Goal: Communication & Community: Answer question/provide support

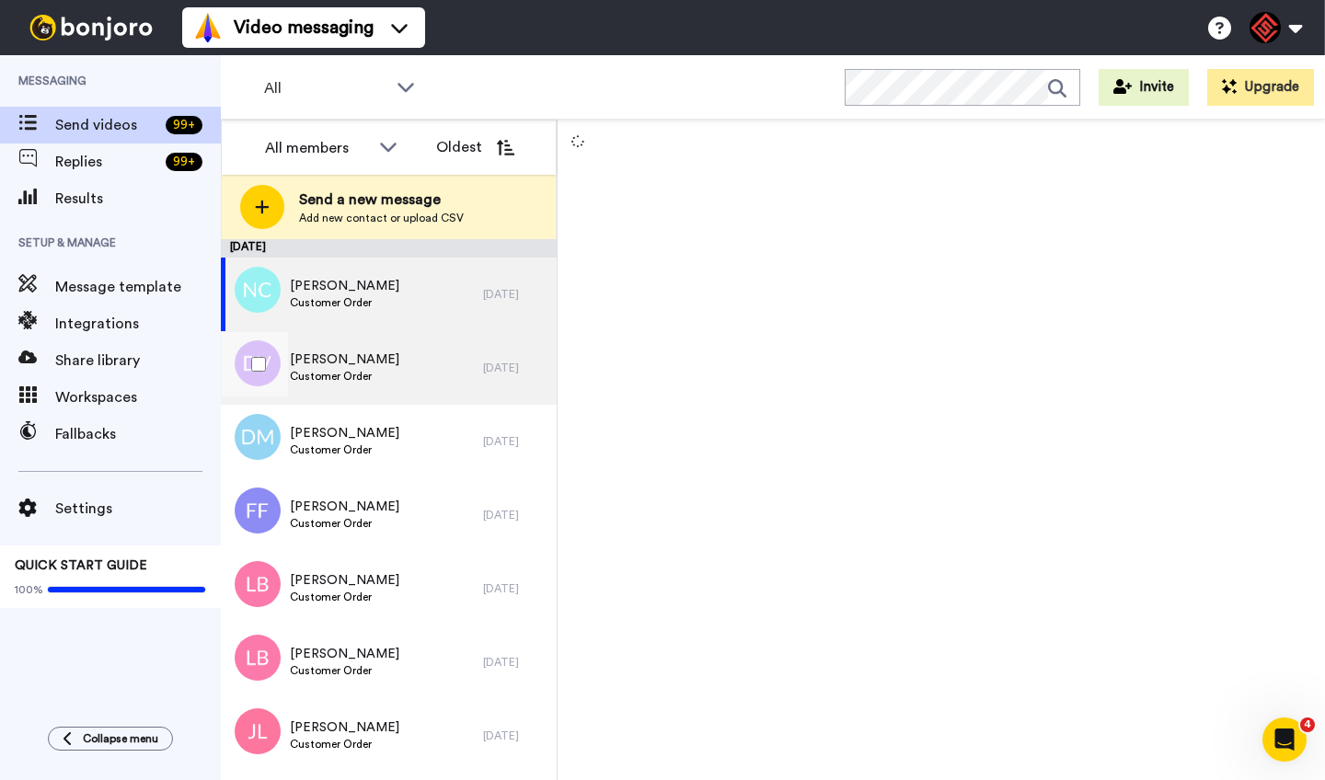
click at [425, 376] on div "Donald Vickers Customer Order" at bounding box center [352, 368] width 262 height 74
click at [440, 303] on div "Nolan Corbitt Customer Order" at bounding box center [352, 295] width 262 height 74
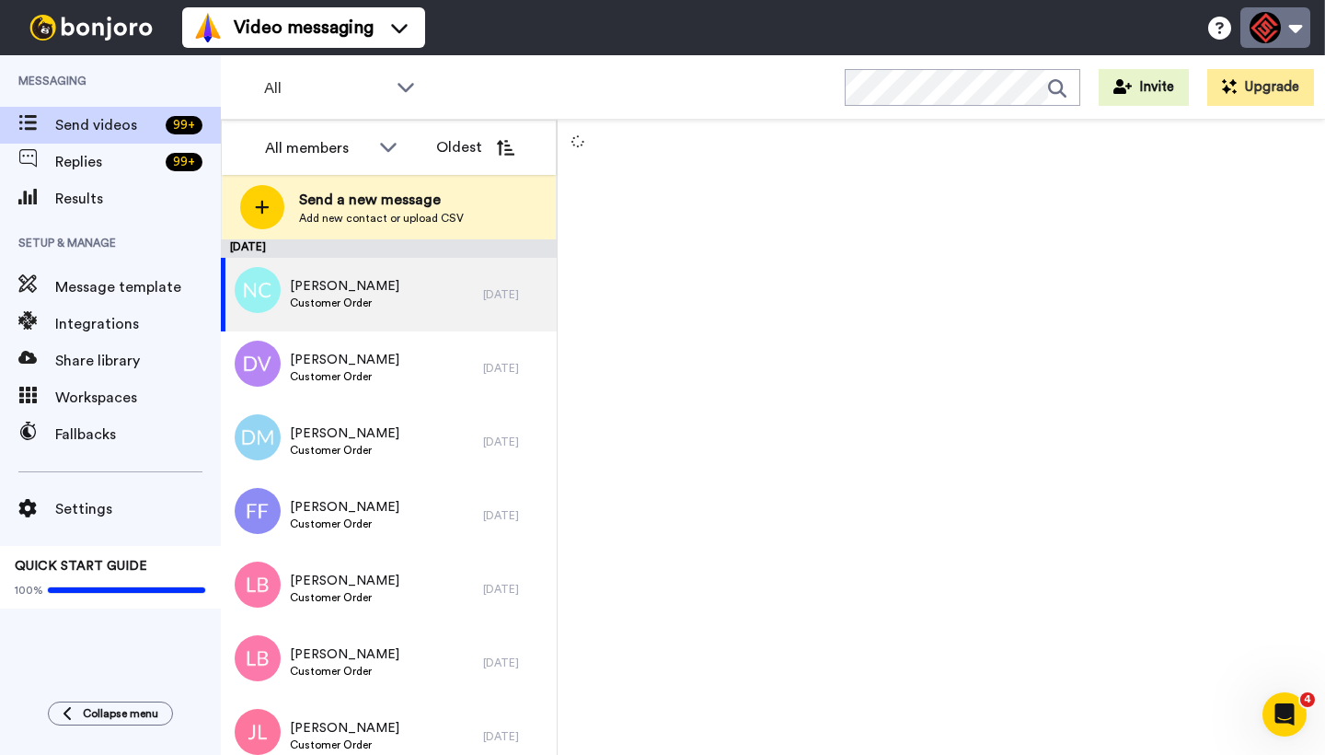
click at [1289, 36] on button at bounding box center [1276, 27] width 70 height 40
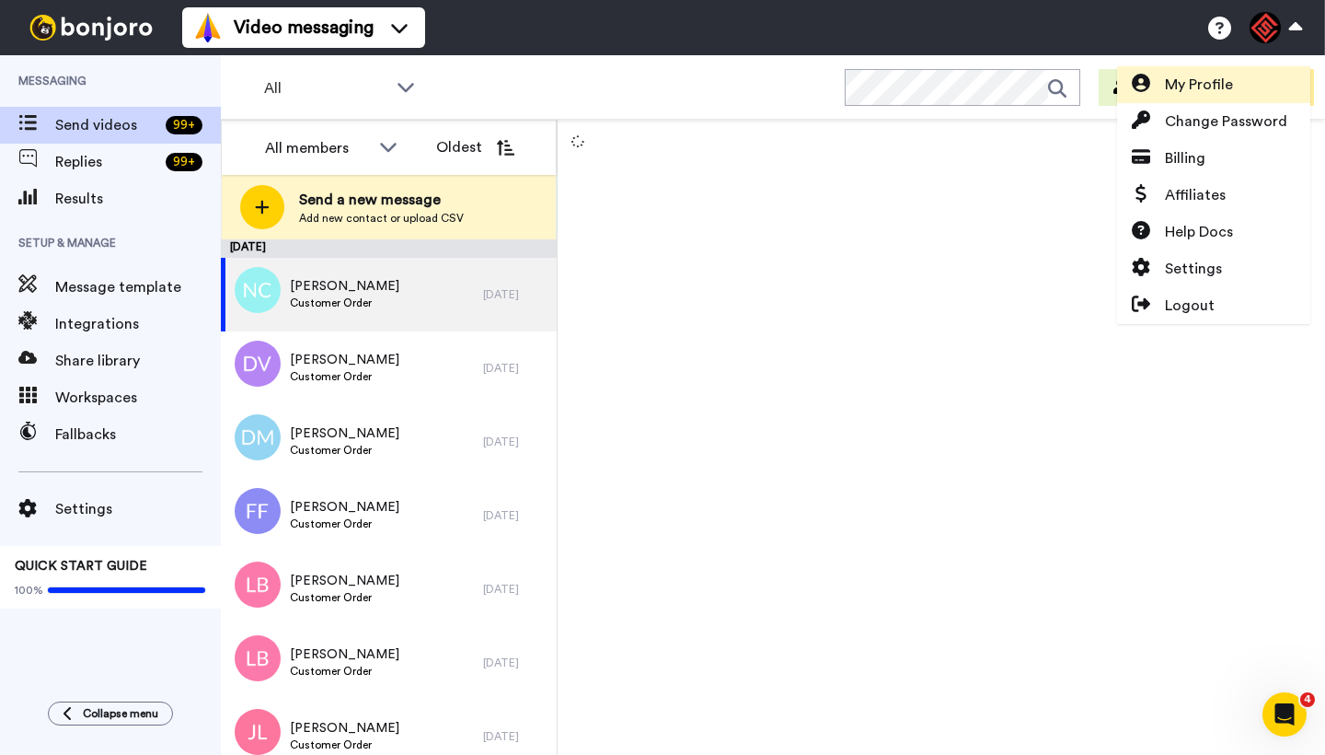
click at [1212, 83] on span "My Profile" at bounding box center [1199, 85] width 68 height 22
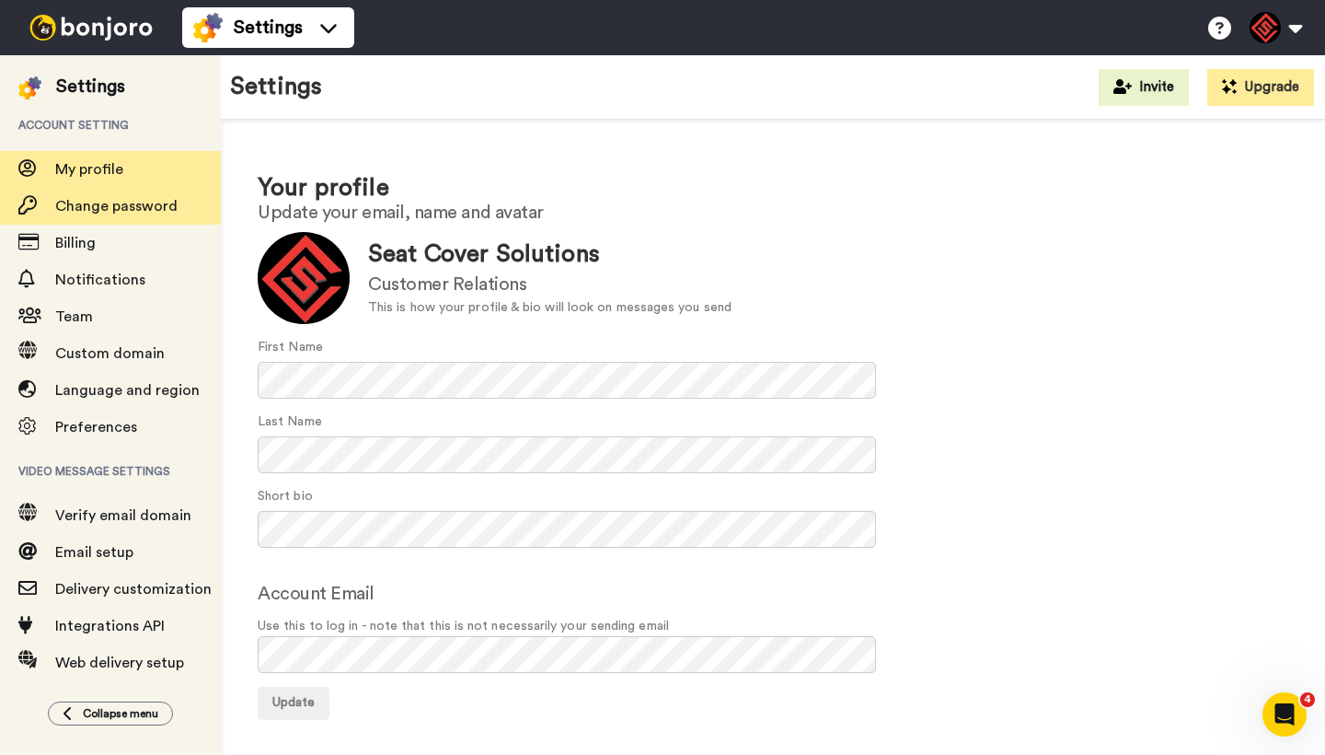
click at [186, 197] on span "Change password" at bounding box center [138, 206] width 166 height 22
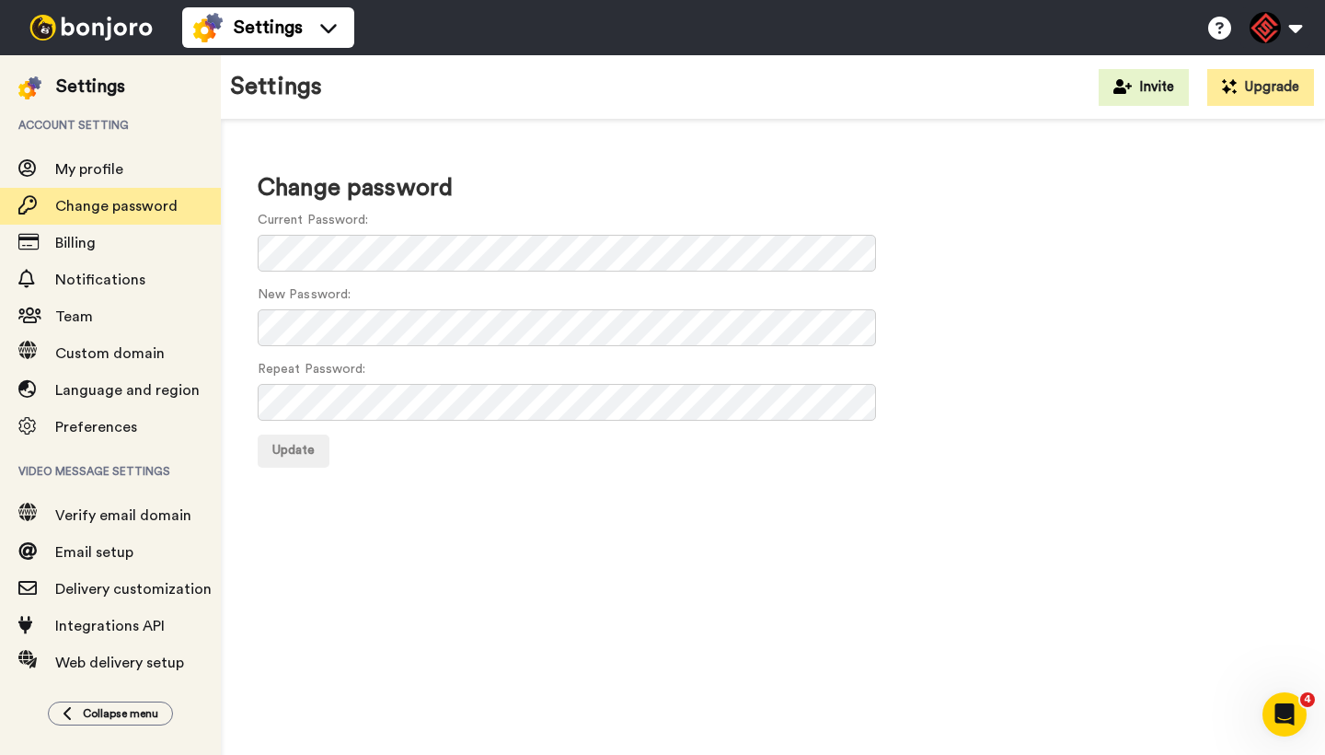
click at [560, 156] on div "Change password Current Password: New Password: Repeat Password: Update" at bounding box center [773, 319] width 1104 height 399
click at [842, 186] on h1 "Change password" at bounding box center [773, 188] width 1031 height 27
click at [249, 295] on div "Change password Current Password: New Password: Repeat Password: Update" at bounding box center [773, 319] width 1104 height 399
click at [92, 167] on span "My profile" at bounding box center [89, 169] width 68 height 15
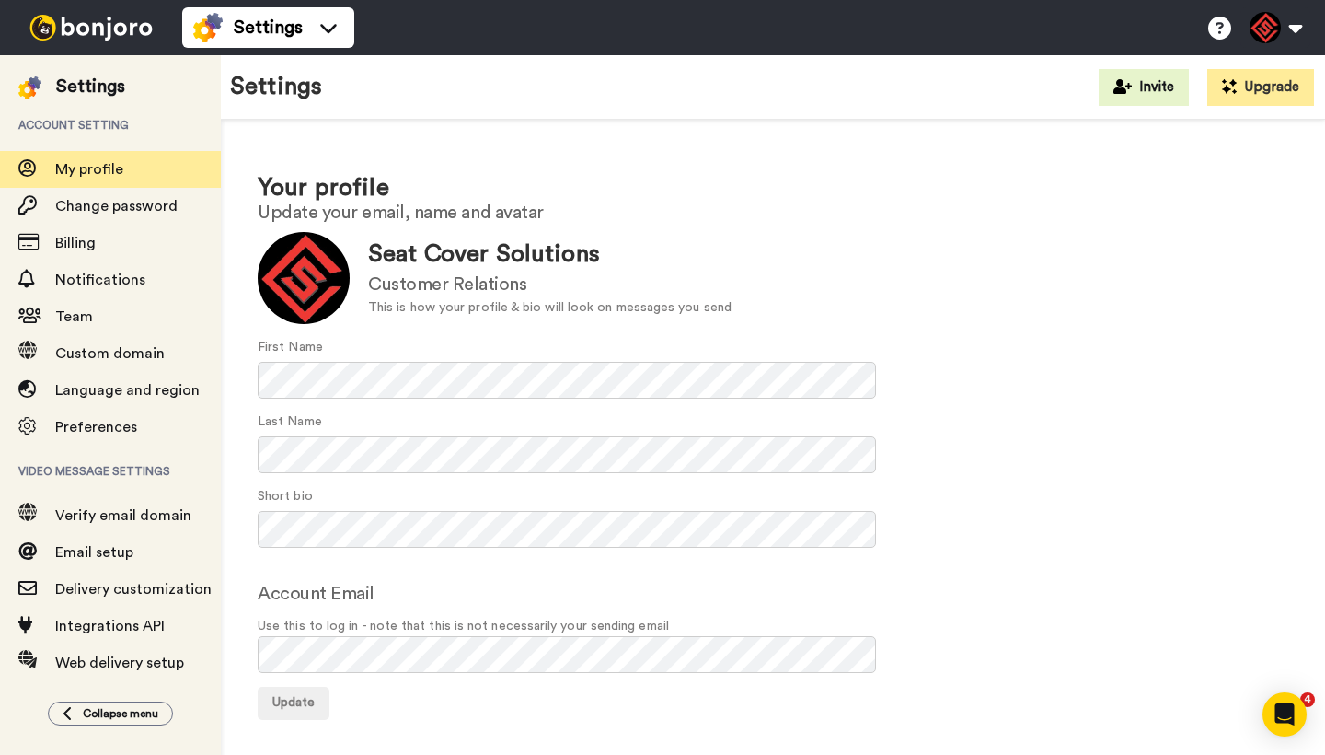
click at [110, 39] on img at bounding box center [91, 28] width 138 height 26
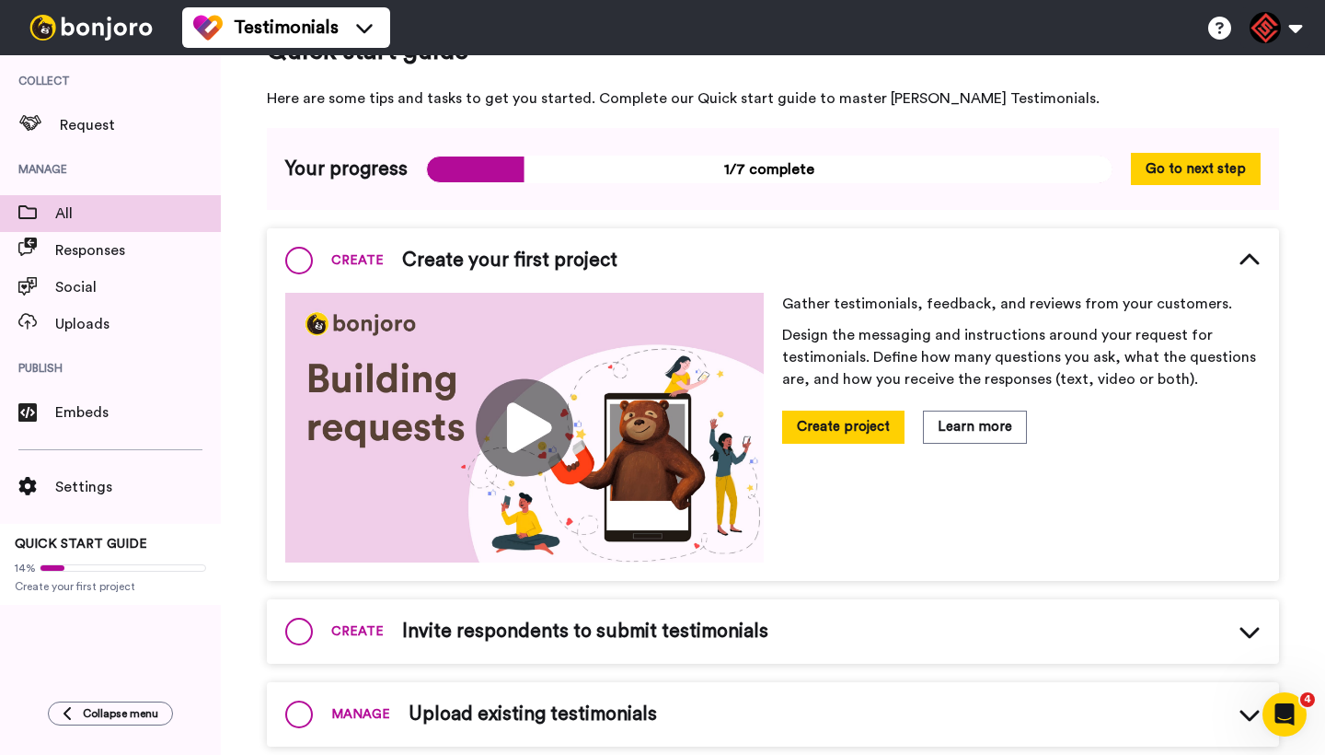
click at [90, 214] on span "All" at bounding box center [138, 213] width 166 height 22
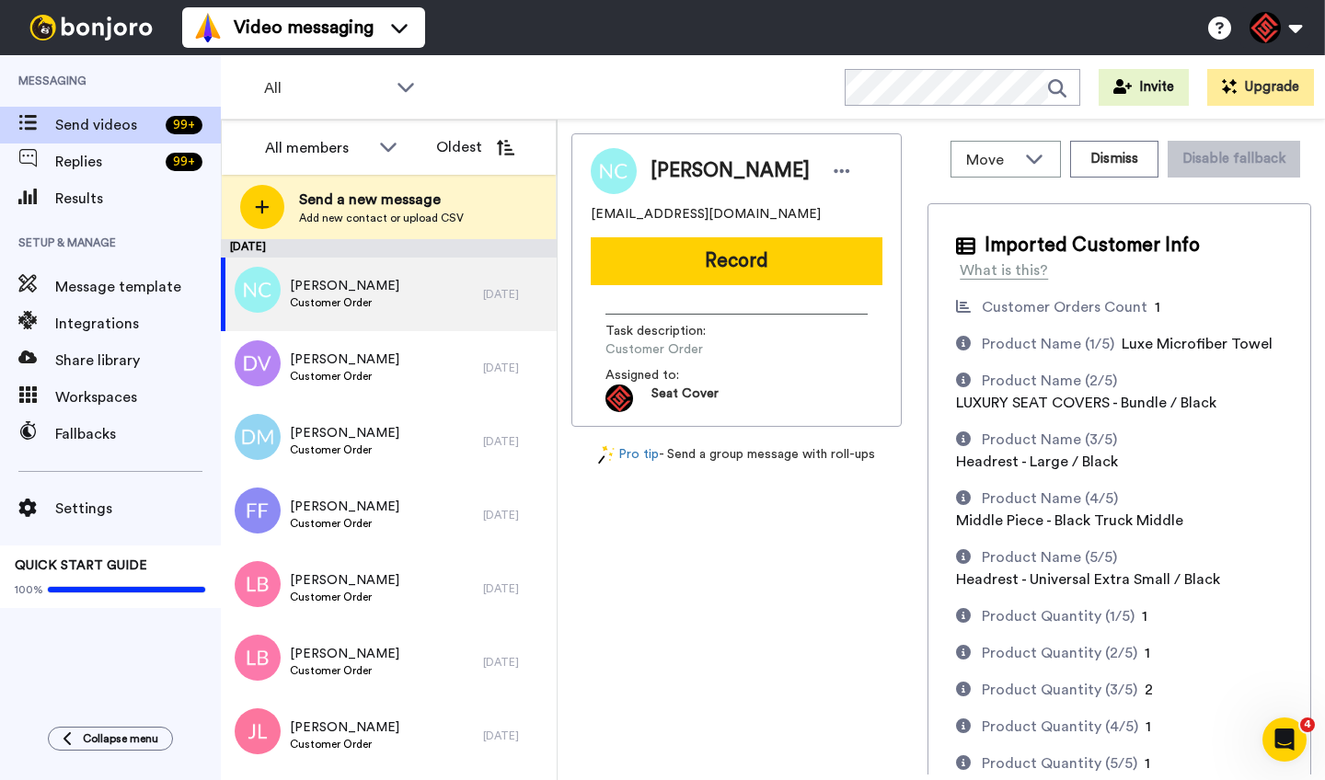
click at [688, 171] on span "Nolan Corbitt" at bounding box center [730, 171] width 159 height 28
copy span "Nolan"
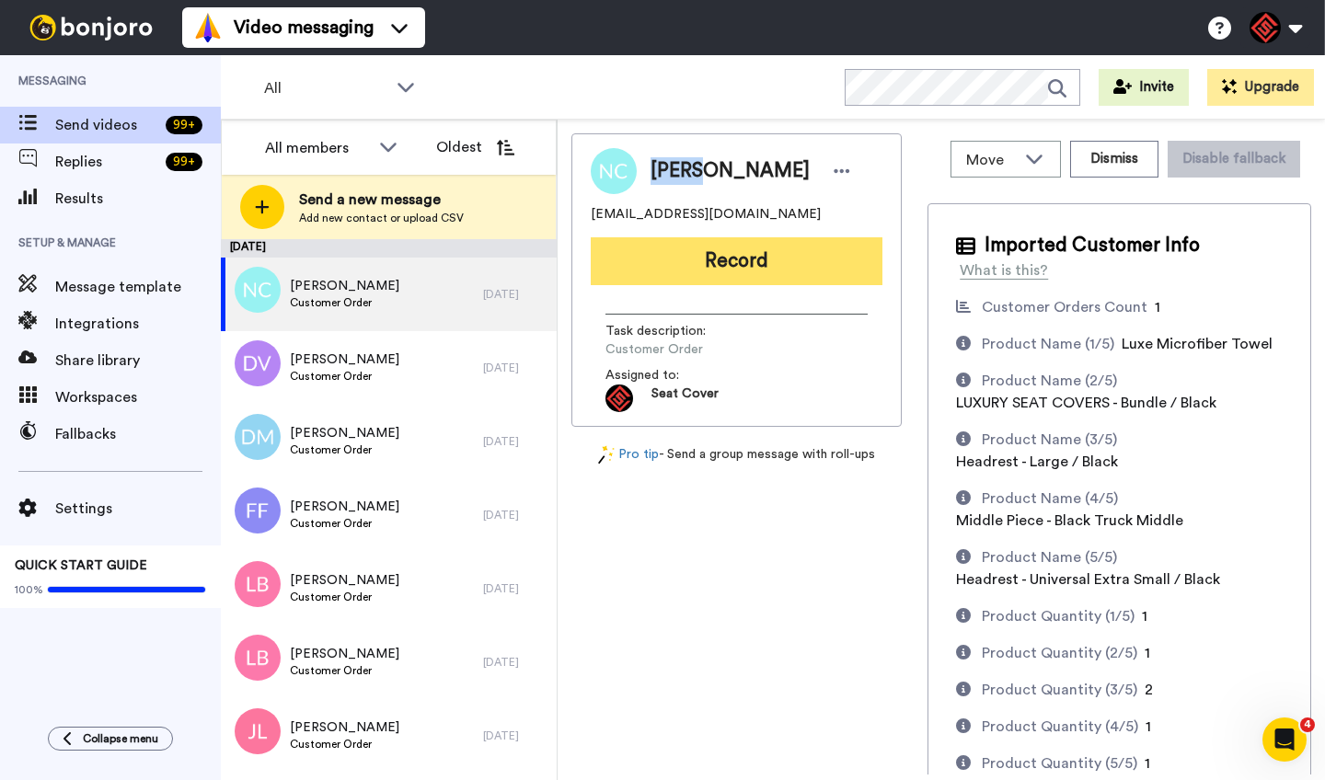
click at [765, 272] on button "Record" at bounding box center [737, 261] width 292 height 48
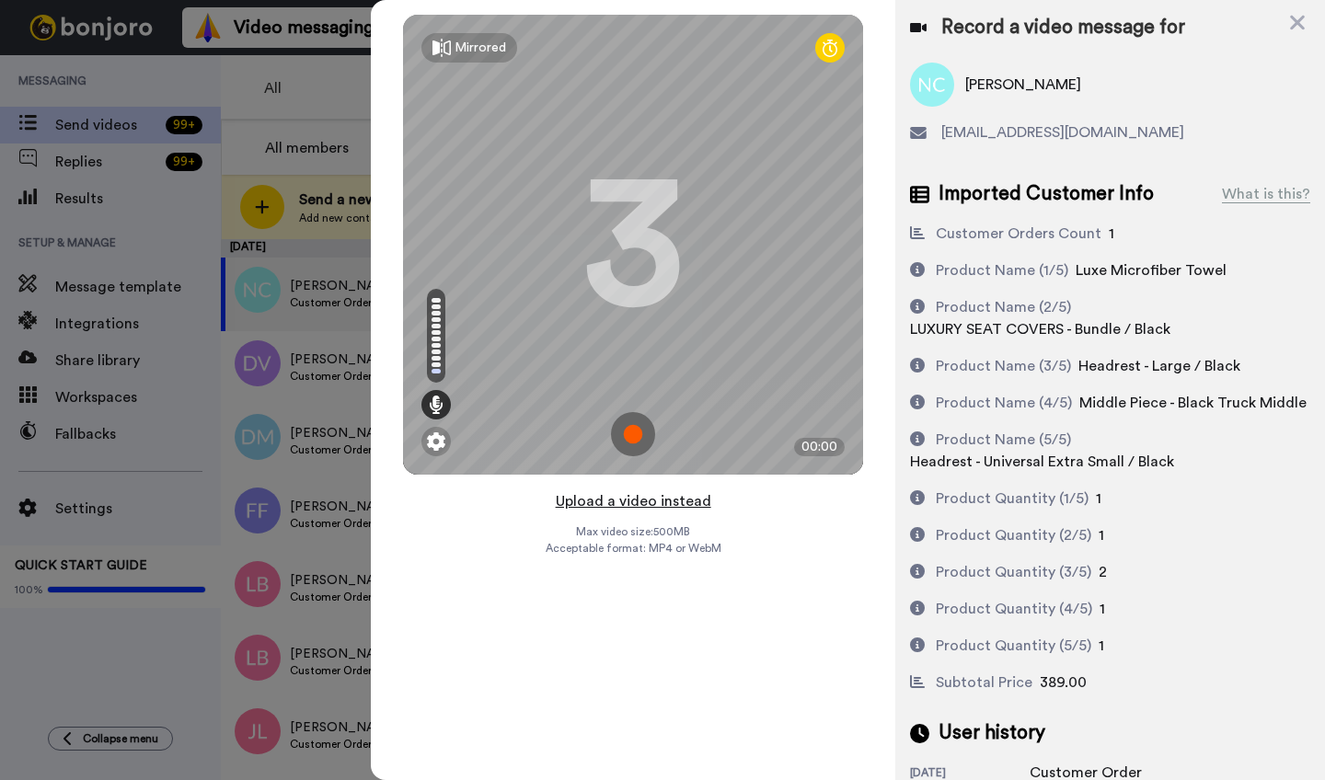
click at [635, 502] on button "Upload a video instead" at bounding box center [633, 502] width 167 height 24
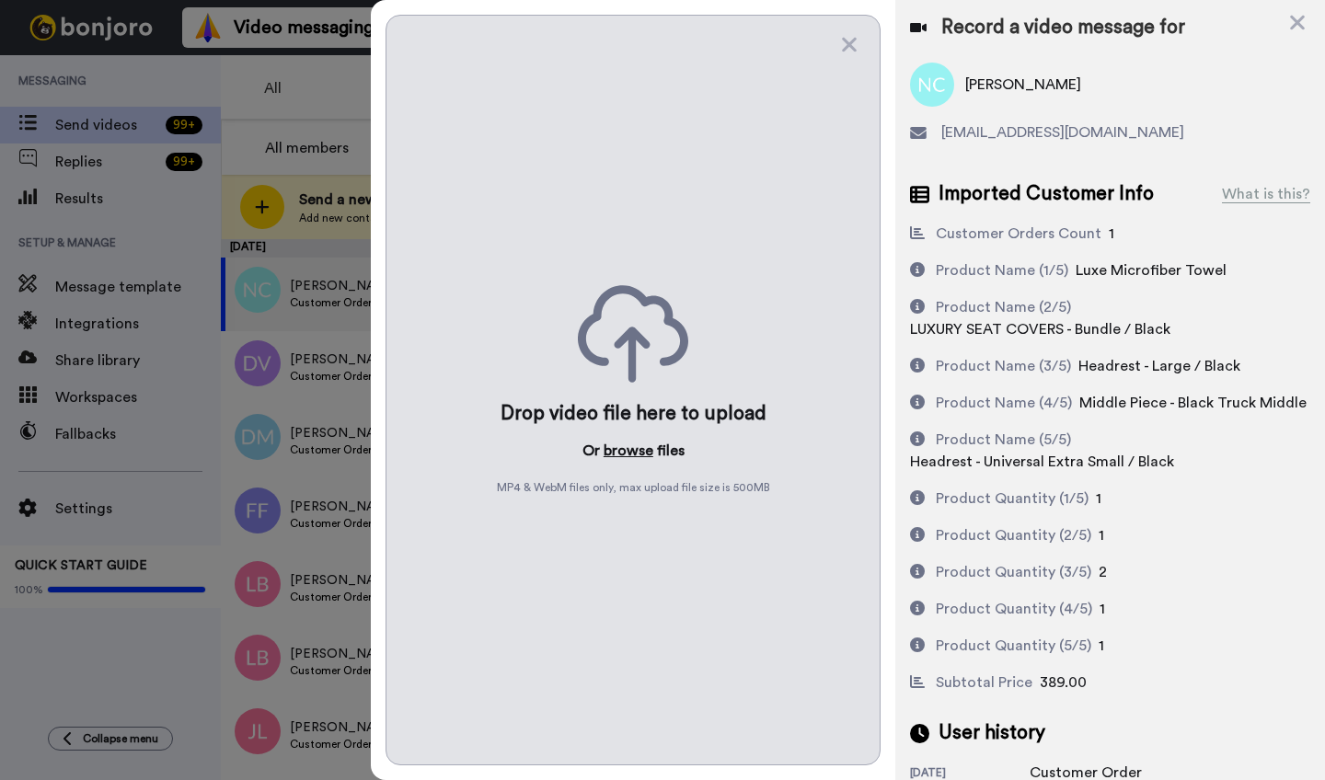
click at [624, 454] on button "browse" at bounding box center [629, 451] width 50 height 22
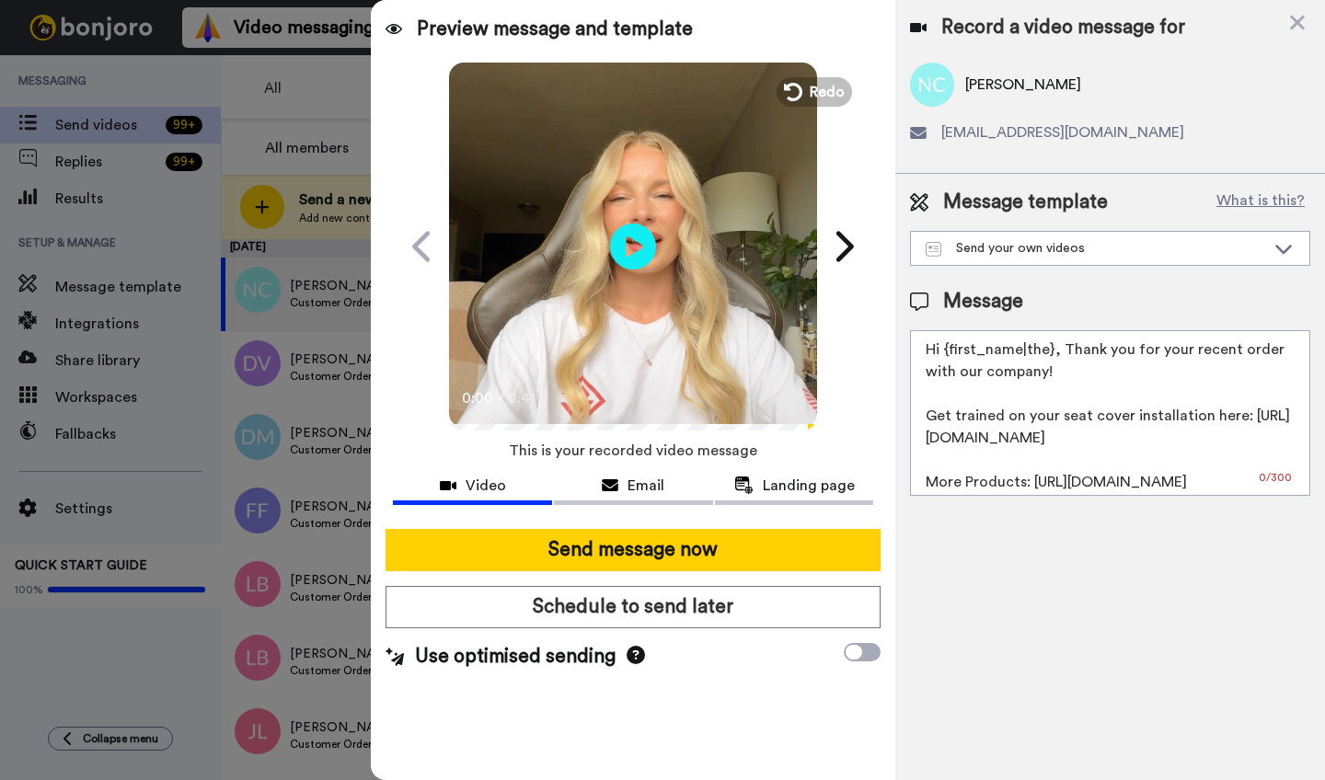
drag, startPoint x: 1053, startPoint y: 353, endPoint x: 972, endPoint y: 353, distance: 81.0
click at [972, 353] on textarea "Hi {first_name|the}, Thank you for your recent order with our company! Get trai…" at bounding box center [1110, 413] width 400 height 166
paste textarea "Nolan"
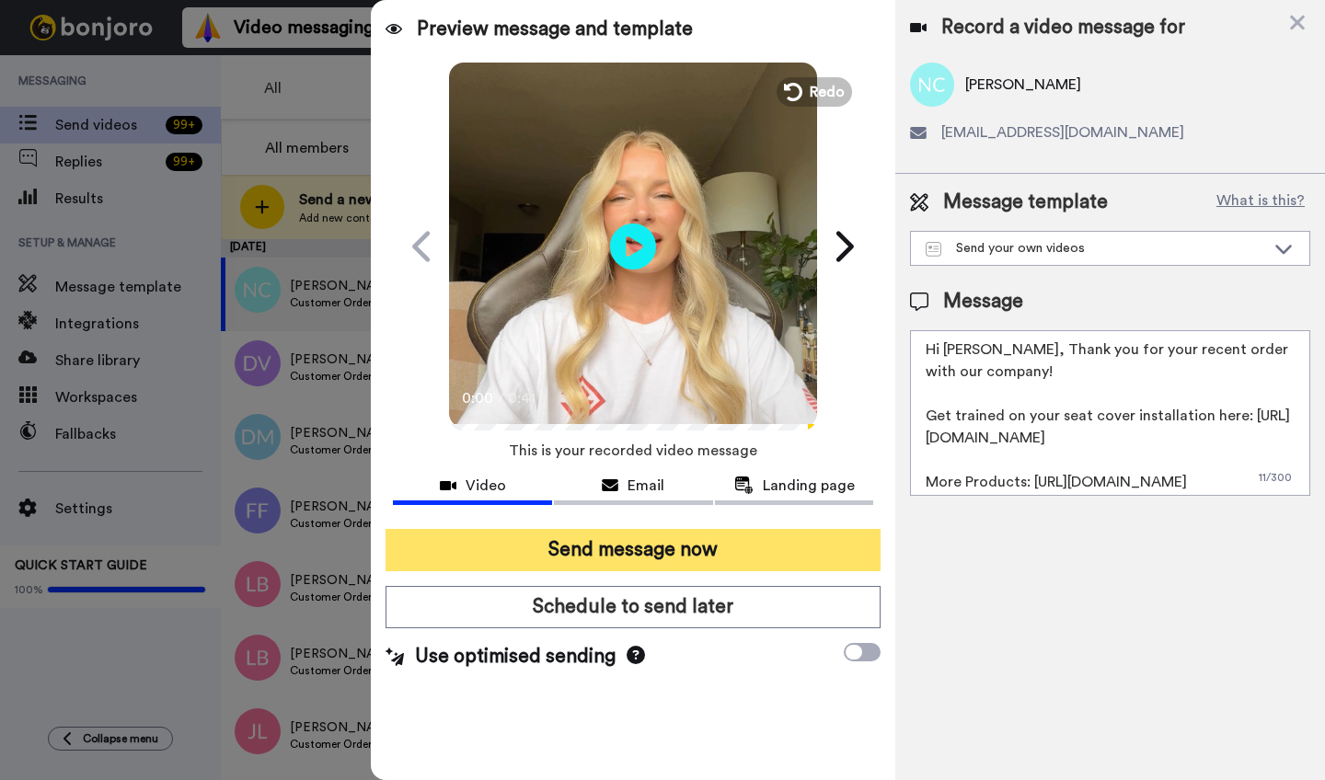
type textarea "Hi Nolan, Thank you for your recent order with our company! Get trained on your…"
click at [765, 549] on button "Send message now" at bounding box center [633, 550] width 495 height 42
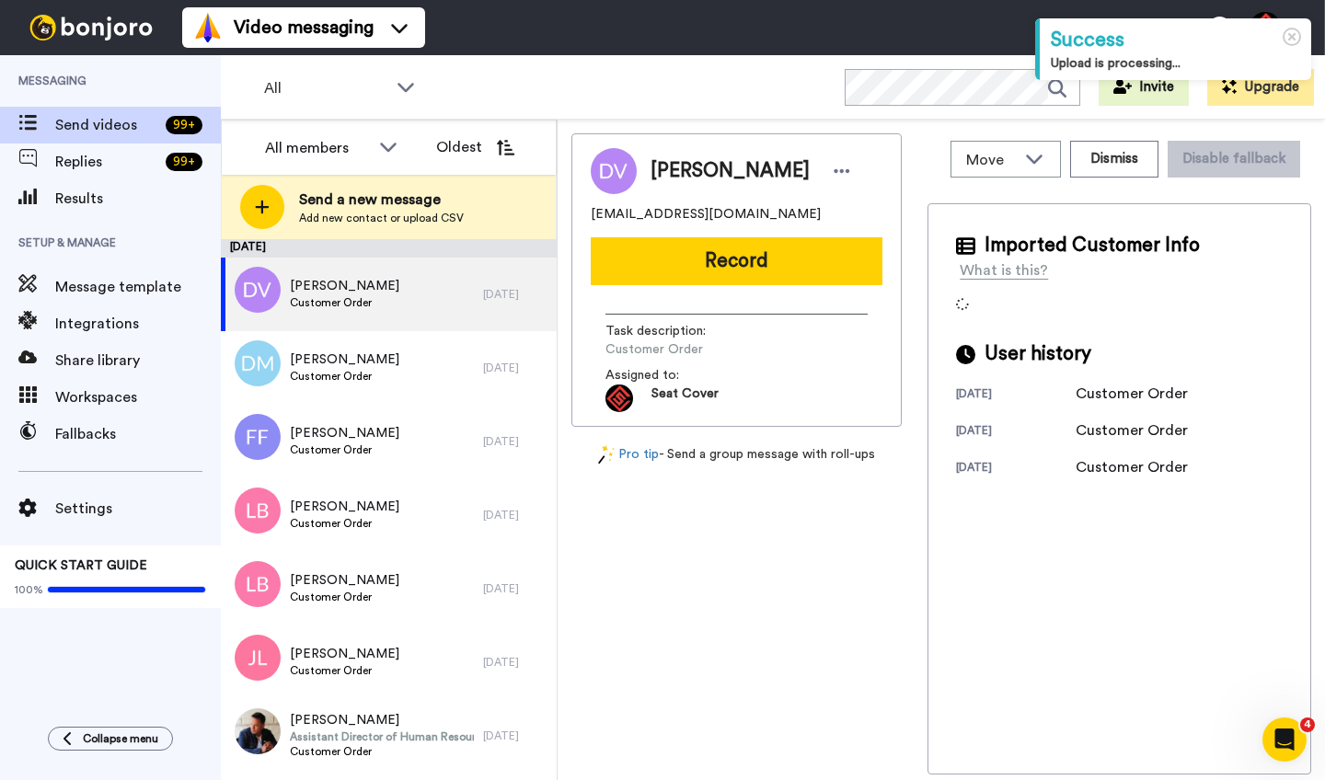
click at [669, 173] on span "Donald Vickers" at bounding box center [730, 171] width 159 height 28
copy span "Donald"
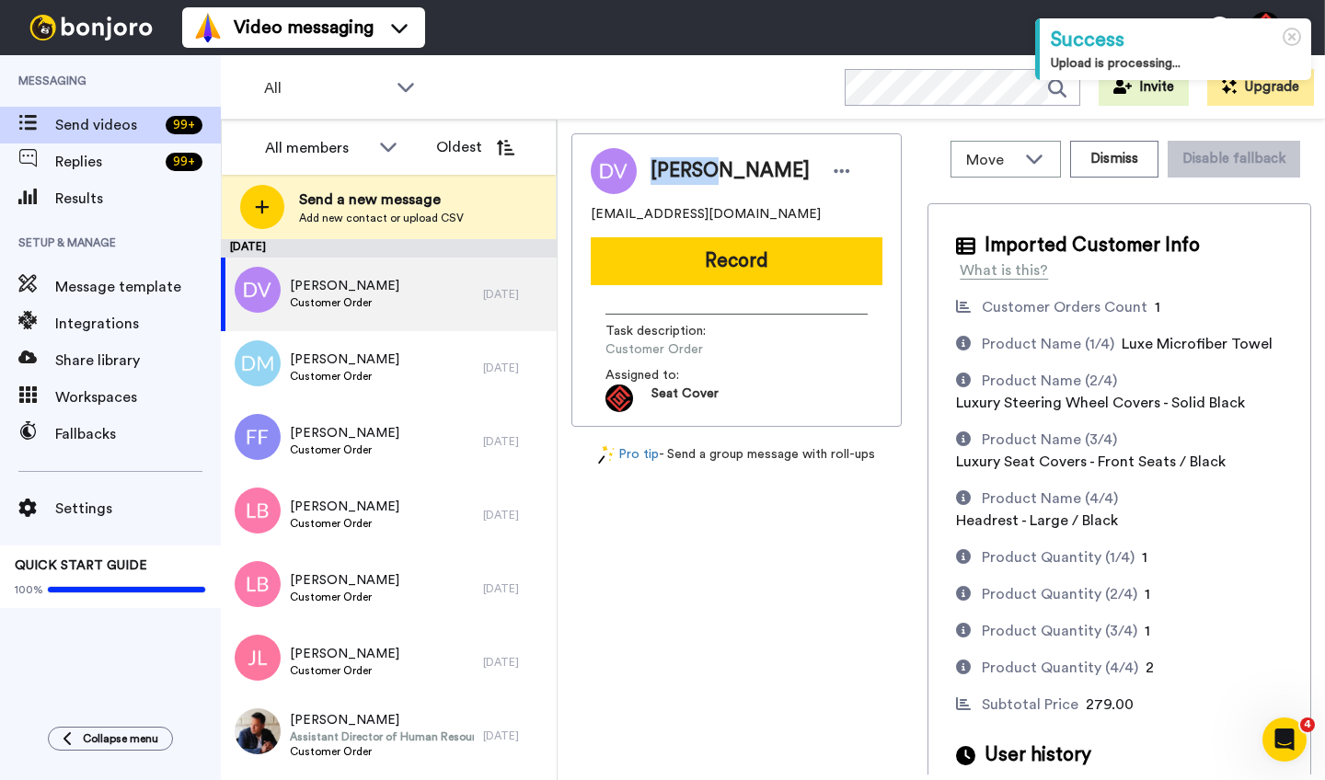
copy span "Donald"
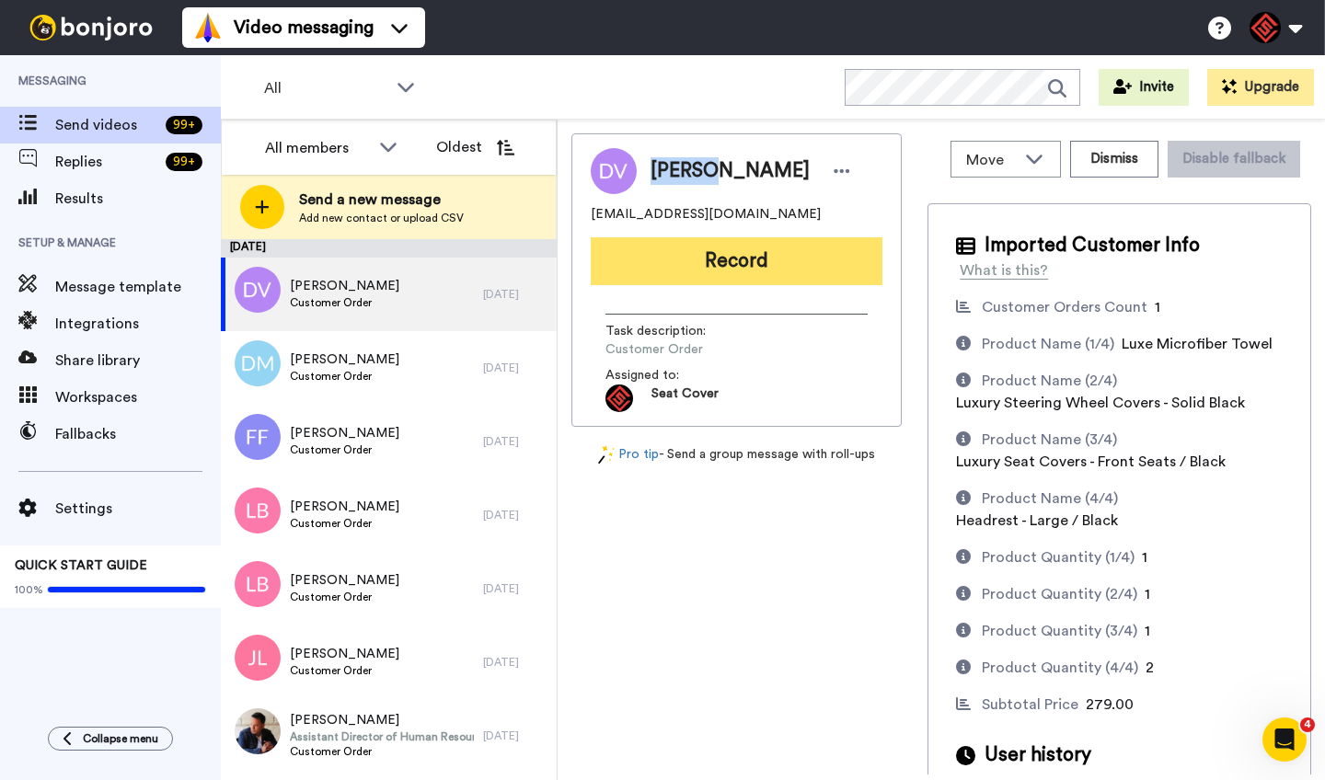
click at [746, 270] on button "Record" at bounding box center [737, 261] width 292 height 48
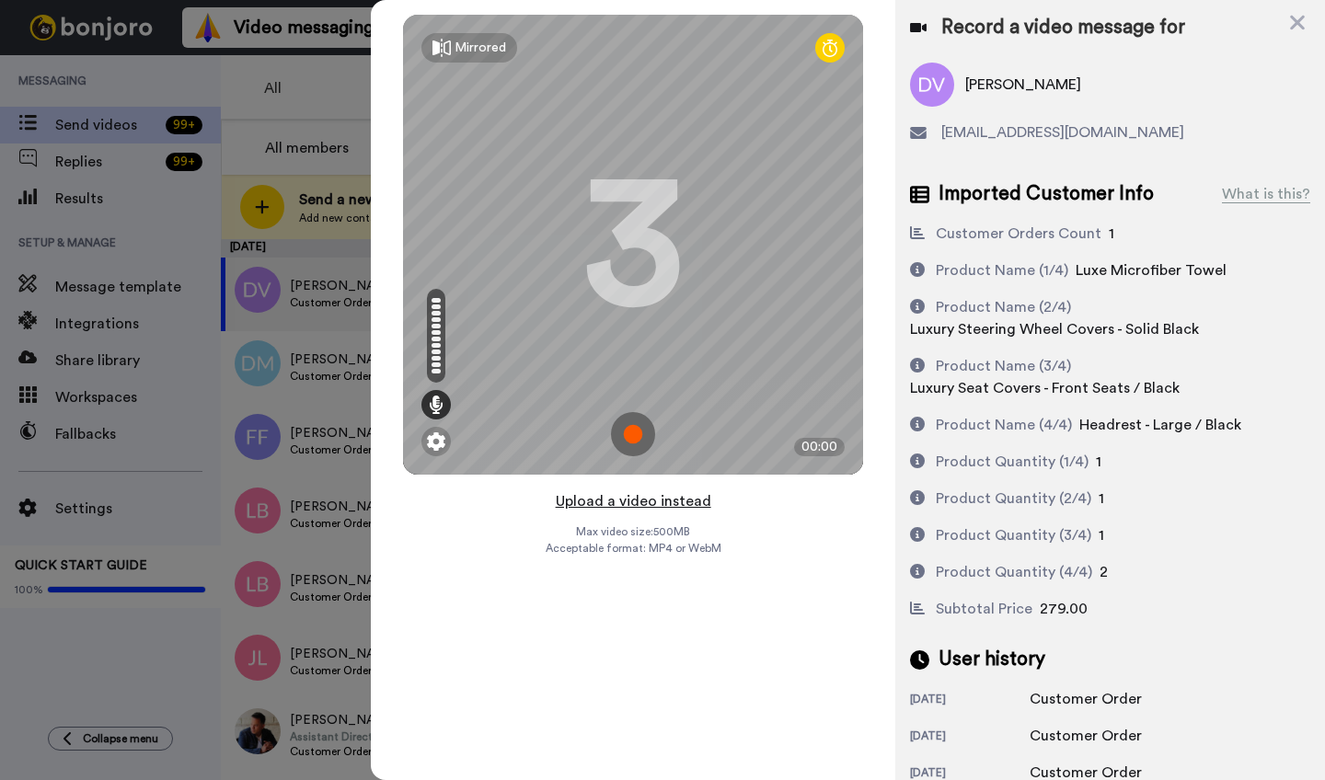
click at [645, 503] on button "Upload a video instead" at bounding box center [633, 502] width 167 height 24
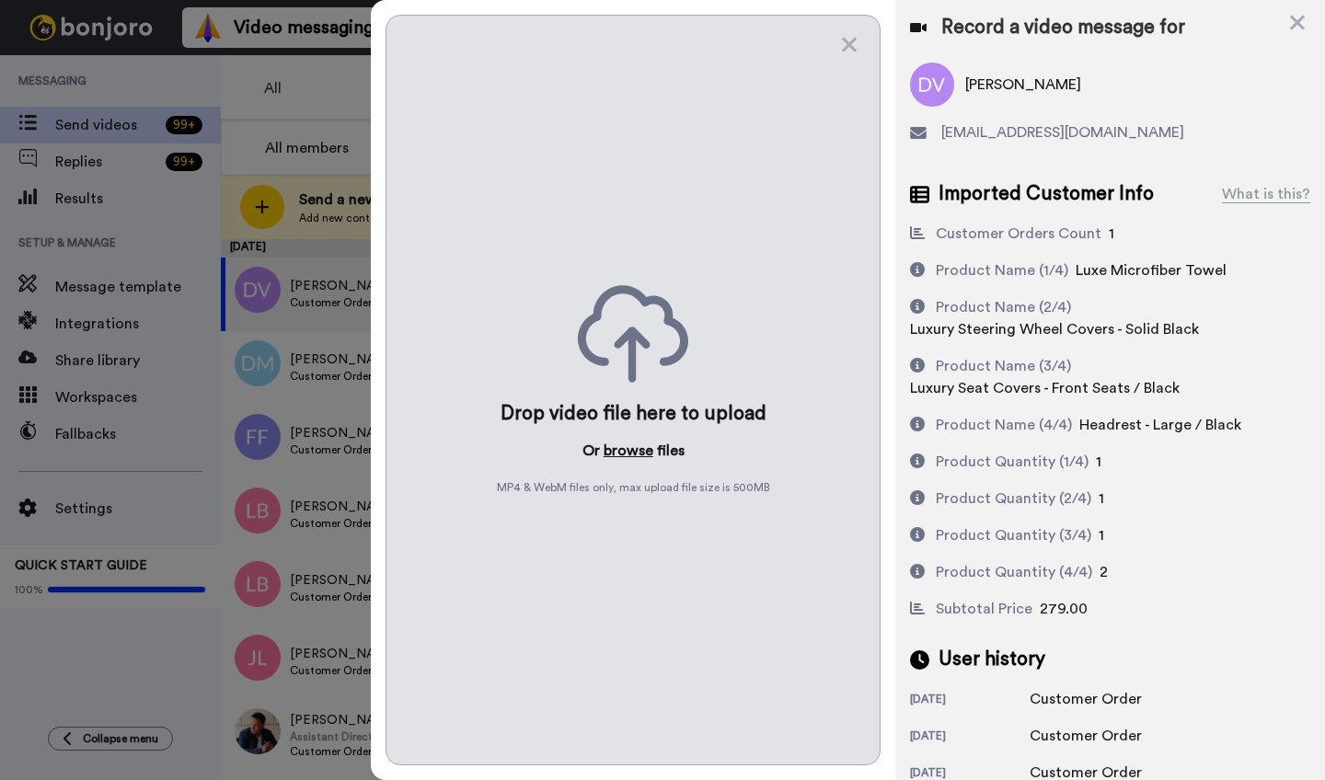
click at [625, 452] on button "browse" at bounding box center [629, 451] width 50 height 22
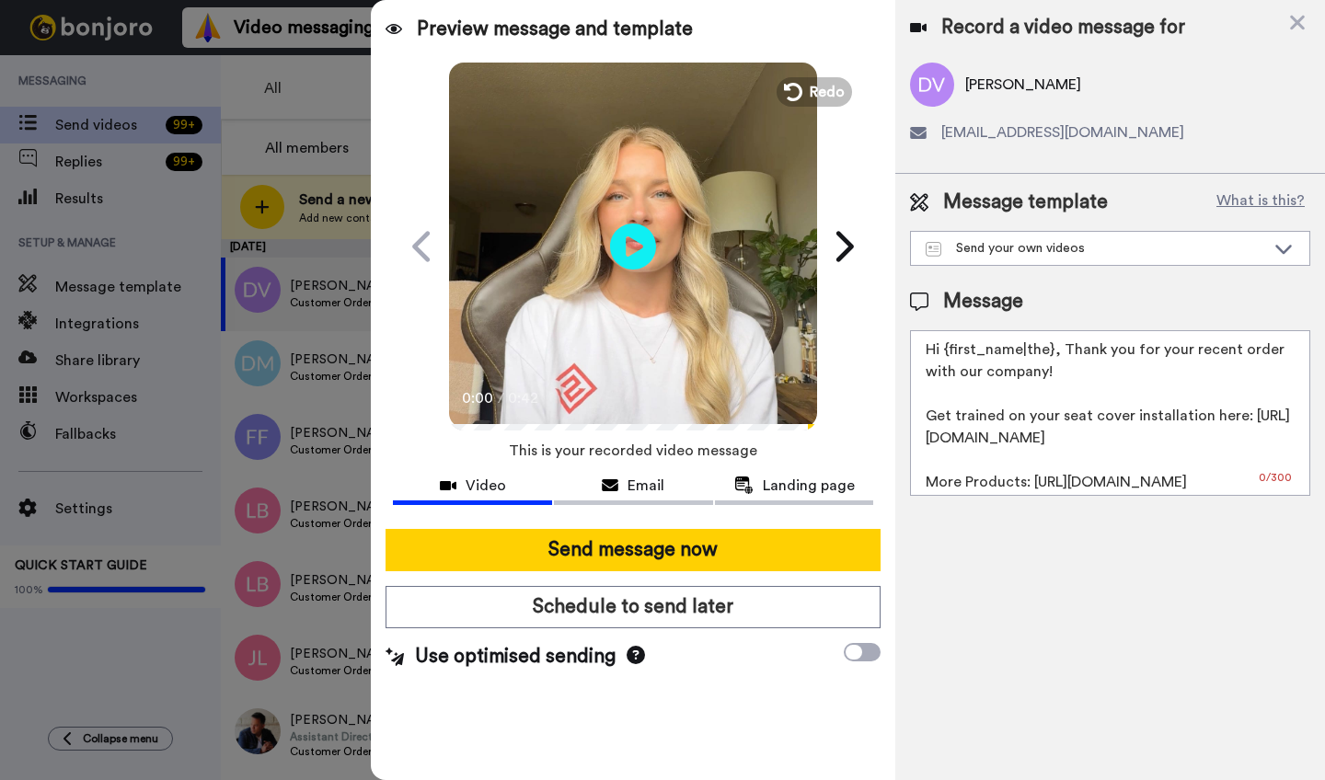
drag, startPoint x: 1053, startPoint y: 353, endPoint x: 949, endPoint y: 353, distance: 104.0
click at [949, 353] on textarea "Hi {first_name|the}, Thank you for your recent order with our company! Get trai…" at bounding box center [1110, 413] width 400 height 166
paste textarea "Donald"
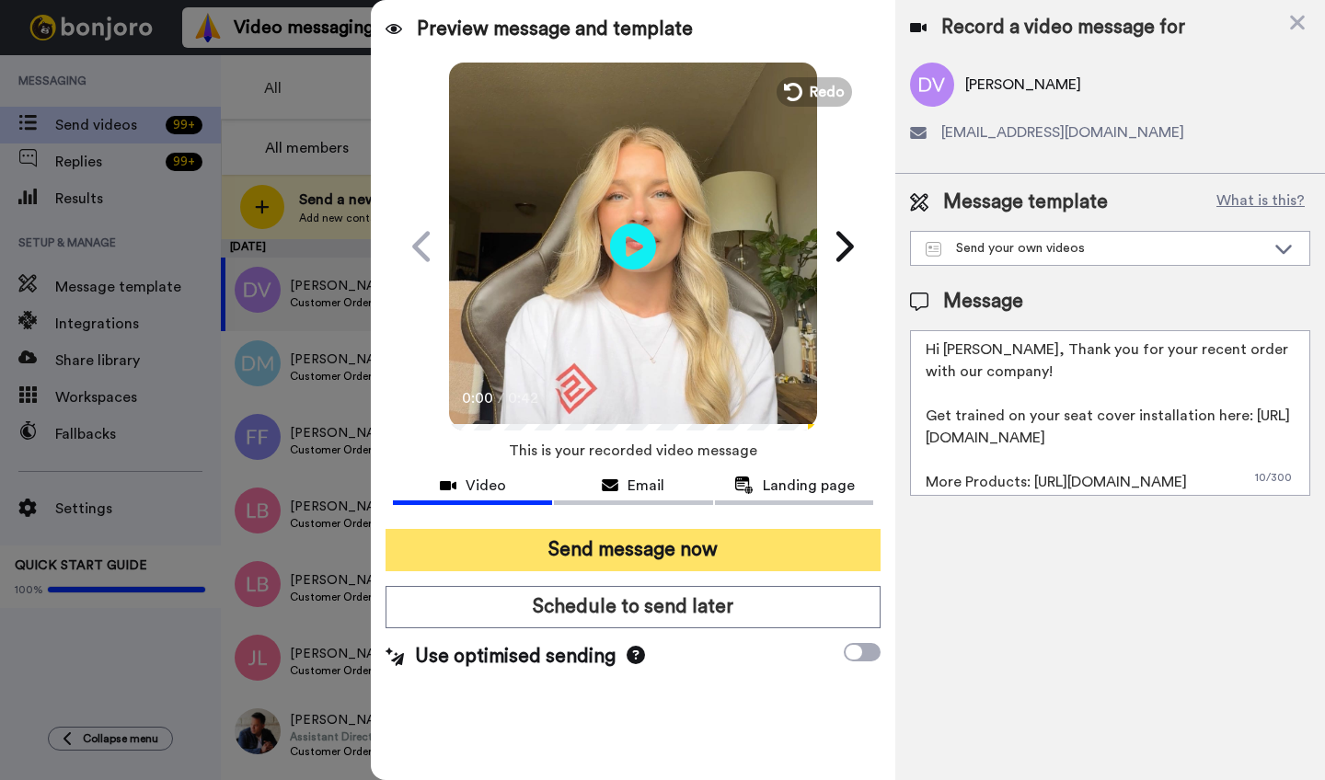
type textarea "Hi Donald, Thank you for your recent order with our company! Get trained on you…"
click at [655, 553] on button "Send message now" at bounding box center [633, 550] width 495 height 42
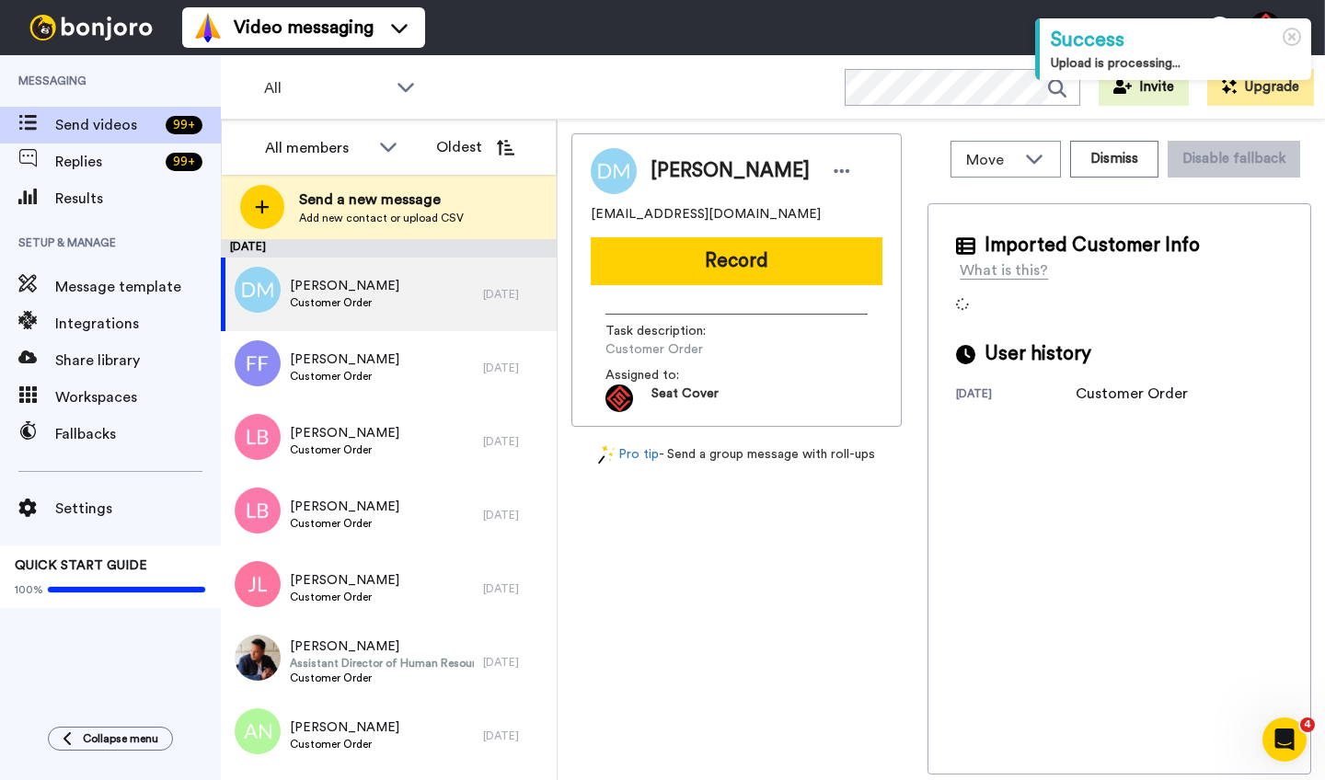
click at [668, 175] on span "[PERSON_NAME]" at bounding box center [730, 171] width 159 height 28
click at [668, 175] on span "Dan Morris" at bounding box center [730, 171] width 159 height 28
copy span "Dan"
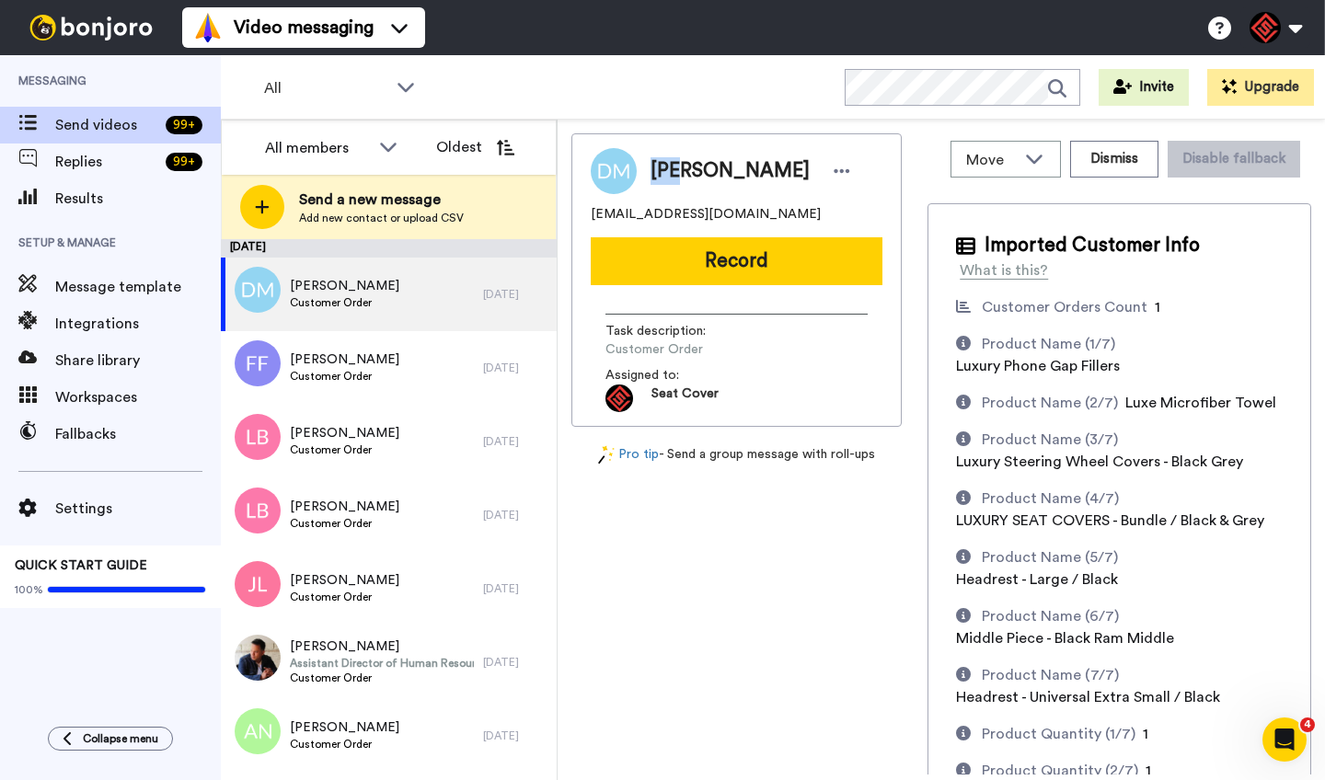
copy span "Dan"
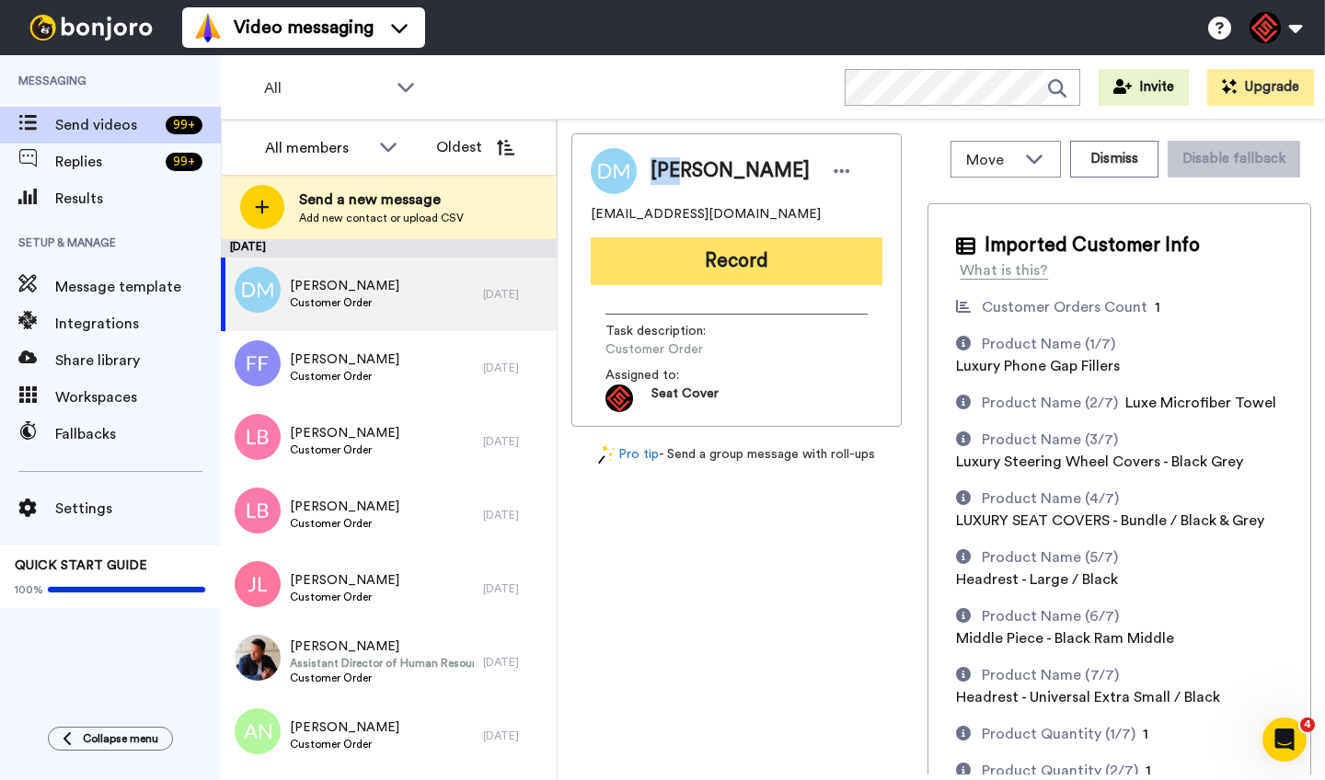
click at [721, 257] on button "Record" at bounding box center [737, 261] width 292 height 48
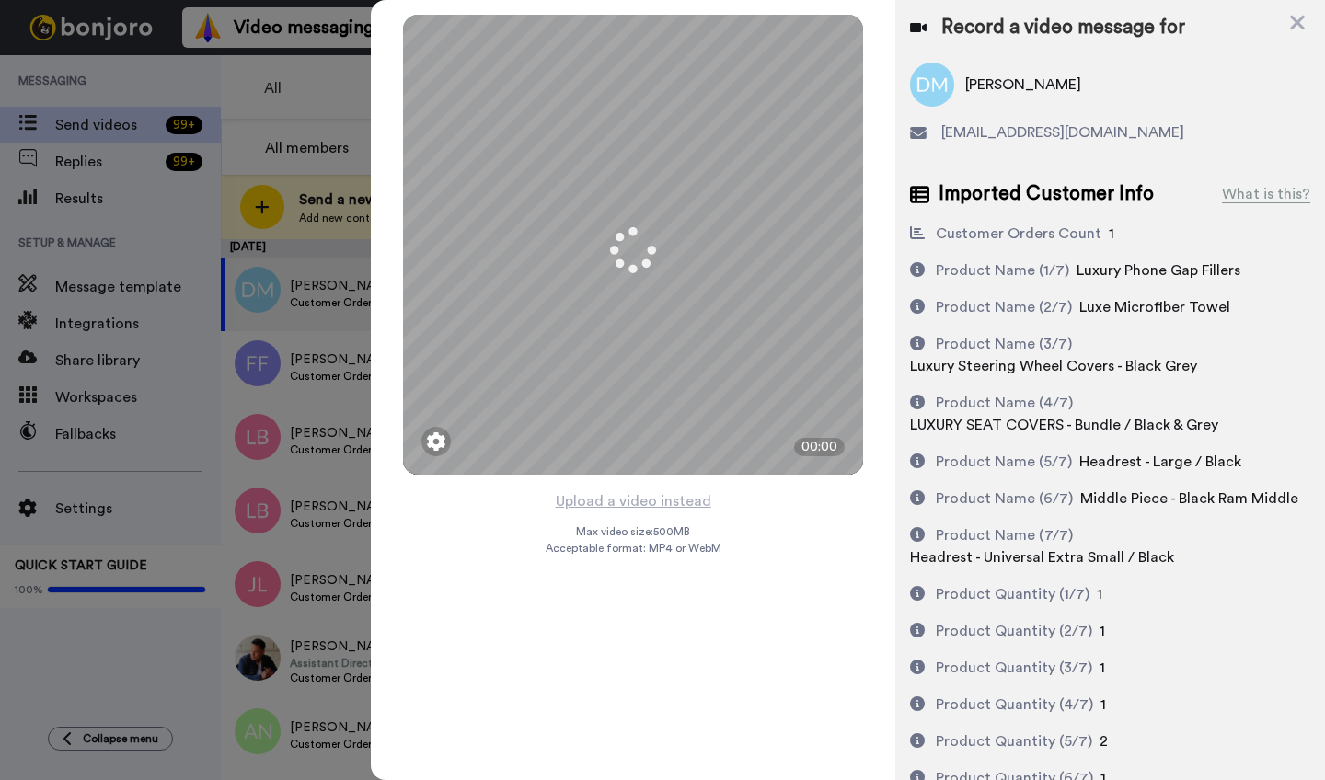
click at [626, 504] on button "Upload a video instead" at bounding box center [633, 502] width 167 height 24
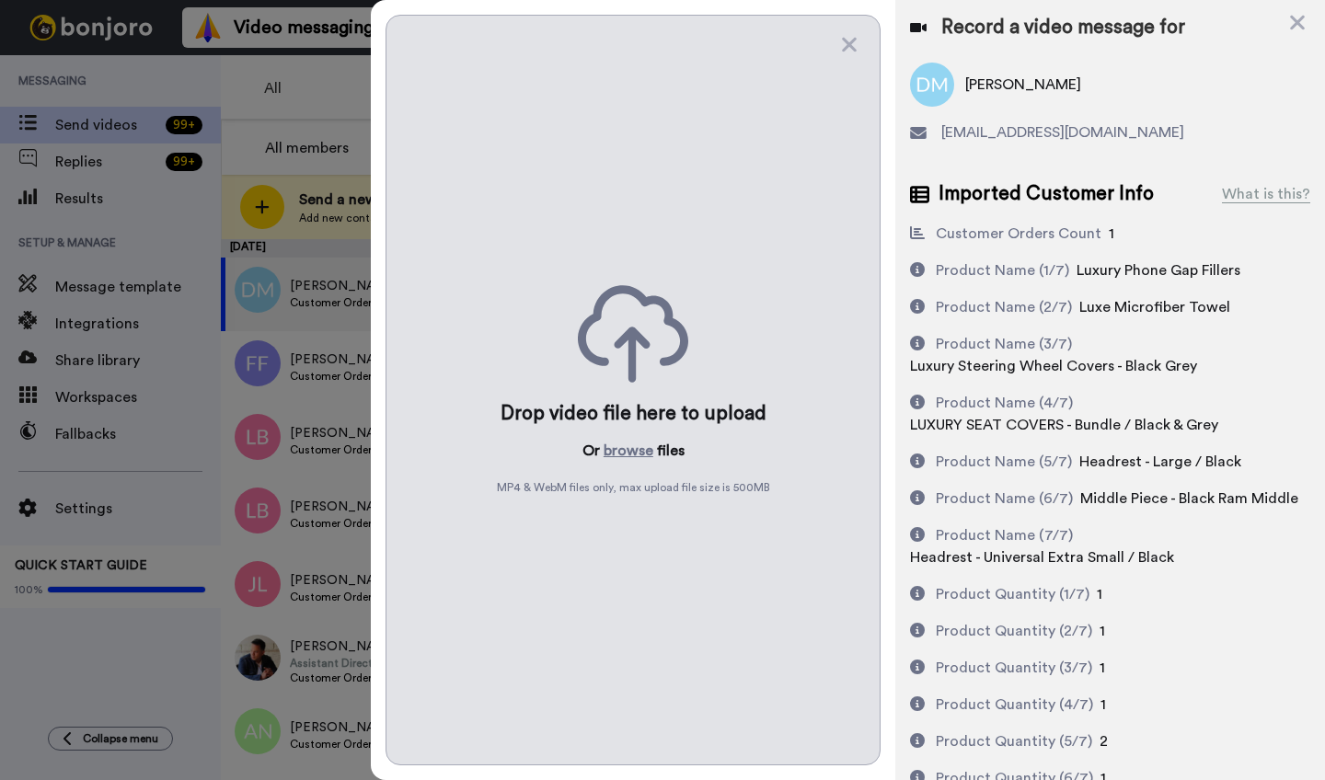
click at [624, 430] on div "Drop video file here to upload Or browse files MP4 & WebM files only, max uploa…" at bounding box center [633, 390] width 495 height 751
click at [626, 453] on button "browse" at bounding box center [629, 451] width 50 height 22
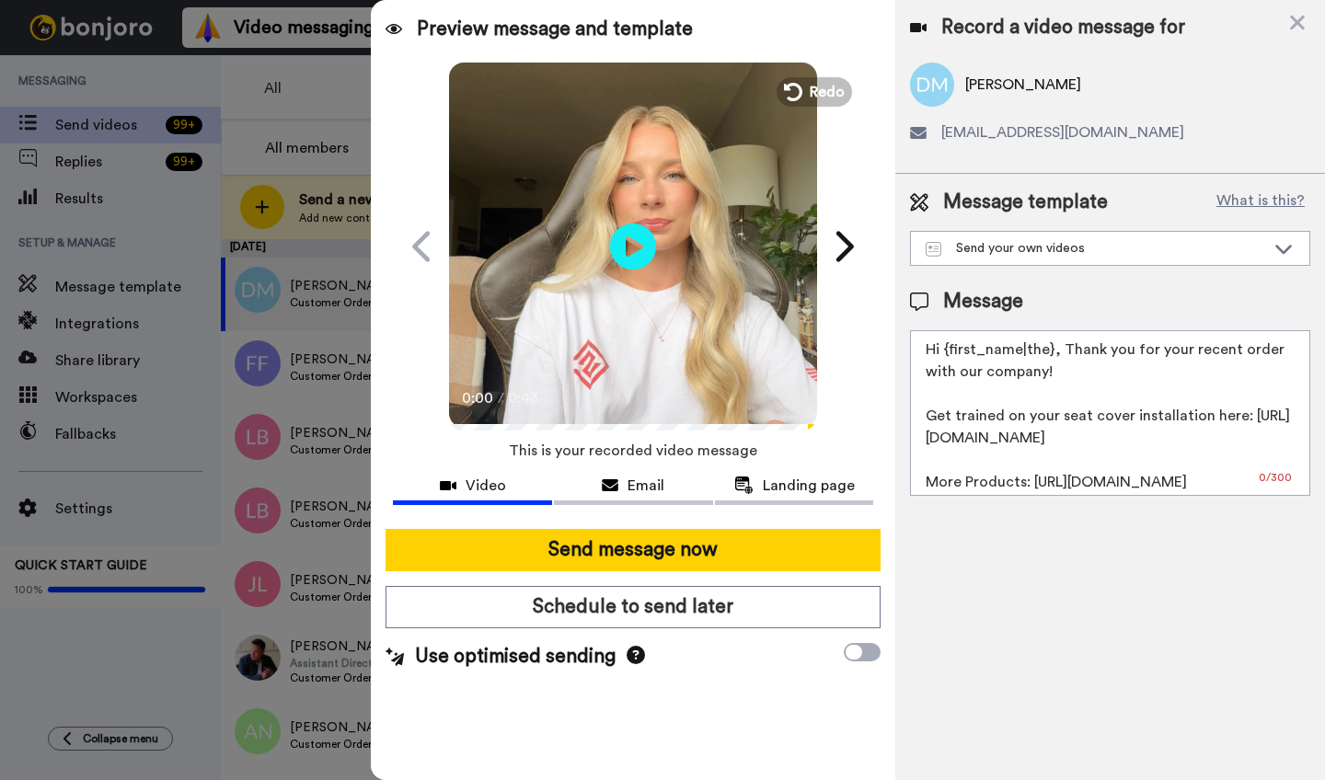
drag, startPoint x: 1052, startPoint y: 355, endPoint x: 942, endPoint y: 356, distance: 110.4
click at [942, 356] on textarea "Hi {first_name|the}, Thank you for your recent order with our company! Get trai…" at bounding box center [1110, 413] width 400 height 166
paste textarea "Dan"
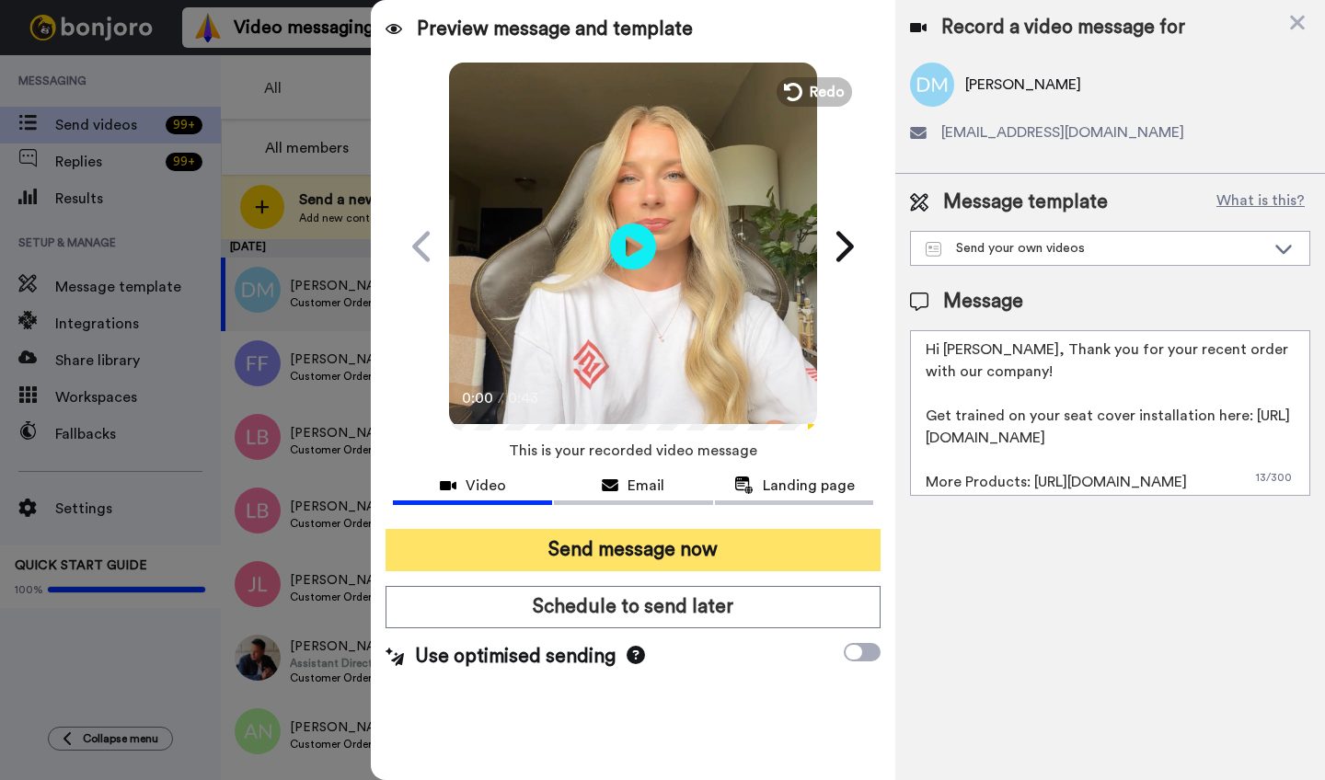
type textarea "Hi Dan, Thank you for your recent order with our company! Get trained on your s…"
click at [741, 548] on button "Send message now" at bounding box center [633, 550] width 495 height 42
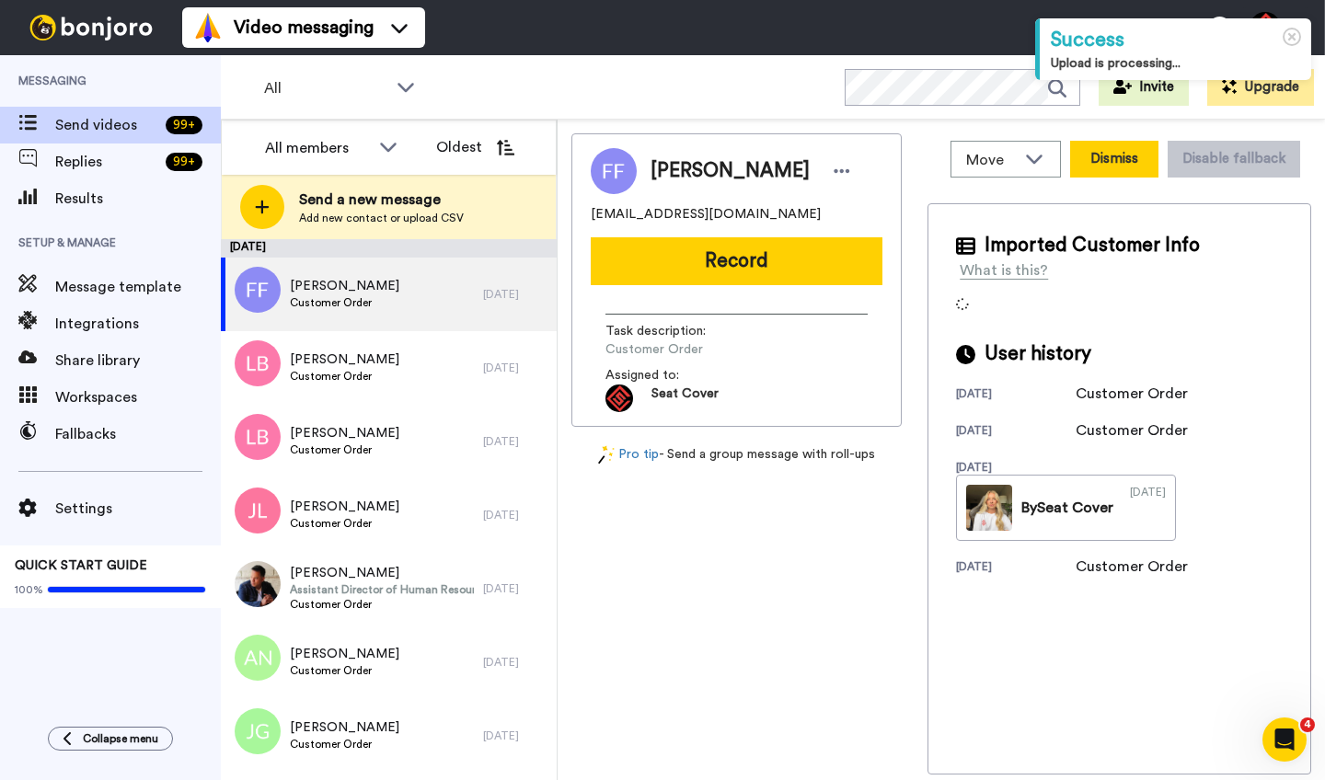
click at [1094, 162] on button "Dismiss" at bounding box center [1114, 159] width 88 height 37
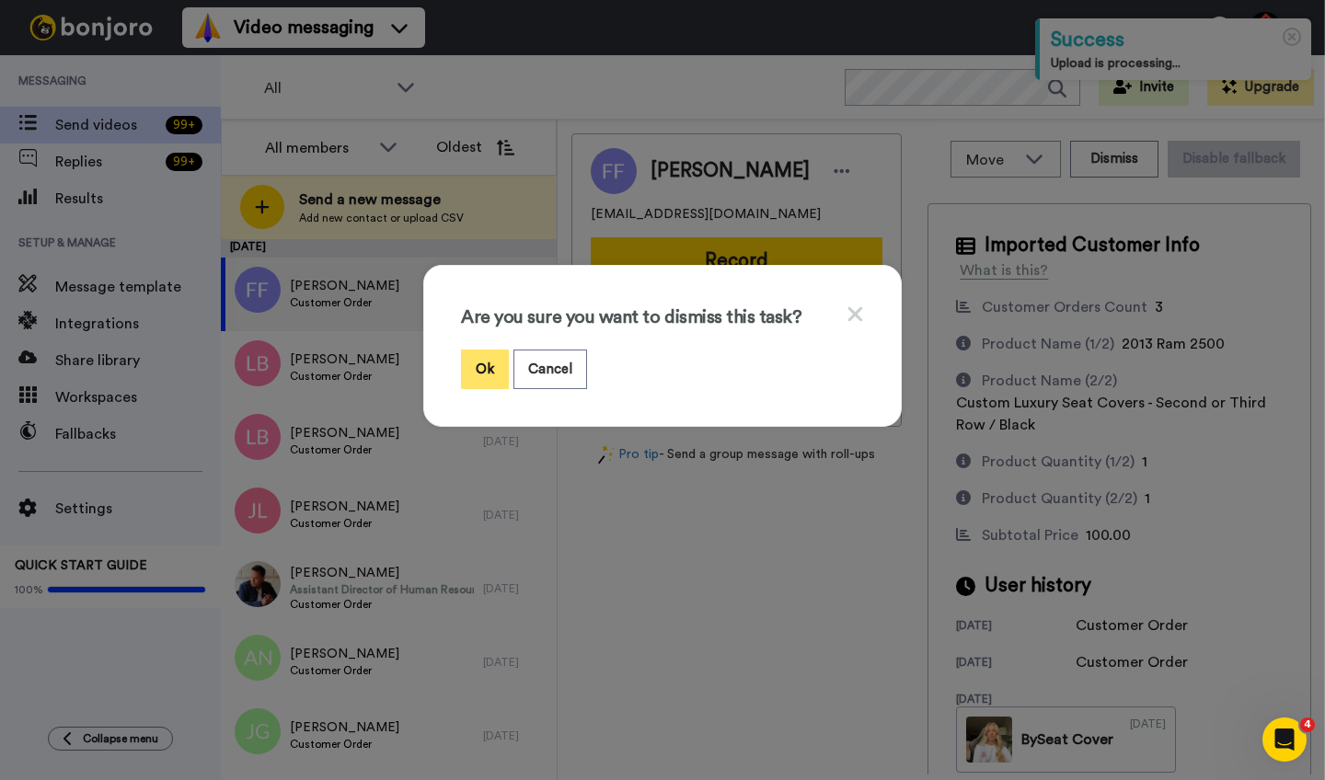
click at [472, 359] on button "Ok" at bounding box center [485, 370] width 48 height 40
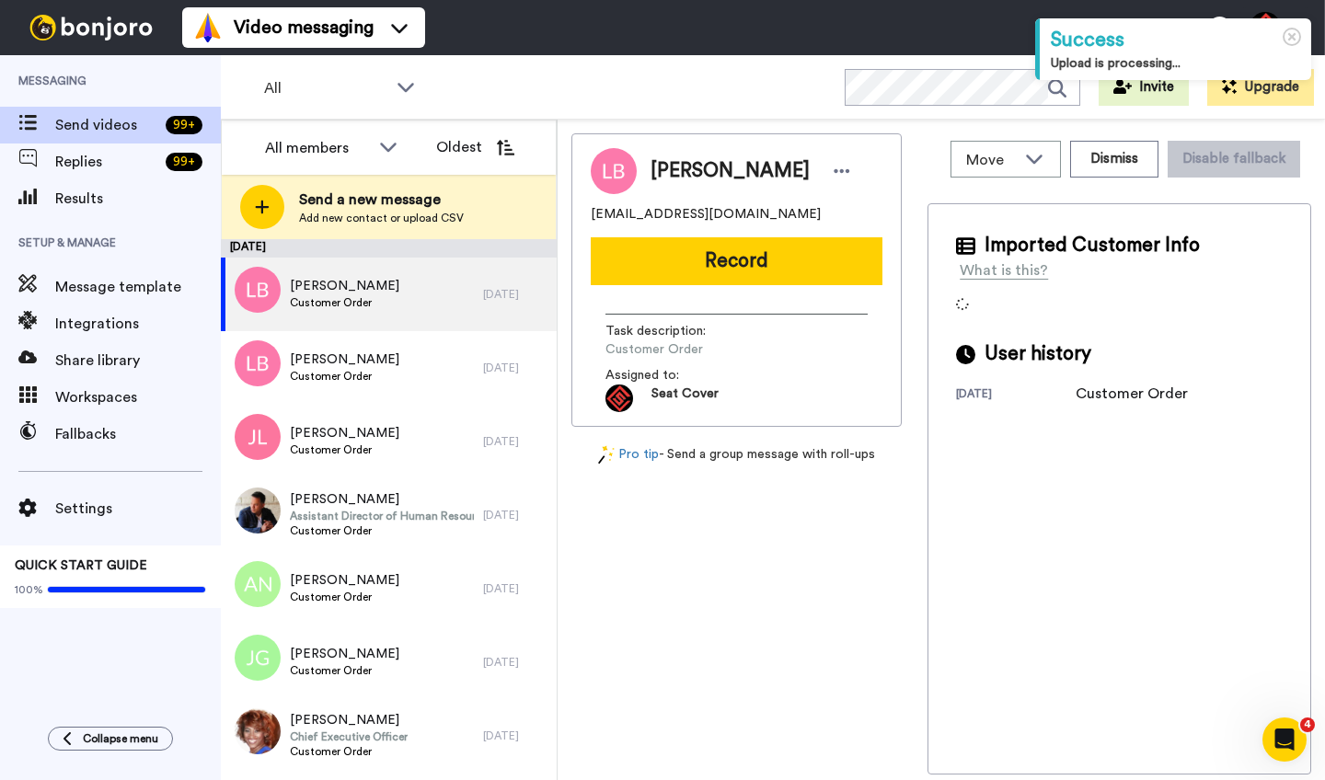
click at [678, 173] on span "Leonard Brotman" at bounding box center [730, 171] width 159 height 28
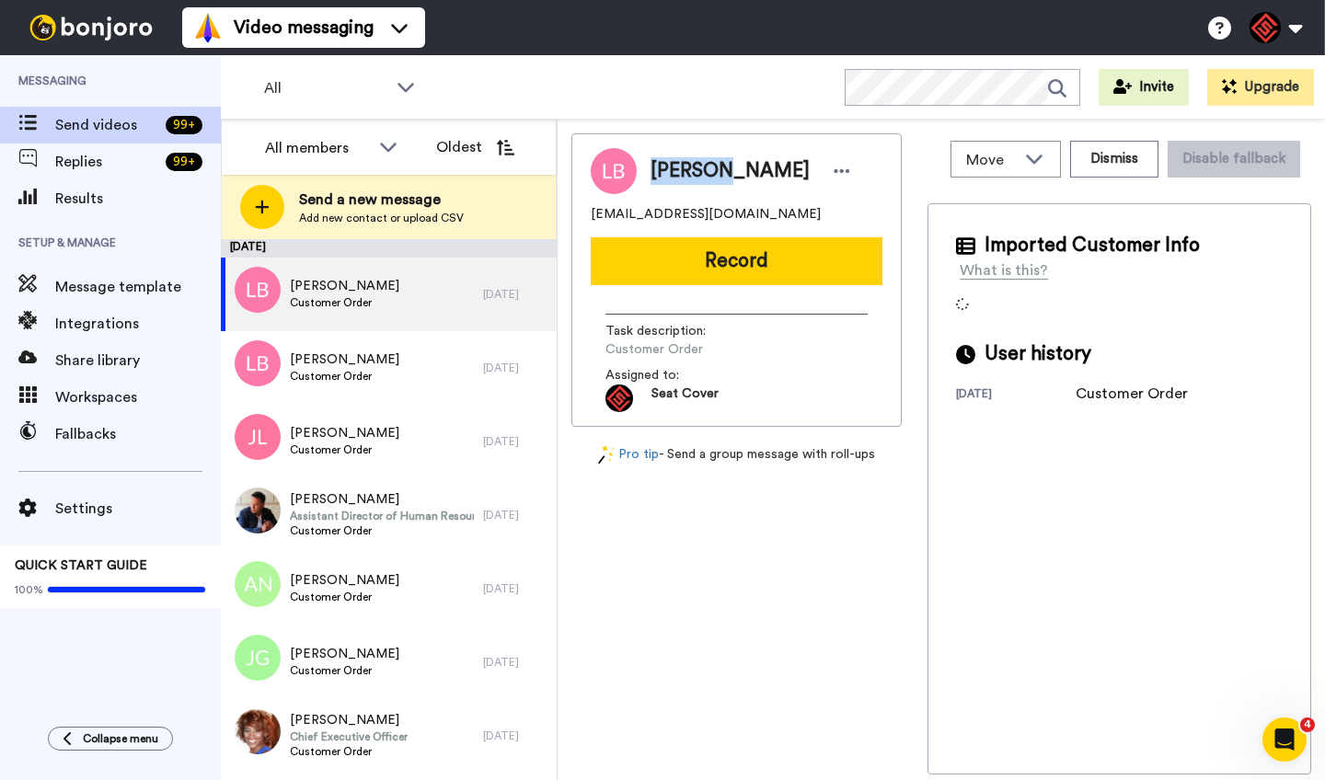
copy span "Leonard"
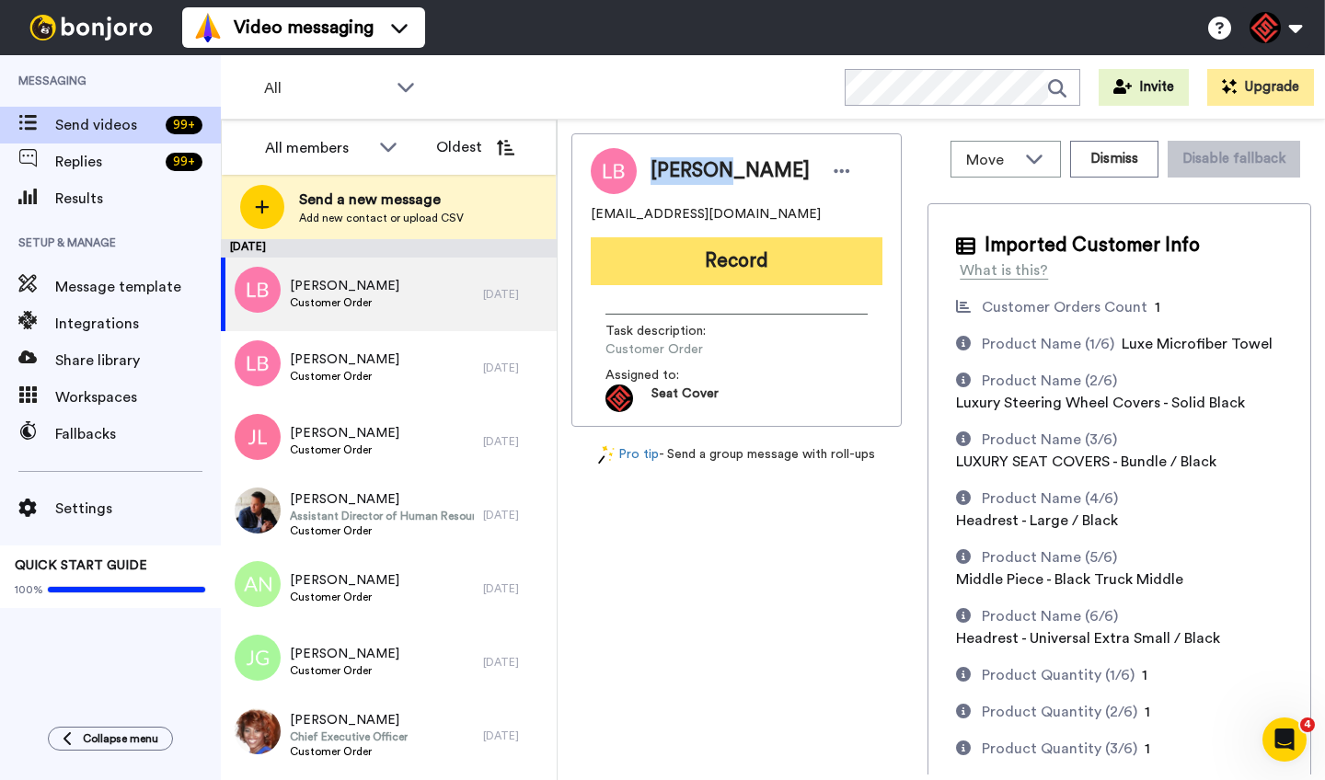
click at [759, 272] on button "Record" at bounding box center [737, 261] width 292 height 48
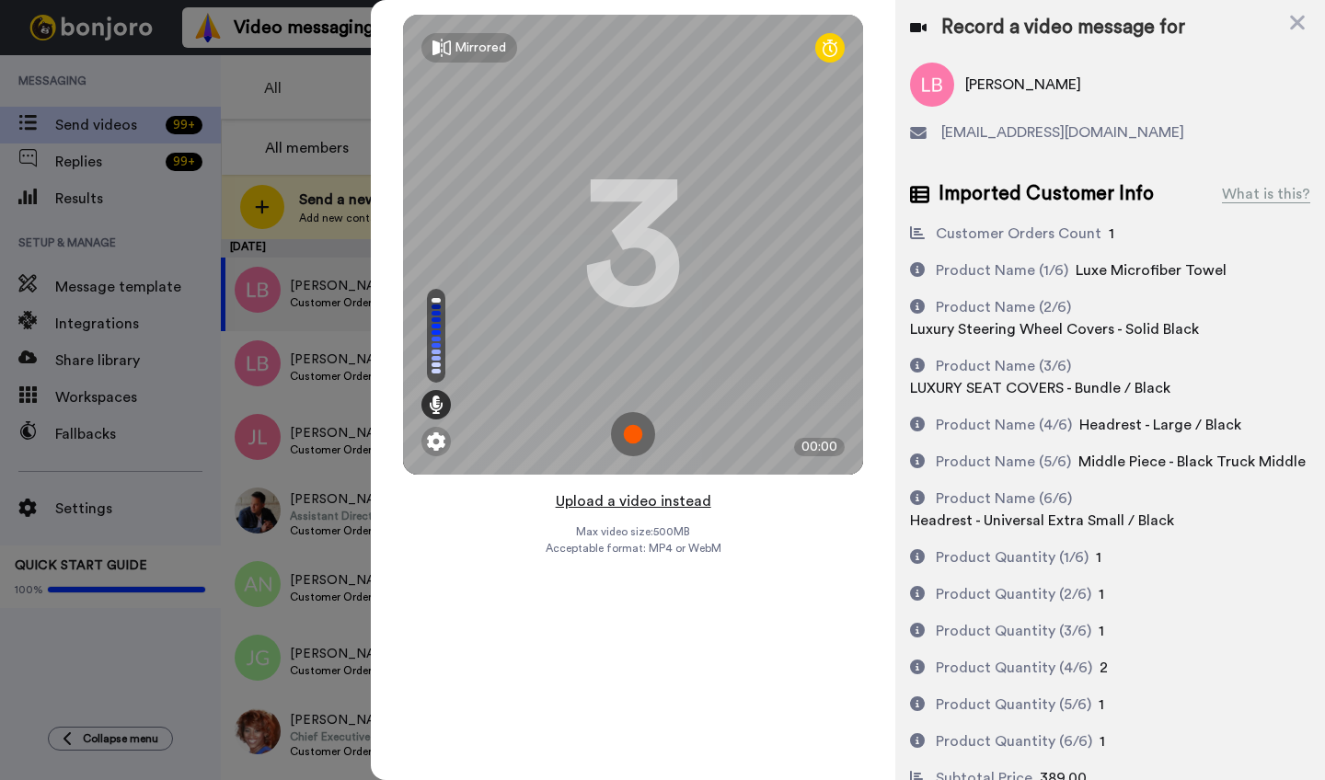
click at [631, 504] on button "Upload a video instead" at bounding box center [633, 502] width 167 height 24
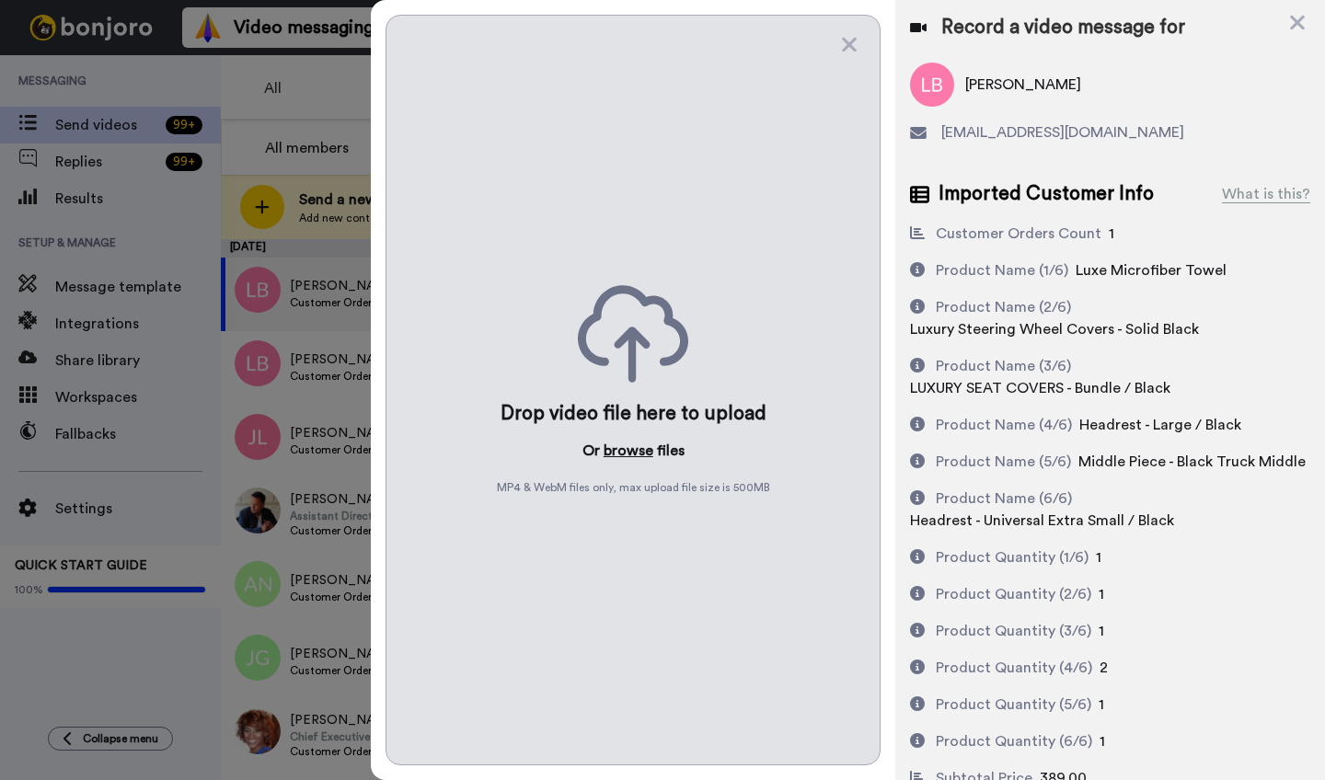
click at [620, 445] on button "browse" at bounding box center [629, 451] width 50 height 22
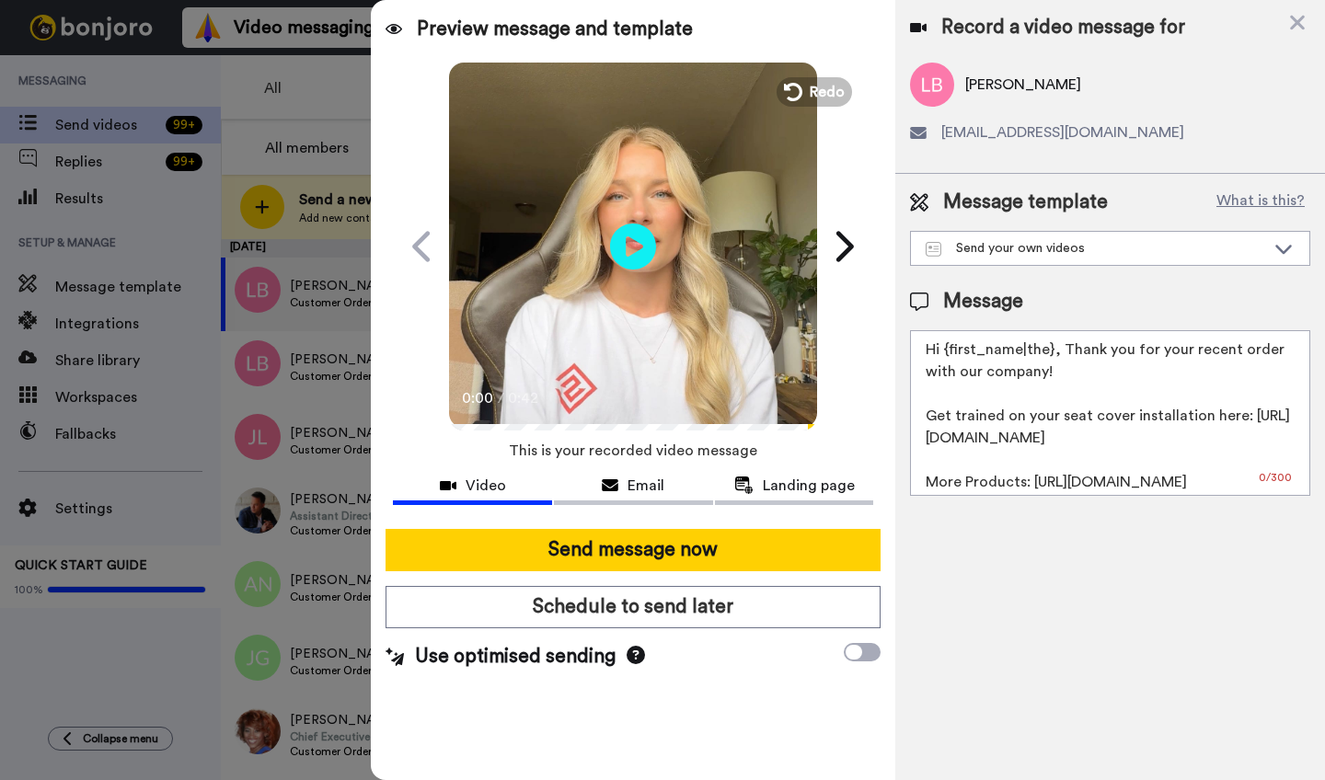
drag, startPoint x: 1053, startPoint y: 356, endPoint x: 949, endPoint y: 357, distance: 104.0
click at [949, 357] on textarea "Hi {first_name|the}, Thank you for your recent order with our company! Get trai…" at bounding box center [1110, 413] width 400 height 166
paste textarea "Leonard"
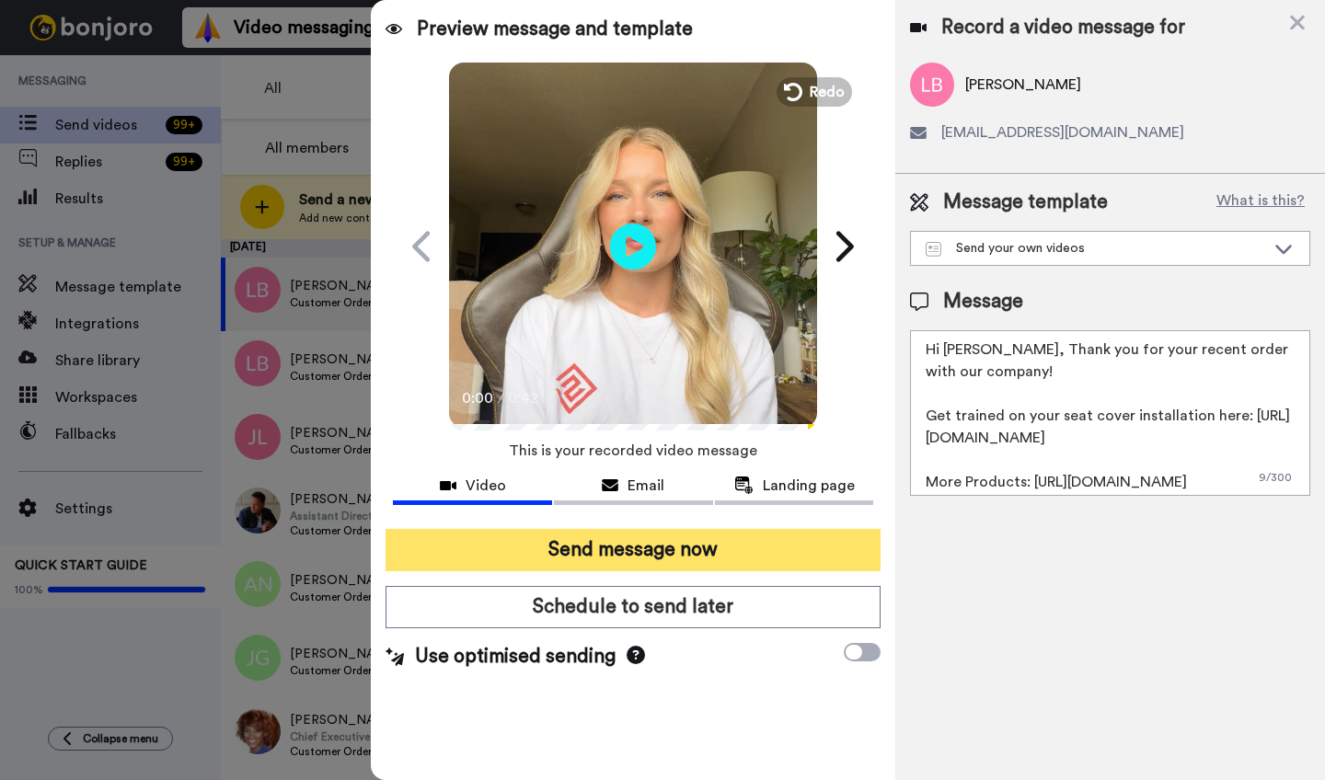
type textarea "Hi Leonard, Thank you for your recent order with our company! Get trained on yo…"
click at [698, 539] on button "Send message now" at bounding box center [633, 550] width 495 height 42
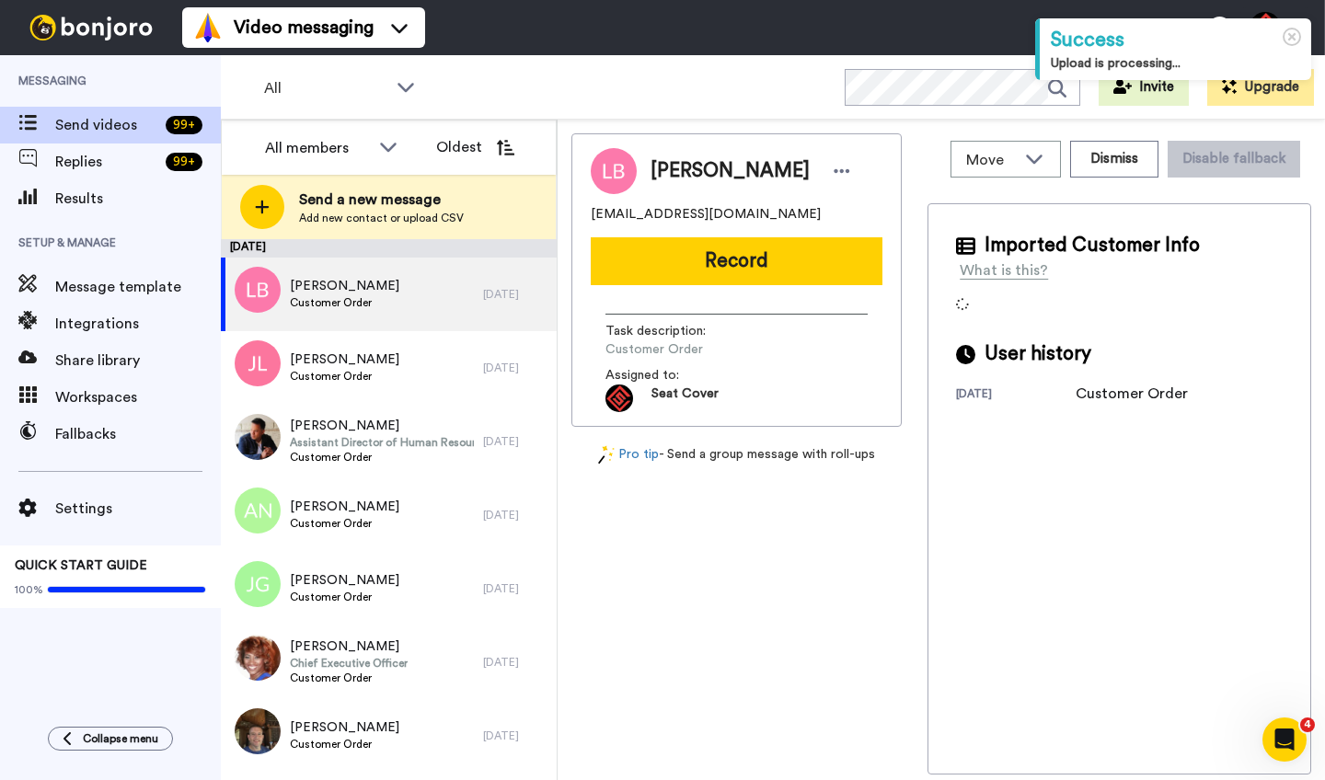
click at [667, 168] on span "Liz Bybee" at bounding box center [730, 171] width 159 height 28
copy span "Liz"
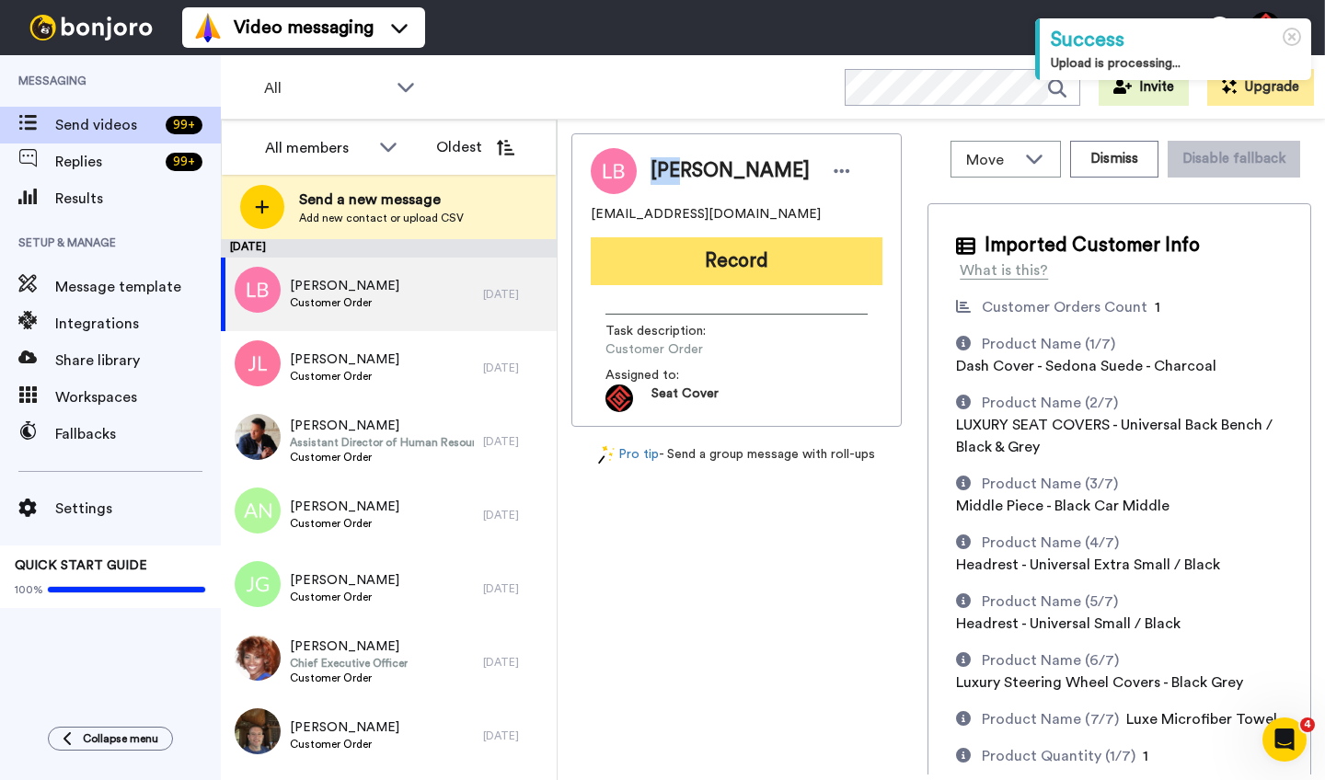
click at [734, 267] on button "Record" at bounding box center [737, 261] width 292 height 48
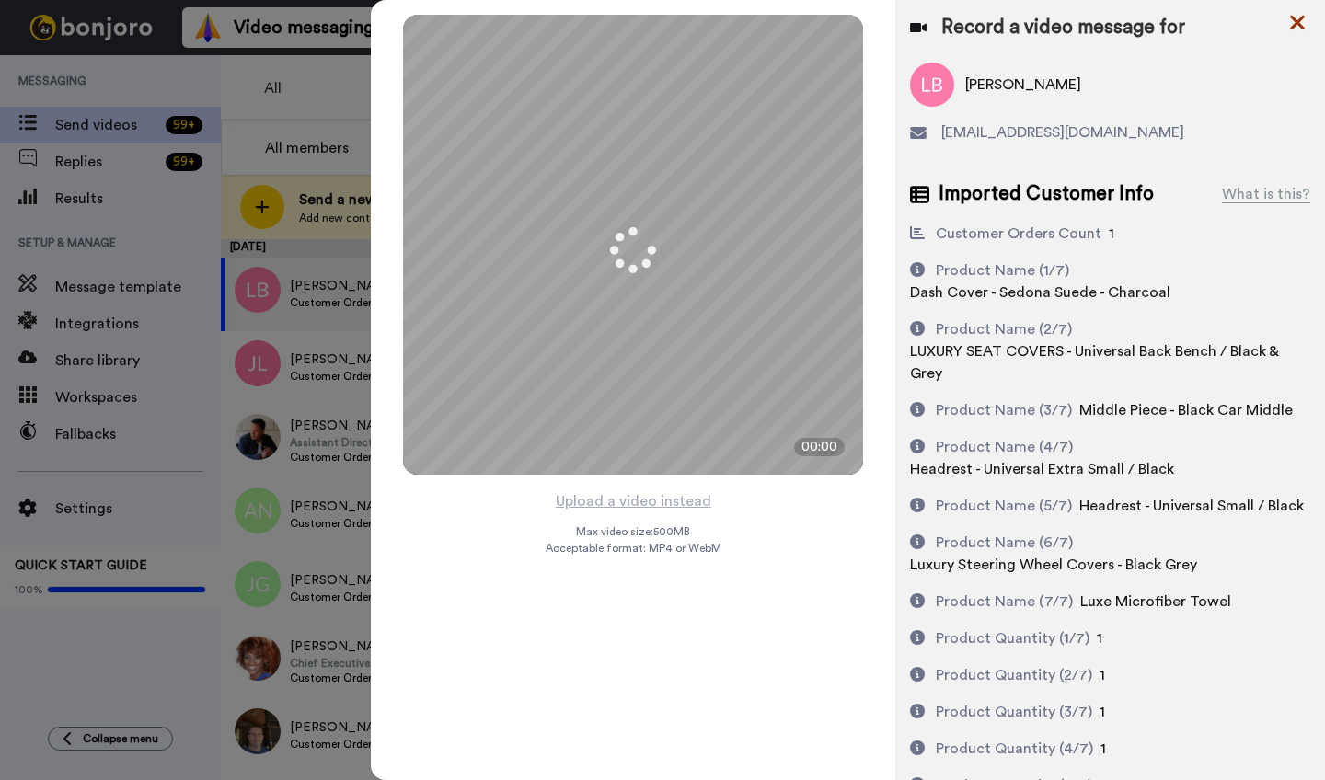
click at [1294, 26] on icon at bounding box center [1297, 23] width 15 height 15
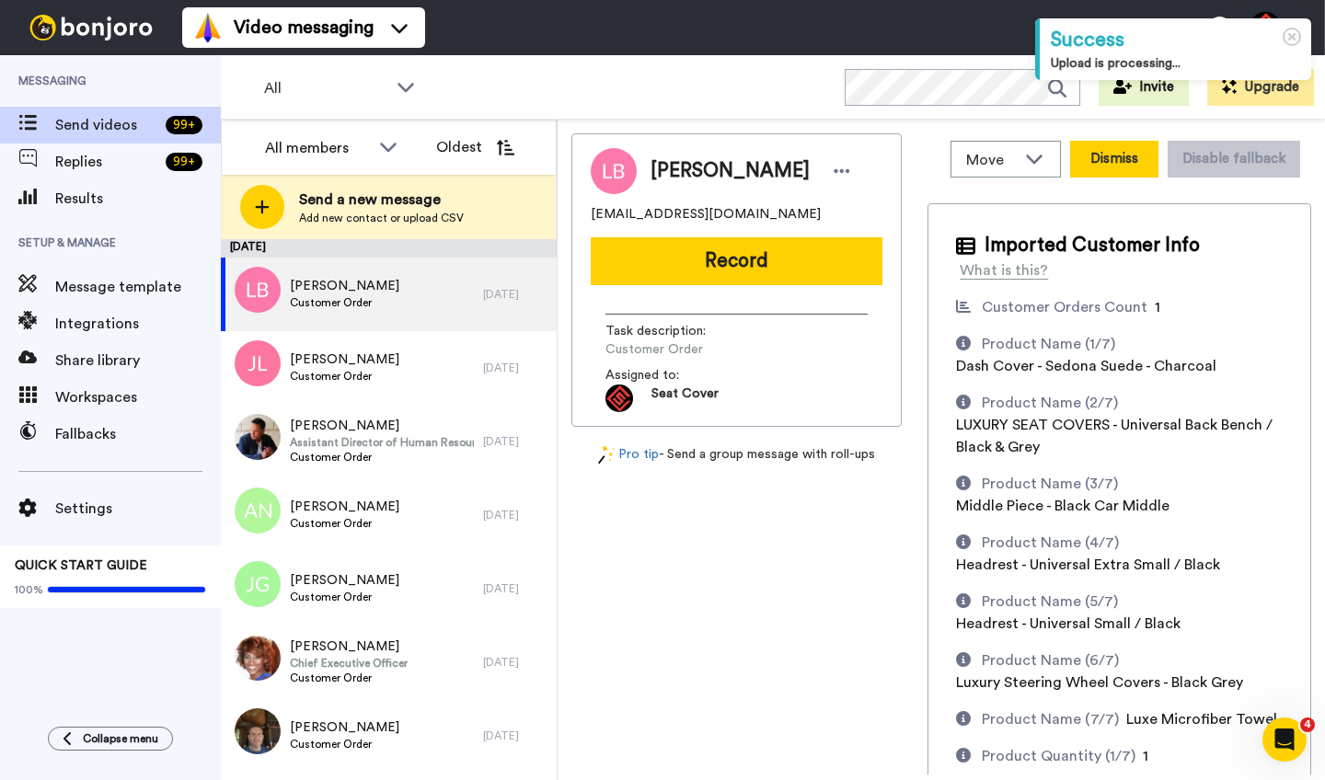
click at [1113, 165] on button "Dismiss" at bounding box center [1114, 159] width 88 height 37
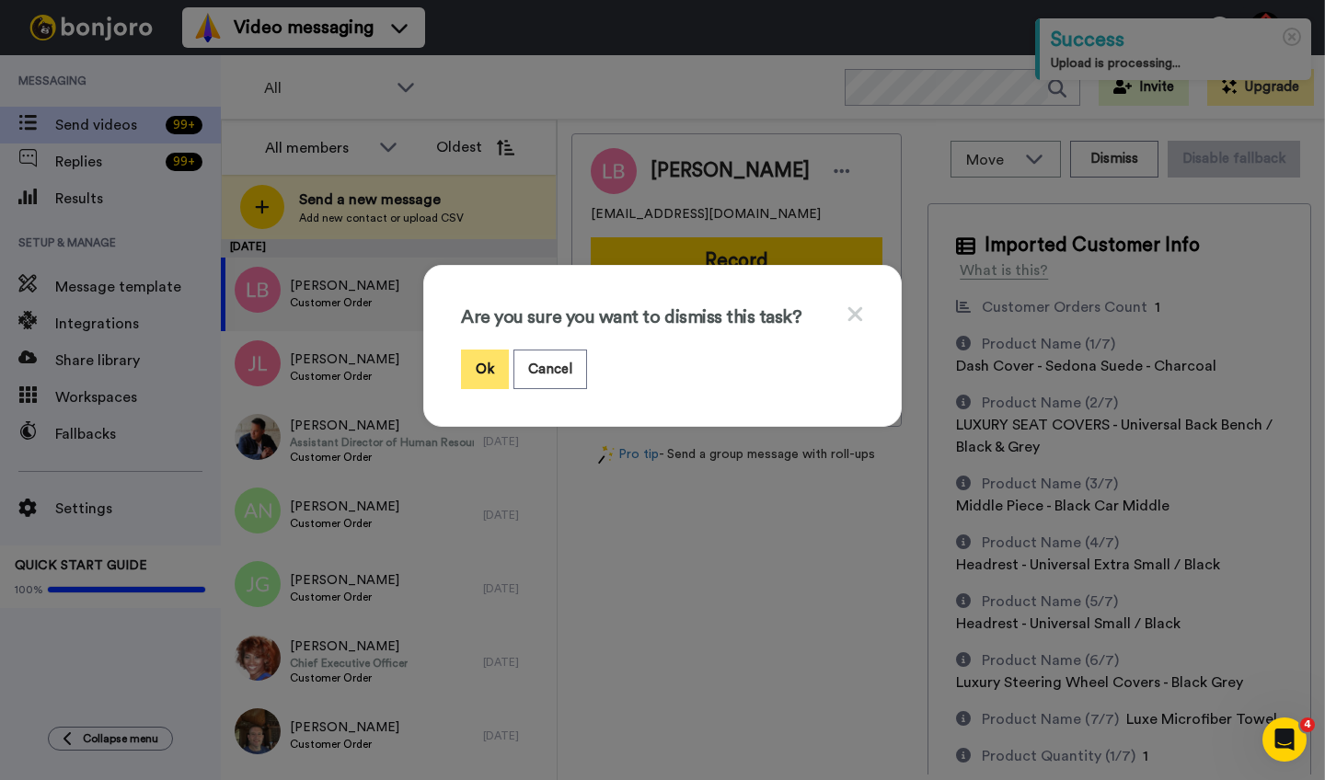
click at [489, 368] on button "Ok" at bounding box center [485, 370] width 48 height 40
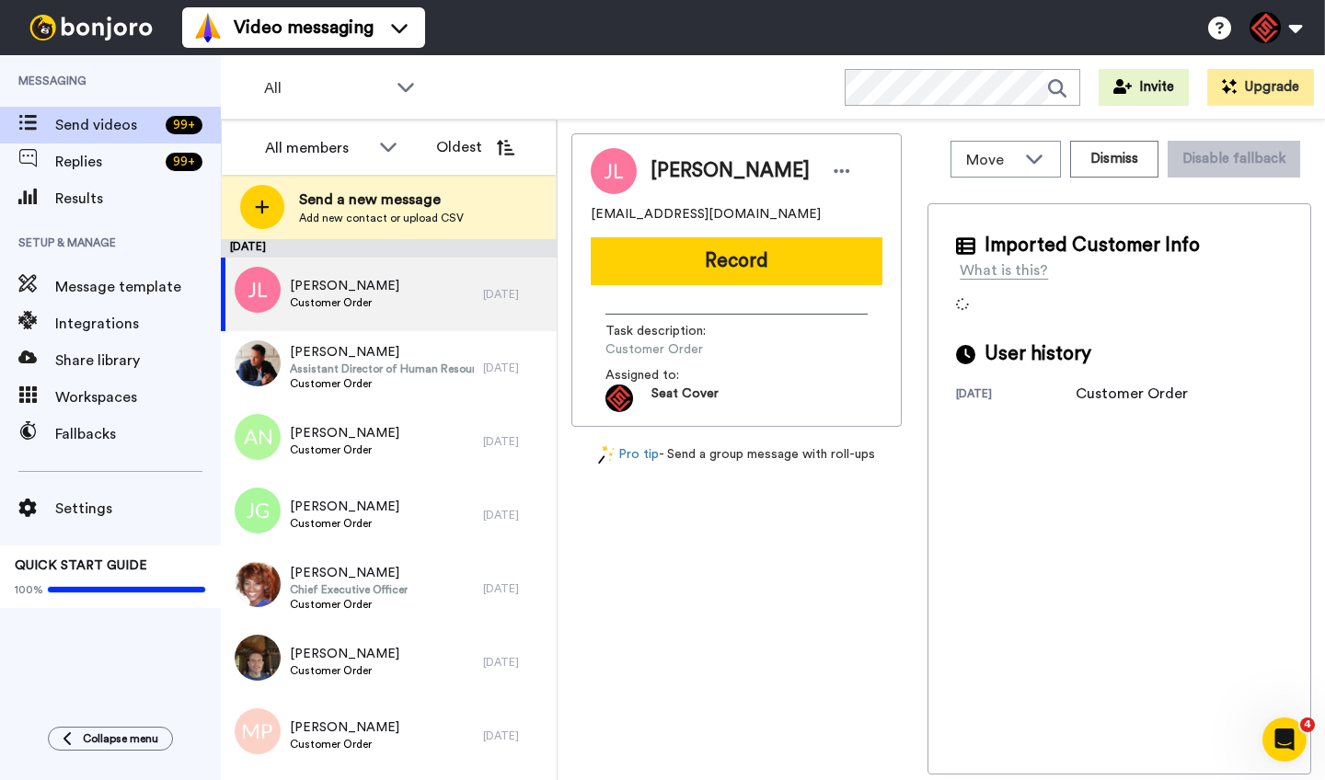
click at [685, 169] on span "James Lewis" at bounding box center [730, 171] width 159 height 28
copy span "James"
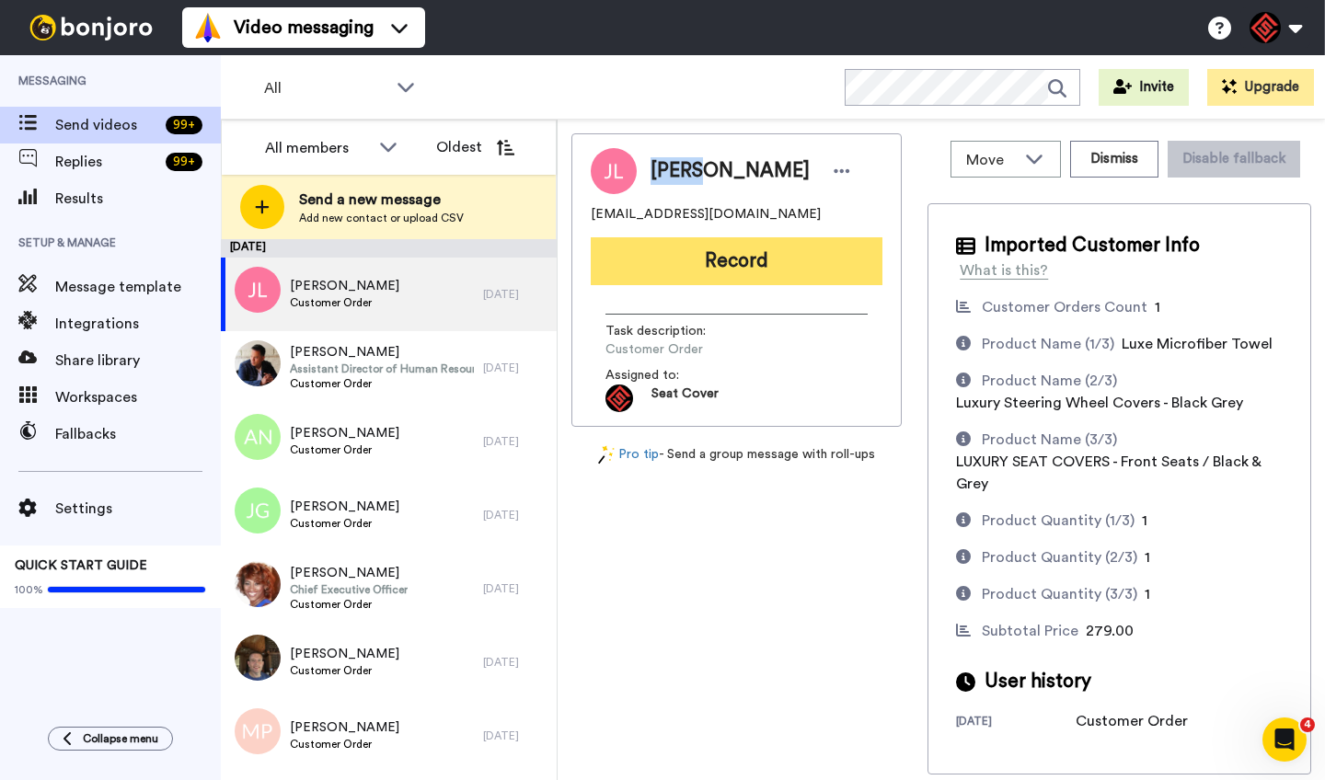
click at [752, 272] on button "Record" at bounding box center [737, 261] width 292 height 48
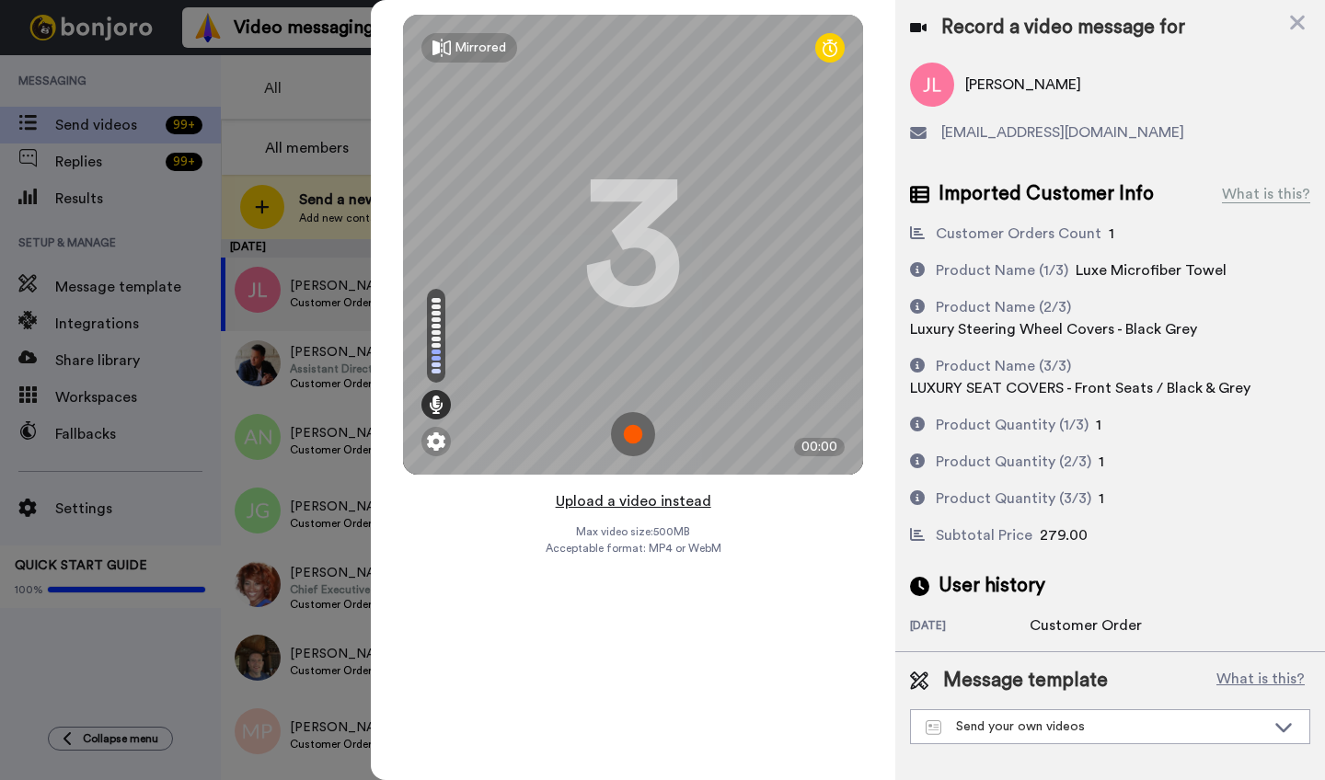
click at [630, 498] on button "Upload a video instead" at bounding box center [633, 502] width 167 height 24
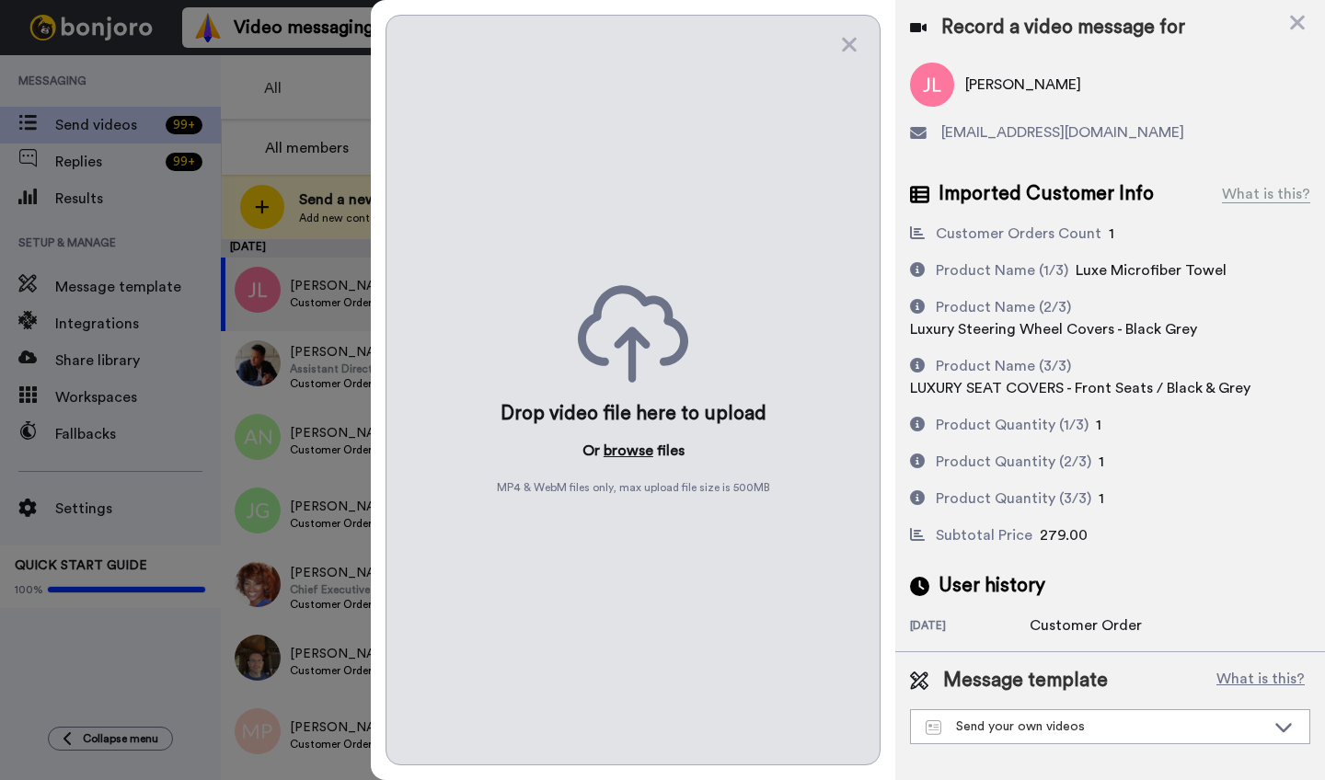
click at [618, 445] on button "browse" at bounding box center [629, 451] width 50 height 22
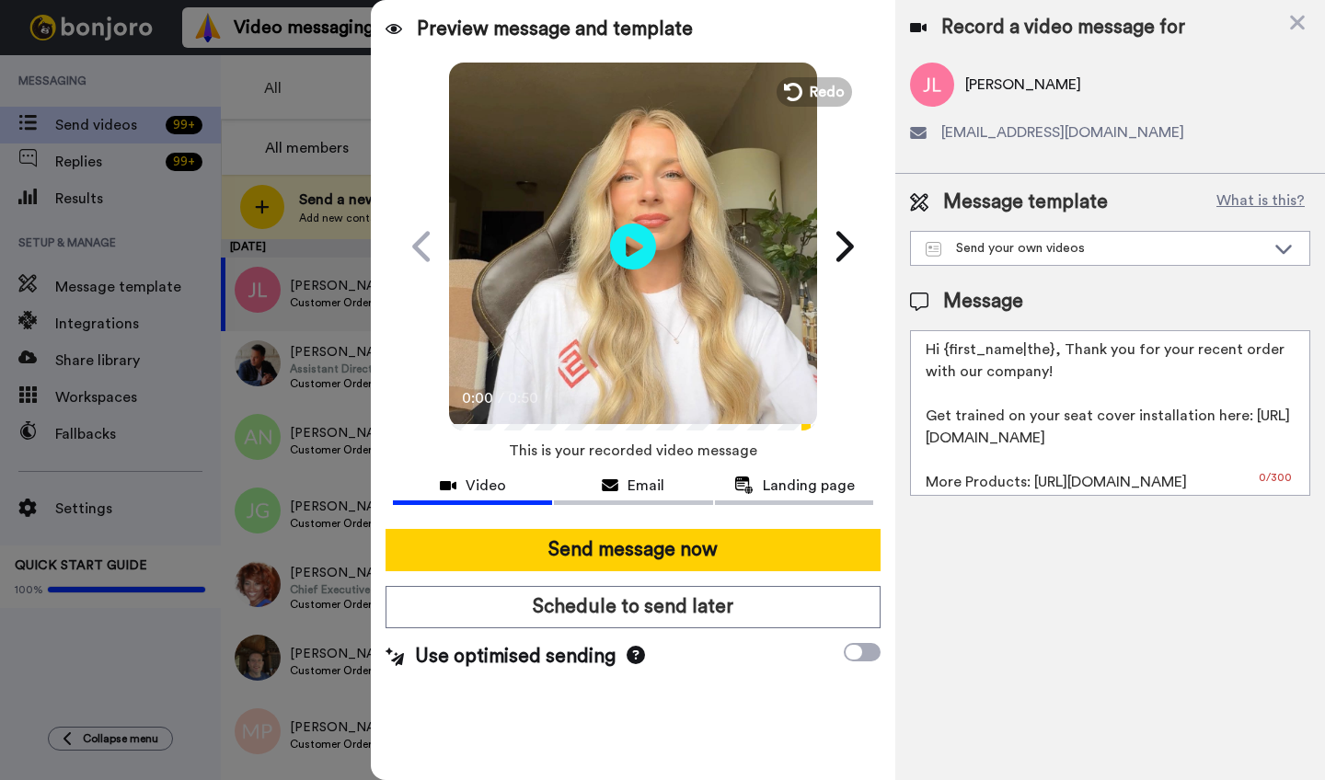
drag, startPoint x: 1050, startPoint y: 359, endPoint x: 972, endPoint y: 359, distance: 78.2
click at [972, 359] on textarea "Hi {first_name|the}, Thank you for your recent order with our company! Get trai…" at bounding box center [1110, 413] width 400 height 166
drag, startPoint x: 1050, startPoint y: 354, endPoint x: 944, endPoint y: 356, distance: 105.9
click at [944, 356] on textarea "Hi {first_name|the}, Thank you for your recent order with our company! Get trai…" at bounding box center [1110, 413] width 400 height 166
paste textarea "James"
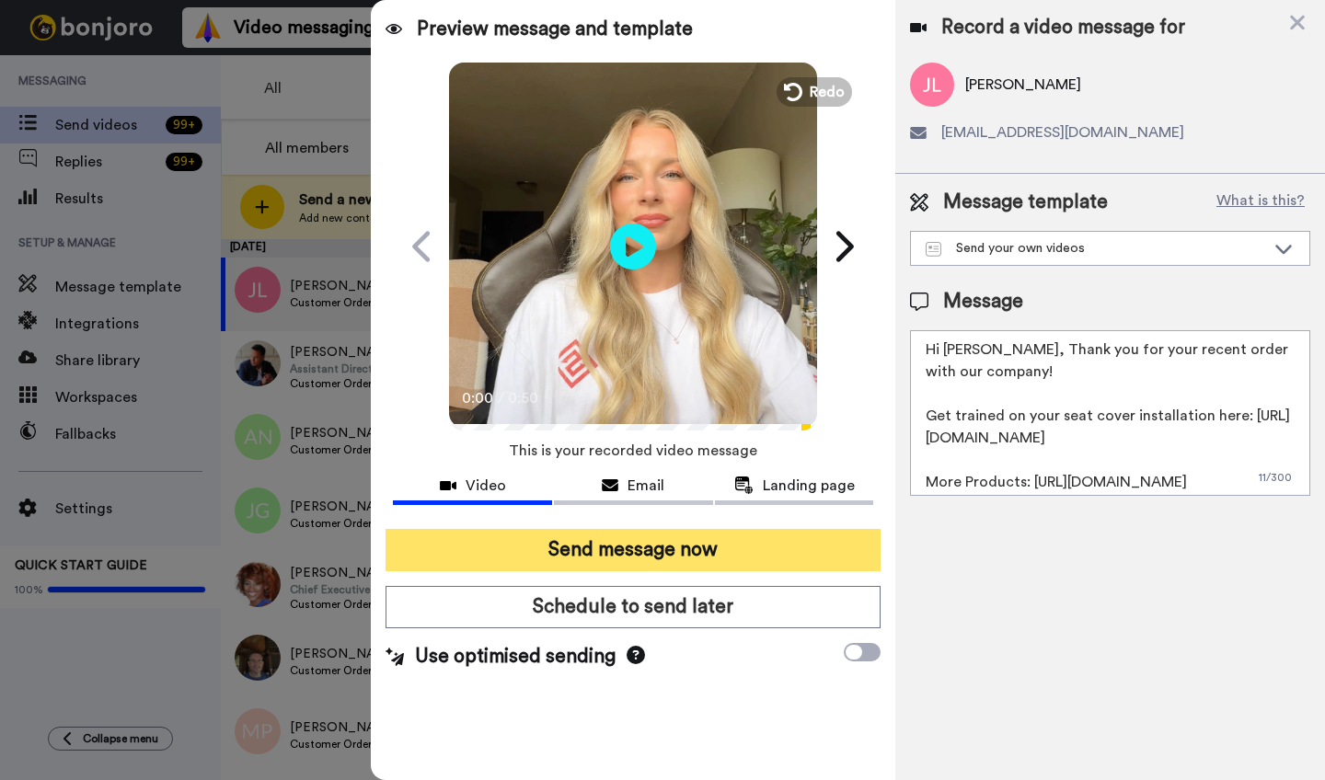
type textarea "Hi James, Thank you for your recent order with our company! Get trained on your…"
click at [688, 553] on button "Send message now" at bounding box center [633, 550] width 495 height 42
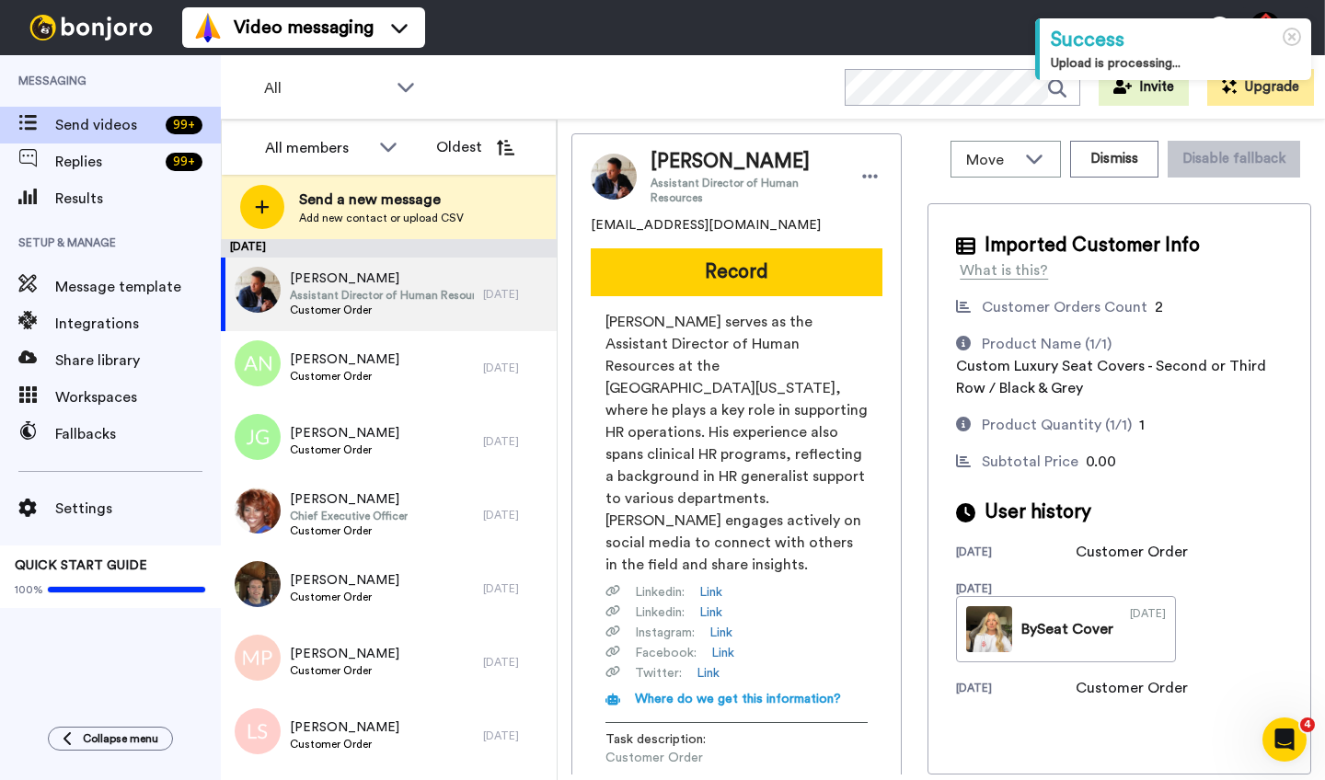
click at [1078, 184] on div "Move WORKSPACES View all Default Task List + Add a new workspace Dismiss Disabl…" at bounding box center [1120, 159] width 384 height 52
click at [1089, 175] on button "Dismiss" at bounding box center [1114, 159] width 88 height 37
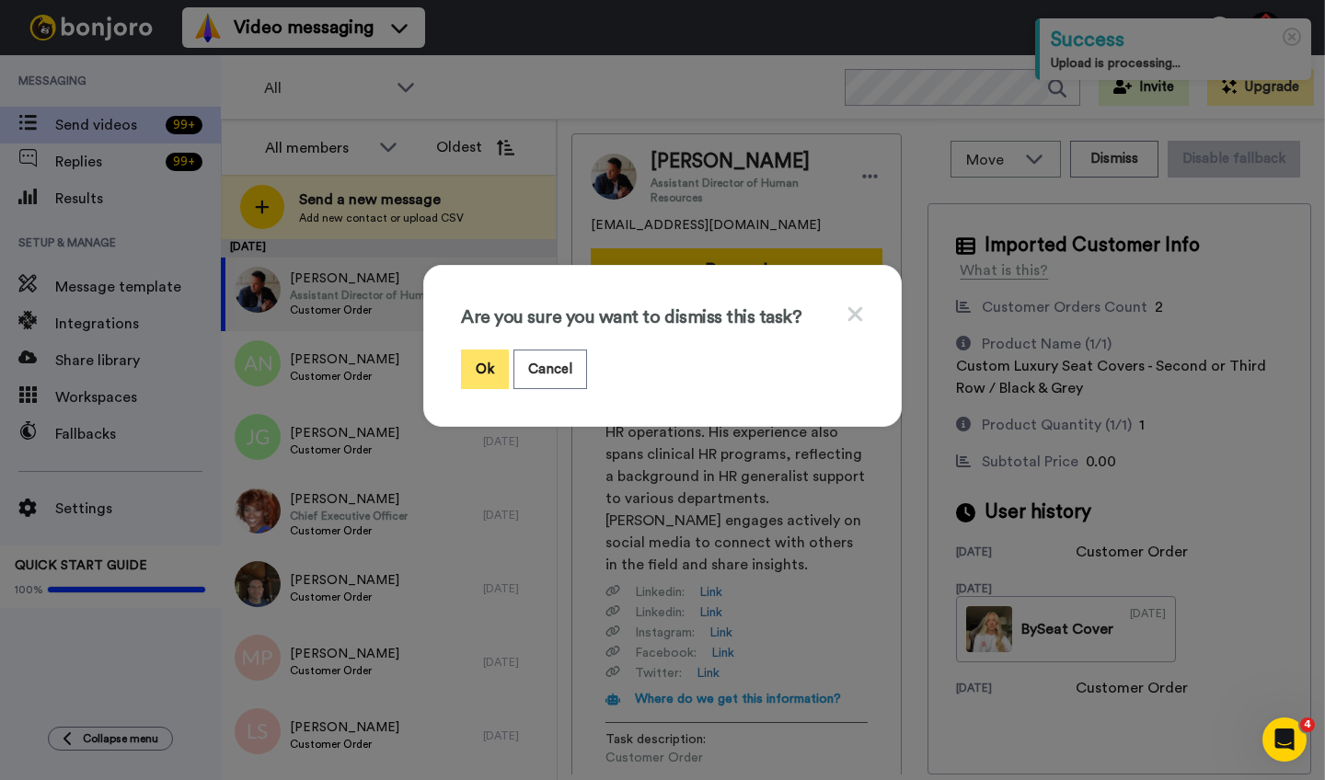
click at [503, 360] on button "Ok" at bounding box center [485, 370] width 48 height 40
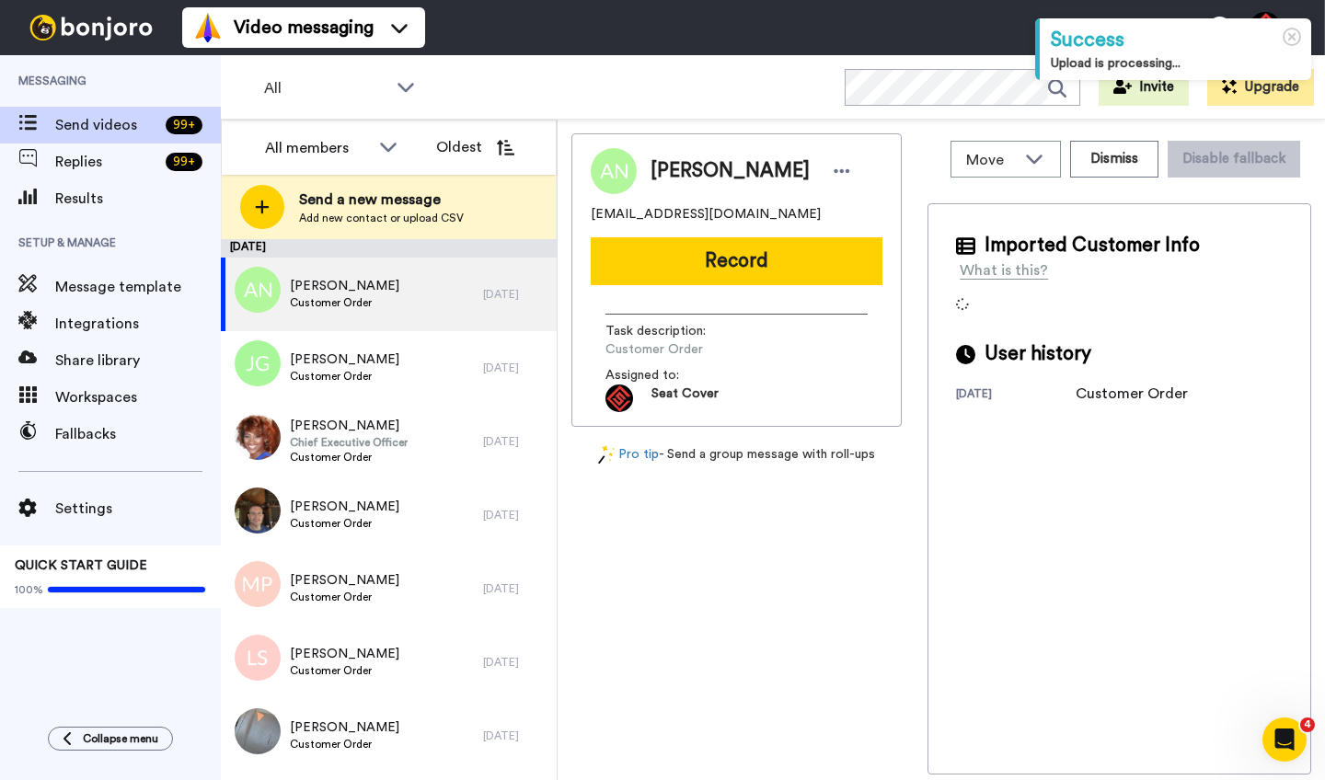
click at [678, 168] on span "[PERSON_NAME]" at bounding box center [730, 171] width 159 height 28
copy span "[PERSON_NAME]"
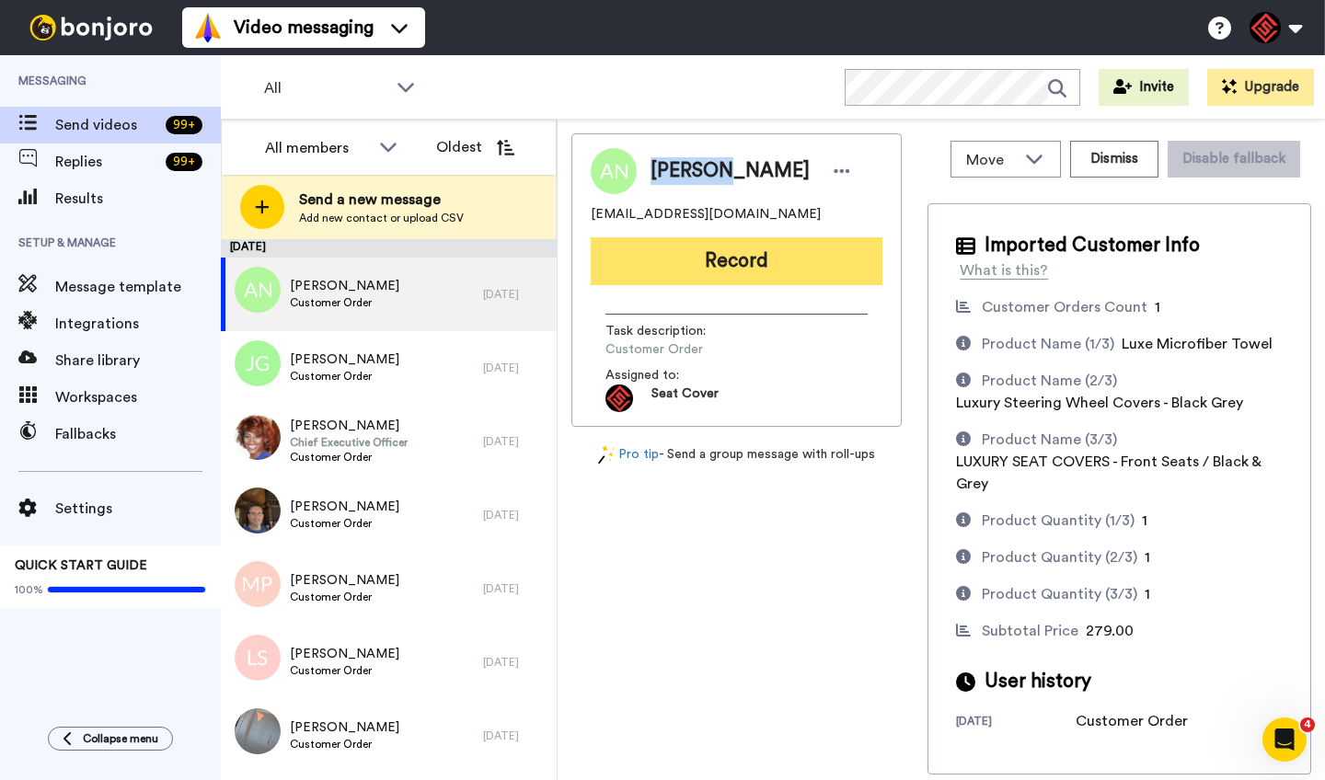
copy span "[PERSON_NAME]"
click at [771, 269] on button "Record" at bounding box center [737, 261] width 292 height 48
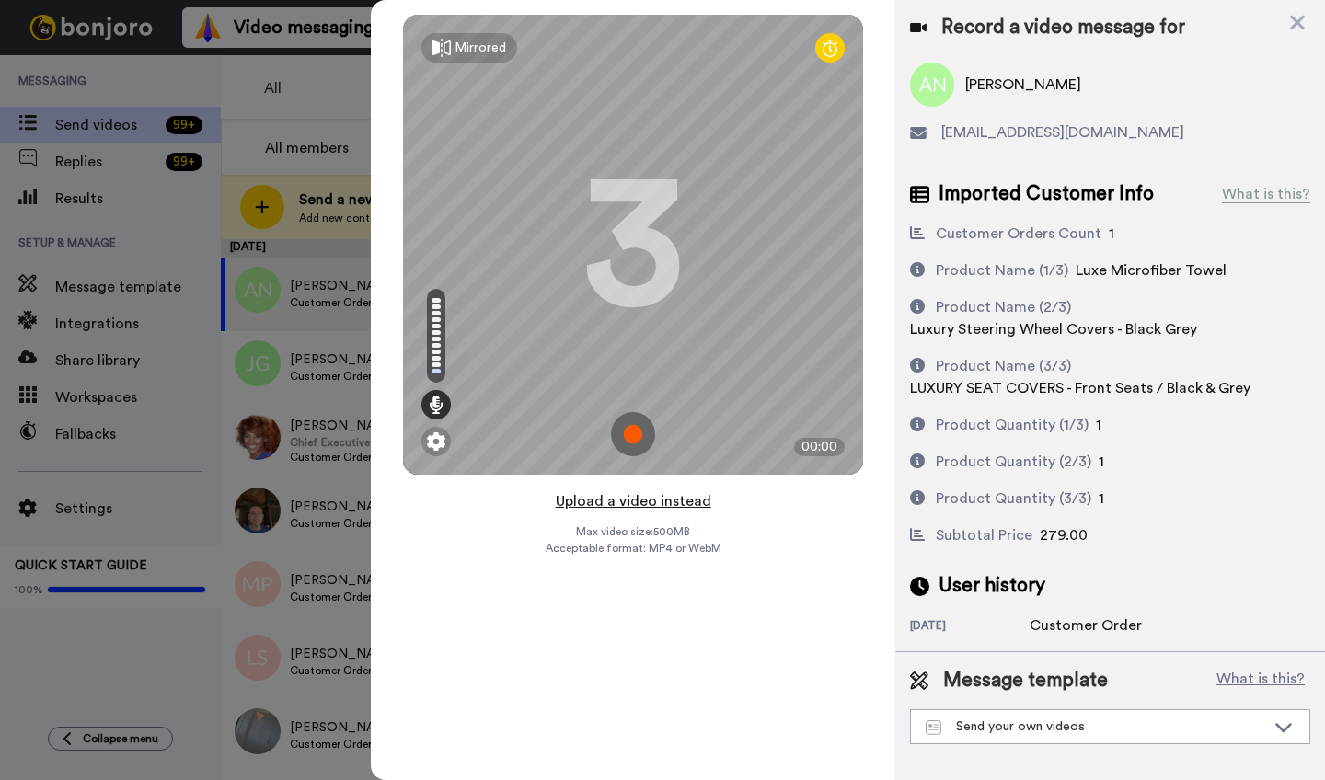
click at [619, 505] on button "Upload a video instead" at bounding box center [633, 502] width 167 height 24
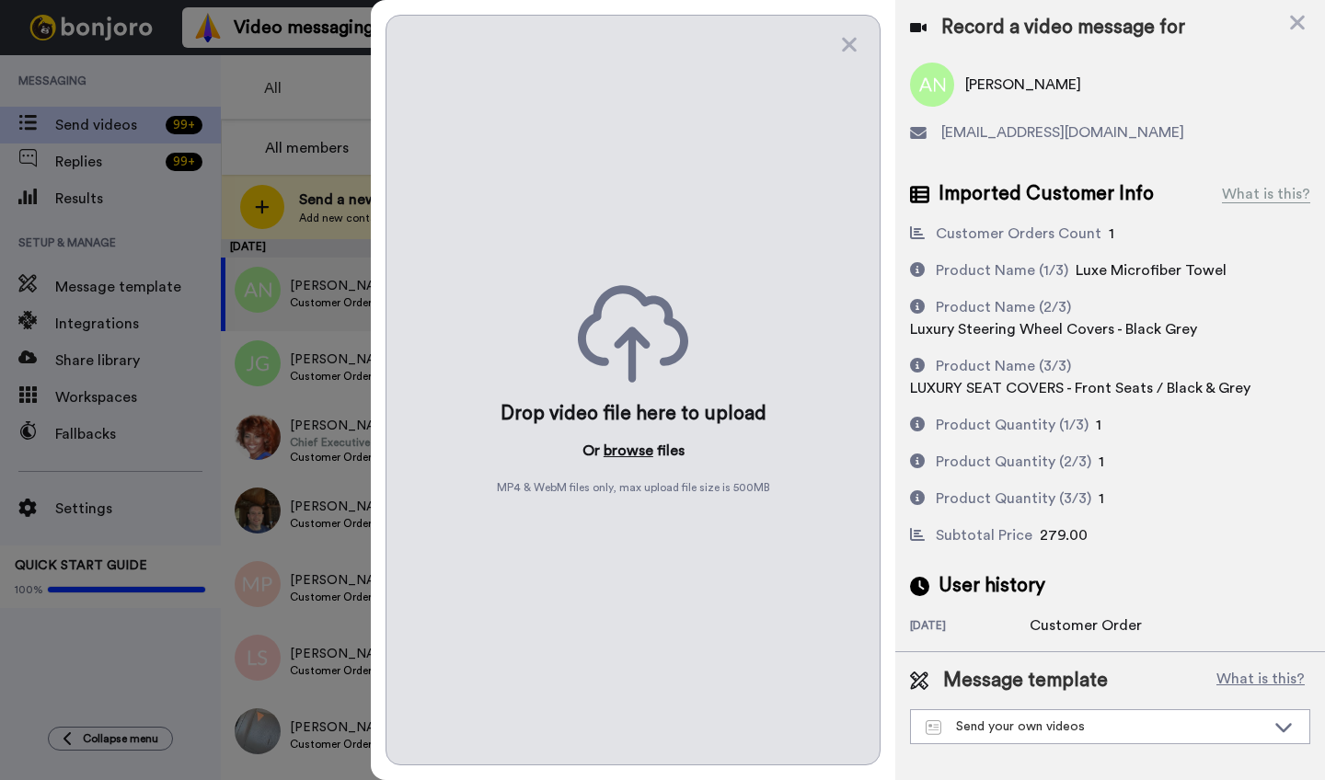
click at [609, 458] on button "browse" at bounding box center [629, 451] width 50 height 22
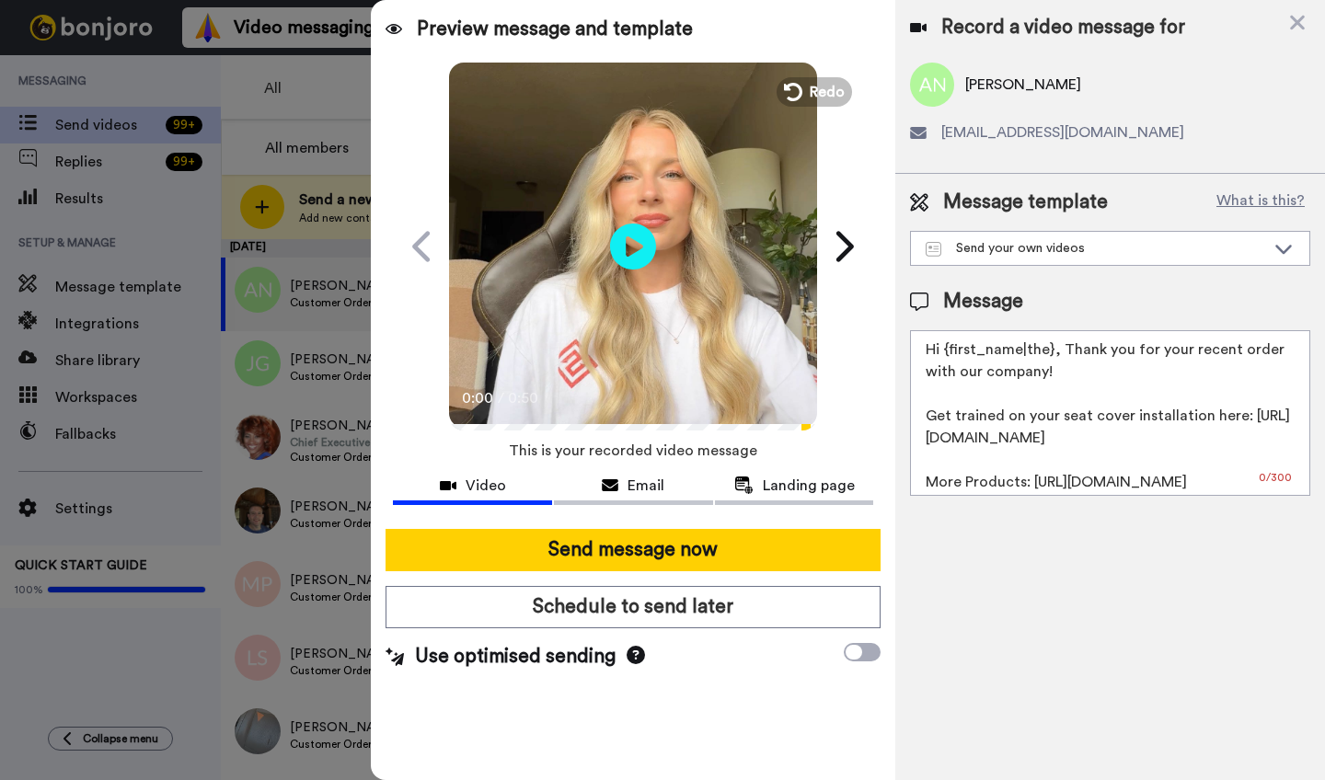
drag, startPoint x: 1050, startPoint y: 356, endPoint x: 951, endPoint y: 352, distance: 99.5
click at [951, 352] on textarea "Hi {first_name|the}, Thank you for your recent order with our company! Get trai…" at bounding box center [1110, 413] width 400 height 166
paste textarea "[PERSON_NAME]"
type textarea "Hi [PERSON_NAME], Thank you for your recent order with our company! Get trained…"
click at [732, 577] on div "Send message now Schedule to send later Use optimised sending" at bounding box center [633, 599] width 525 height 171
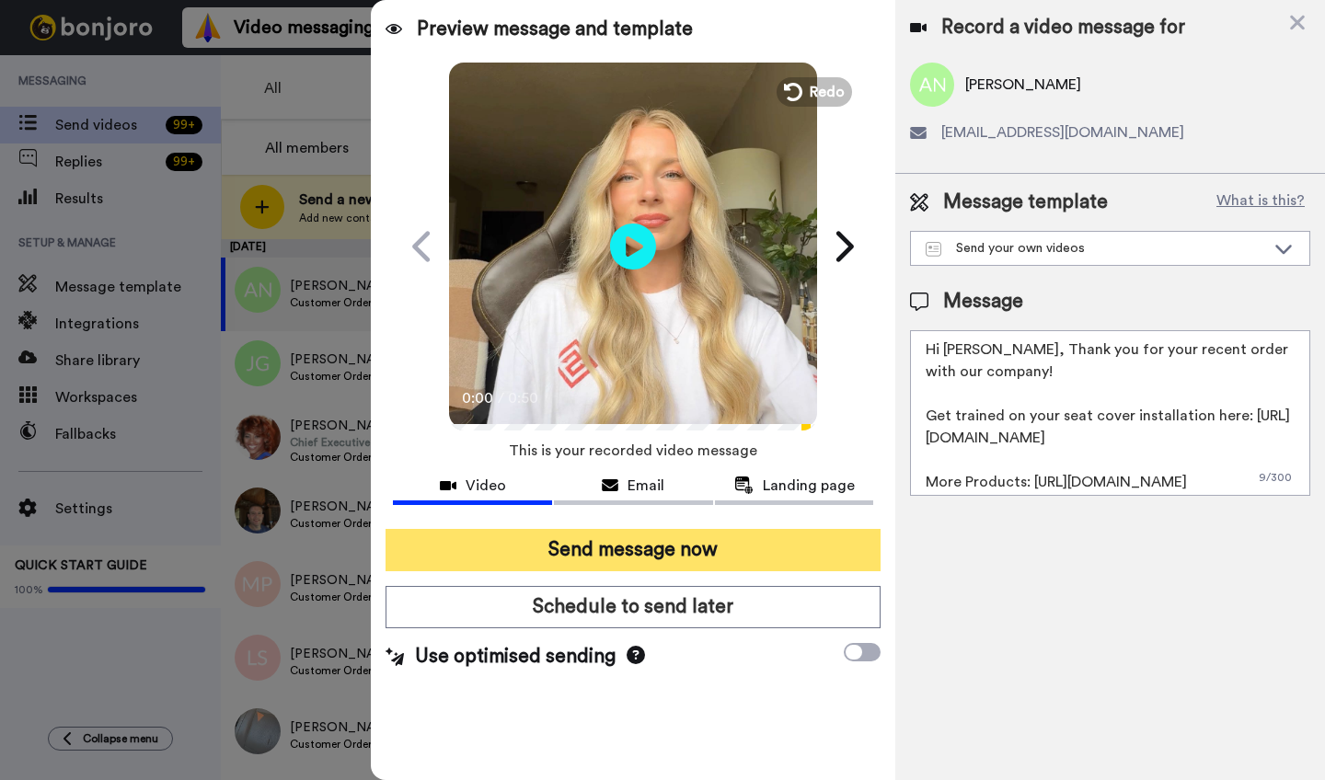
click at [732, 545] on button "Send message now" at bounding box center [633, 550] width 495 height 42
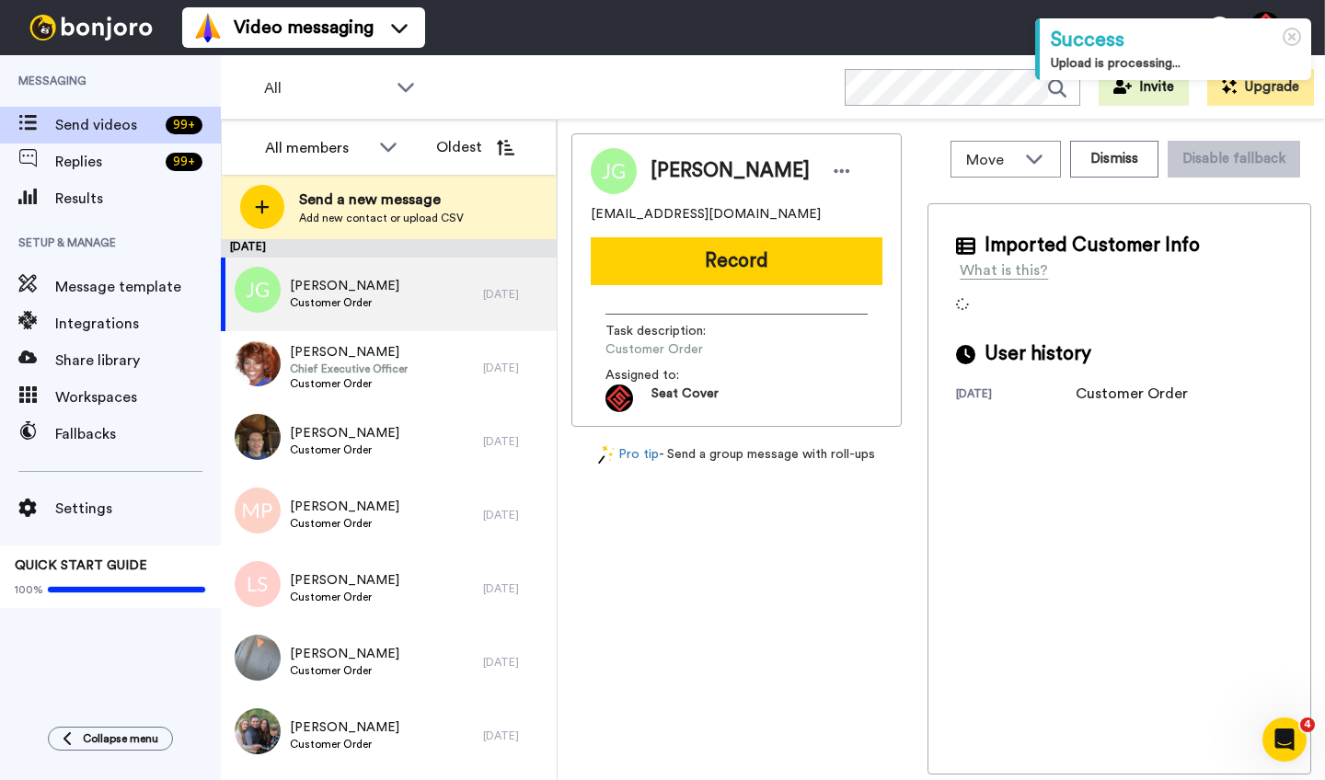
click at [673, 177] on span "[PERSON_NAME]" at bounding box center [730, 171] width 159 height 28
click at [673, 177] on span "John Gnapp Jr" at bounding box center [730, 171] width 159 height 28
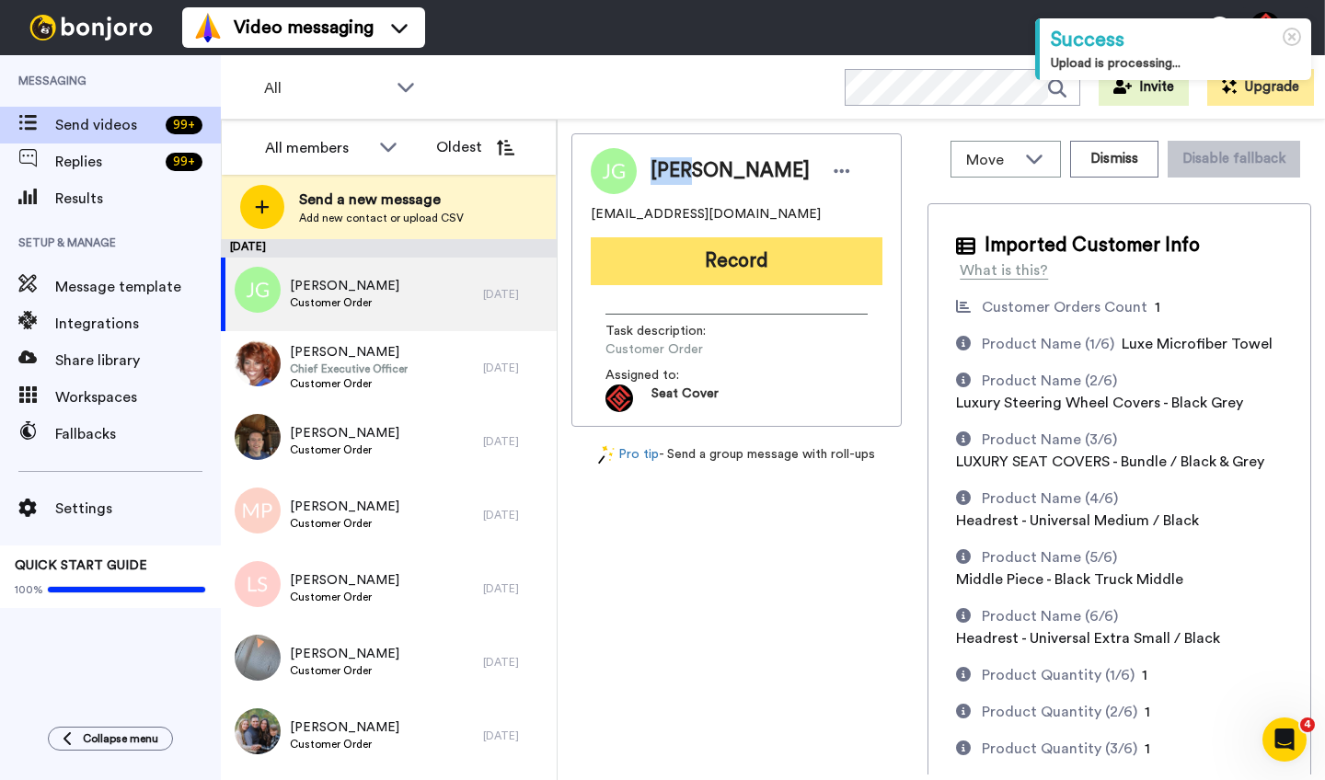
click at [726, 250] on button "Record" at bounding box center [737, 261] width 292 height 48
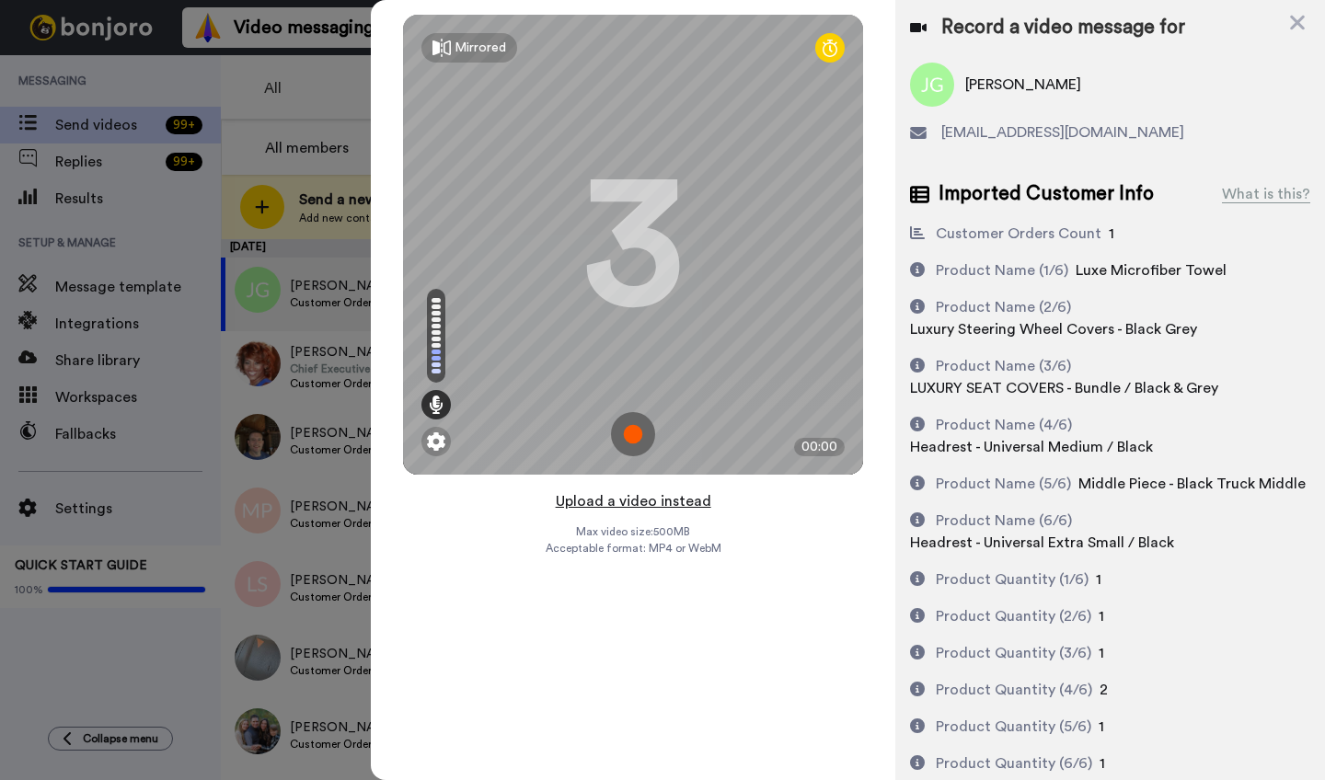
click at [622, 503] on button "Upload a video instead" at bounding box center [633, 502] width 167 height 24
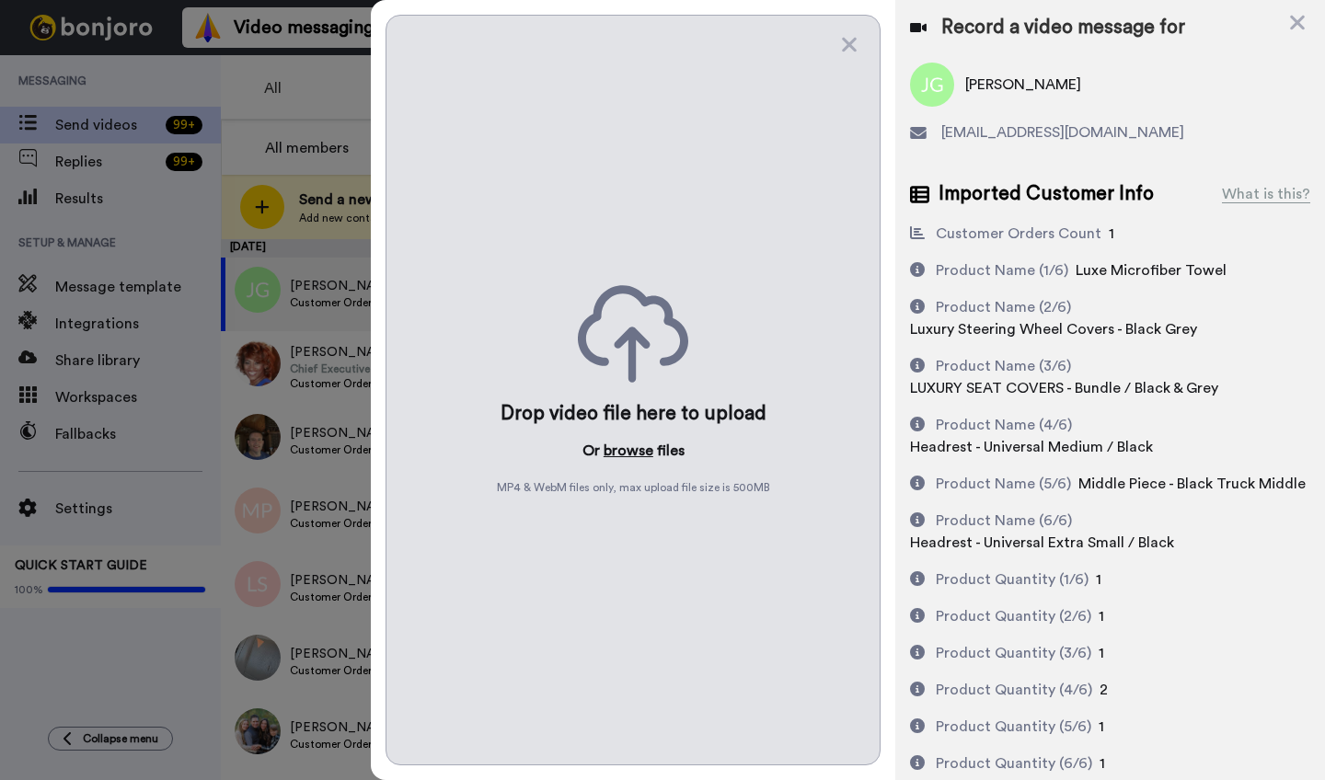
click at [624, 445] on button "browse" at bounding box center [629, 451] width 50 height 22
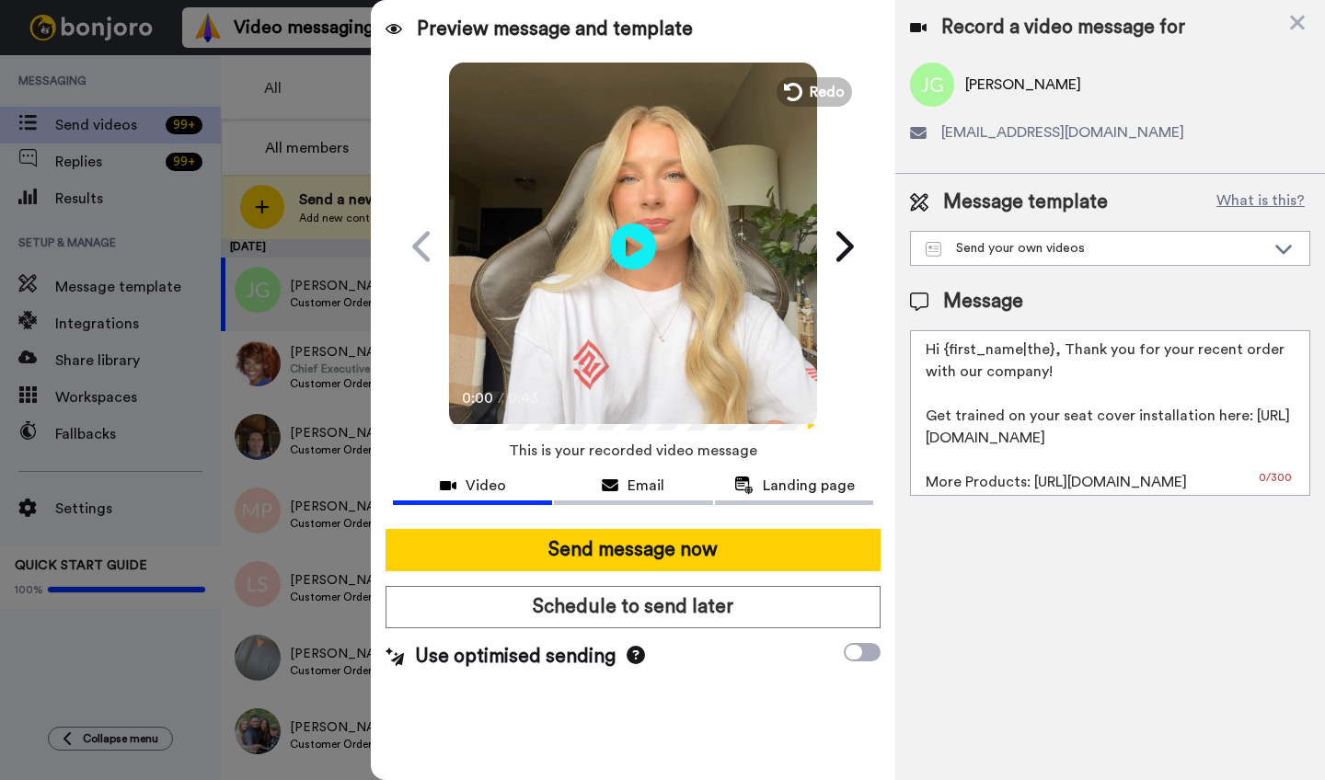
drag, startPoint x: 1051, startPoint y: 354, endPoint x: 946, endPoint y: 354, distance: 104.9
click at [946, 354] on textarea "Hi {first_name|the}, Thank you for your recent order with our company! Get trai…" at bounding box center [1110, 413] width 400 height 166
paste textarea "John"
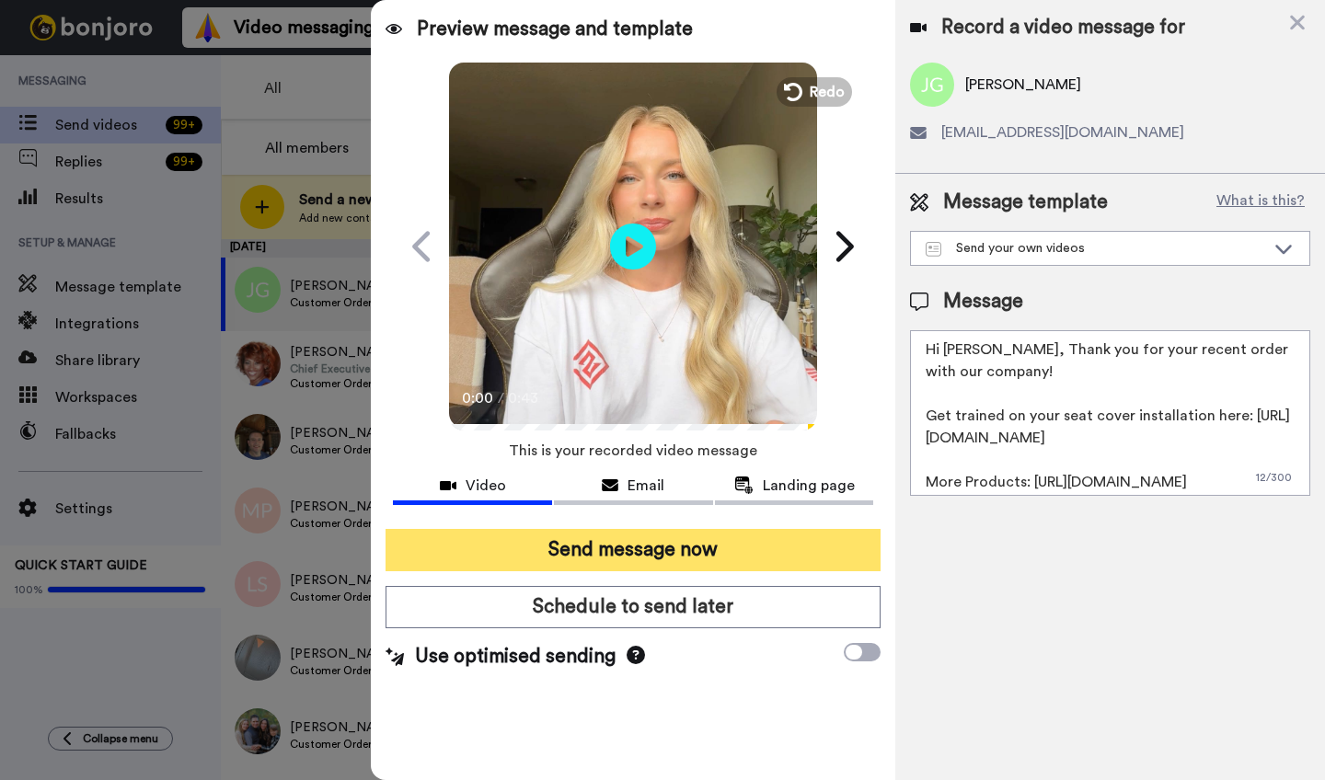
type textarea "Hi John, Thank you for your recent order with our company! Get trained on your …"
click at [739, 556] on button "Send message now" at bounding box center [633, 550] width 495 height 42
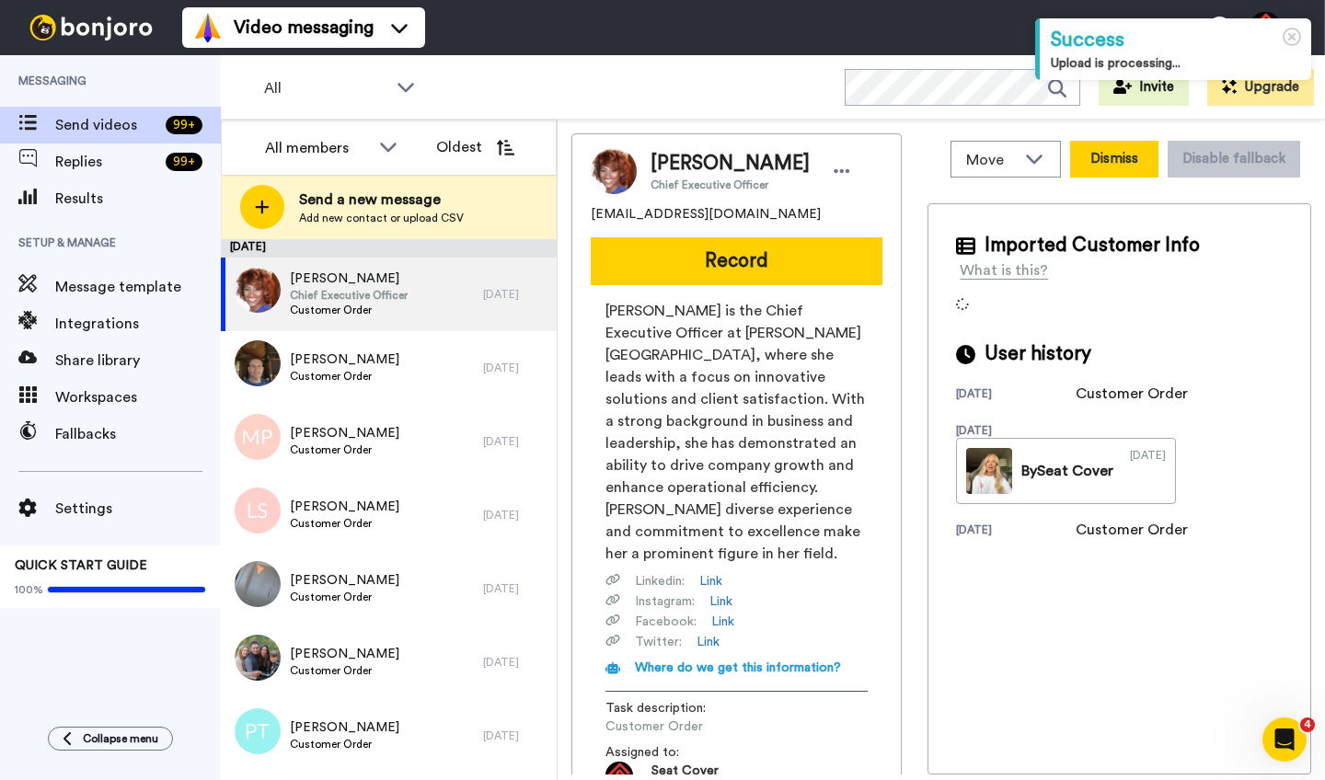
click at [1116, 162] on button "Dismiss" at bounding box center [1114, 159] width 88 height 37
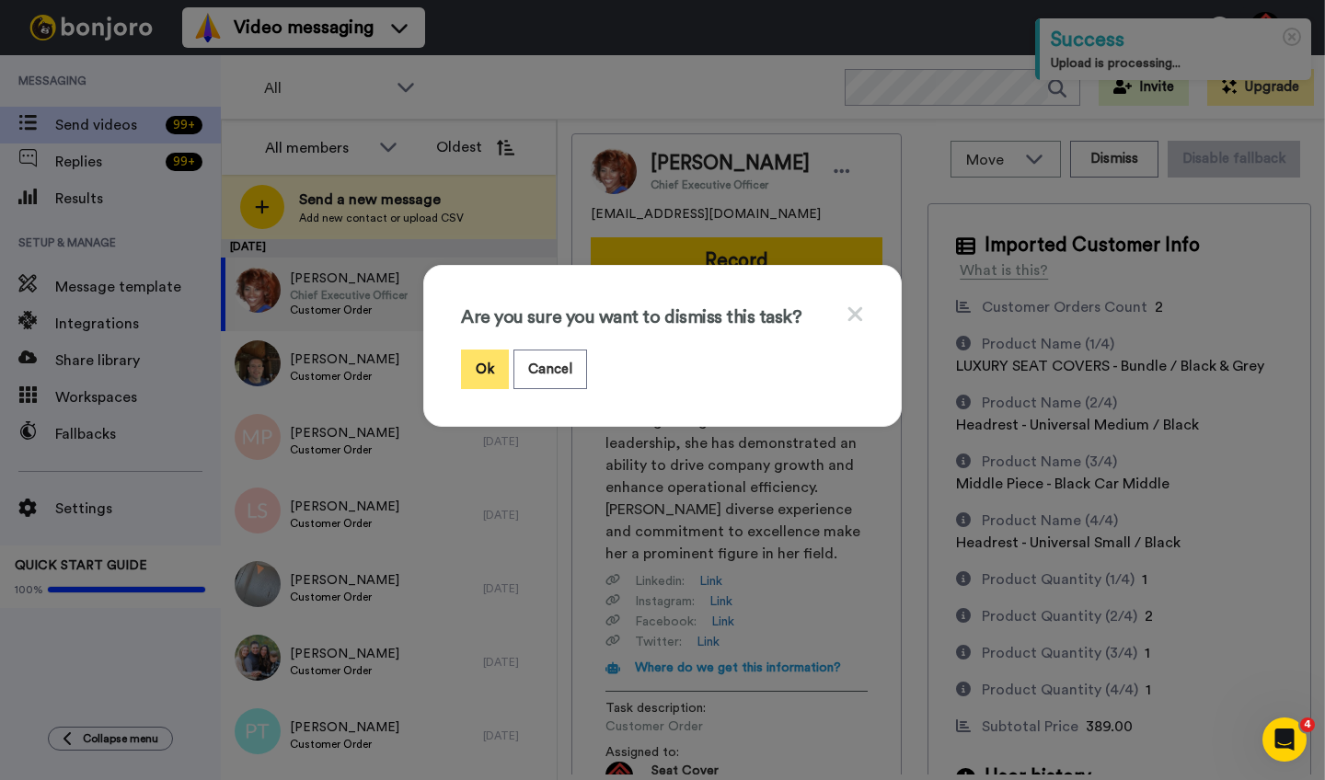
click at [482, 362] on button "Ok" at bounding box center [485, 370] width 48 height 40
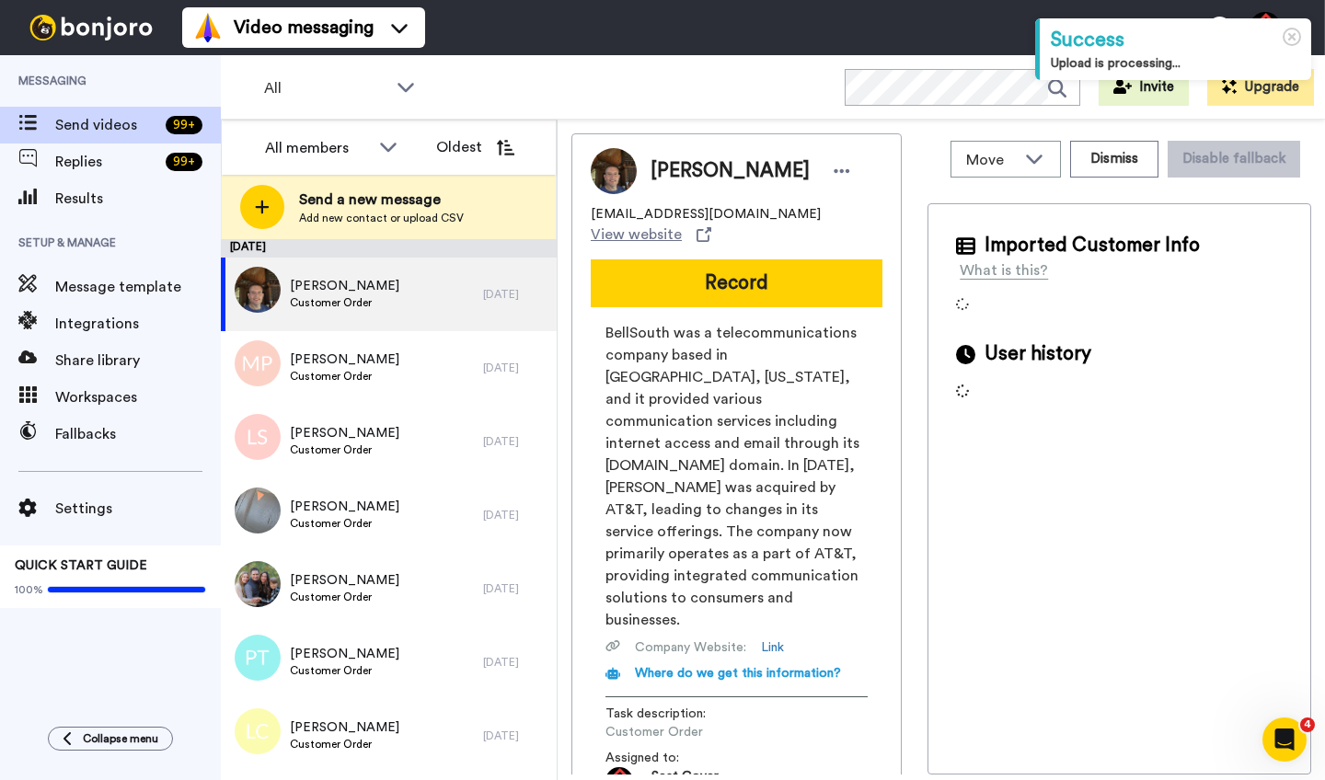
click at [687, 168] on span "Michael Cheek" at bounding box center [730, 171] width 159 height 28
copy span "Michael"
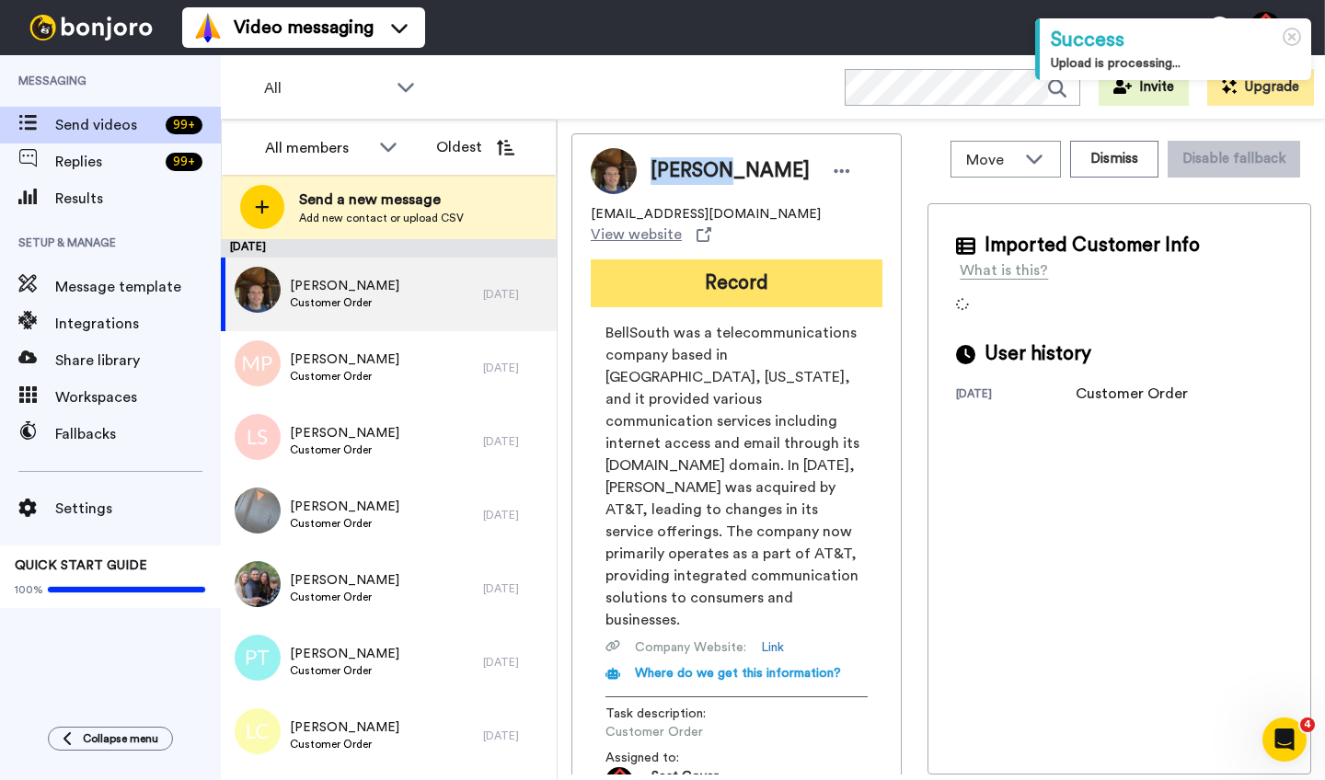
click at [701, 260] on button "Record" at bounding box center [737, 284] width 292 height 48
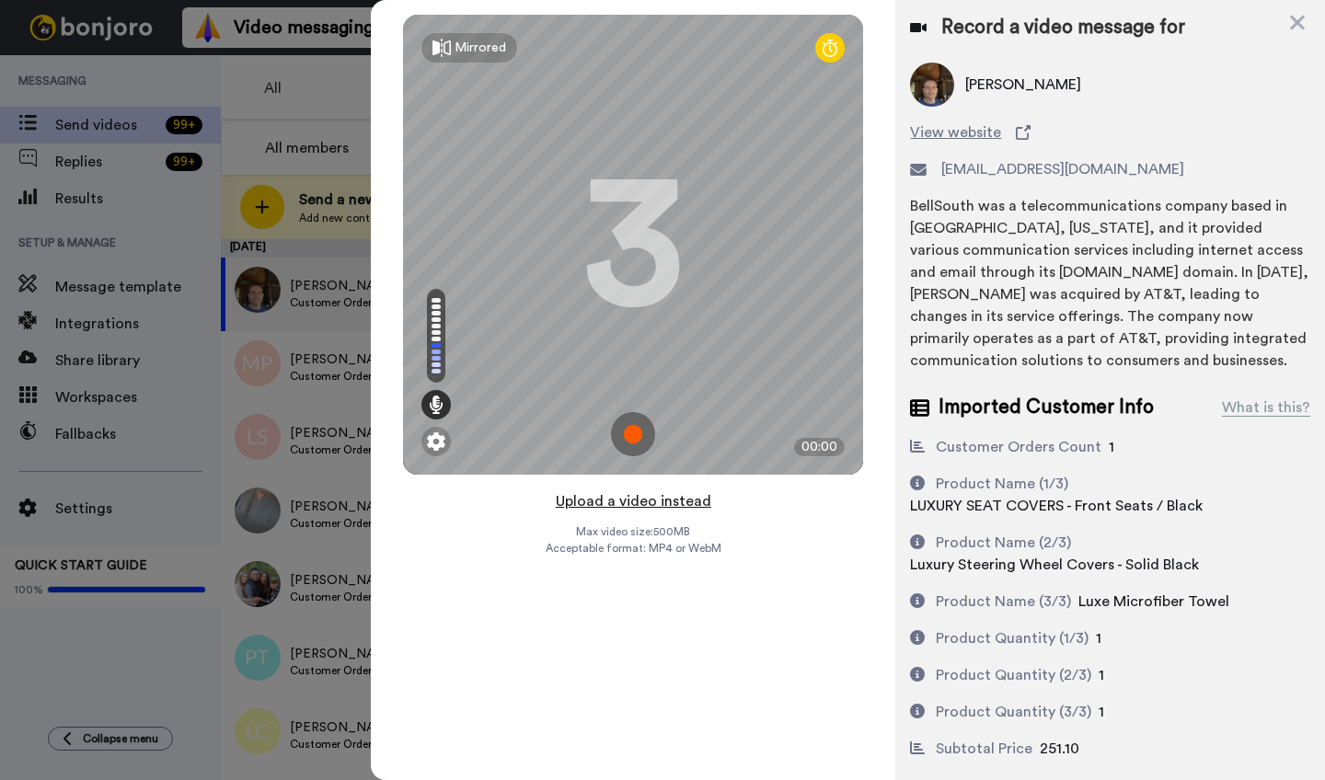
click at [626, 502] on button "Upload a video instead" at bounding box center [633, 502] width 167 height 24
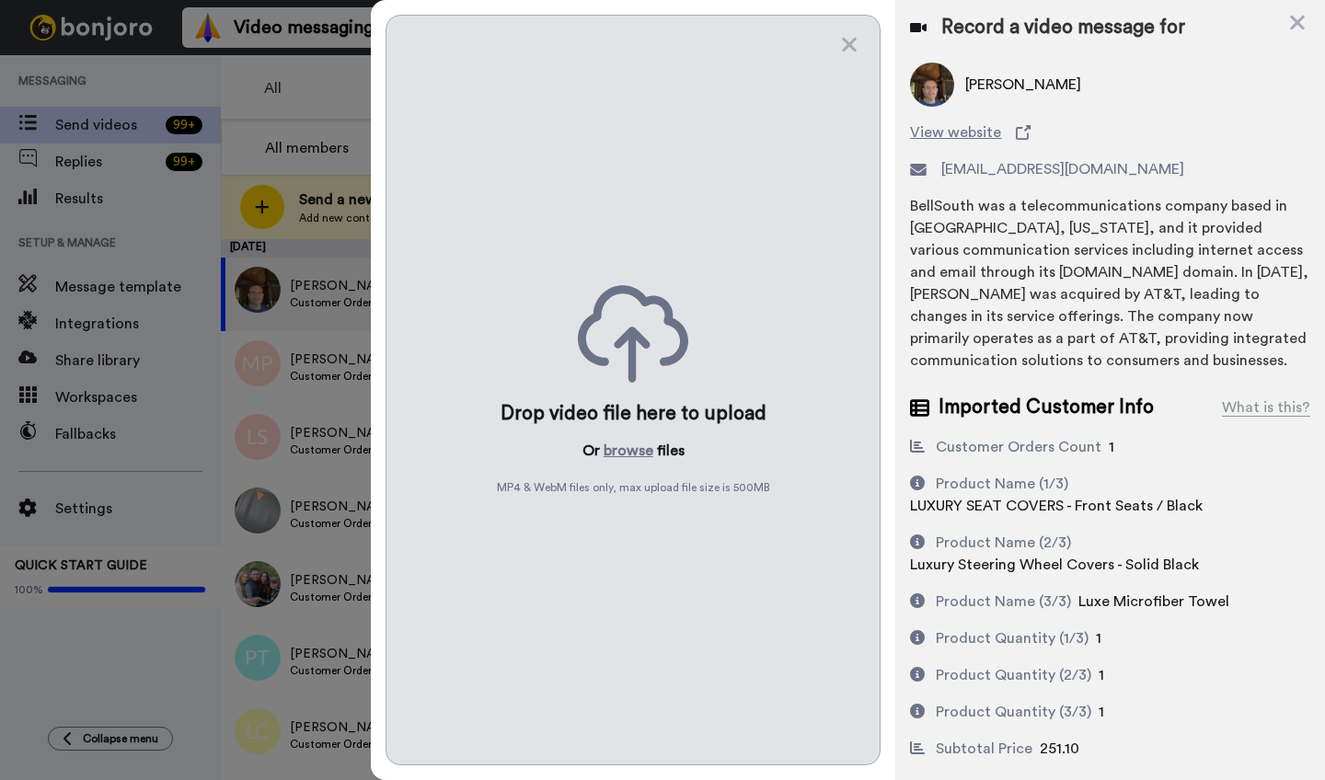
click at [618, 434] on div "Drop video file here to upload Or browse files MP4 & WebM files only, max uploa…" at bounding box center [633, 390] width 495 height 751
click at [620, 449] on button "browse" at bounding box center [629, 451] width 50 height 22
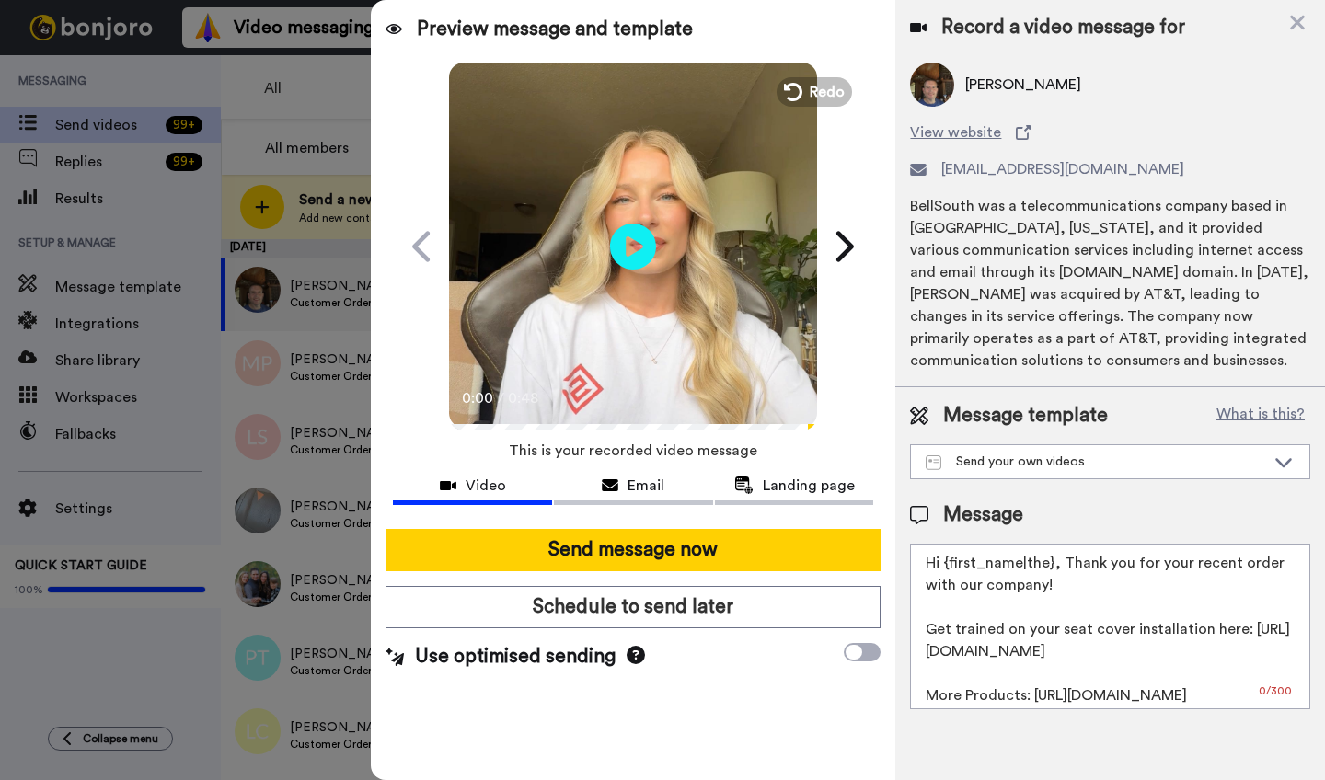
drag, startPoint x: 1049, startPoint y: 565, endPoint x: 946, endPoint y: 565, distance: 103.1
click at [946, 565] on textarea "Hi {first_name|the}, Thank you for your recent order with our company! Get trai…" at bounding box center [1110, 627] width 400 height 166
paste textarea "Michael"
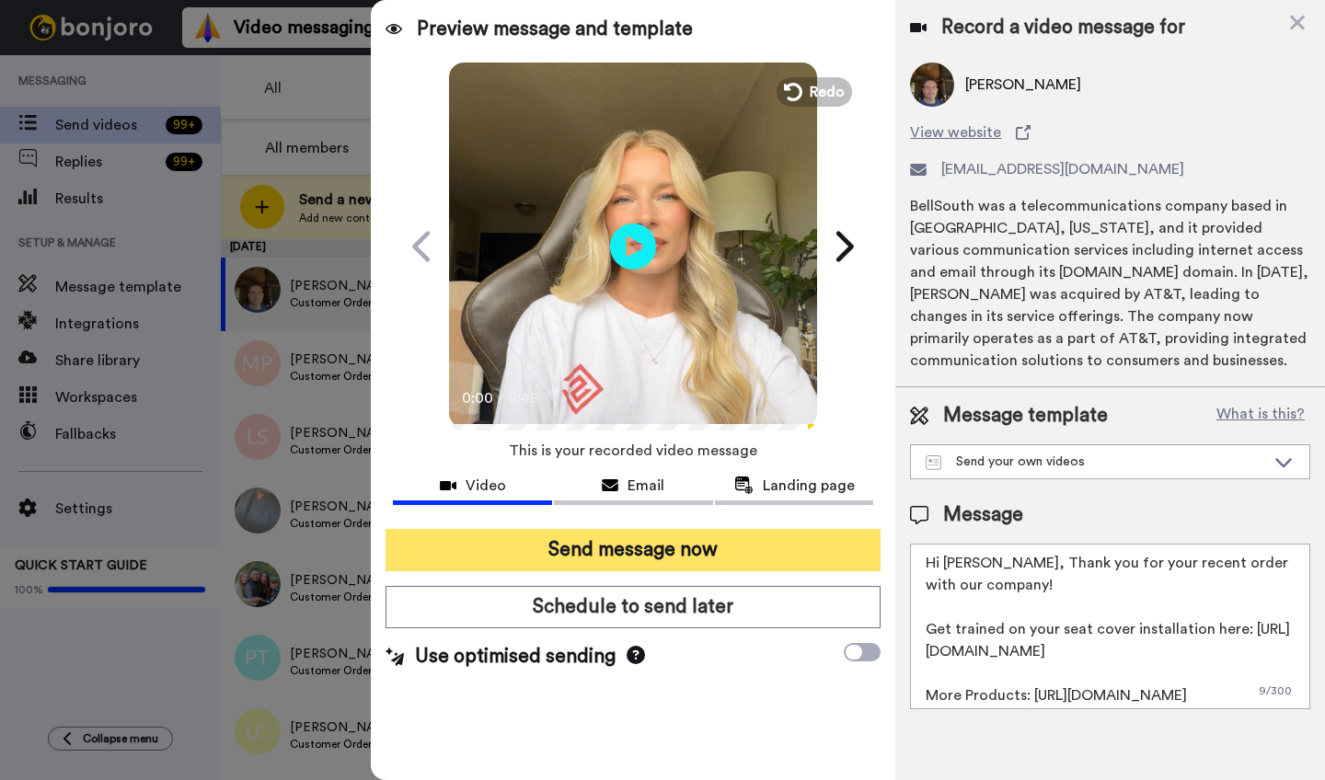
type textarea "Hi Michael, Thank you for your recent order with our company! Get trained on yo…"
click at [715, 563] on button "Send message now" at bounding box center [633, 550] width 495 height 42
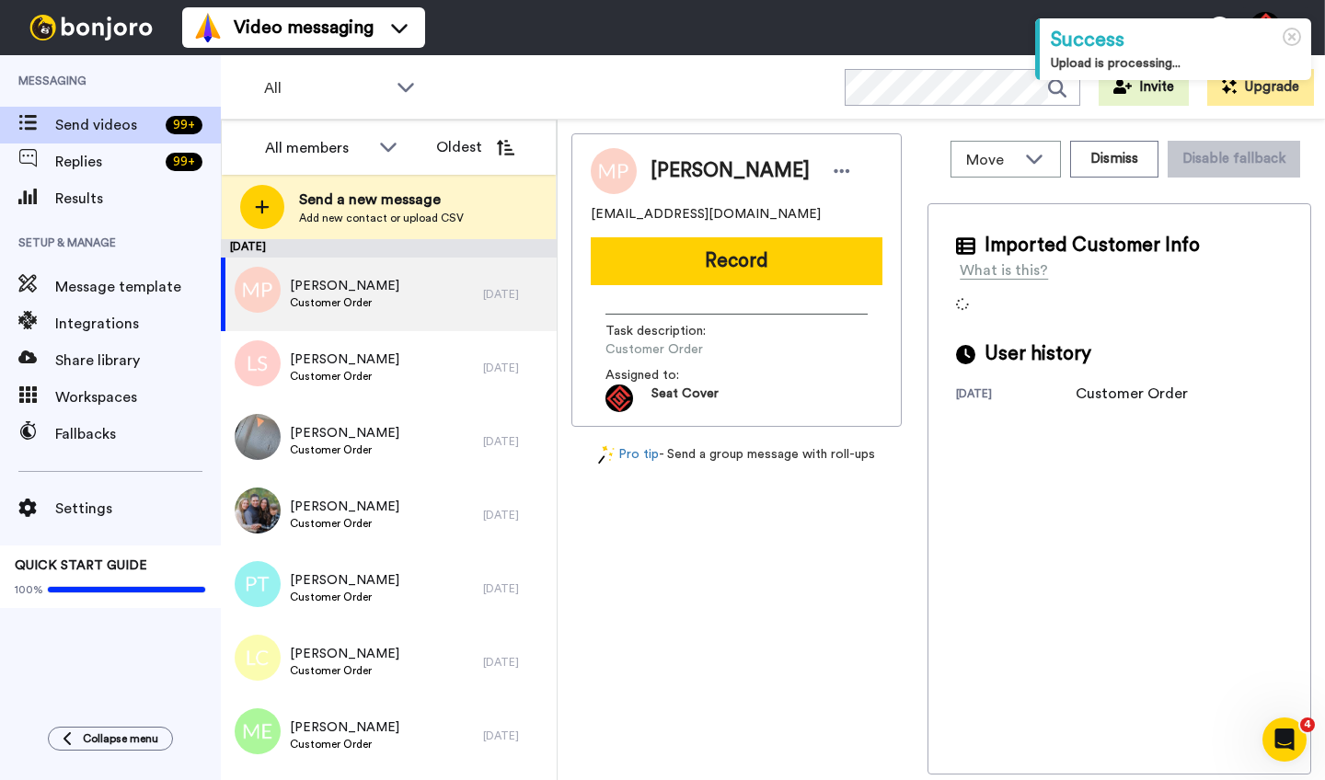
click at [687, 182] on span "Mandee Phasupong" at bounding box center [730, 171] width 159 height 28
copy span "Mandee"
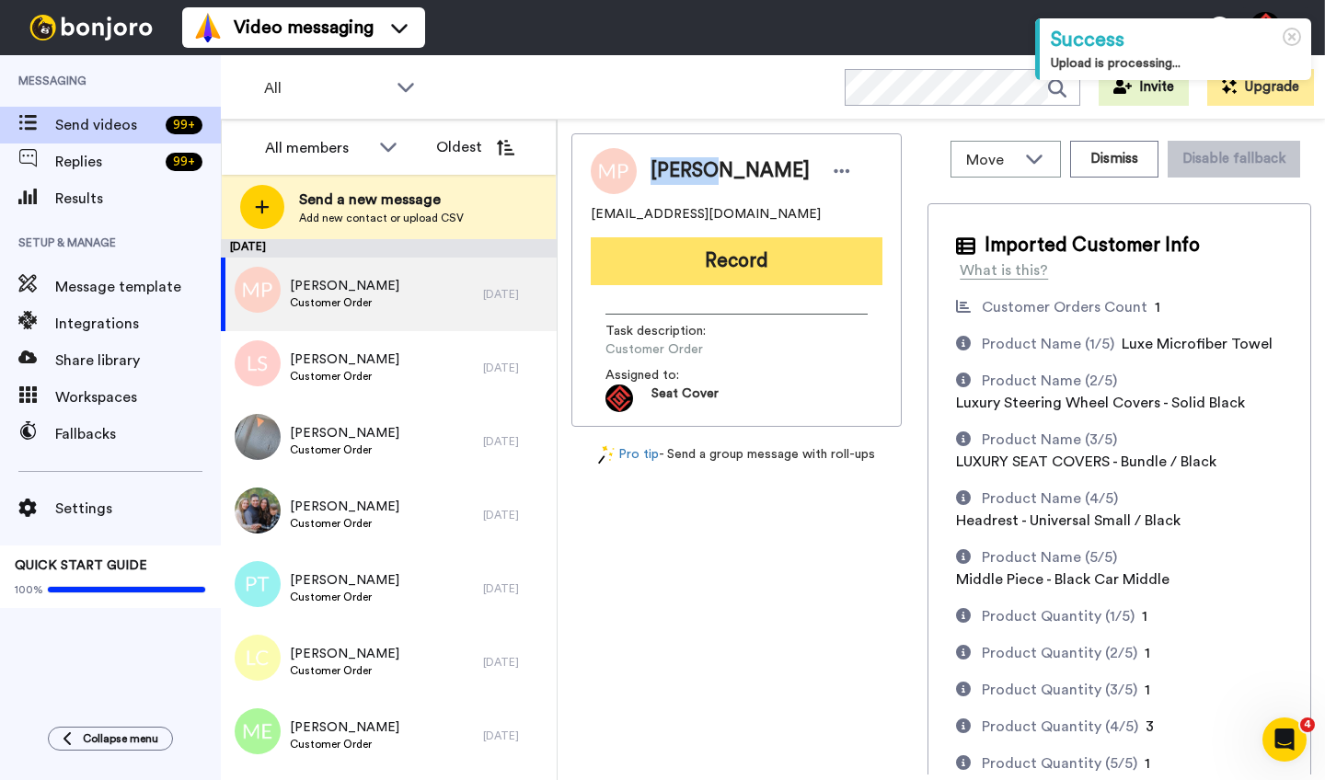
click at [713, 251] on button "Record" at bounding box center [737, 261] width 292 height 48
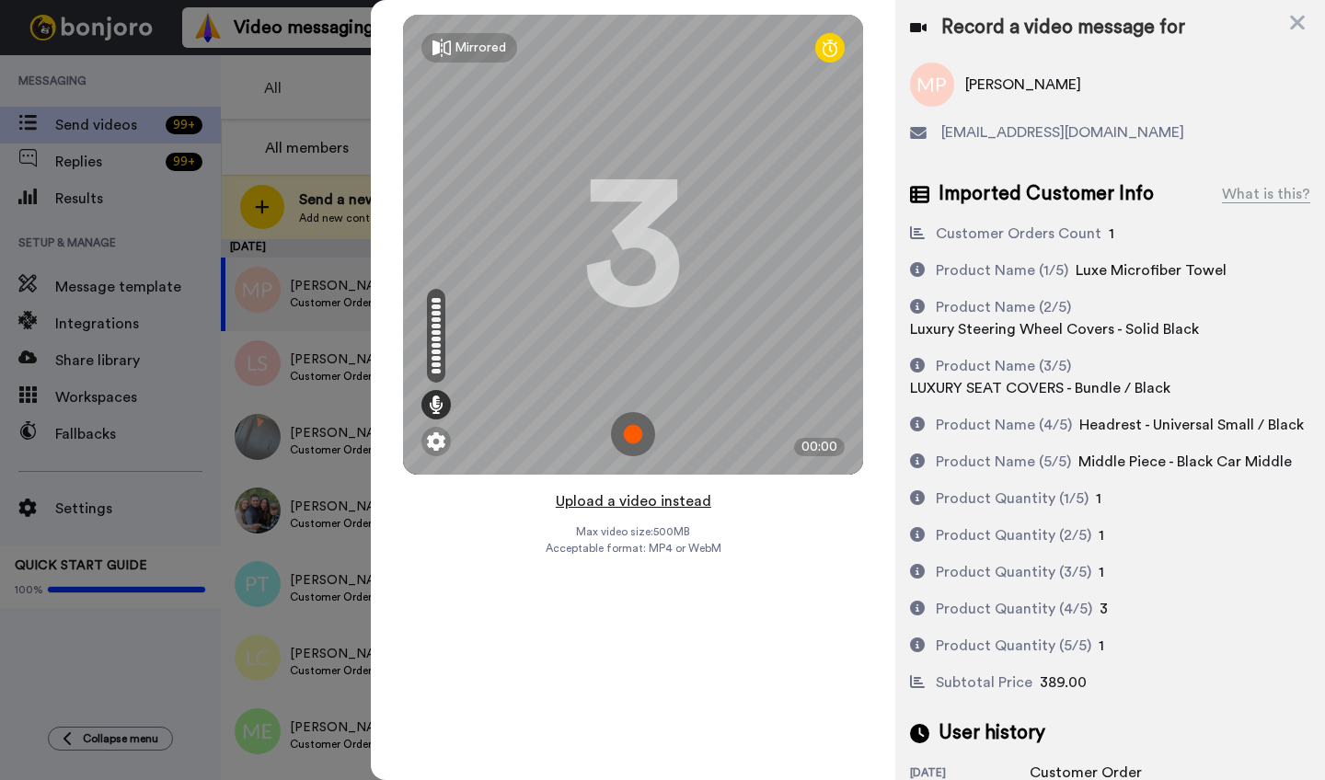
click at [628, 503] on button "Upload a video instead" at bounding box center [633, 502] width 167 height 24
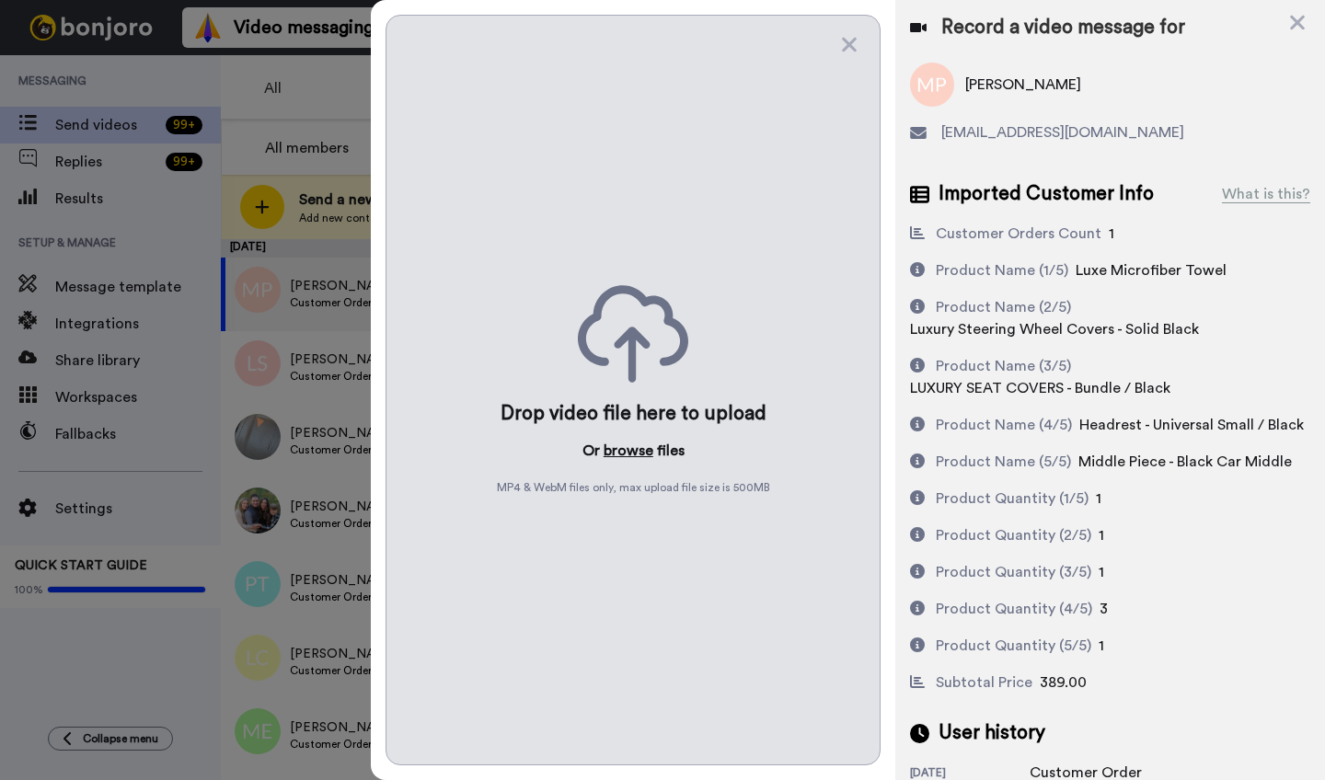
click at [630, 454] on button "browse" at bounding box center [629, 451] width 50 height 22
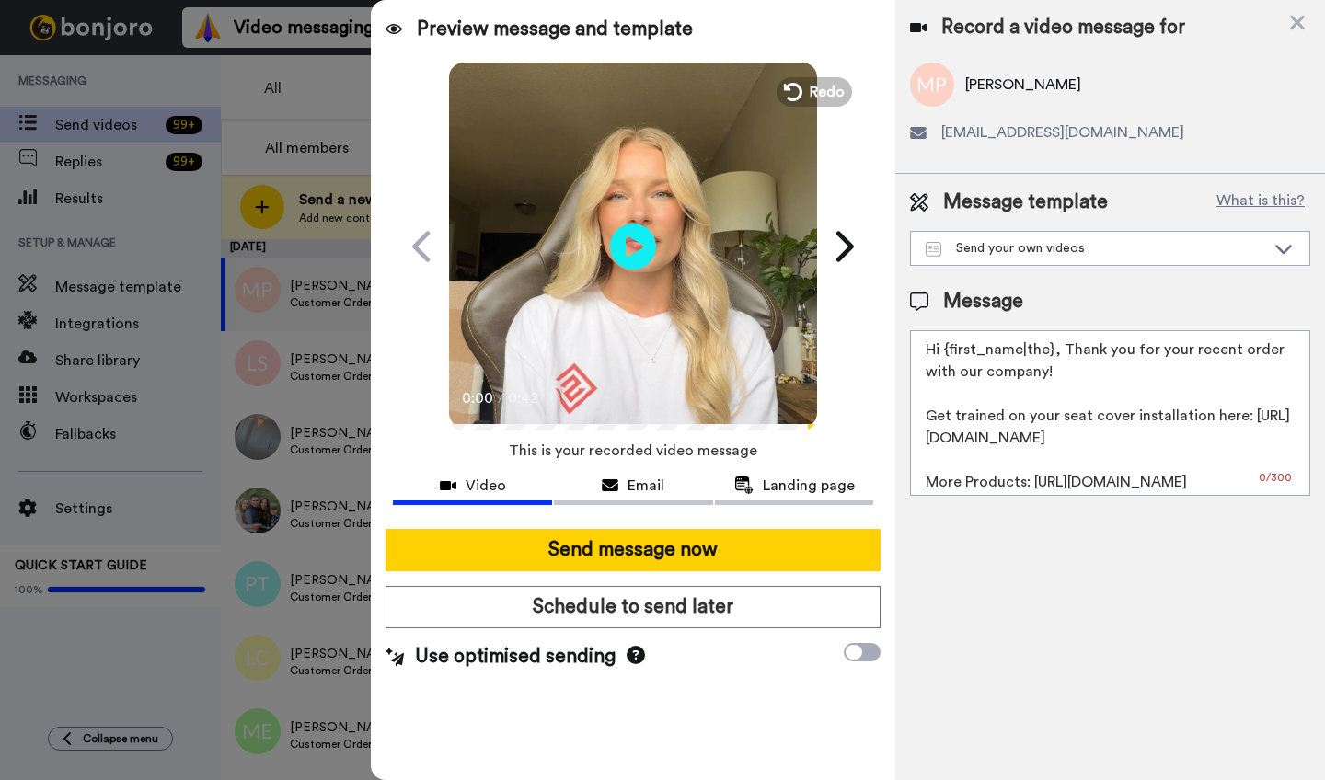
drag, startPoint x: 1054, startPoint y: 355, endPoint x: 946, endPoint y: 357, distance: 107.7
click at [946, 357] on textarea "Hi {first_name|the}, Thank you for your recent order with our company! Get trai…" at bounding box center [1110, 413] width 400 height 166
paste textarea "Mandee"
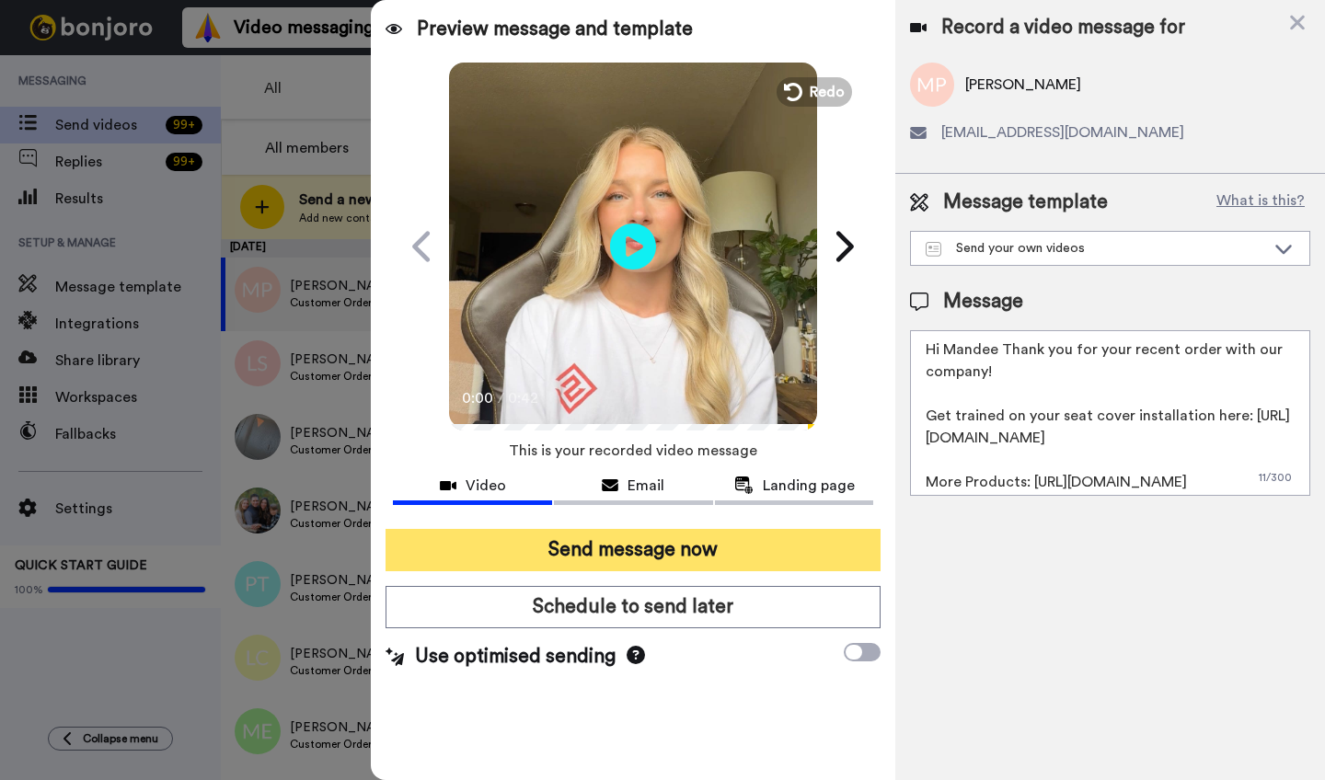
type textarea "Hi Mandee Thank you for your recent order with our company! Get trained on your…"
click at [699, 547] on button "Send message now" at bounding box center [633, 550] width 495 height 42
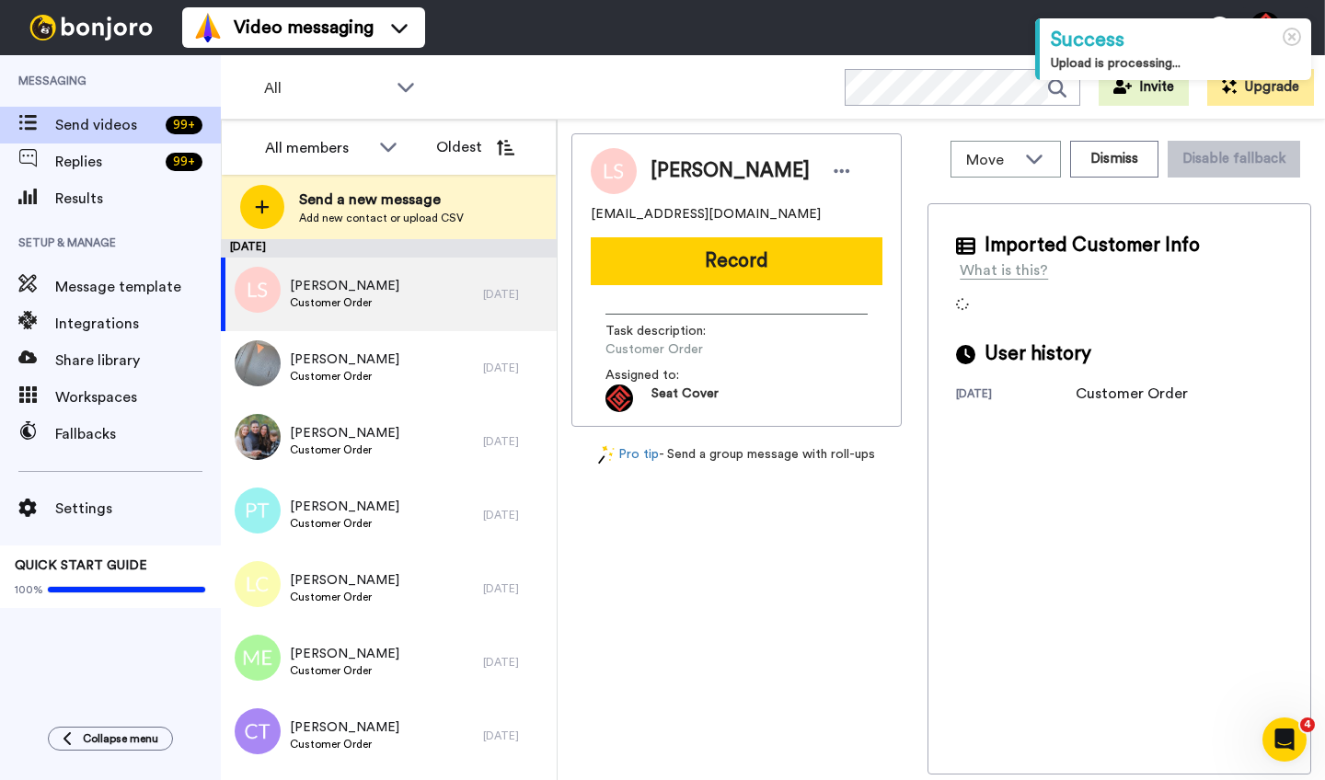
click at [675, 170] on span "[PERSON_NAME]" at bounding box center [730, 171] width 159 height 28
copy span "Leah"
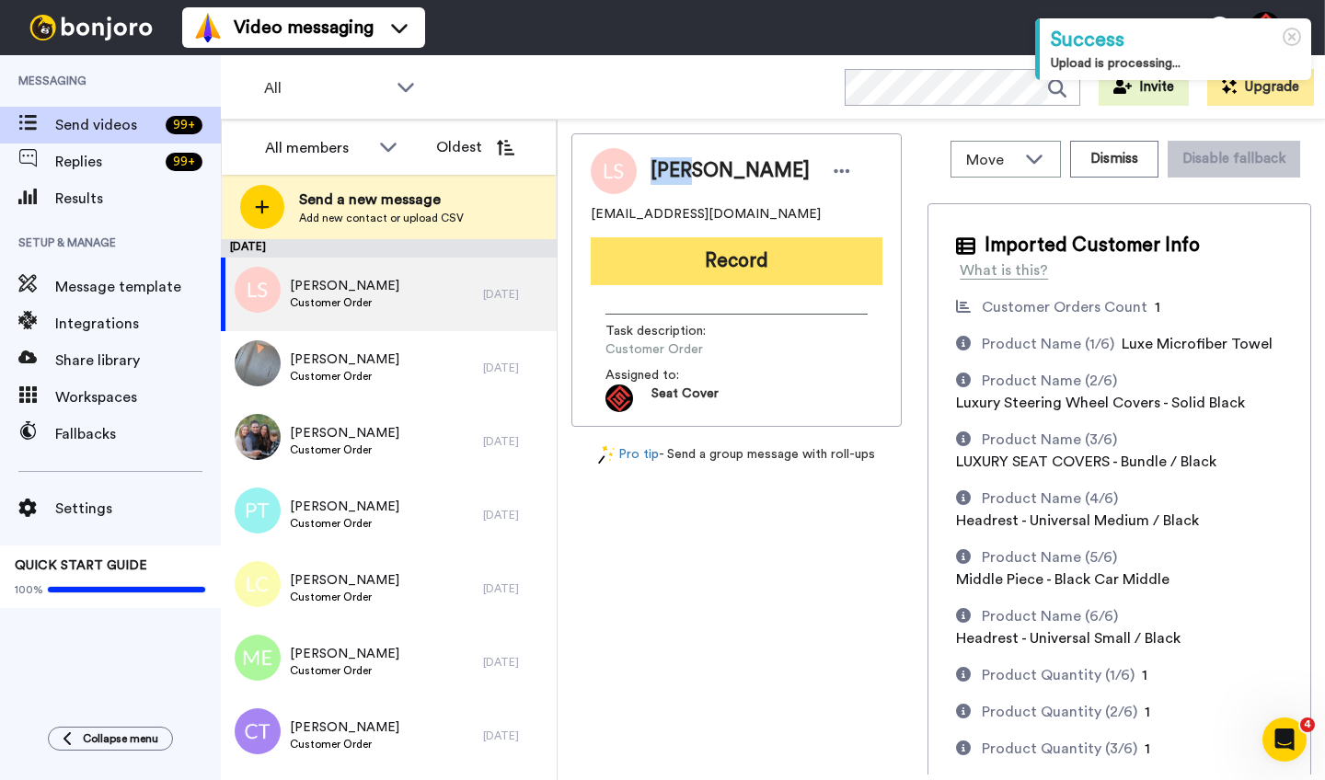
click at [703, 249] on button "Record" at bounding box center [737, 261] width 292 height 48
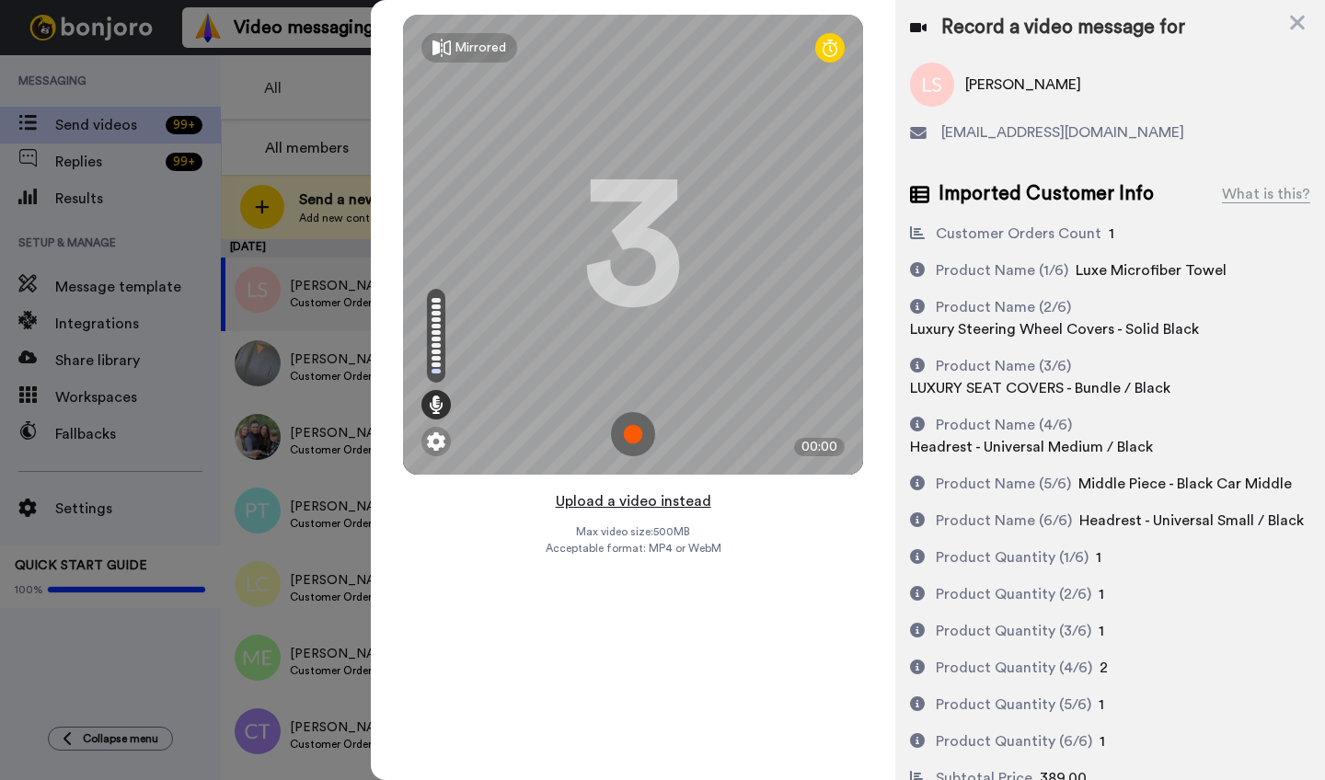
click at [633, 500] on button "Upload a video instead" at bounding box center [633, 502] width 167 height 24
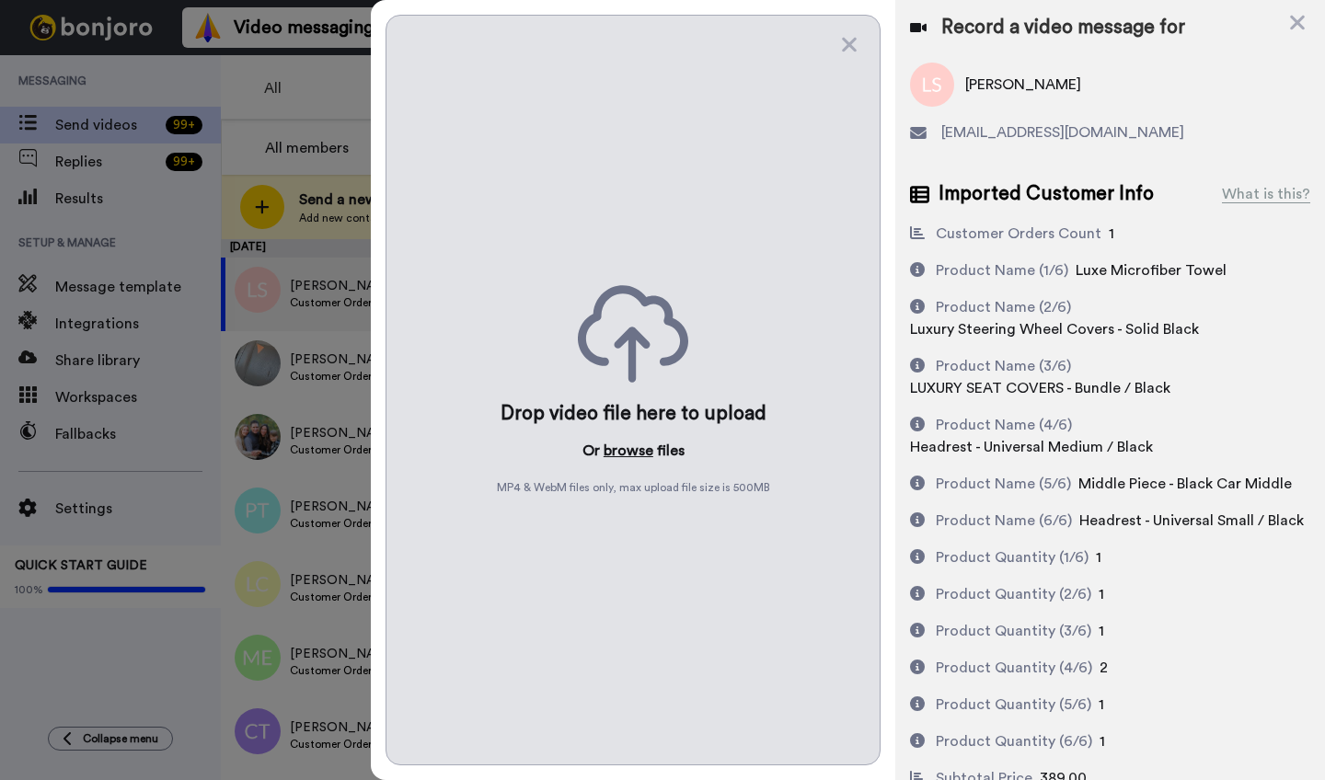
click at [630, 447] on button "browse" at bounding box center [629, 451] width 50 height 22
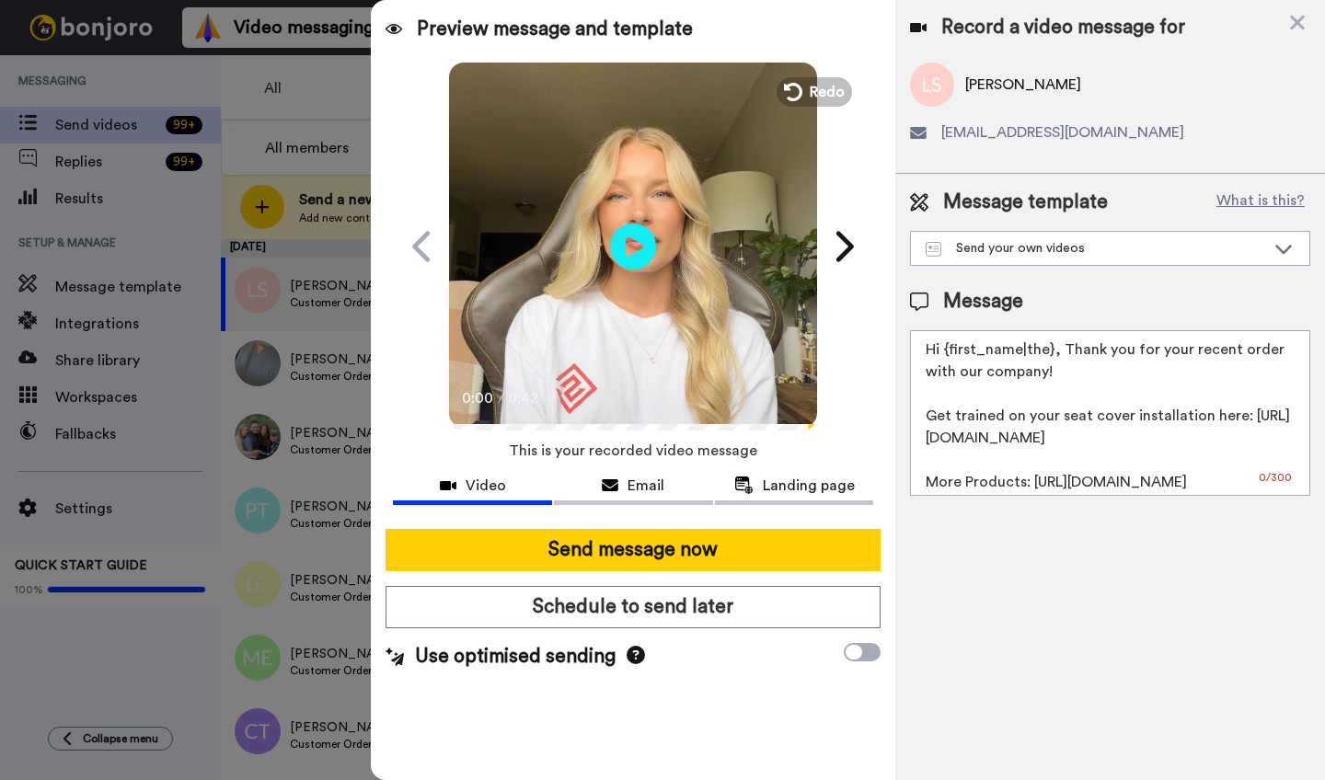
drag, startPoint x: 1052, startPoint y: 353, endPoint x: 951, endPoint y: 354, distance: 101.2
click at [951, 354] on textarea "Hi {first_name|the}, Thank you for your recent order with our company! Get trai…" at bounding box center [1110, 413] width 400 height 166
paste textarea "Leah"
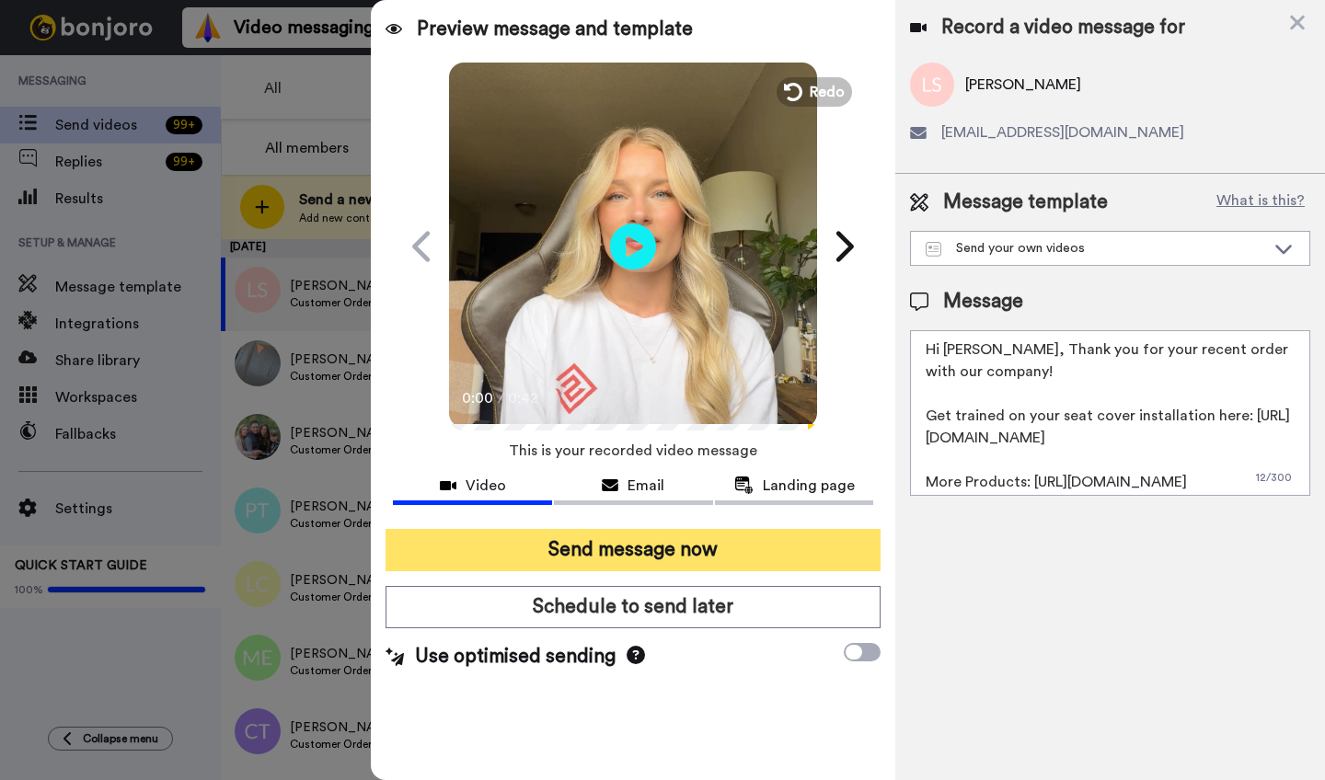
type textarea "Hi Leah, Thank you for your recent order with our company! Get trained on your …"
click at [698, 557] on button "Send message now" at bounding box center [633, 550] width 495 height 42
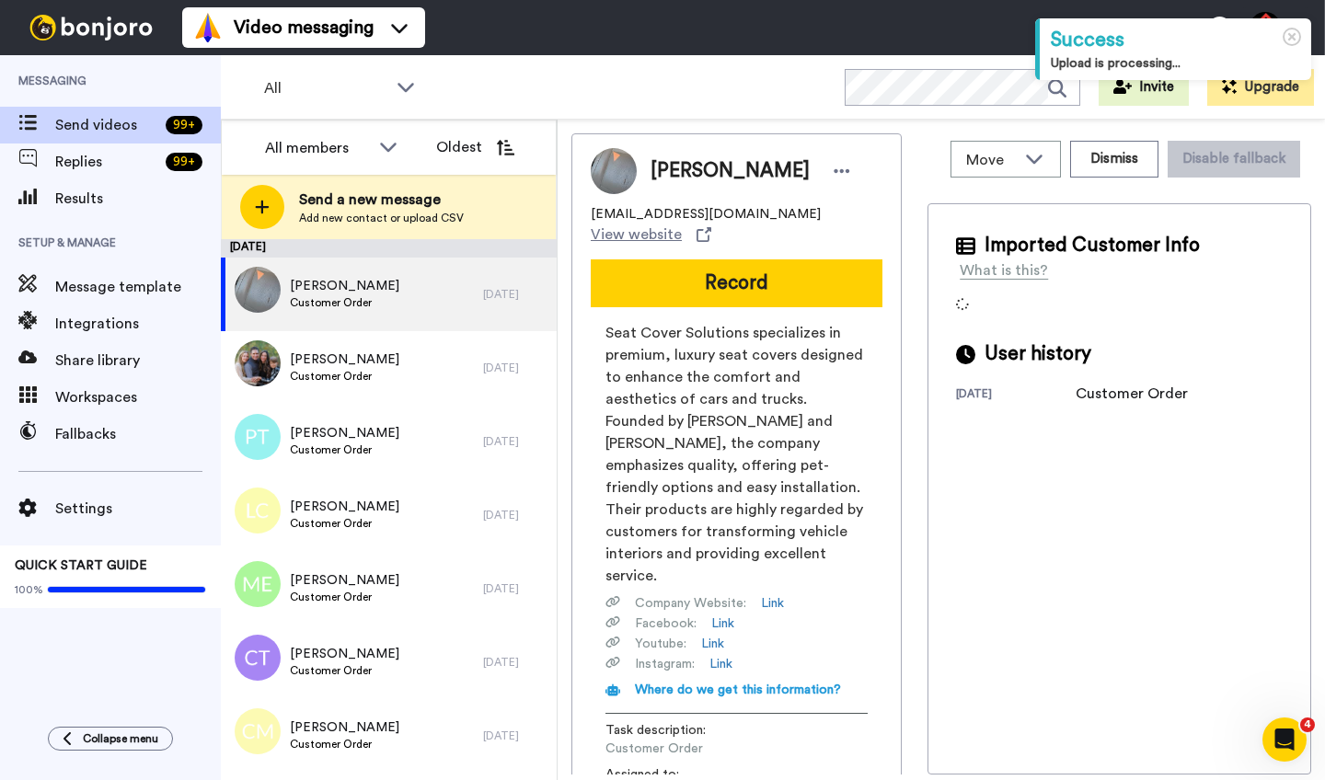
click at [671, 167] on span "[PERSON_NAME]" at bounding box center [730, 171] width 159 height 28
click at [671, 167] on span "Calvin Newman" at bounding box center [730, 171] width 159 height 28
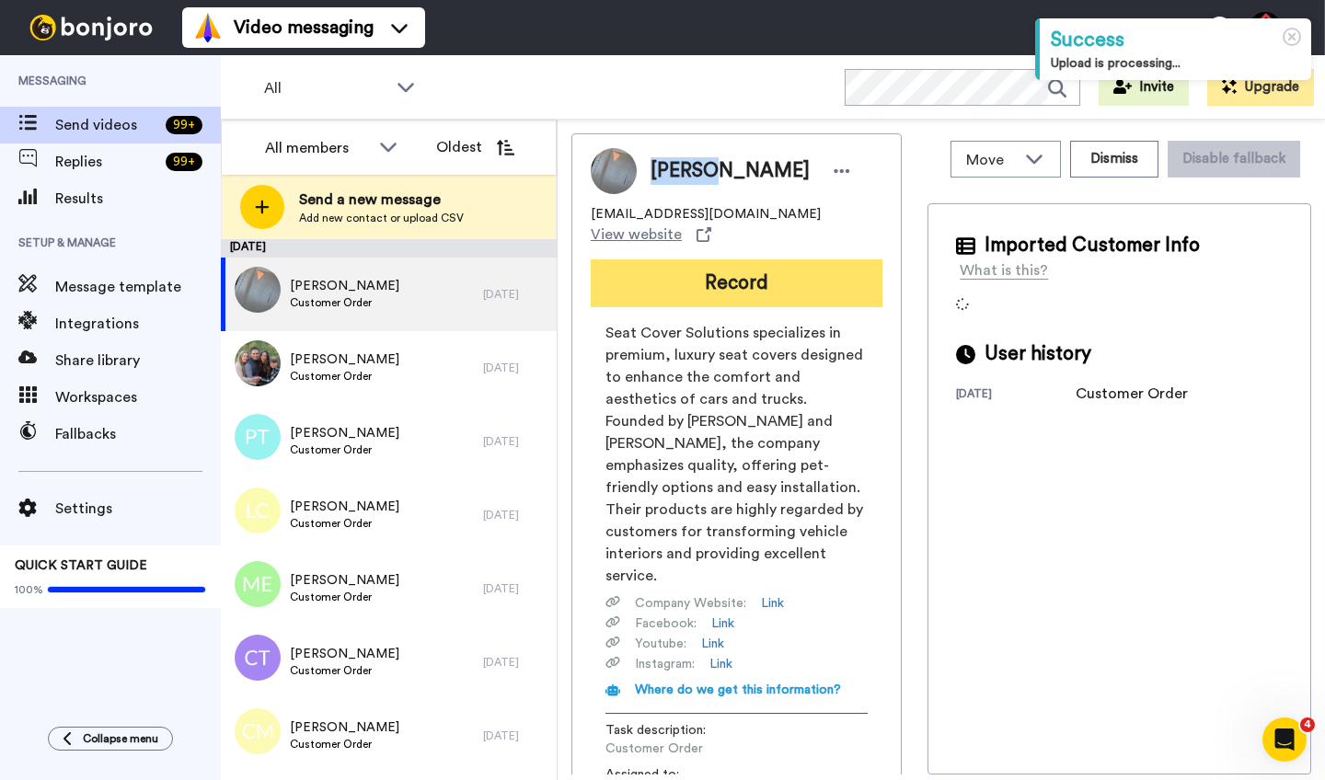
click at [724, 264] on button "Record" at bounding box center [737, 284] width 292 height 48
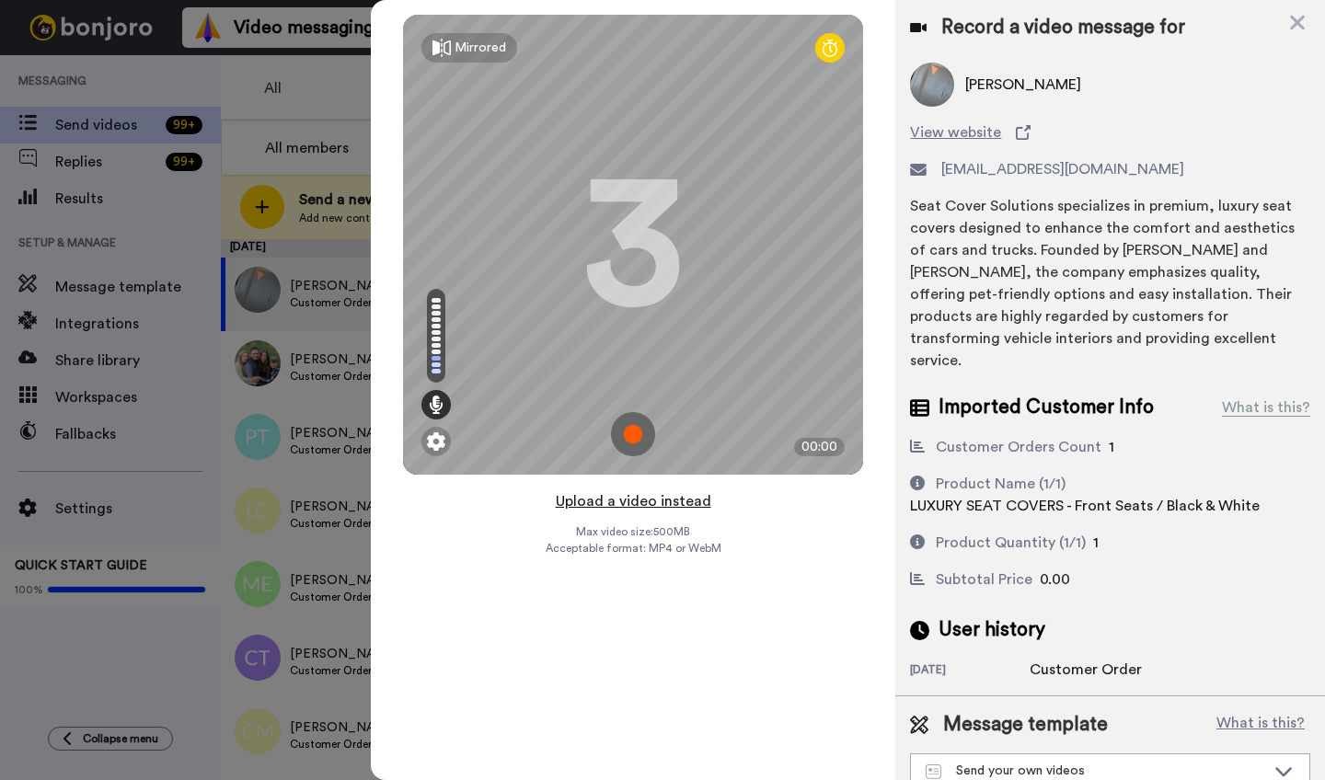
click at [644, 499] on button "Upload a video instead" at bounding box center [633, 502] width 167 height 24
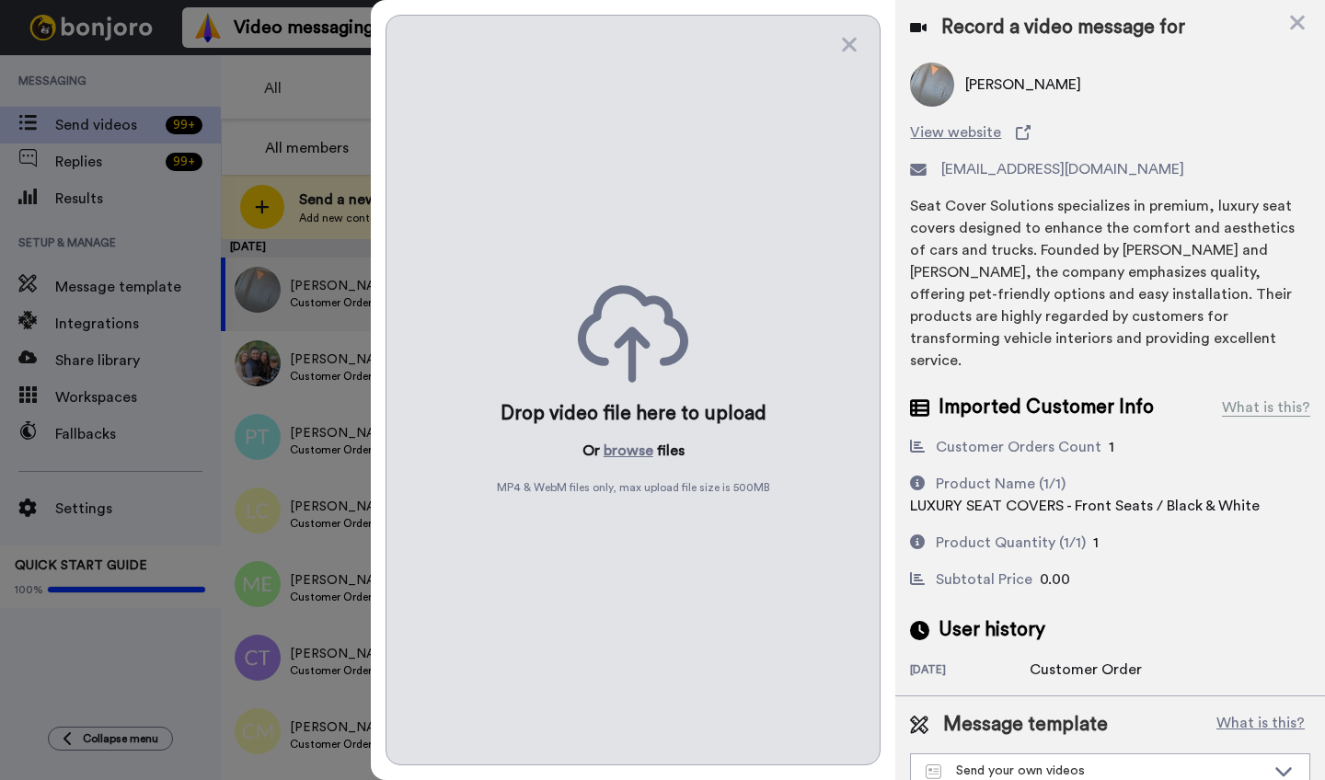
click at [640, 438] on div "Drop video file here to upload Or browse files MP4 & WebM files only, max uploa…" at bounding box center [633, 390] width 495 height 751
click at [639, 445] on button "browse" at bounding box center [629, 451] width 50 height 22
click at [1302, 17] on icon at bounding box center [1297, 23] width 15 height 15
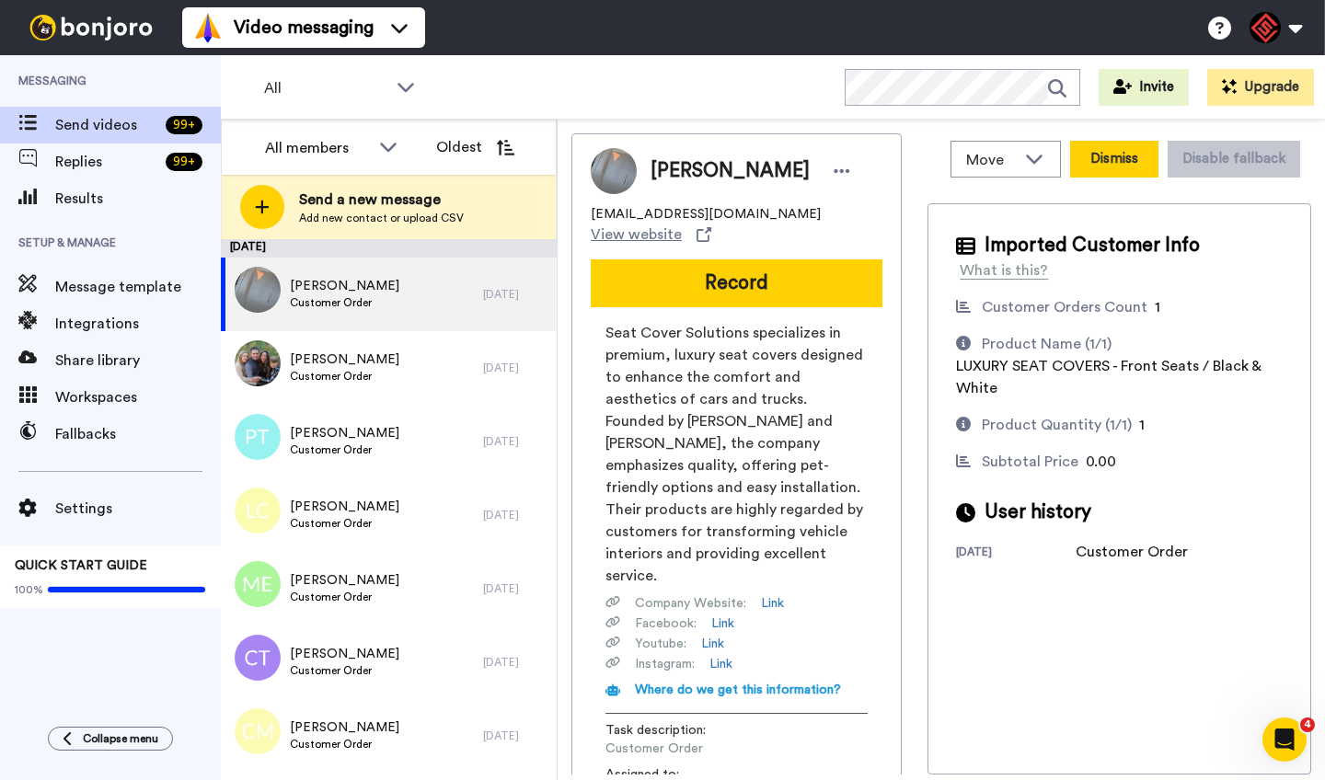
click at [1113, 158] on button "Dismiss" at bounding box center [1114, 159] width 88 height 37
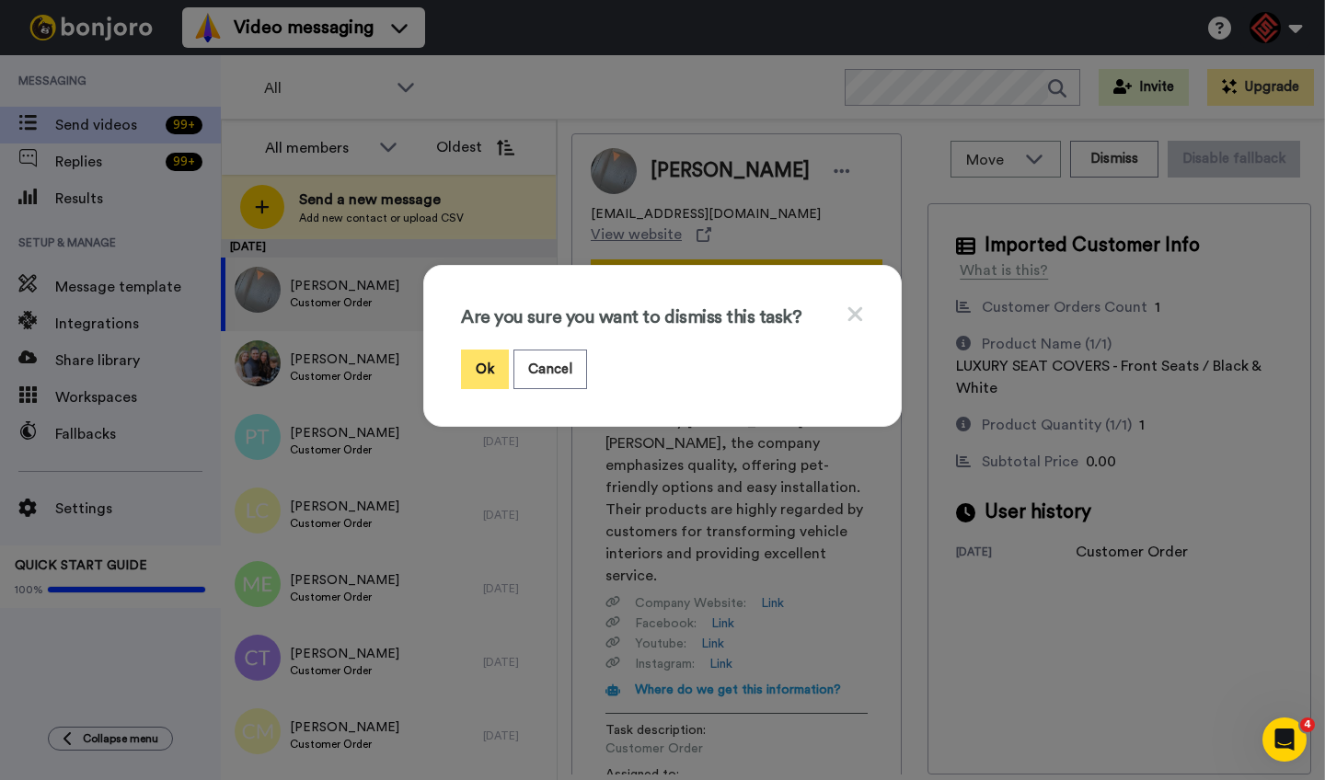
click at [477, 377] on button "Ok" at bounding box center [485, 370] width 48 height 40
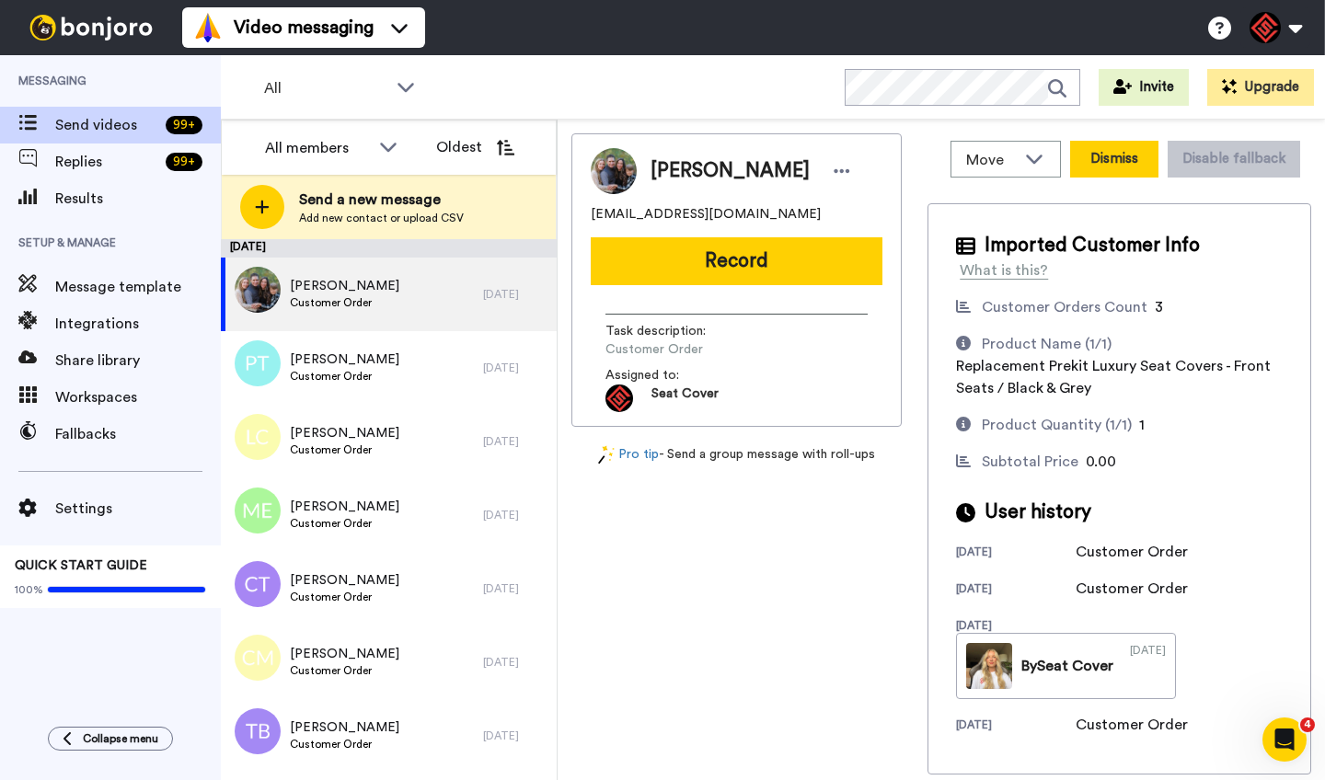
click at [1085, 168] on button "Dismiss" at bounding box center [1114, 159] width 88 height 37
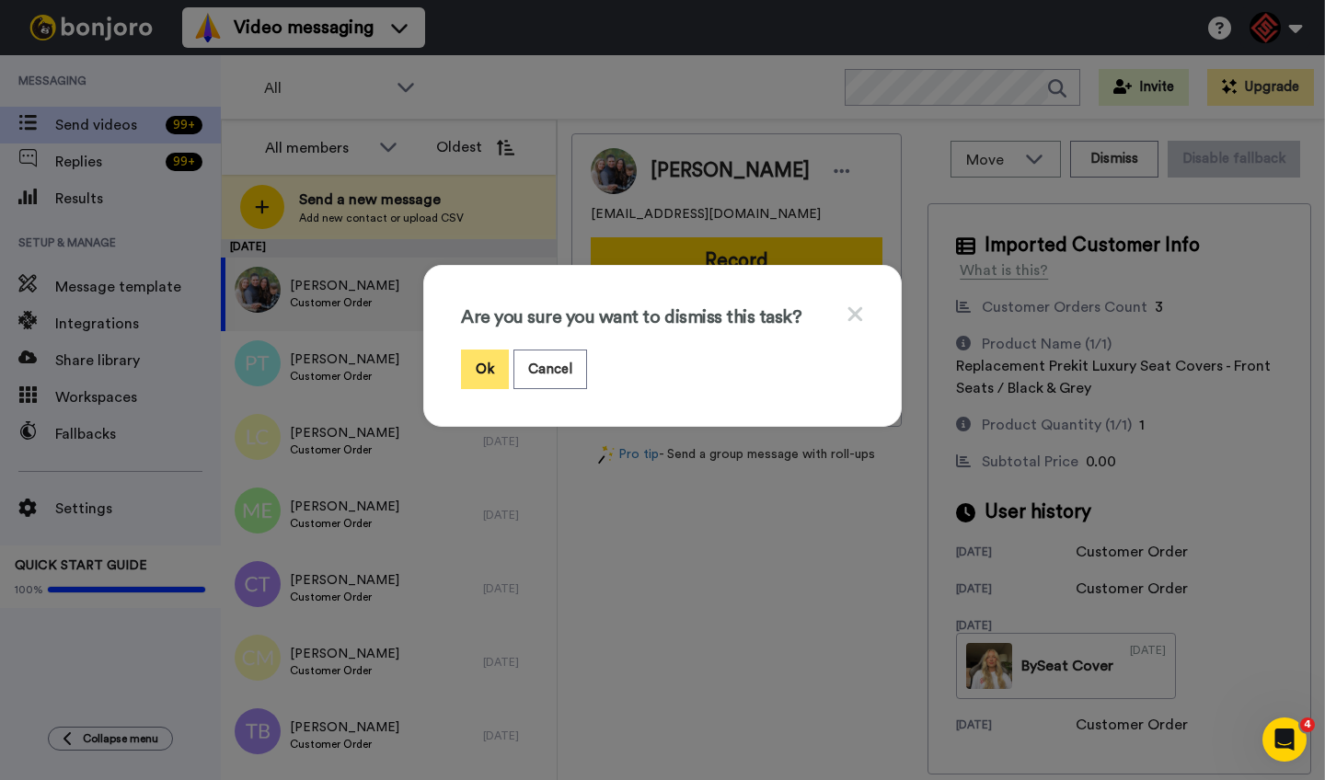
click at [493, 367] on button "Ok" at bounding box center [485, 370] width 48 height 40
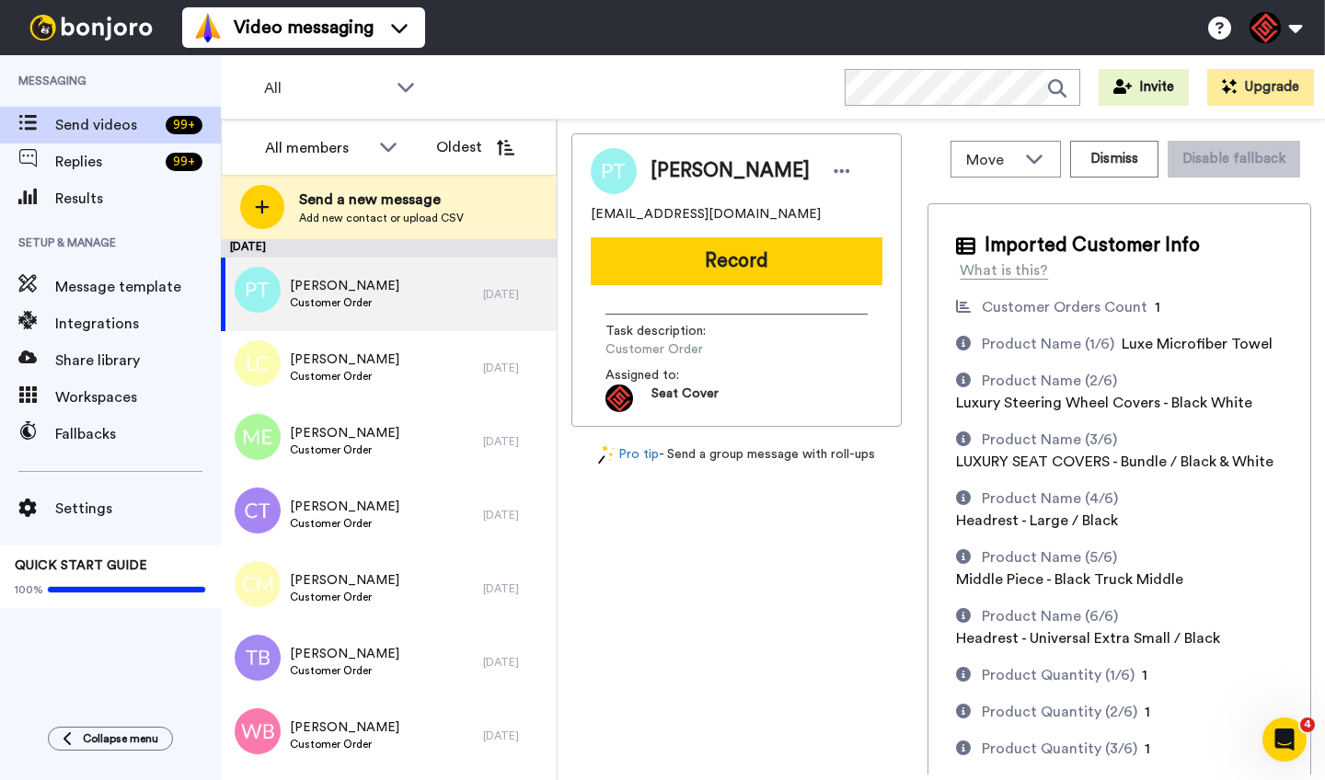
click at [673, 170] on span "Parker Taylor" at bounding box center [730, 171] width 159 height 28
copy span "Parker"
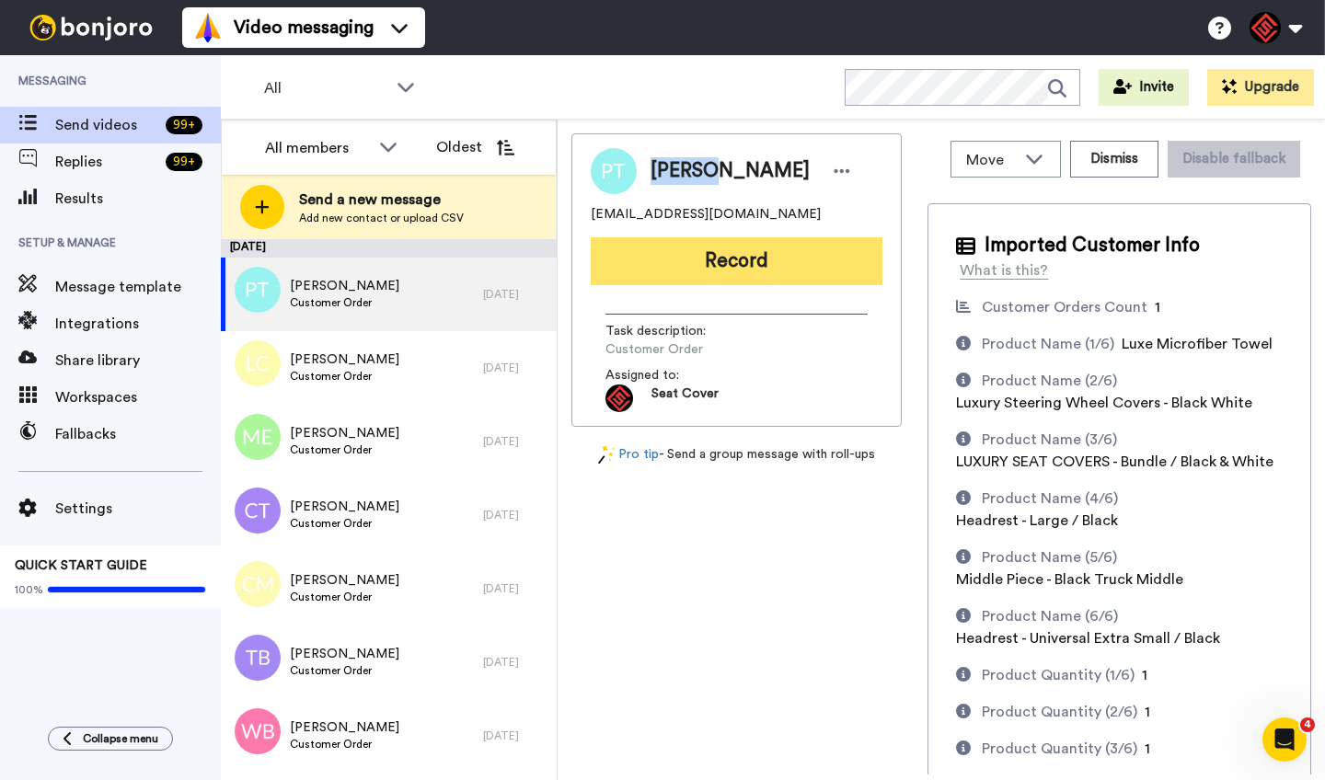
click at [713, 269] on button "Record" at bounding box center [737, 261] width 292 height 48
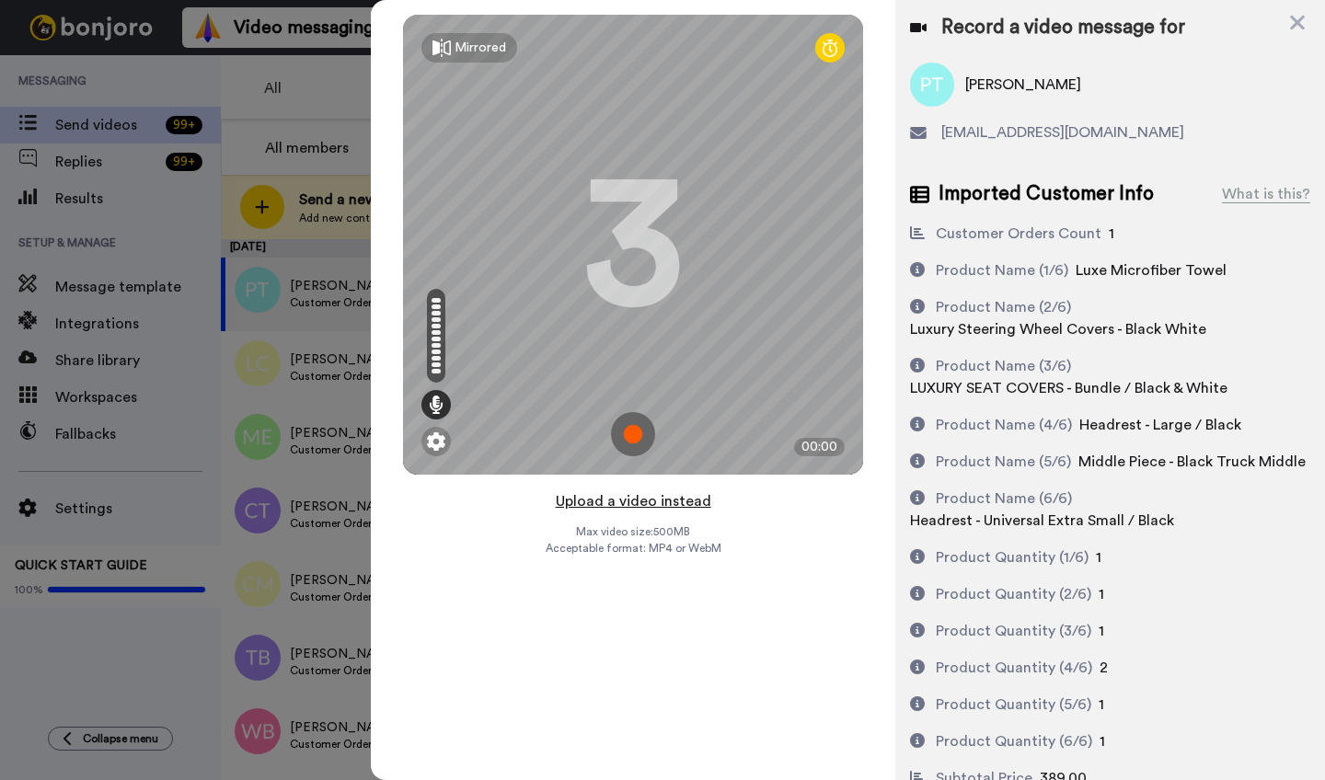
click at [627, 501] on button "Upload a video instead" at bounding box center [633, 502] width 167 height 24
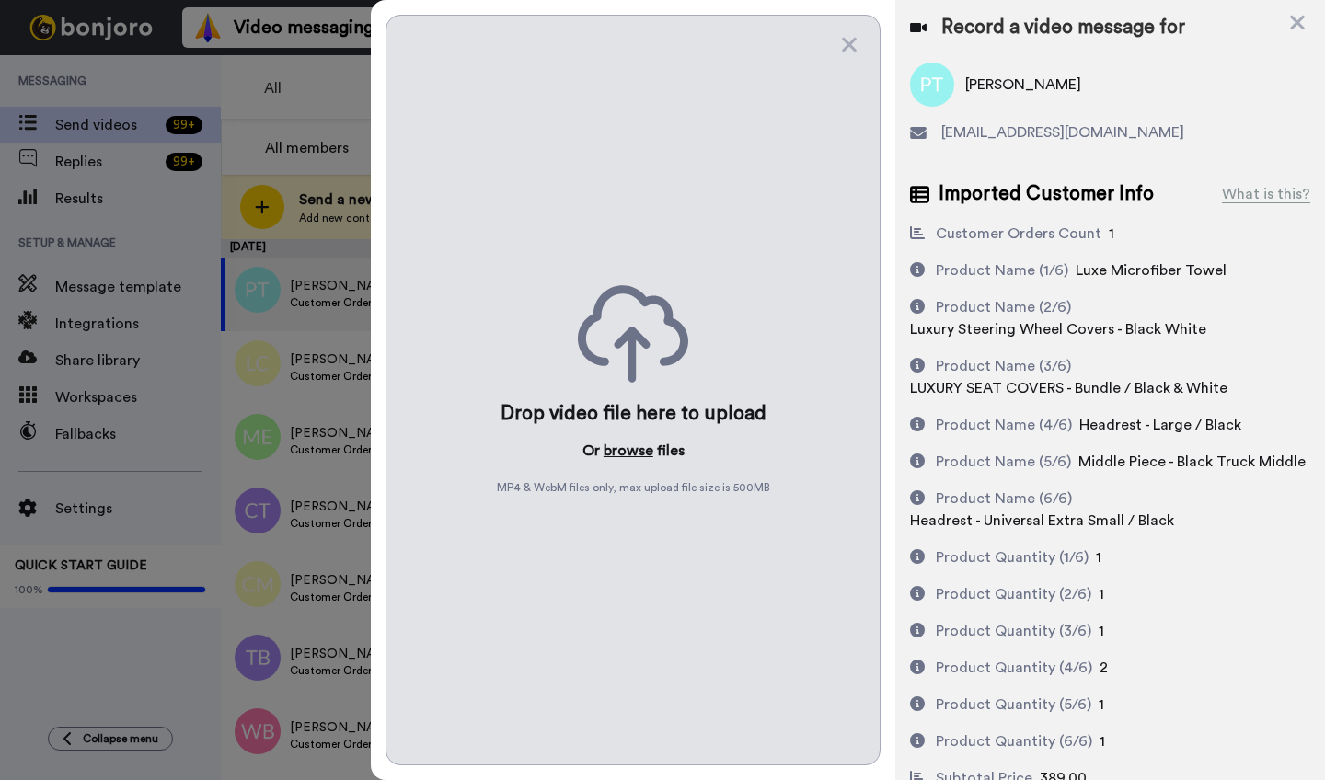
click at [630, 446] on button "browse" at bounding box center [629, 451] width 50 height 22
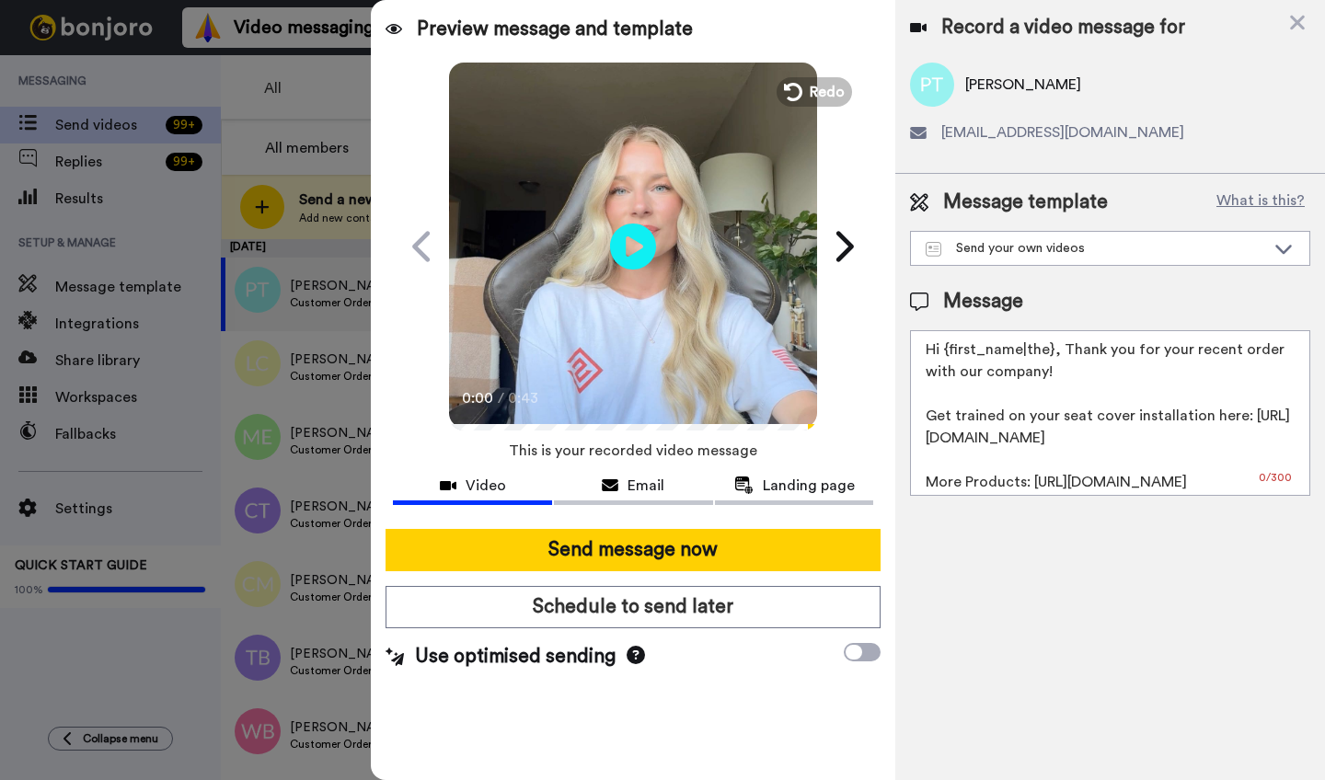
drag, startPoint x: 1049, startPoint y: 356, endPoint x: 945, endPoint y: 355, distance: 104.0
click at [945, 355] on textarea "Hi {first_name|the}, Thank you for your recent order with our company! Get trai…" at bounding box center [1110, 413] width 400 height 166
paste textarea "Parker"
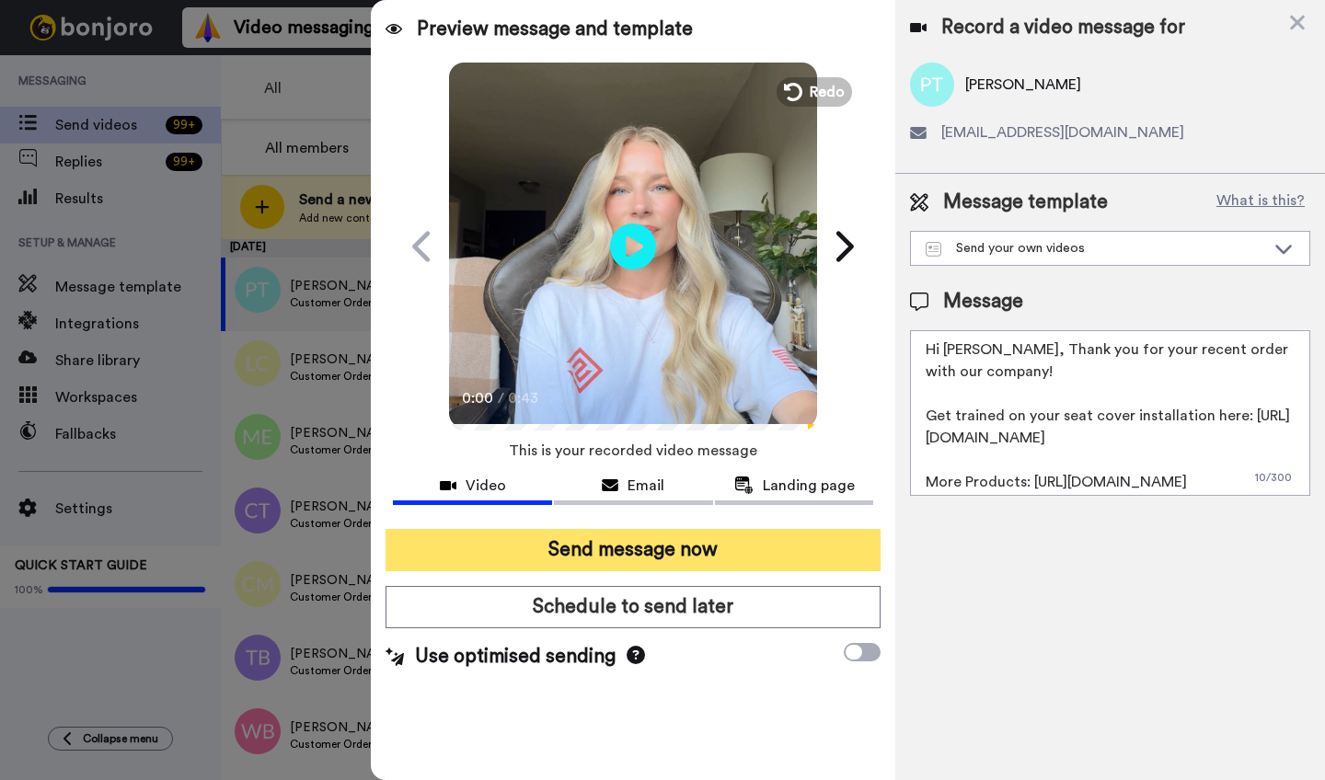
type textarea "Hi Parker, Thank you for your recent order with our company! Get trained on you…"
click at [698, 548] on button "Send message now" at bounding box center [633, 550] width 495 height 42
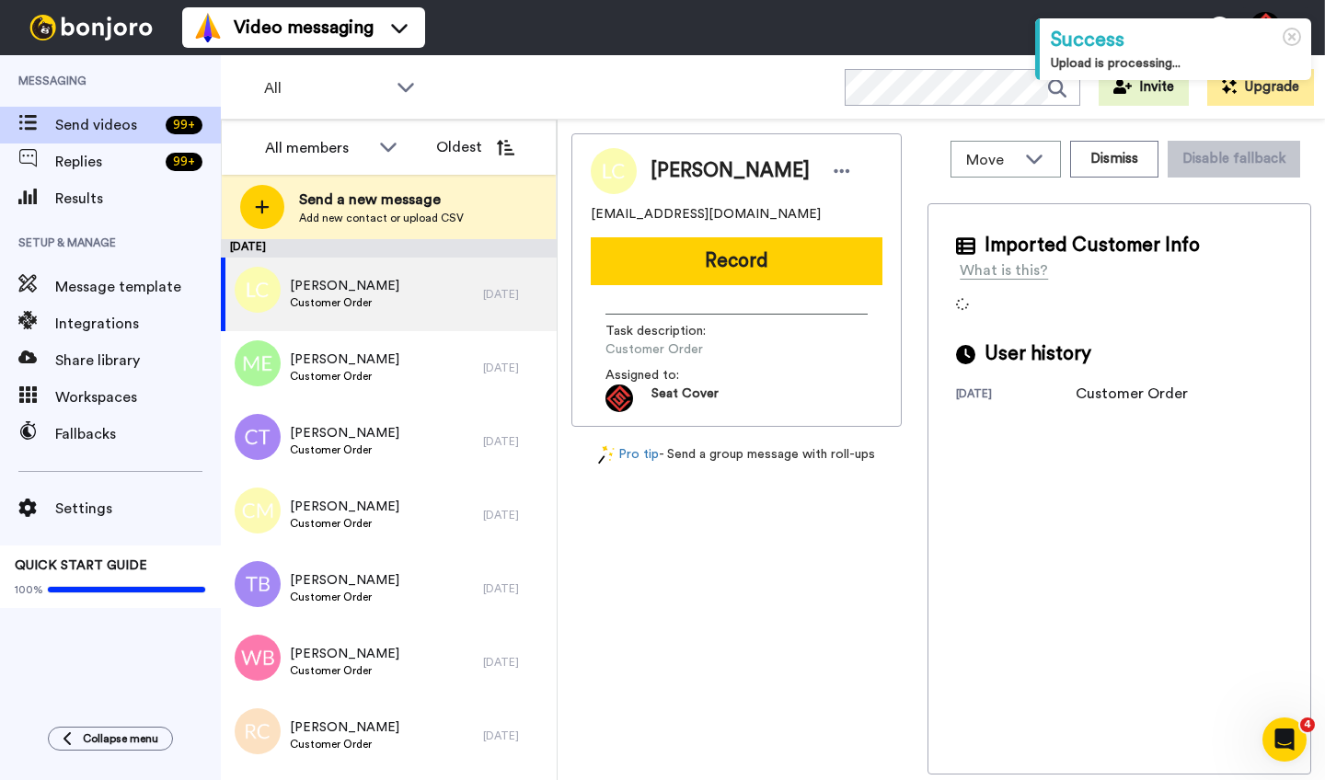
click at [677, 173] on span "Lavale Cooper" at bounding box center [730, 171] width 159 height 28
copy span "Lavale"
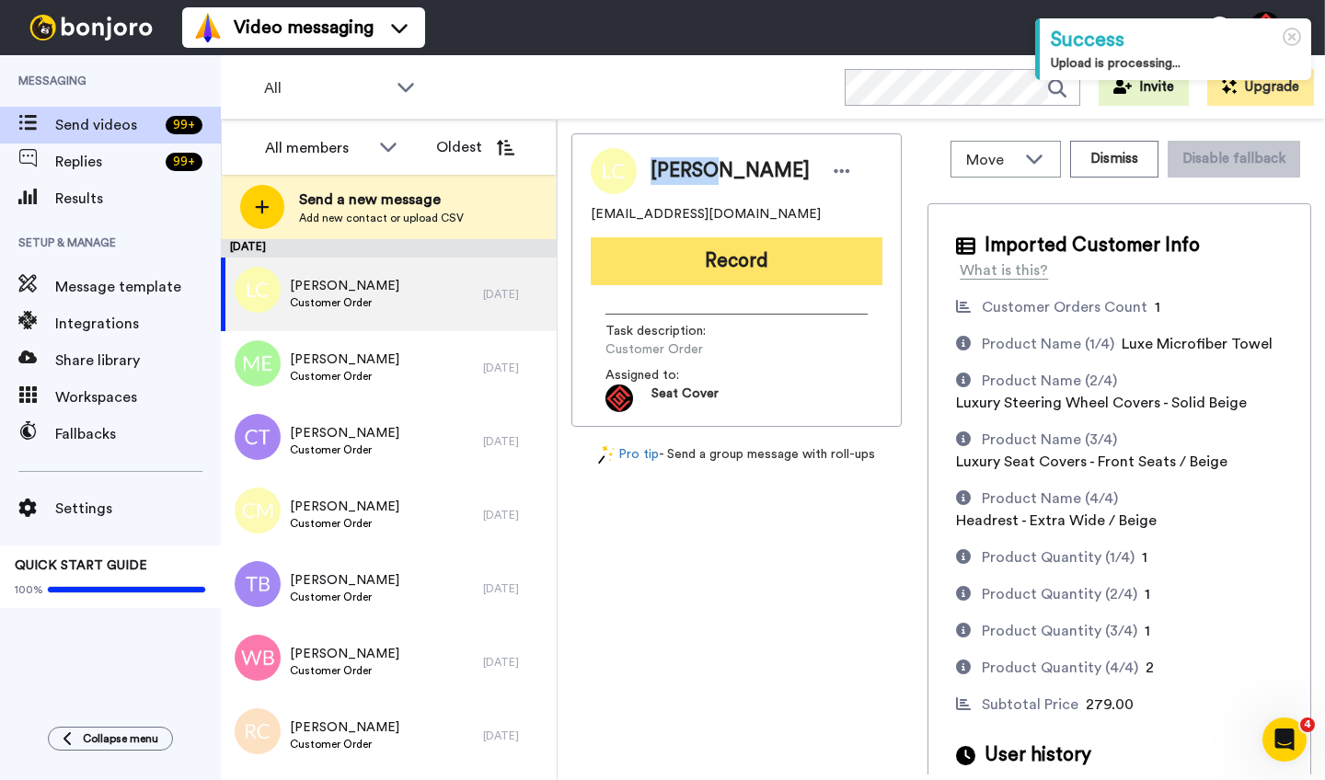
click at [709, 269] on button "Record" at bounding box center [737, 261] width 292 height 48
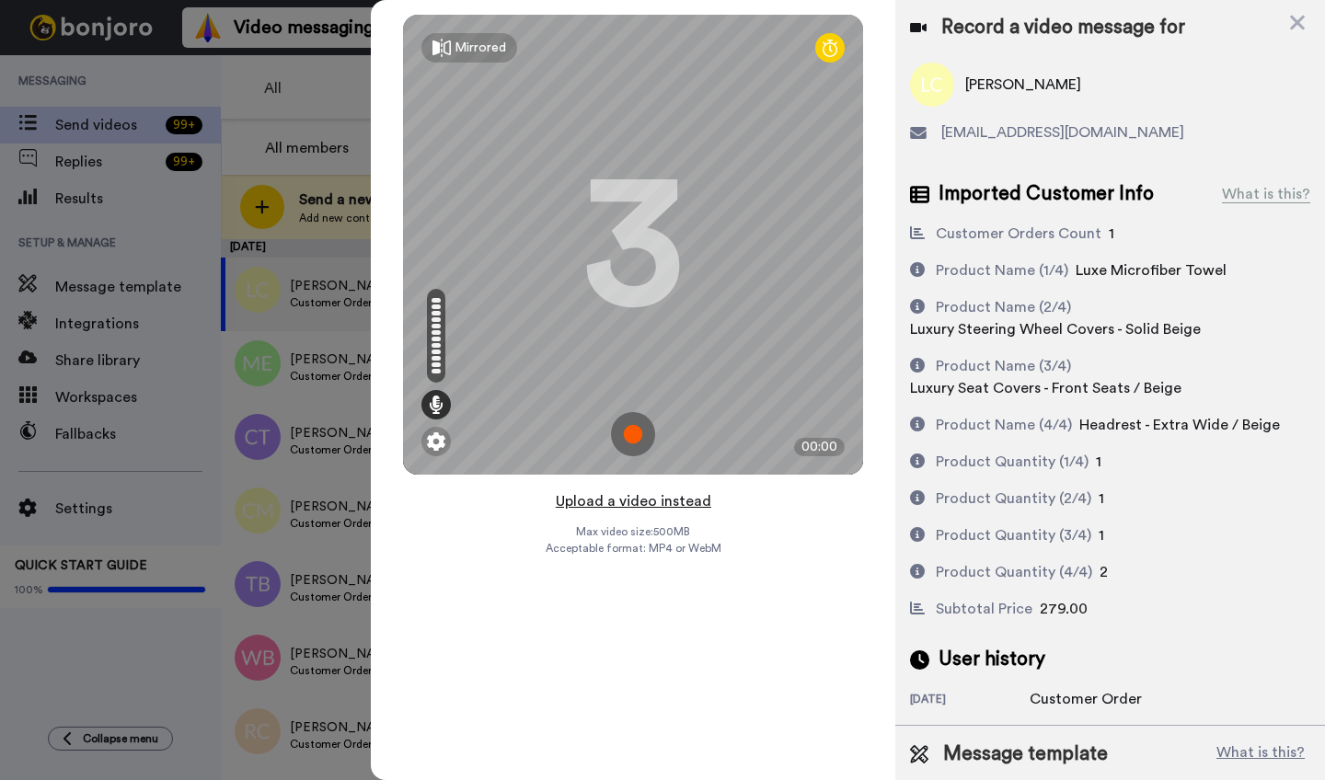
click at [634, 500] on button "Upload a video instead" at bounding box center [633, 502] width 167 height 24
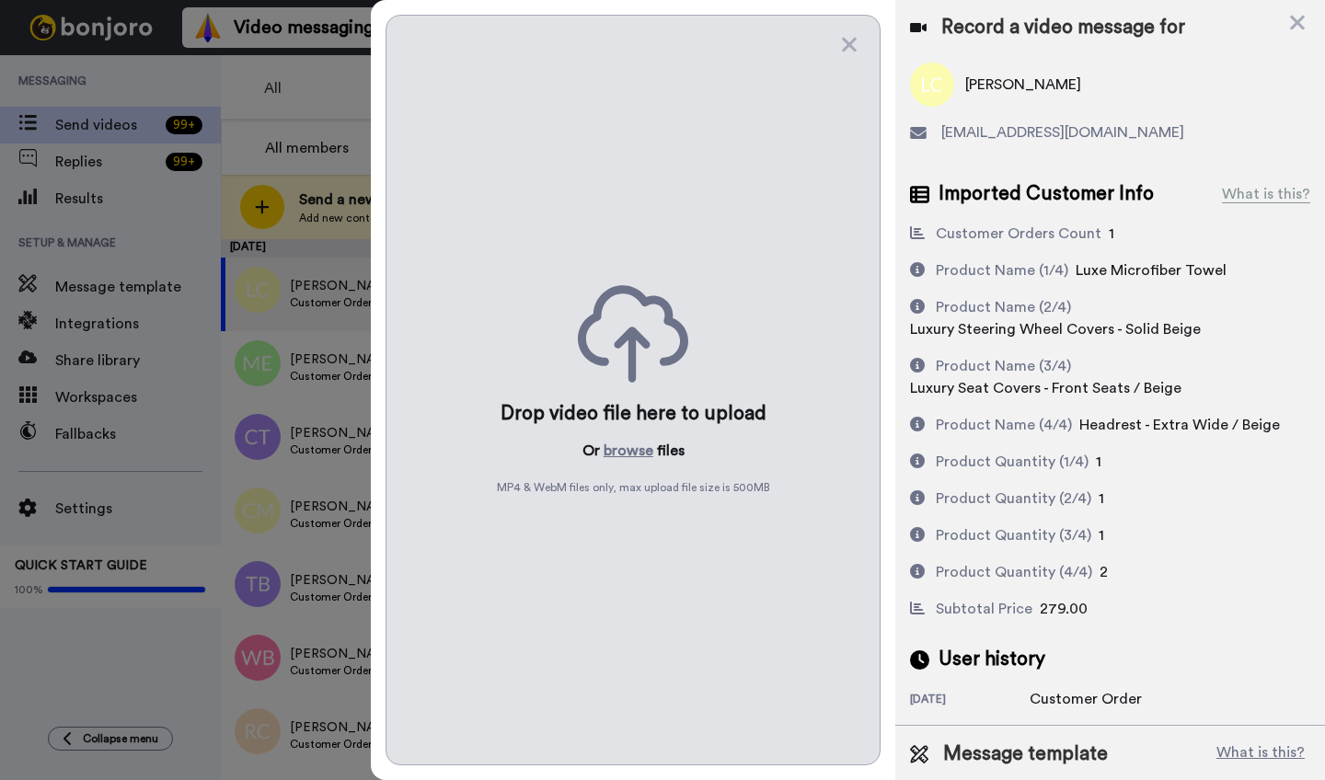
click at [627, 435] on div "Drop video file here to upload Or browse files MP4 & WebM files only, max uploa…" at bounding box center [633, 390] width 495 height 751
click at [626, 453] on button "browse" at bounding box center [629, 451] width 50 height 22
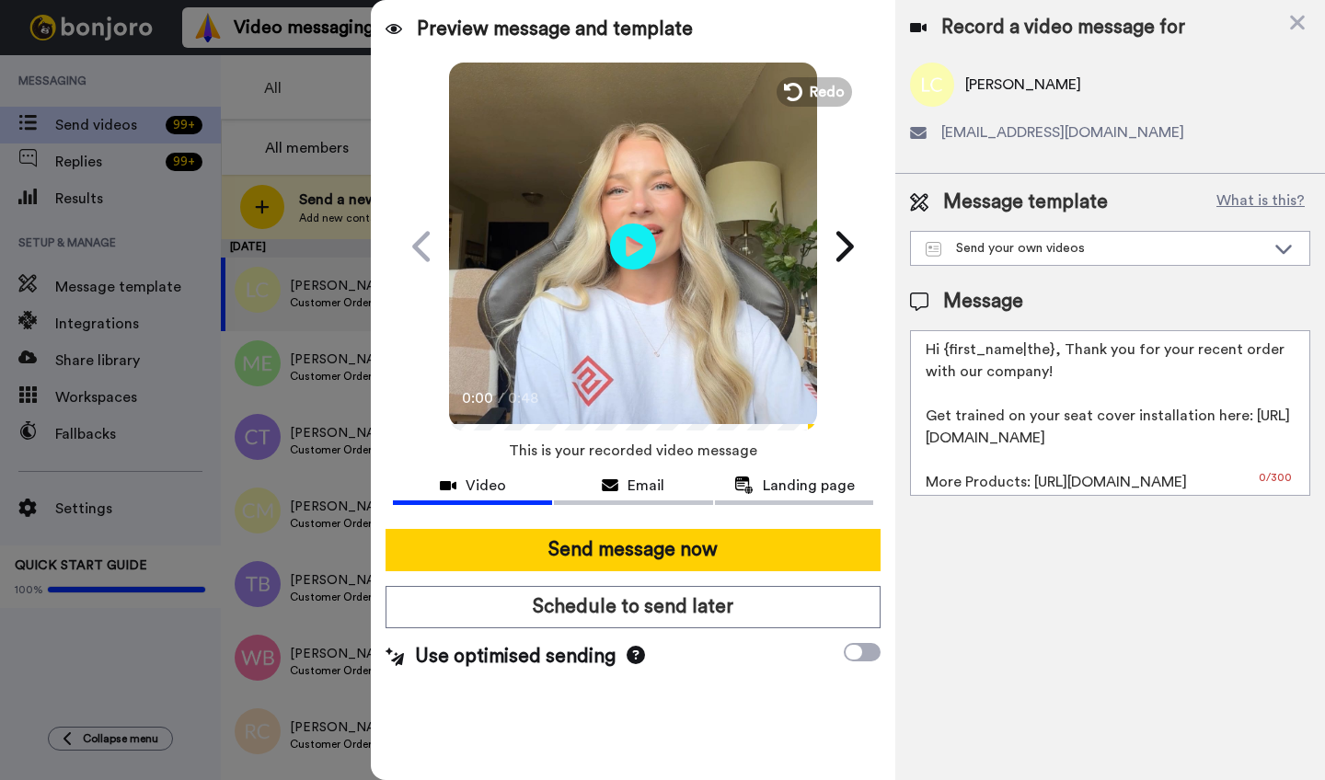
drag, startPoint x: 1050, startPoint y: 355, endPoint x: 945, endPoint y: 353, distance: 104.9
click at [945, 353] on textarea "Hi {first_name|the}, Thank you for your recent order with our company! Get trai…" at bounding box center [1110, 413] width 400 height 166
paste textarea "Lavale"
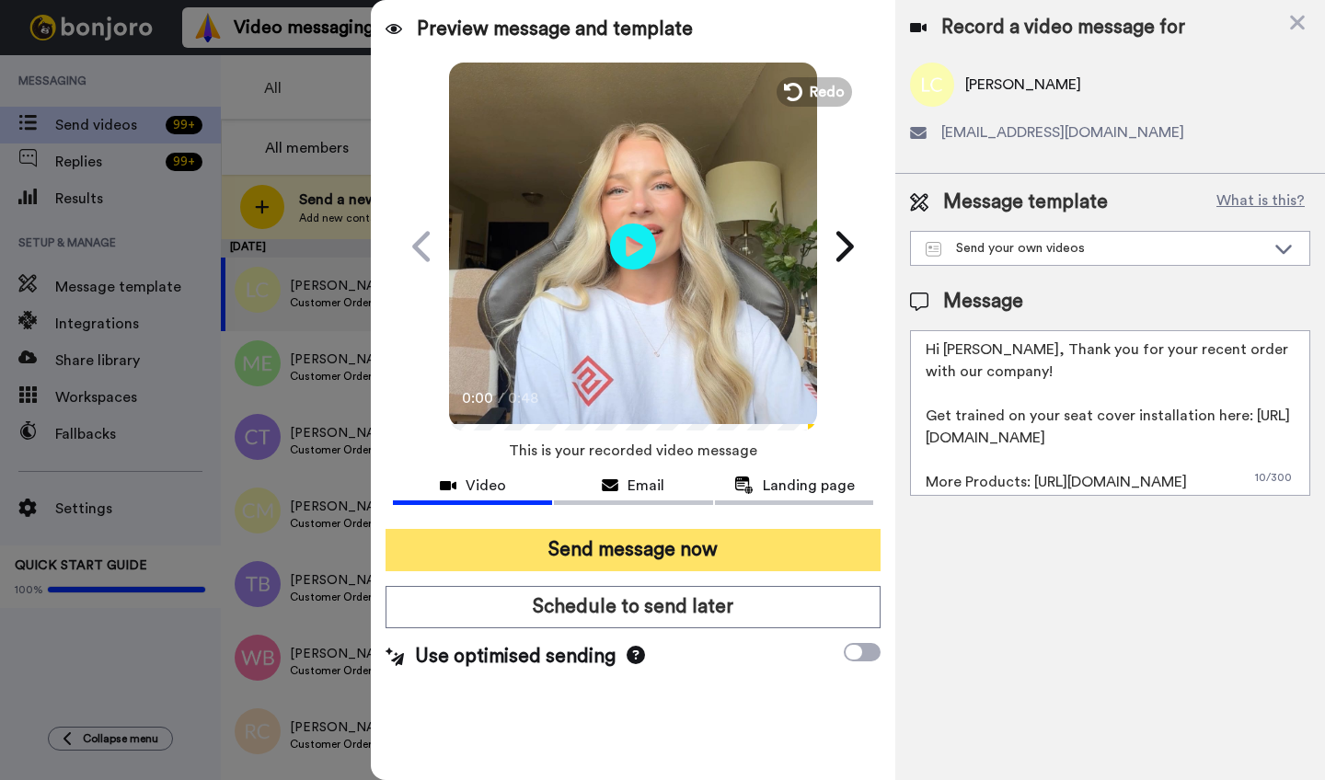
type textarea "Hi Lavale, Thank you for your recent order with our company! Get trained on you…"
click at [678, 560] on button "Send message now" at bounding box center [633, 550] width 495 height 42
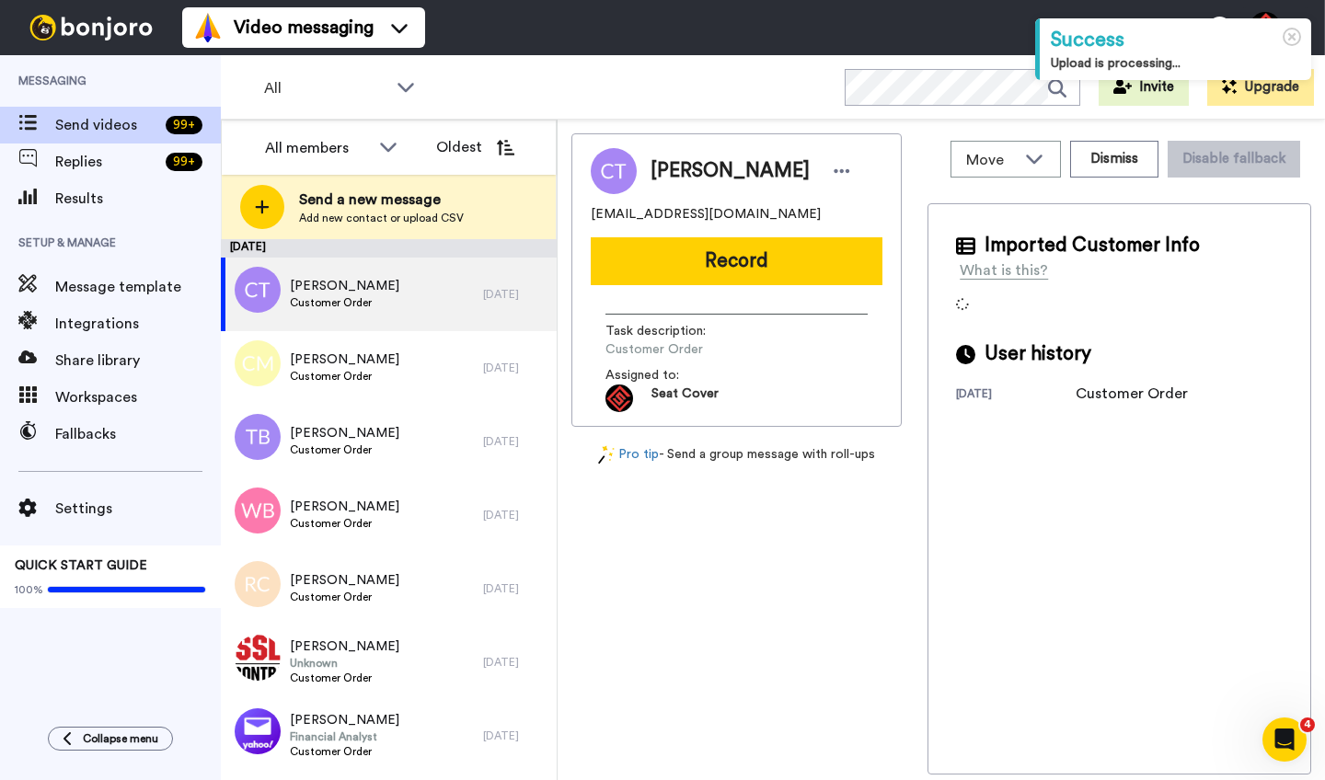
click at [702, 171] on span "[PERSON_NAME]" at bounding box center [730, 171] width 159 height 28
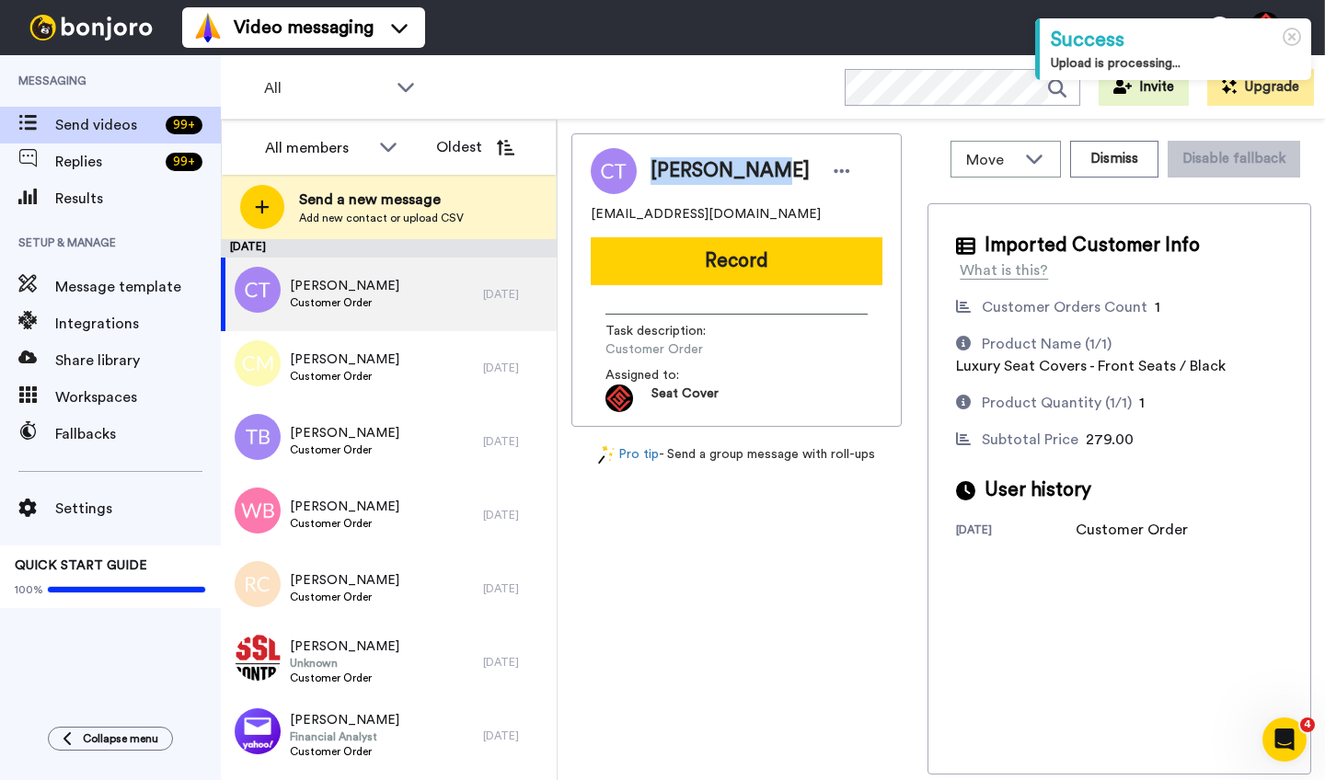
copy span "[PERSON_NAME]"
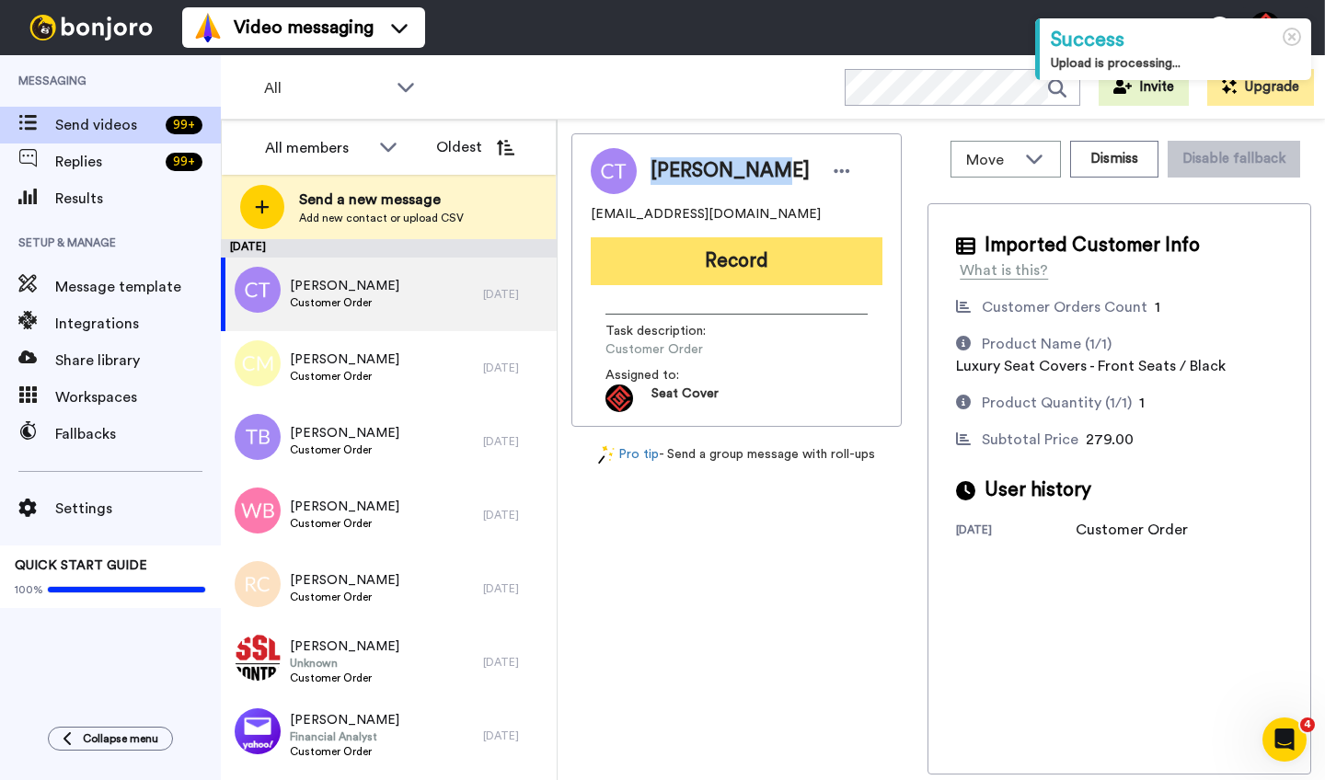
click at [760, 270] on button "Record" at bounding box center [737, 261] width 292 height 48
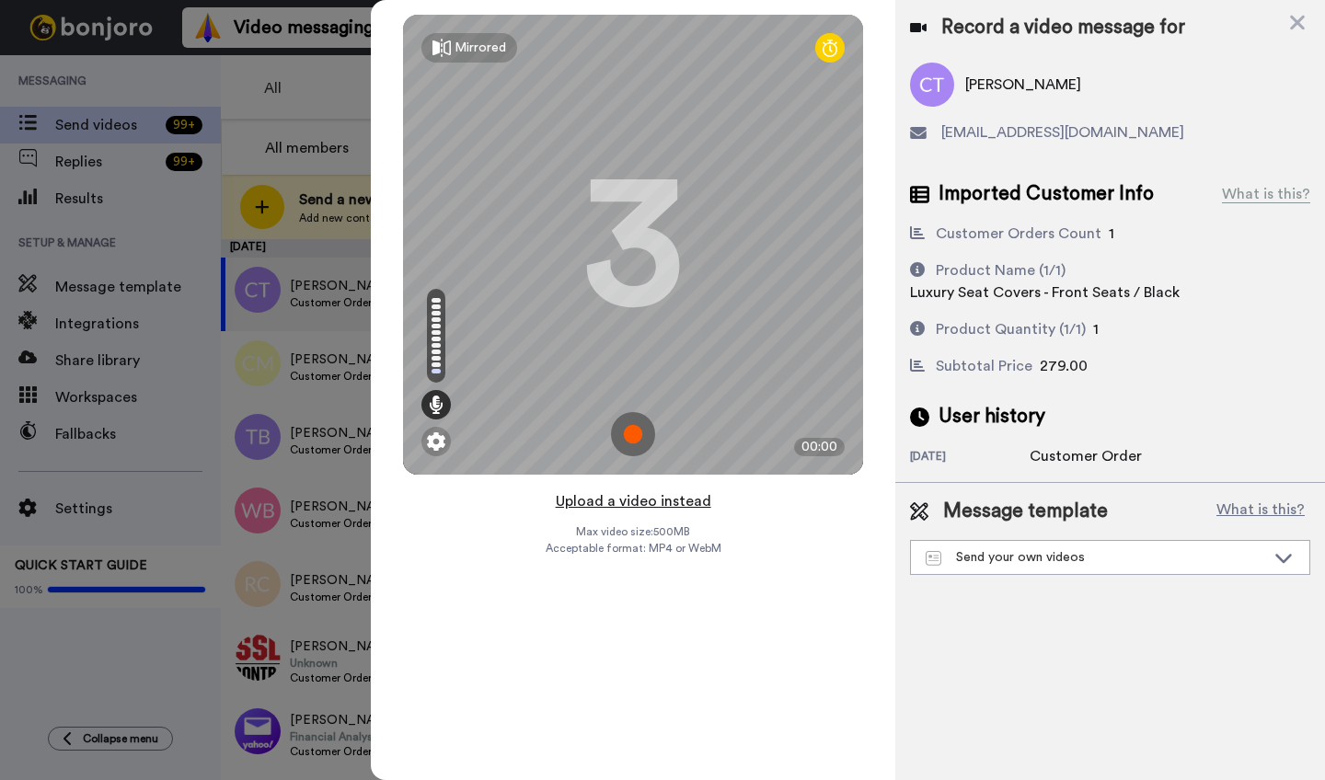
click at [611, 503] on button "Upload a video instead" at bounding box center [633, 502] width 167 height 24
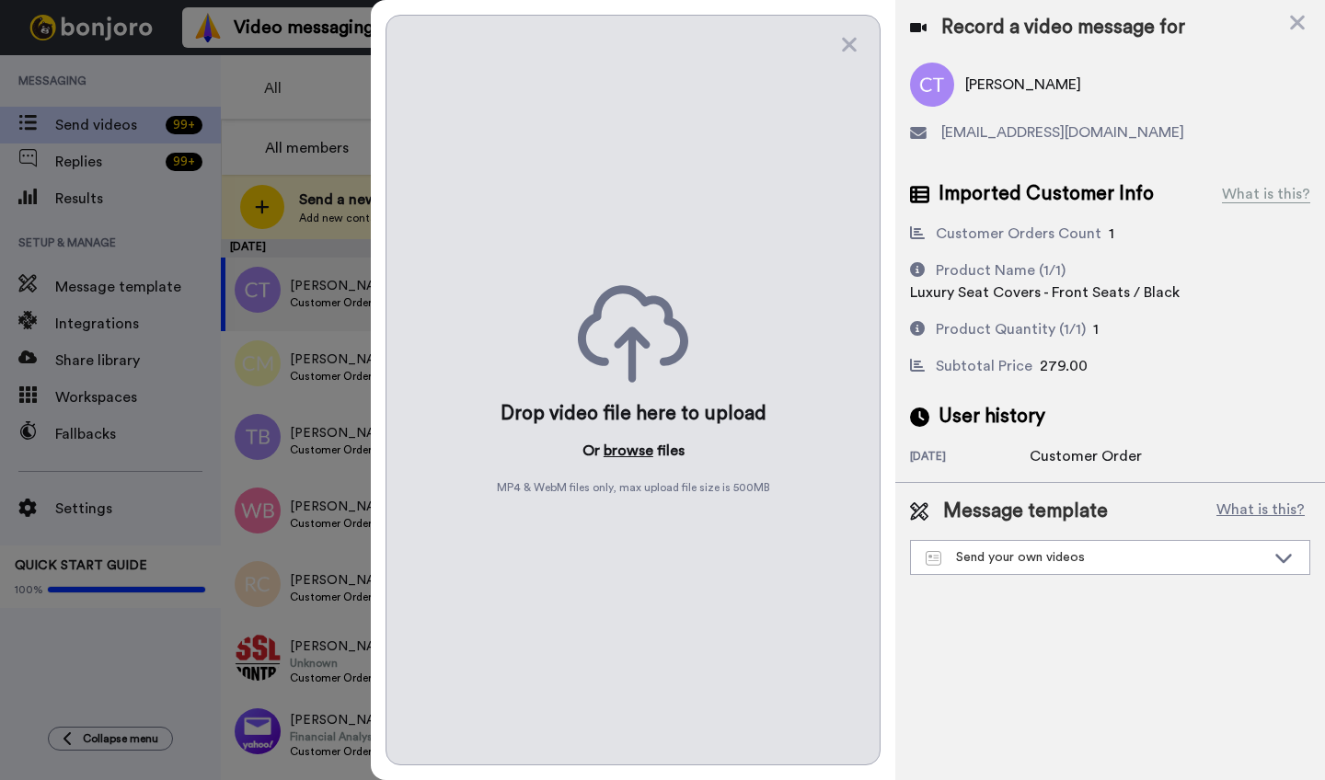
click at [623, 444] on button "browse" at bounding box center [629, 451] width 50 height 22
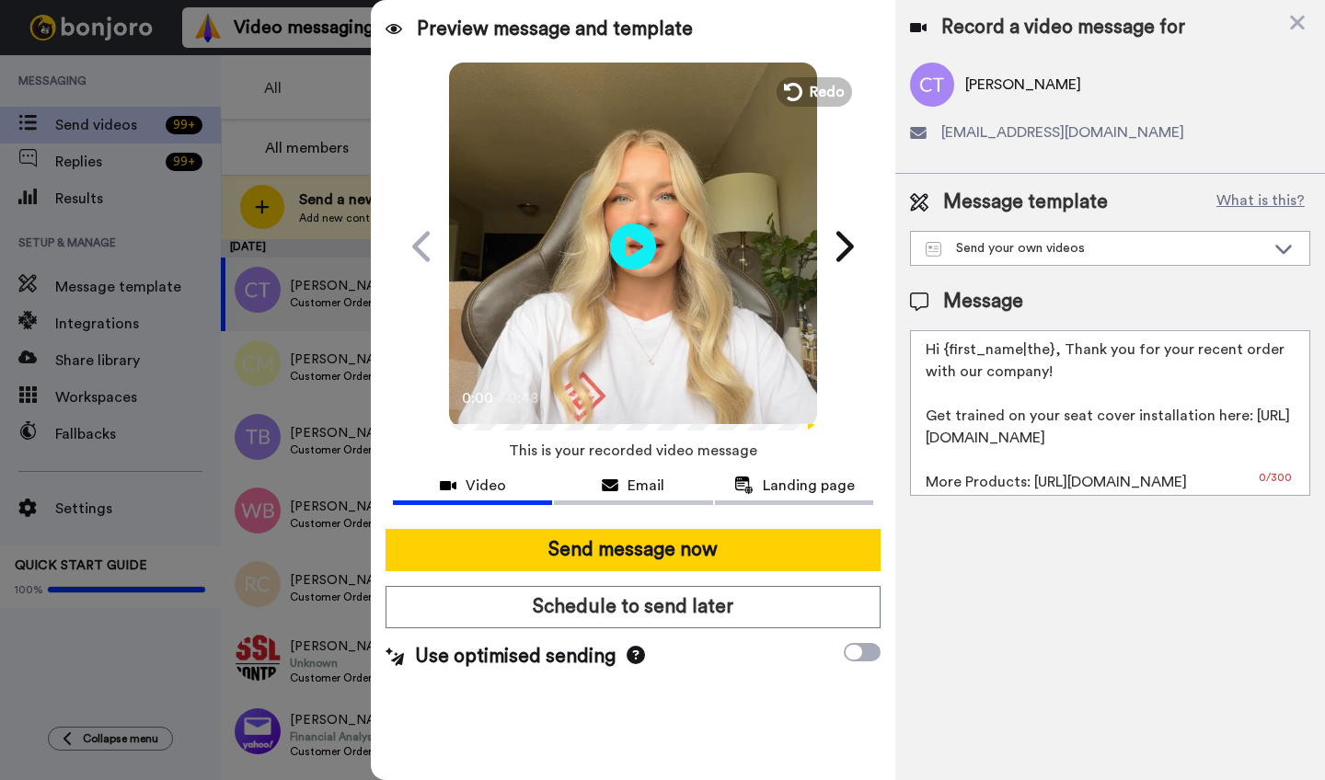
drag, startPoint x: 1053, startPoint y: 352, endPoint x: 953, endPoint y: 352, distance: 99.4
click at [953, 352] on textarea "Hi {first_name|the}, Thank you for your recent order with our company! Get trai…" at bounding box center [1110, 413] width 400 height 166
paste textarea "[PERSON_NAME]"
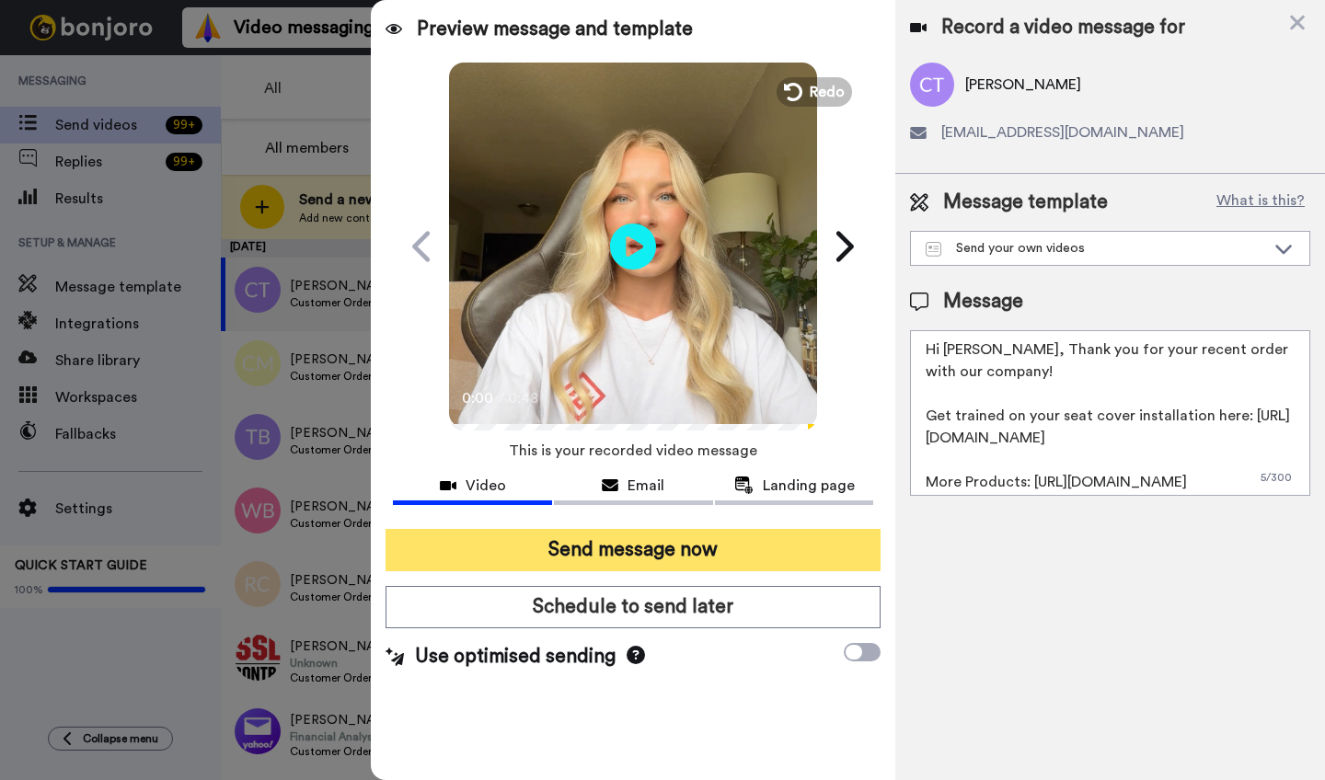
type textarea "Hi [PERSON_NAME], Thank you for your recent order with our company! Get trained…"
click at [725, 556] on button "Send message now" at bounding box center [633, 550] width 495 height 42
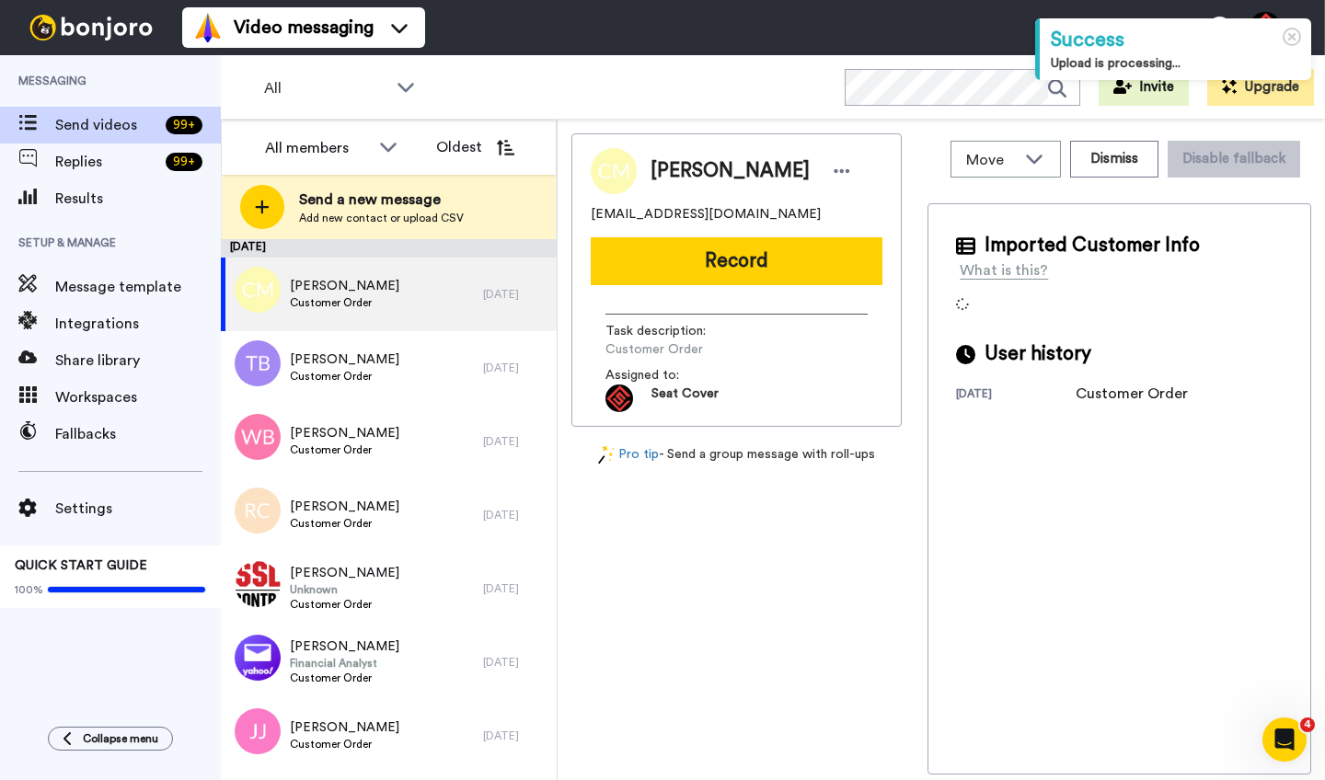
click at [680, 168] on span "[PERSON_NAME]" at bounding box center [730, 171] width 159 height 28
copy span "[PERSON_NAME]"
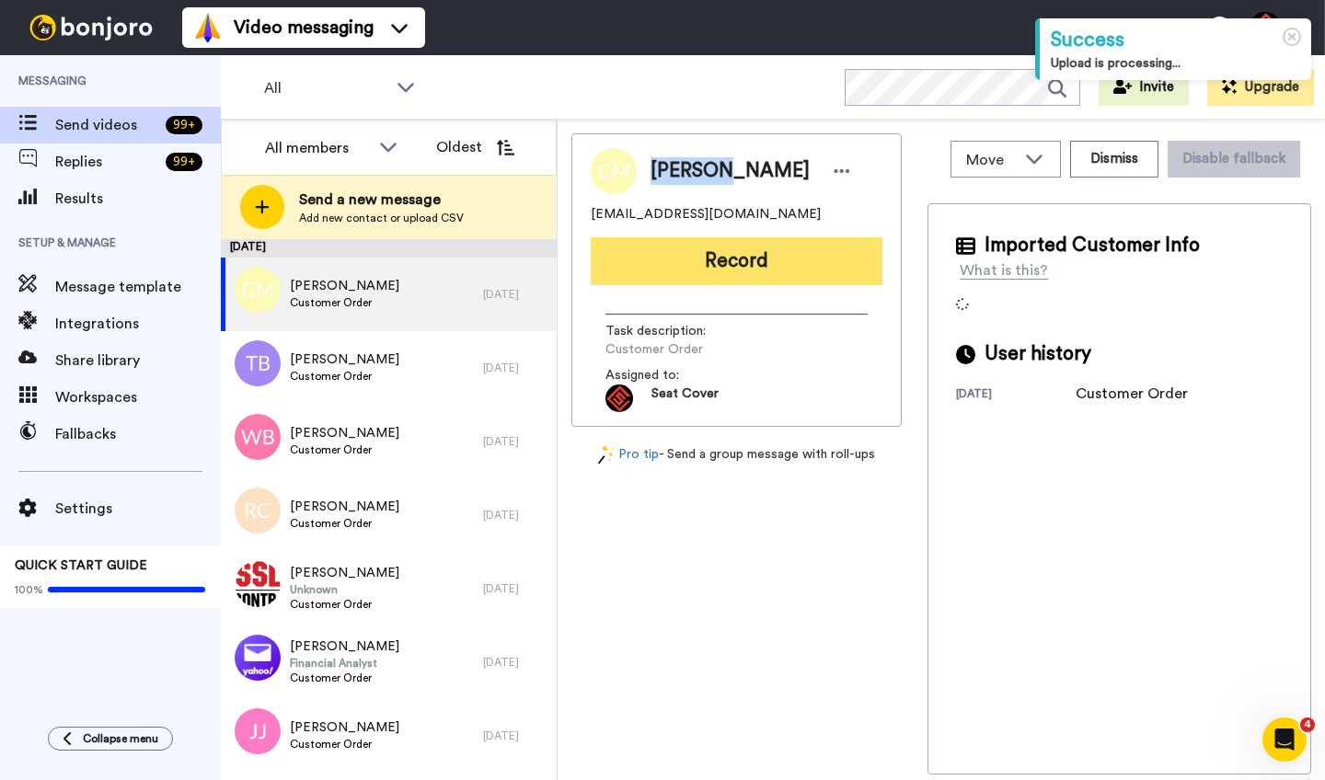
click at [742, 258] on button "Record" at bounding box center [737, 261] width 292 height 48
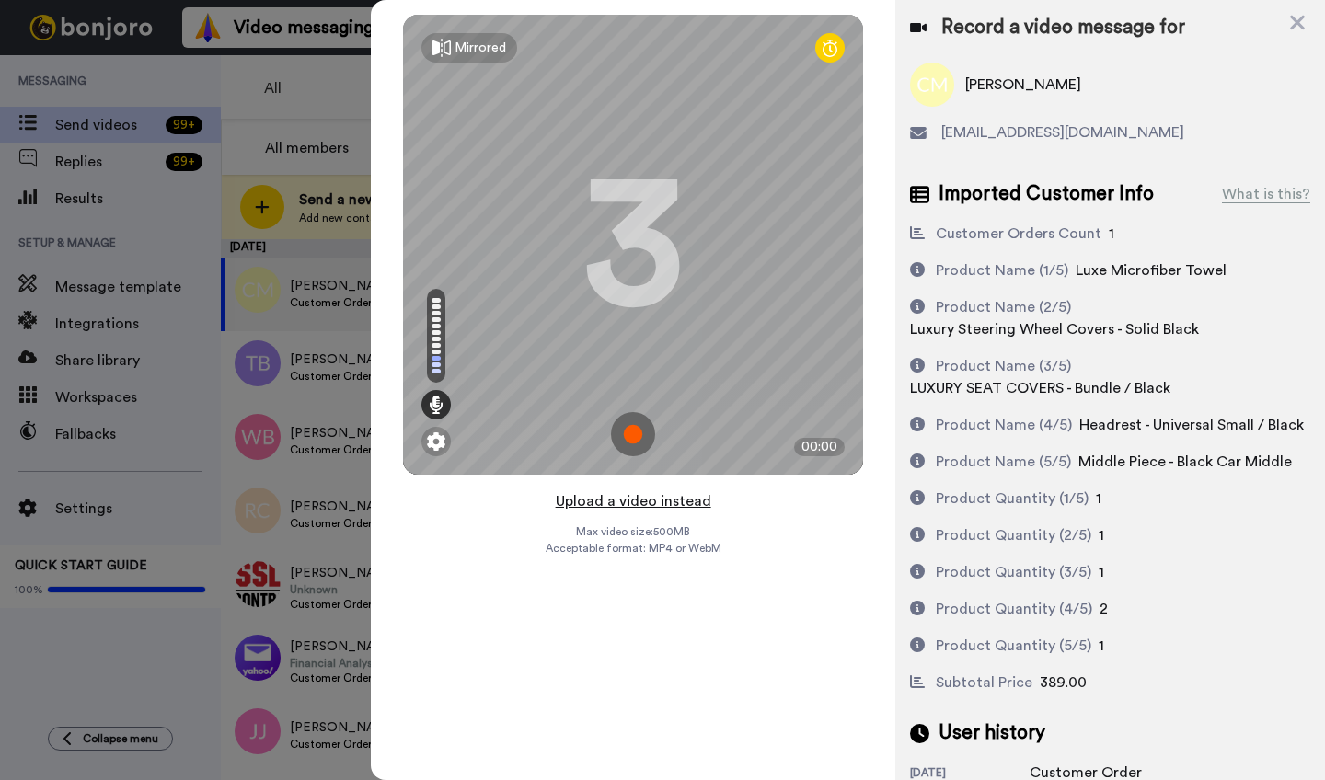
click at [648, 504] on button "Upload a video instead" at bounding box center [633, 502] width 167 height 24
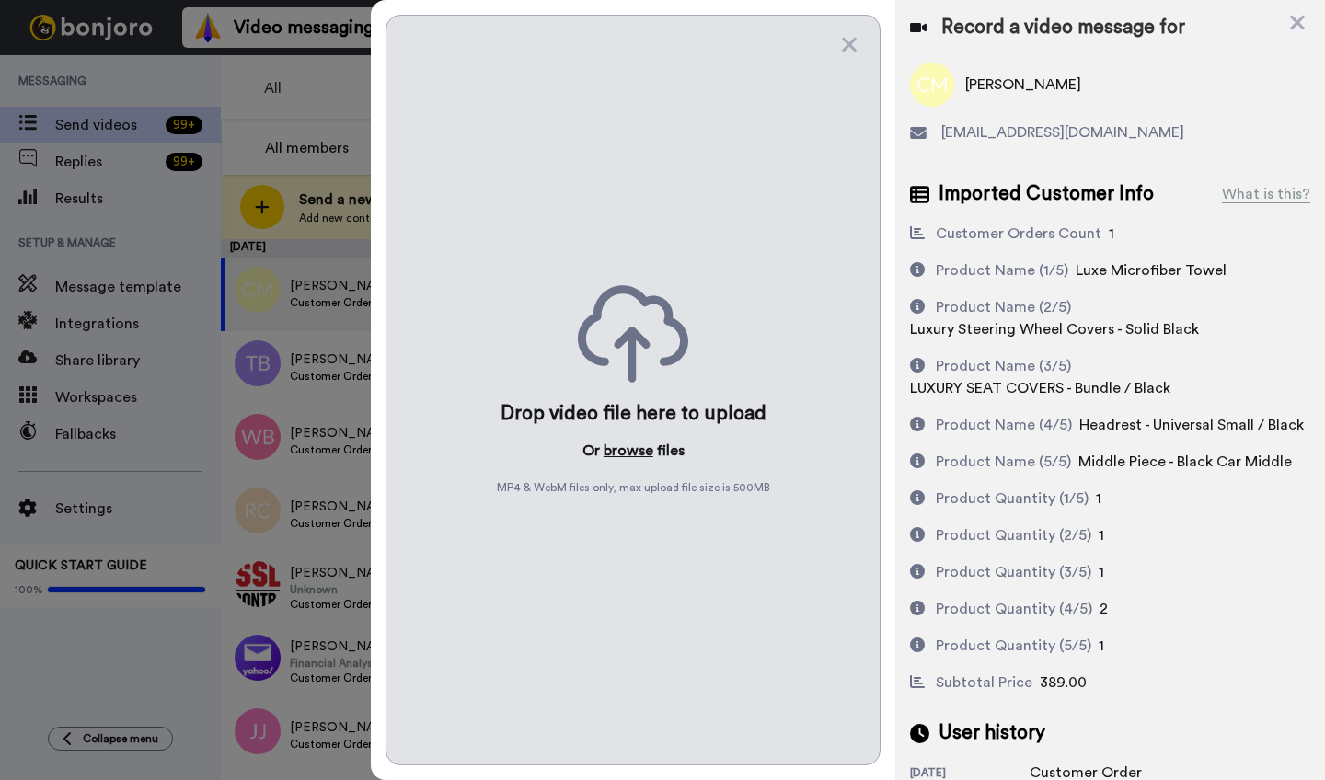
click at [630, 451] on button "browse" at bounding box center [629, 451] width 50 height 22
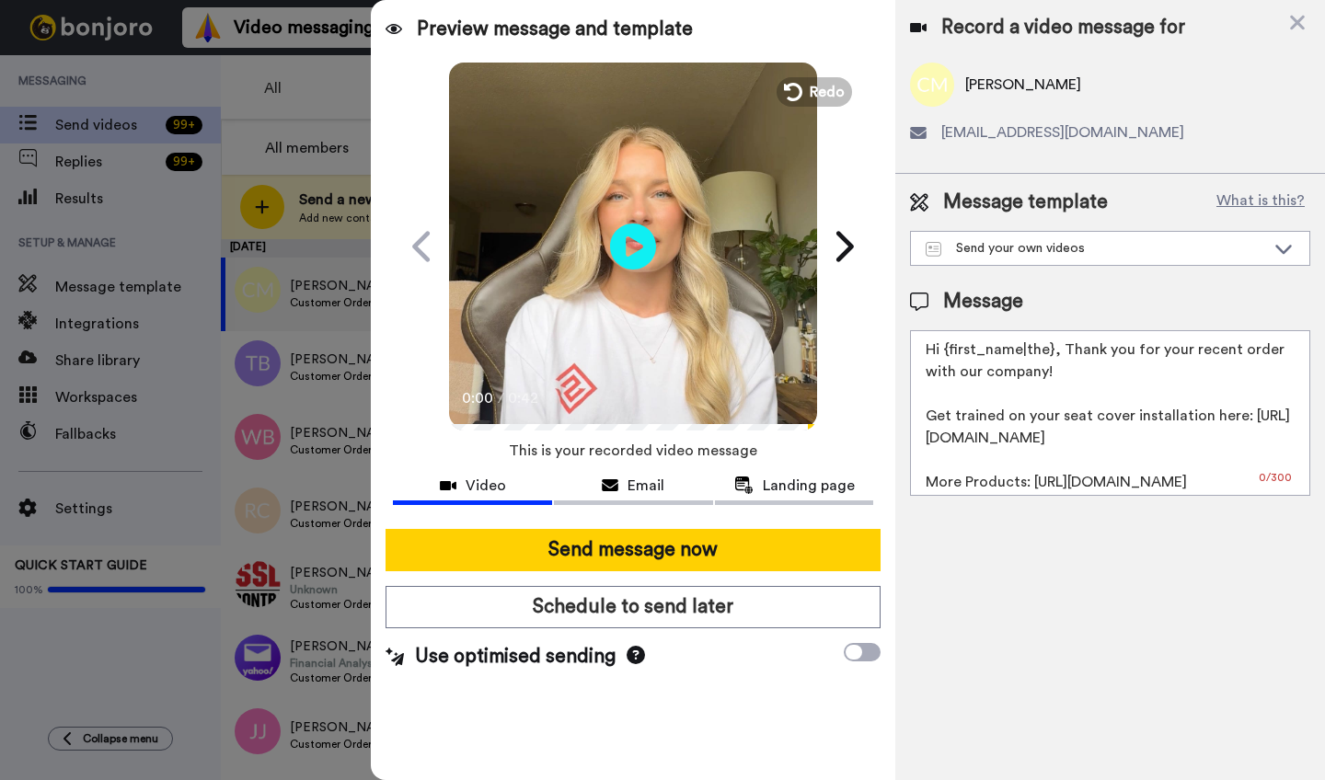
drag, startPoint x: 1050, startPoint y: 353, endPoint x: 944, endPoint y: 357, distance: 105.9
click at [944, 357] on textarea "Hi {first_name|the}, Thank you for your recent order with our company! Get trai…" at bounding box center [1110, 413] width 400 height 166
paste textarea "[PERSON_NAME]"
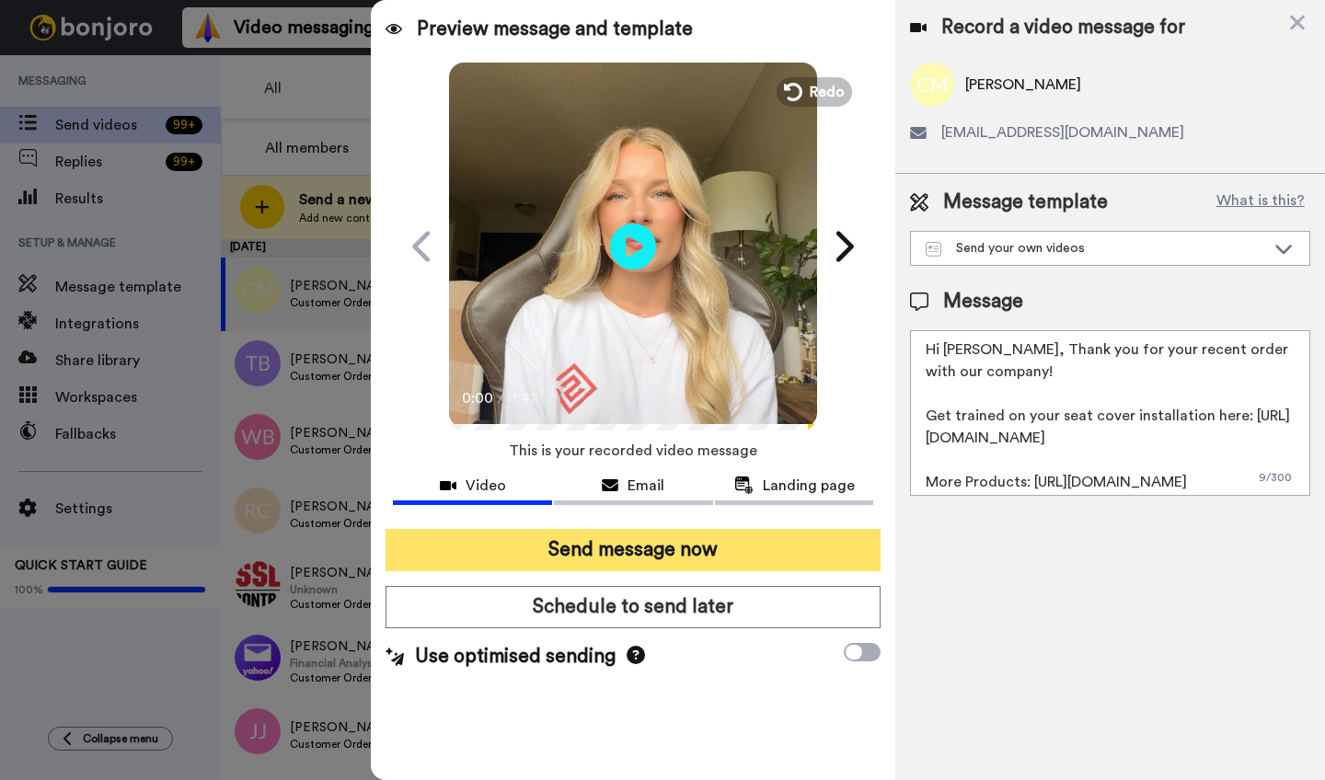
type textarea "Hi [PERSON_NAME], Thank you for your recent order with our company! Get trained…"
click at [667, 569] on button "Send message now" at bounding box center [633, 550] width 495 height 42
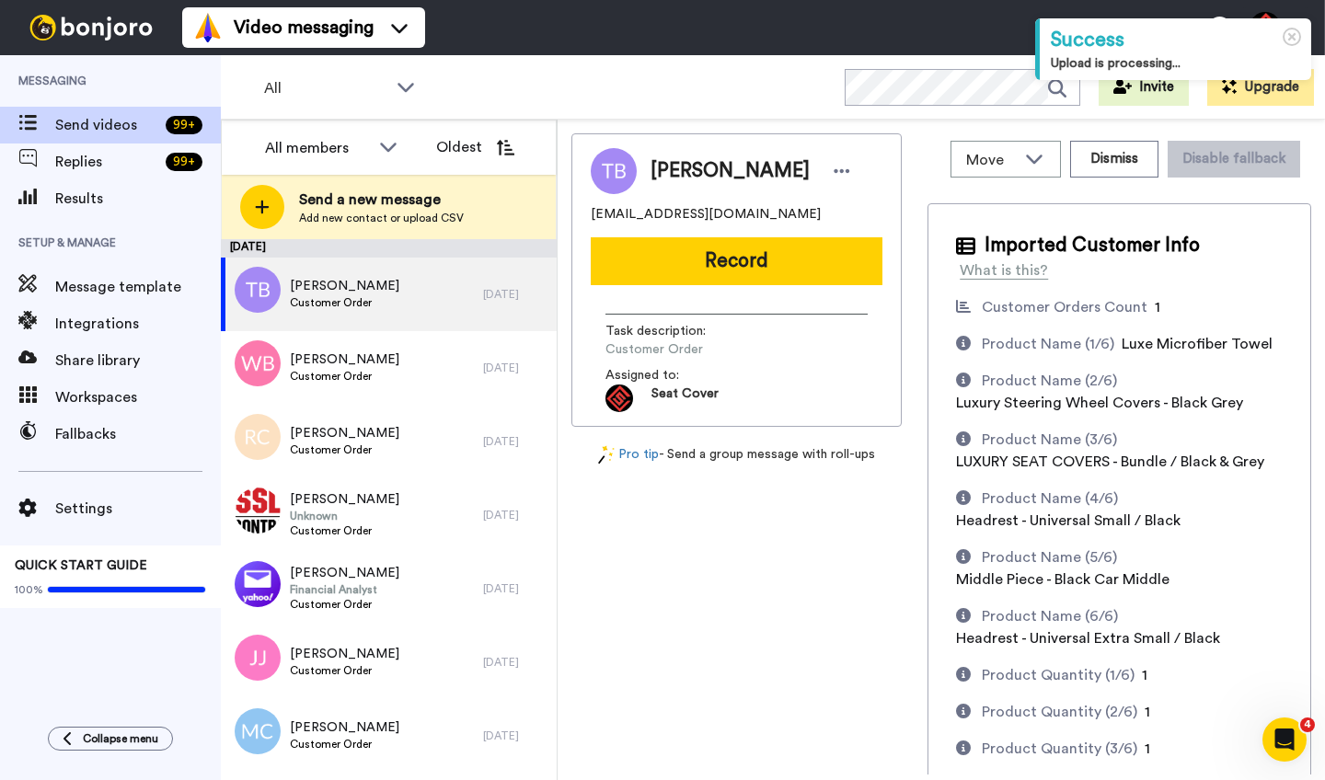
click at [689, 162] on span "[PERSON_NAME]" at bounding box center [730, 171] width 159 height 28
copy span "[PERSON_NAME]"
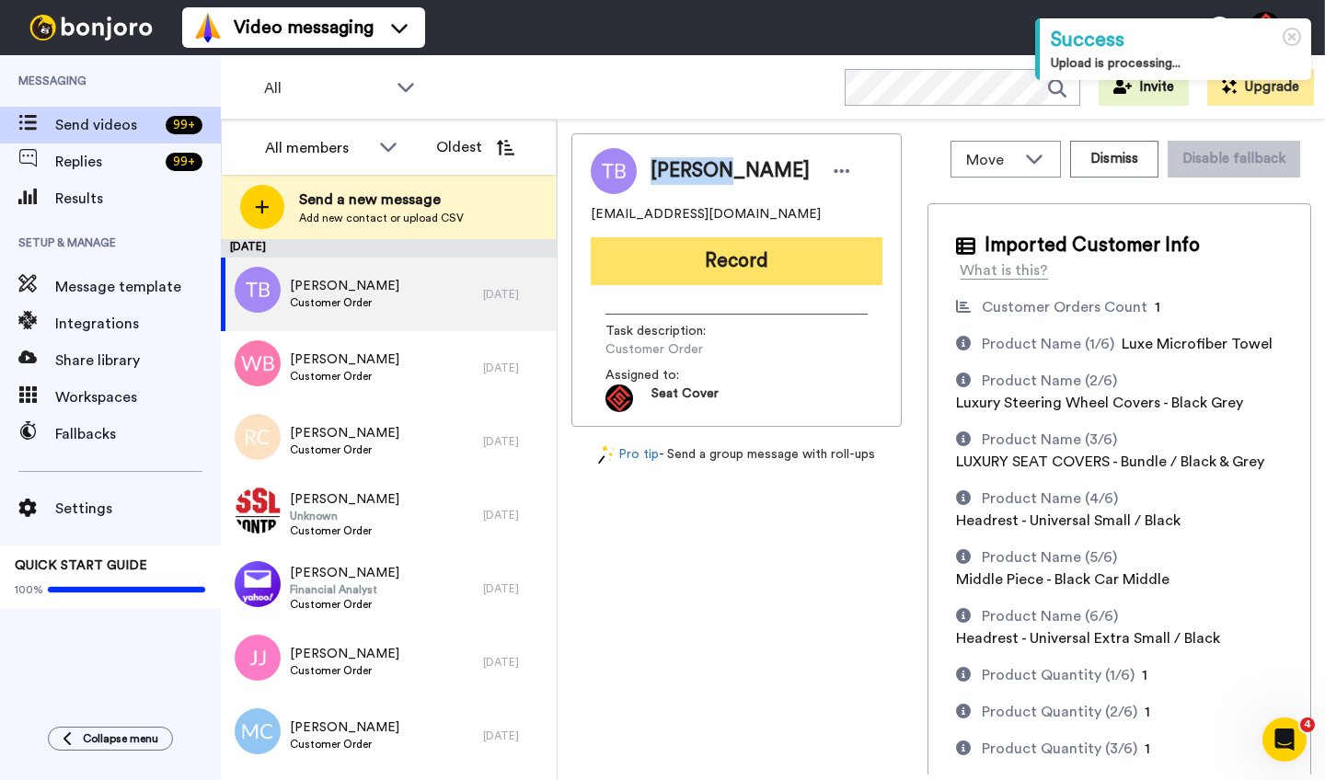
click at [753, 273] on button "Record" at bounding box center [737, 261] width 292 height 48
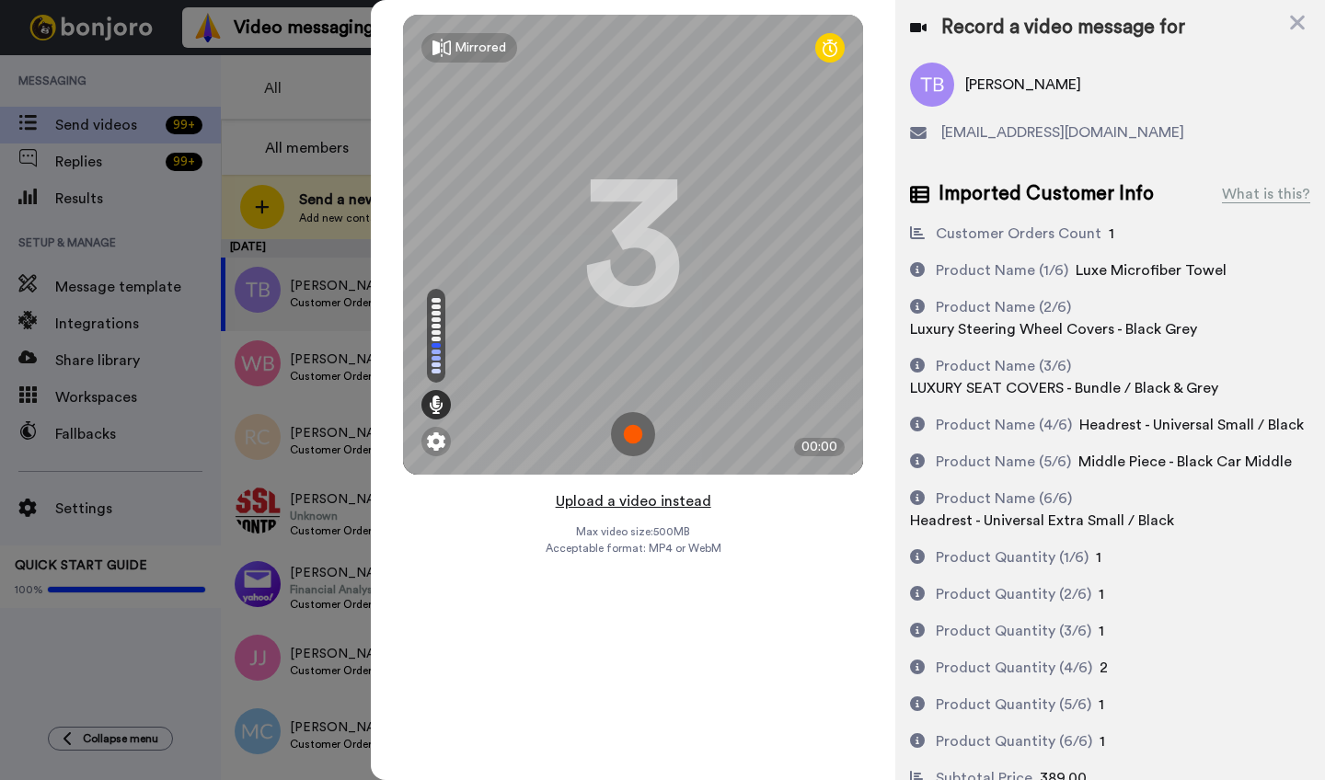
click at [648, 493] on button "Upload a video instead" at bounding box center [633, 502] width 167 height 24
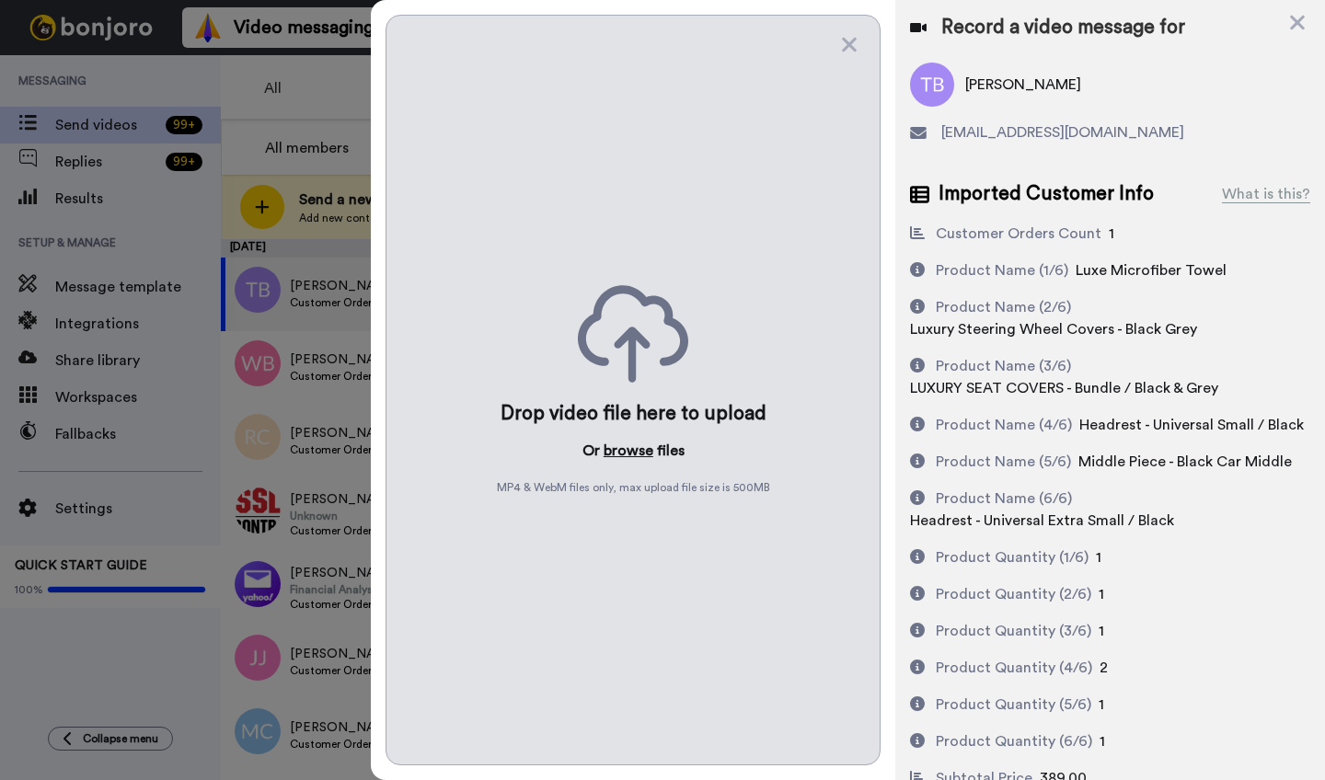
click at [632, 451] on button "browse" at bounding box center [629, 451] width 50 height 22
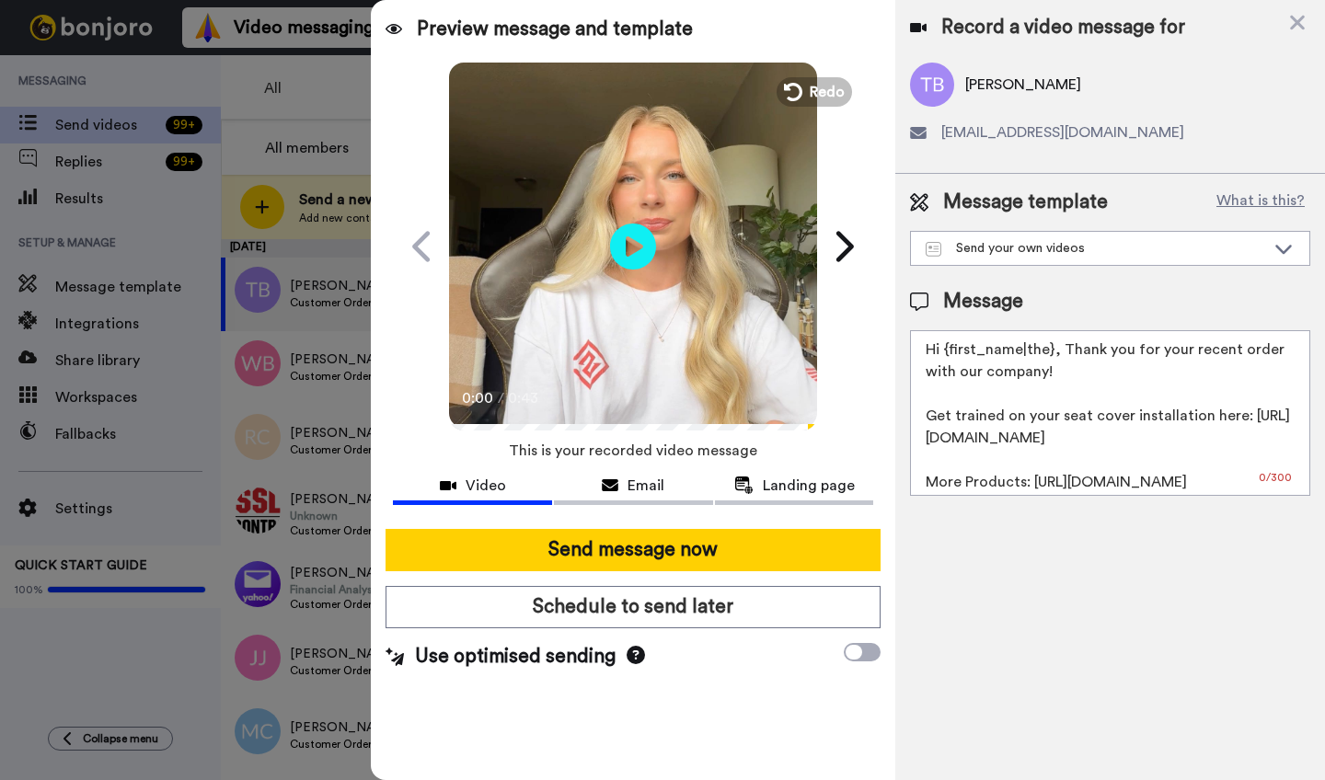
drag, startPoint x: 1053, startPoint y: 355, endPoint x: 946, endPoint y: 358, distance: 106.8
click at [946, 358] on textarea "Hi {first_name|the}, Thank you for your recent order with our company! Get trai…" at bounding box center [1110, 413] width 400 height 166
paste textarea "[PERSON_NAME]"
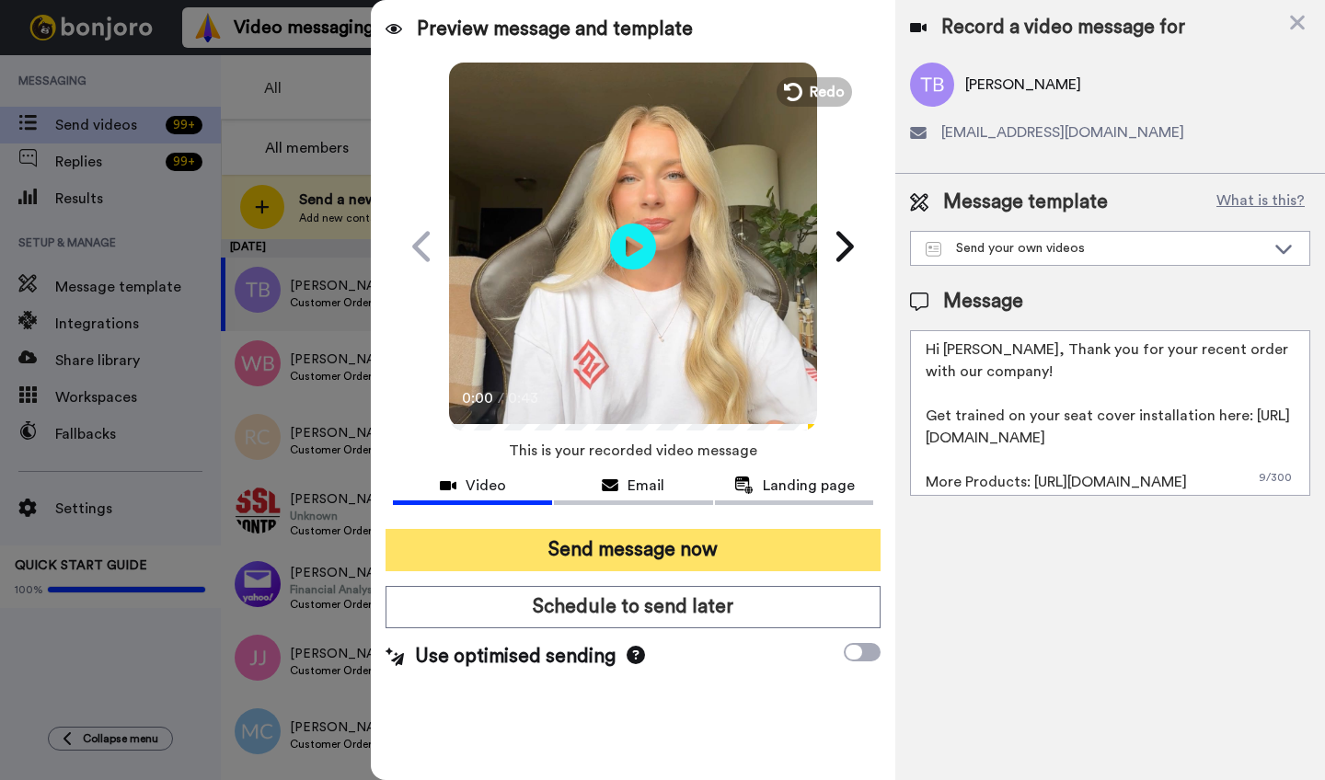
type textarea "Hi [PERSON_NAME], Thank you for your recent order with our company! Get trained…"
click at [659, 551] on button "Send message now" at bounding box center [633, 550] width 495 height 42
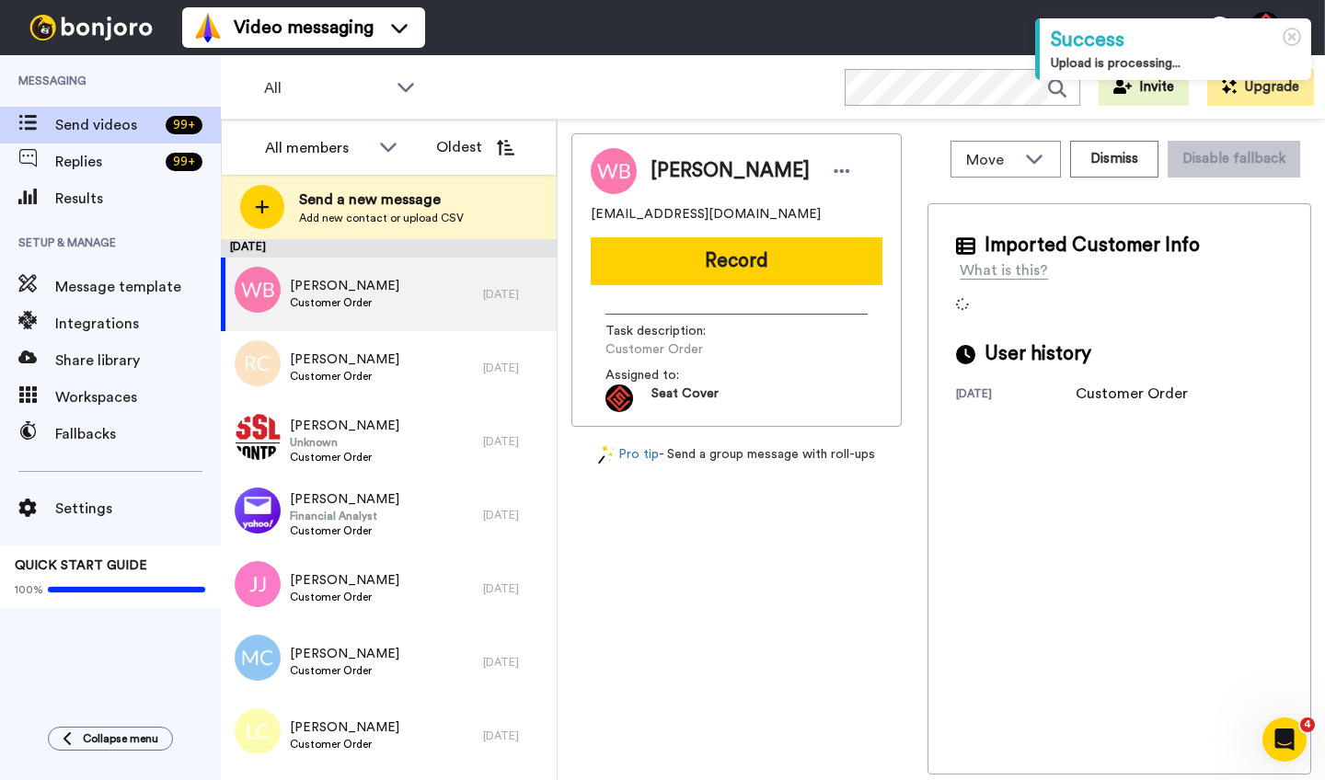
click at [670, 171] on span "William Basler" at bounding box center [730, 171] width 159 height 28
copy span "William"
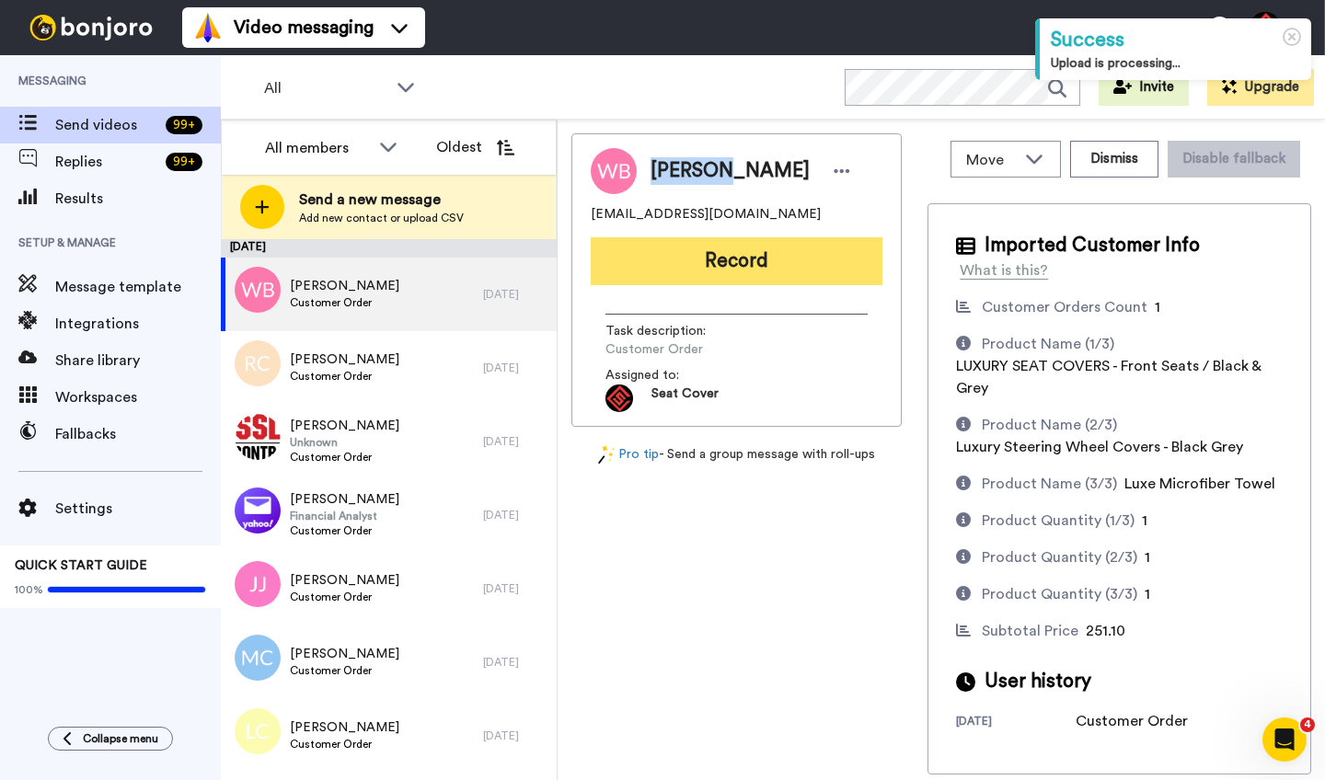
click at [706, 272] on button "Record" at bounding box center [737, 261] width 292 height 48
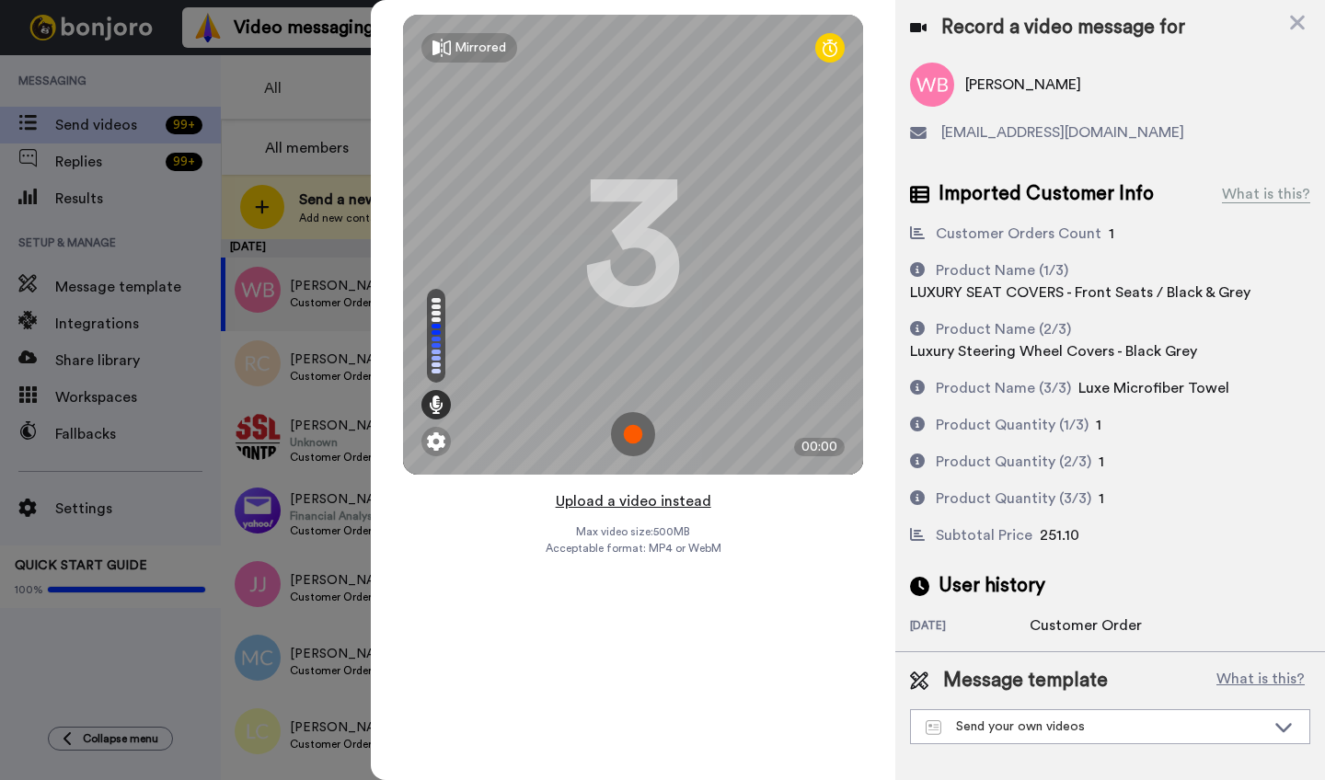
click at [620, 506] on button "Upload a video instead" at bounding box center [633, 502] width 167 height 24
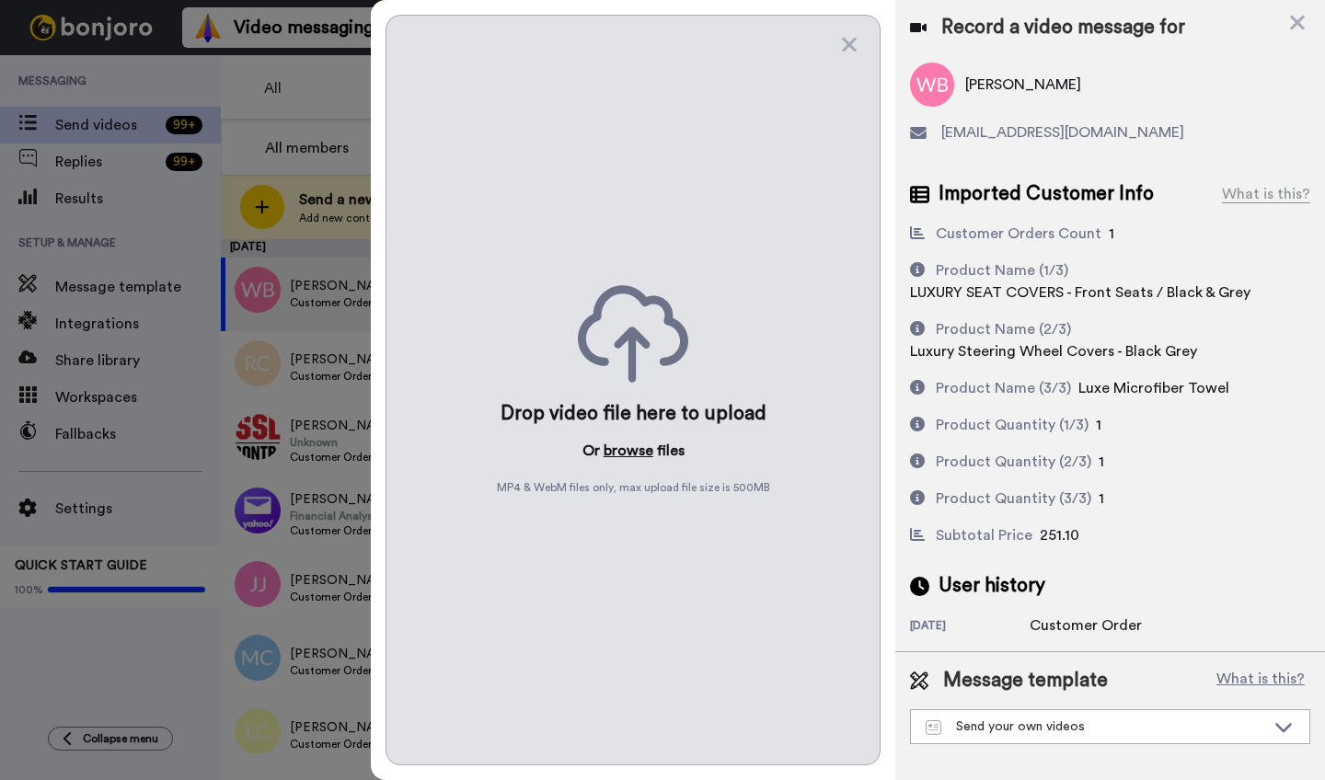
click at [621, 447] on button "browse" at bounding box center [629, 451] width 50 height 22
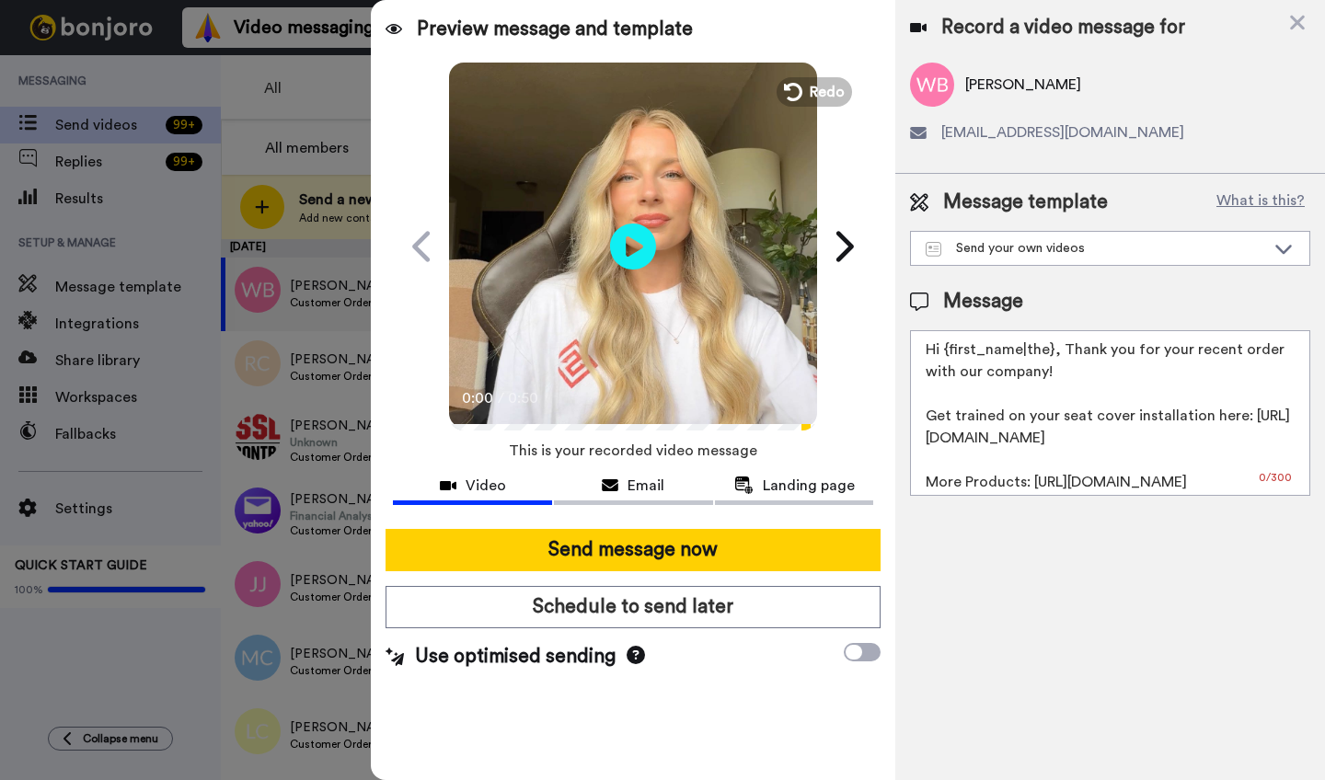
drag, startPoint x: 1050, startPoint y: 353, endPoint x: 947, endPoint y: 354, distance: 103.1
click at [947, 354] on textarea "Hi {first_name|the}, Thank you for your recent order with our company! Get trai…" at bounding box center [1110, 413] width 400 height 166
paste textarea "William"
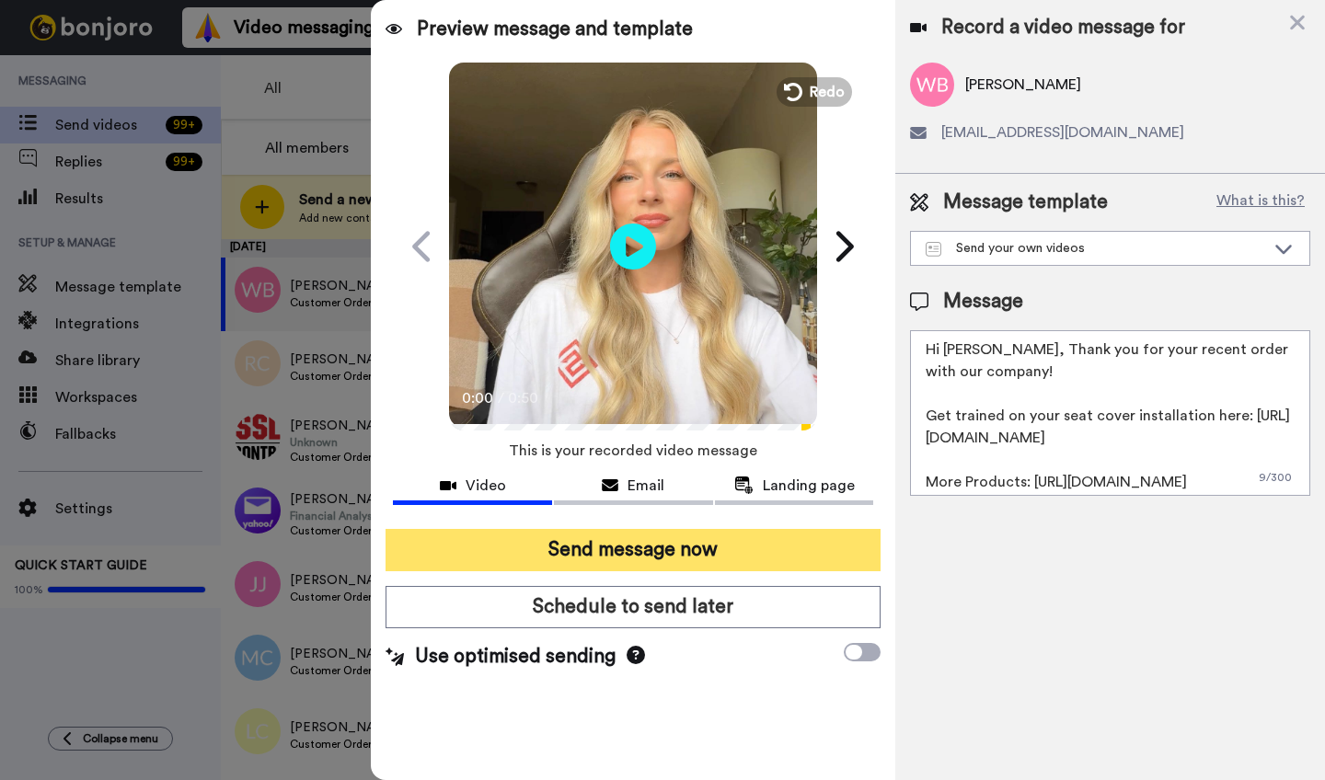
type textarea "Hi William, Thank you for your recent order with our company! Get trained on yo…"
click at [634, 564] on button "Send message now" at bounding box center [633, 550] width 495 height 42
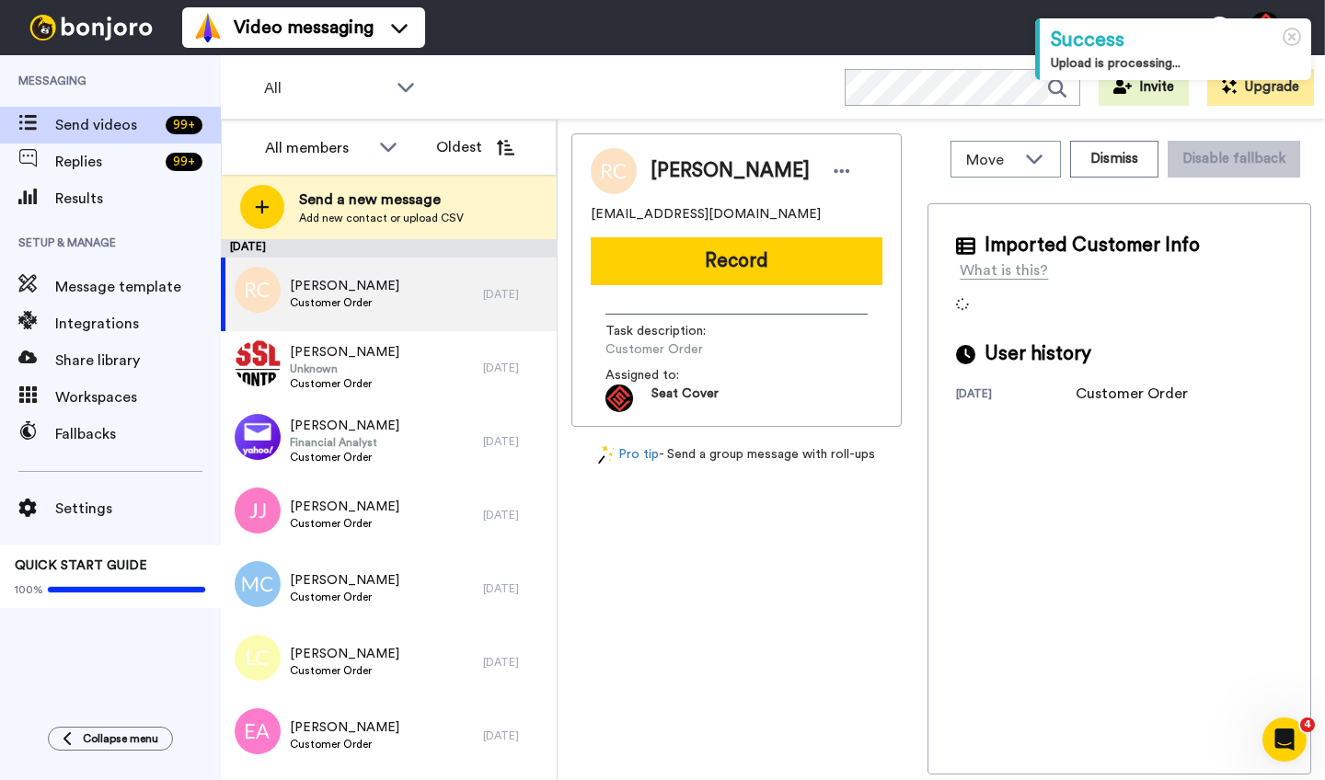
click at [668, 174] on span "[PERSON_NAME]" at bounding box center [730, 171] width 159 height 28
copy span "[PERSON_NAME]"
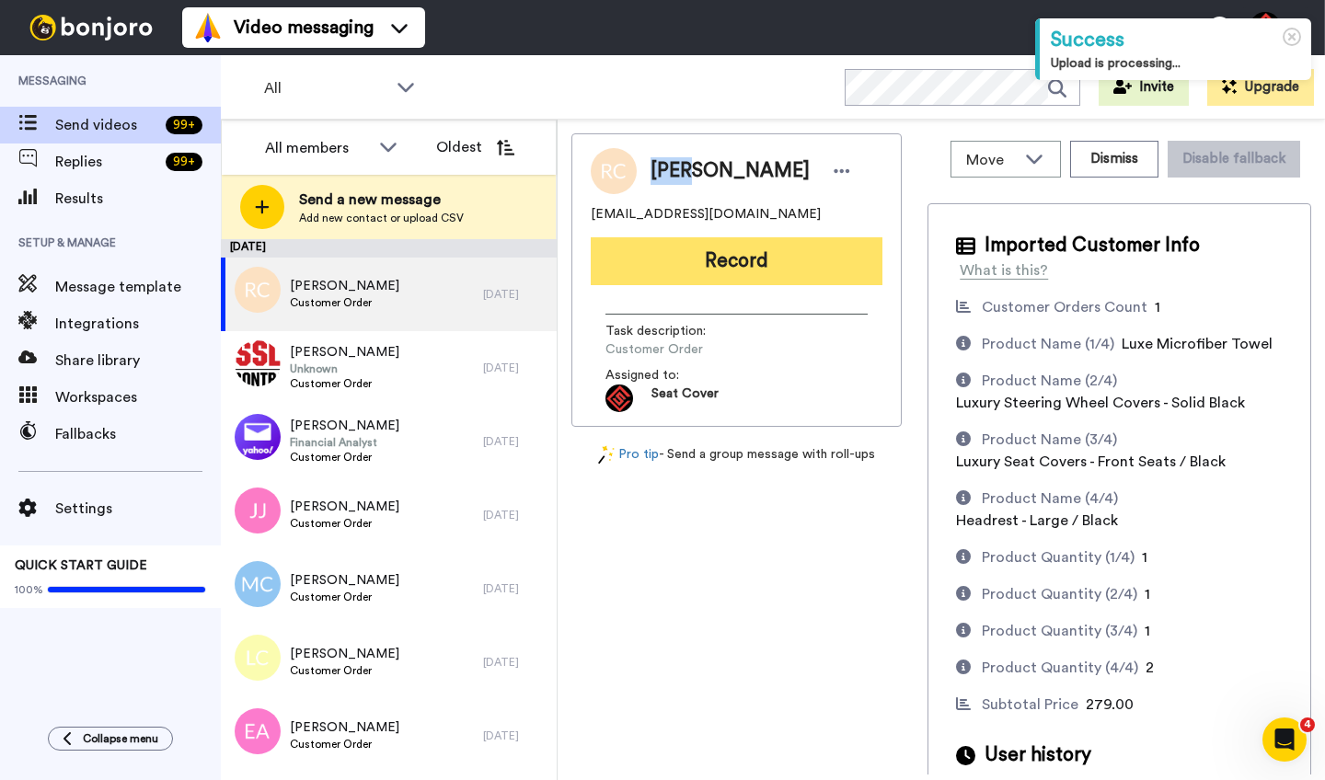
click at [699, 263] on button "Record" at bounding box center [737, 261] width 292 height 48
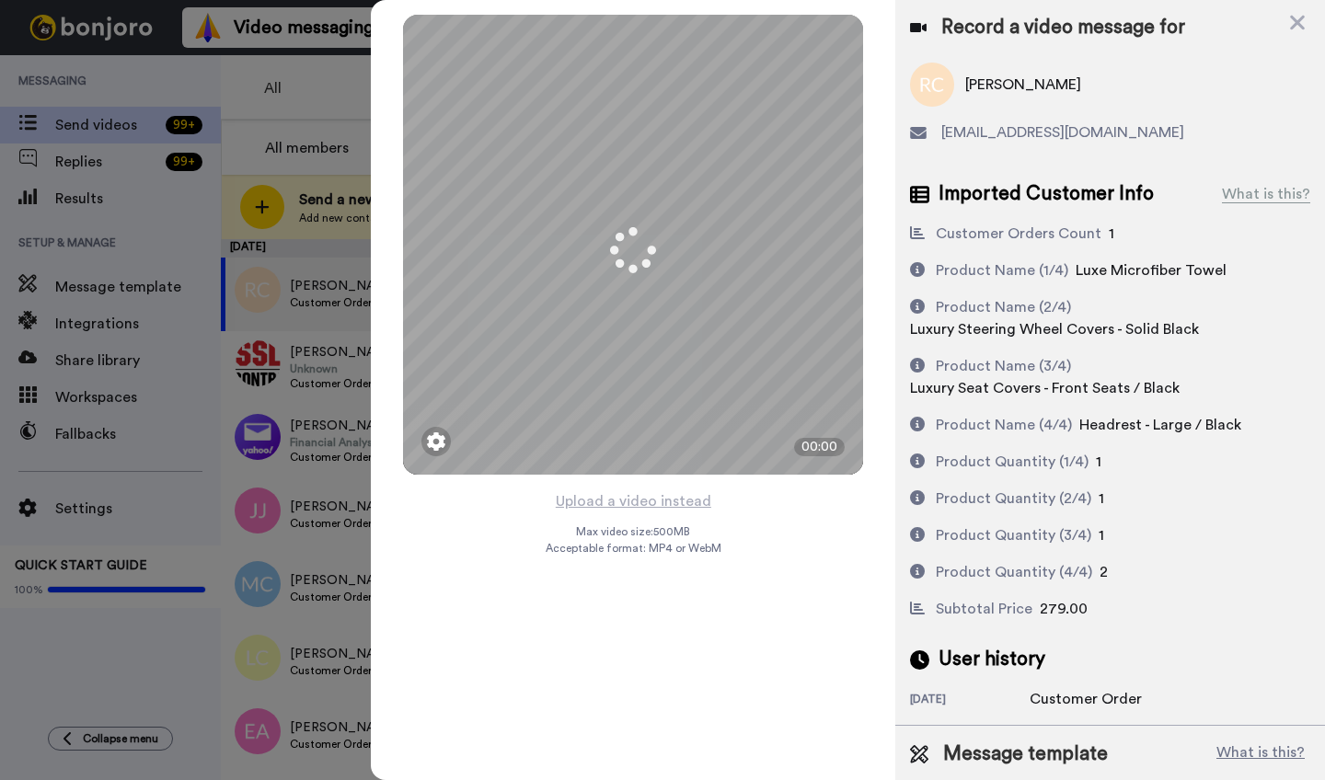
click at [641, 503] on button "Upload a video instead" at bounding box center [633, 502] width 167 height 24
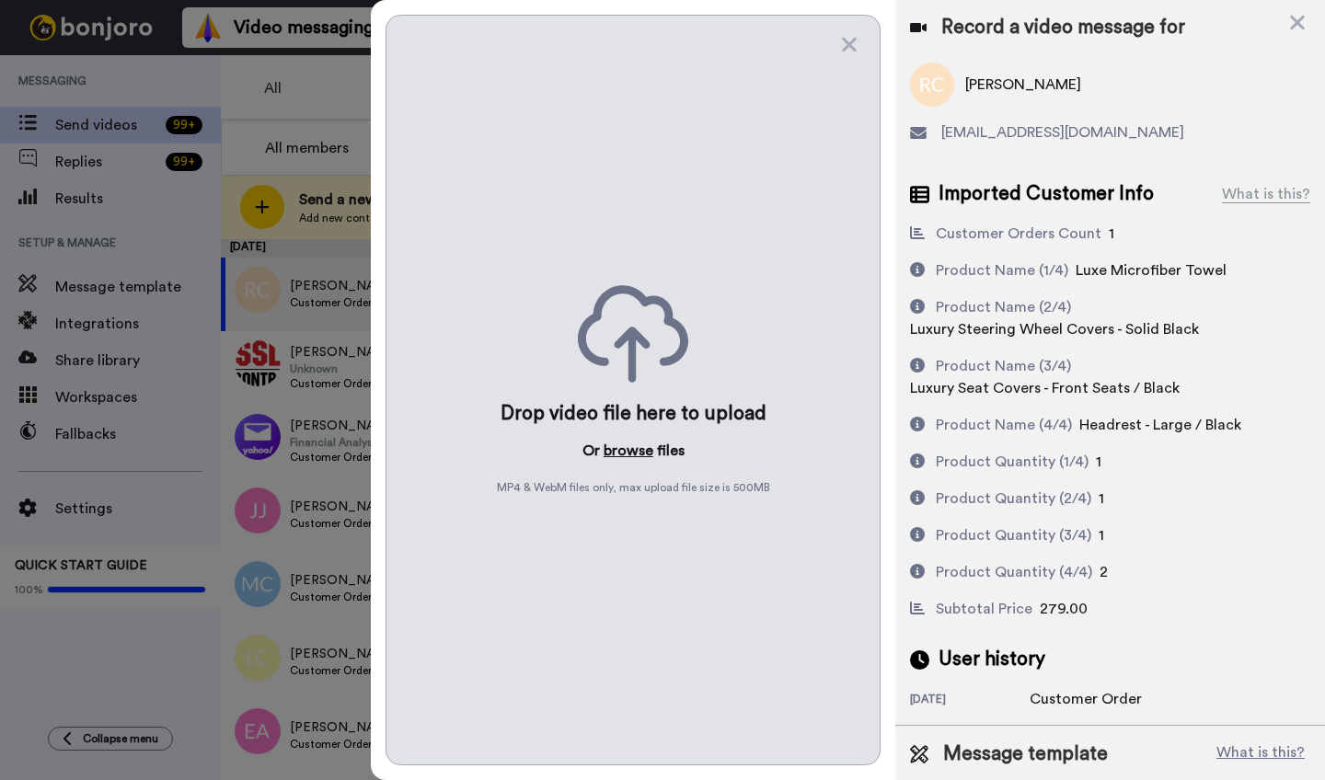
click at [633, 448] on button "browse" at bounding box center [629, 451] width 50 height 22
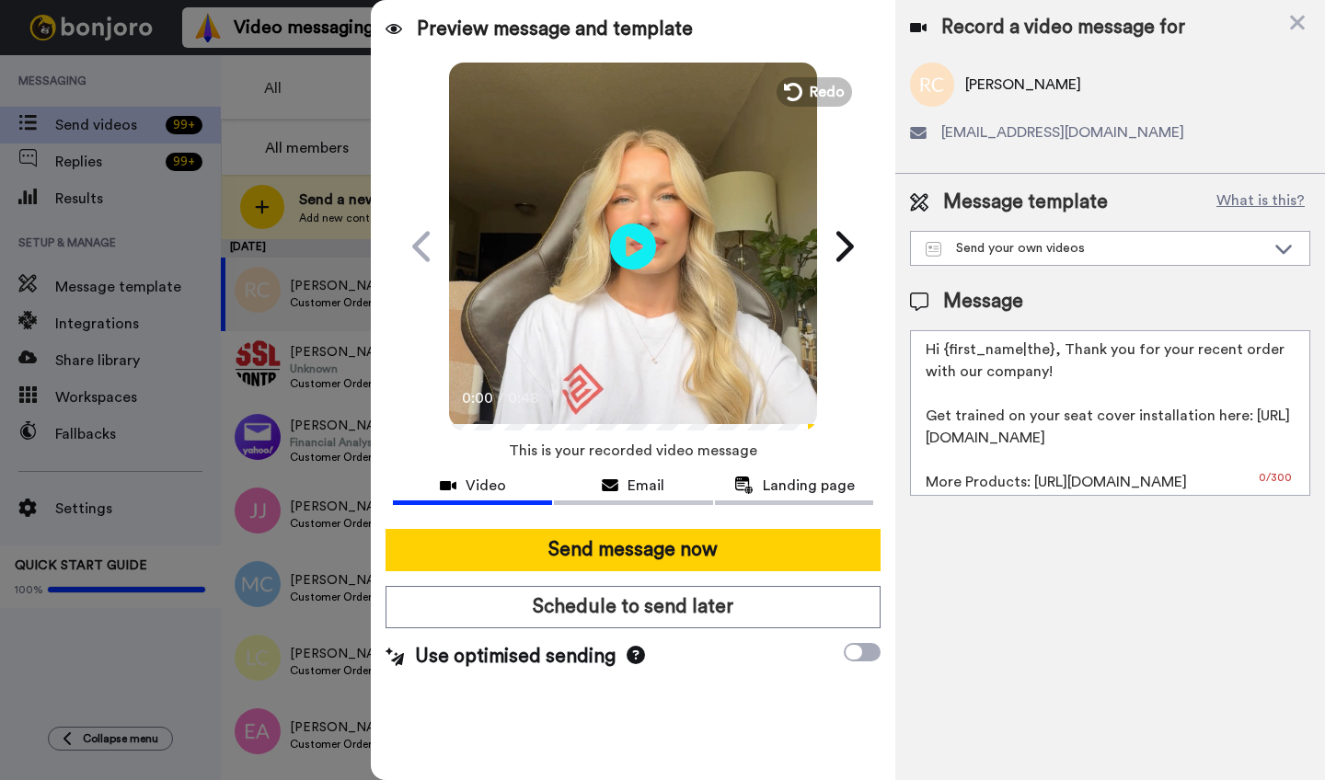
drag, startPoint x: 1052, startPoint y: 356, endPoint x: 953, endPoint y: 356, distance: 99.4
click at [953, 356] on textarea "Hi {first_name|the}, Thank you for your recent order with our company! Get trai…" at bounding box center [1110, 413] width 400 height 166
paste textarea "[PERSON_NAME]"
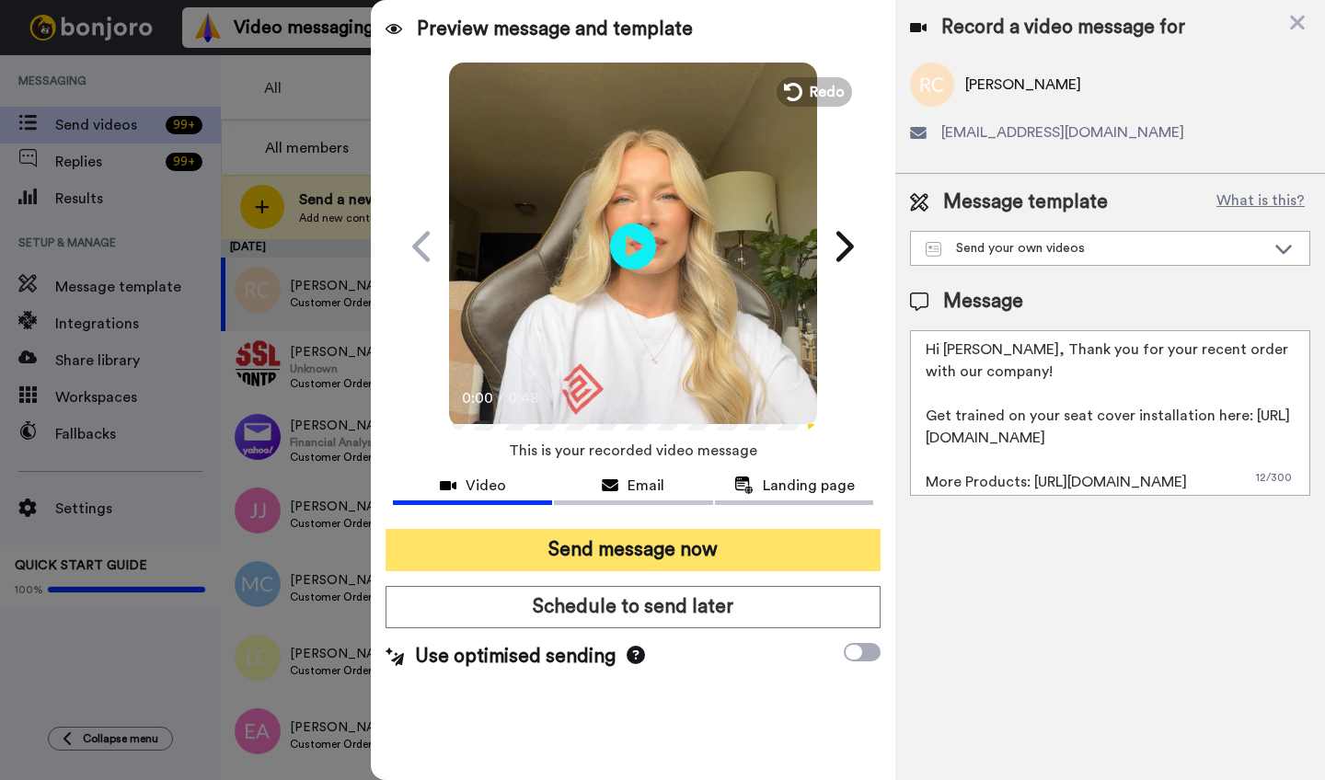
type textarea "Hi [PERSON_NAME], Thank you for your recent order with our company! Get trained…"
click at [667, 557] on button "Send message now" at bounding box center [633, 550] width 495 height 42
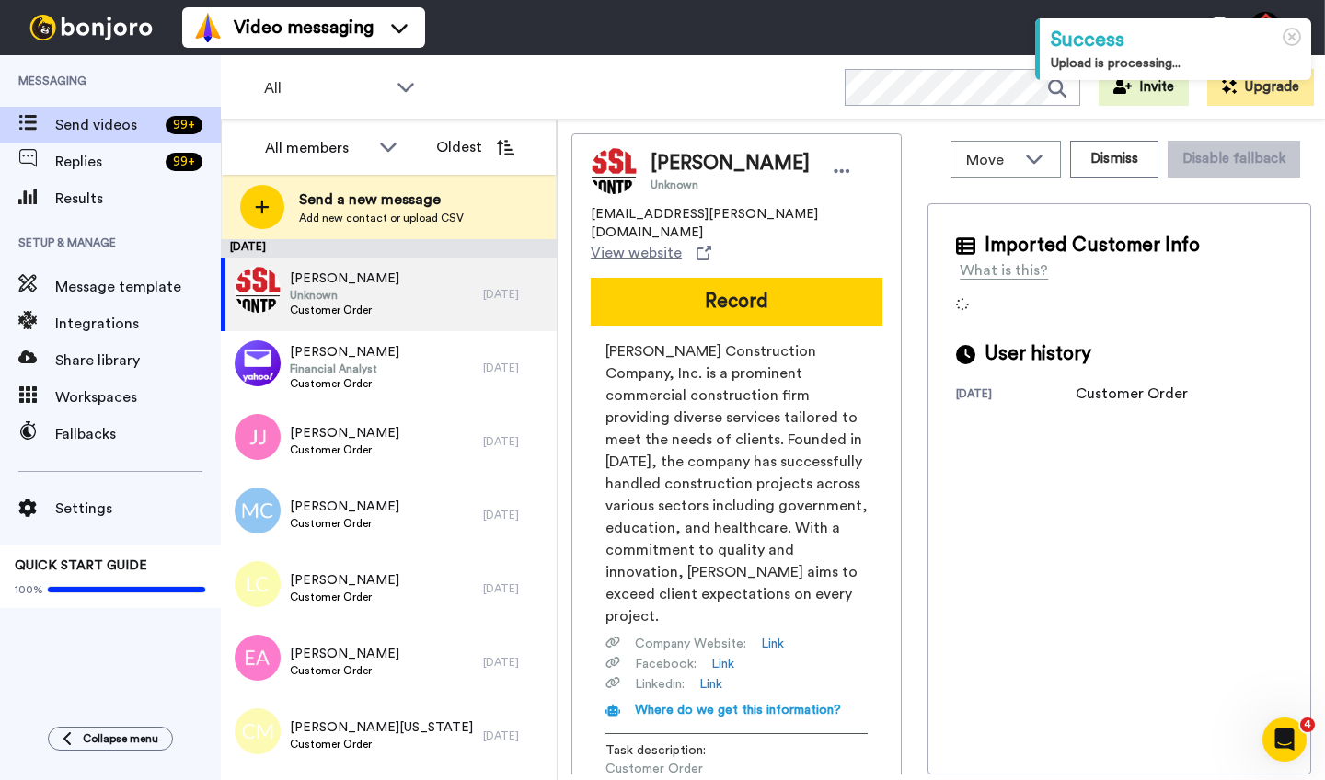
click at [671, 167] on span "Stephen Eastham" at bounding box center [730, 164] width 159 height 28
copy span "Stephen"
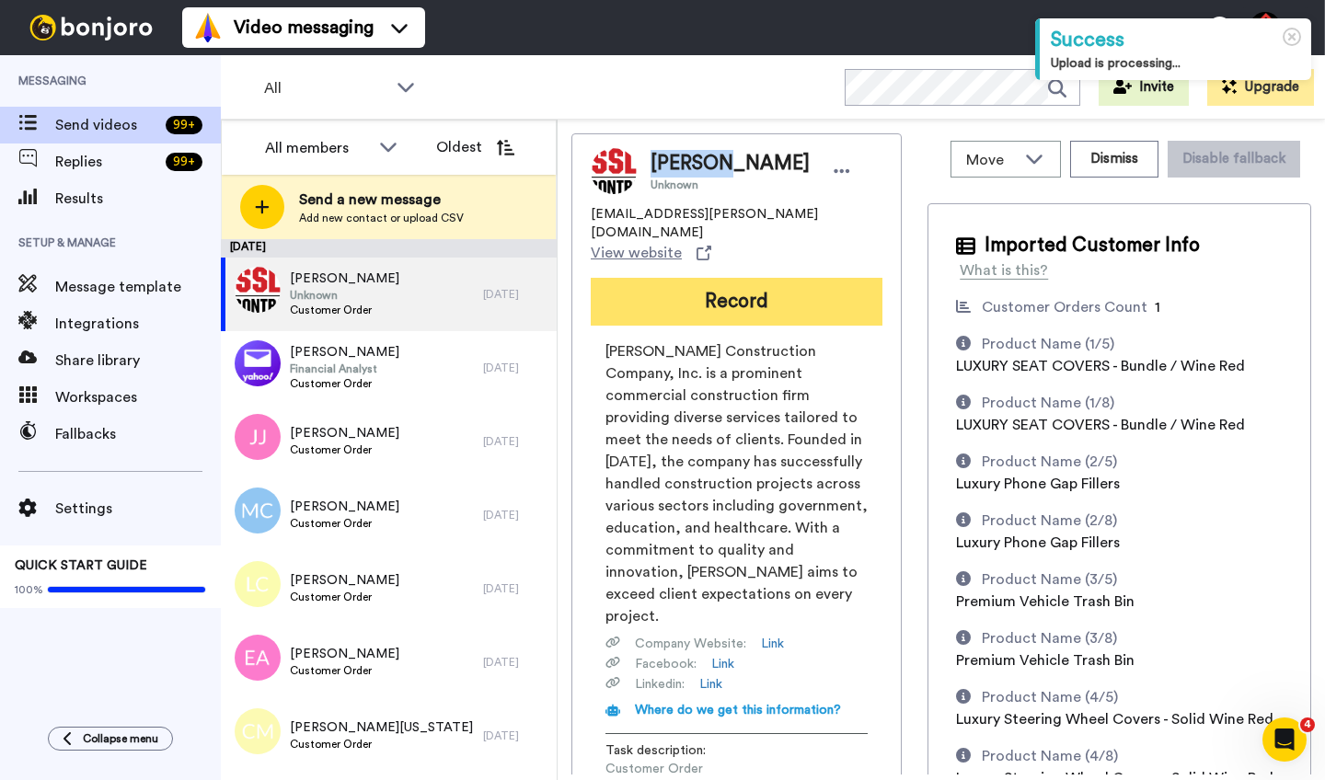
click at [699, 279] on button "Record" at bounding box center [737, 302] width 292 height 48
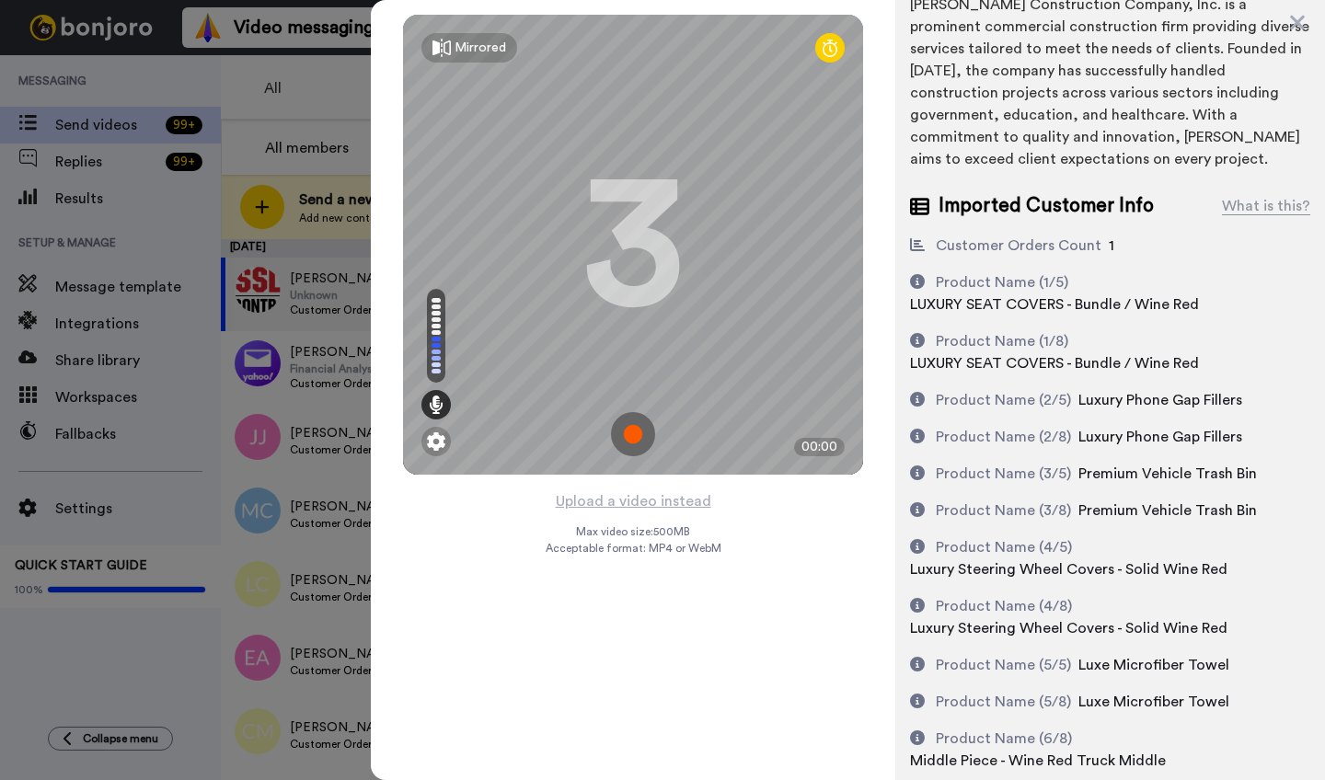
scroll to position [214, 0]
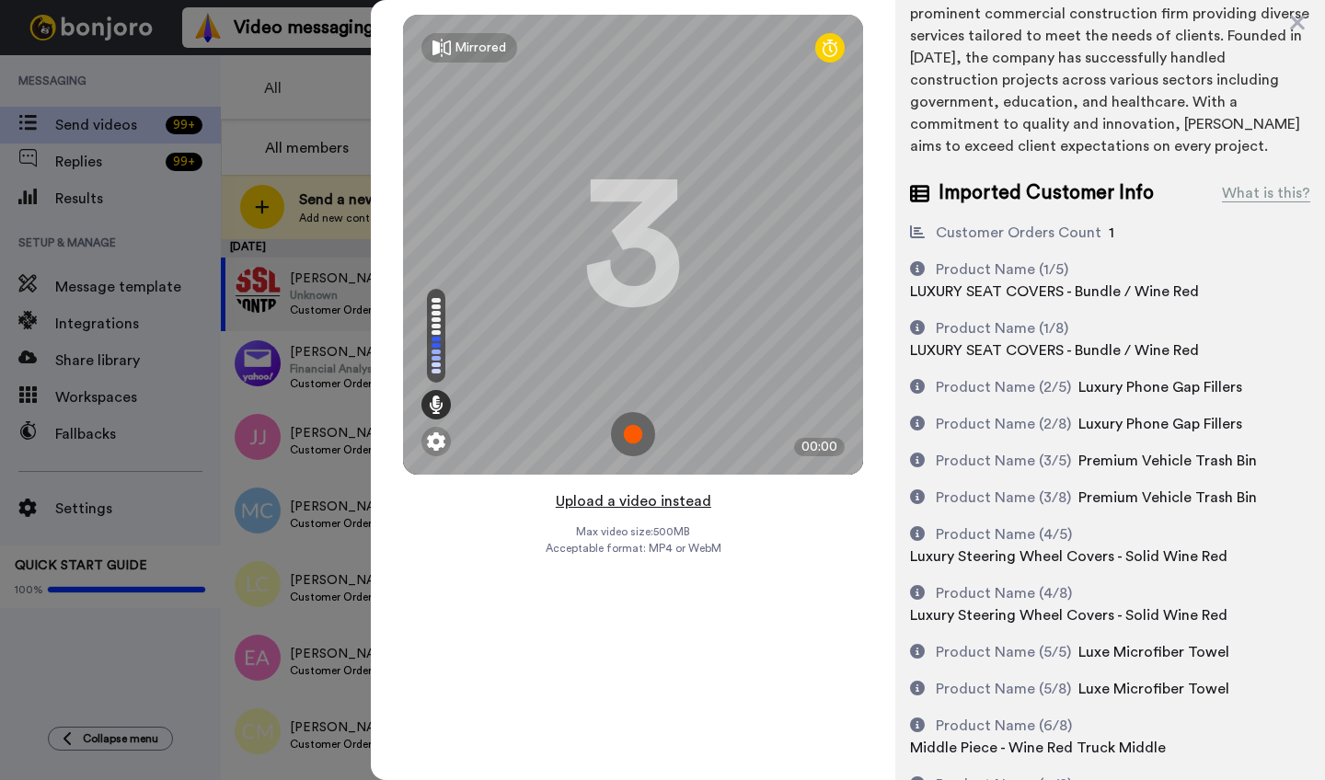
click at [631, 495] on button "Upload a video instead" at bounding box center [633, 502] width 167 height 24
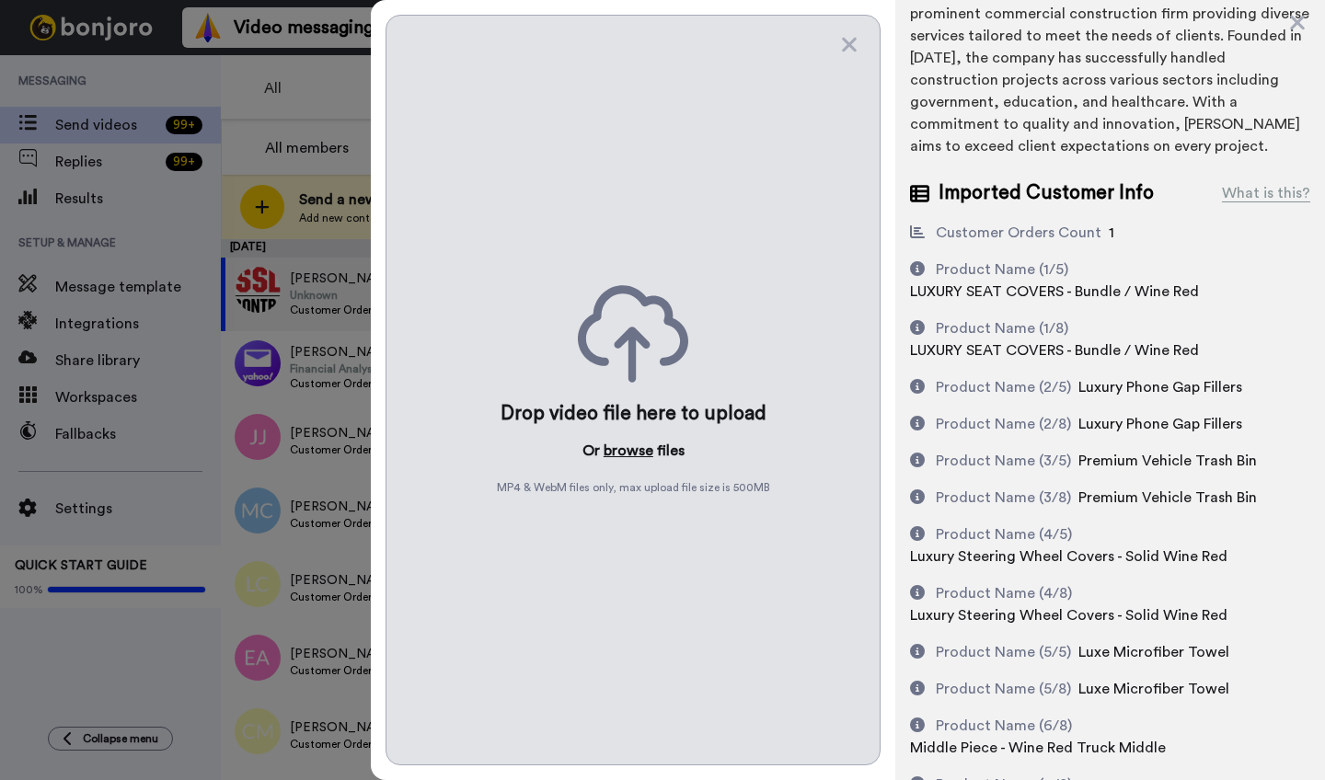
click at [633, 445] on button "browse" at bounding box center [629, 451] width 50 height 22
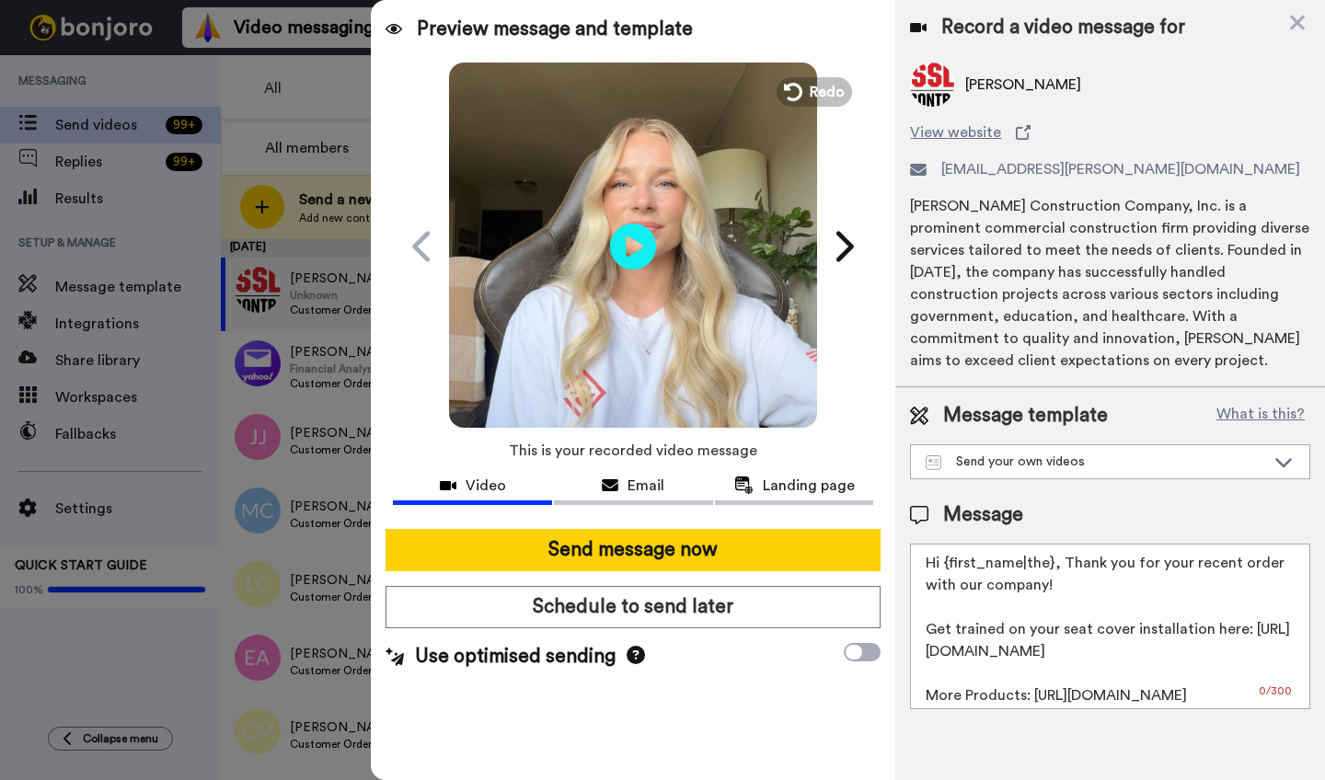
scroll to position [0, 0]
drag, startPoint x: 1050, startPoint y: 568, endPoint x: 951, endPoint y: 569, distance: 99.4
click at [951, 569] on textarea "Hi {first_name|the}, Thank you for your recent order with our company! Get trai…" at bounding box center [1110, 627] width 400 height 166
paste textarea "Stephen"
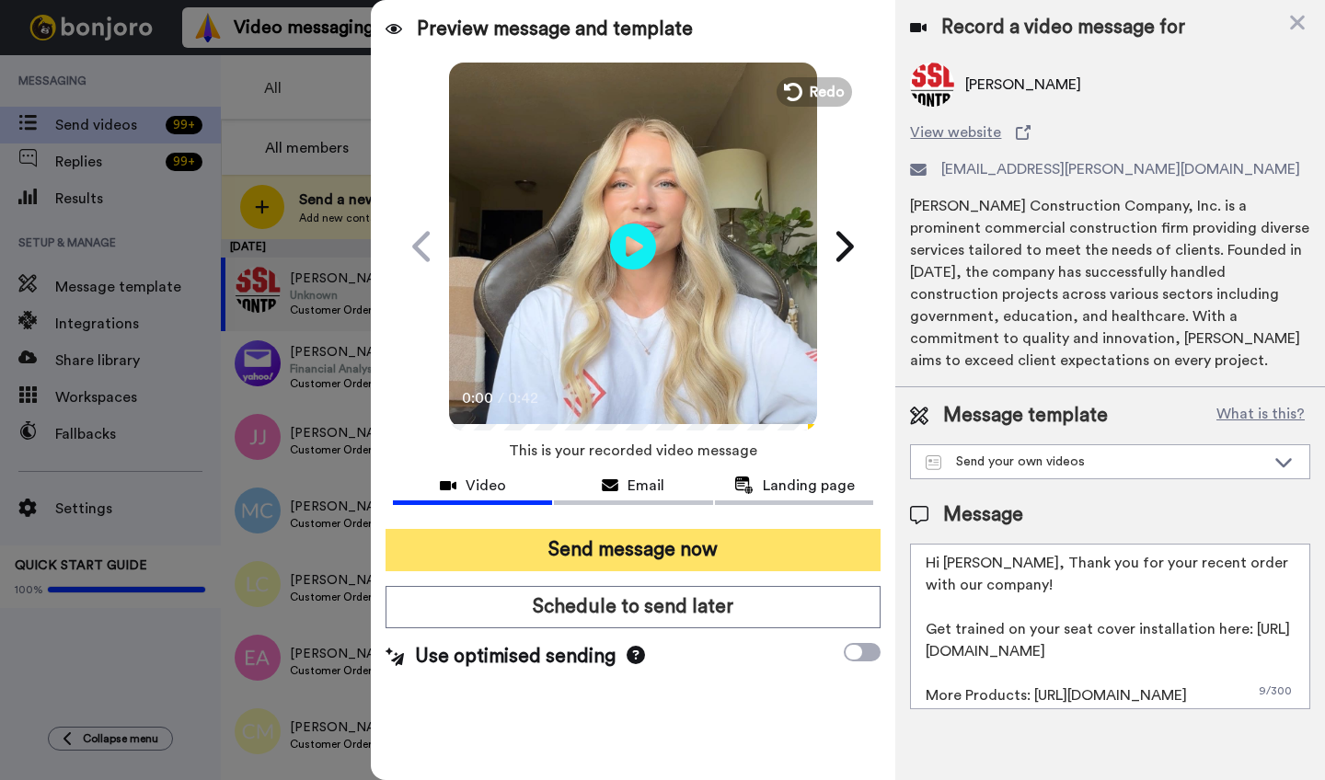
type textarea "Hi Stephen, Thank you for your recent order with our company! Get trained on yo…"
click at [664, 552] on button "Send message now" at bounding box center [633, 550] width 495 height 42
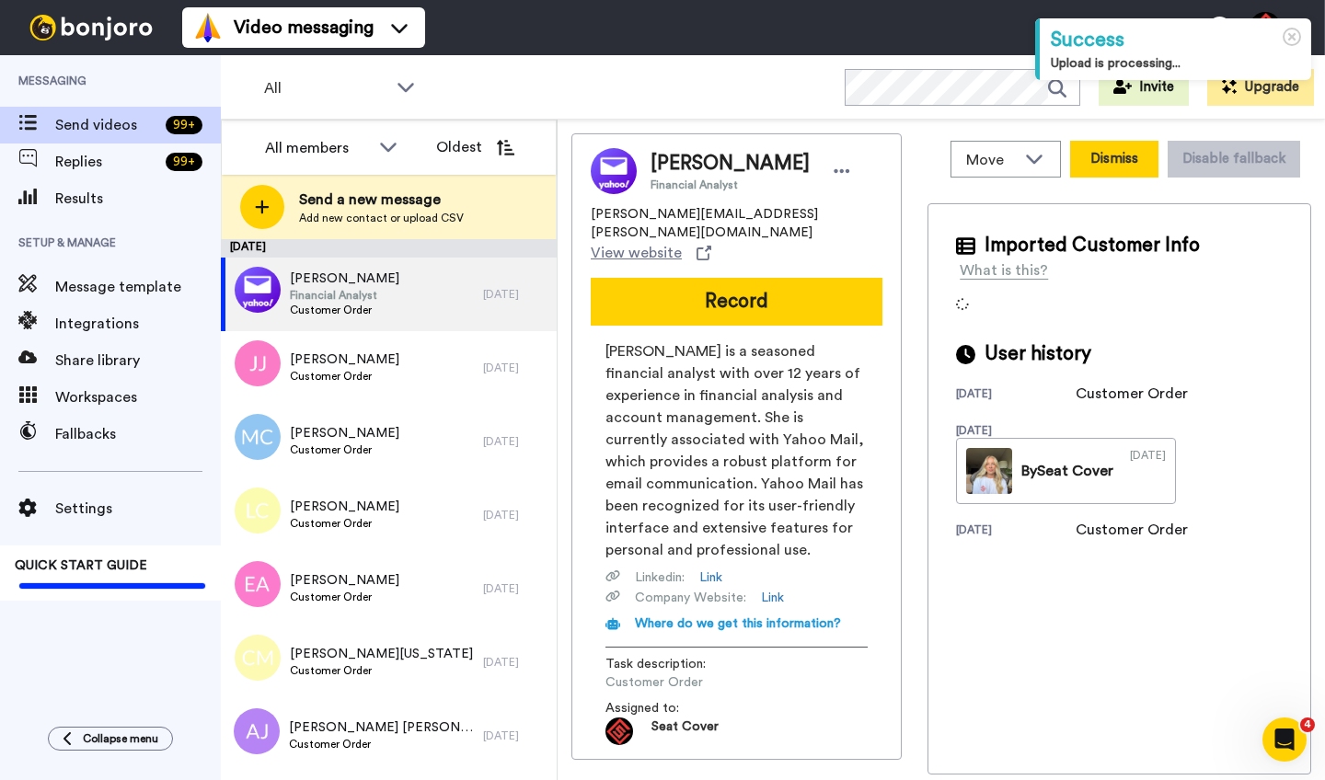
click at [1089, 162] on button "Dismiss" at bounding box center [1114, 159] width 88 height 37
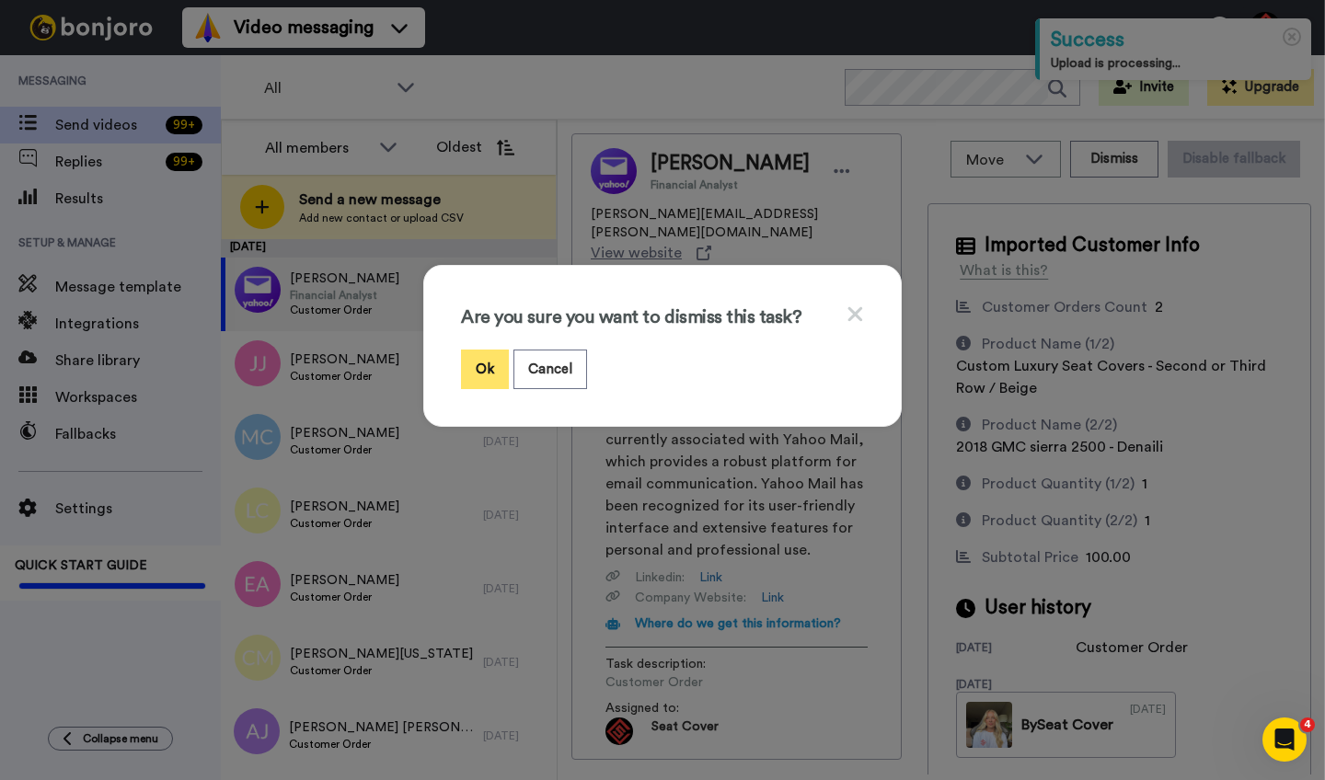
click at [482, 371] on button "Ok" at bounding box center [485, 370] width 48 height 40
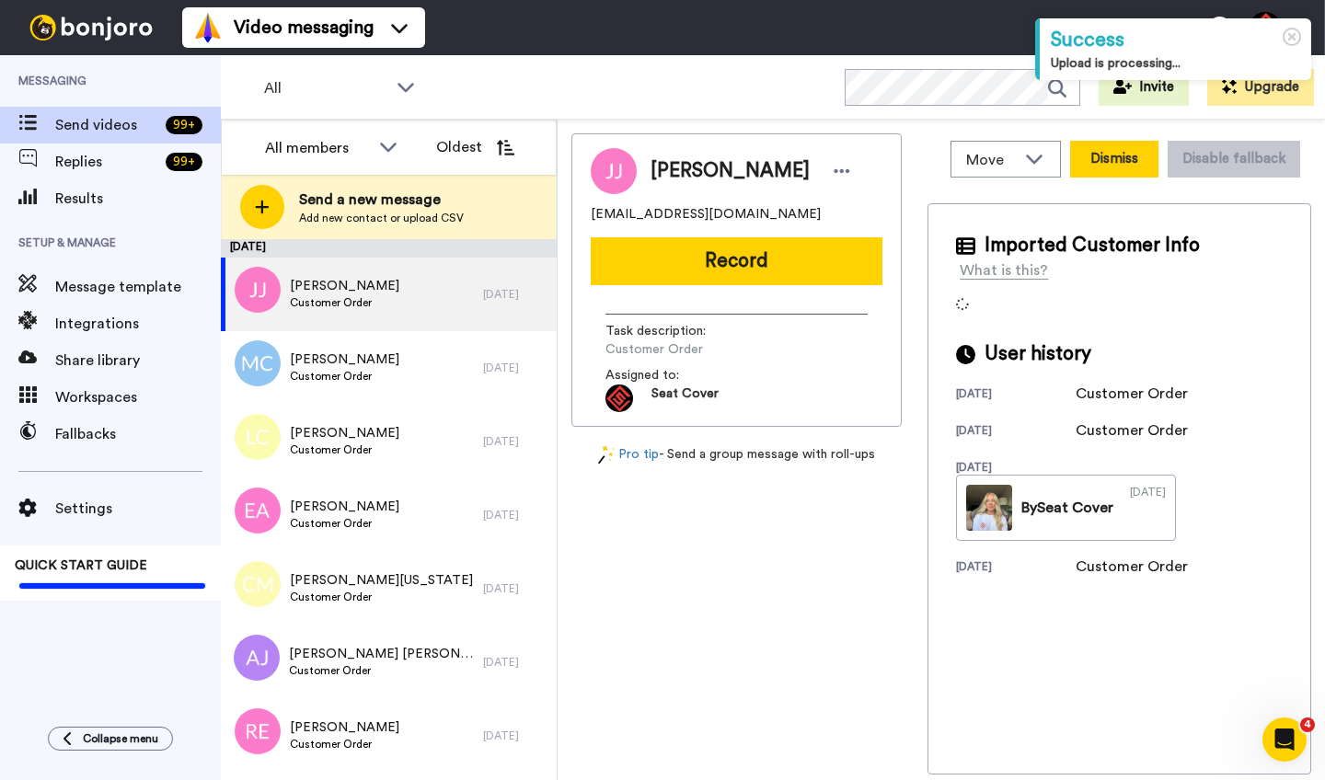
click at [1113, 168] on button "Dismiss" at bounding box center [1114, 159] width 88 height 37
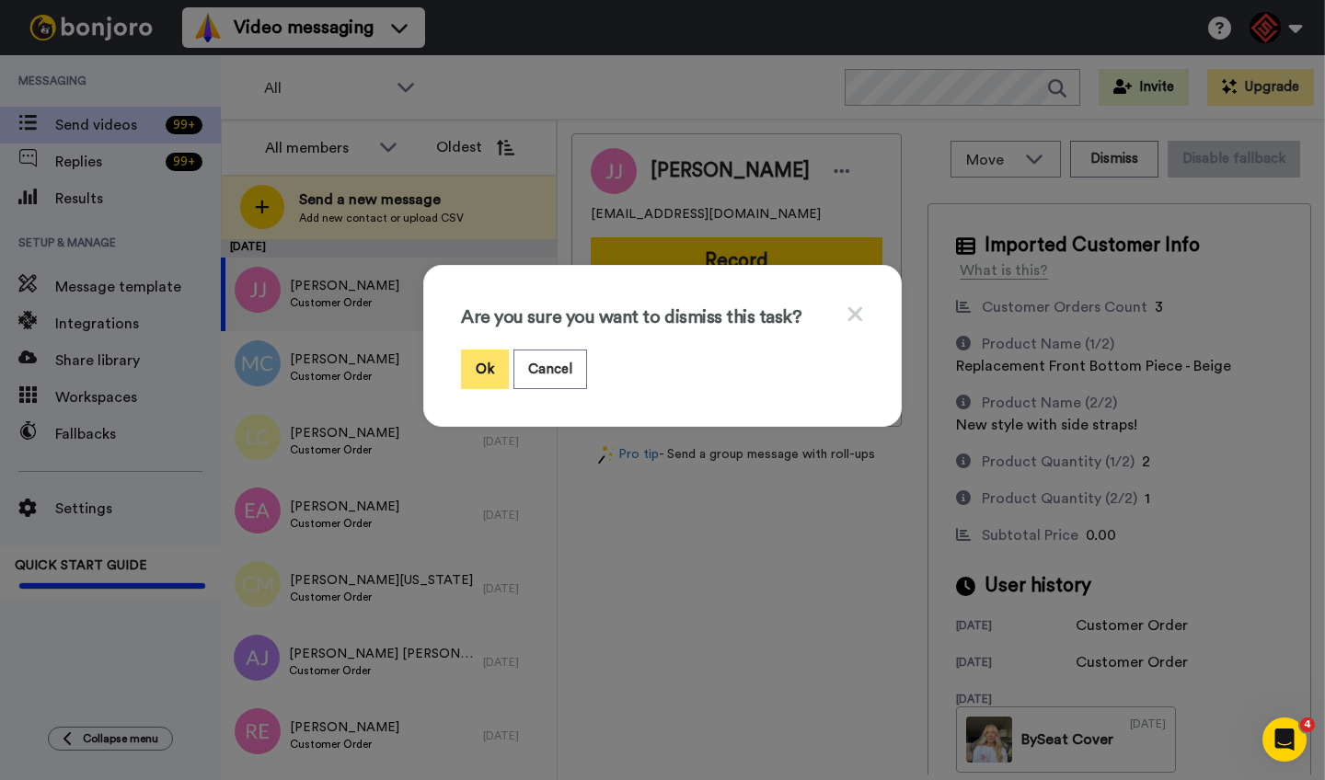
click at [483, 367] on button "Ok" at bounding box center [485, 370] width 48 height 40
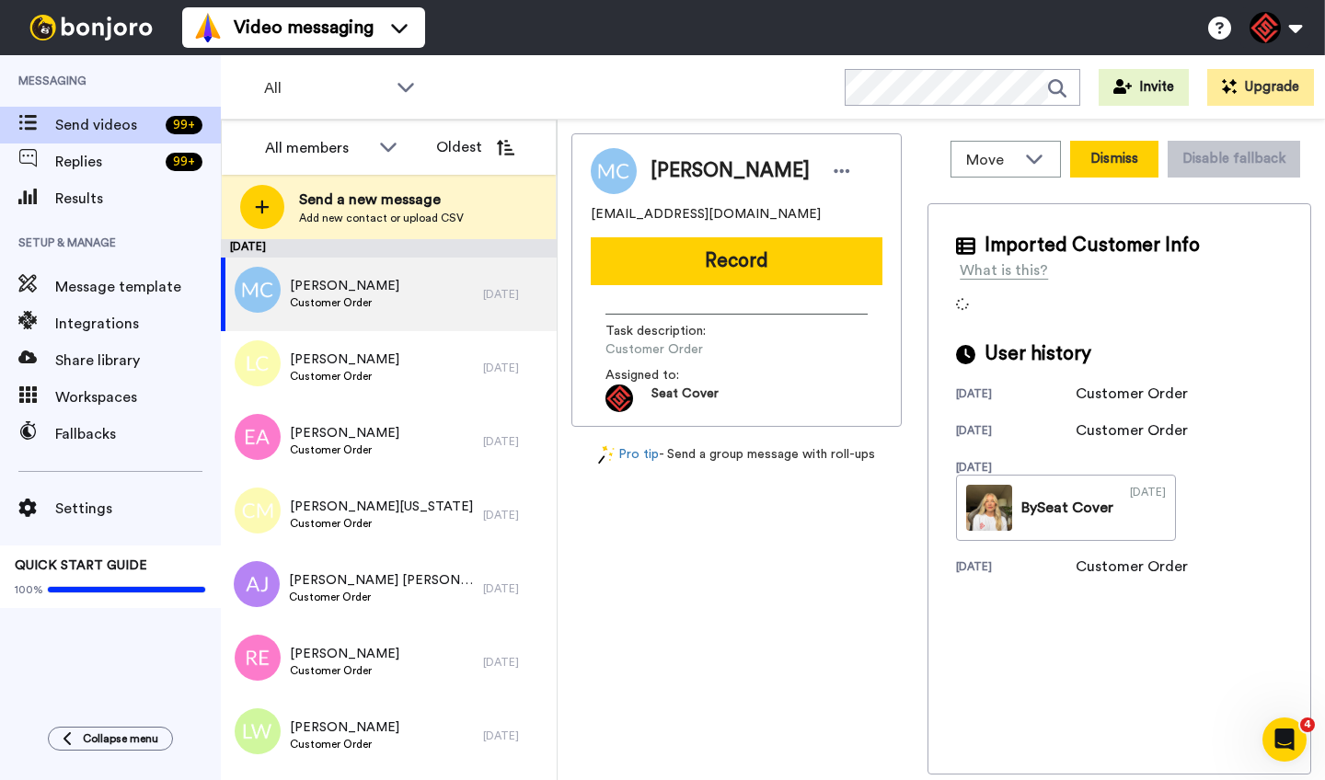
click at [1087, 167] on button "Dismiss" at bounding box center [1114, 159] width 88 height 37
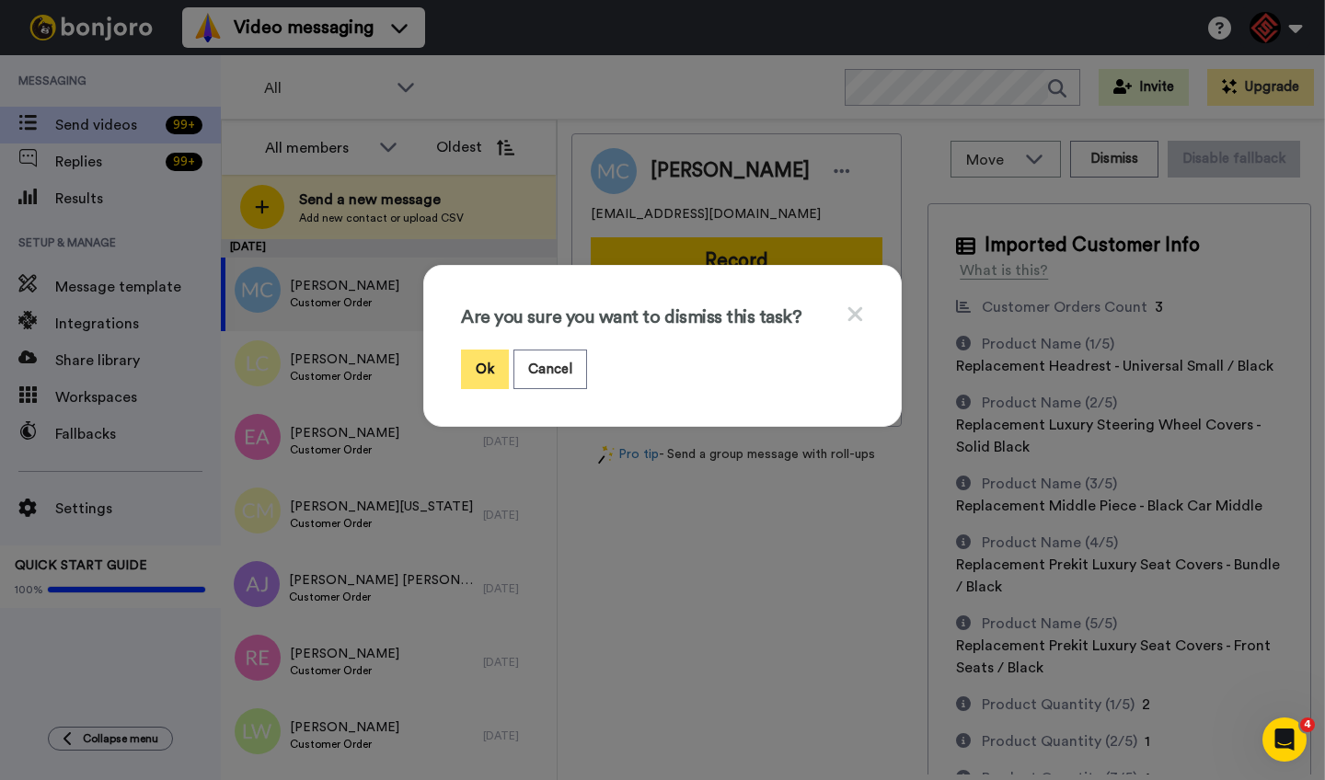
click at [485, 375] on button "Ok" at bounding box center [485, 370] width 48 height 40
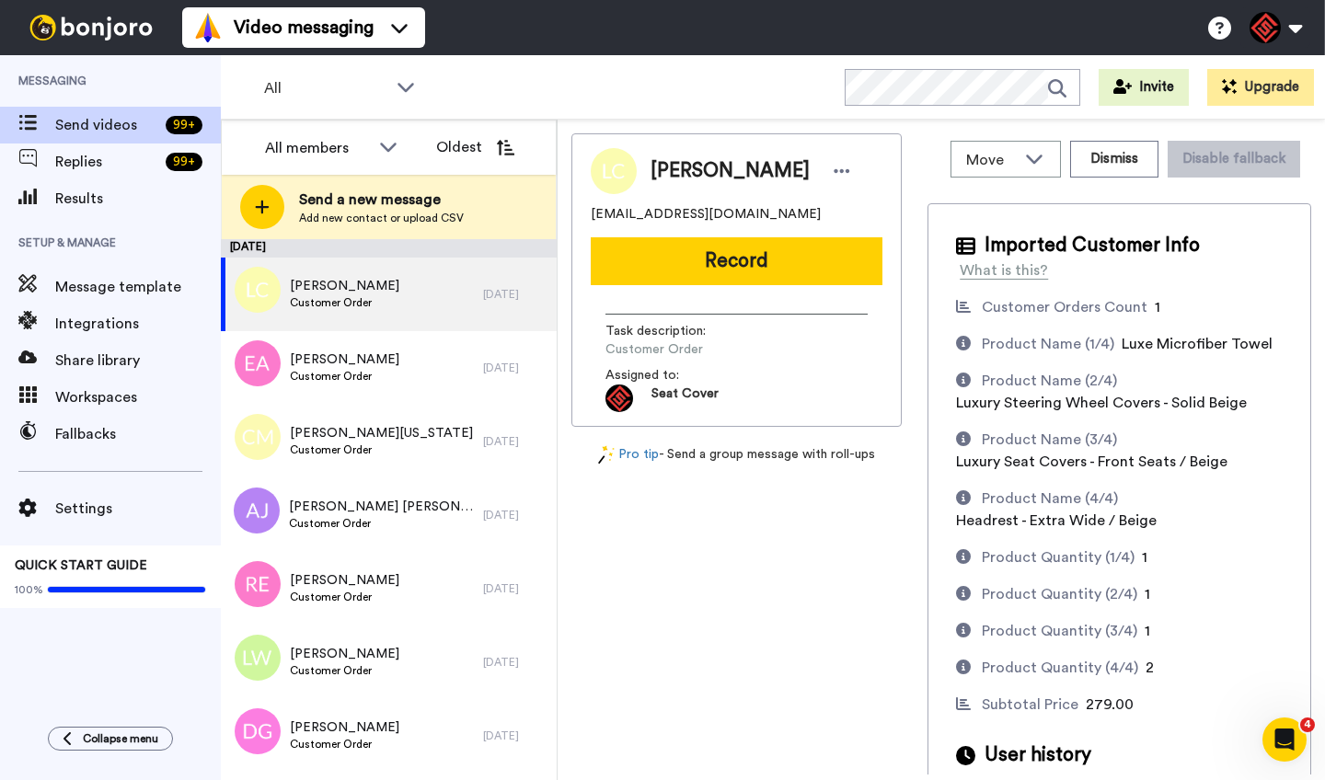
click at [686, 171] on span "Lauryn Crouch" at bounding box center [730, 171] width 159 height 28
copy span "Lauryn"
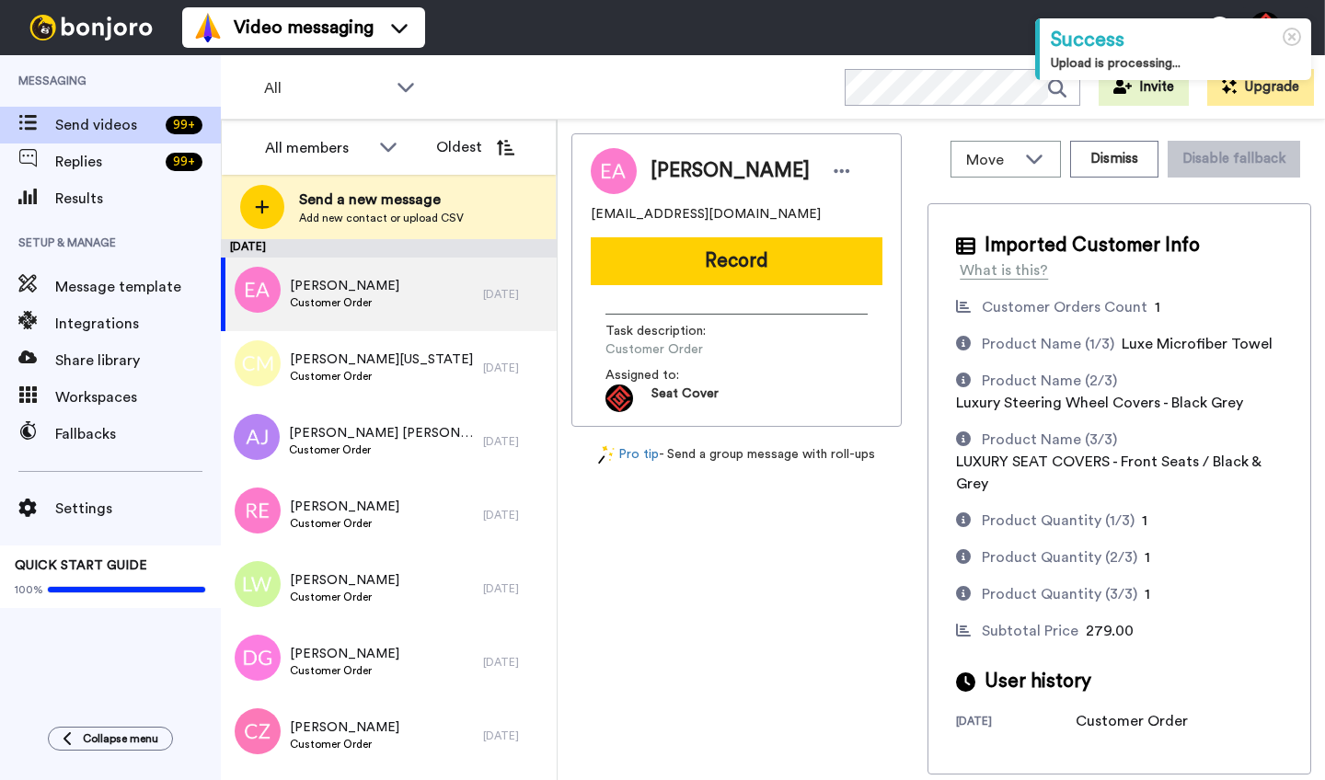
click at [674, 157] on span "[PERSON_NAME]" at bounding box center [730, 171] width 159 height 28
copy span "[PERSON_NAME]"
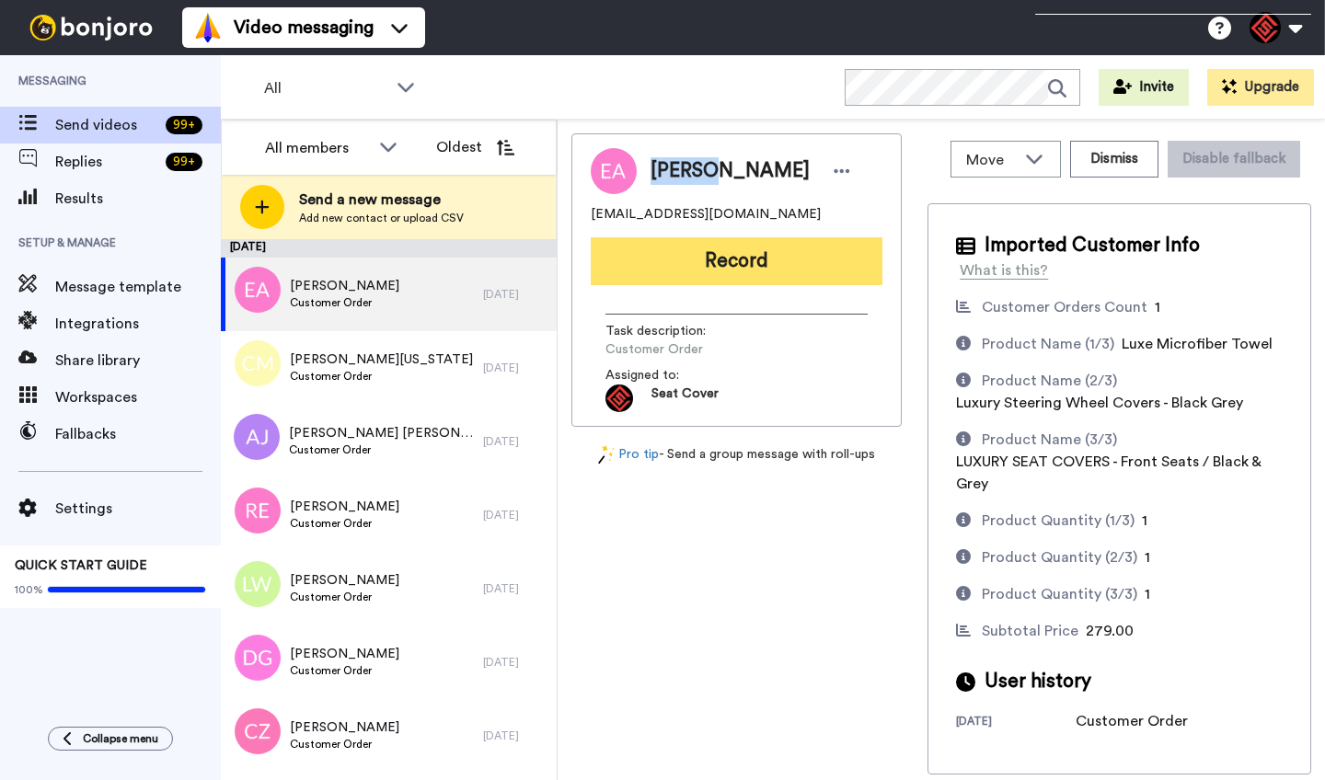
click at [727, 252] on button "Record" at bounding box center [737, 261] width 292 height 48
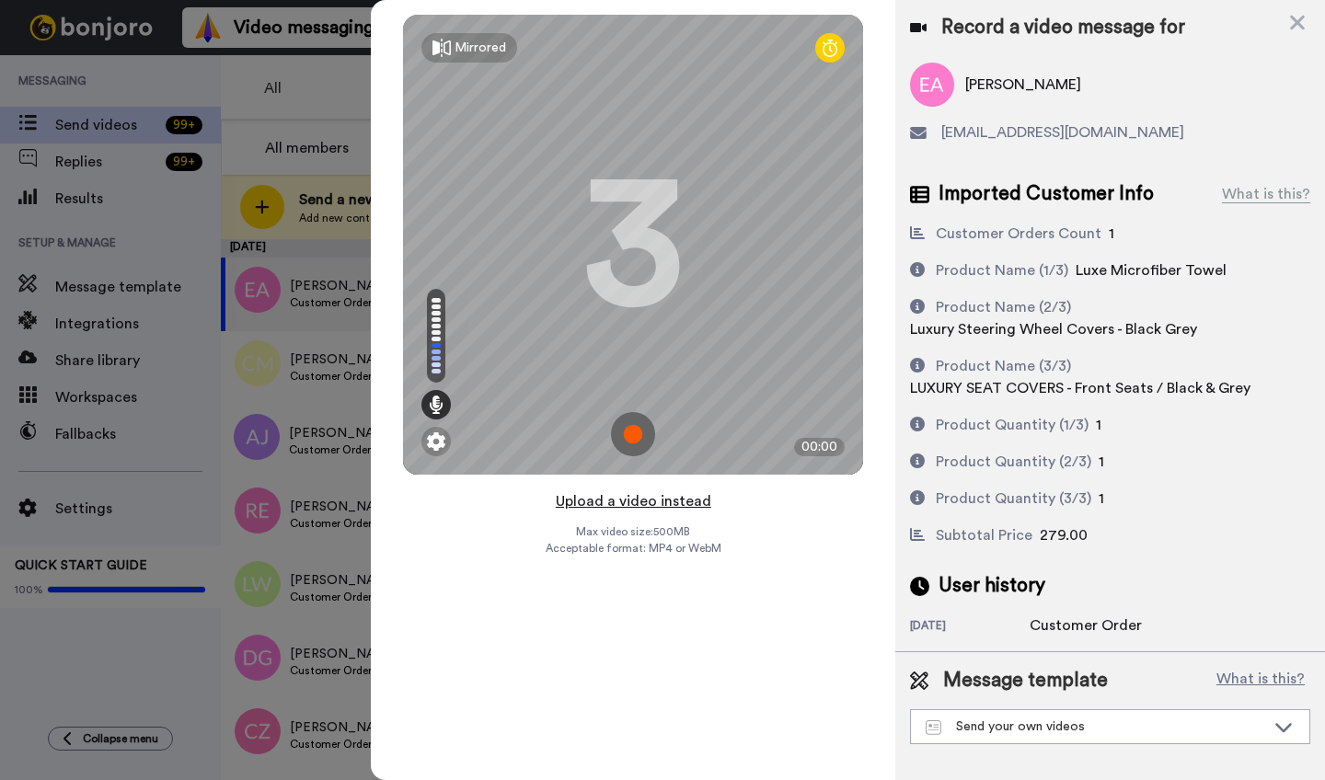
click at [628, 494] on button "Upload a video instead" at bounding box center [633, 502] width 167 height 24
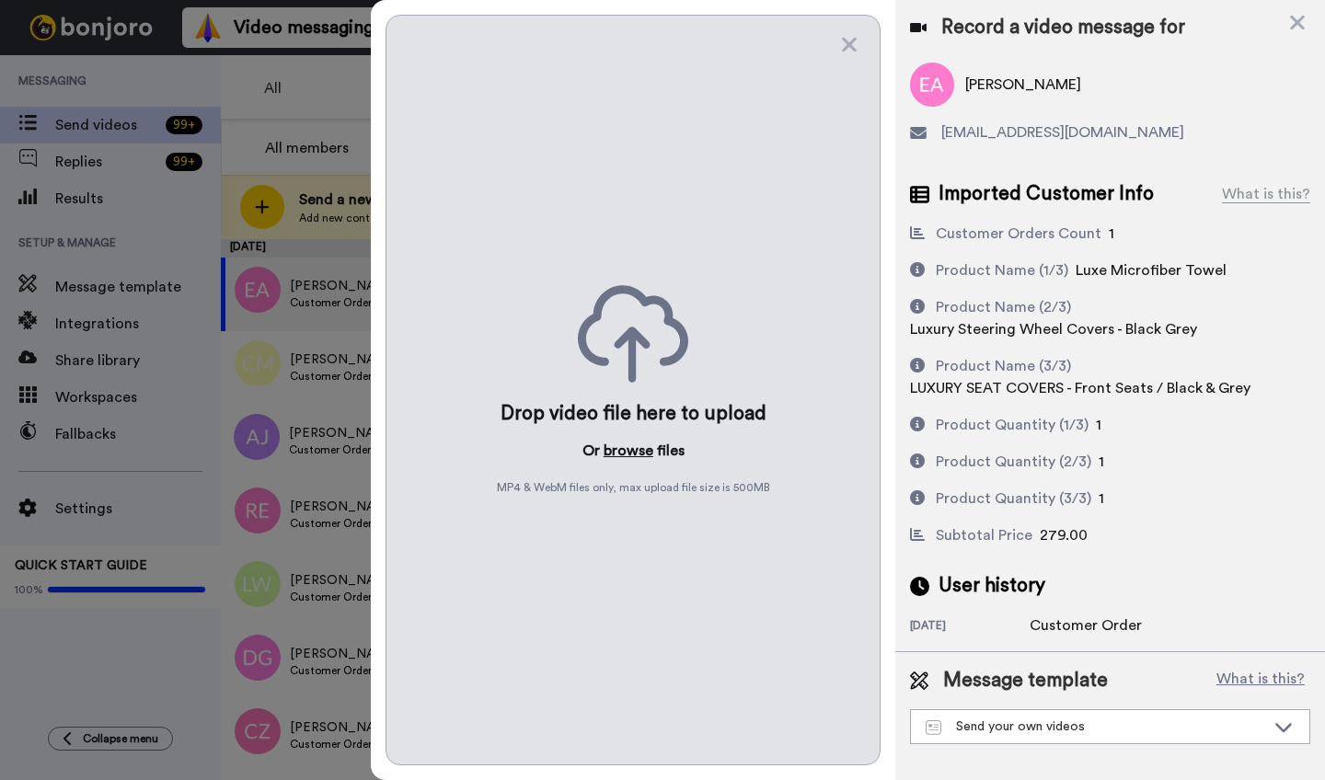
click at [617, 445] on button "browse" at bounding box center [629, 451] width 50 height 22
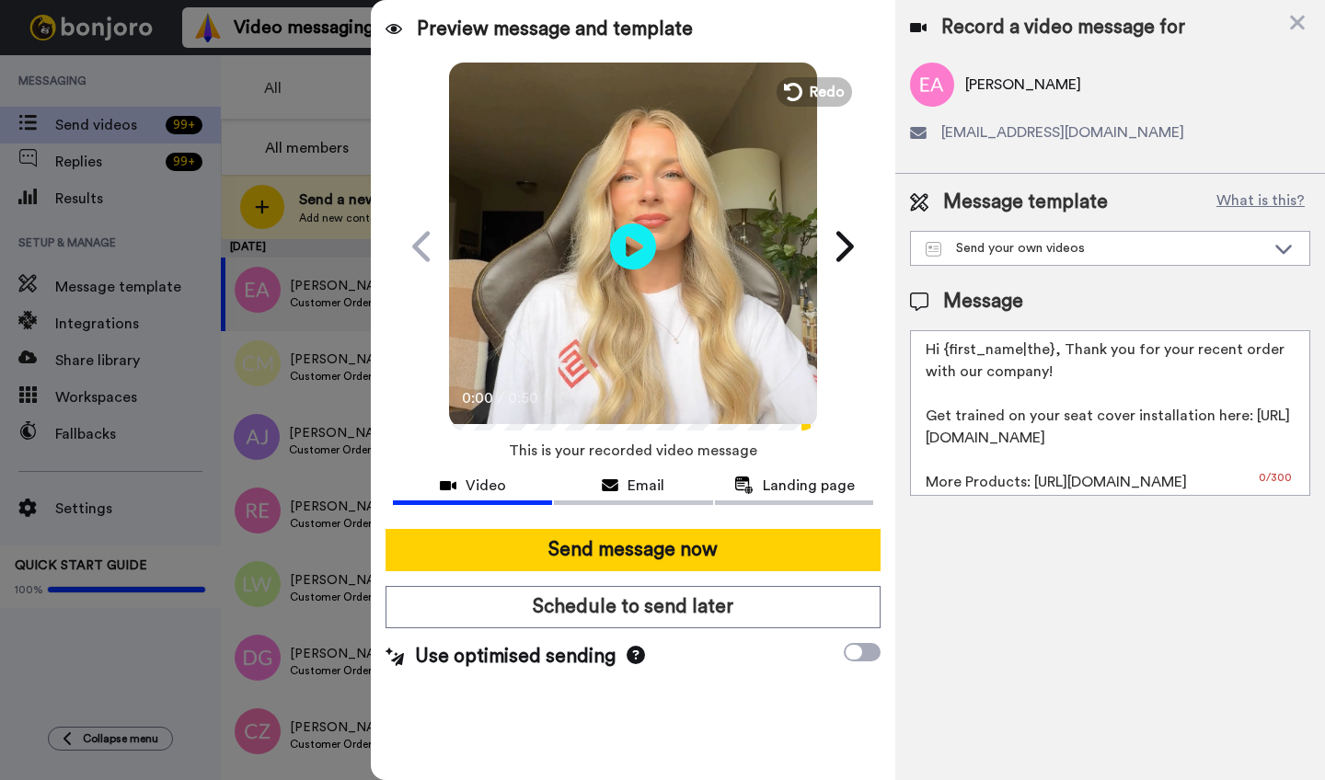
drag, startPoint x: 1053, startPoint y: 356, endPoint x: 949, endPoint y: 355, distance: 104.0
click at [949, 355] on textarea "Hi {first_name|the}, Thank you for your recent order with our company! Get trai…" at bounding box center [1110, 413] width 400 height 166
paste textarea "Edward"
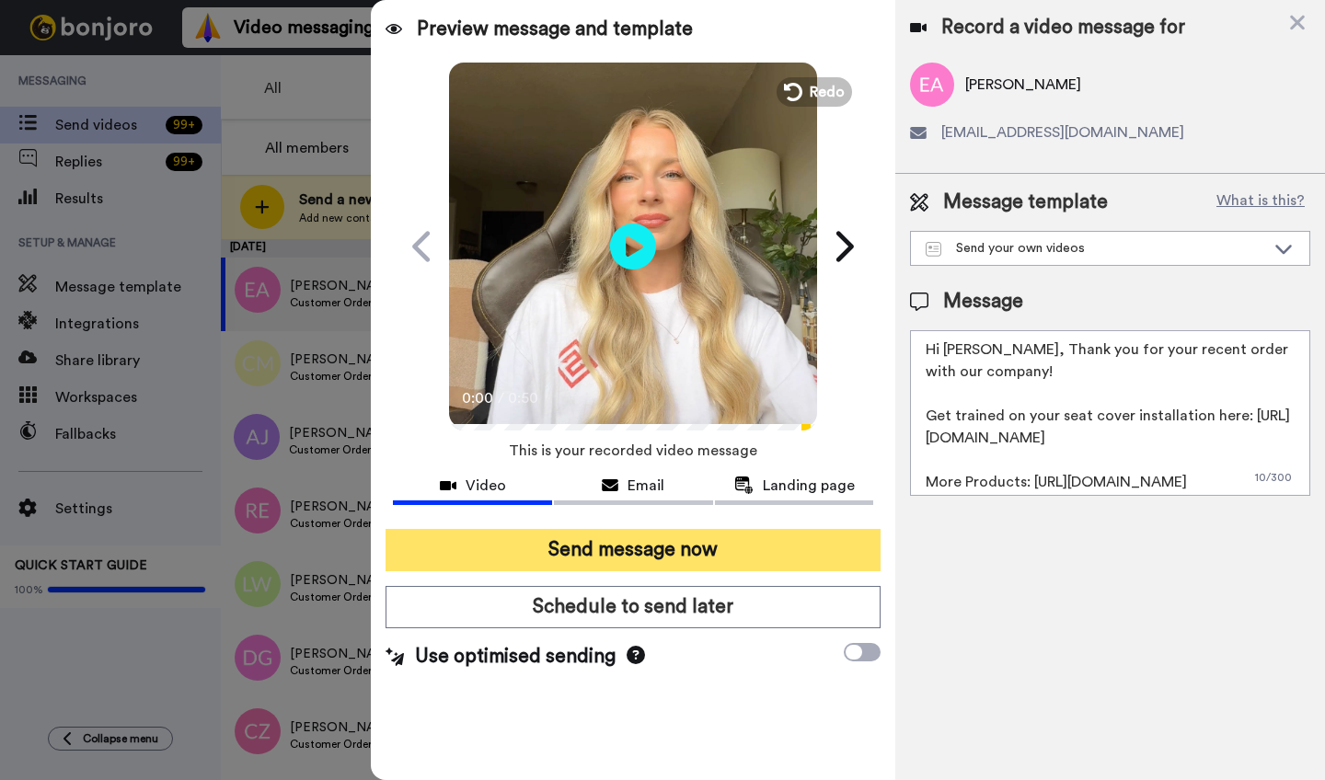
type textarea "Hi Edward, Thank you for your recent order with our company! Get trained on you…"
click at [609, 544] on button "Send message now" at bounding box center [633, 550] width 495 height 42
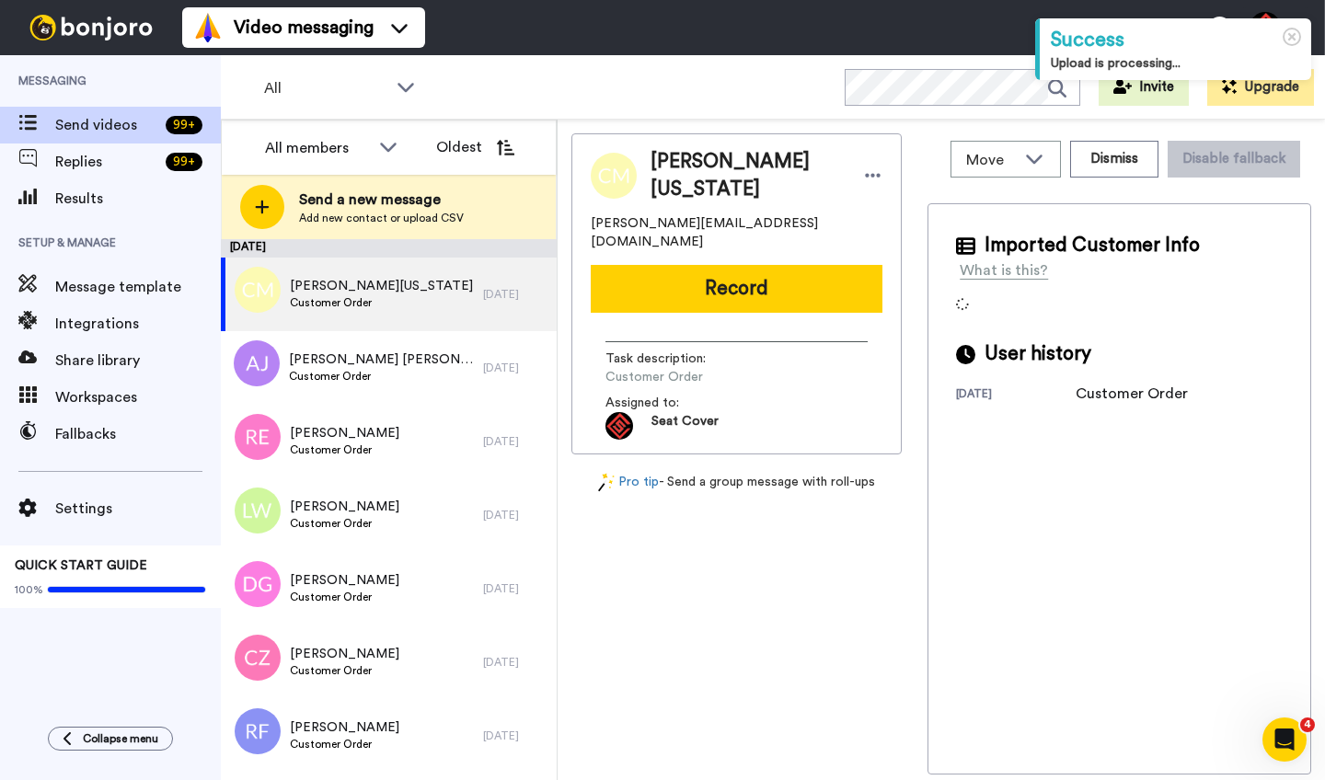
click at [678, 173] on span "[PERSON_NAME][US_STATE]" at bounding box center [748, 175] width 194 height 55
copy span "[PERSON_NAME]"
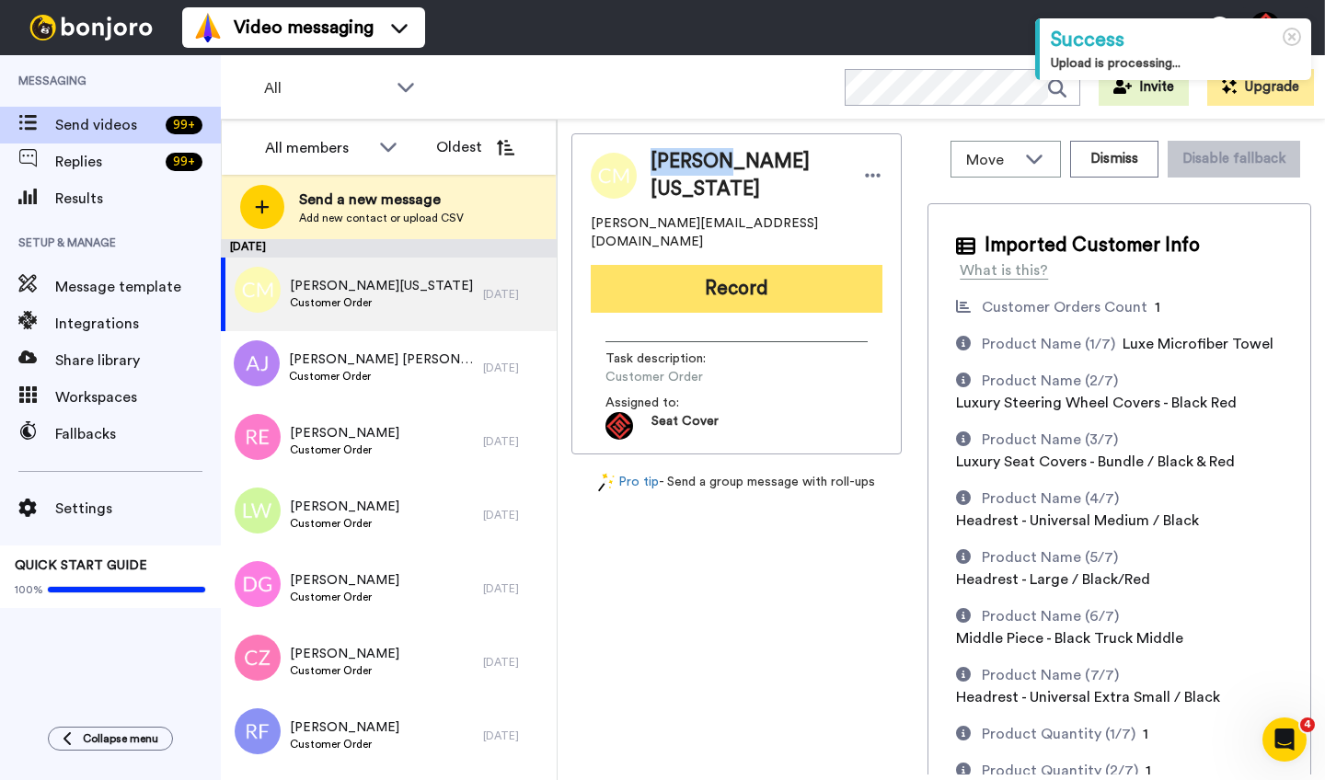
click at [706, 279] on button "Record" at bounding box center [737, 289] width 292 height 48
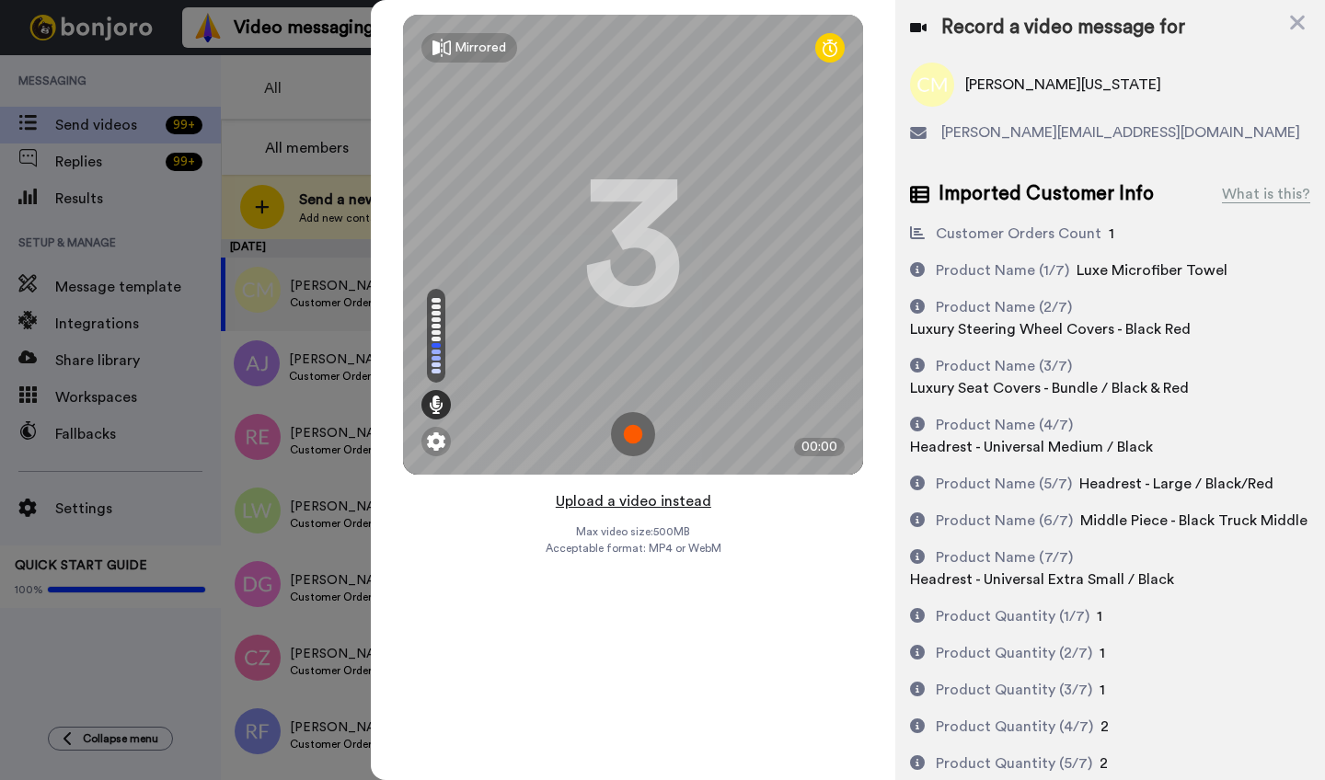
click at [619, 503] on button "Upload a video instead" at bounding box center [633, 502] width 167 height 24
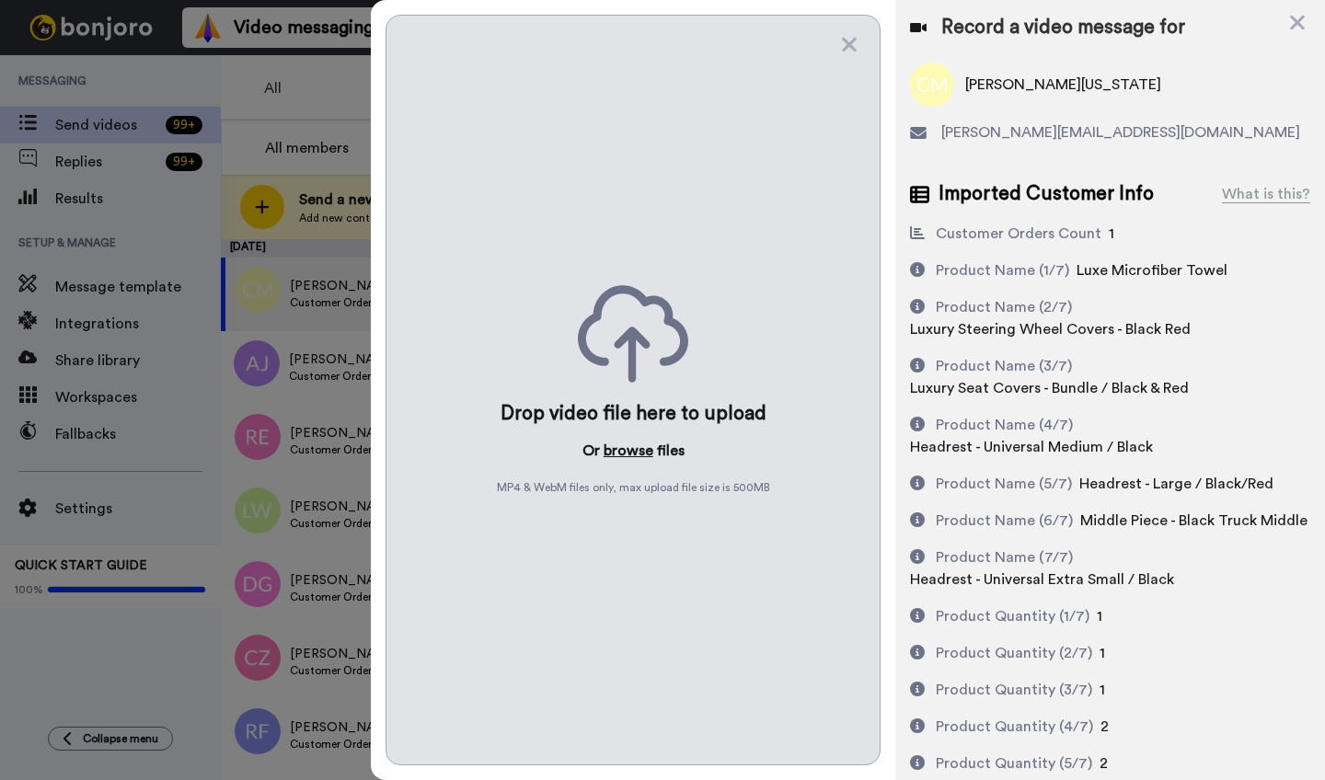
click at [630, 445] on button "browse" at bounding box center [629, 451] width 50 height 22
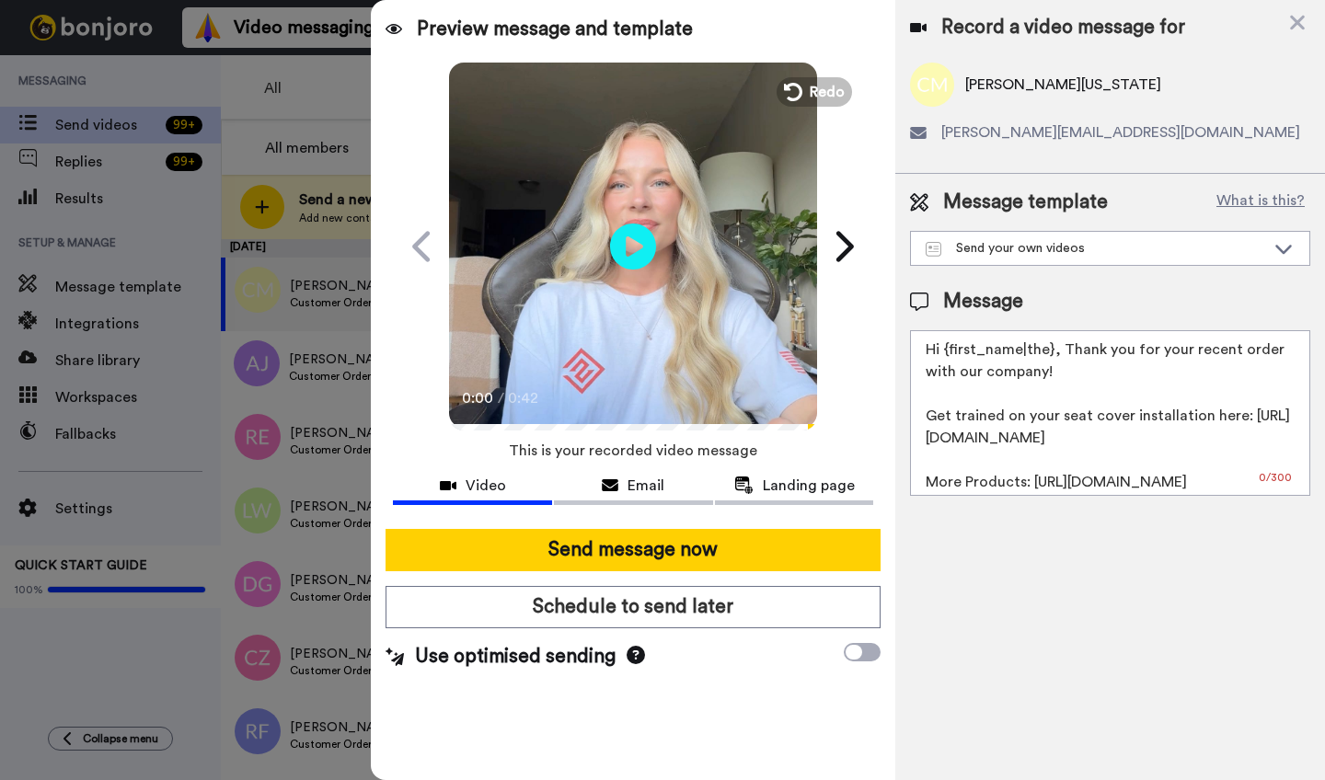
drag, startPoint x: 1049, startPoint y: 355, endPoint x: 943, endPoint y: 352, distance: 105.9
click at [943, 352] on textarea "Hi {first_name|the}, Thank you for your recent order with our company! Get trai…" at bounding box center [1110, 413] width 400 height 166
paste textarea "[PERSON_NAME]"
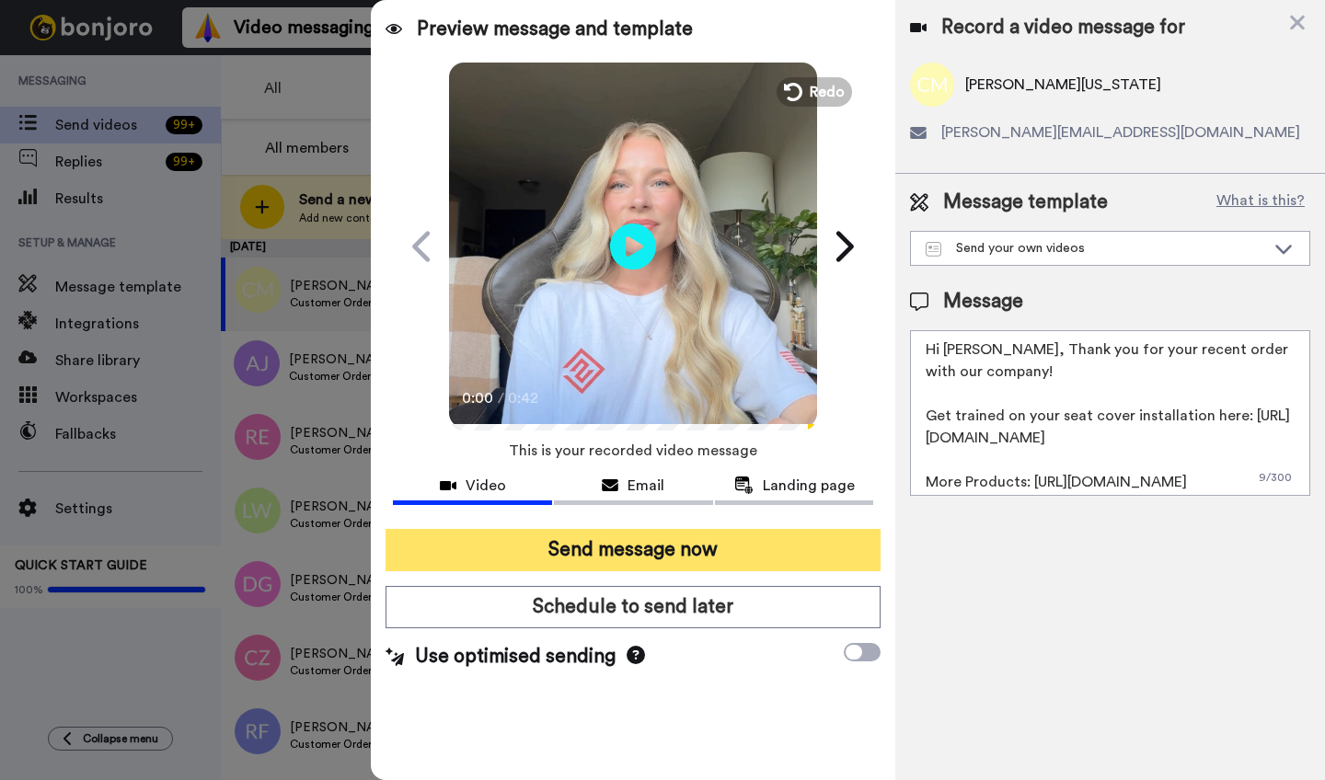
type textarea "Hi [PERSON_NAME], Thank you for your recent order with our company! Get trained…"
click at [716, 535] on button "Send message now" at bounding box center [633, 550] width 495 height 42
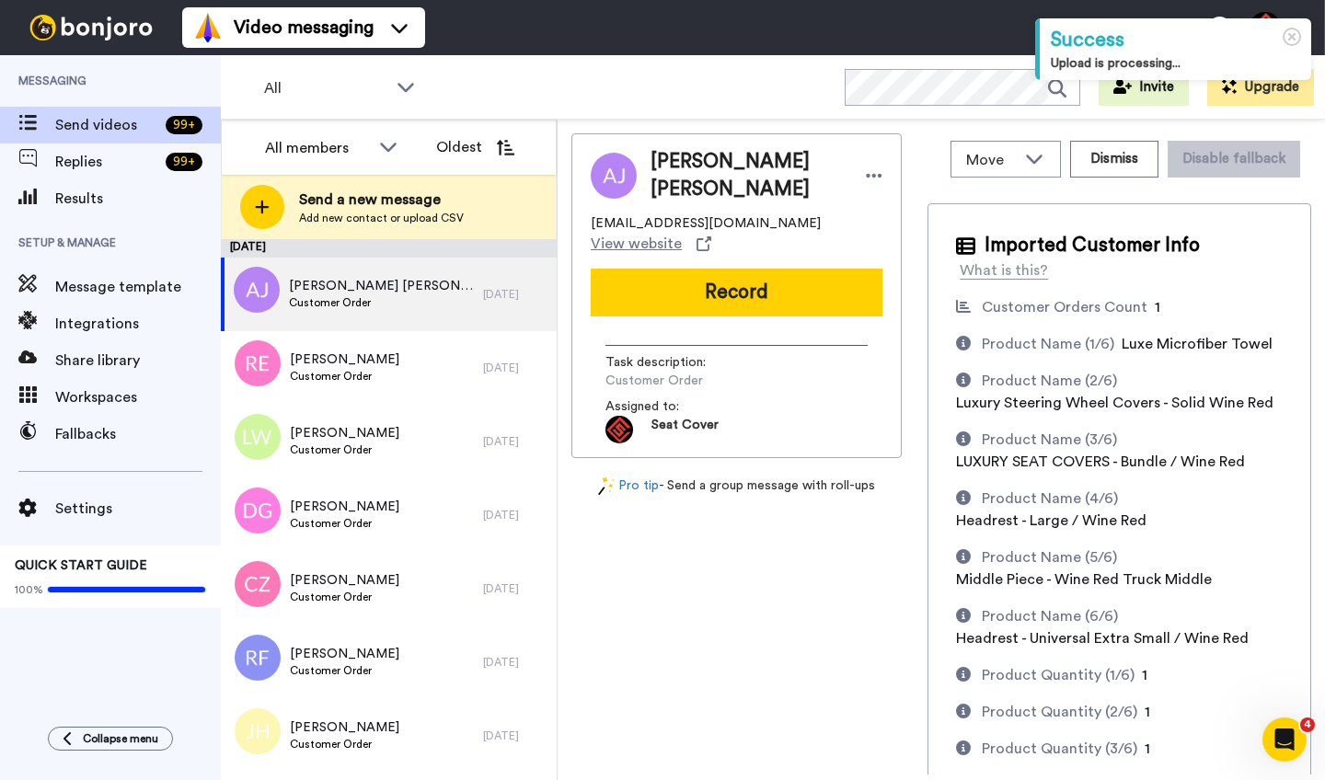
click at [676, 168] on span "[PERSON_NAME] [PERSON_NAME]" at bounding box center [749, 175] width 197 height 55
copy span "[PERSON_NAME]"
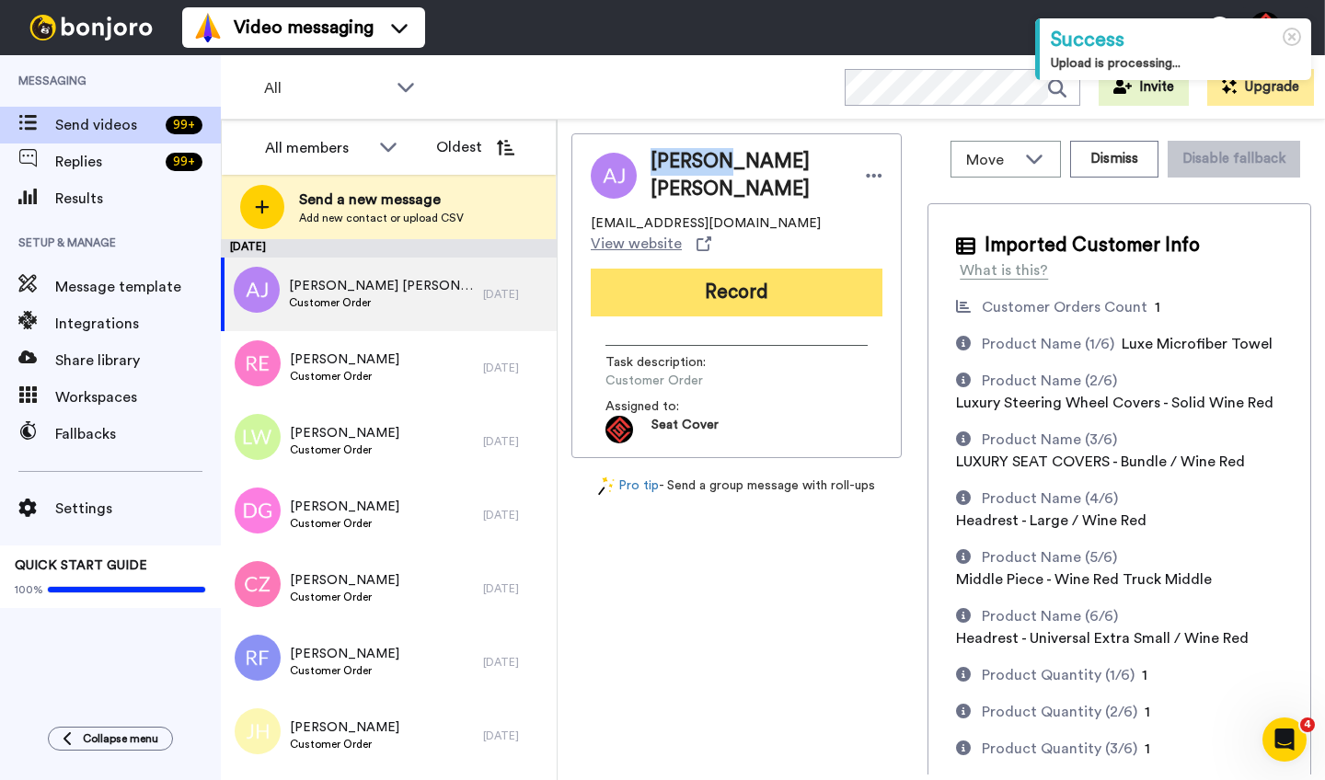
click at [695, 283] on button "Record" at bounding box center [737, 293] width 292 height 48
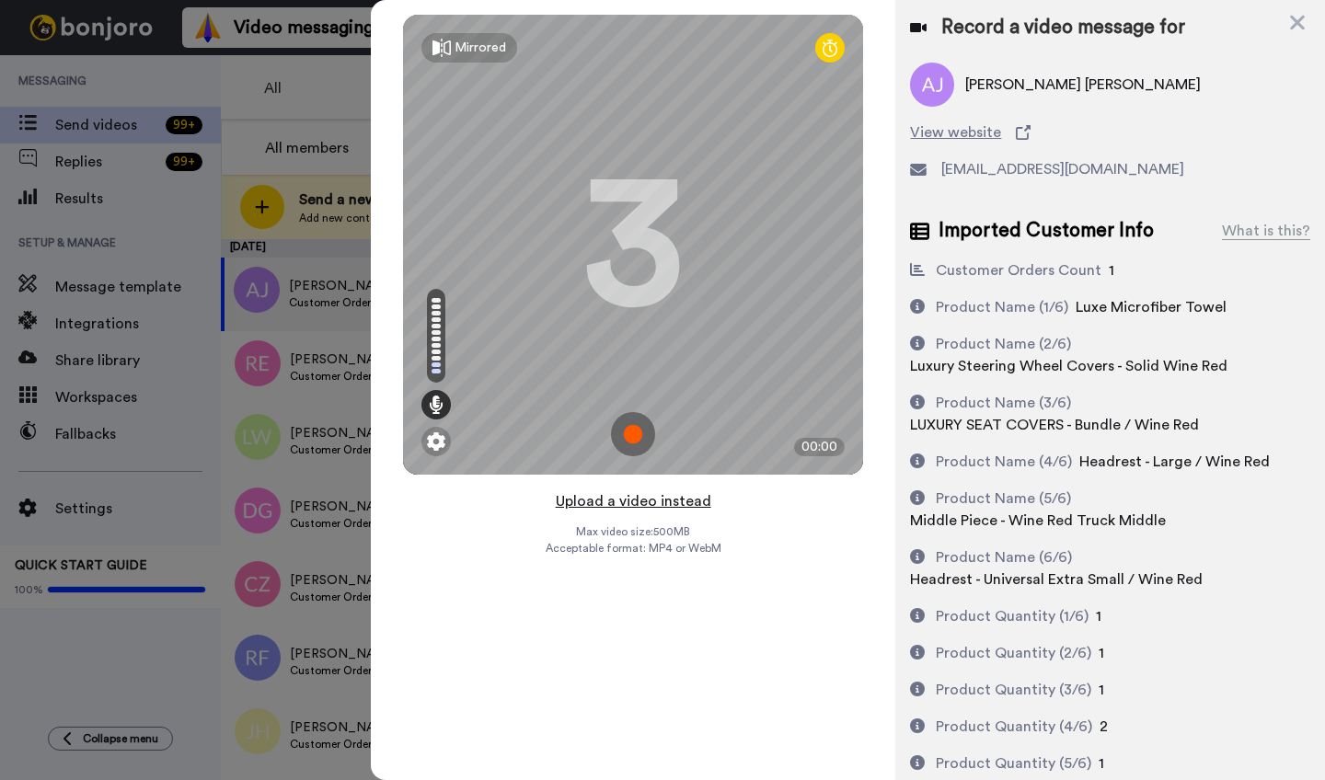
click at [630, 501] on button "Upload a video instead" at bounding box center [633, 502] width 167 height 24
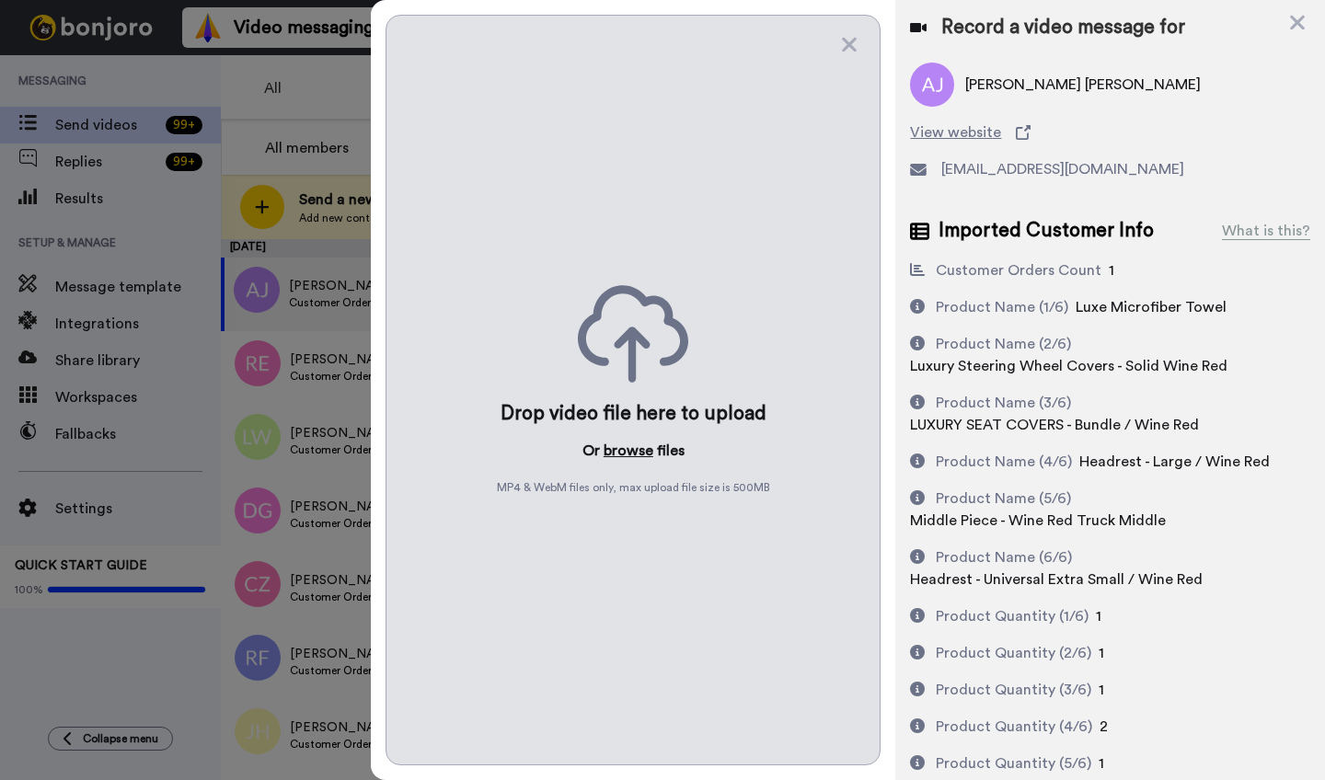
click at [627, 443] on button "browse" at bounding box center [629, 451] width 50 height 22
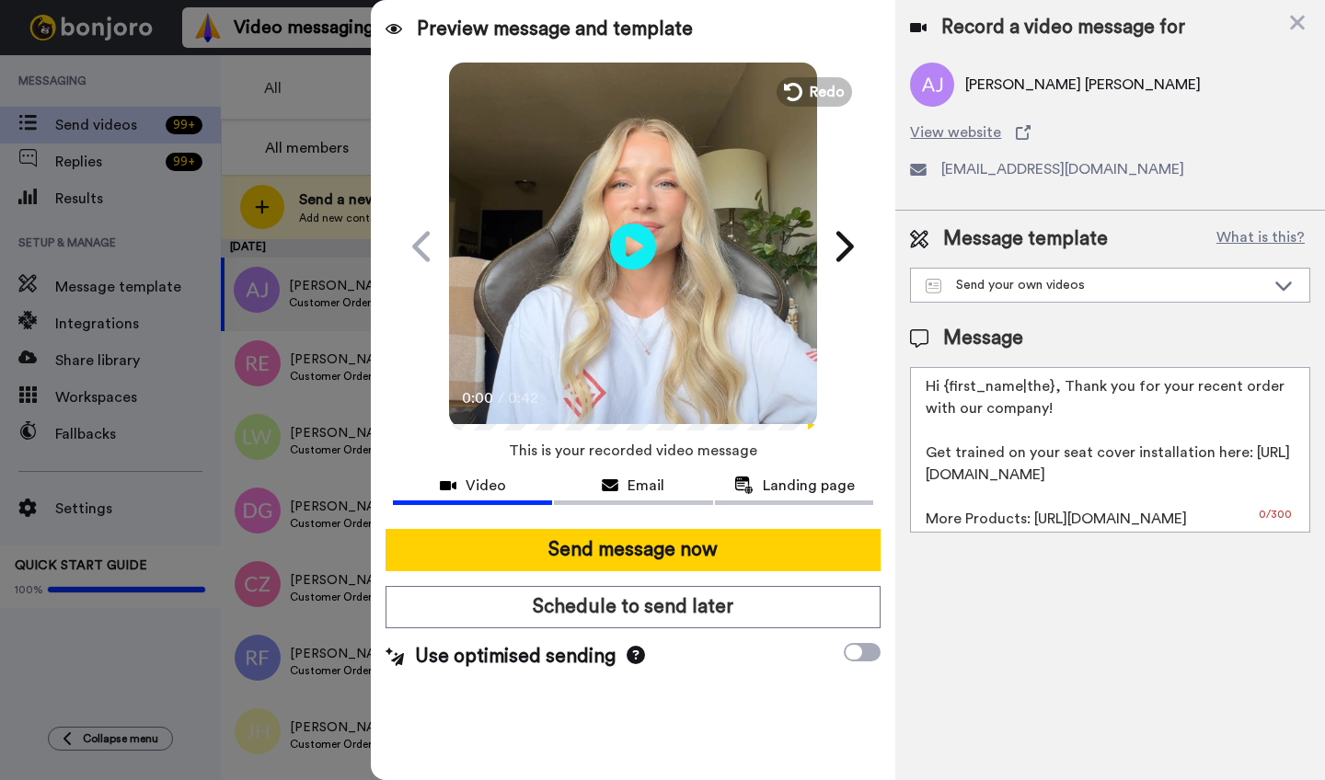
drag, startPoint x: 1051, startPoint y: 393, endPoint x: 951, endPoint y: 393, distance: 100.3
click at [951, 393] on textarea "Hi {first_name|the}, Thank you for your recent order with our company! Get trai…" at bounding box center [1110, 450] width 400 height 166
paste textarea "[PERSON_NAME]"
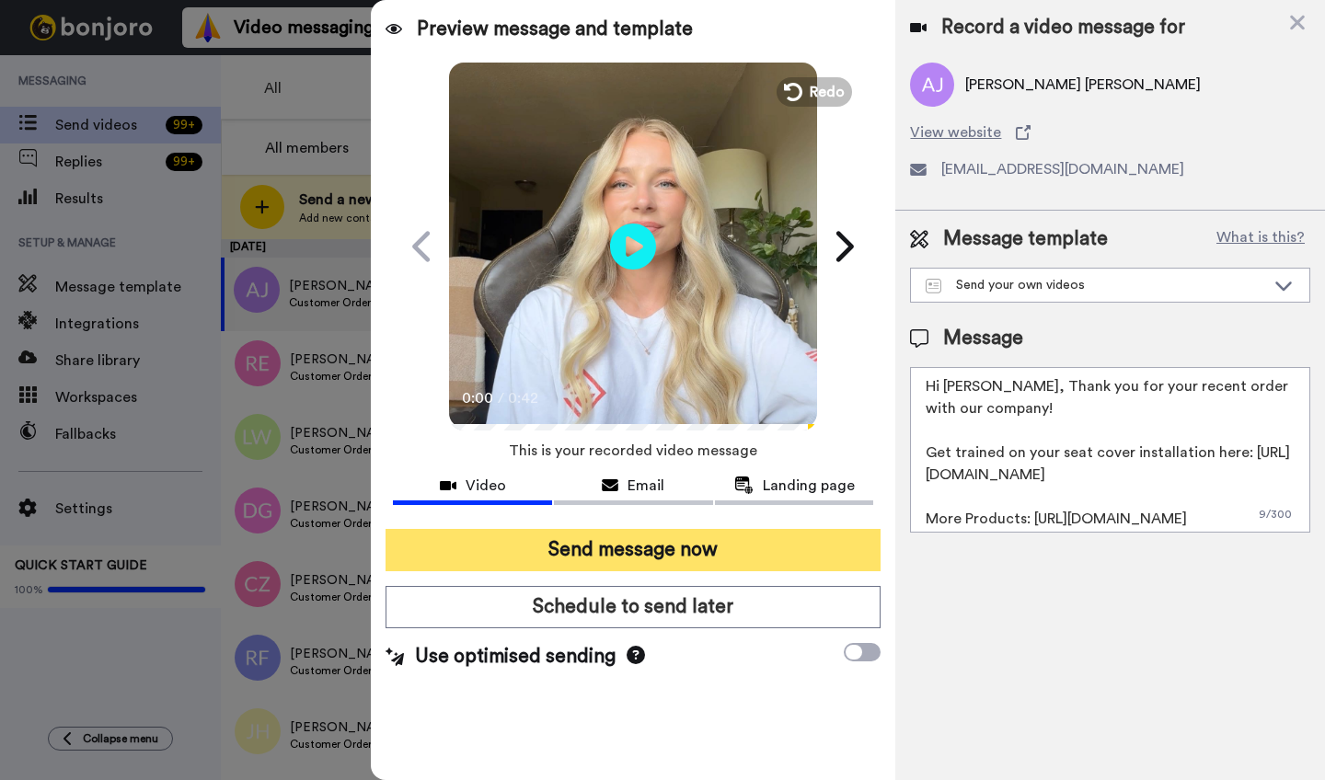
type textarea "Hi [PERSON_NAME], Thank you for your recent order with our company! Get trained…"
click at [704, 562] on button "Send message now" at bounding box center [633, 550] width 495 height 42
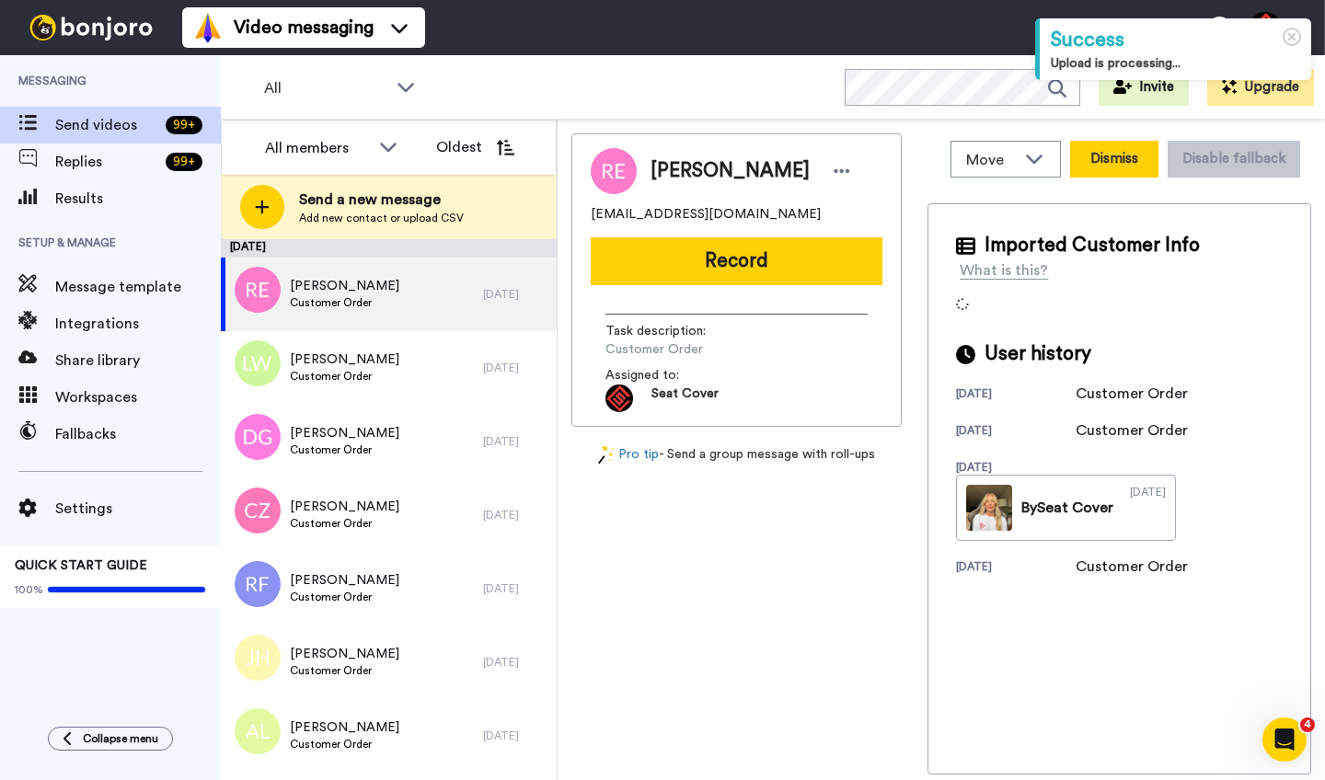
click at [1096, 163] on button "Dismiss" at bounding box center [1114, 159] width 88 height 37
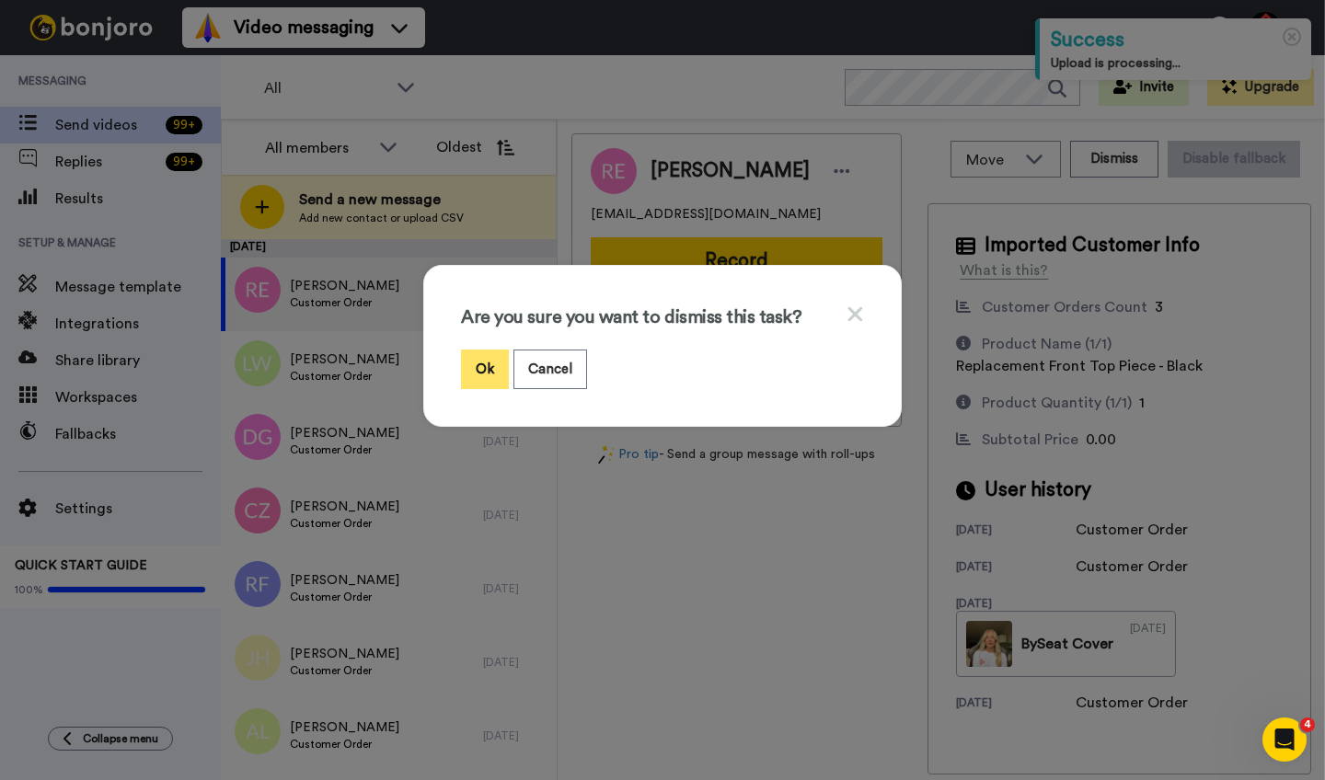
click at [478, 371] on button "Ok" at bounding box center [485, 370] width 48 height 40
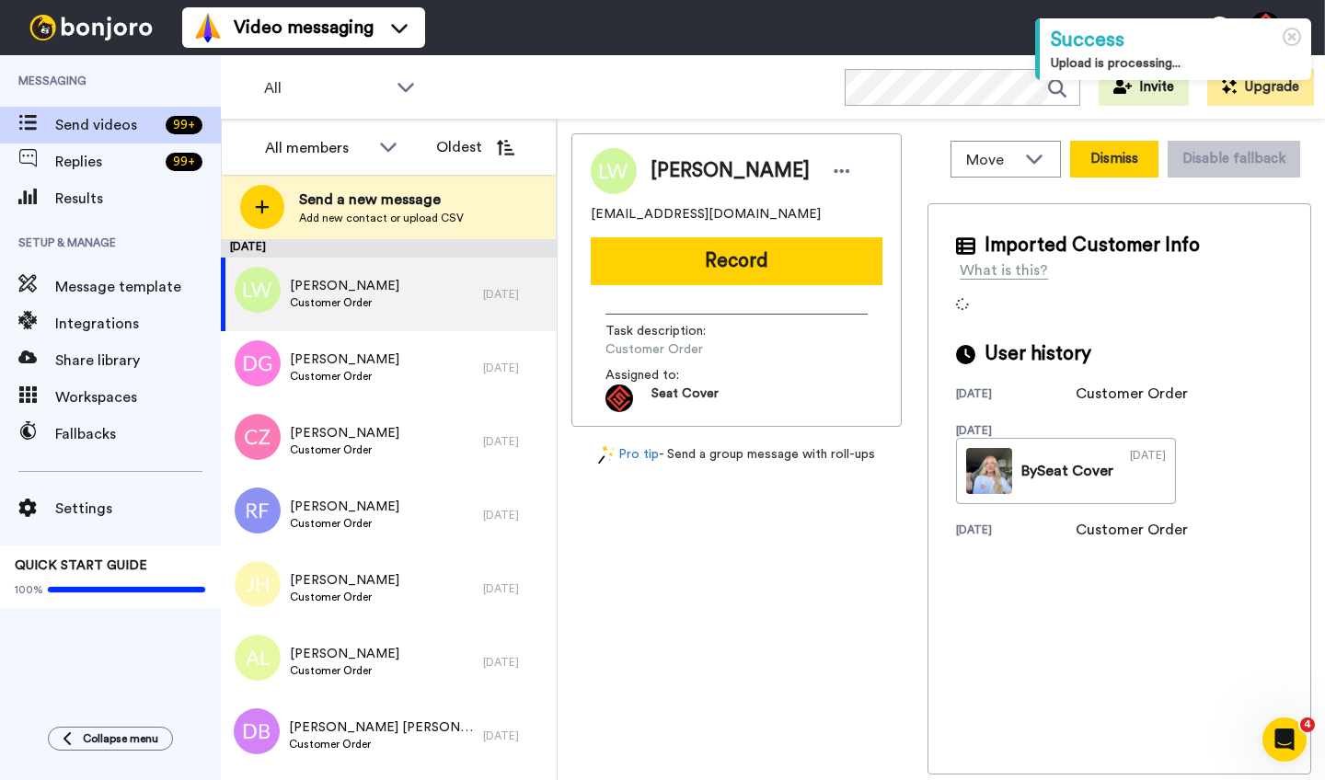
click at [1114, 150] on button "Dismiss" at bounding box center [1114, 159] width 88 height 37
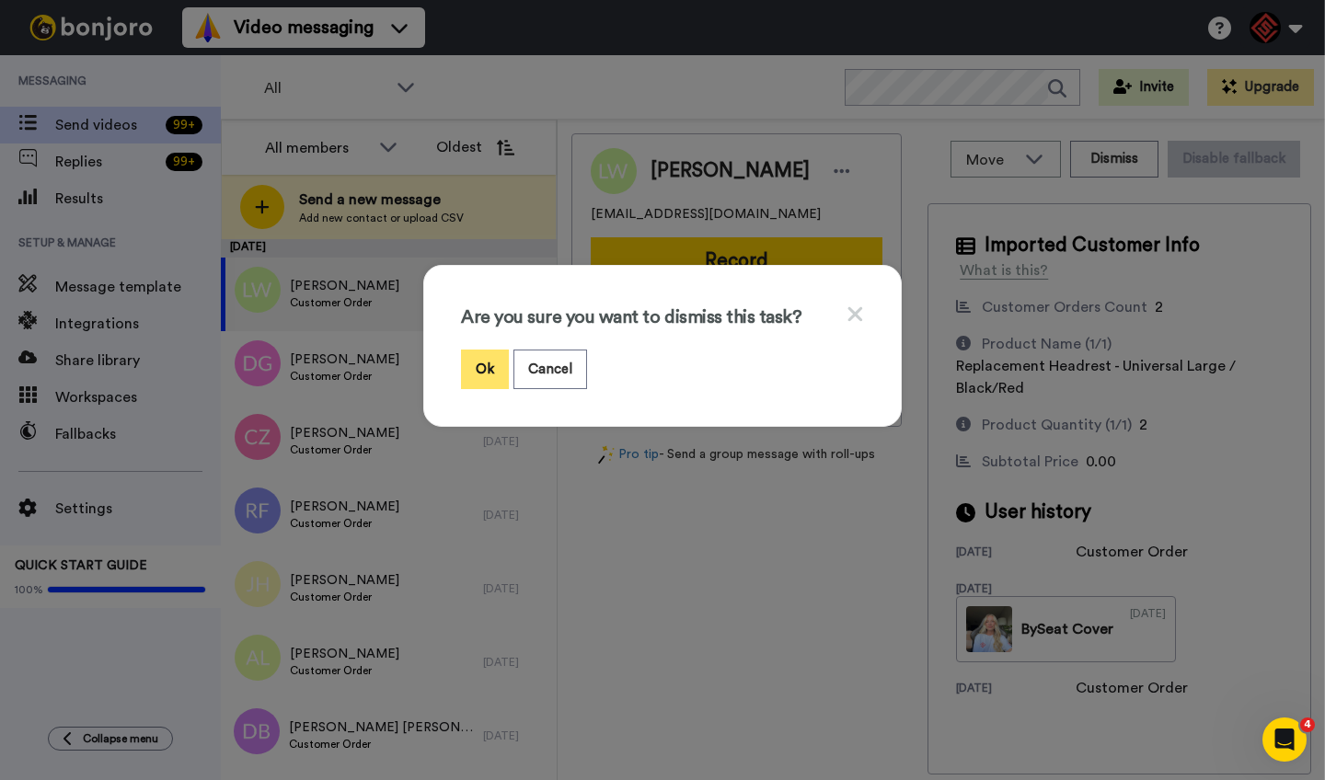
click at [478, 368] on button "Ok" at bounding box center [485, 370] width 48 height 40
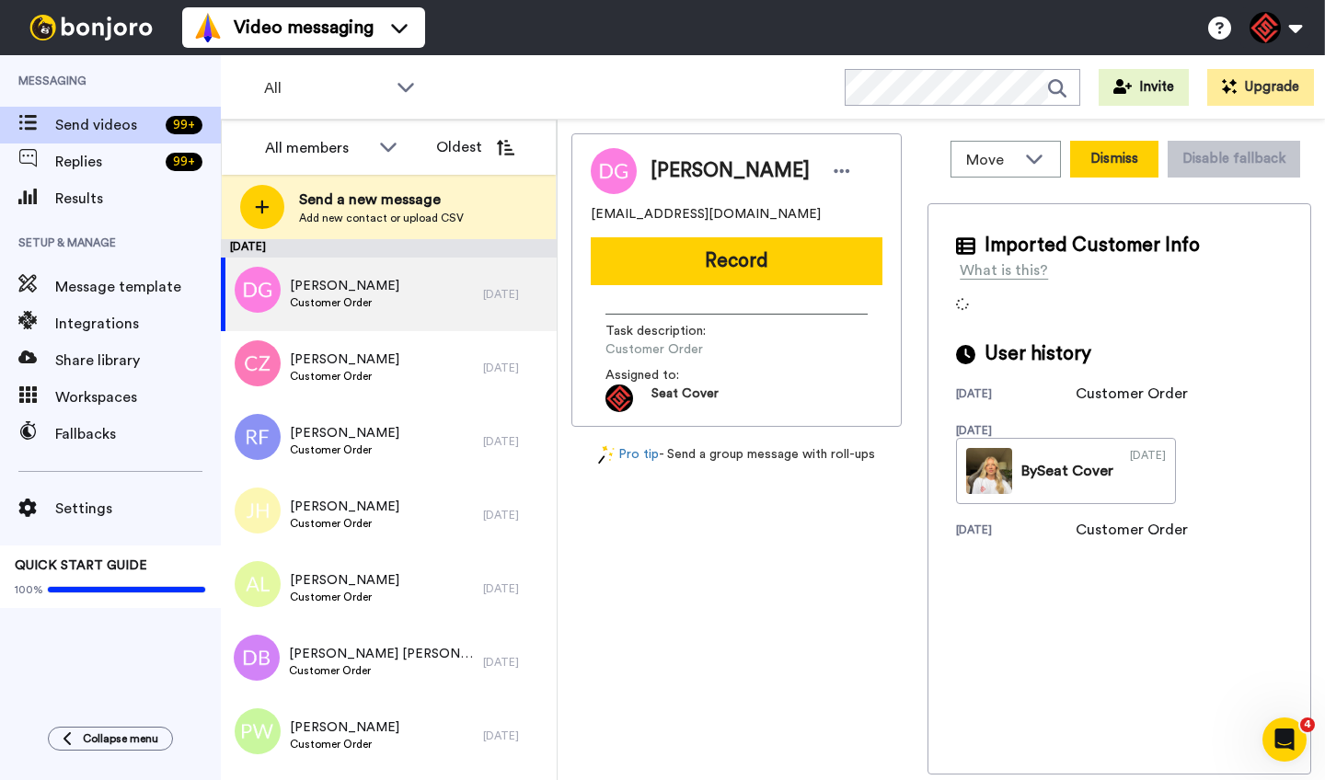
click at [1091, 169] on button "Dismiss" at bounding box center [1114, 159] width 88 height 37
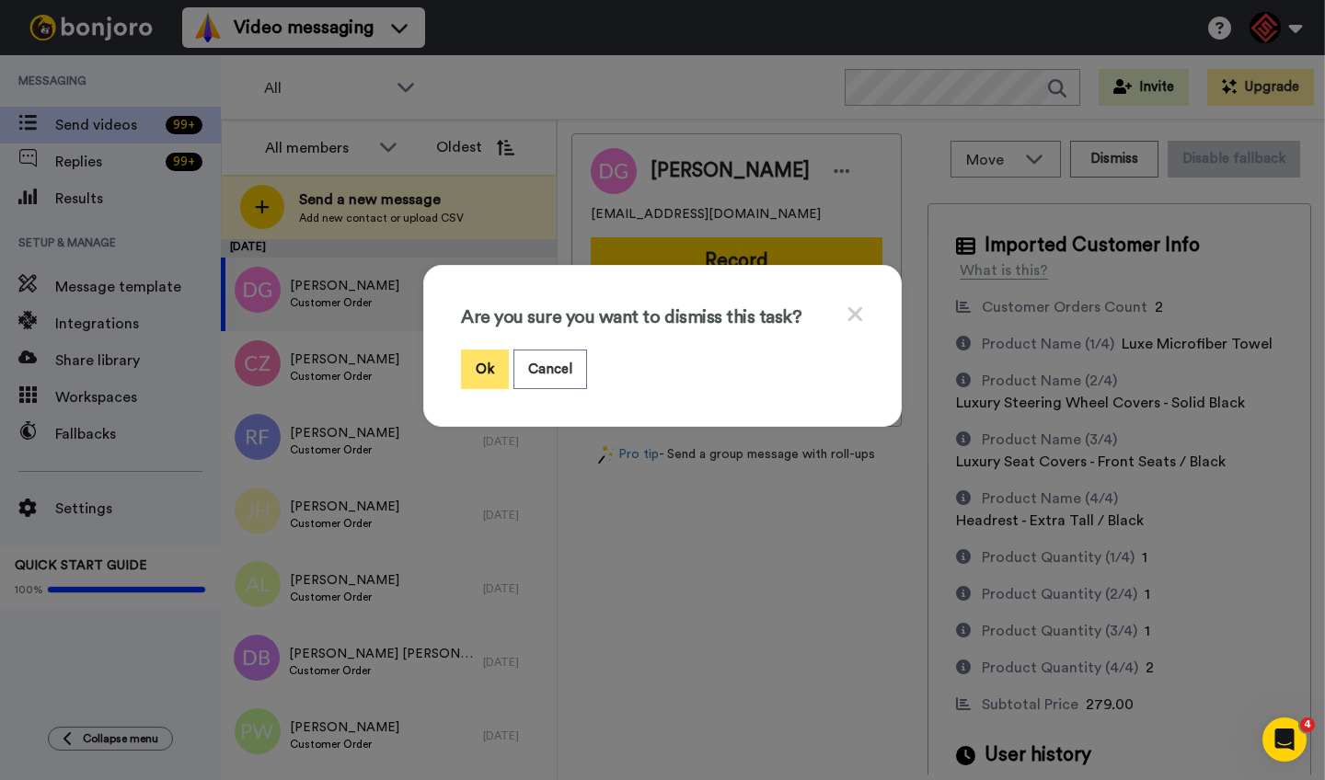
click at [481, 369] on button "Ok" at bounding box center [485, 370] width 48 height 40
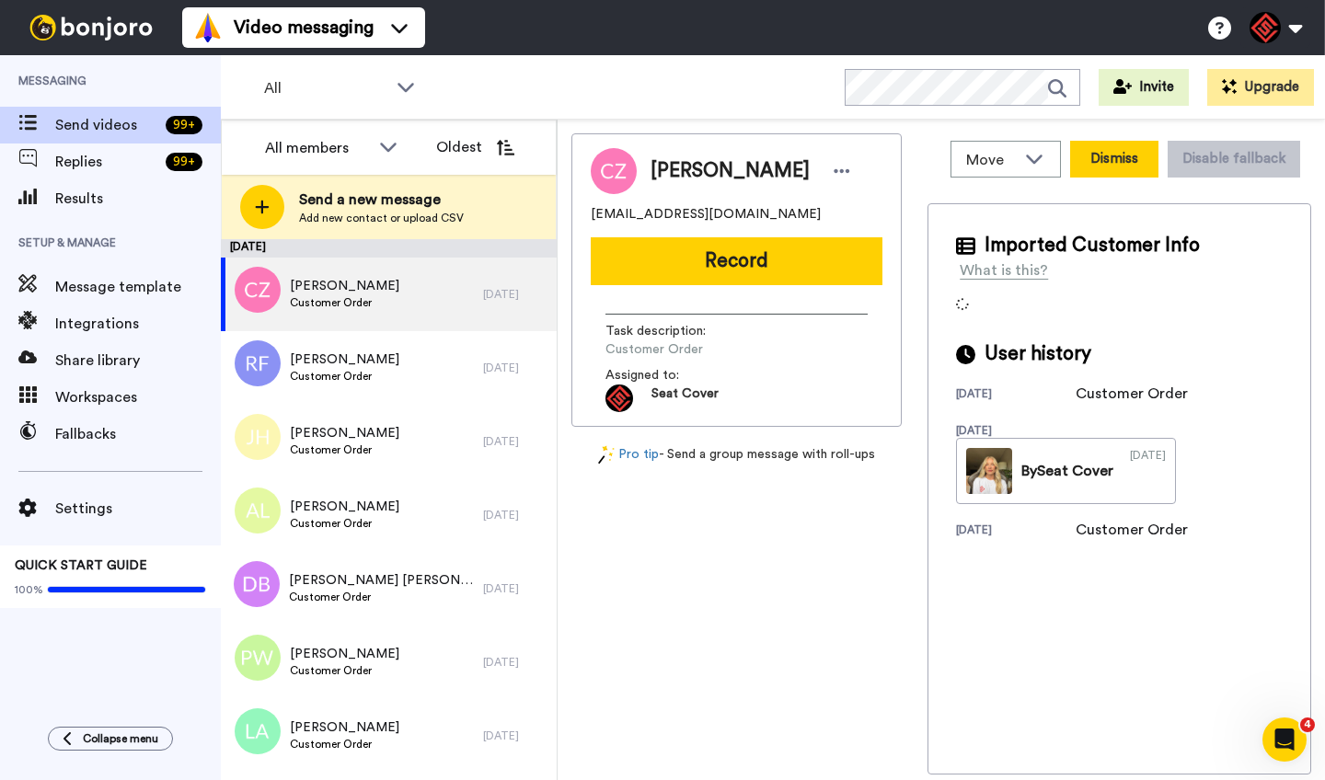
click at [1094, 163] on button "Dismiss" at bounding box center [1114, 159] width 88 height 37
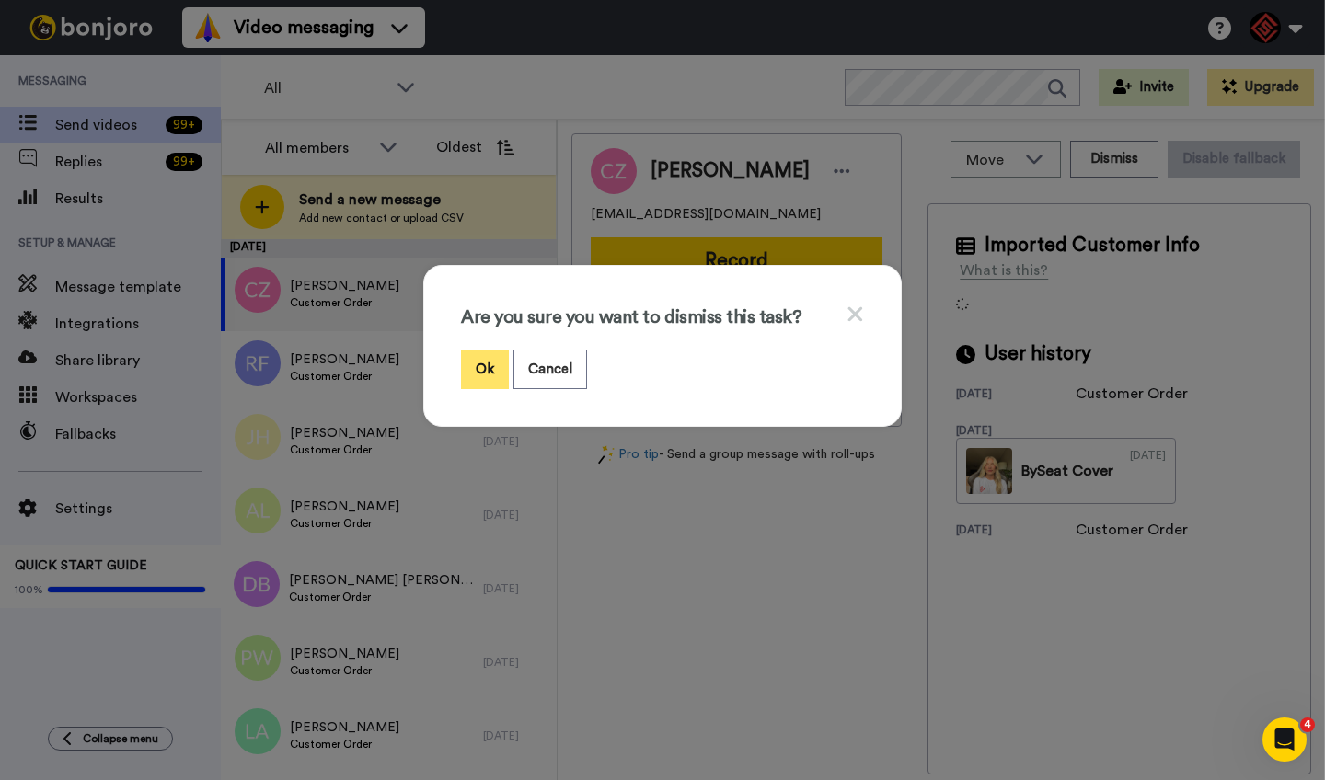
click at [488, 359] on button "Ok" at bounding box center [485, 370] width 48 height 40
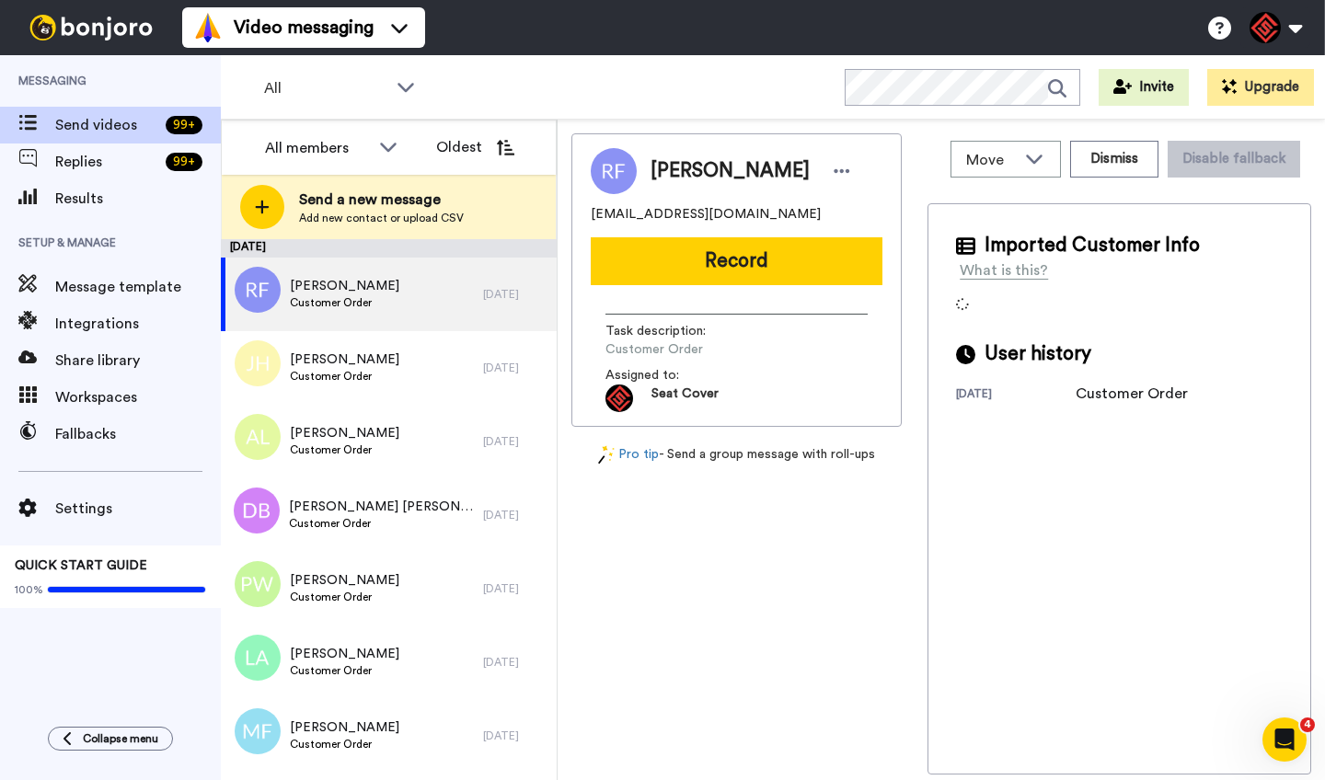
click at [666, 176] on span "Rudy Flores" at bounding box center [730, 171] width 159 height 28
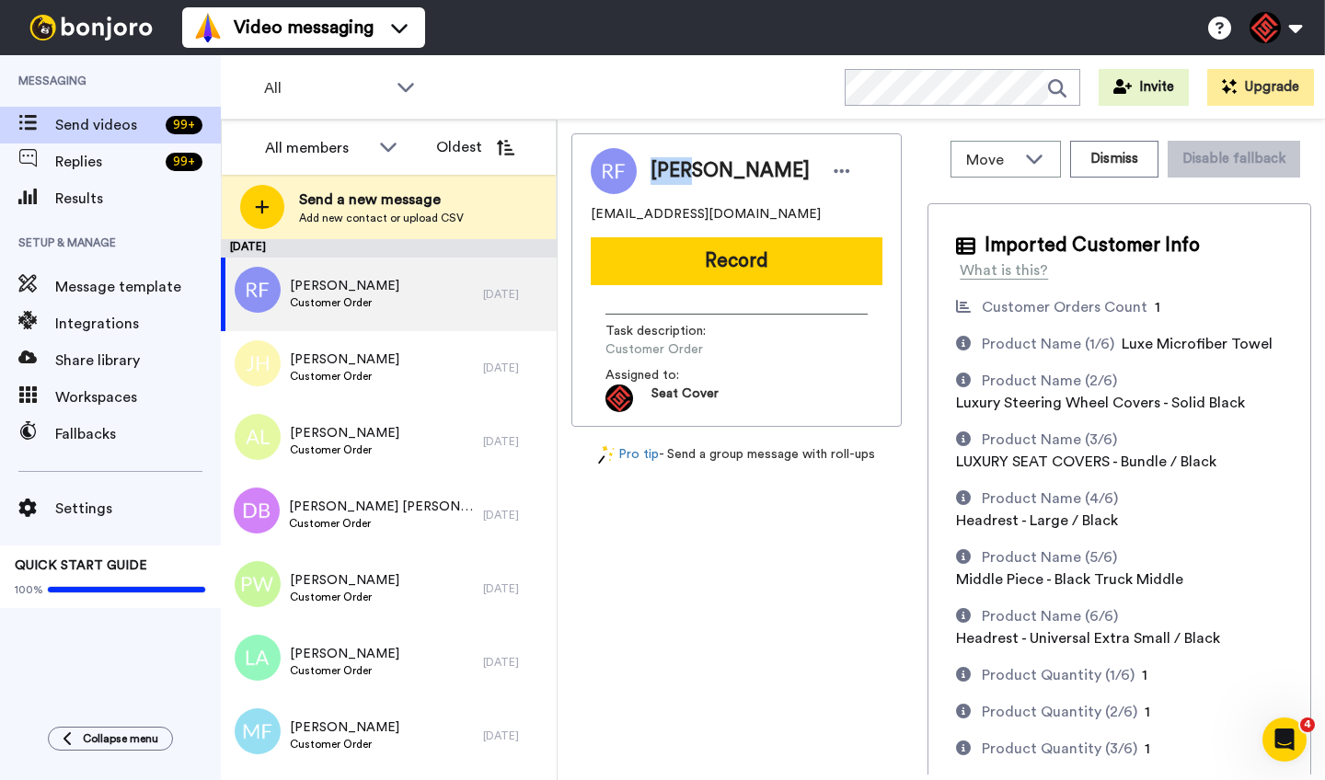
copy span "Rudy"
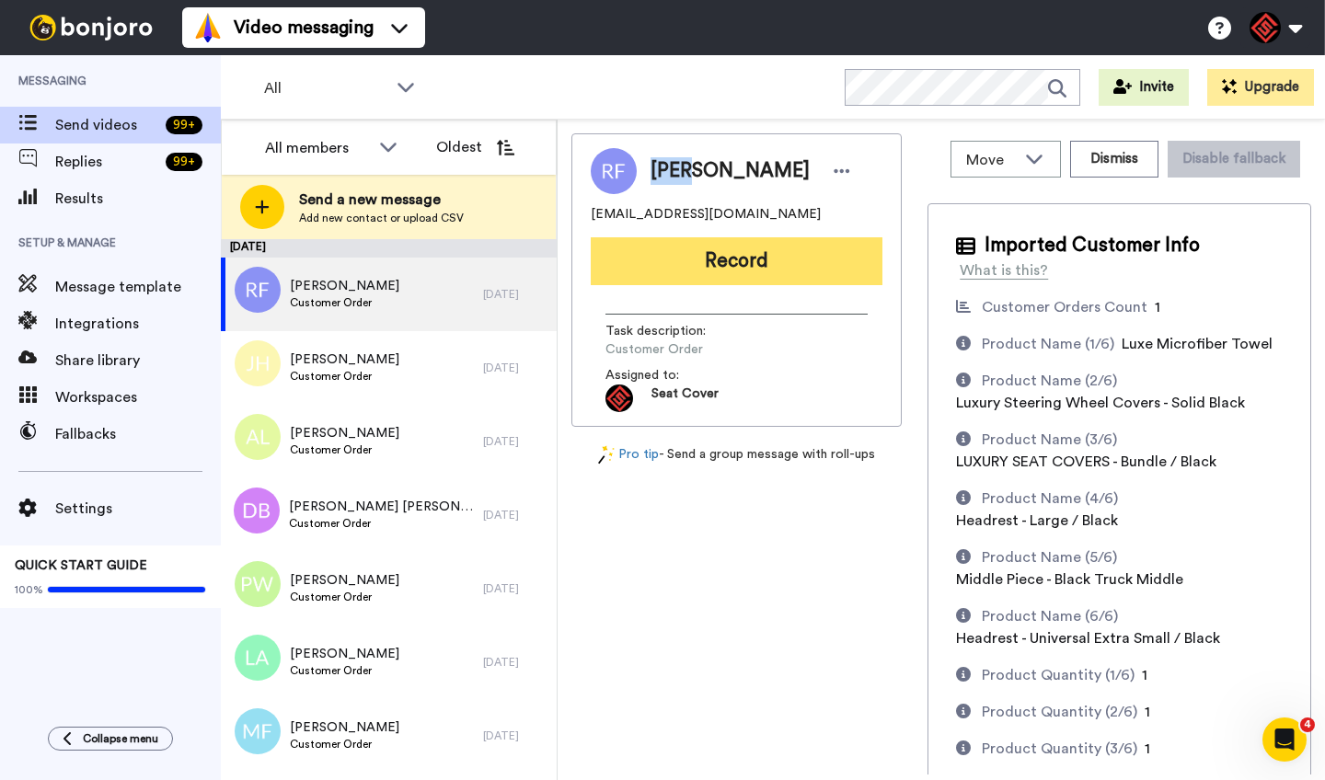
click at [715, 269] on button "Record" at bounding box center [737, 261] width 292 height 48
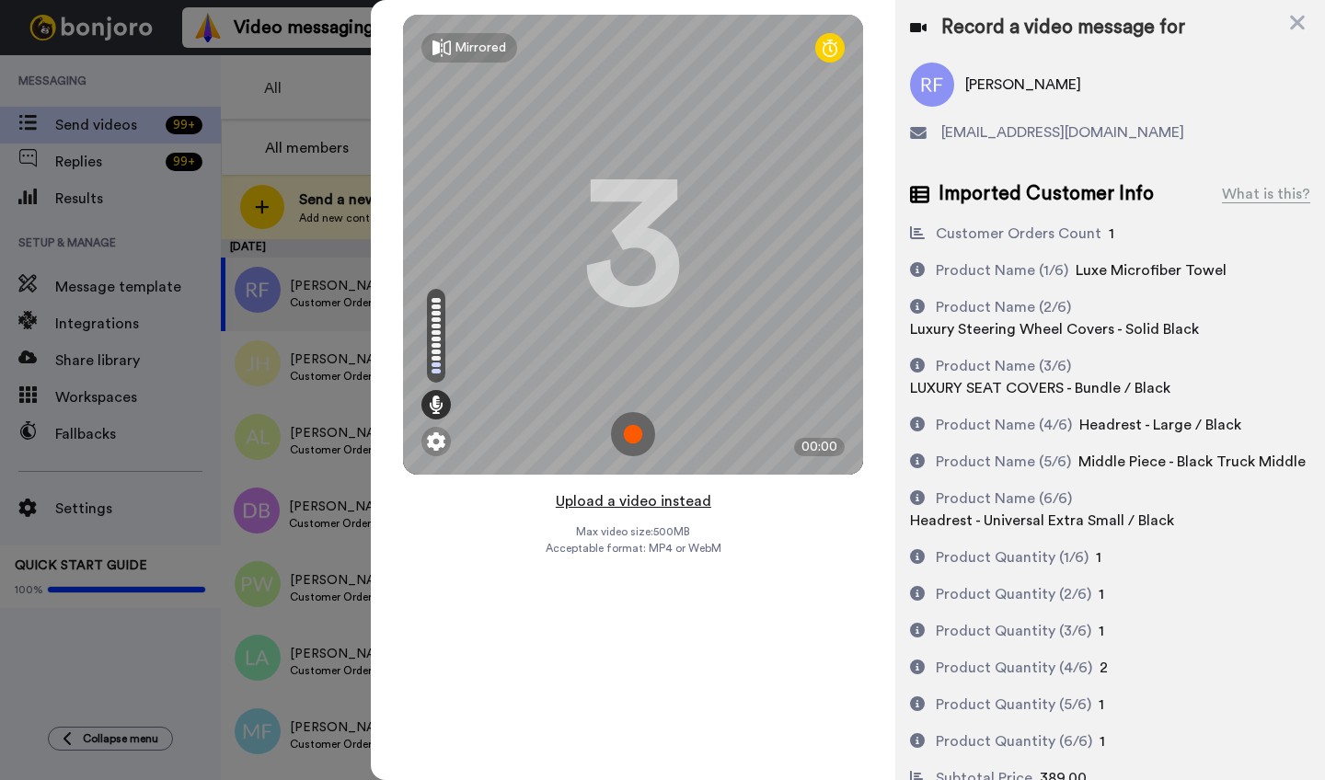
click at [636, 500] on button "Upload a video instead" at bounding box center [633, 502] width 167 height 24
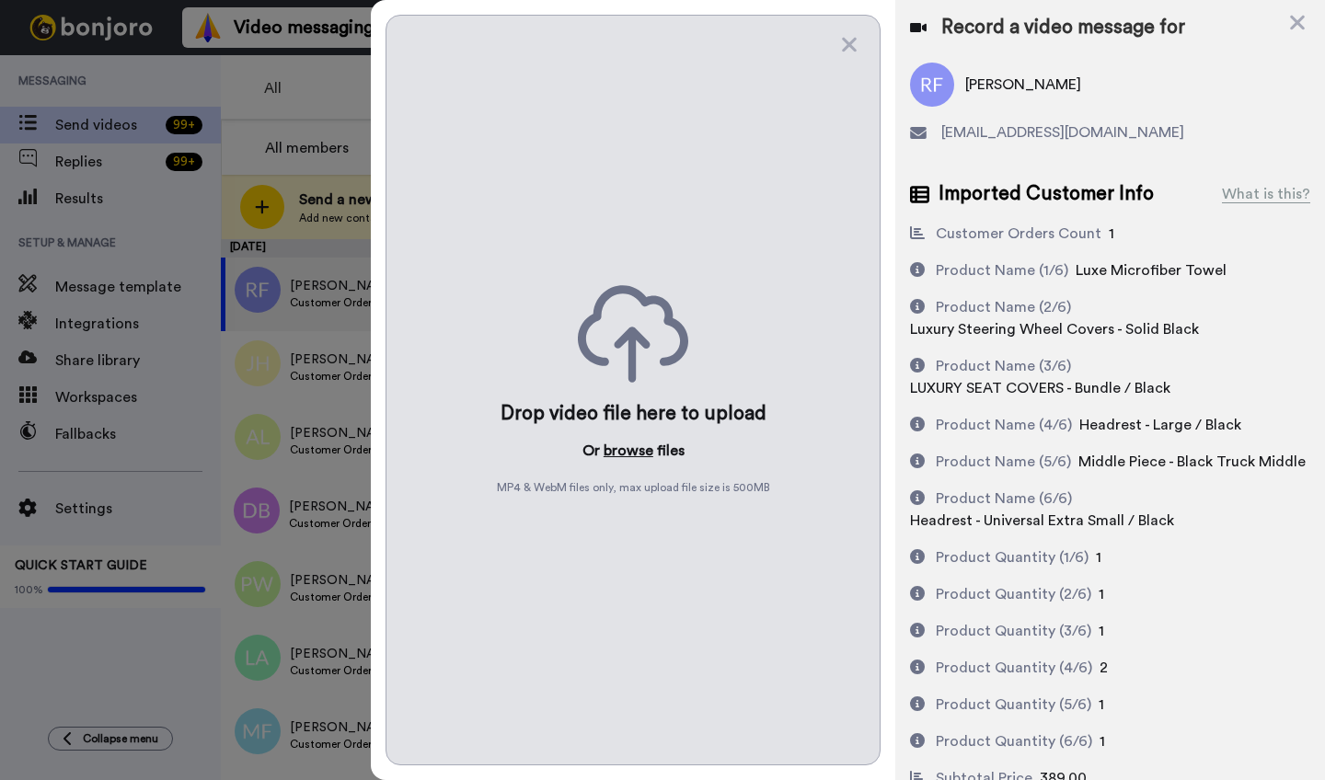
click at [630, 447] on button "browse" at bounding box center [629, 451] width 50 height 22
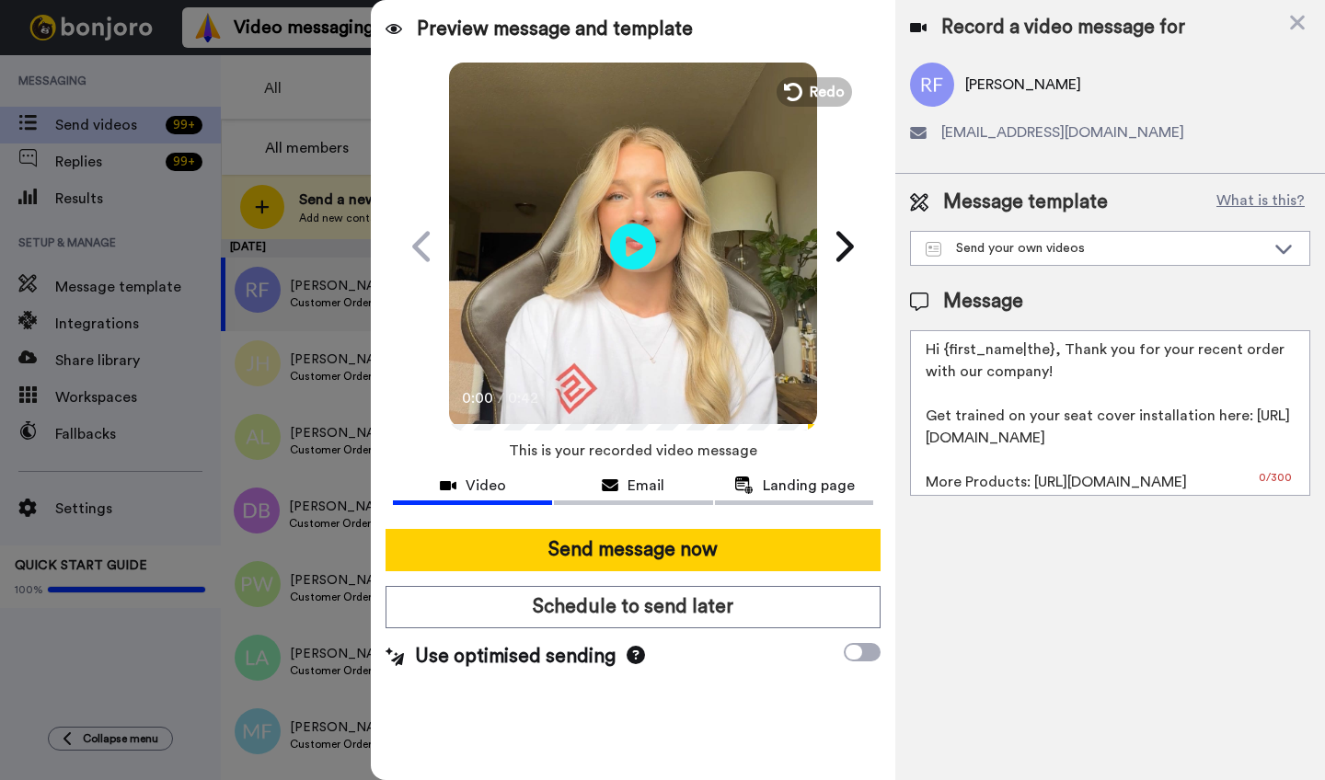
drag, startPoint x: 1050, startPoint y: 356, endPoint x: 950, endPoint y: 360, distance: 100.4
click at [950, 360] on textarea "Hi {first_name|the}, Thank you for your recent order with our company! Get trai…" at bounding box center [1110, 413] width 400 height 166
click at [1043, 369] on textarea "Hi {first_name|the}, Thank you for your recent order with our company! Get trai…" at bounding box center [1110, 413] width 400 height 166
drag, startPoint x: 1049, startPoint y: 356, endPoint x: 944, endPoint y: 356, distance: 104.9
click at [944, 356] on textarea "Hi {first_name|the}, Thank you for your recent order with our company! Get trai…" at bounding box center [1110, 413] width 400 height 166
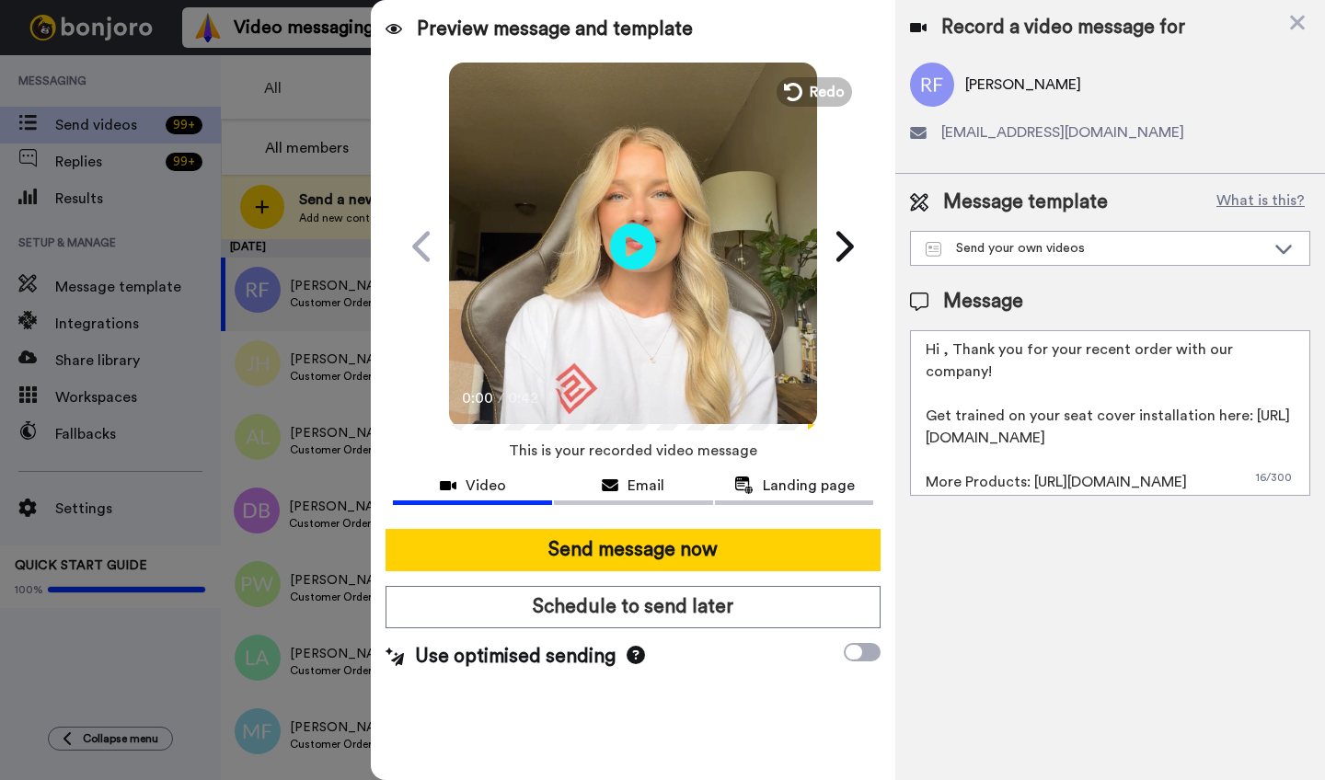
paste textarea "Rudy"
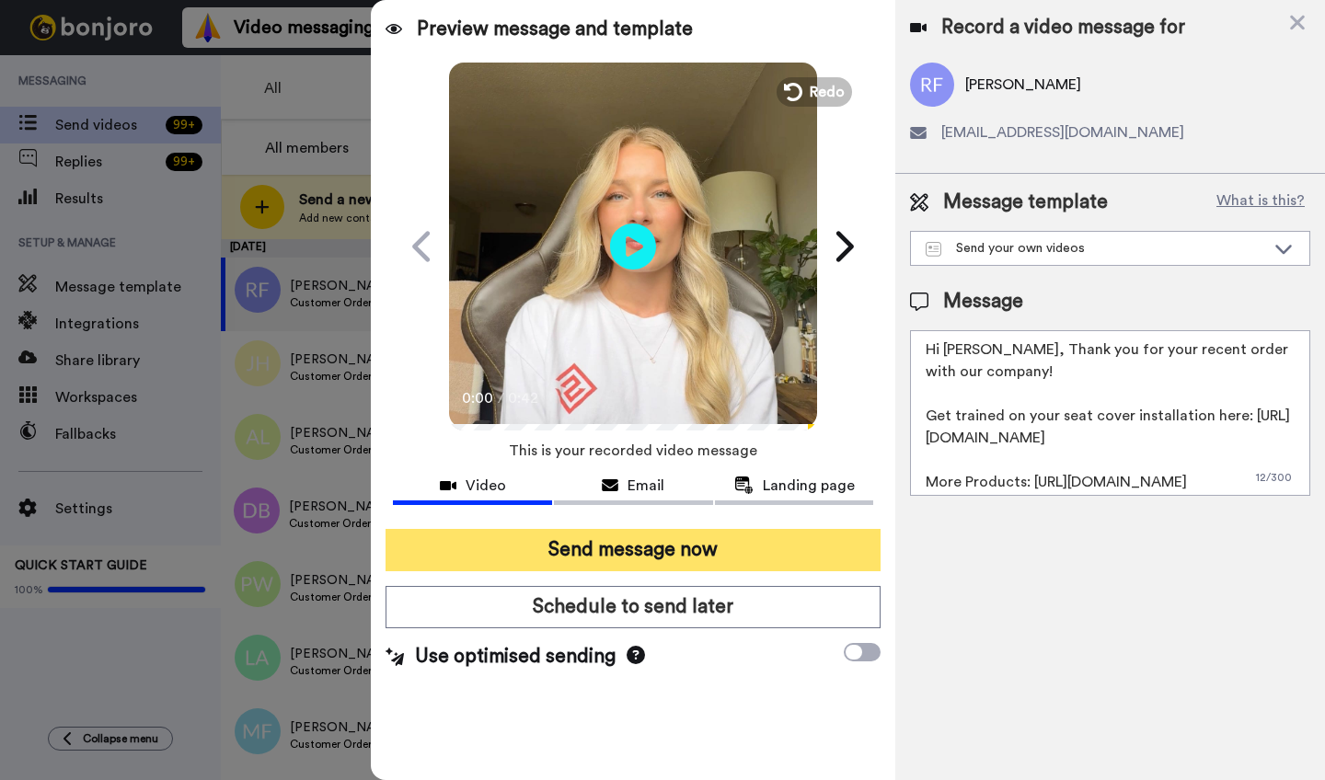
type textarea "Hi Rudy, Thank you for your recent order with our company! Get trained on your …"
click at [630, 560] on button "Send message now" at bounding box center [633, 550] width 495 height 42
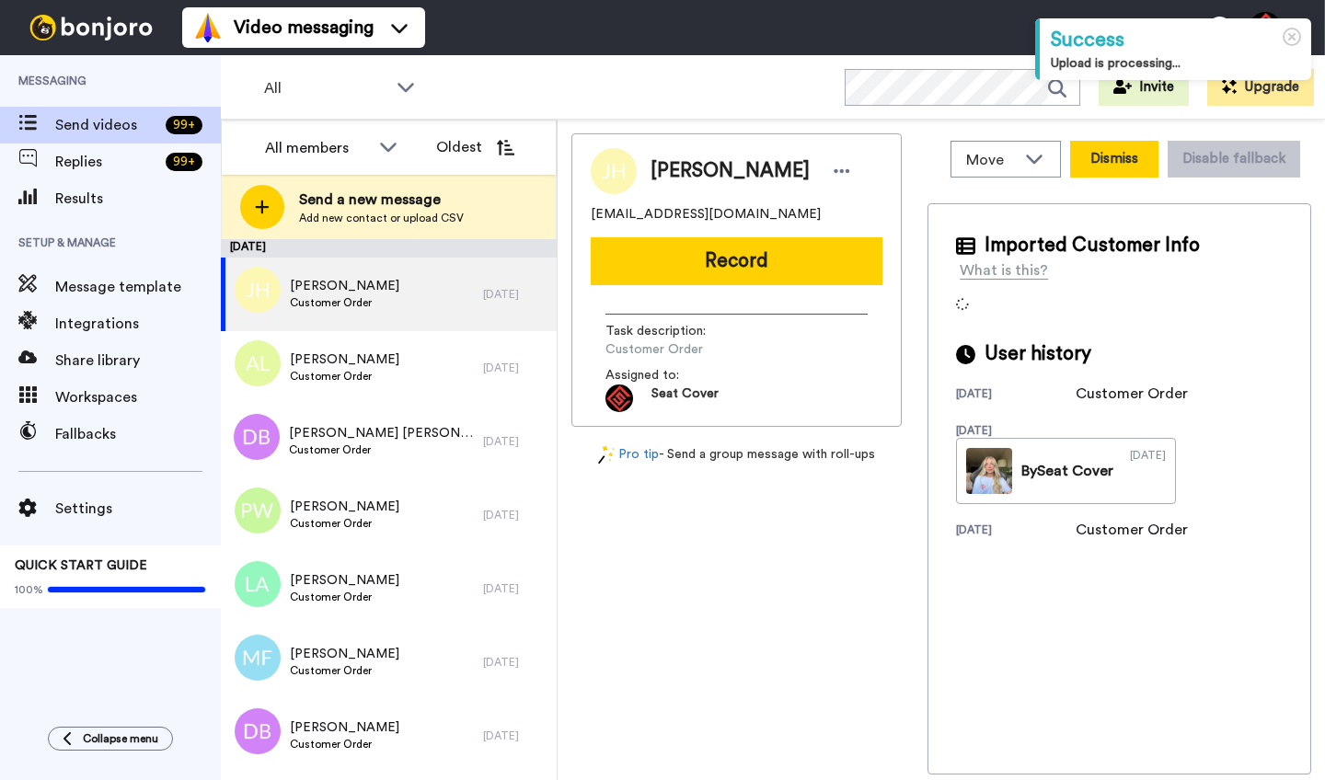
click at [1078, 168] on button "Dismiss" at bounding box center [1114, 159] width 88 height 37
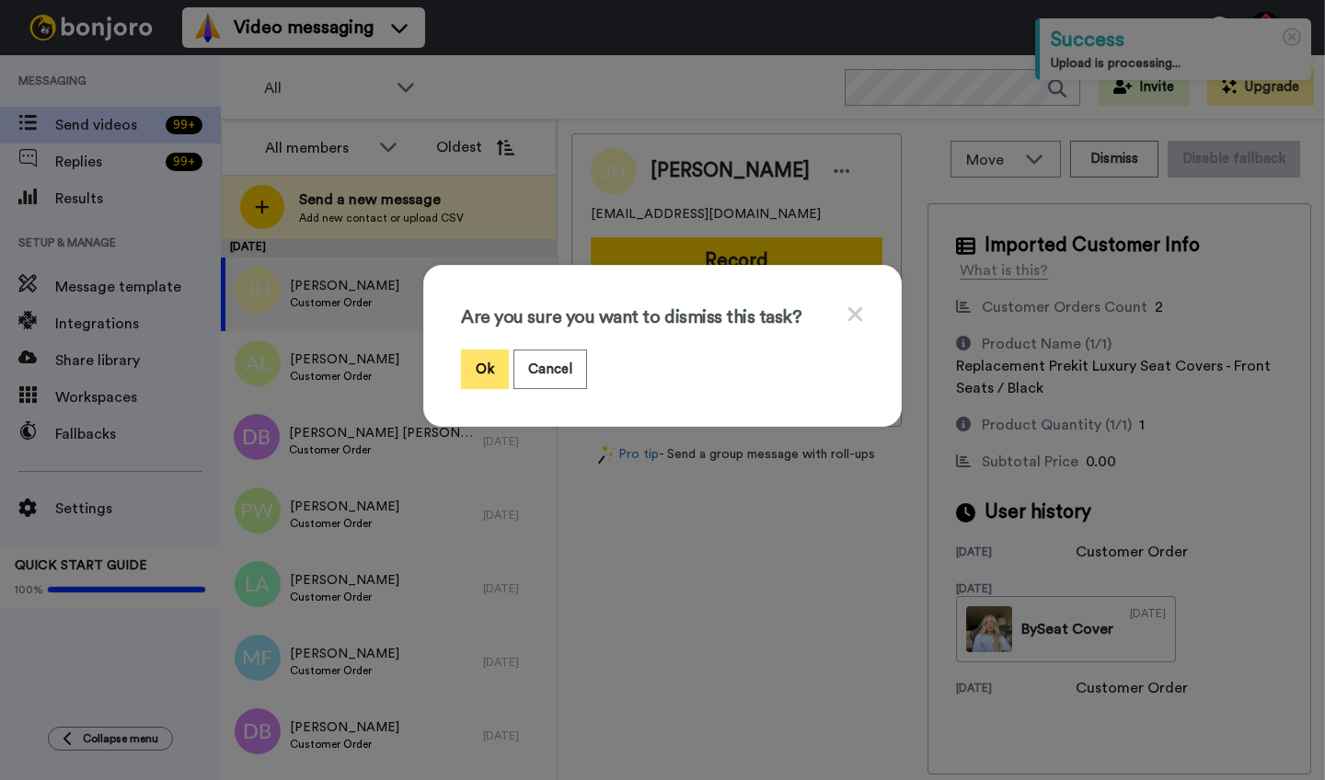
click at [483, 361] on button "Ok" at bounding box center [485, 370] width 48 height 40
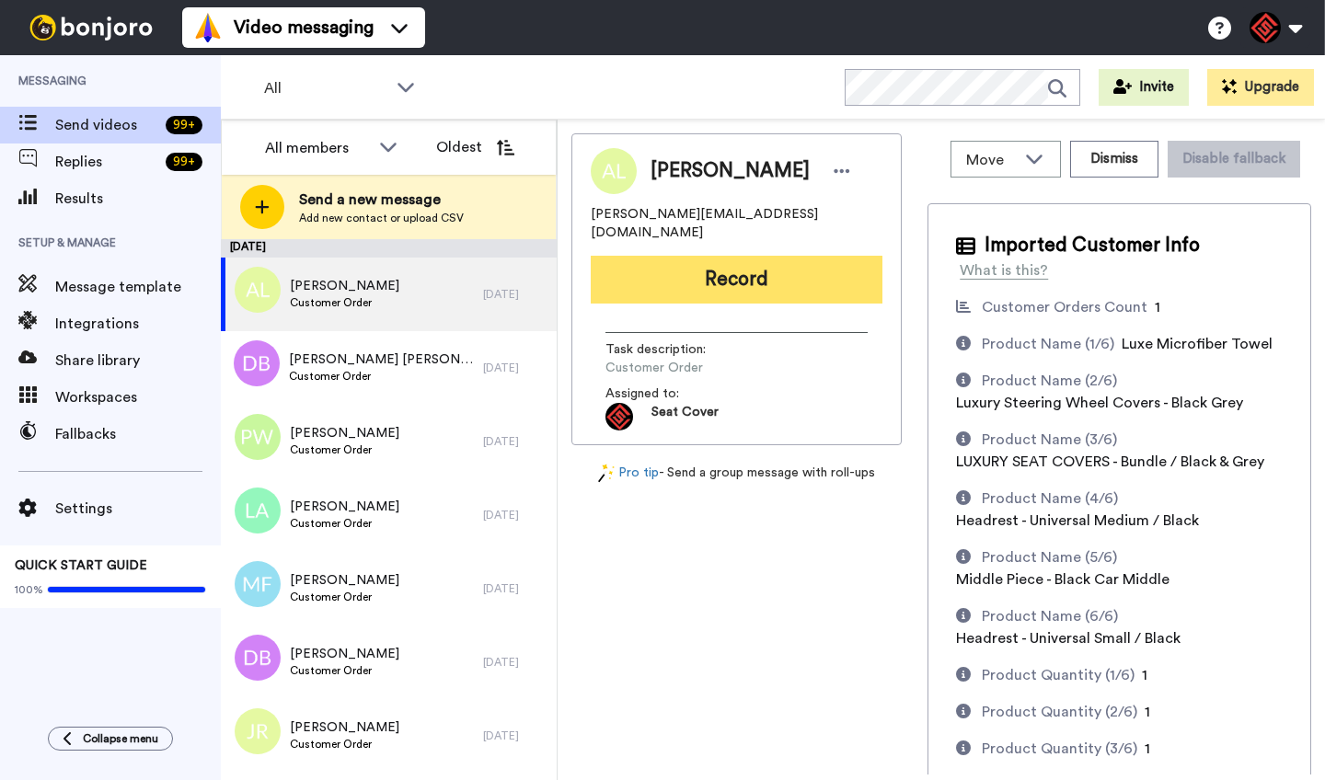
click at [749, 260] on button "Record" at bounding box center [737, 280] width 292 height 48
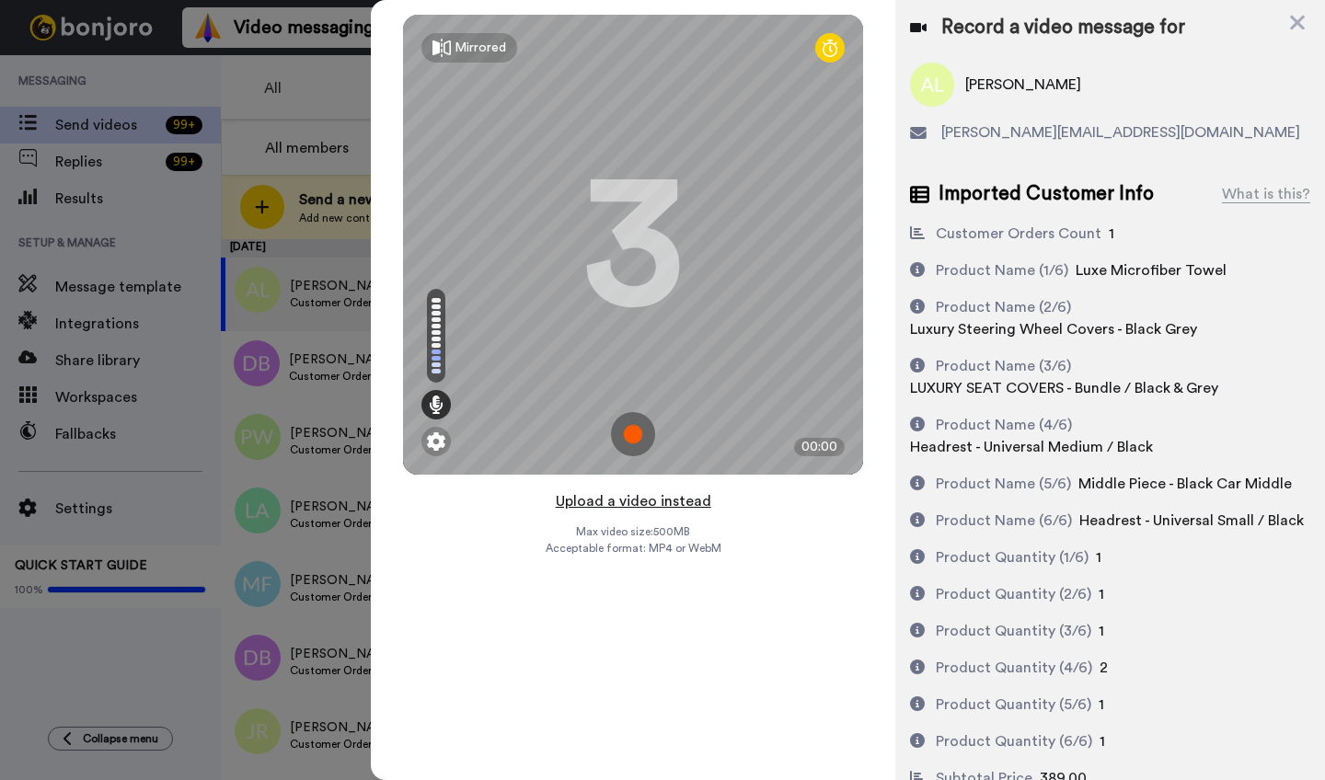
click at [598, 503] on button "Upload a video instead" at bounding box center [633, 502] width 167 height 24
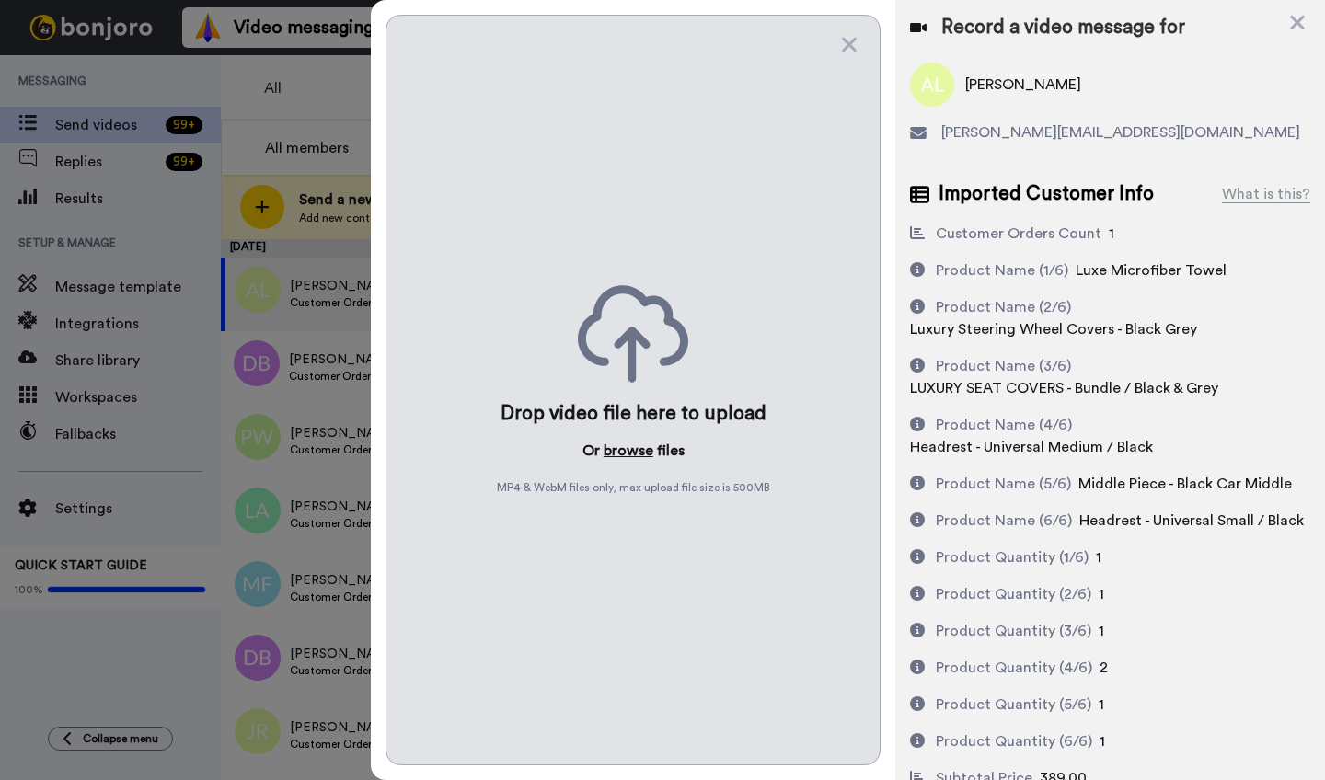
click at [613, 451] on button "browse" at bounding box center [629, 451] width 50 height 22
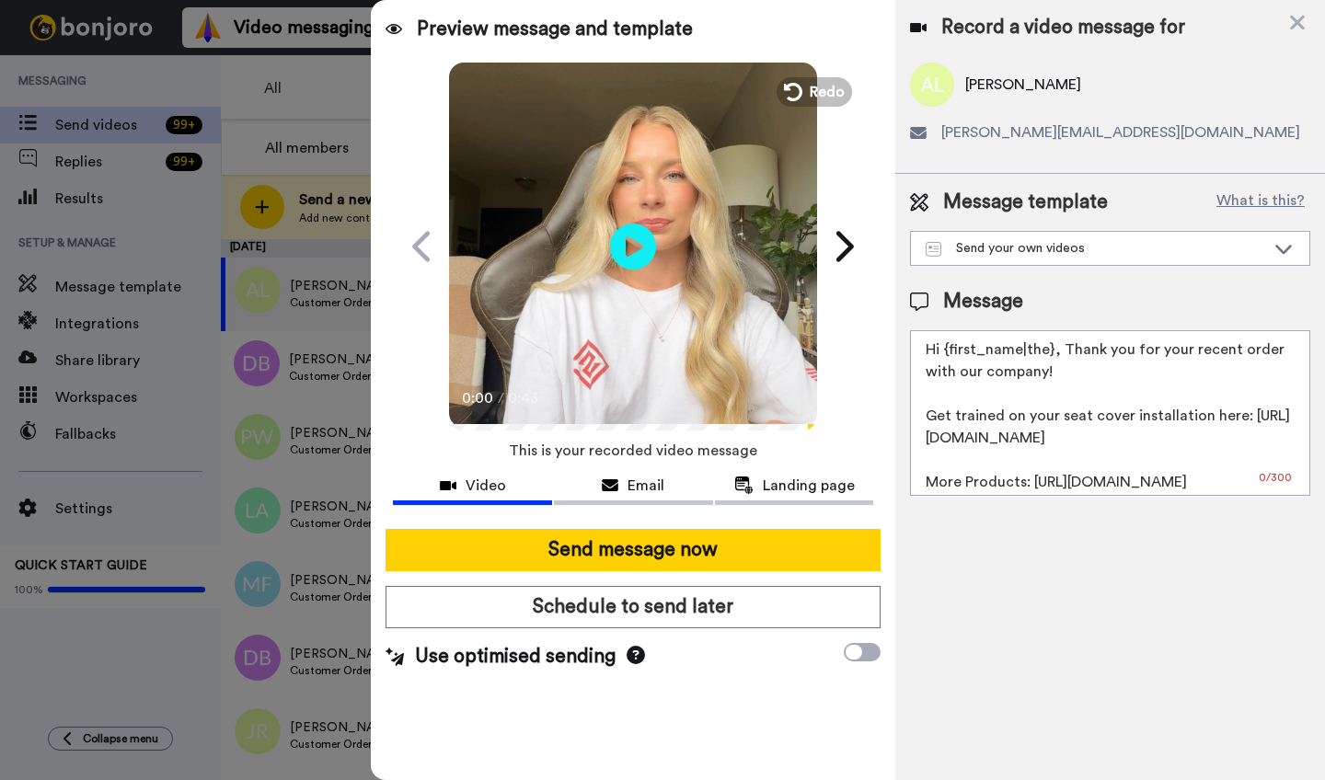
drag, startPoint x: 1052, startPoint y: 354, endPoint x: 948, endPoint y: 359, distance: 104.1
click at [948, 359] on textarea "Hi {first_name|the}, Thank you for your recent order with our company! Get trai…" at bounding box center [1110, 413] width 400 height 166
click at [1025, 369] on textarea "Hi {first_name|the}, Thank you for your recent order with our company! Get trai…" at bounding box center [1110, 413] width 400 height 166
drag, startPoint x: 1050, startPoint y: 354, endPoint x: 947, endPoint y: 353, distance: 103.1
click at [947, 353] on textarea "Hi {first_name|the}, Thank you for your recent order with our company! Get trai…" at bounding box center [1110, 413] width 400 height 166
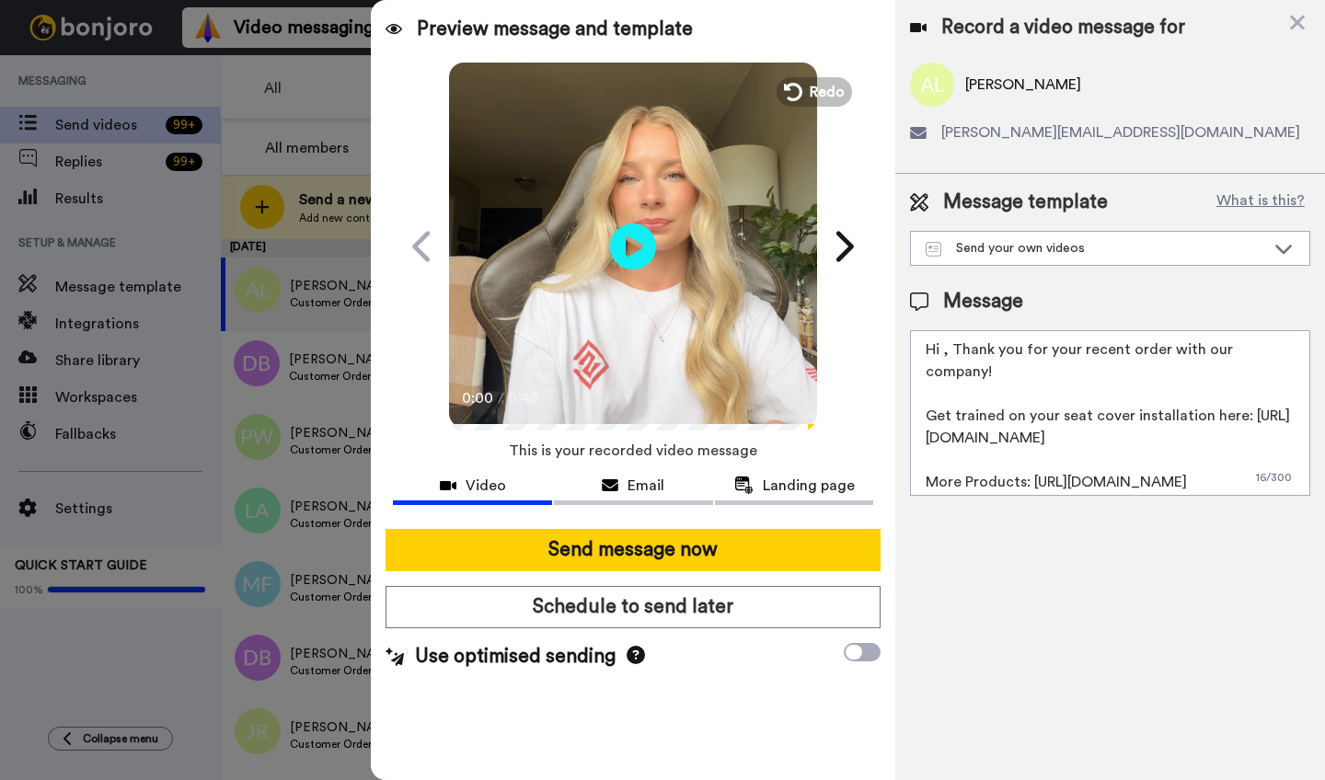
paste textarea "[PERSON_NAME]"
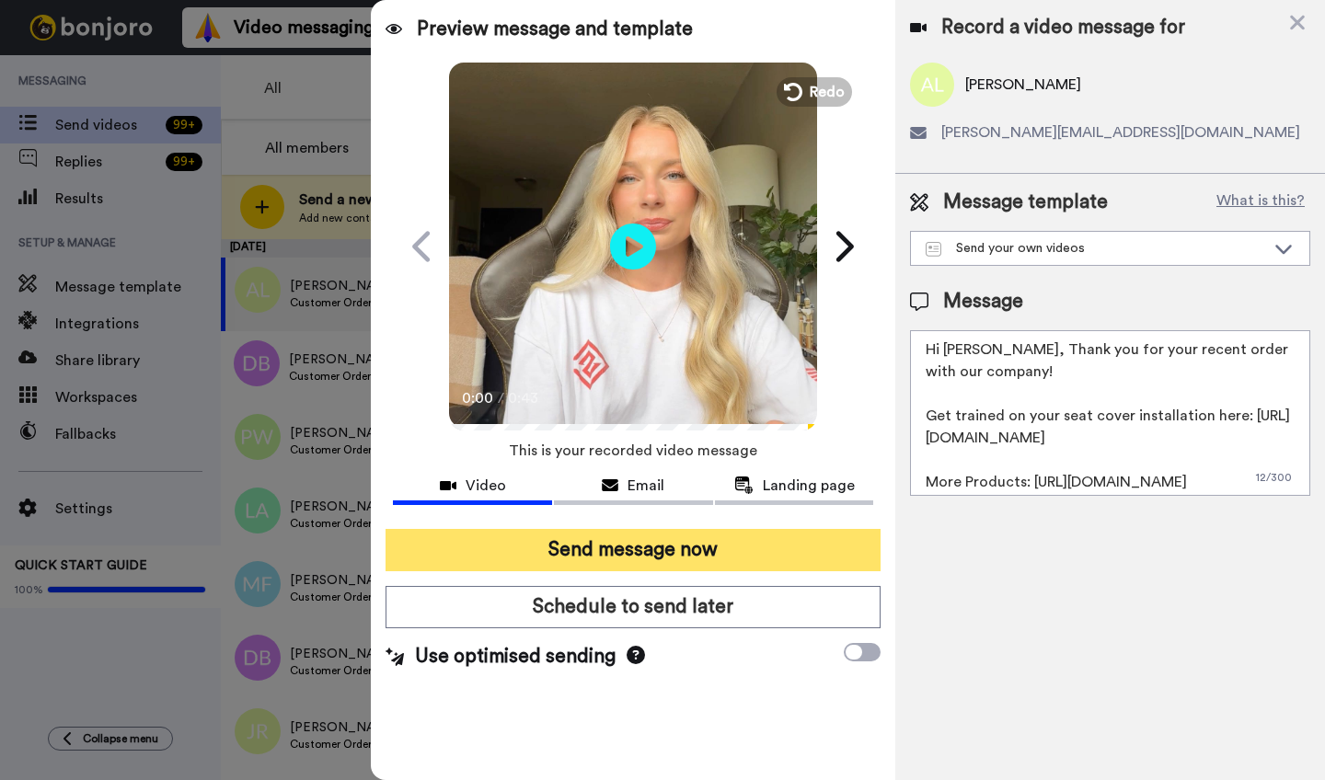
type textarea "Hi Anna, Thank you for your recent order with our company! Get trained on your …"
click at [681, 560] on button "Send message now" at bounding box center [633, 550] width 495 height 42
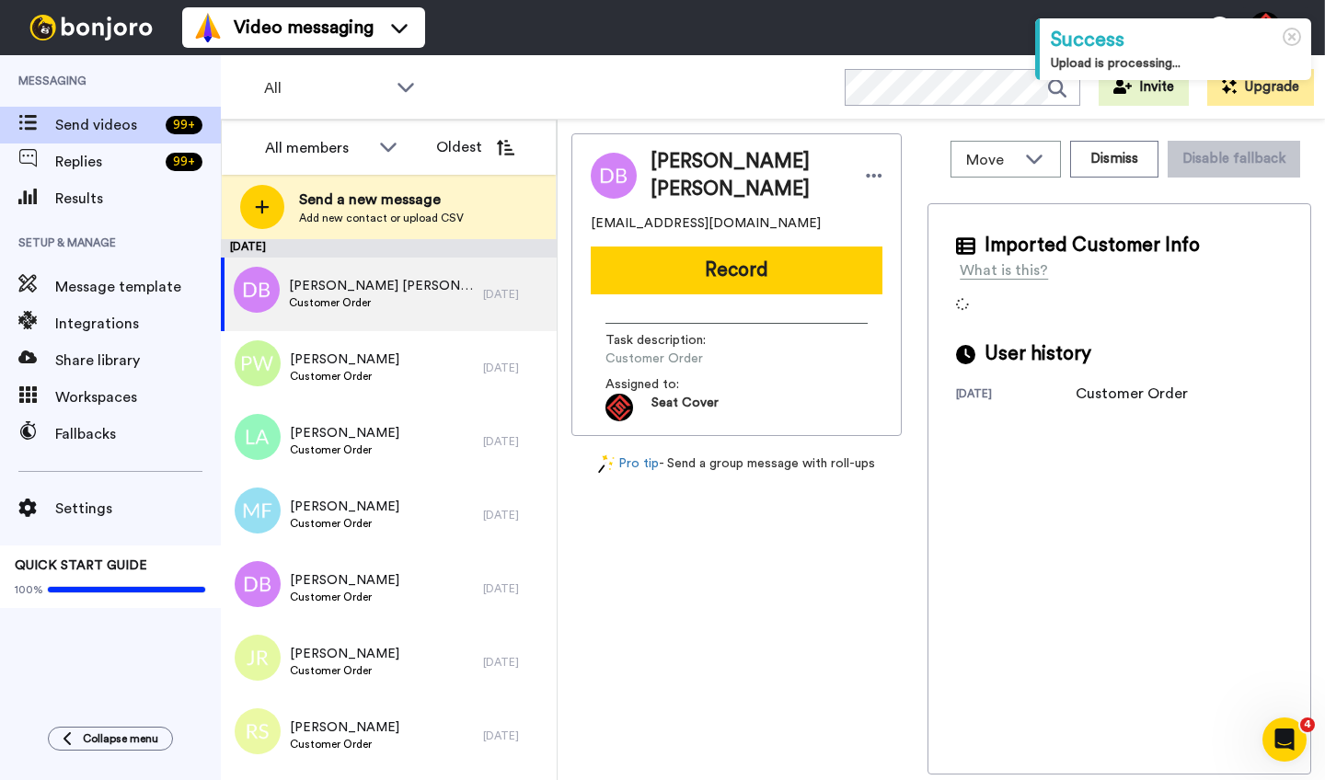
click at [669, 168] on span "[PERSON_NAME] [PERSON_NAME]" at bounding box center [749, 175] width 197 height 55
copy span "[PERSON_NAME]"
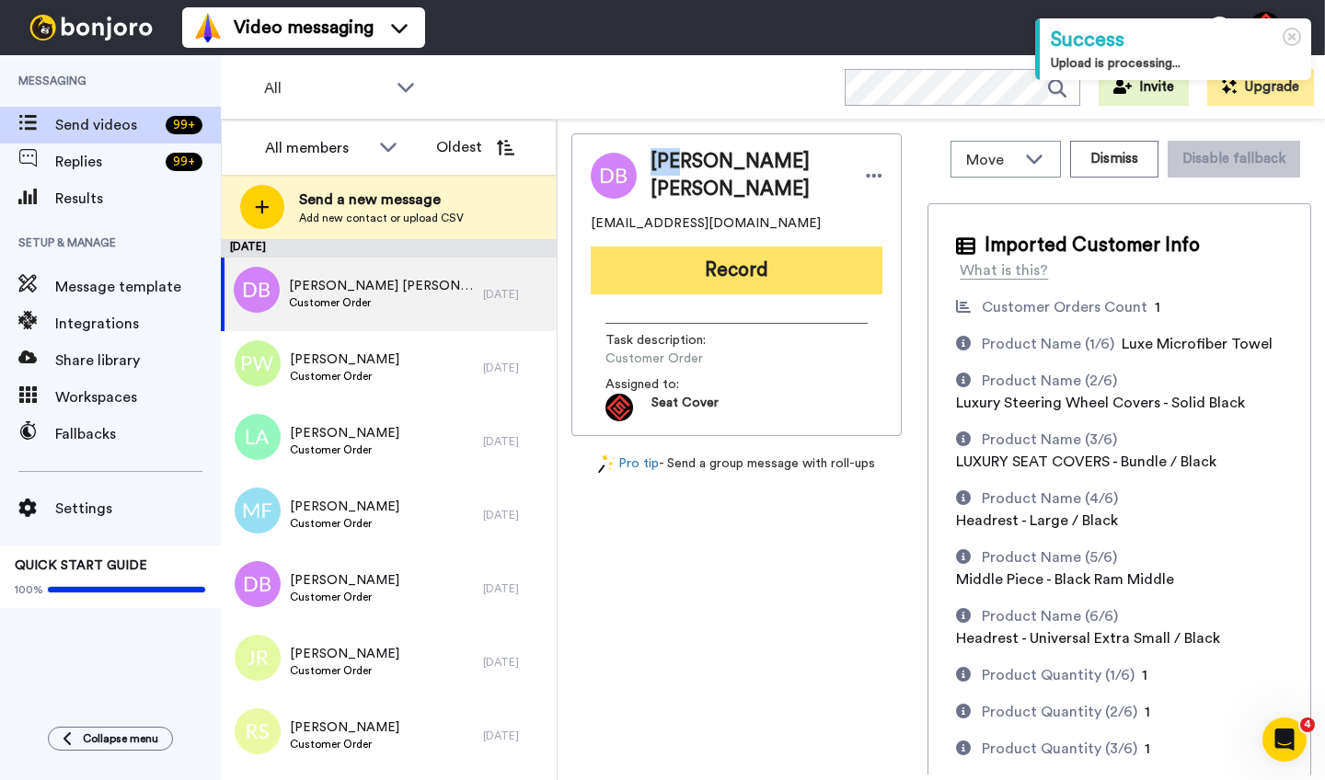
click at [709, 268] on button "Record" at bounding box center [737, 271] width 292 height 48
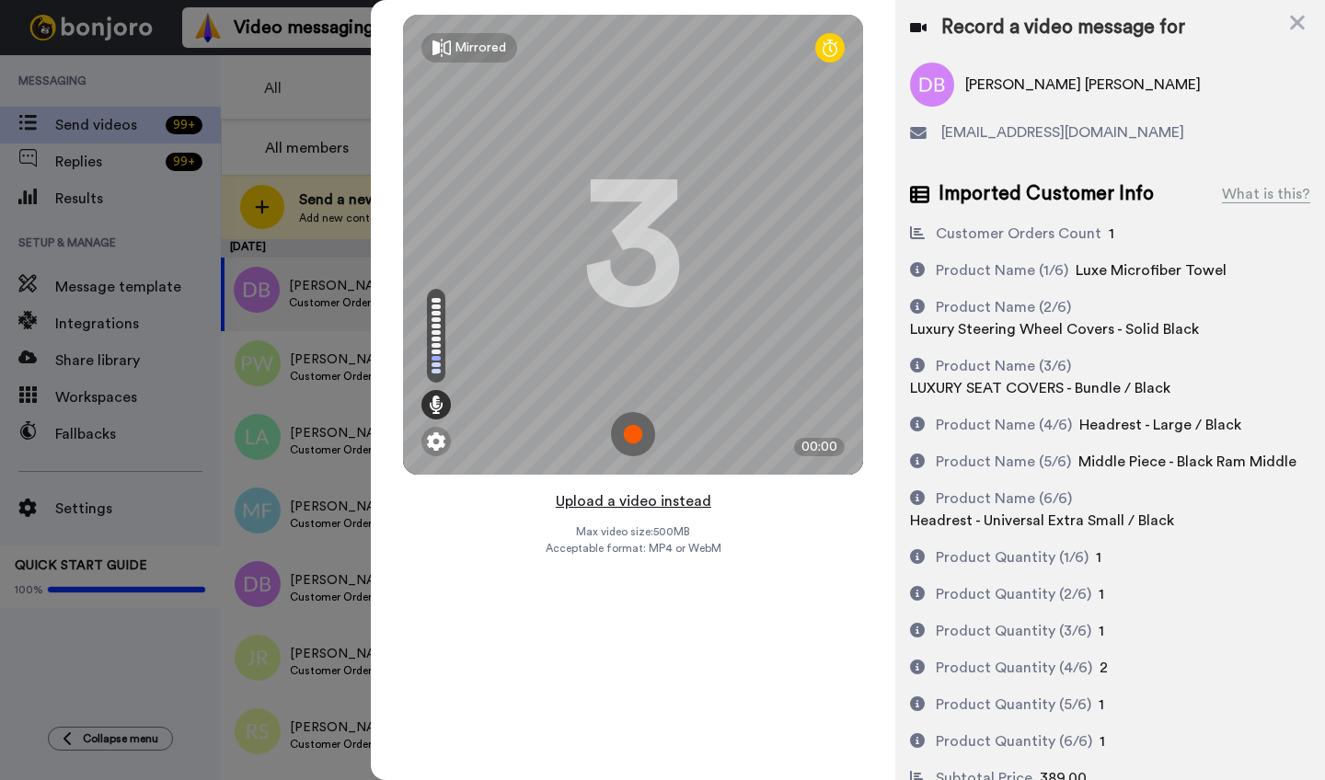
click at [637, 502] on button "Upload a video instead" at bounding box center [633, 502] width 167 height 24
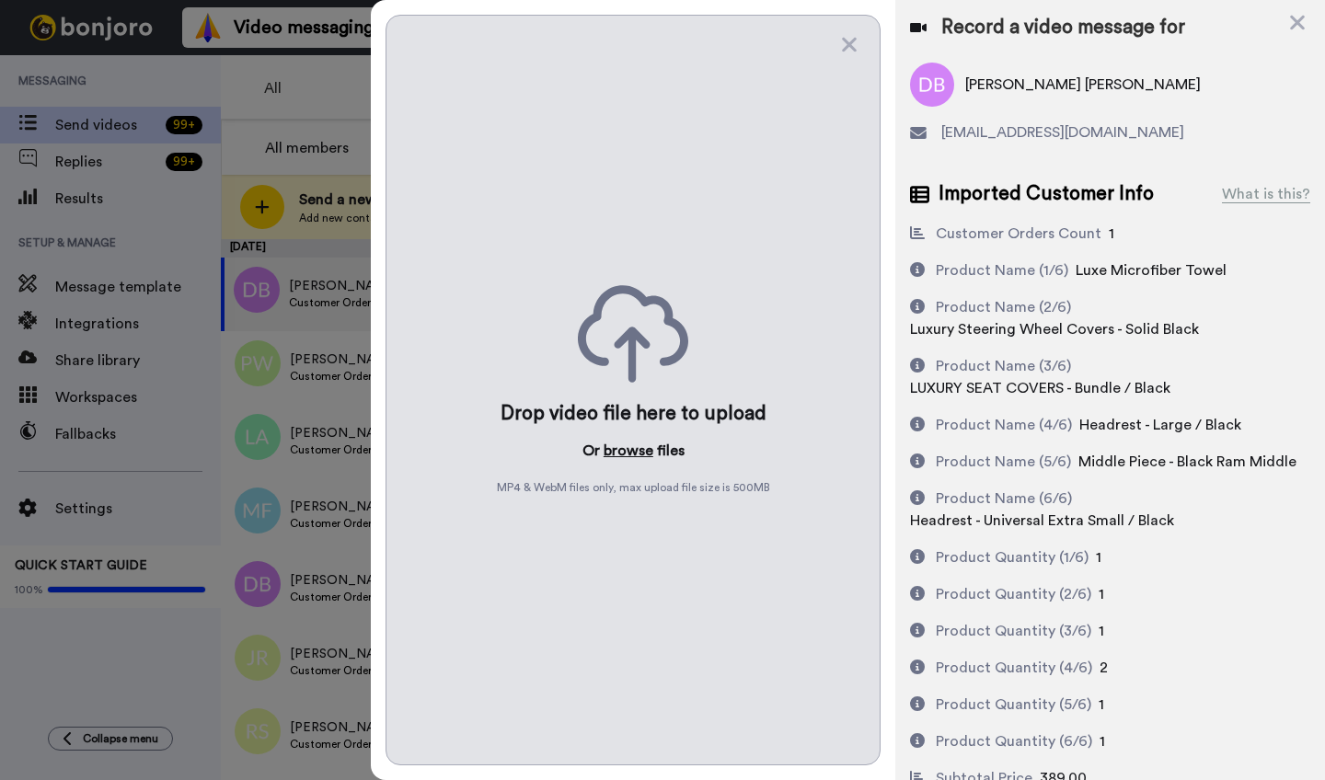
click at [635, 446] on button "browse" at bounding box center [629, 451] width 50 height 22
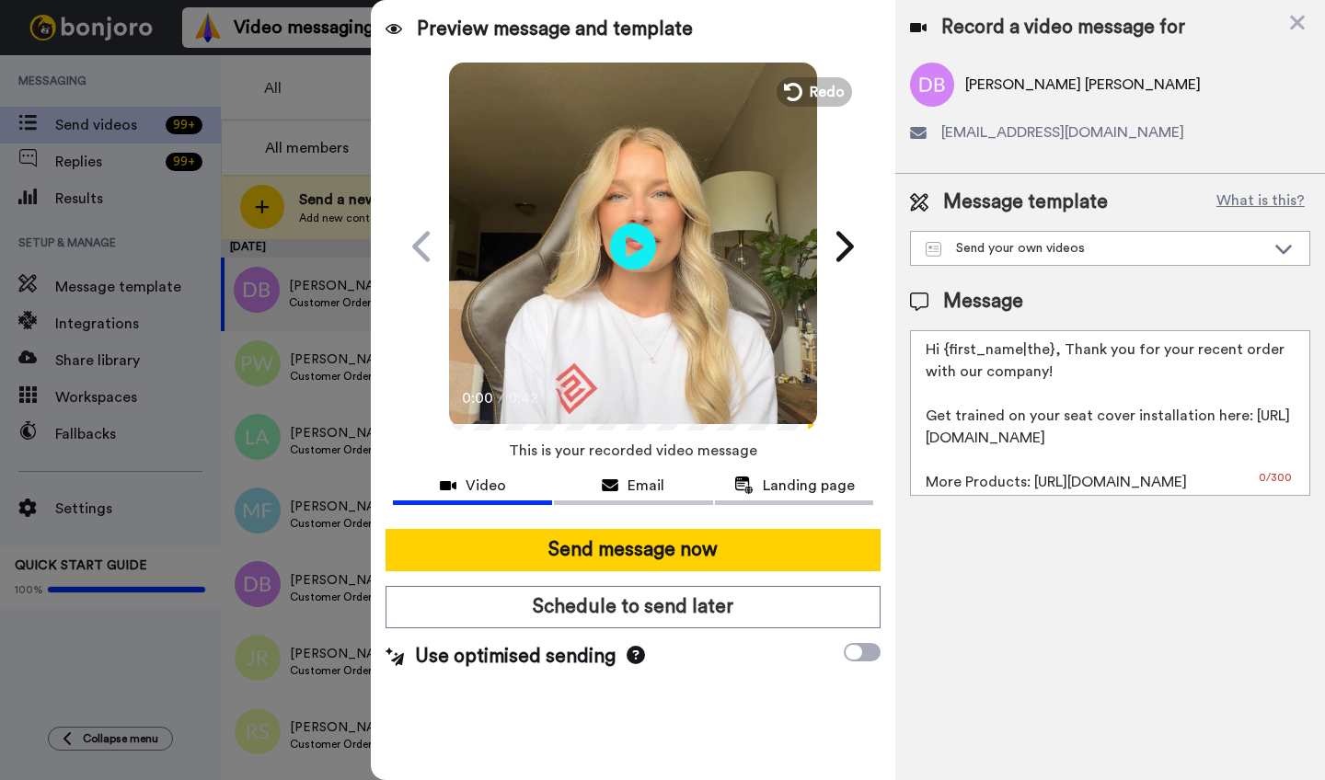
drag, startPoint x: 1052, startPoint y: 353, endPoint x: 945, endPoint y: 355, distance: 106.8
click at [945, 355] on textarea "Hi {first_name|the}, Thank you for your recent order with our company! Get trai…" at bounding box center [1110, 413] width 400 height 166
paste textarea "[PERSON_NAME]"
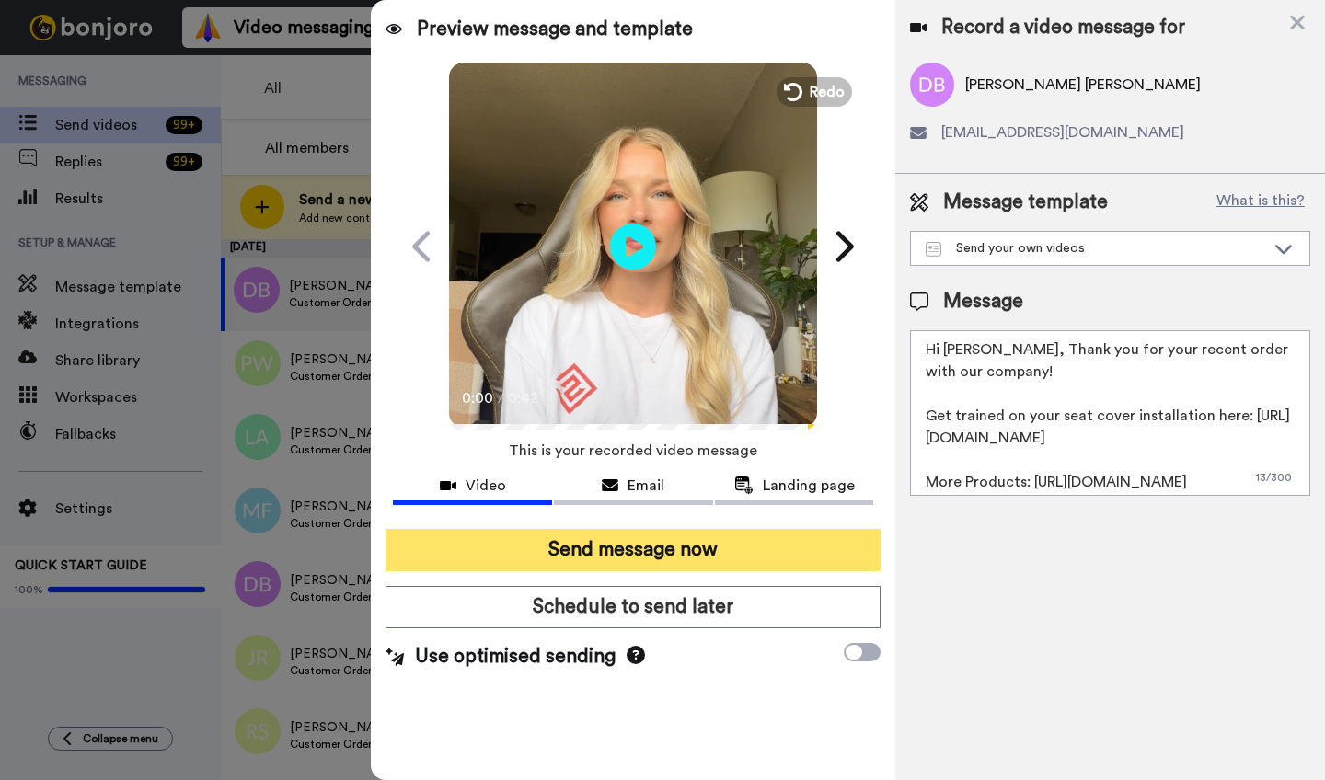
type textarea "Hi [PERSON_NAME], Thank you for your recent order with our company! Get trained…"
click at [711, 561] on button "Send message now" at bounding box center [633, 550] width 495 height 42
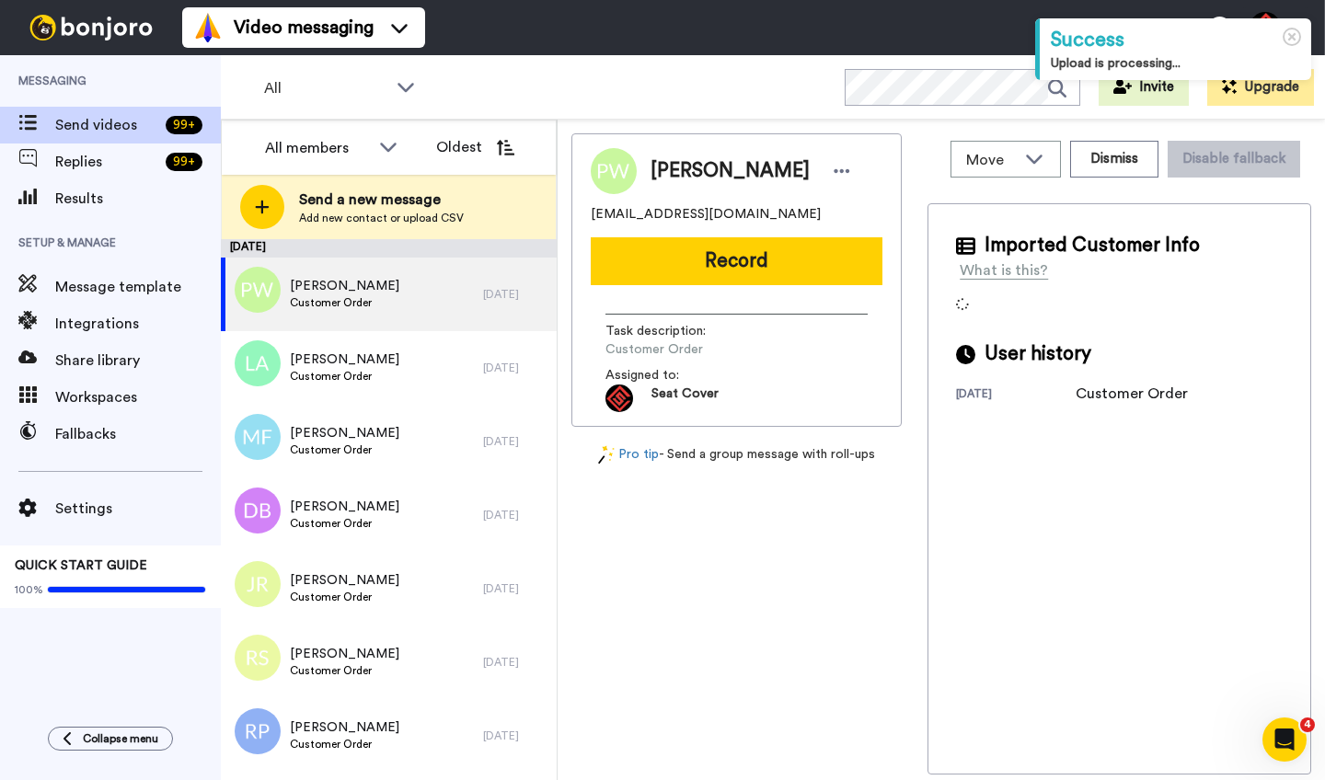
click at [677, 177] on span "[PERSON_NAME]" at bounding box center [730, 171] width 159 height 28
copy span "[PERSON_NAME]"
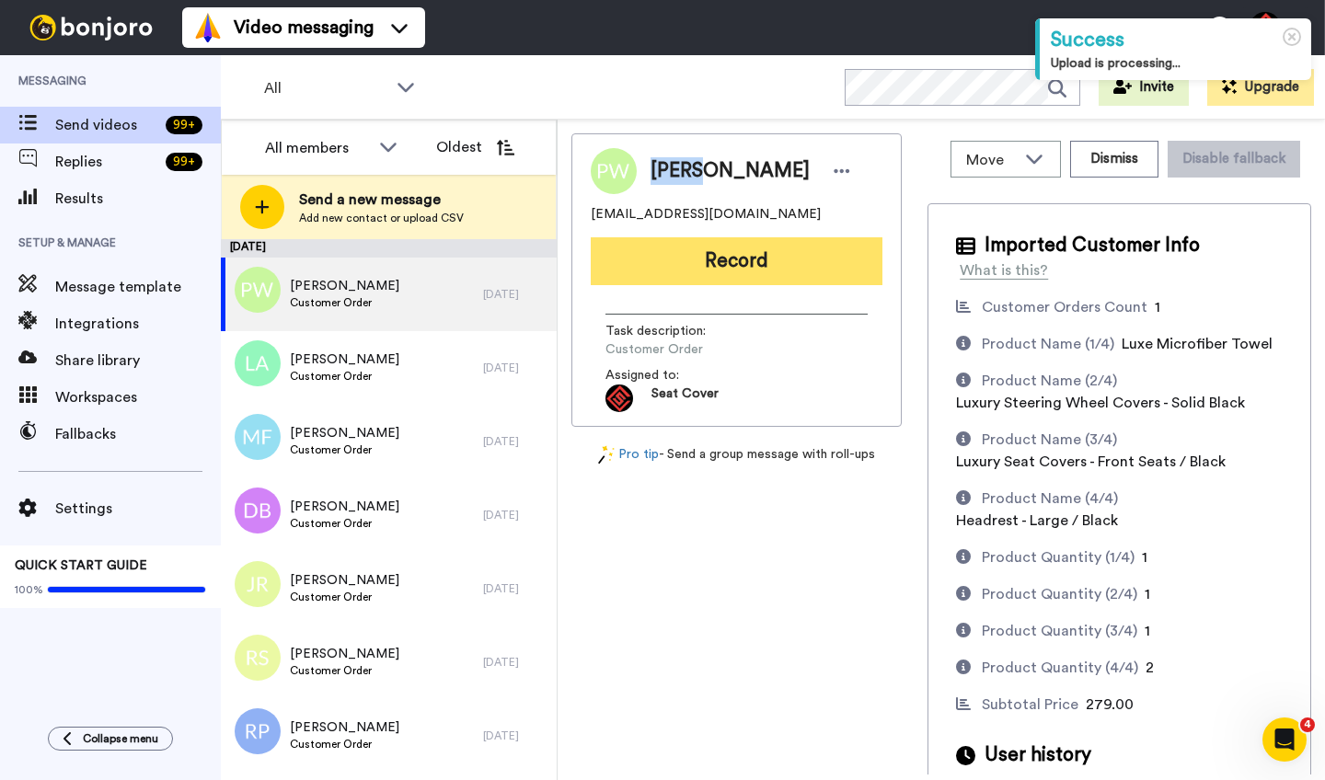
click at [720, 259] on button "Record" at bounding box center [737, 261] width 292 height 48
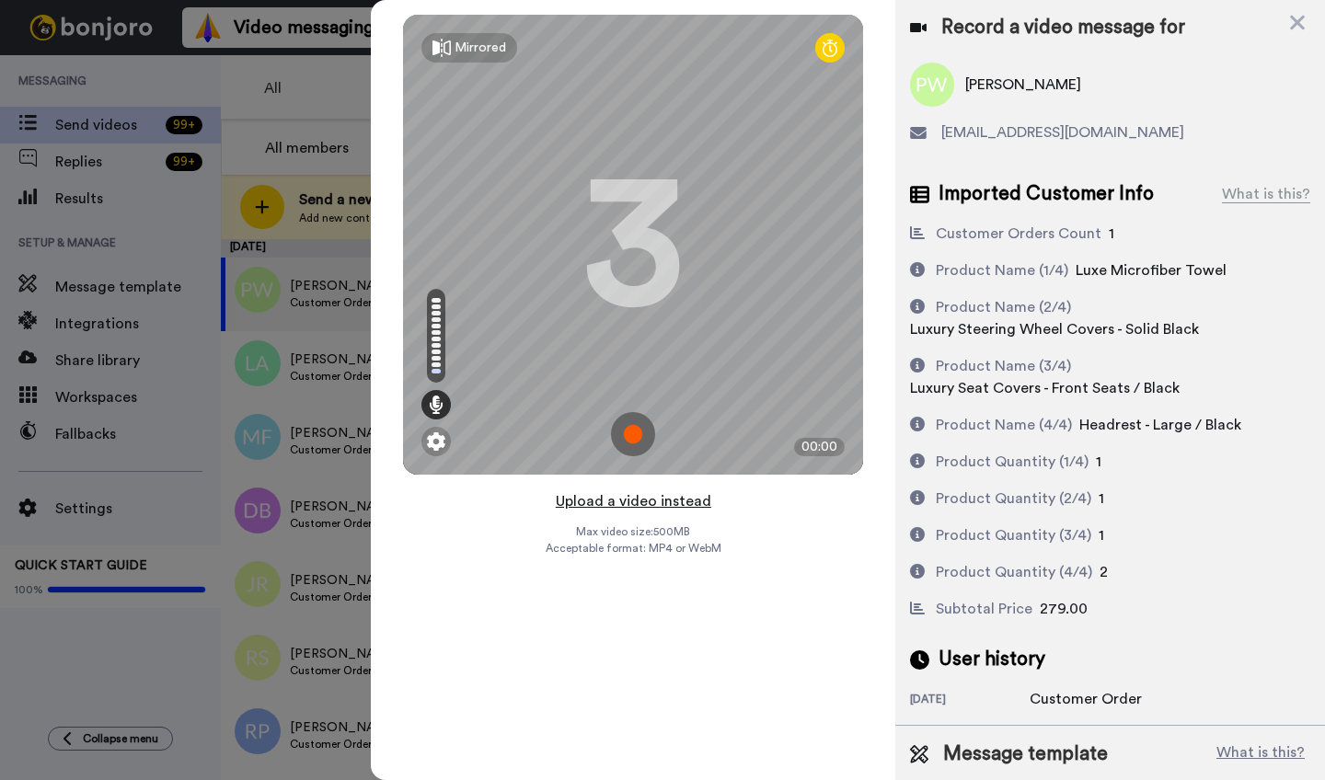
click at [630, 505] on button "Upload a video instead" at bounding box center [633, 502] width 167 height 24
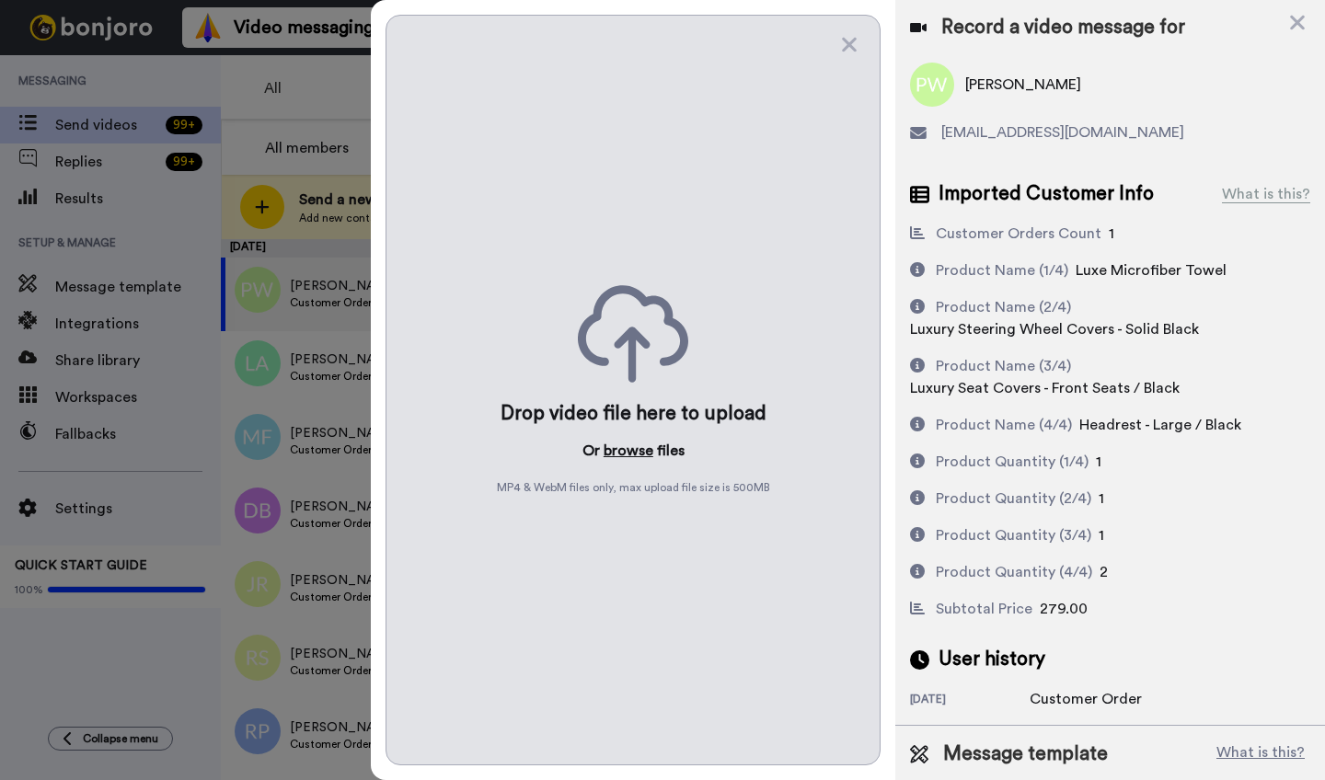
click at [622, 448] on button "browse" at bounding box center [629, 451] width 50 height 22
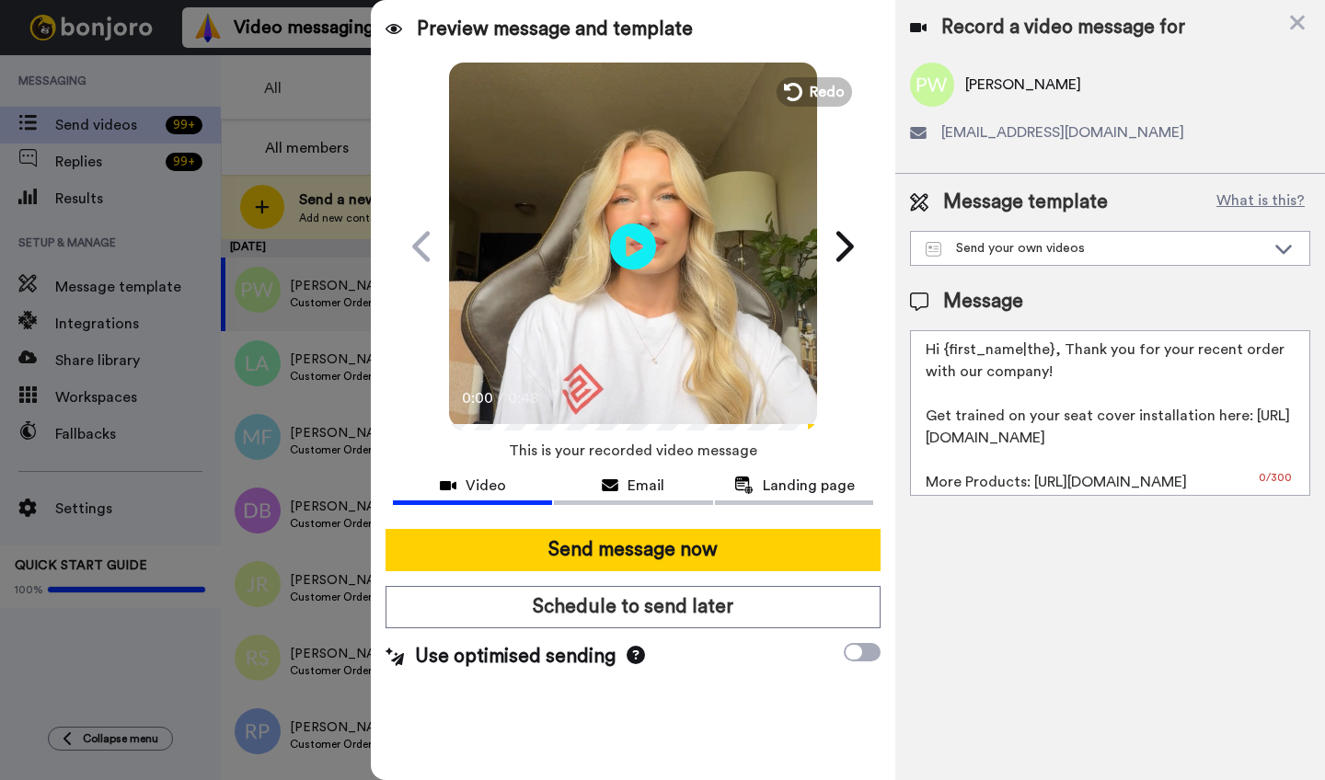
drag, startPoint x: 1050, startPoint y: 353, endPoint x: 951, endPoint y: 354, distance: 99.4
click at [951, 354] on textarea "Hi {first_name|the}, Thank you for your recent order with our company! Get trai…" at bounding box center [1110, 413] width 400 height 166
paste textarea "[PERSON_NAME]"
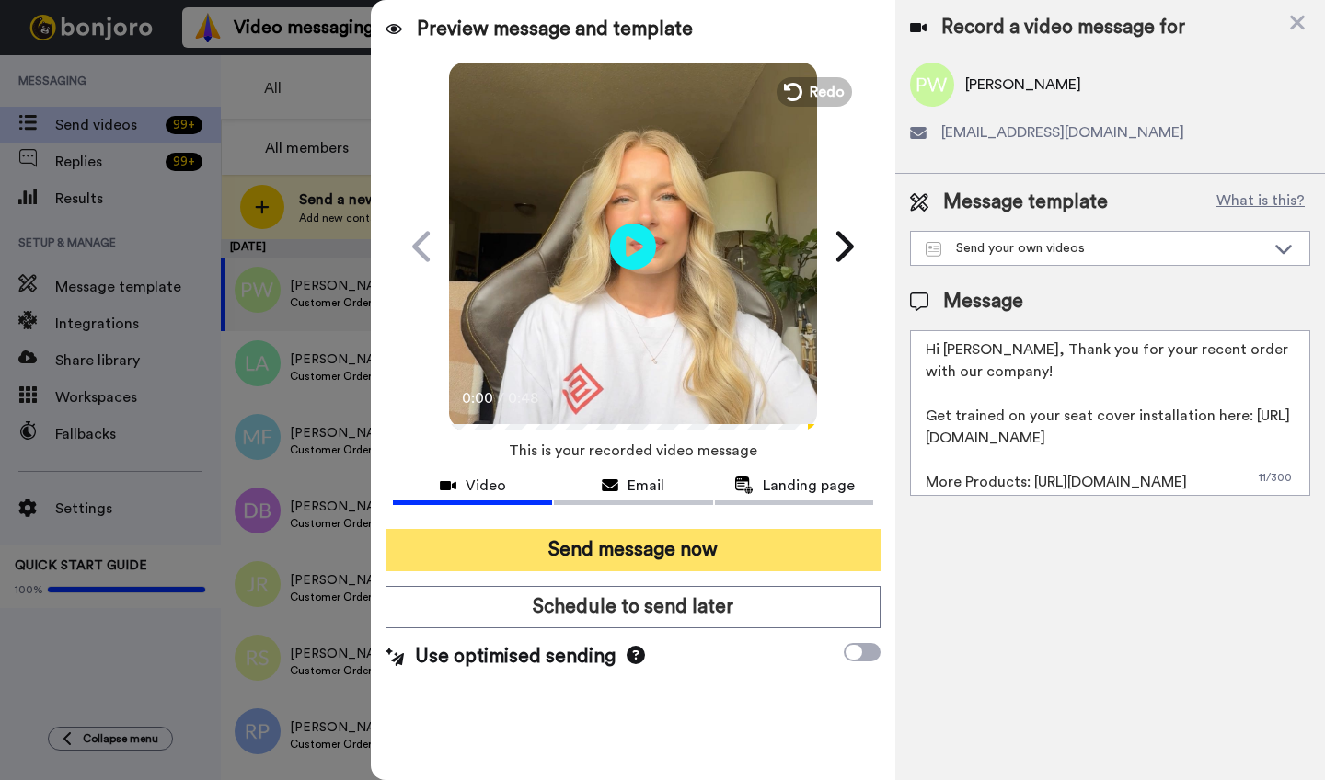
type textarea "Hi [PERSON_NAME], Thank you for your recent order with our company! Get trained…"
click at [663, 550] on button "Send message now" at bounding box center [633, 550] width 495 height 42
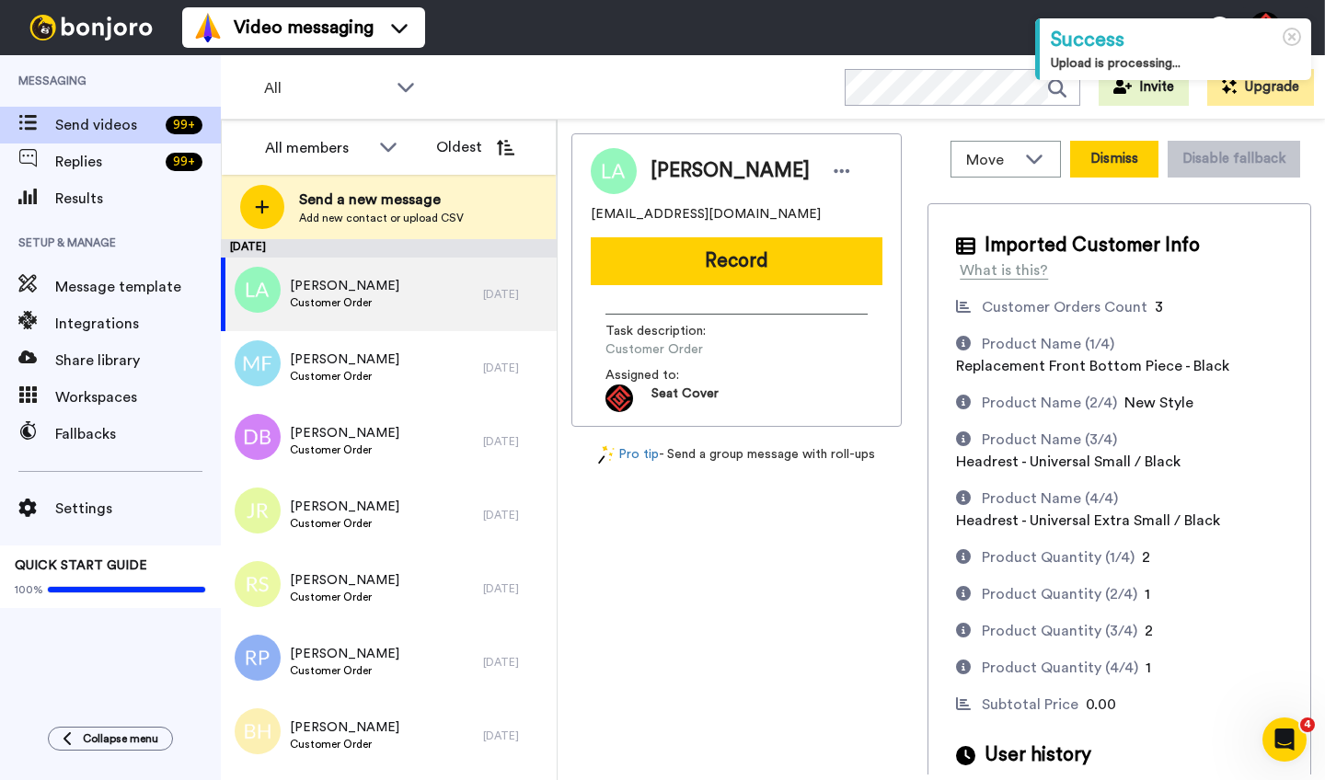
click at [1100, 158] on button "Dismiss" at bounding box center [1114, 159] width 88 height 37
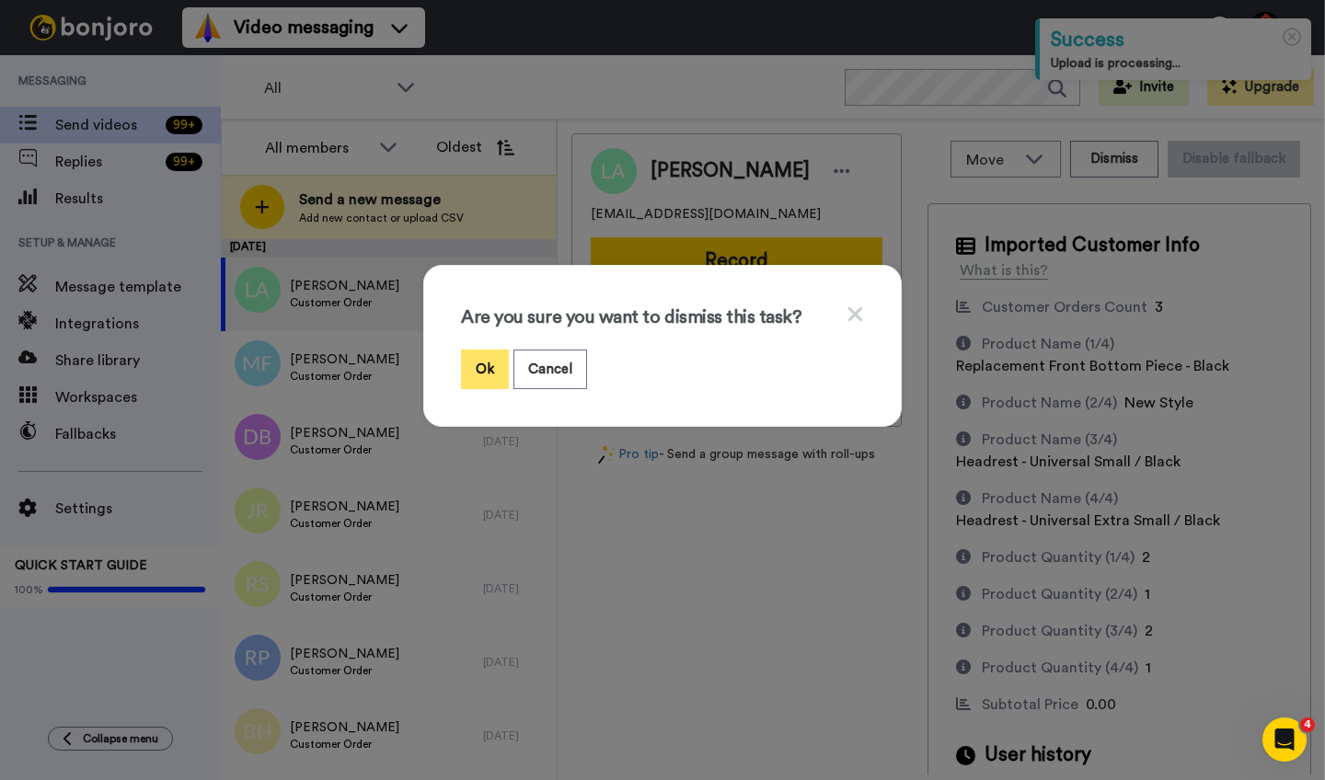
click at [479, 375] on button "Ok" at bounding box center [485, 370] width 48 height 40
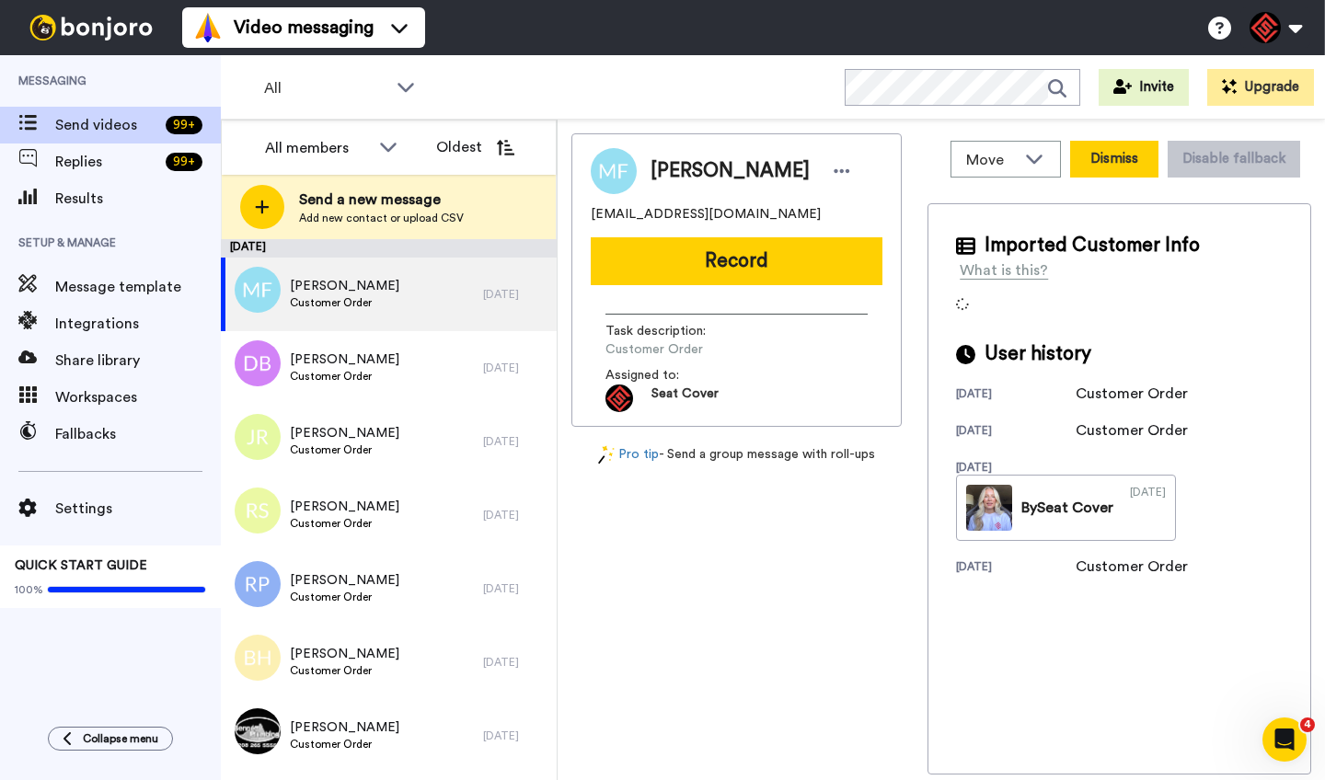
click at [1103, 160] on button "Dismiss" at bounding box center [1114, 159] width 88 height 37
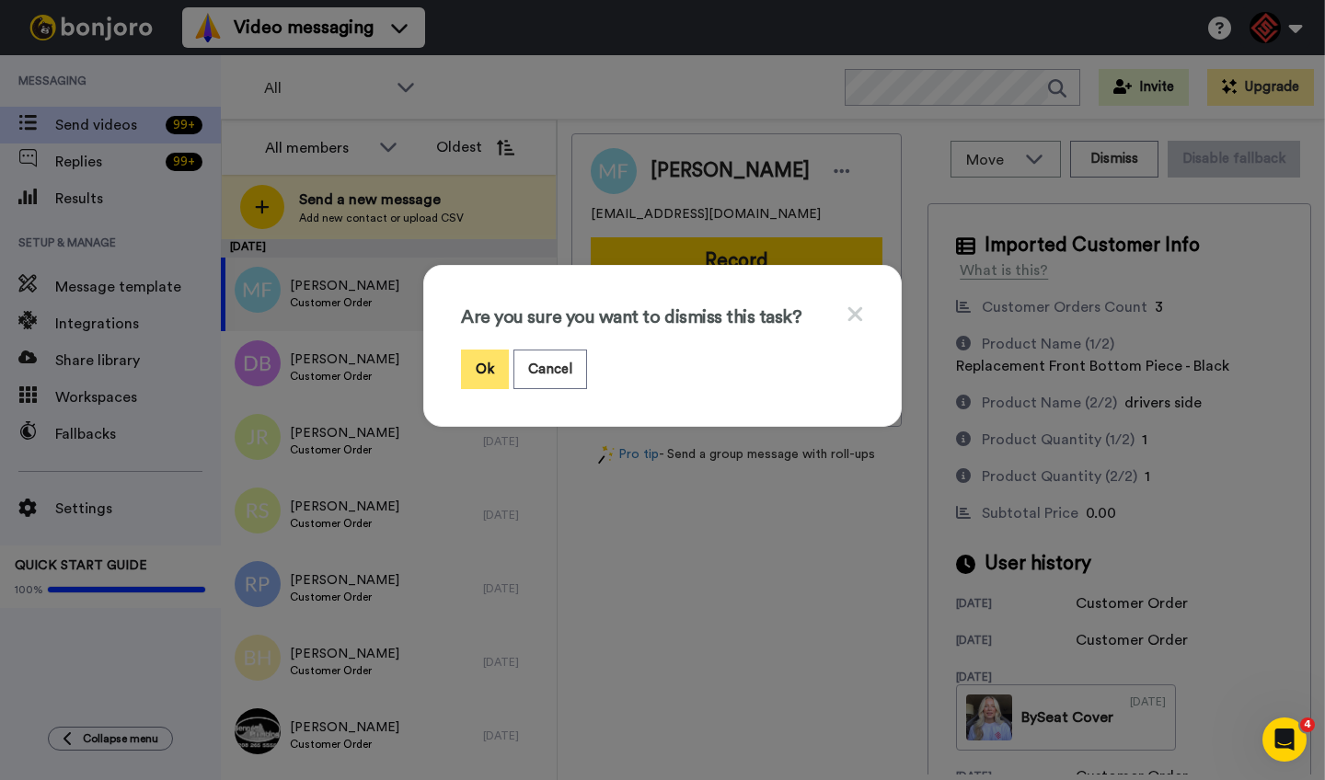
click at [491, 375] on button "Ok" at bounding box center [485, 370] width 48 height 40
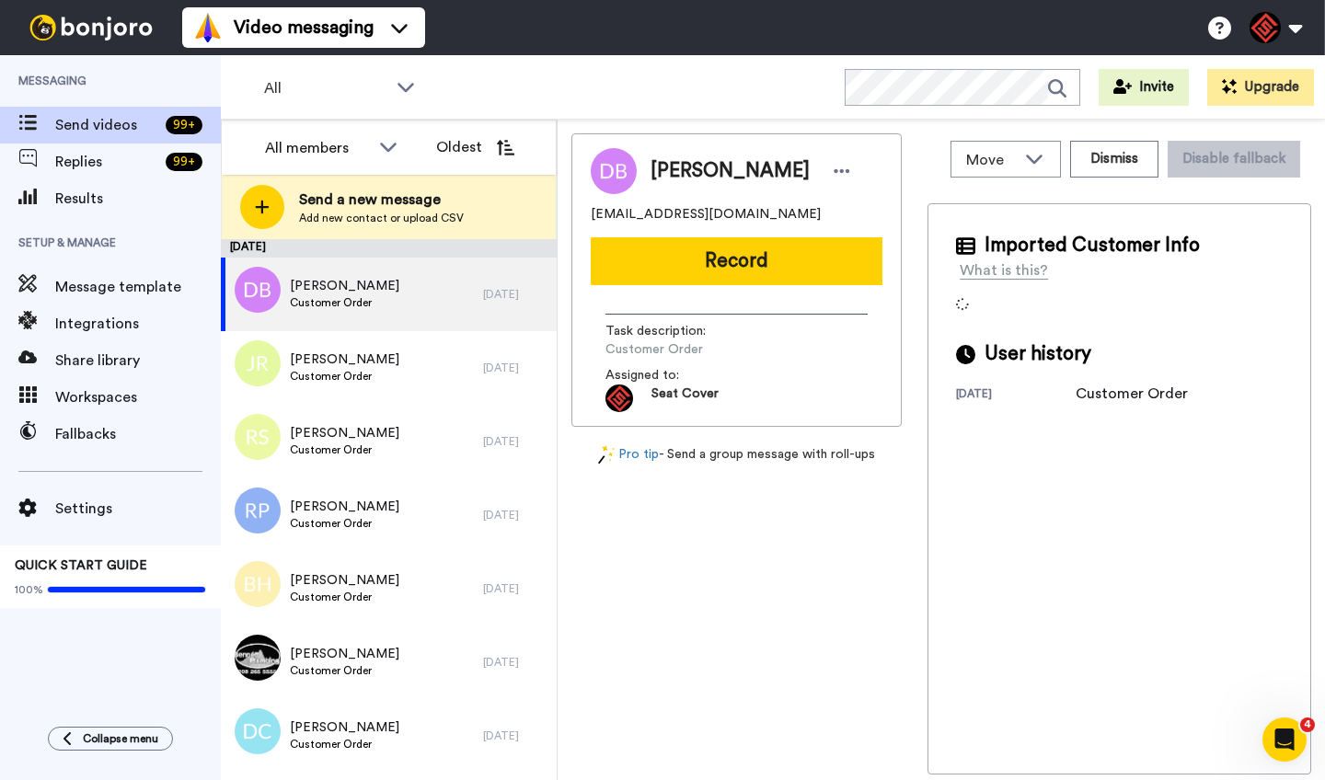
click at [697, 168] on span "[PERSON_NAME]" at bounding box center [730, 171] width 159 height 28
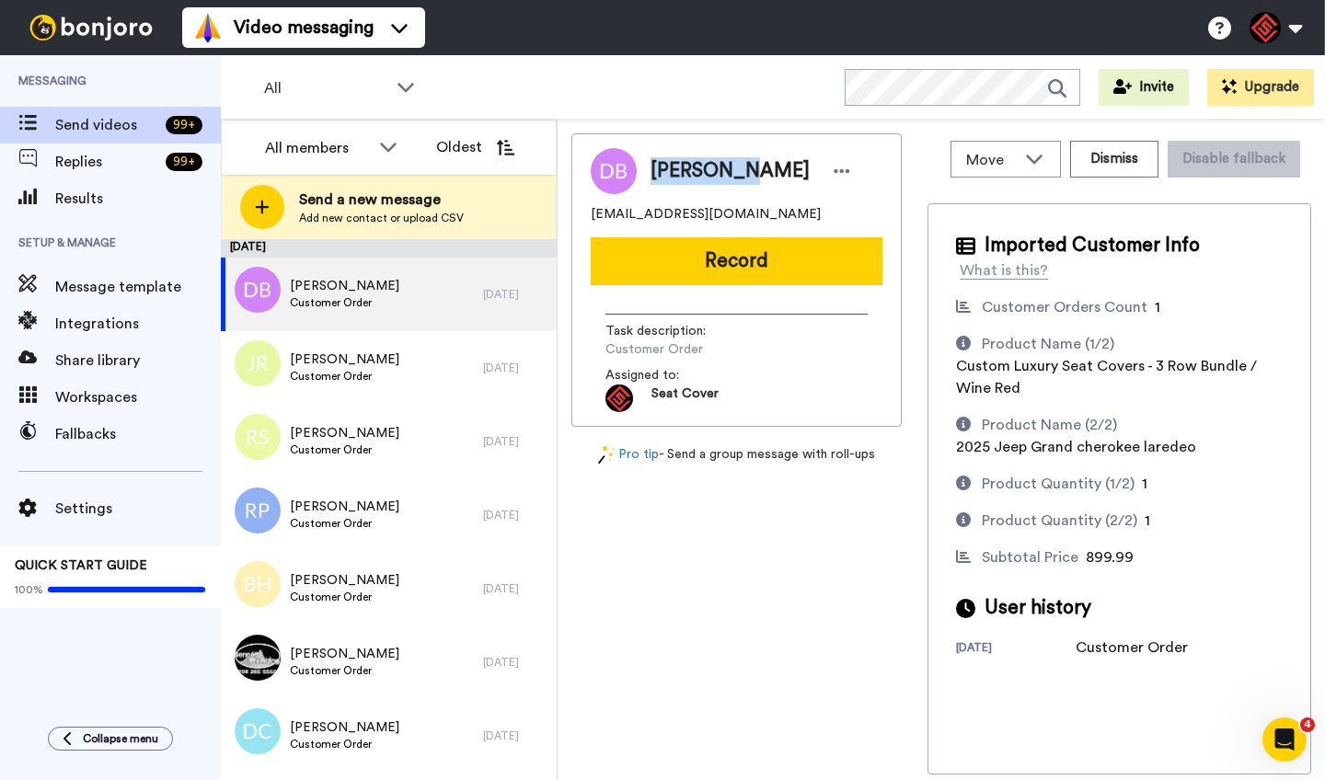
copy span "[PERSON_NAME]"
click at [1122, 167] on button "Dismiss" at bounding box center [1114, 159] width 88 height 37
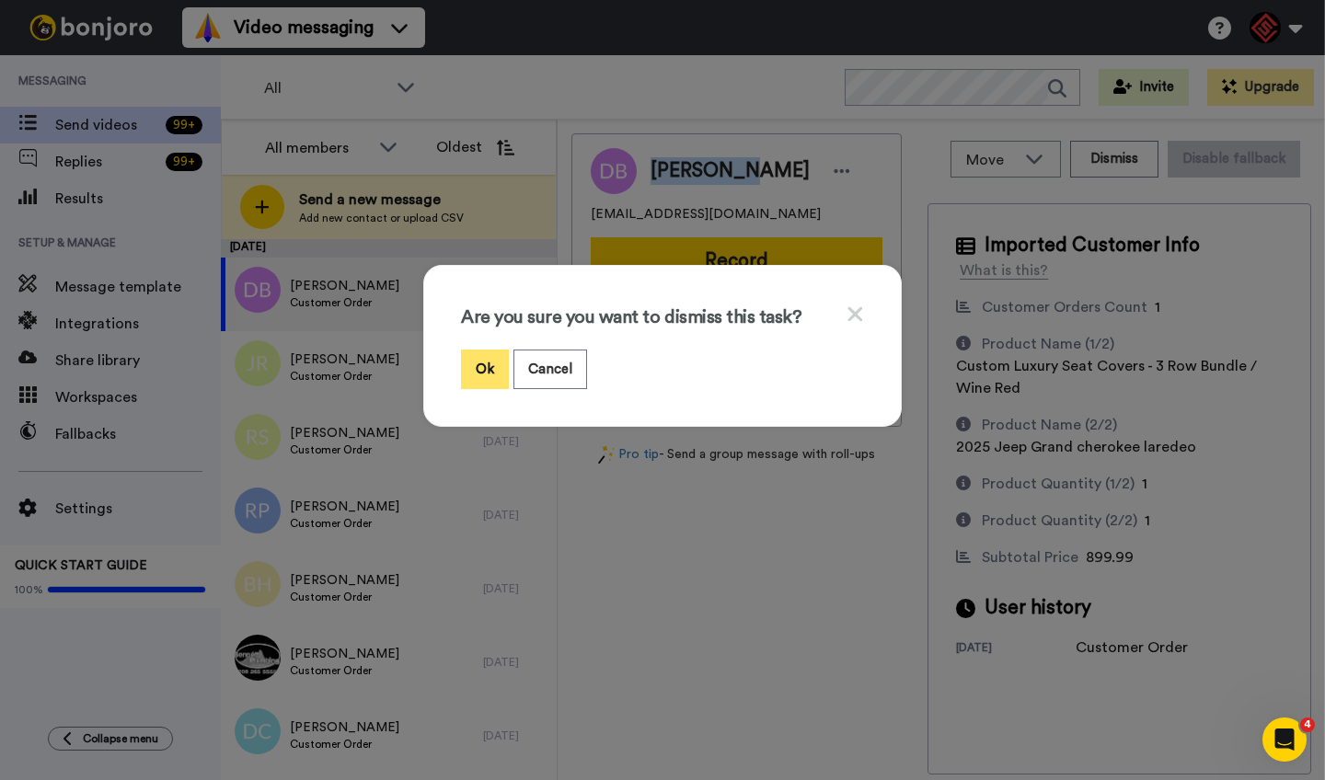
click at [481, 369] on button "Ok" at bounding box center [485, 370] width 48 height 40
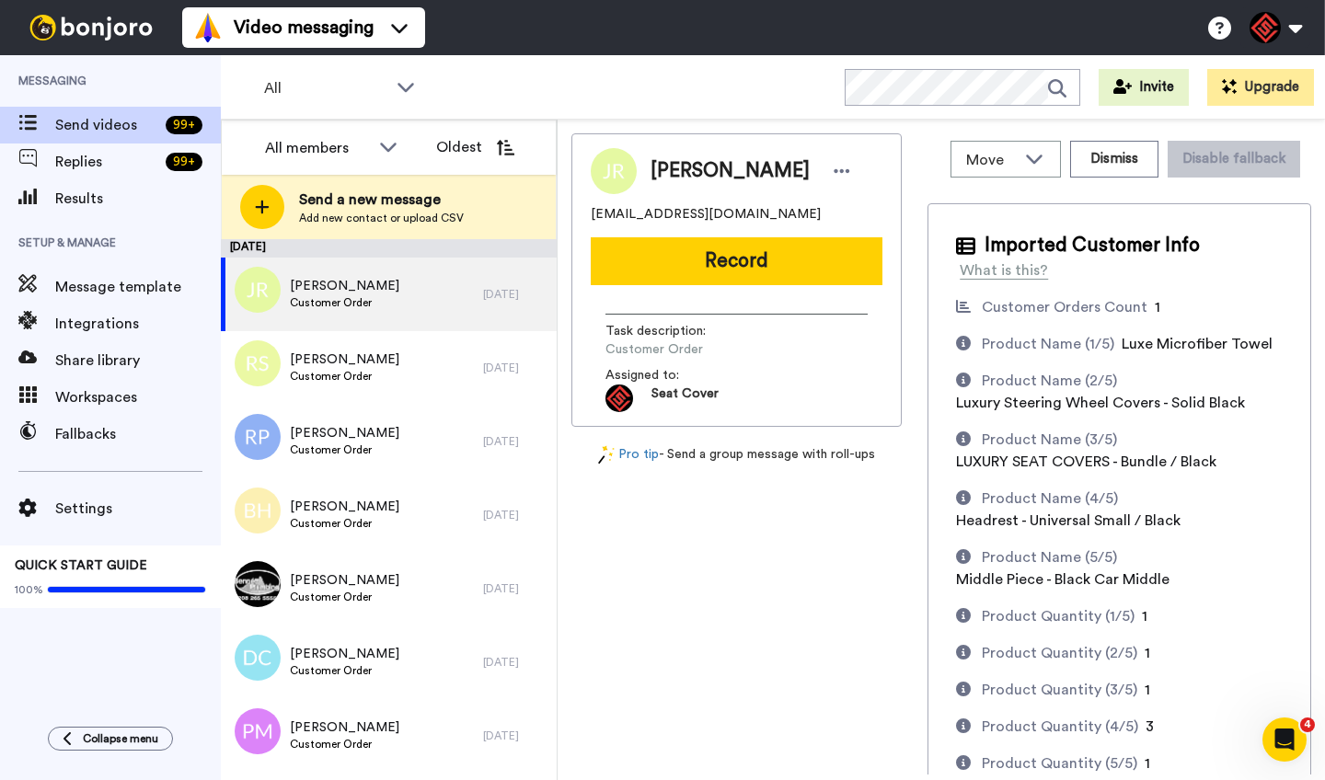
click at [683, 171] on span "[PERSON_NAME]" at bounding box center [730, 171] width 159 height 28
copy span "[PERSON_NAME]"
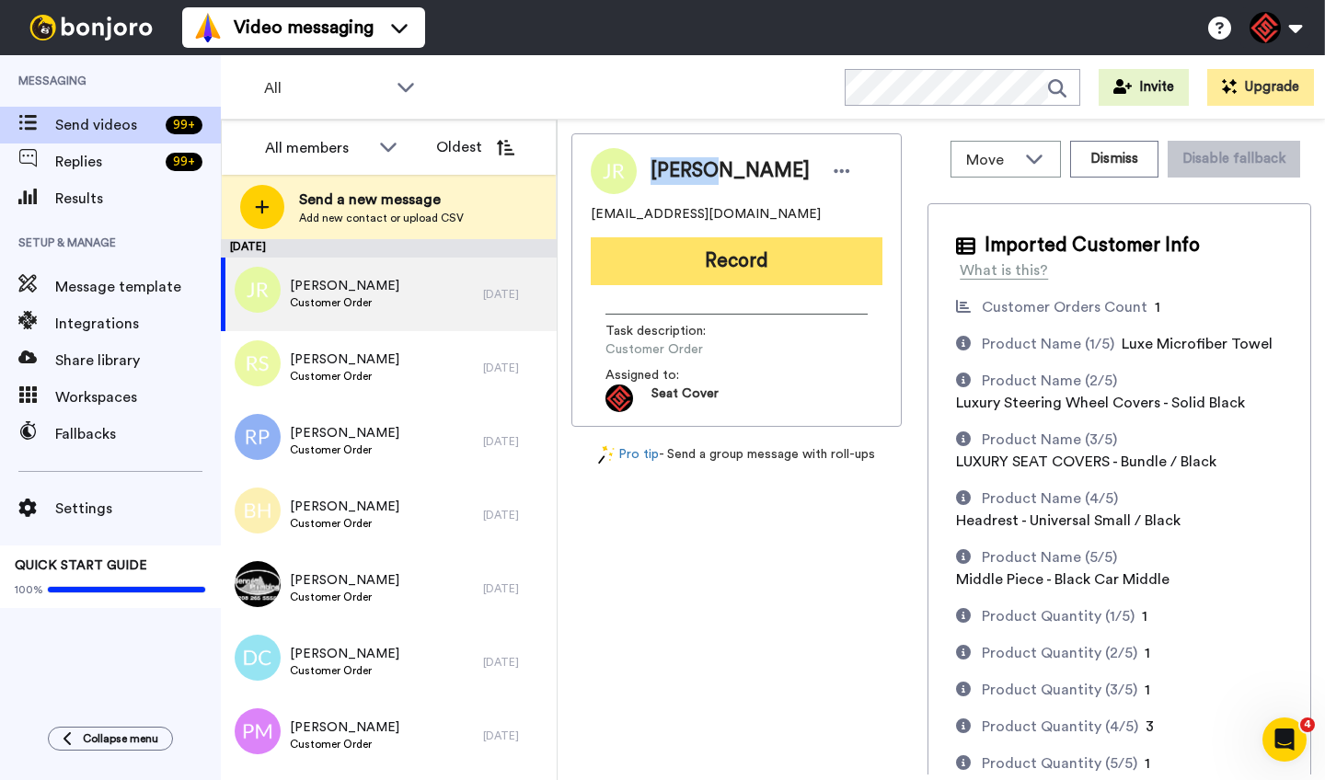
click at [711, 261] on button "Record" at bounding box center [737, 261] width 292 height 48
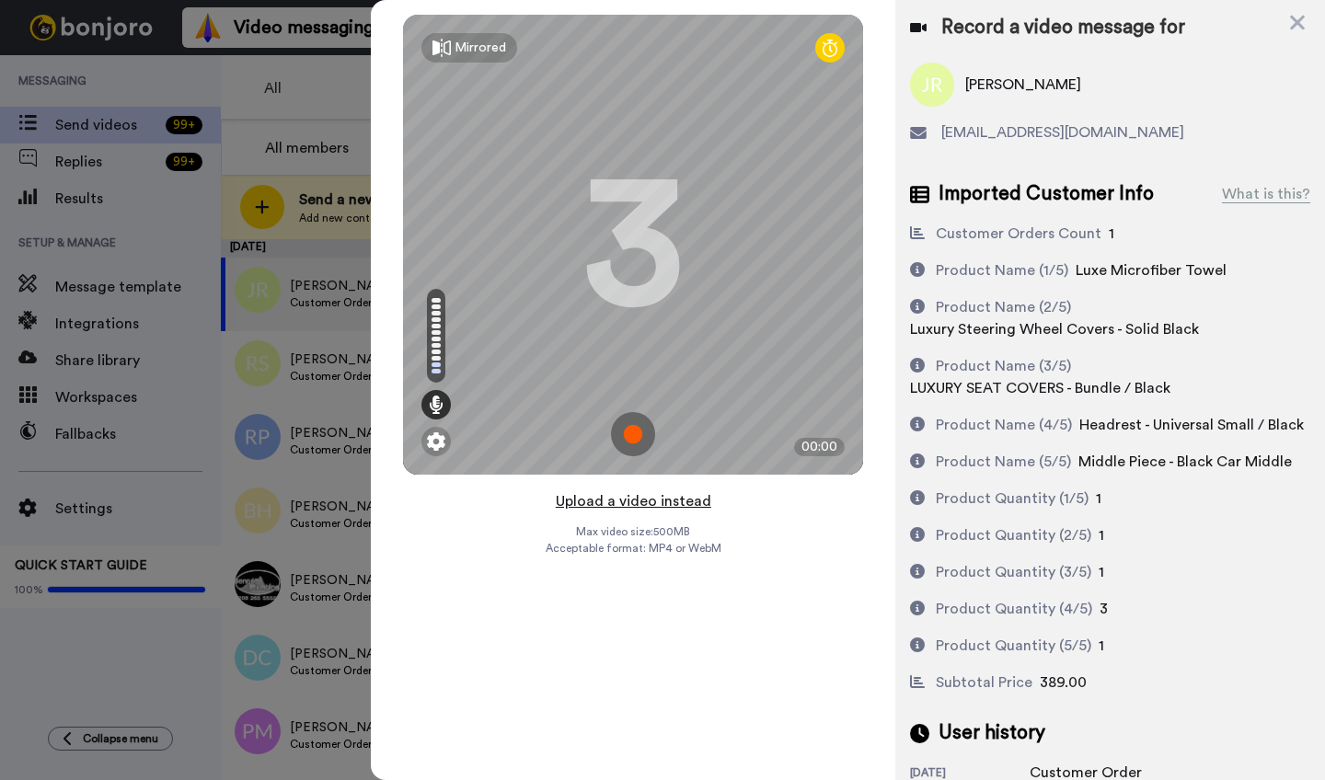
click at [622, 506] on button "Upload a video instead" at bounding box center [633, 502] width 167 height 24
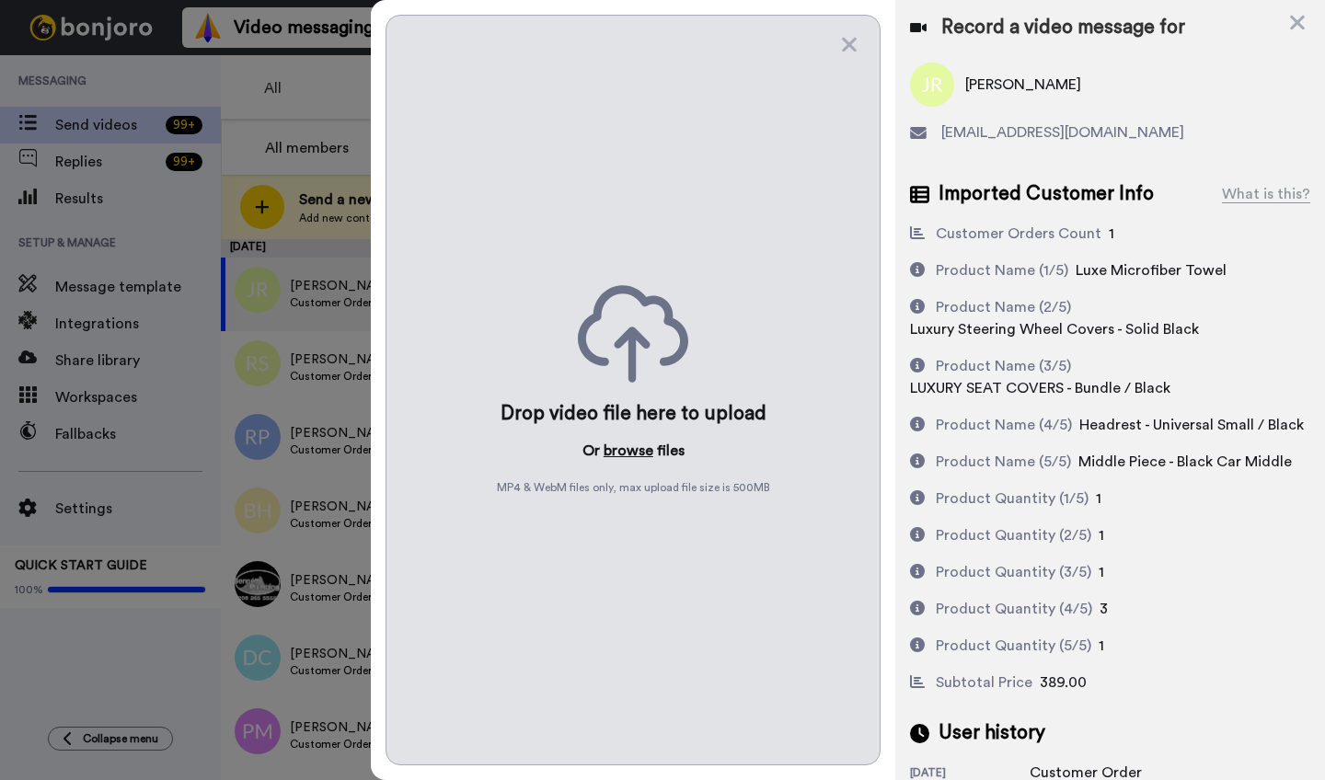
click at [620, 451] on button "browse" at bounding box center [629, 451] width 50 height 22
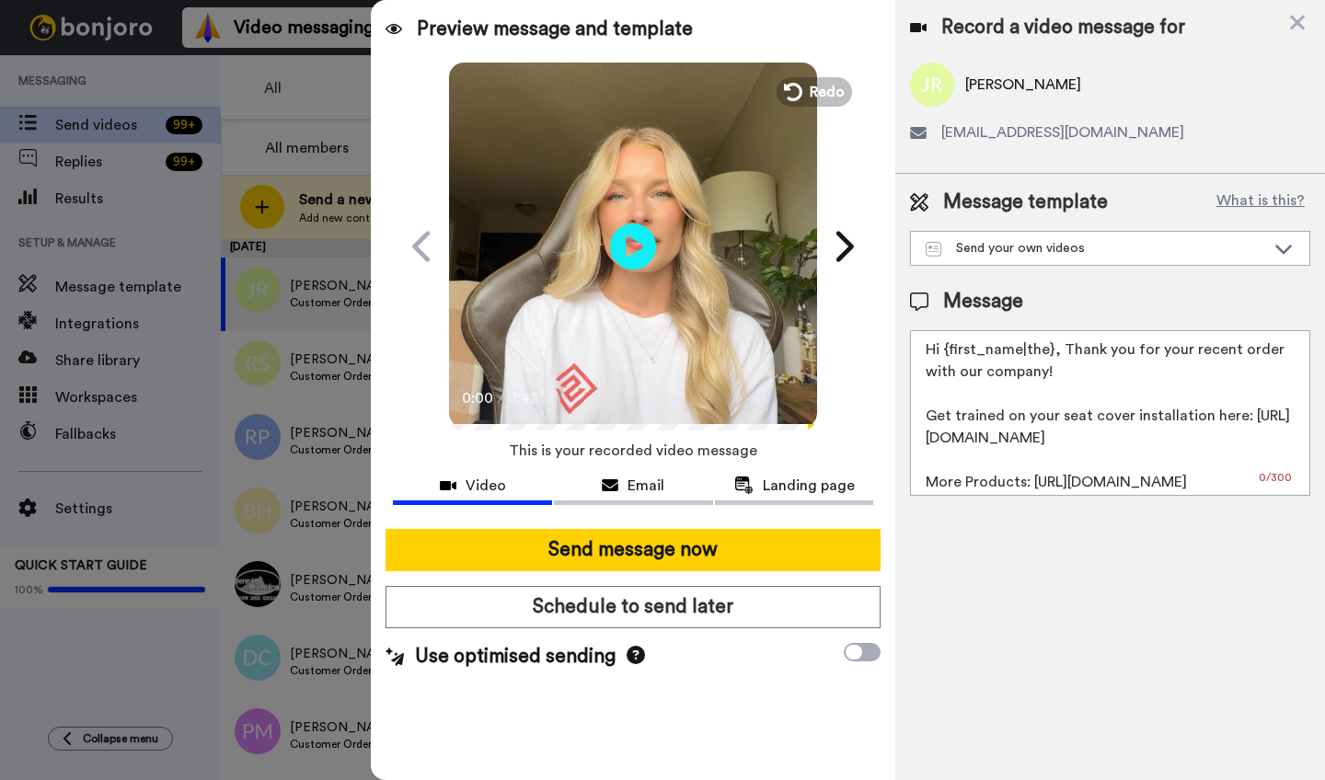
drag, startPoint x: 1051, startPoint y: 352, endPoint x: 950, endPoint y: 355, distance: 101.3
click at [950, 355] on textarea "Hi {first_name|the}, Thank you for your recent order with our company! Get trai…" at bounding box center [1110, 413] width 400 height 166
paste textarea "[PERSON_NAME]"
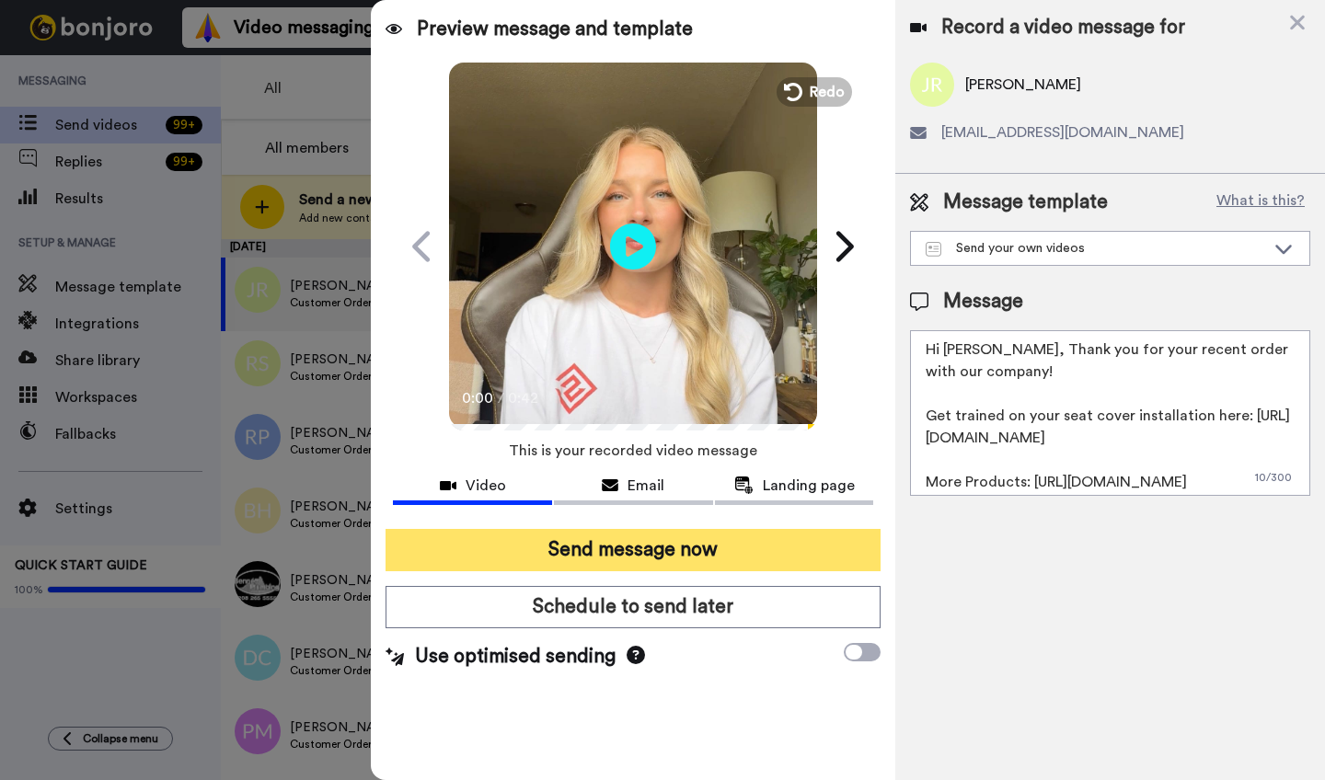
type textarea "Hi [PERSON_NAME], Thank you for your recent order with our company! Get trained…"
click at [630, 553] on button "Send message now" at bounding box center [633, 550] width 495 height 42
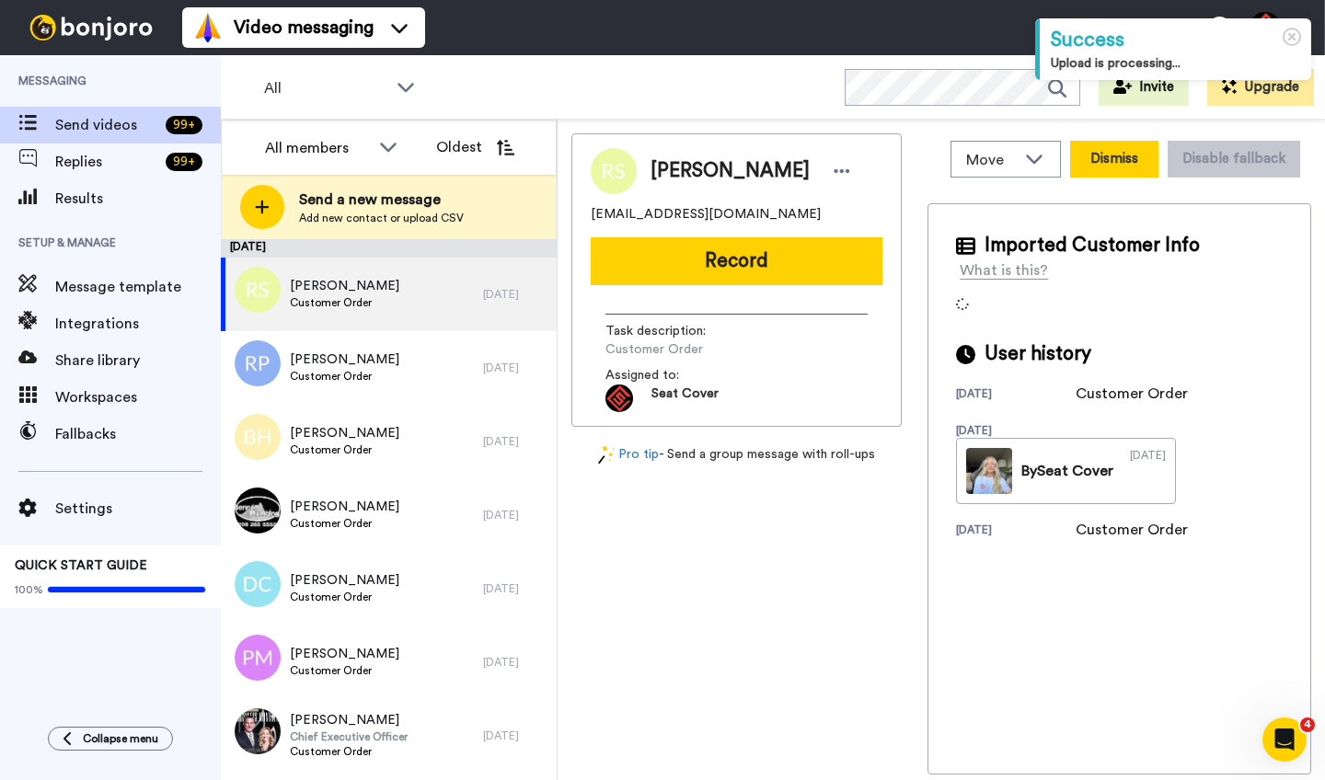
click at [1086, 157] on button "Dismiss" at bounding box center [1114, 159] width 88 height 37
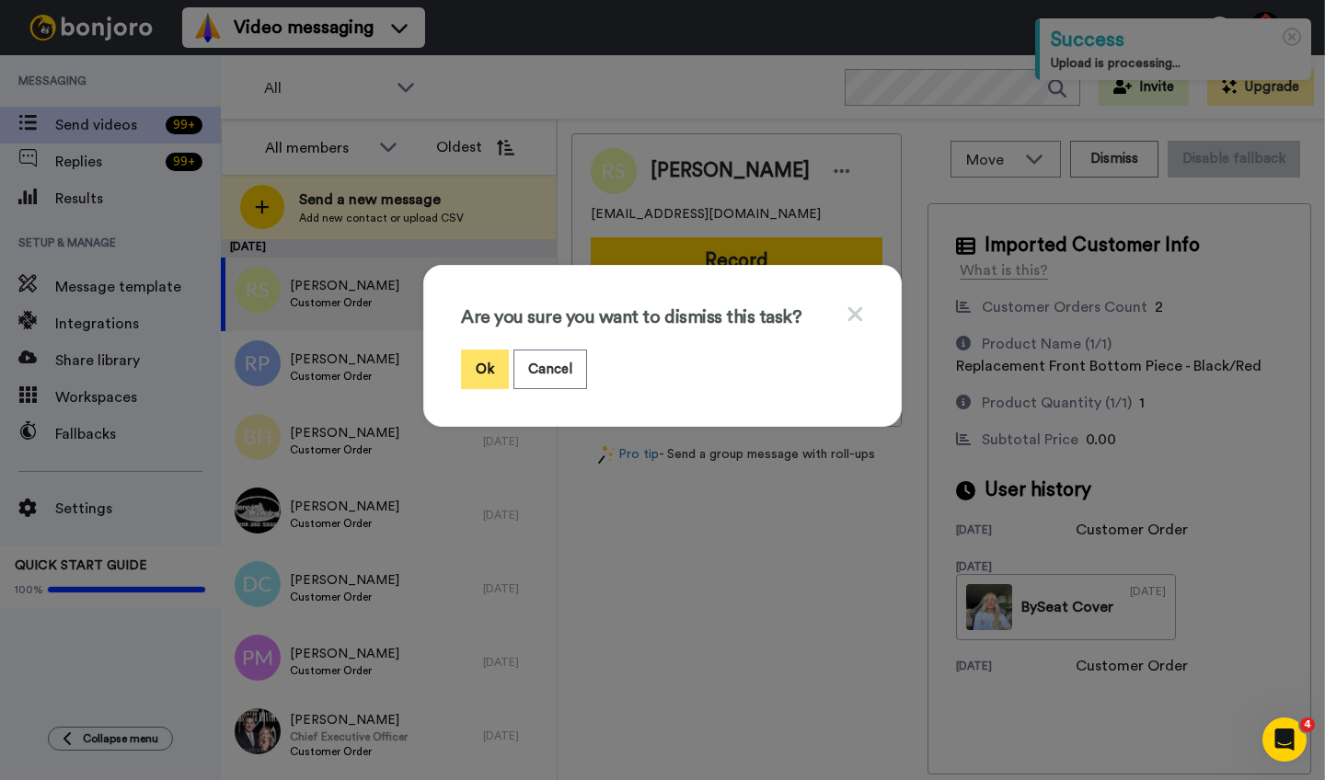
click at [477, 369] on button "Ok" at bounding box center [485, 370] width 48 height 40
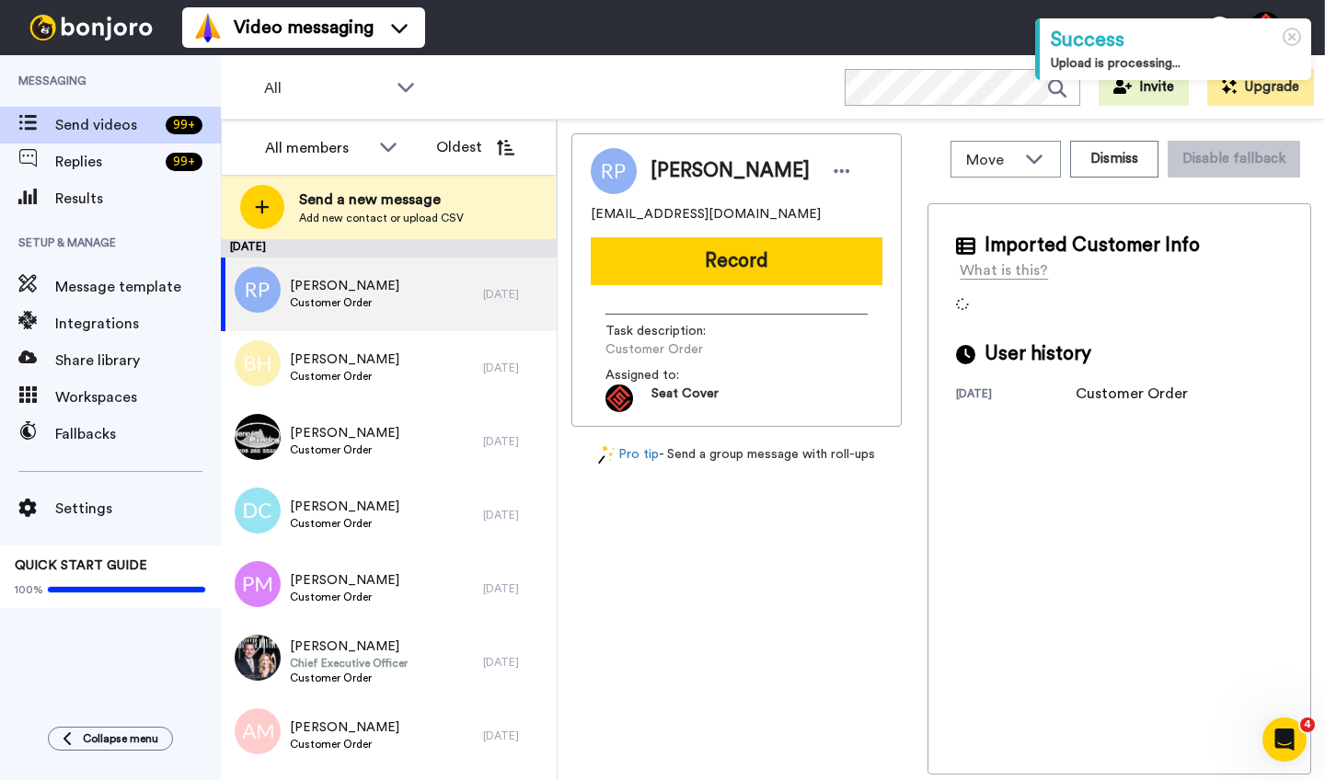
click at [672, 179] on span "Robert Philps" at bounding box center [730, 171] width 159 height 28
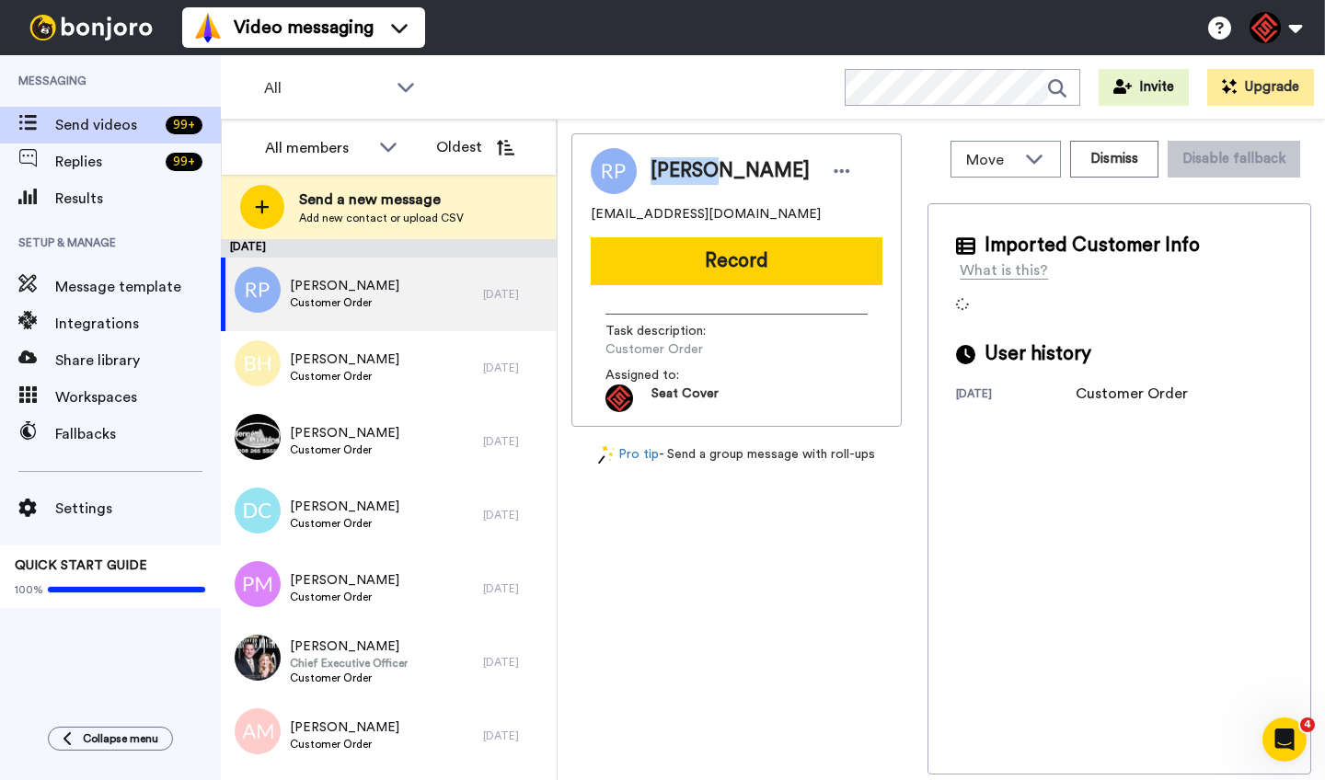
copy span "Robert"
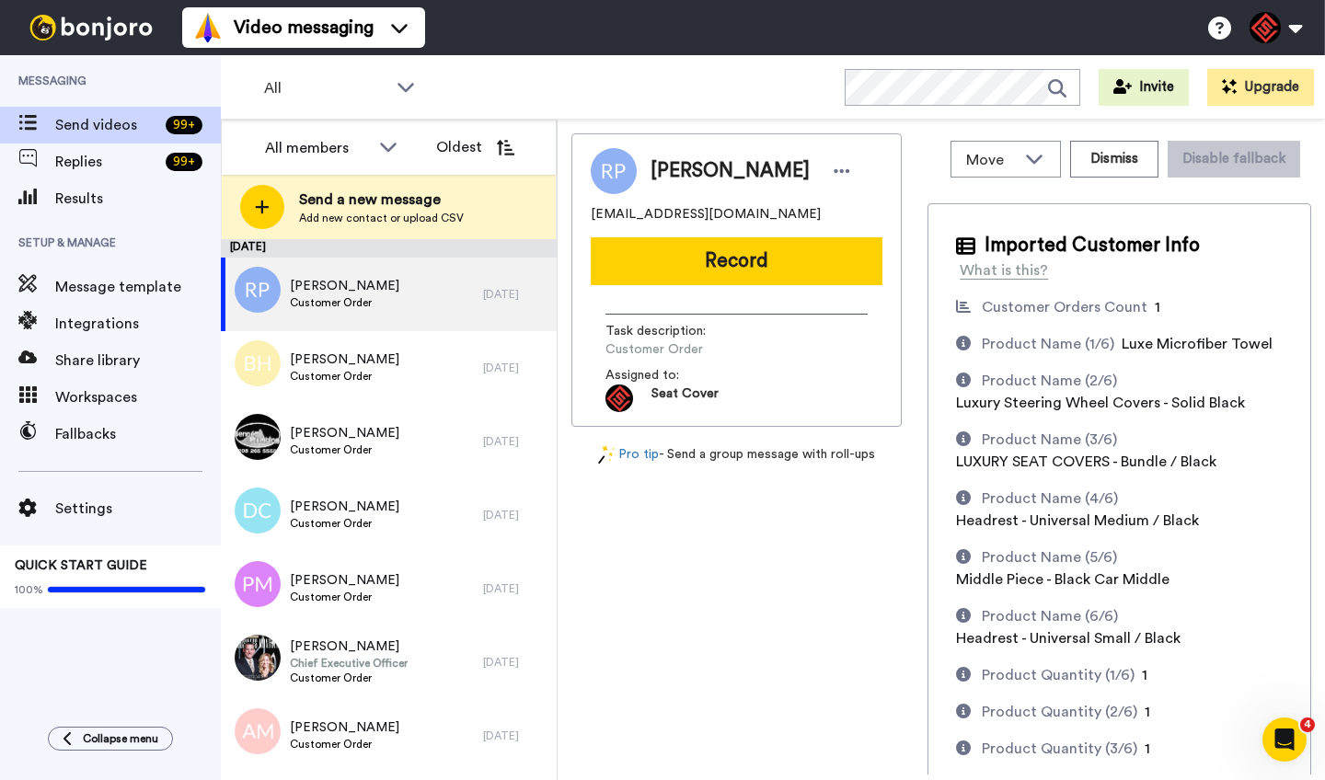
click at [742, 289] on div "Robert Philps bphilps25@gmail.com Record Task description : Customer Order Assi…" at bounding box center [737, 280] width 330 height 294
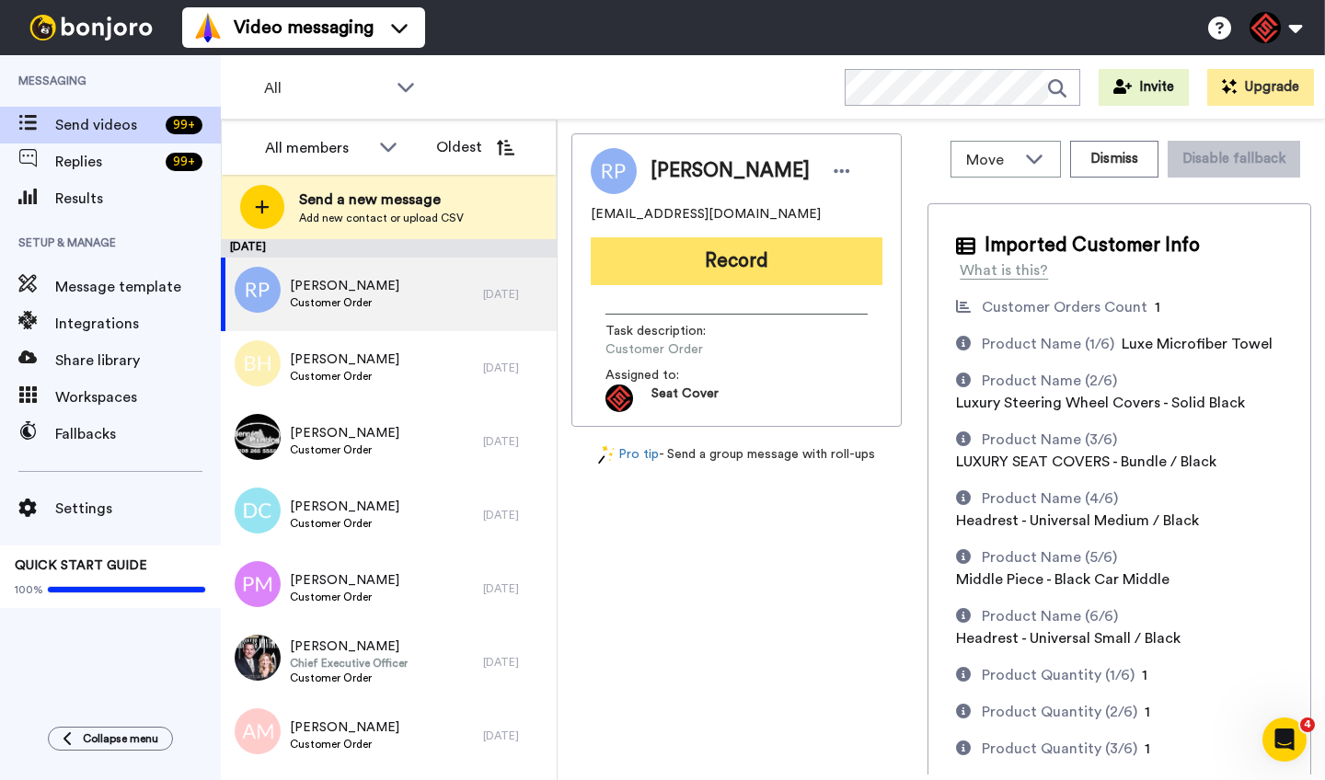
click at [742, 269] on button "Record" at bounding box center [737, 261] width 292 height 48
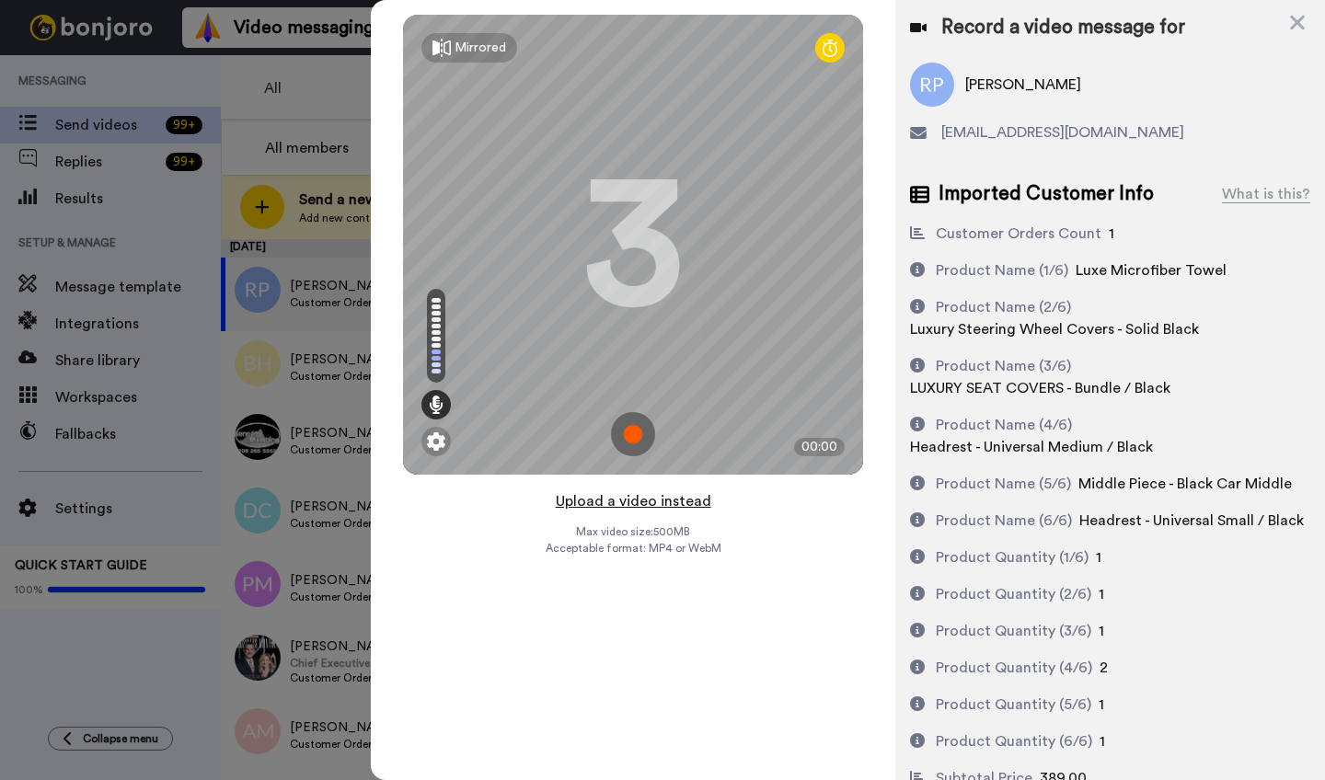
click at [627, 503] on button "Upload a video instead" at bounding box center [633, 502] width 167 height 24
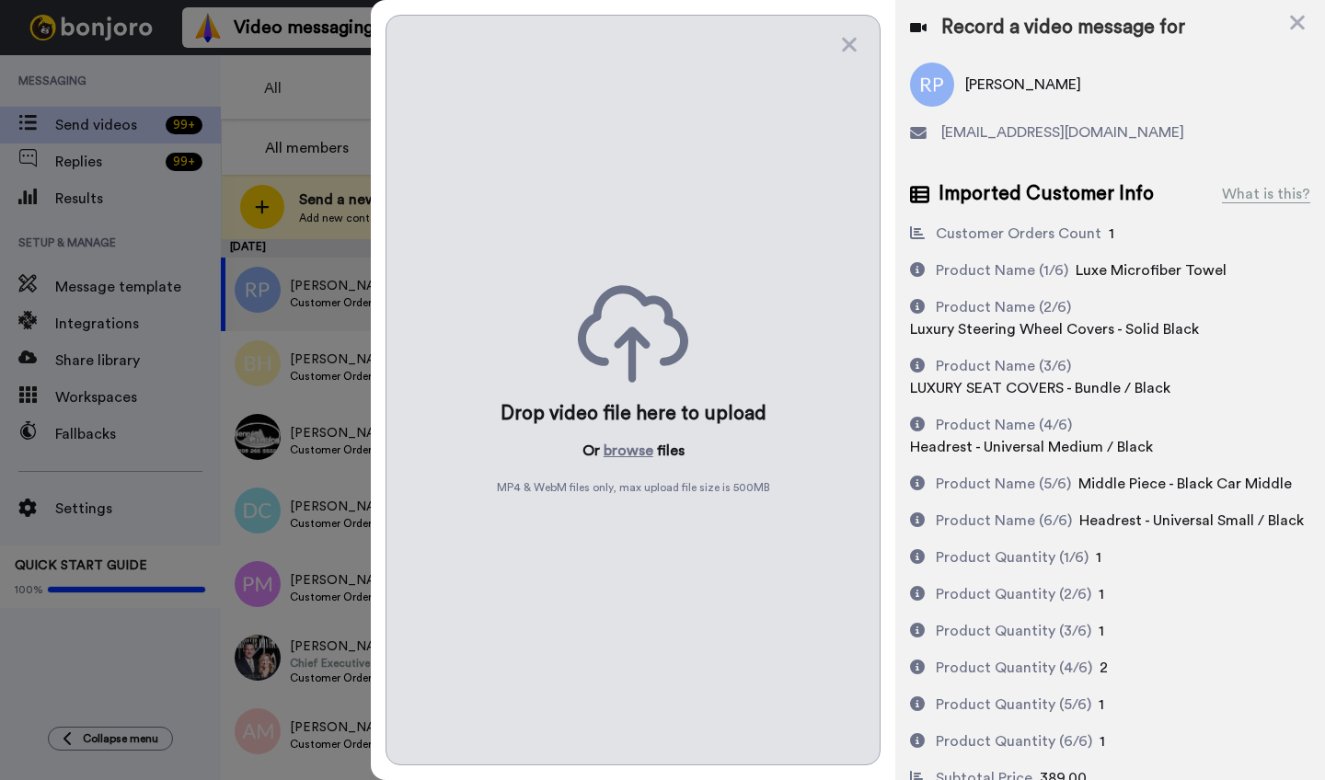
click at [633, 499] on div "Drop video file here to upload Or browse files MP4 & WebM files only, max uploa…" at bounding box center [633, 390] width 495 height 751
click at [631, 453] on button "browse" at bounding box center [629, 451] width 50 height 22
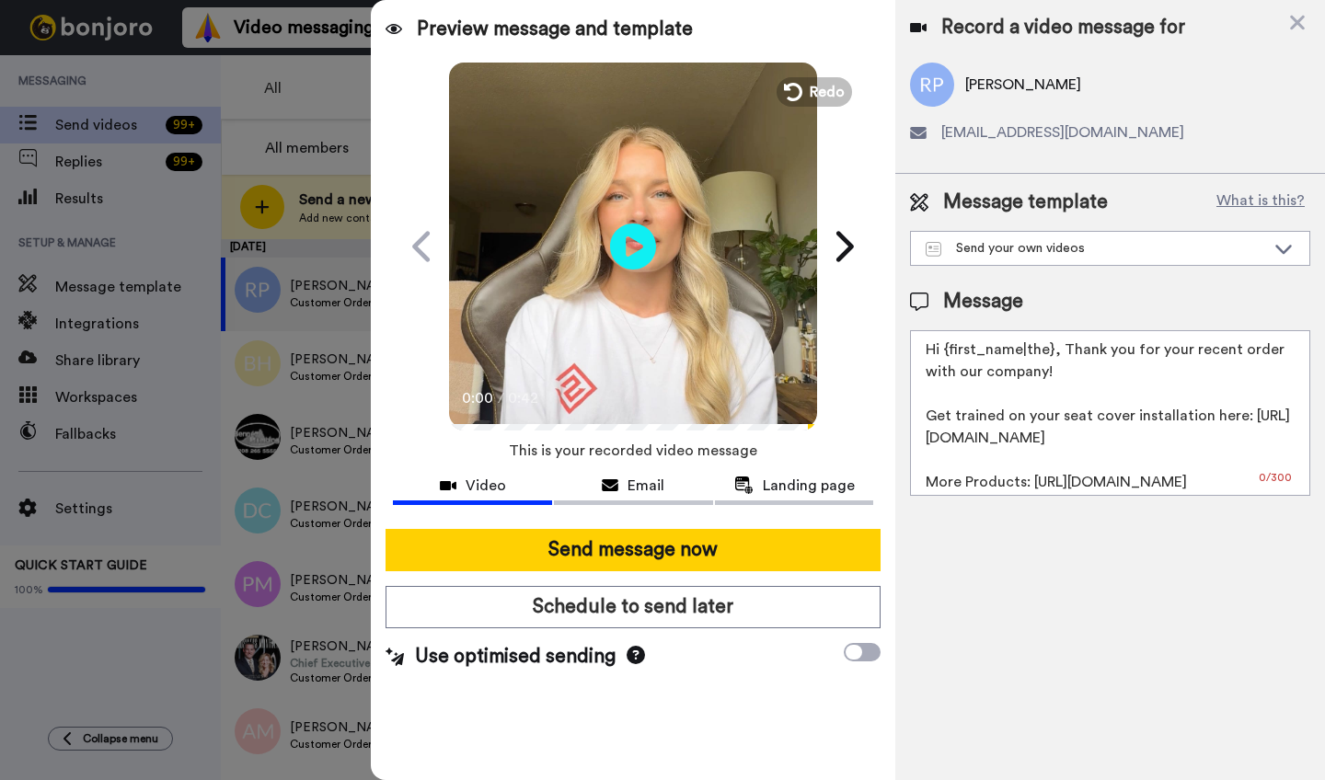
drag, startPoint x: 1052, startPoint y: 356, endPoint x: 945, endPoint y: 355, distance: 106.8
click at [945, 355] on textarea "Hi {first_name|the}, Thank you for your recent order with our company! Get trai…" at bounding box center [1110, 413] width 400 height 166
paste textarea "Robert"
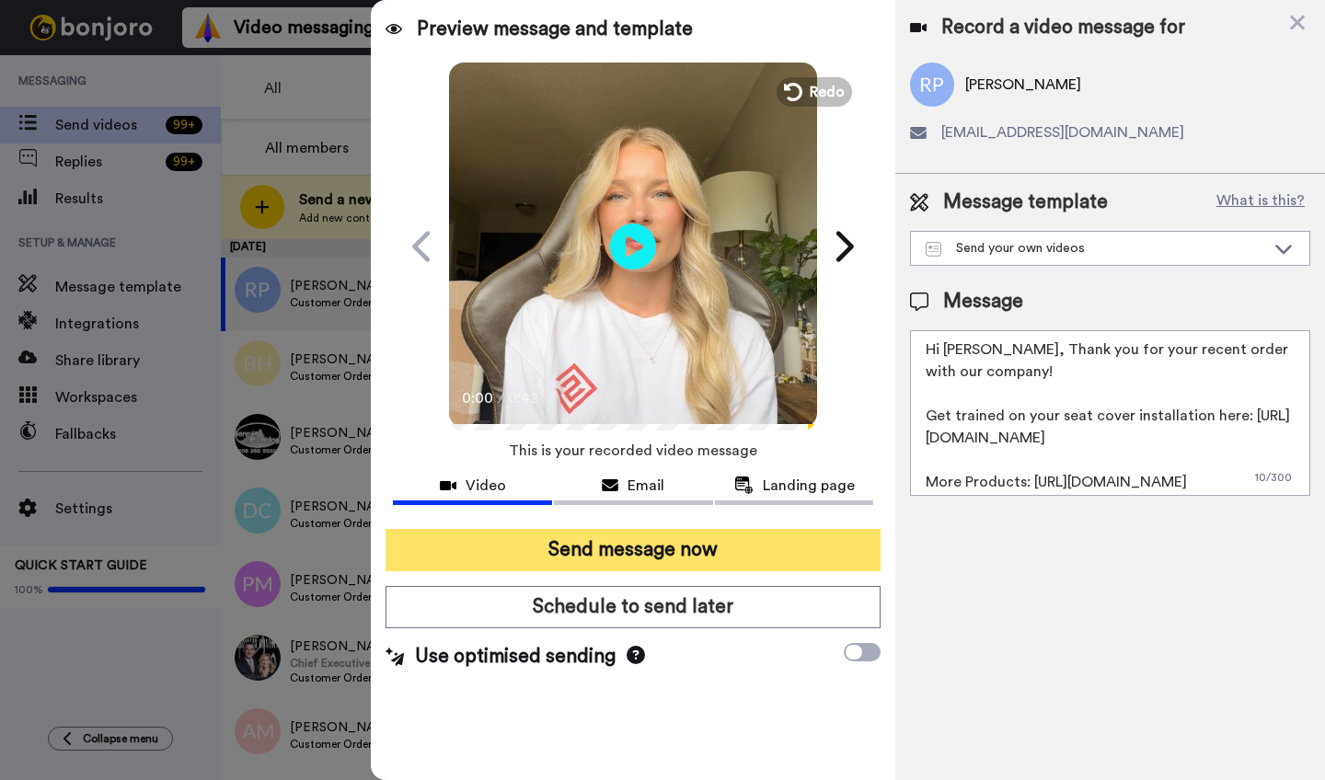
type textarea "Hi Robert, Thank you for your recent order with our company! Get trained on you…"
click at [701, 554] on button "Send message now" at bounding box center [633, 550] width 495 height 42
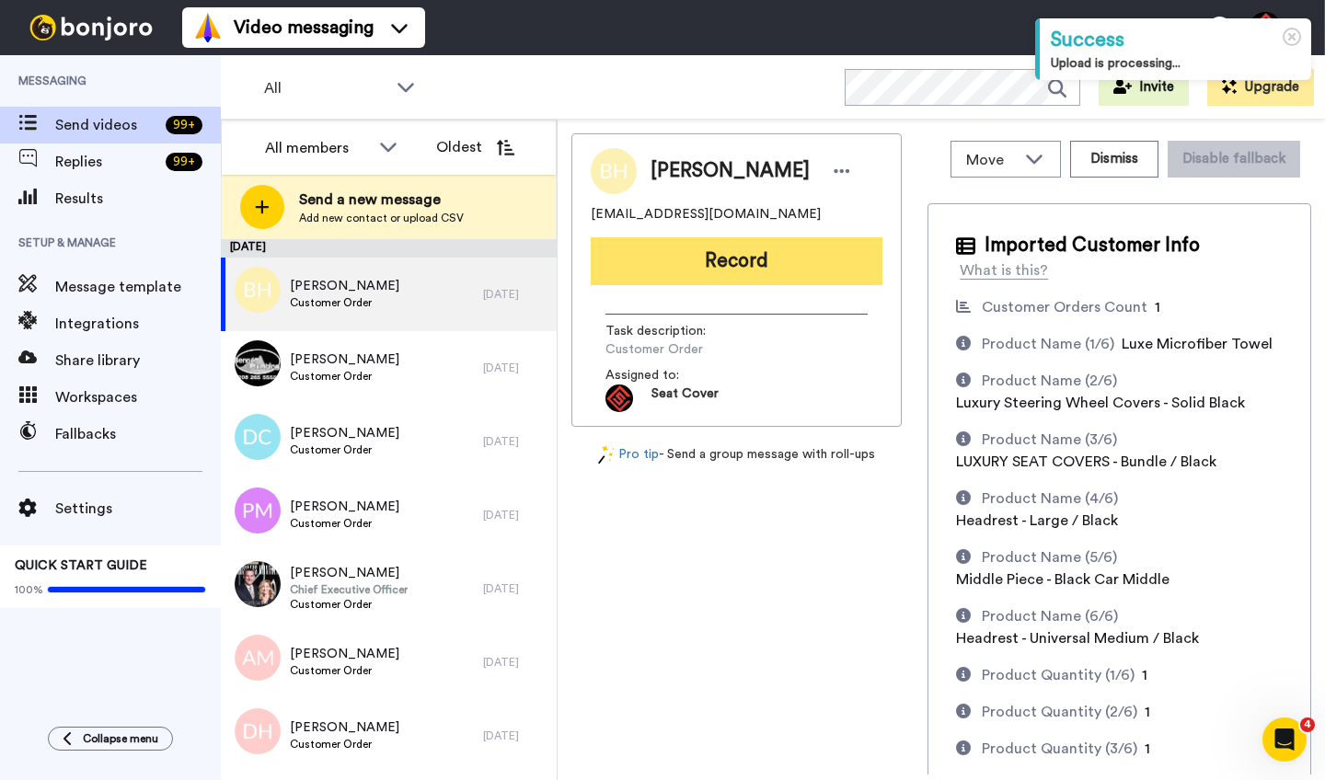
click at [722, 277] on button "Record" at bounding box center [737, 261] width 292 height 48
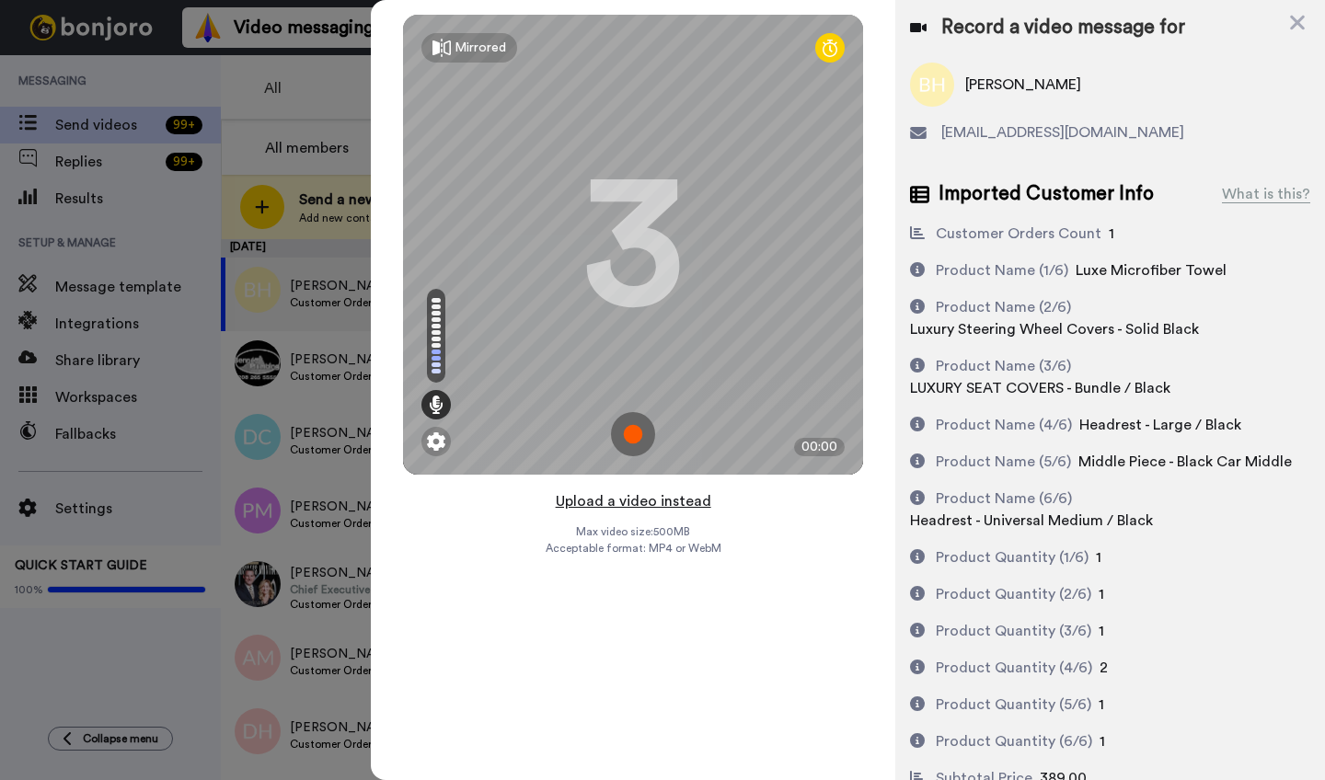
click at [619, 494] on button "Upload a video instead" at bounding box center [633, 502] width 167 height 24
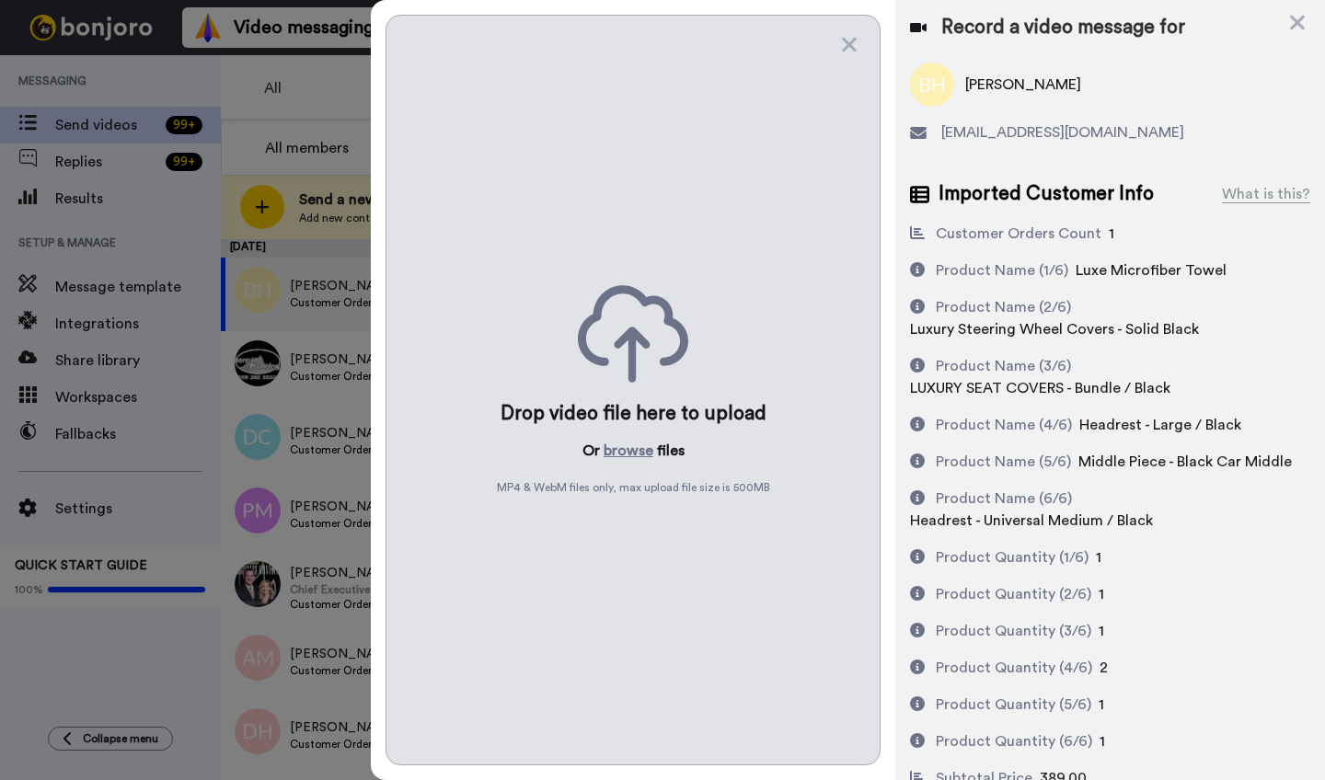
click at [624, 429] on div "Drop video file here to upload Or browse files MP4 & WebM files only, max uploa…" at bounding box center [633, 390] width 495 height 751
click at [622, 449] on button "browse" at bounding box center [629, 451] width 50 height 22
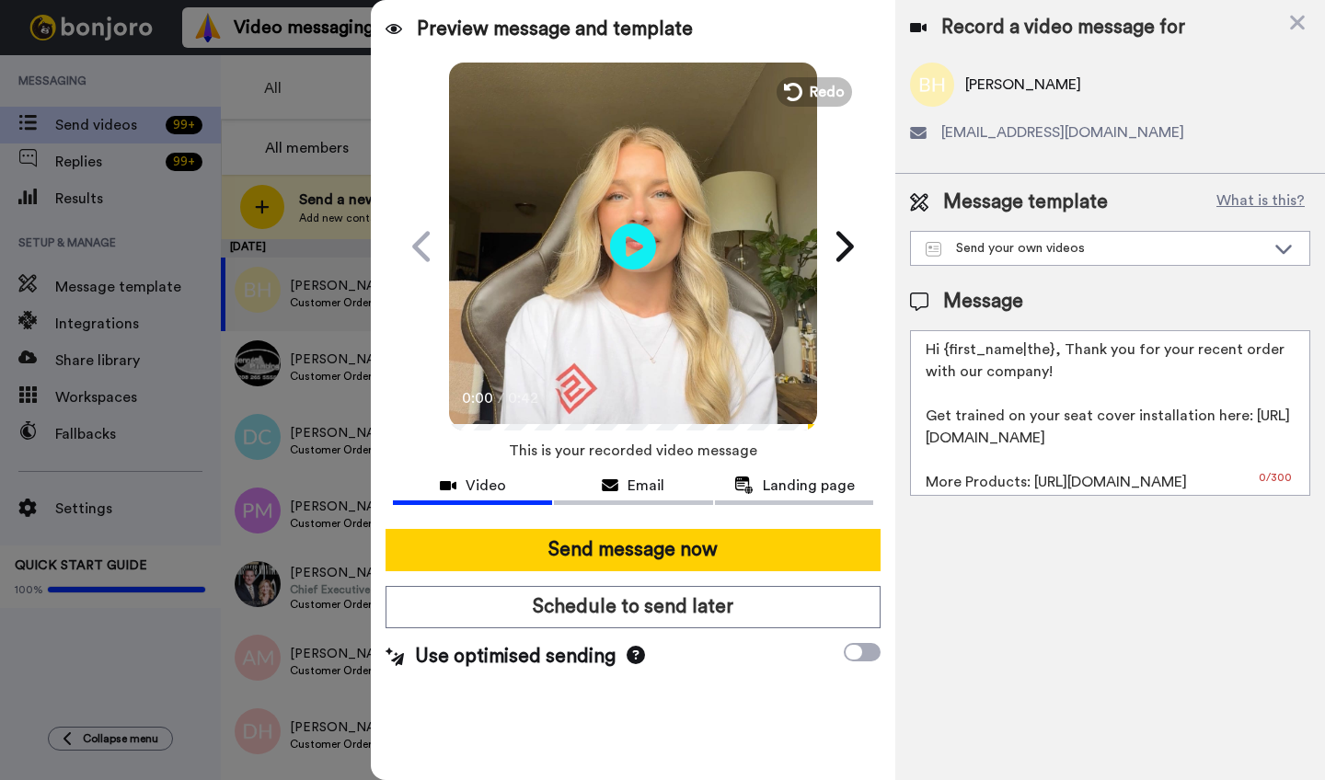
drag, startPoint x: 1051, startPoint y: 354, endPoint x: 948, endPoint y: 355, distance: 103.1
click at [948, 355] on textarea "Hi {first_name|the}, Thank you for your recent order with our company! Get trai…" at bounding box center [1110, 413] width 400 height 166
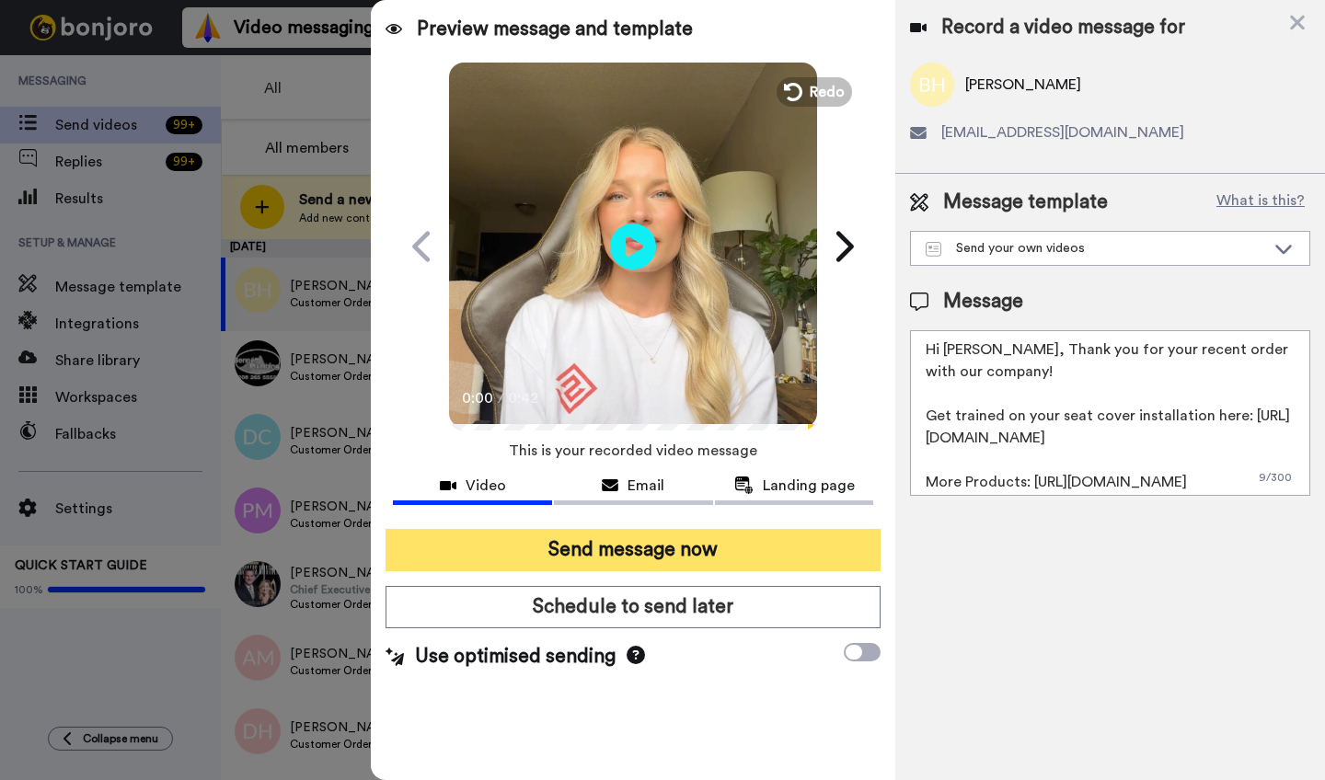
type textarea "Hi [PERSON_NAME], Thank you for your recent order with our company! Get trained…"
click at [717, 562] on button "Send message now" at bounding box center [633, 550] width 495 height 42
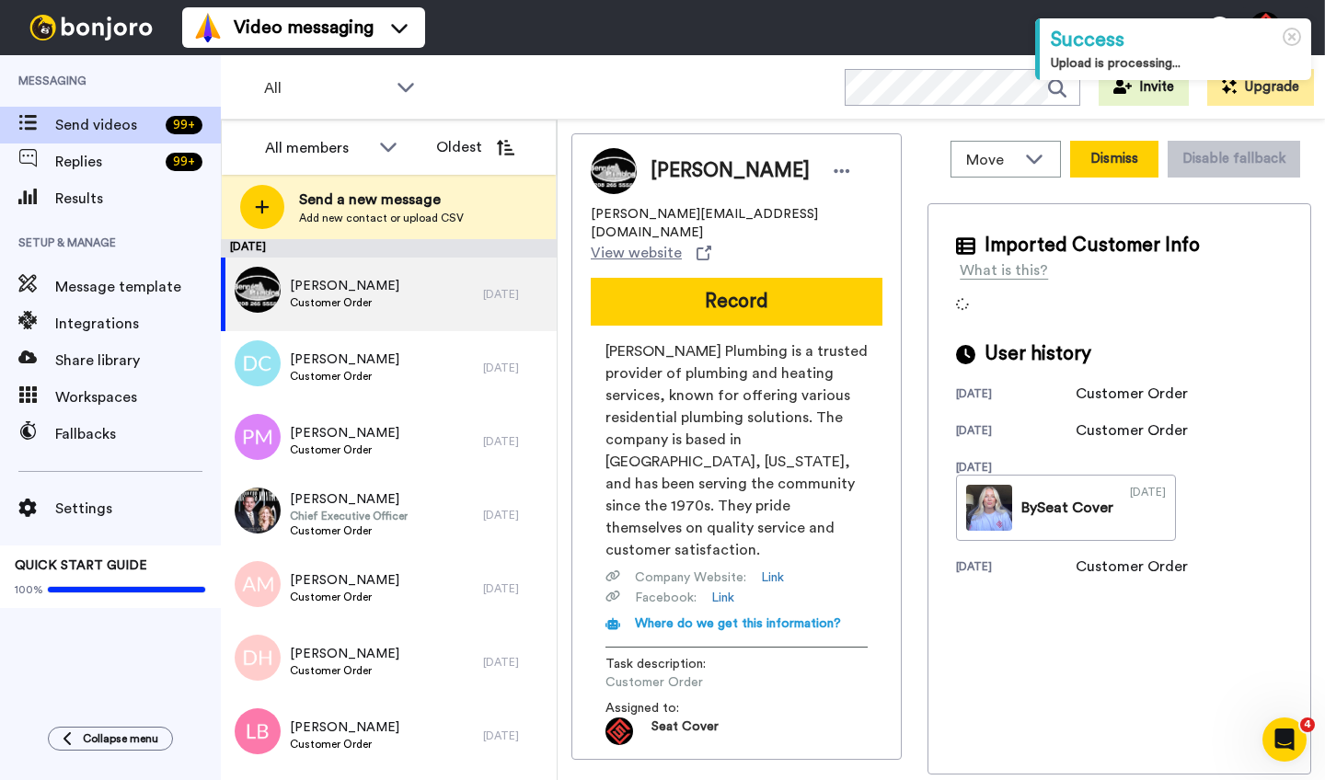
click at [1092, 167] on button "Dismiss" at bounding box center [1114, 159] width 88 height 37
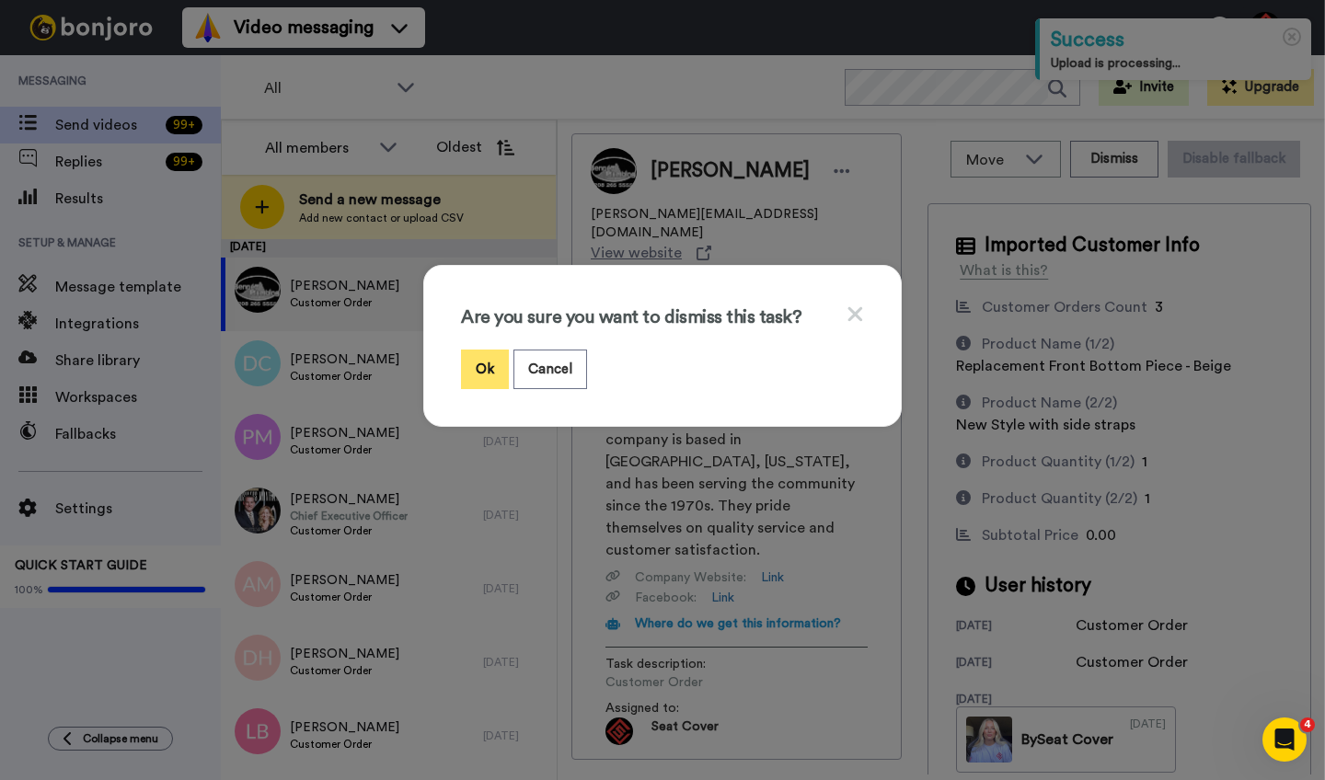
click at [479, 366] on button "Ok" at bounding box center [485, 370] width 48 height 40
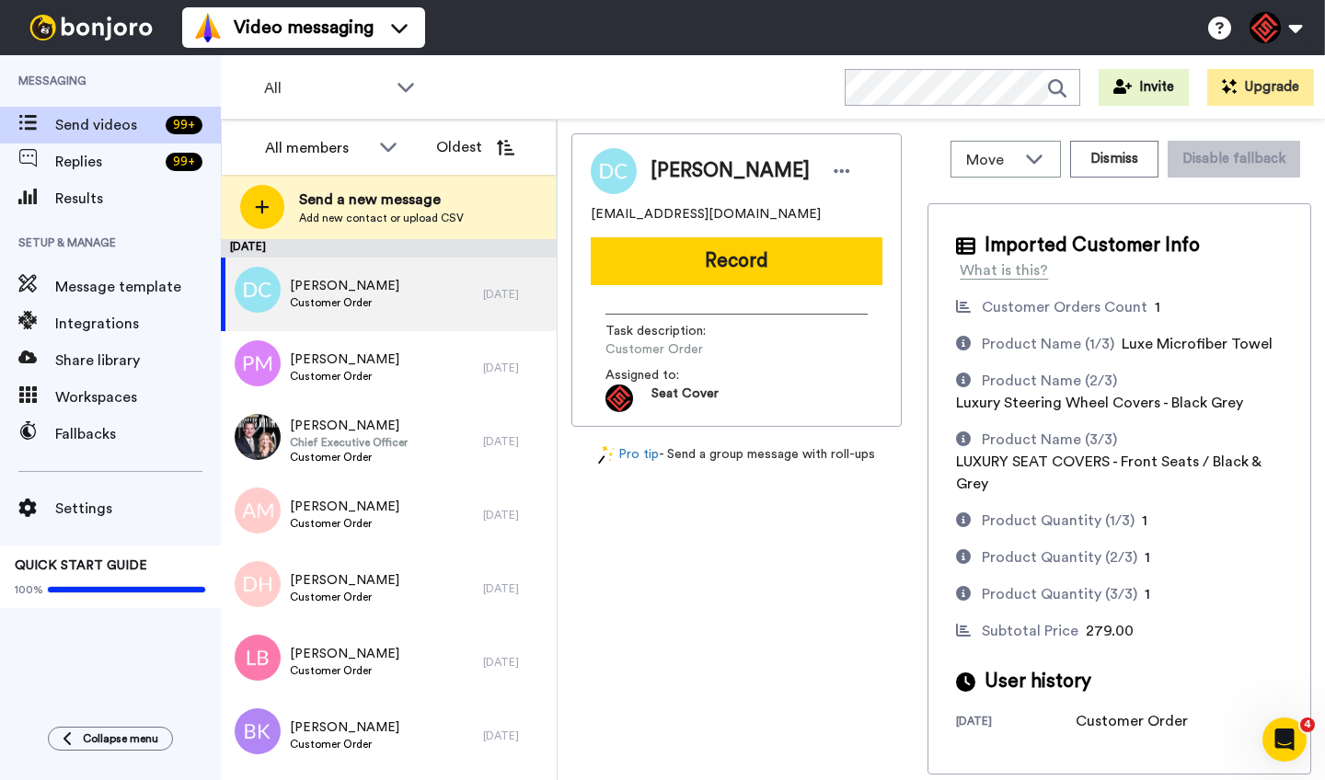
click at [664, 173] on span "Diane Caruso" at bounding box center [730, 171] width 159 height 28
copy span "Diane"
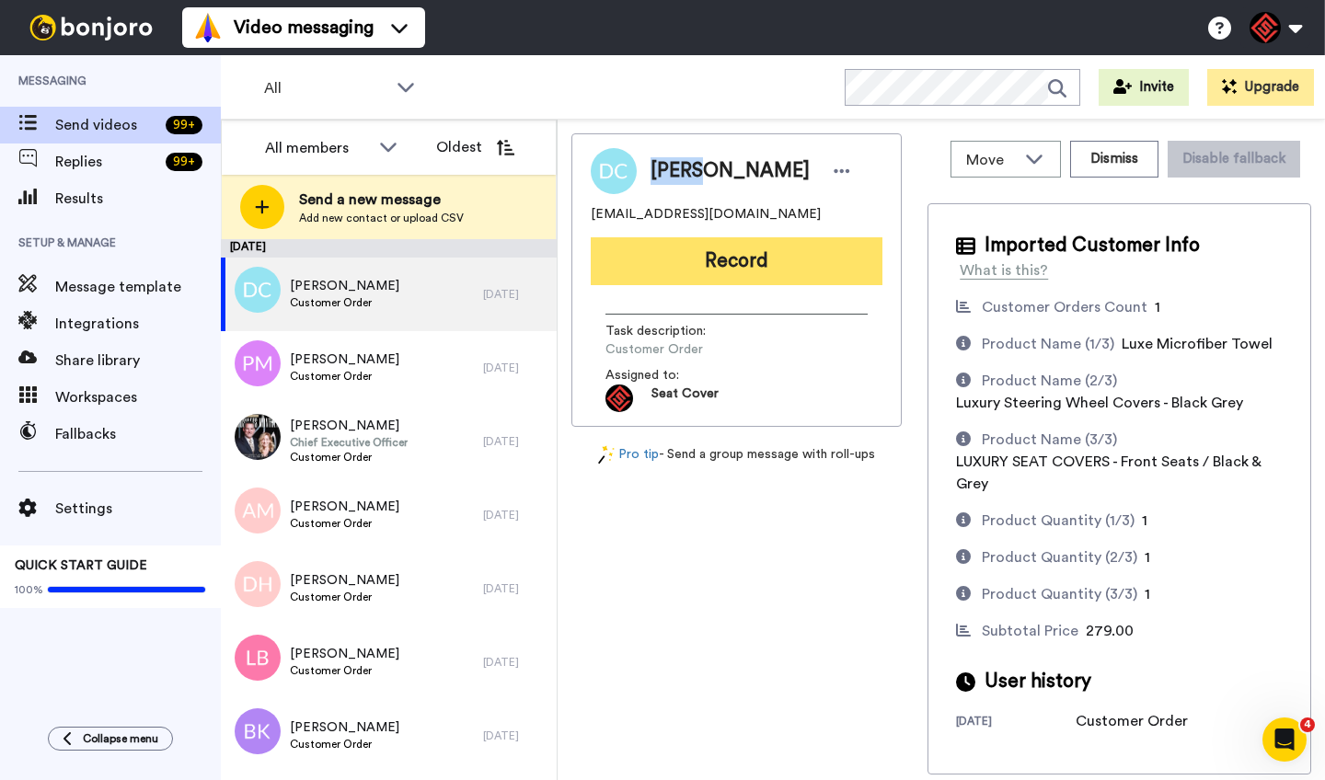
click at [707, 266] on button "Record" at bounding box center [737, 261] width 292 height 48
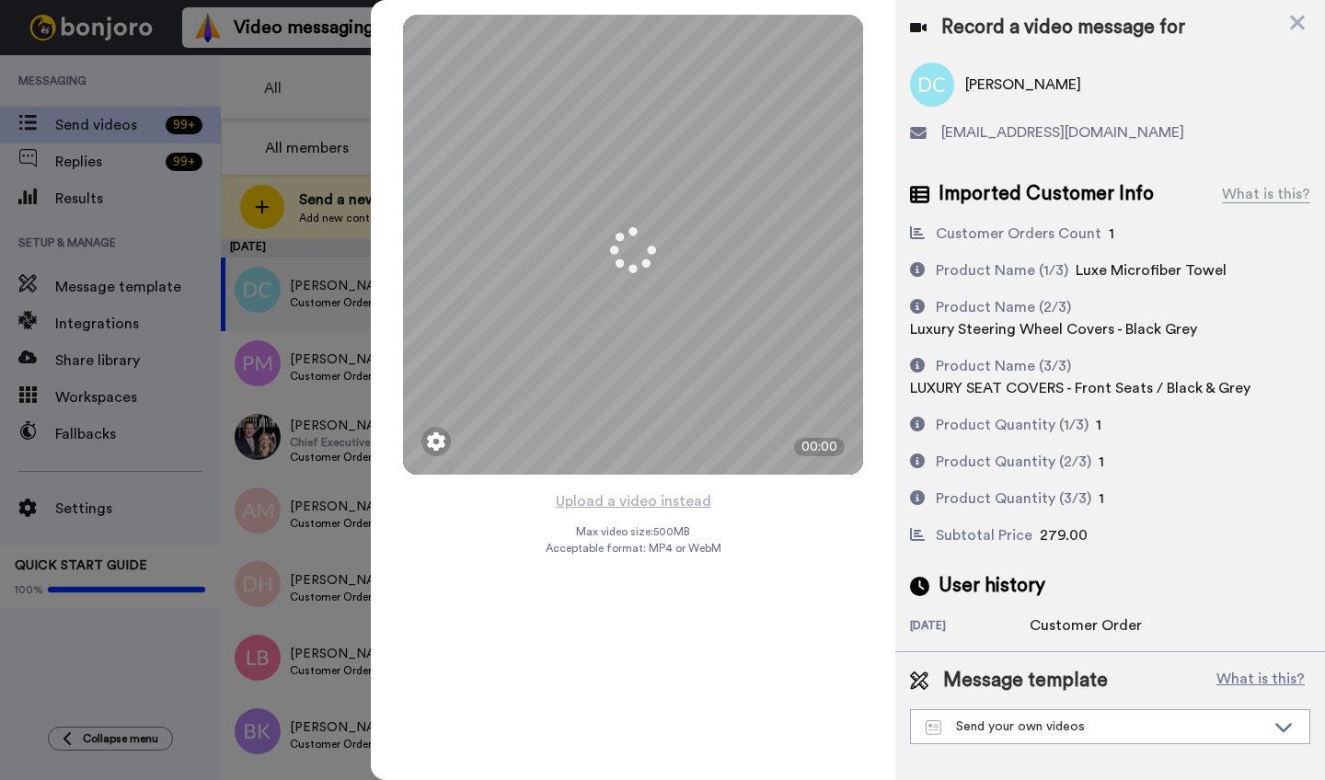
click at [606, 503] on button "Upload a video instead" at bounding box center [633, 502] width 167 height 24
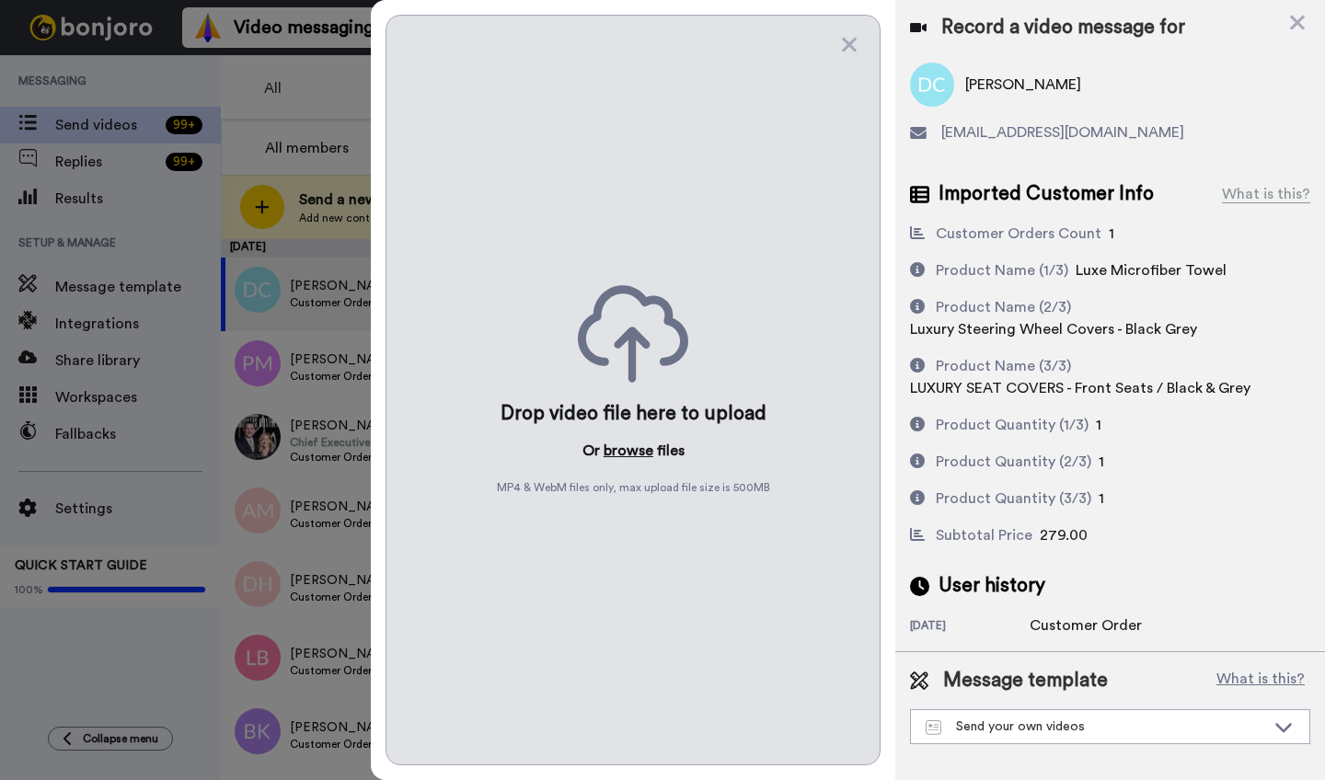
click at [627, 446] on button "browse" at bounding box center [629, 451] width 50 height 22
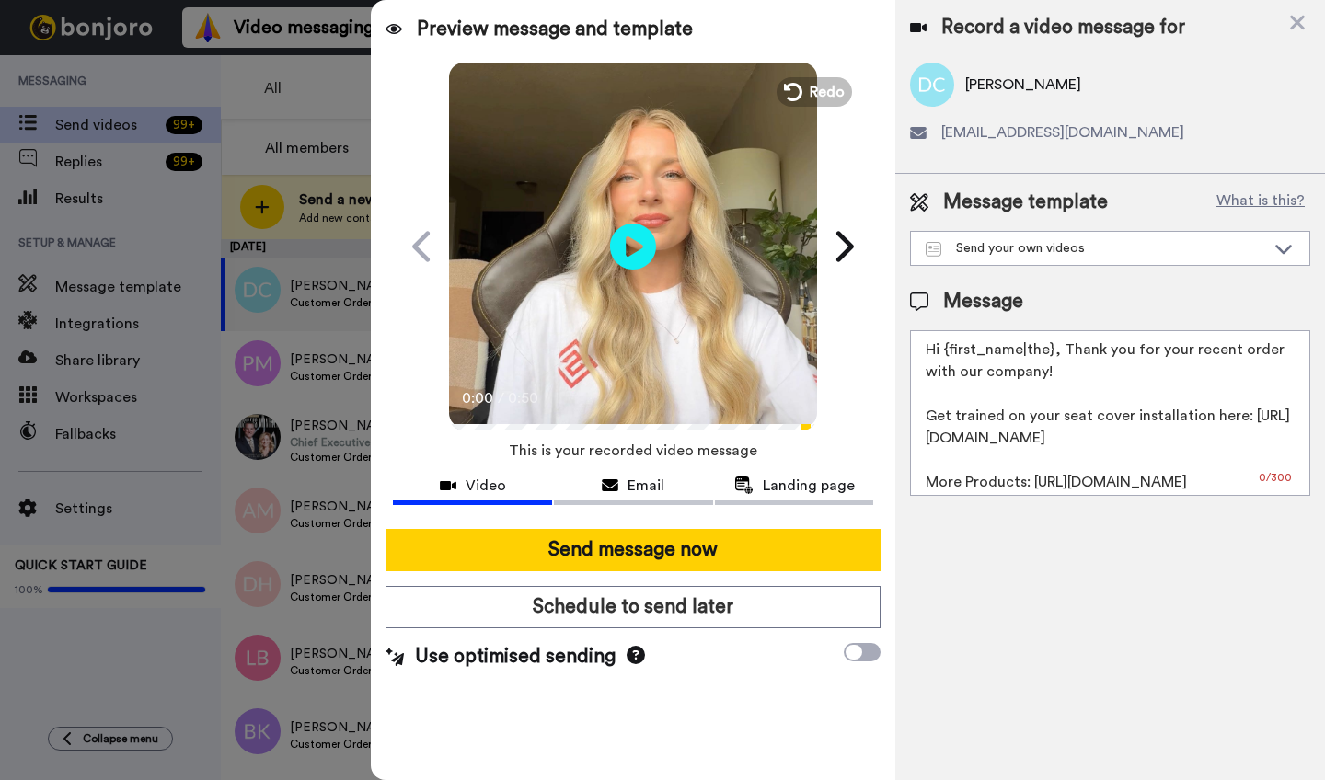
drag, startPoint x: 1050, startPoint y: 357, endPoint x: 950, endPoint y: 357, distance: 100.3
click at [950, 357] on textarea "Hi {first_name|the}, Thank you for your recent order with our company! Get trai…" at bounding box center [1110, 413] width 400 height 166
paste textarea "Diane"
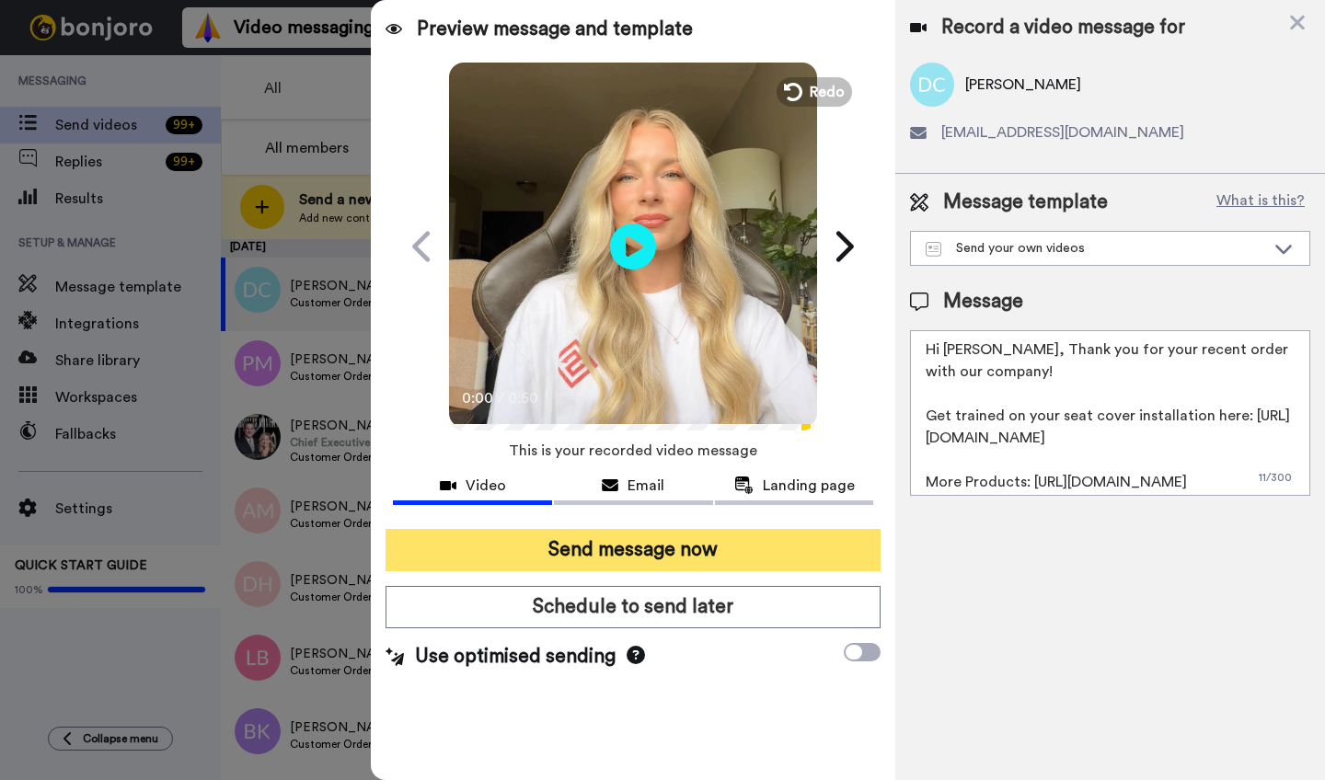
type textarea "Hi Diane, Thank you for your recent order with our company! Get trained on your…"
click at [725, 560] on button "Send message now" at bounding box center [633, 550] width 495 height 42
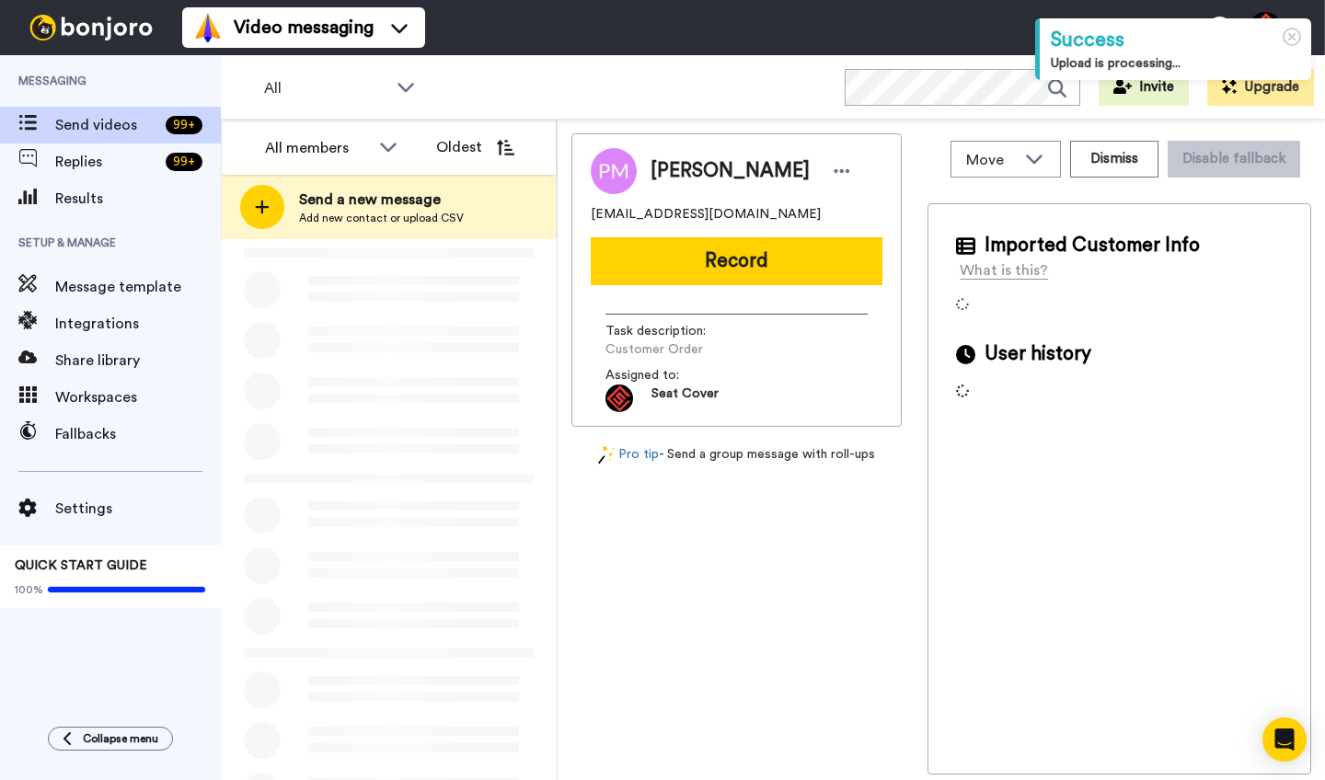
click at [672, 175] on span "[PERSON_NAME]" at bounding box center [730, 171] width 159 height 28
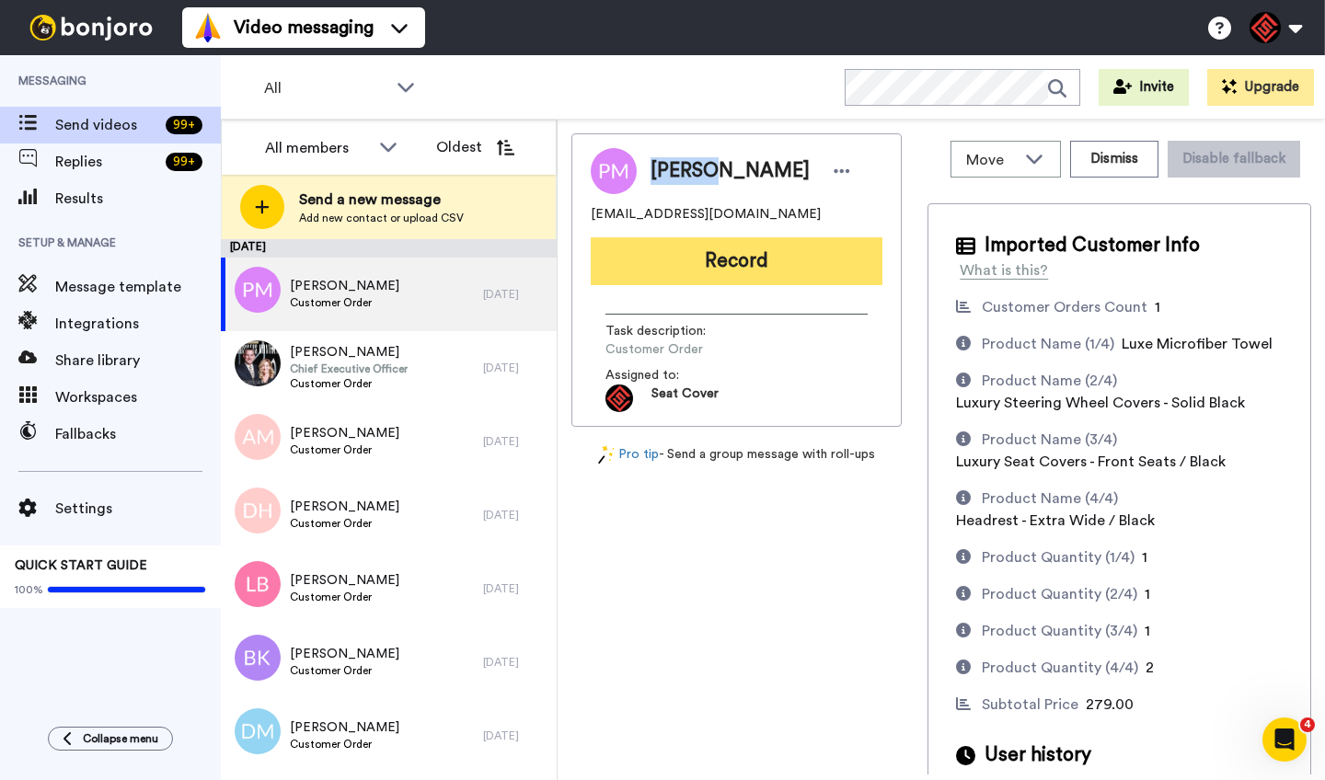
click at [694, 260] on button "Record" at bounding box center [737, 261] width 292 height 48
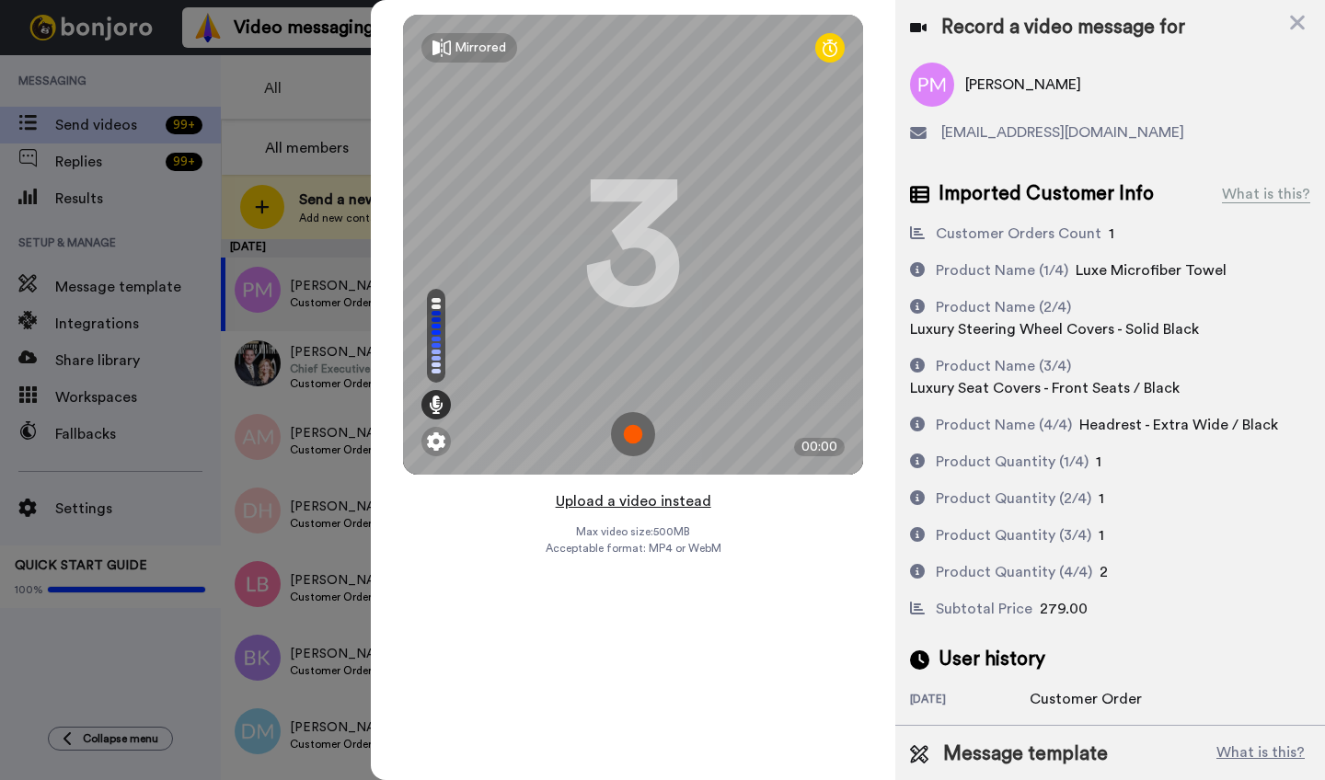
click at [624, 500] on button "Upload a video instead" at bounding box center [633, 502] width 167 height 24
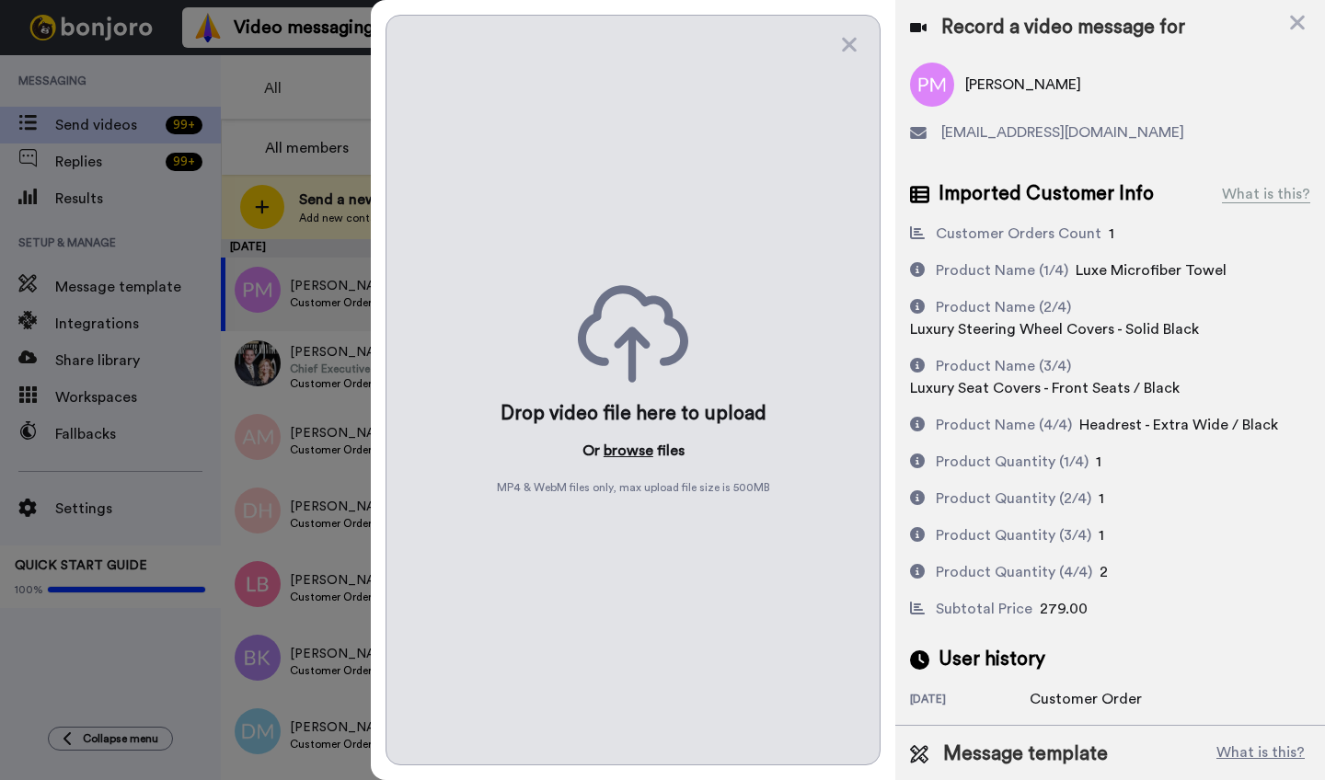
click at [622, 453] on button "browse" at bounding box center [629, 451] width 50 height 22
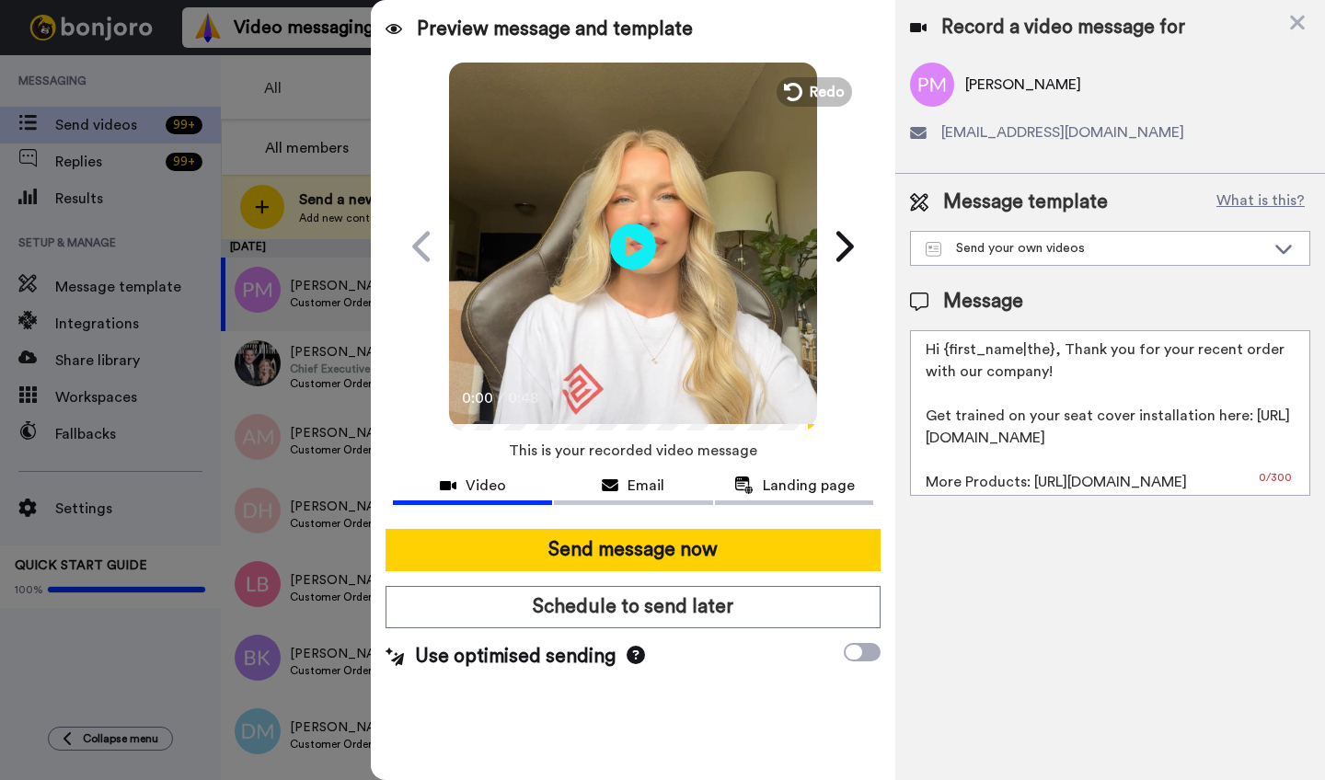
drag, startPoint x: 1049, startPoint y: 357, endPoint x: 946, endPoint y: 356, distance: 103.1
click at [946, 356] on textarea "Hi {first_name|the}, Thank you for your recent order with our company! Get trai…" at bounding box center [1110, 413] width 400 height 166
paste textarea "Parker"
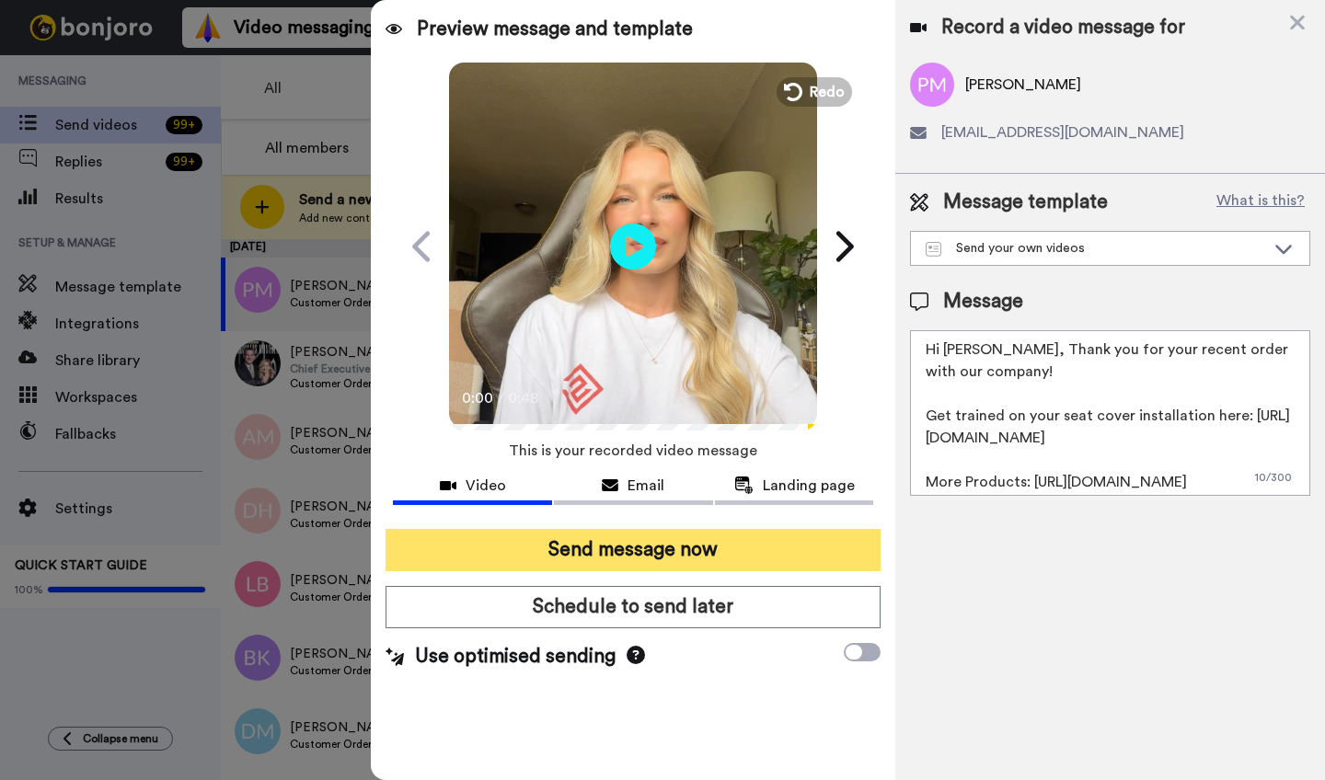
type textarea "Hi Parker, Thank you for your recent order with our company! Get trained on you…"
click at [710, 557] on button "Send message now" at bounding box center [633, 550] width 495 height 42
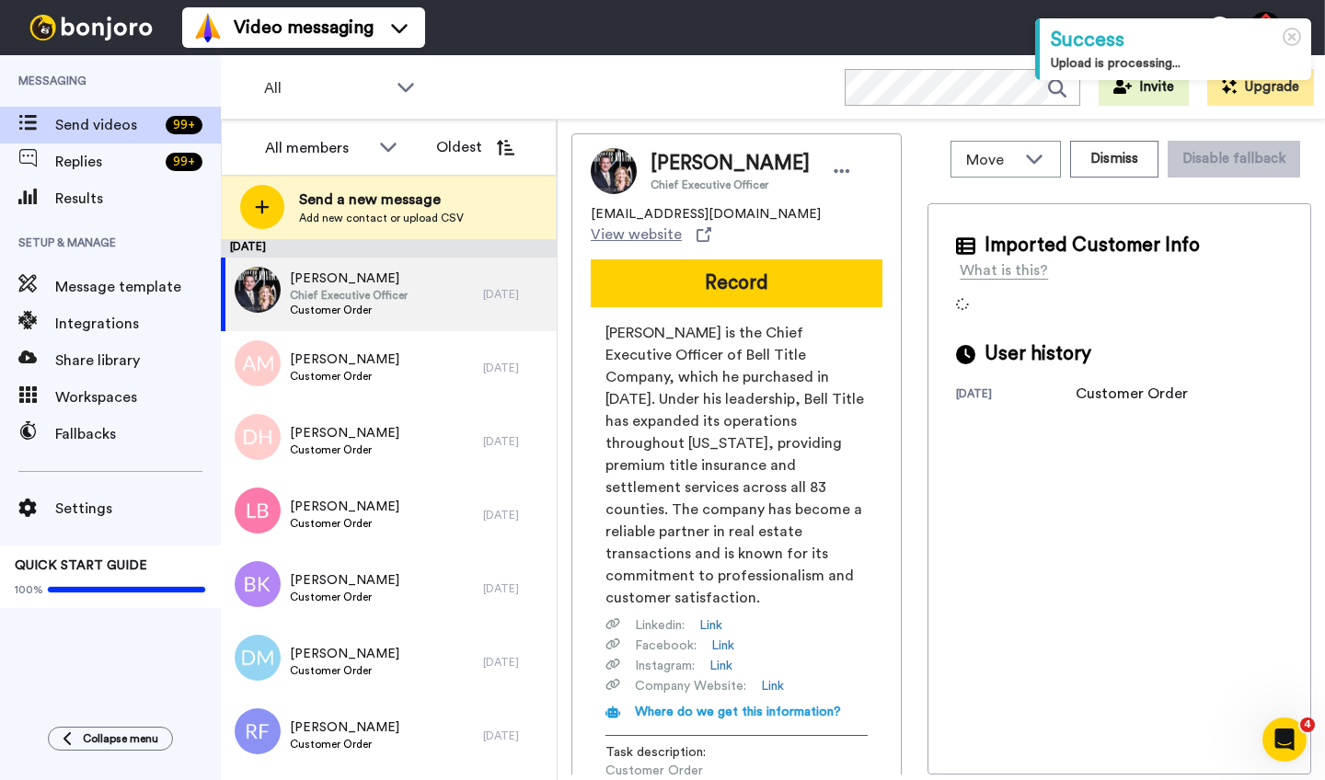
click at [681, 164] on span "[PERSON_NAME]" at bounding box center [730, 164] width 159 height 28
copy span "Mark"
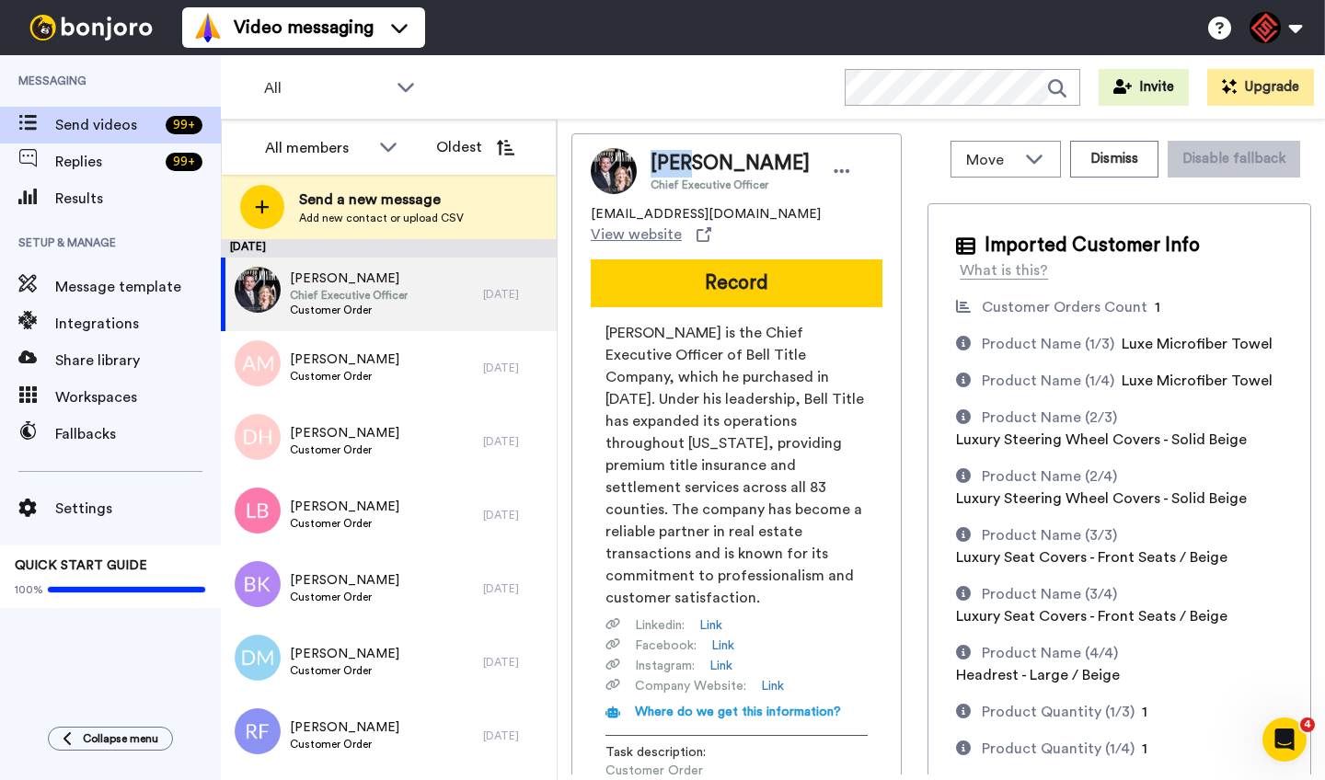
copy span "Mark"
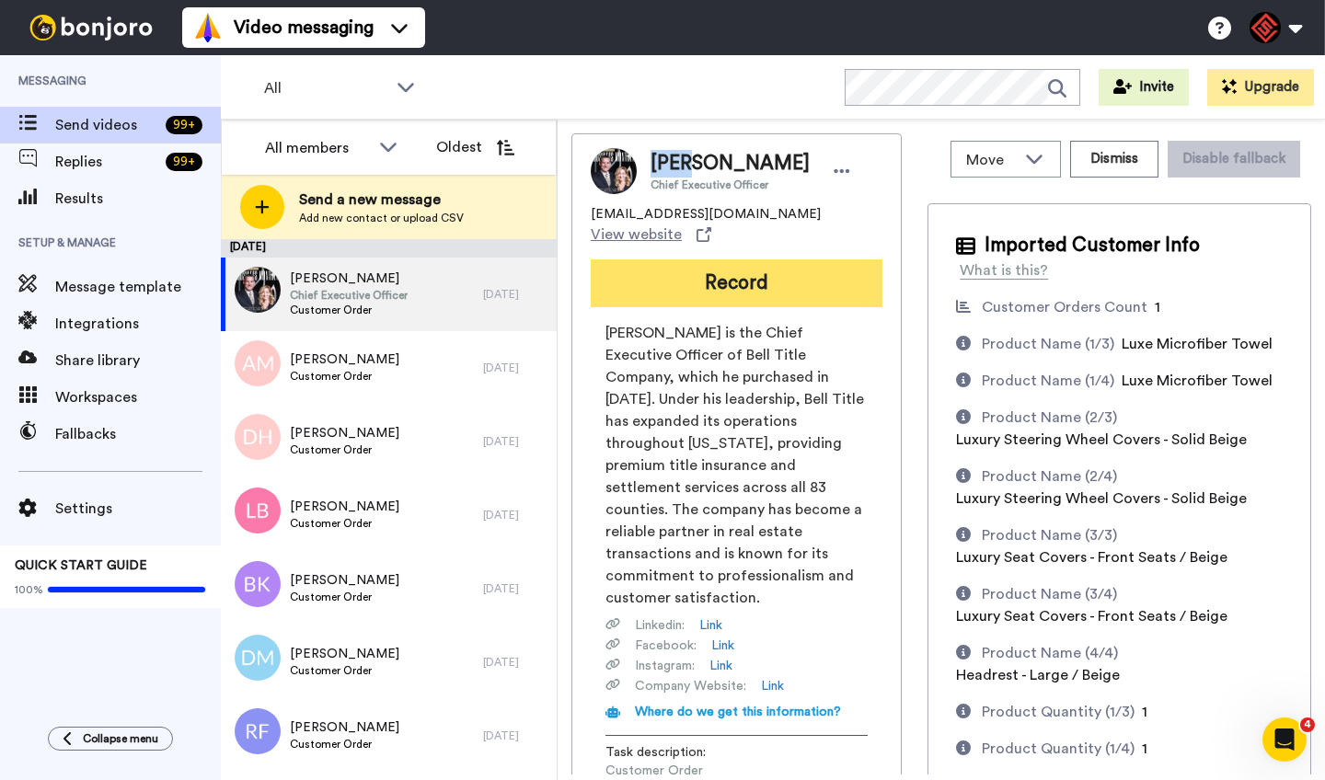
click at [685, 268] on button "Record" at bounding box center [737, 284] width 292 height 48
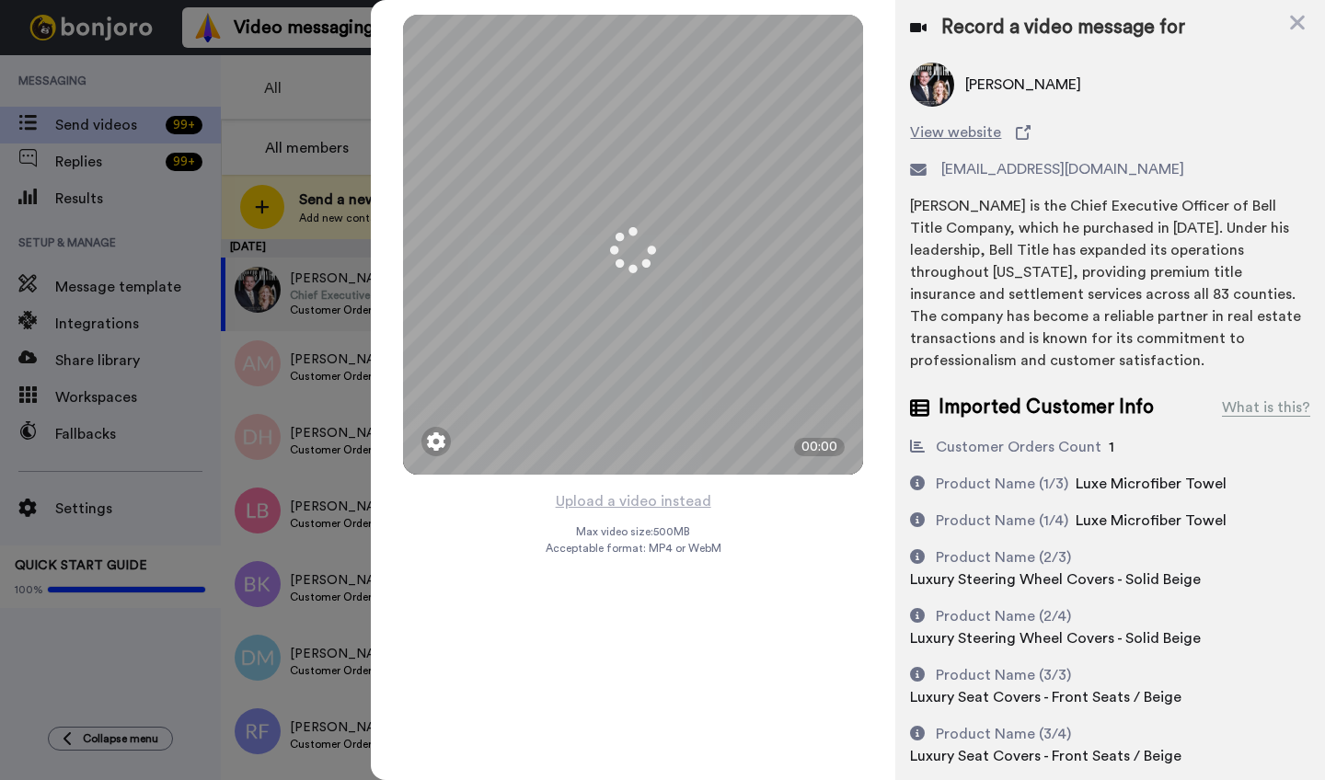
click at [614, 502] on button "Upload a video instead" at bounding box center [633, 502] width 167 height 24
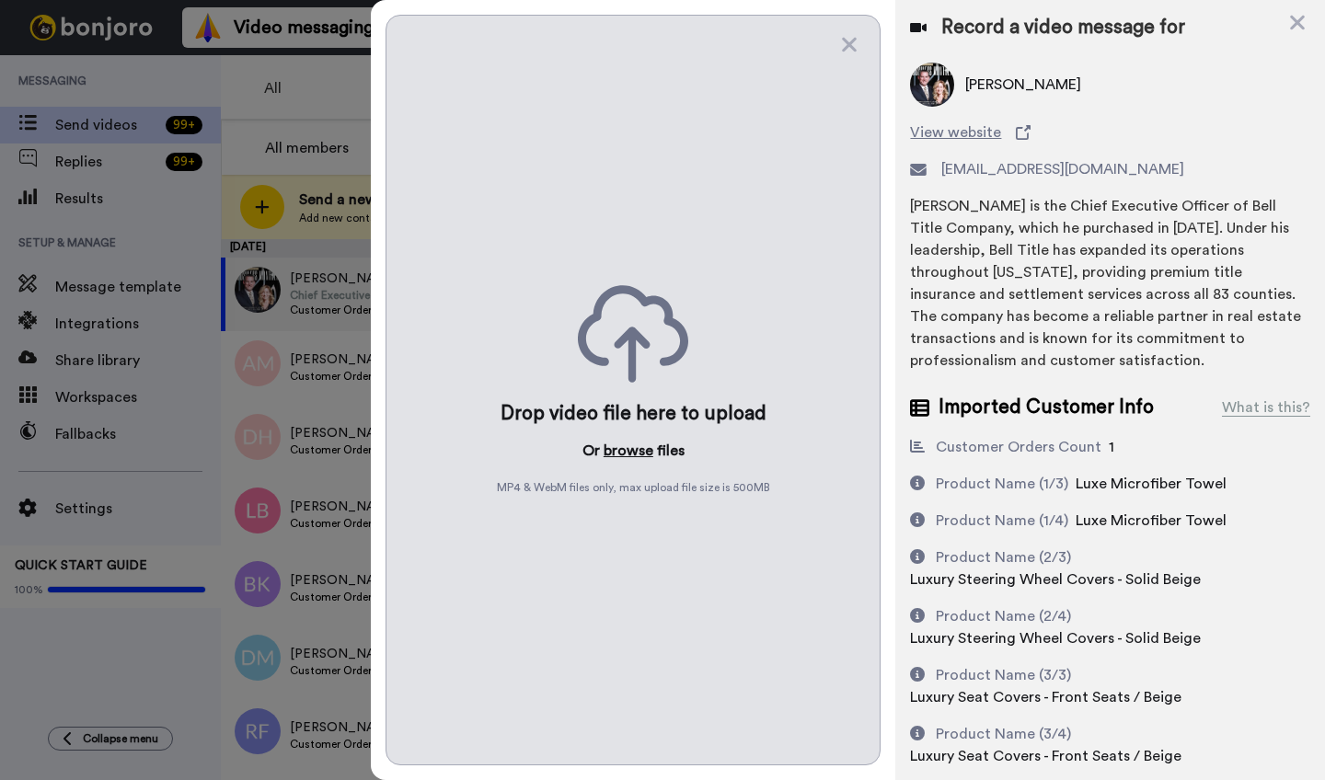
click at [622, 450] on button "browse" at bounding box center [629, 451] width 50 height 22
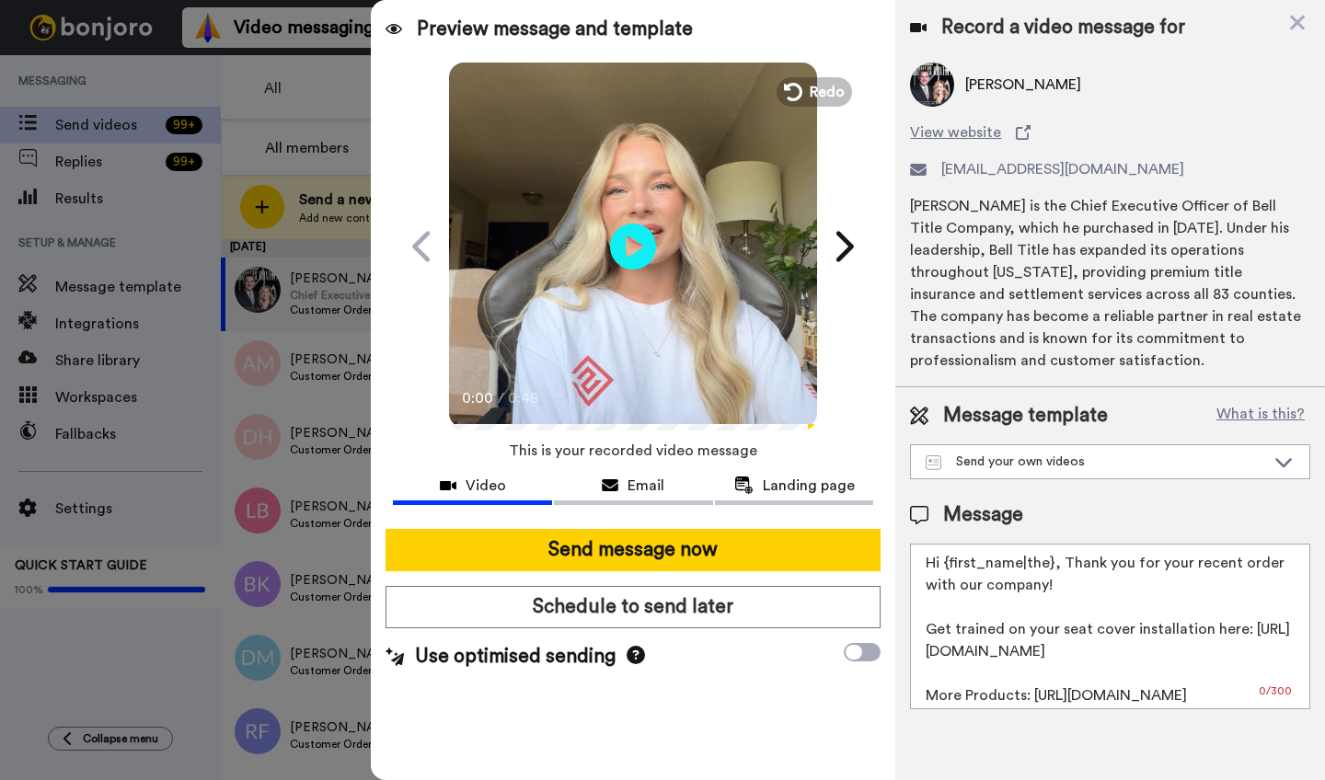
drag, startPoint x: 1051, startPoint y: 549, endPoint x: 952, endPoint y: 546, distance: 99.4
click at [952, 546] on textarea "Hi {first_name|the}, Thank you for your recent order with our company! Get trai…" at bounding box center [1110, 627] width 400 height 166
paste textarea "Mark"
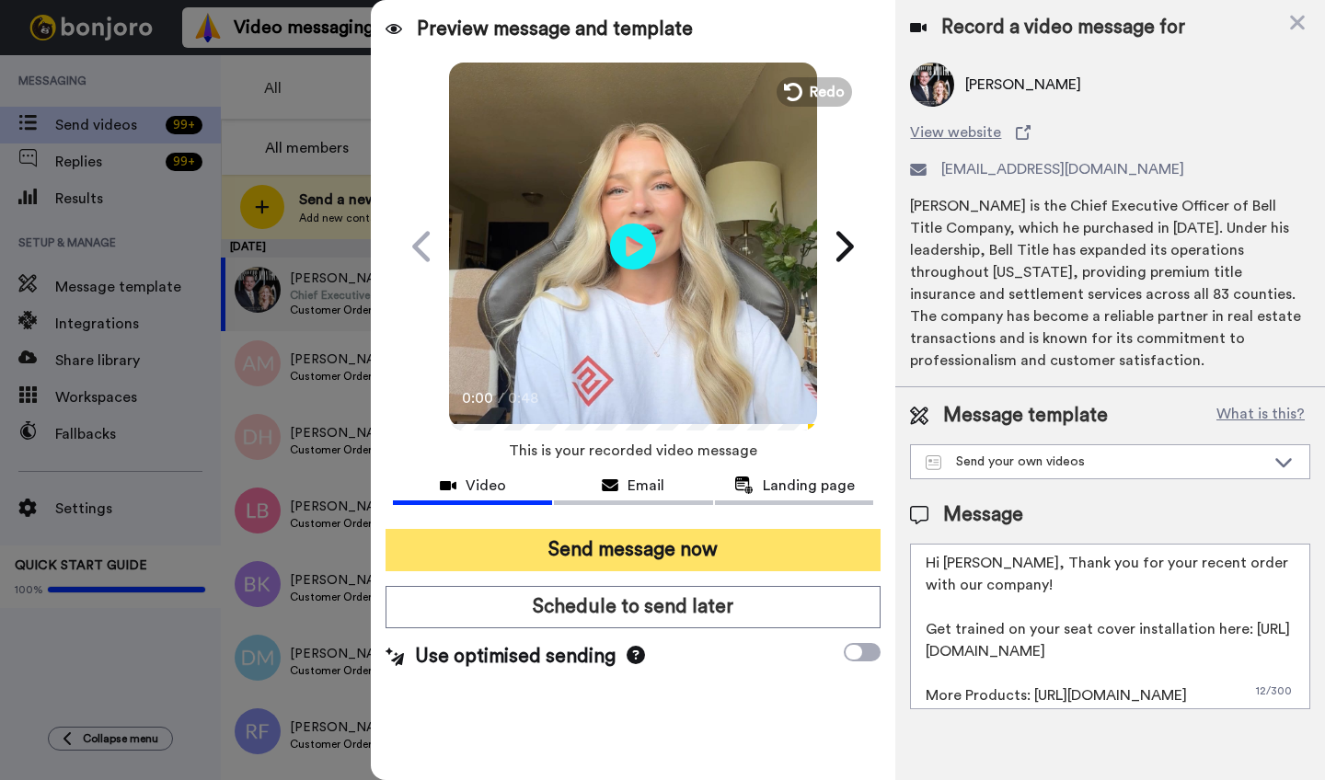
type textarea "Hi Mark, Thank you for your recent order with our company! Get trained on your …"
click at [740, 563] on button "Send message now" at bounding box center [633, 550] width 495 height 42
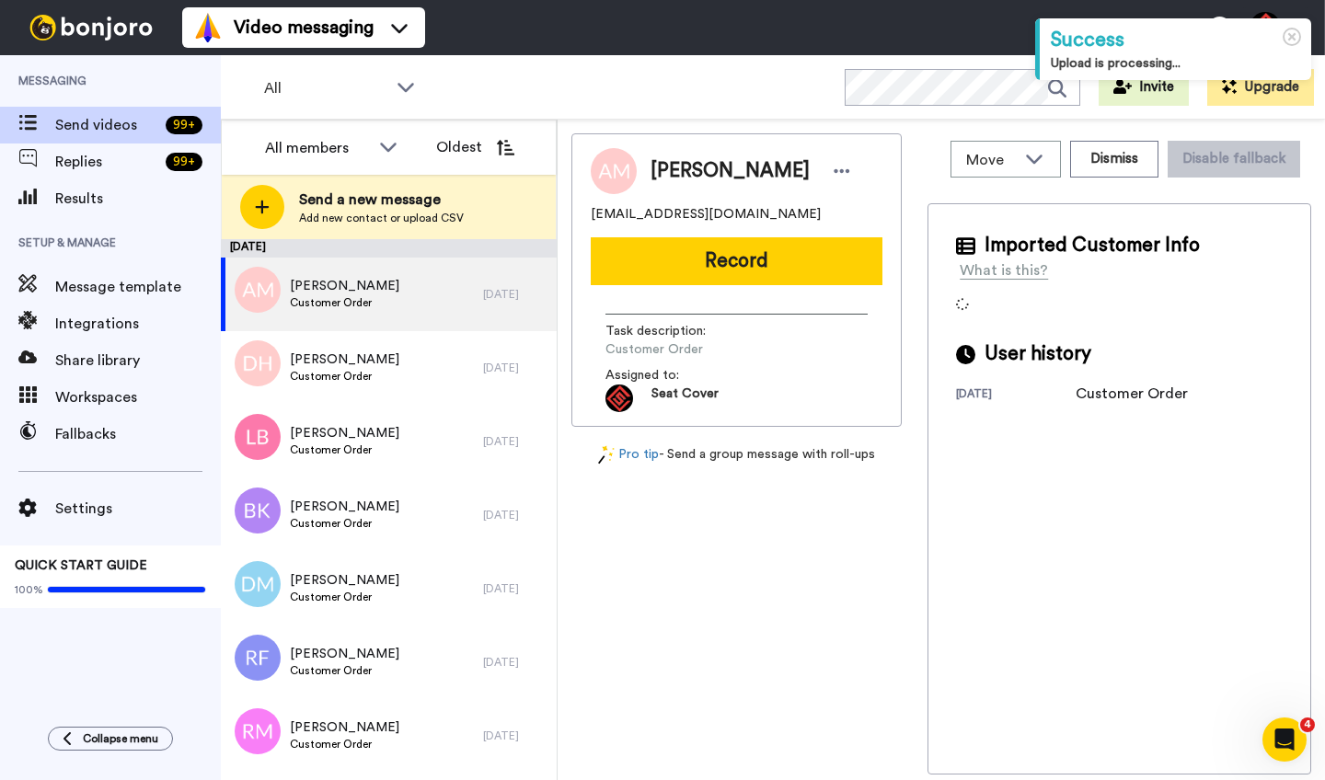
click at [679, 162] on span "[PERSON_NAME]" at bounding box center [730, 171] width 159 height 28
copy span "[PERSON_NAME]"
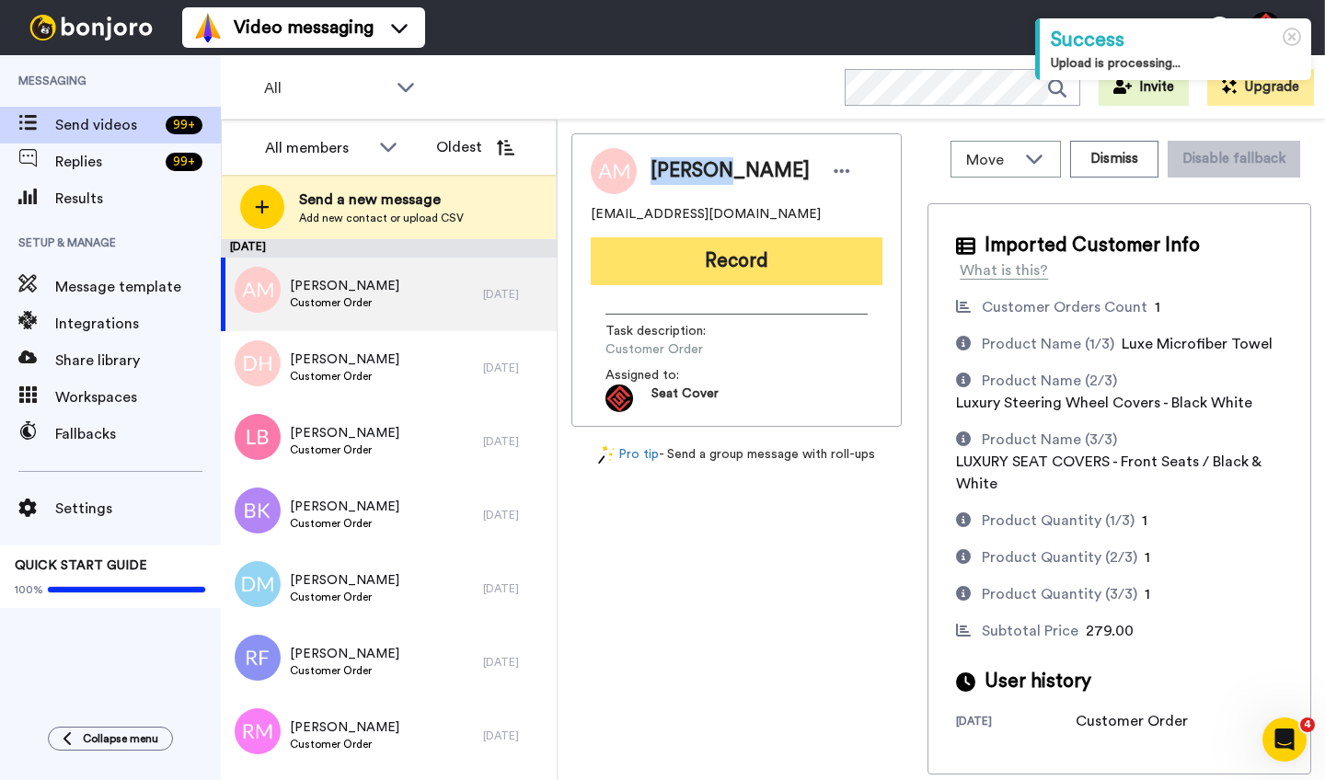
click at [704, 264] on button "Record" at bounding box center [737, 261] width 292 height 48
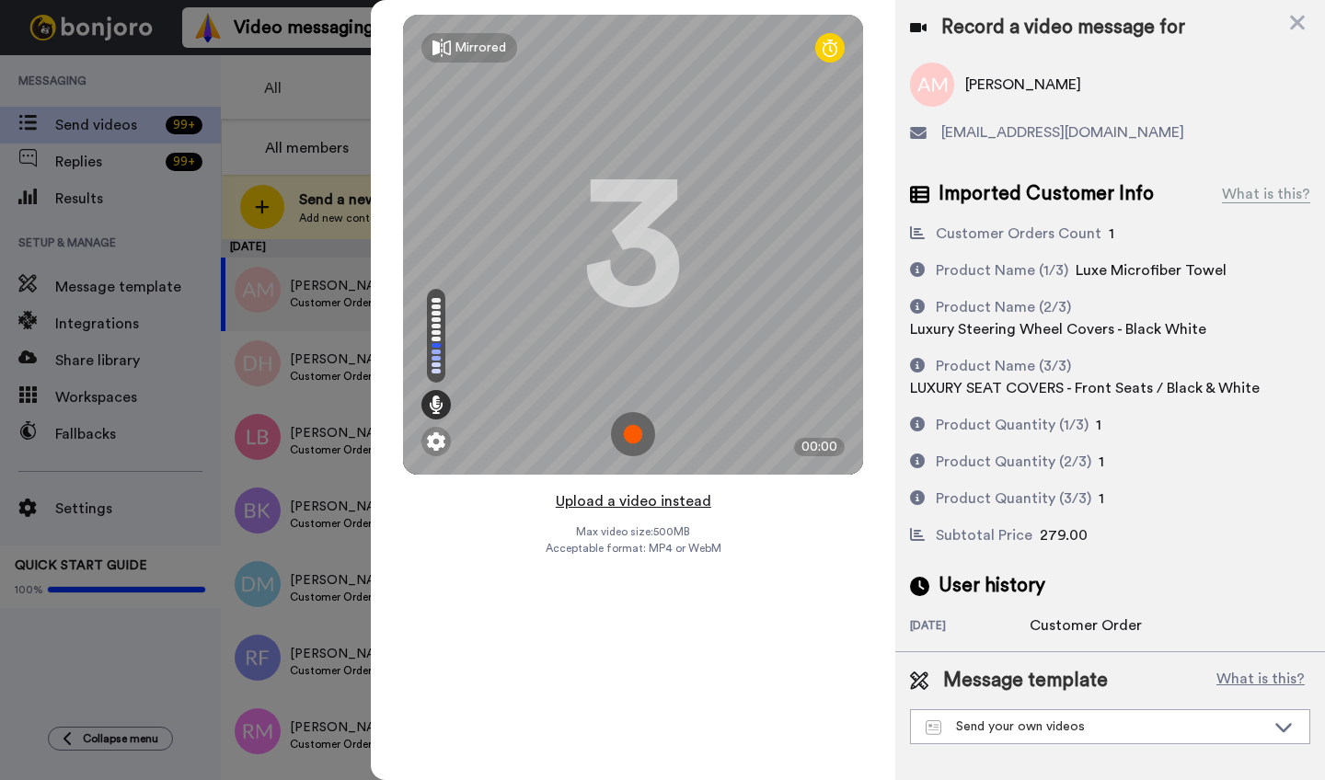
click at [637, 504] on button "Upload a video instead" at bounding box center [633, 502] width 167 height 24
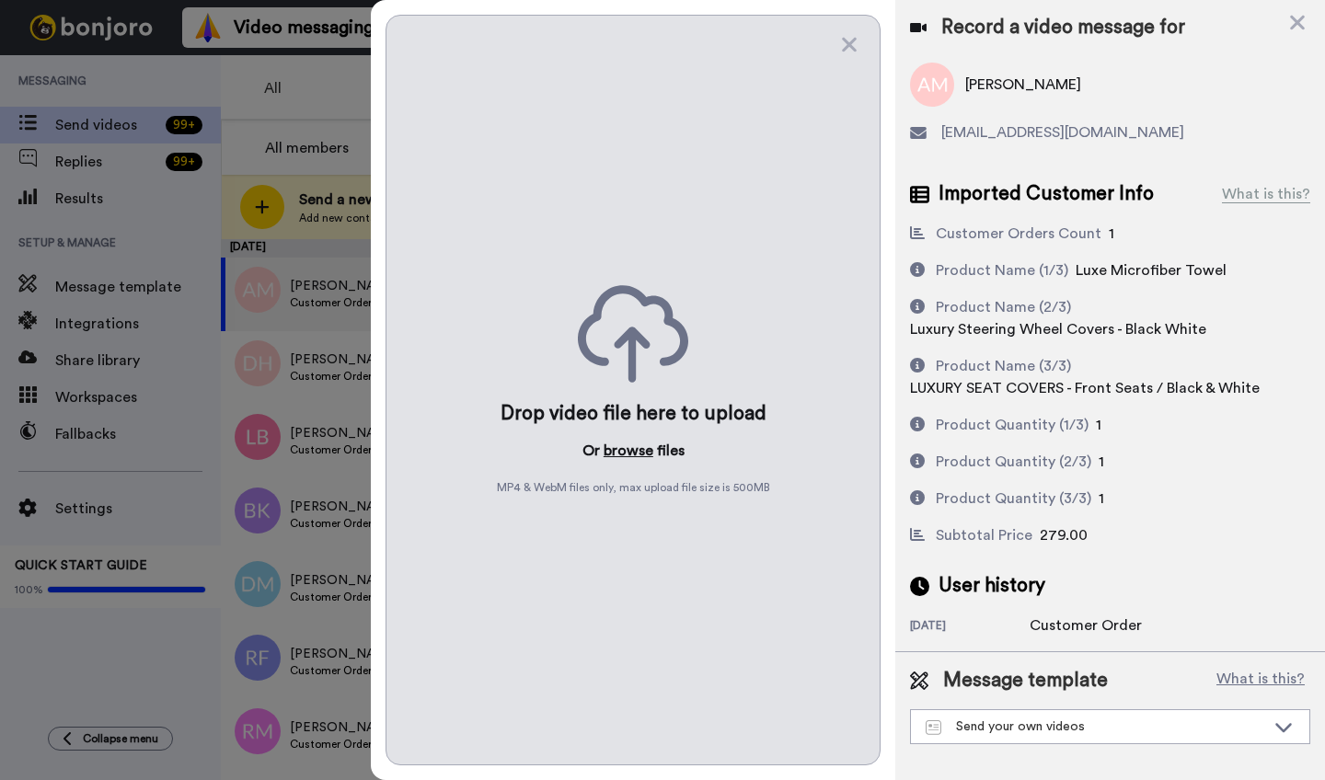
click at [629, 445] on button "browse" at bounding box center [629, 451] width 50 height 22
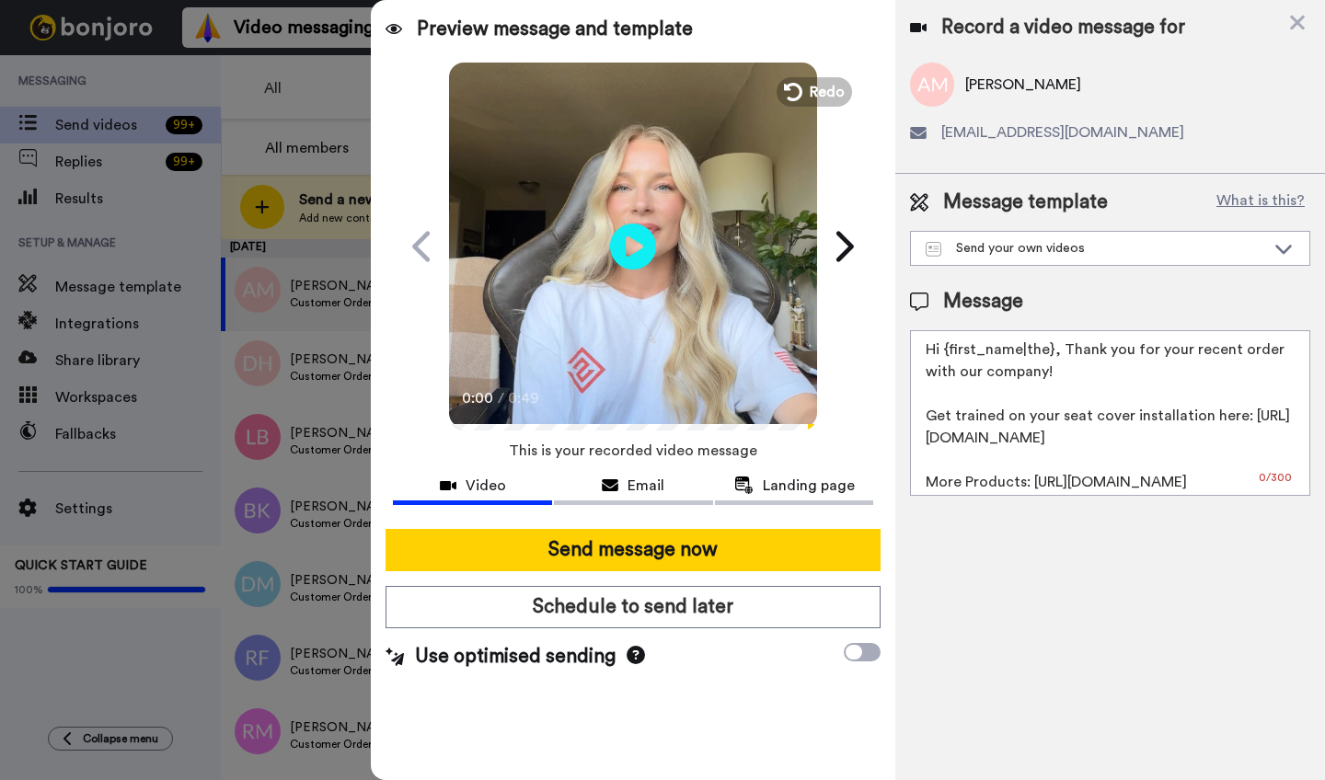
drag, startPoint x: 1049, startPoint y: 355, endPoint x: 947, endPoint y: 352, distance: 102.2
click at [947, 352] on textarea "Hi {first_name|the}, Thank you for your recent order with our company! Get trai…" at bounding box center [1110, 413] width 400 height 166
paste textarea "[PERSON_NAME]"
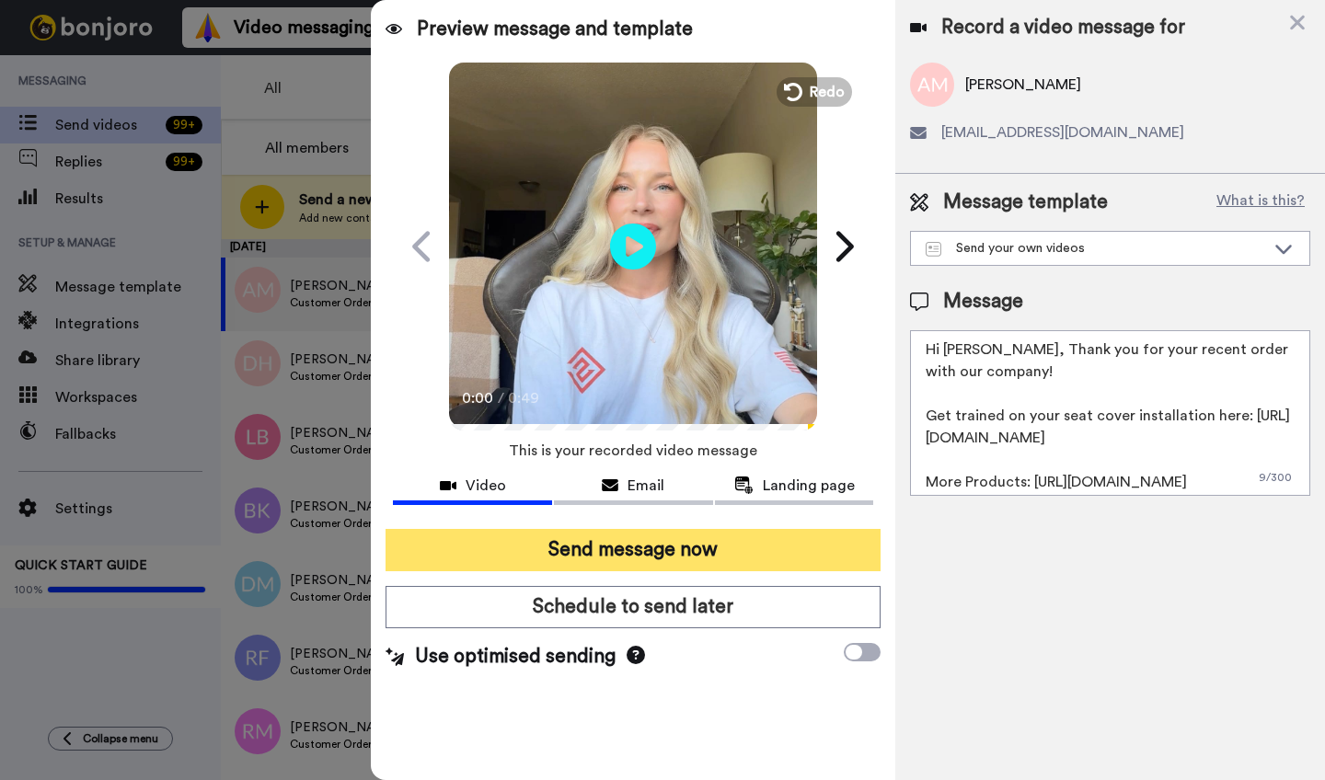
type textarea "Hi [PERSON_NAME], Thank you for your recent order with our company! Get trained…"
click at [684, 554] on button "Send message now" at bounding box center [633, 550] width 495 height 42
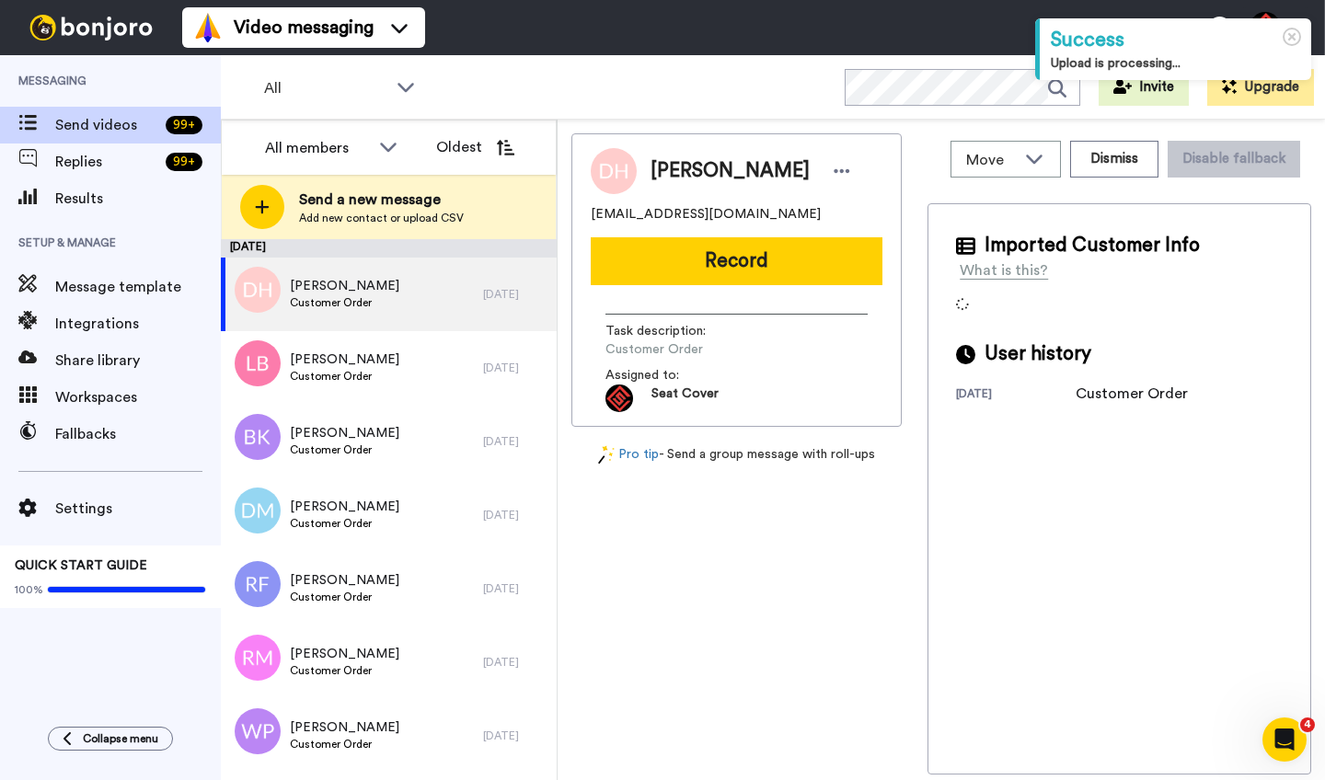
click at [673, 167] on span "Doug Hadley" at bounding box center [730, 171] width 159 height 28
copy span "Doug"
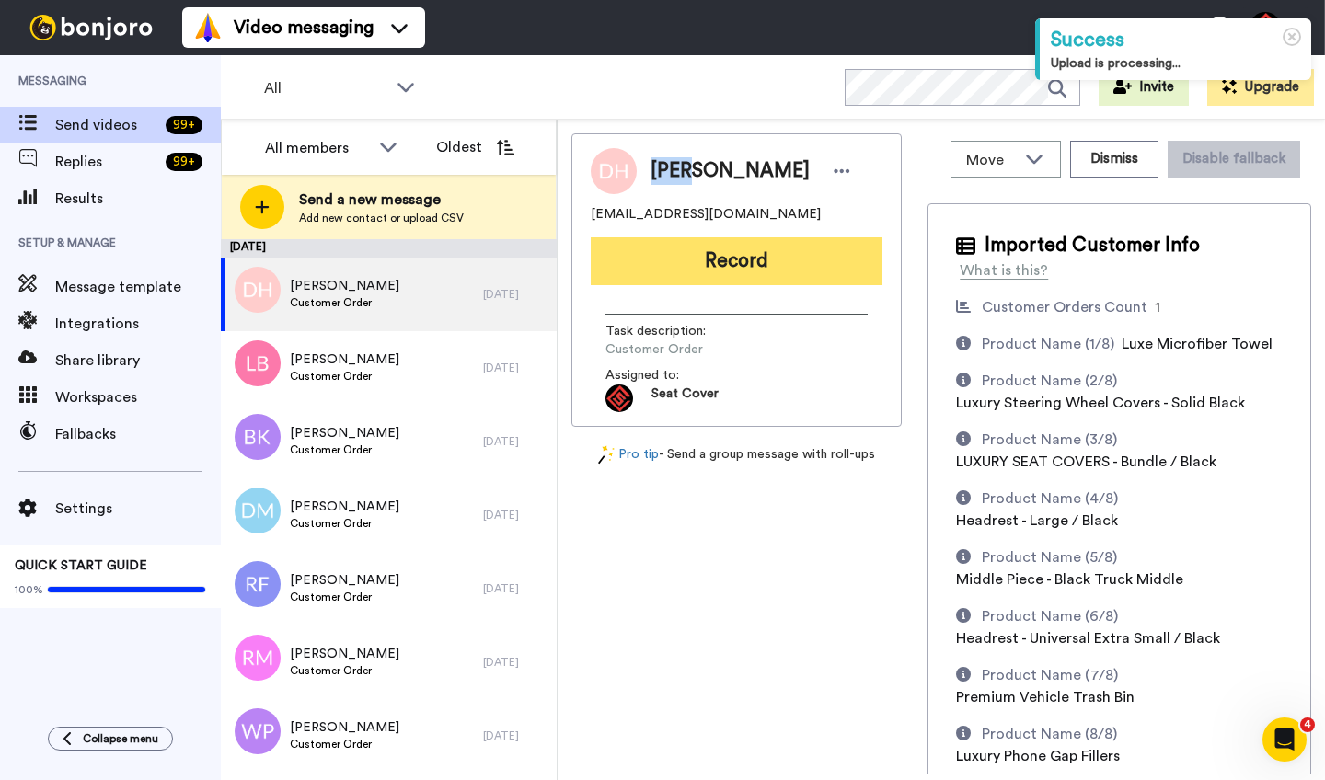
click at [687, 253] on button "Record" at bounding box center [737, 261] width 292 height 48
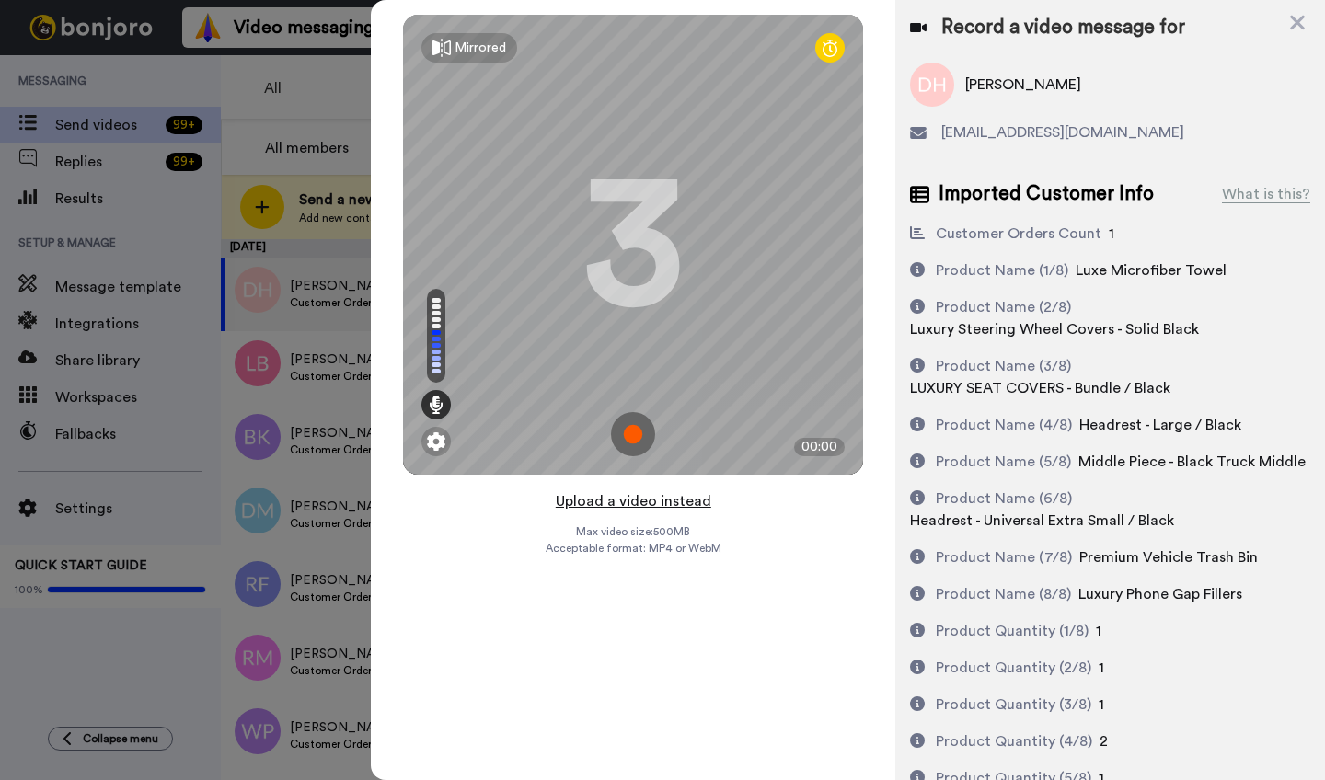
click at [626, 497] on button "Upload a video instead" at bounding box center [633, 502] width 167 height 24
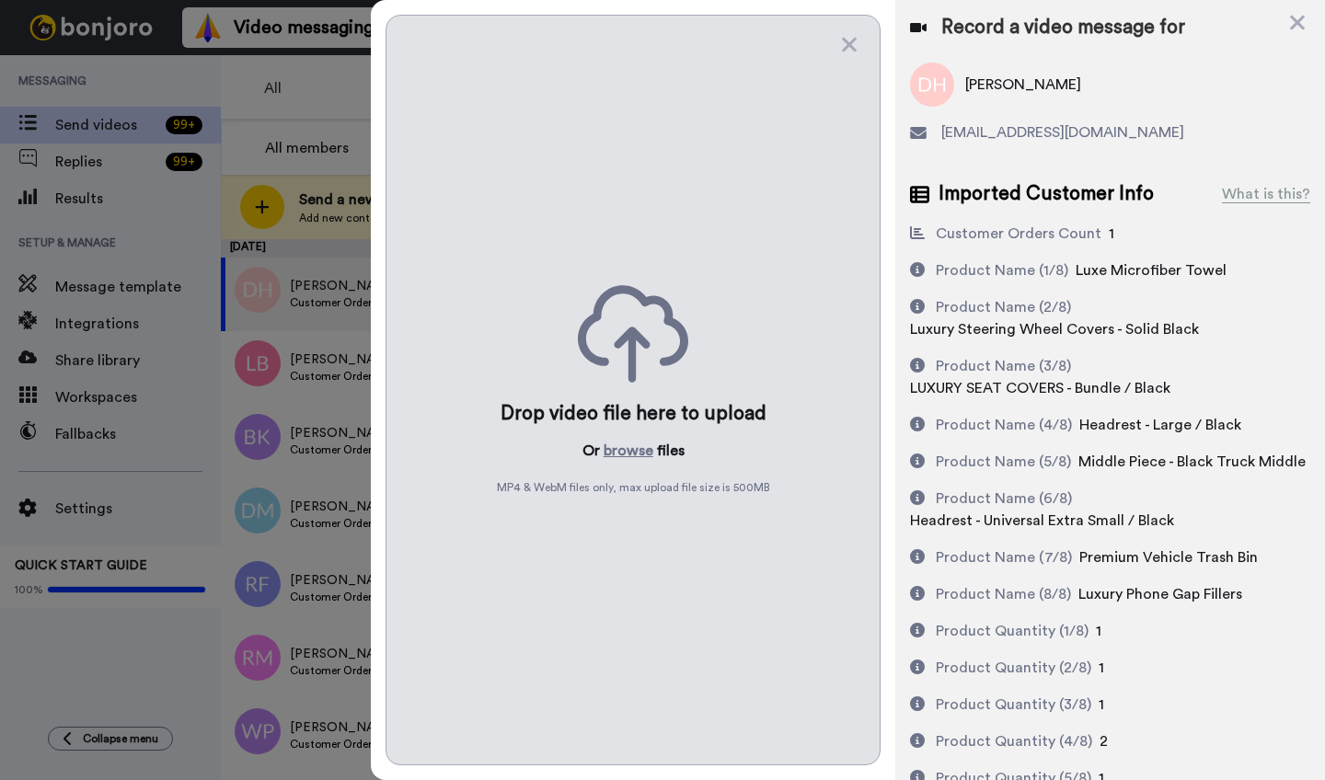
drag, startPoint x: 627, startPoint y: 497, endPoint x: 640, endPoint y: 505, distance: 15.3
click at [640, 505] on div "Drop video file here to upload Or browse files MP4 & WebM files only, max uploa…" at bounding box center [633, 390] width 495 height 751
click at [632, 453] on button "browse" at bounding box center [629, 451] width 50 height 22
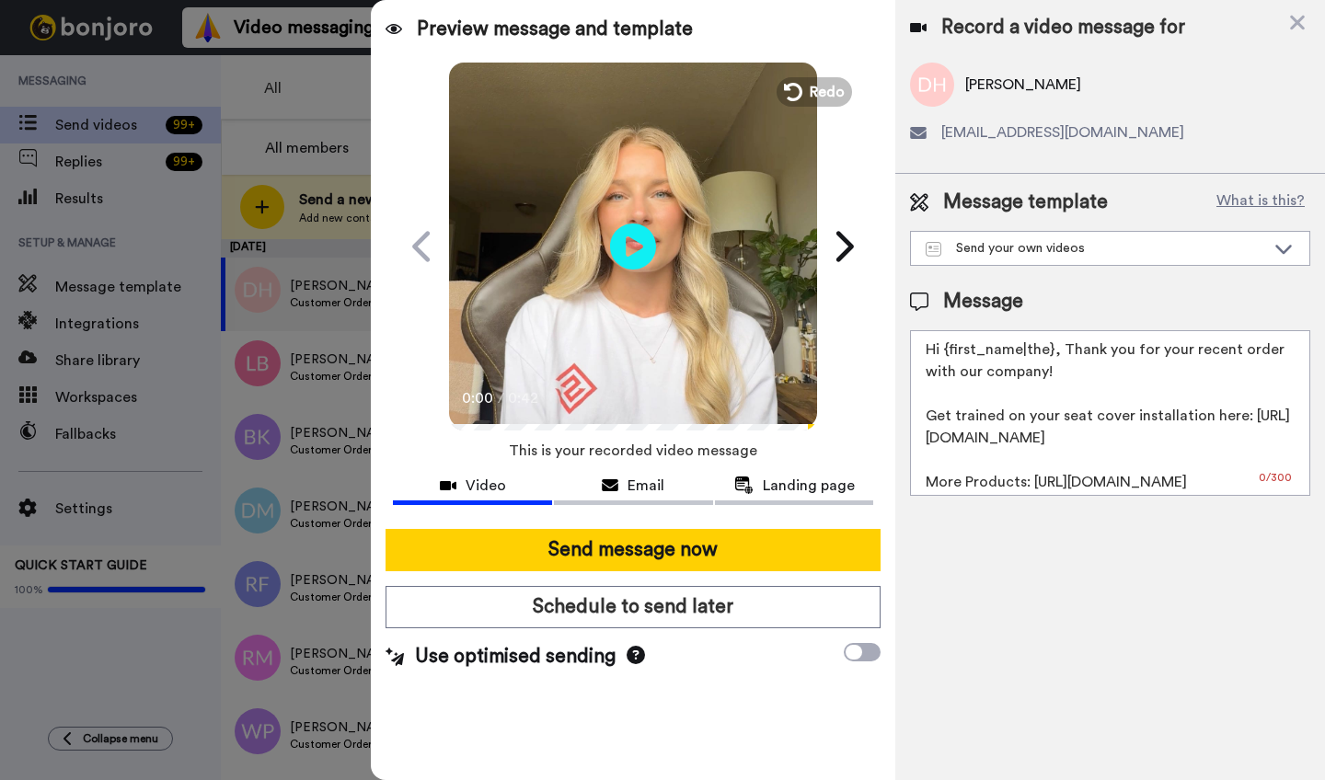
drag, startPoint x: 1052, startPoint y: 353, endPoint x: 948, endPoint y: 353, distance: 104.0
click at [948, 353] on textarea "Hi {first_name|the}, Thank you for your recent order with our company! Get trai…" at bounding box center [1110, 413] width 400 height 166
paste textarea "Doug"
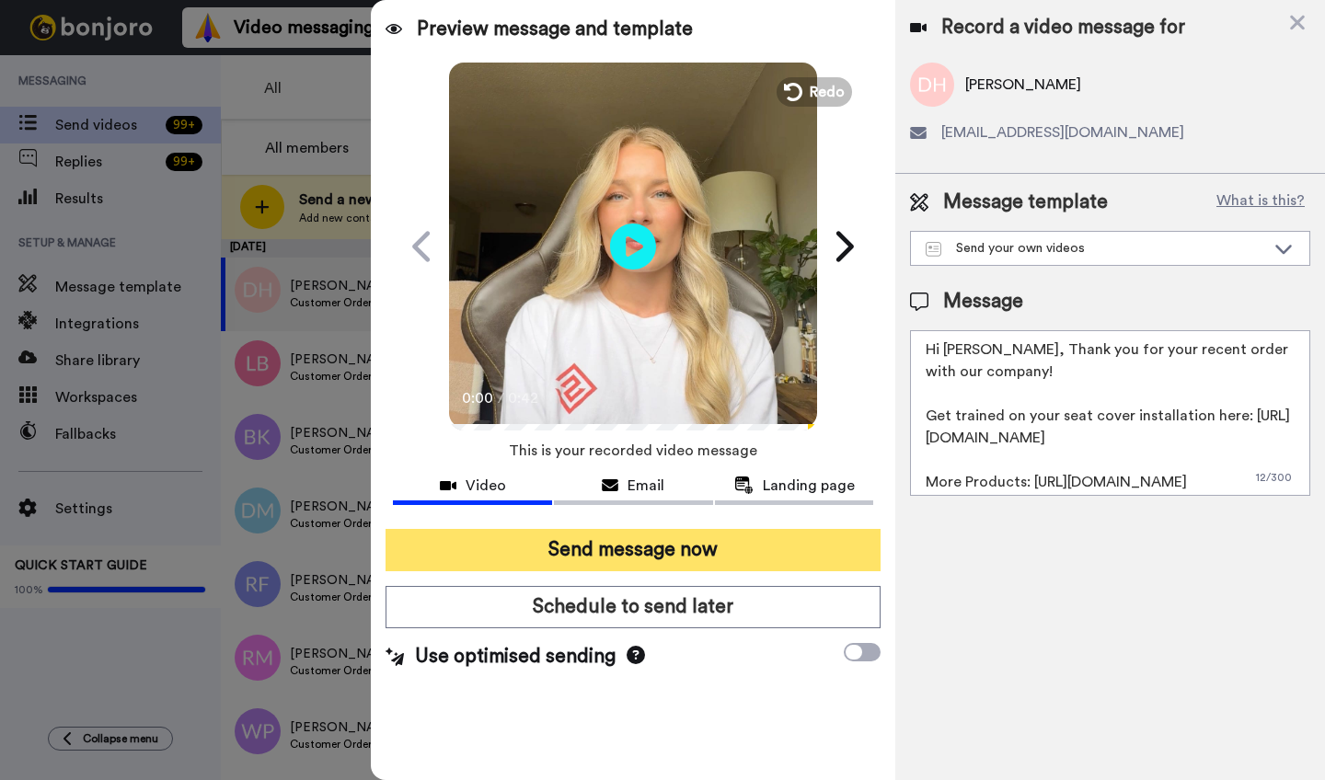
type textarea "Hi Doug, Thank you for your recent order with our company! Get trained on your …"
click at [711, 548] on button "Send message now" at bounding box center [633, 550] width 495 height 42
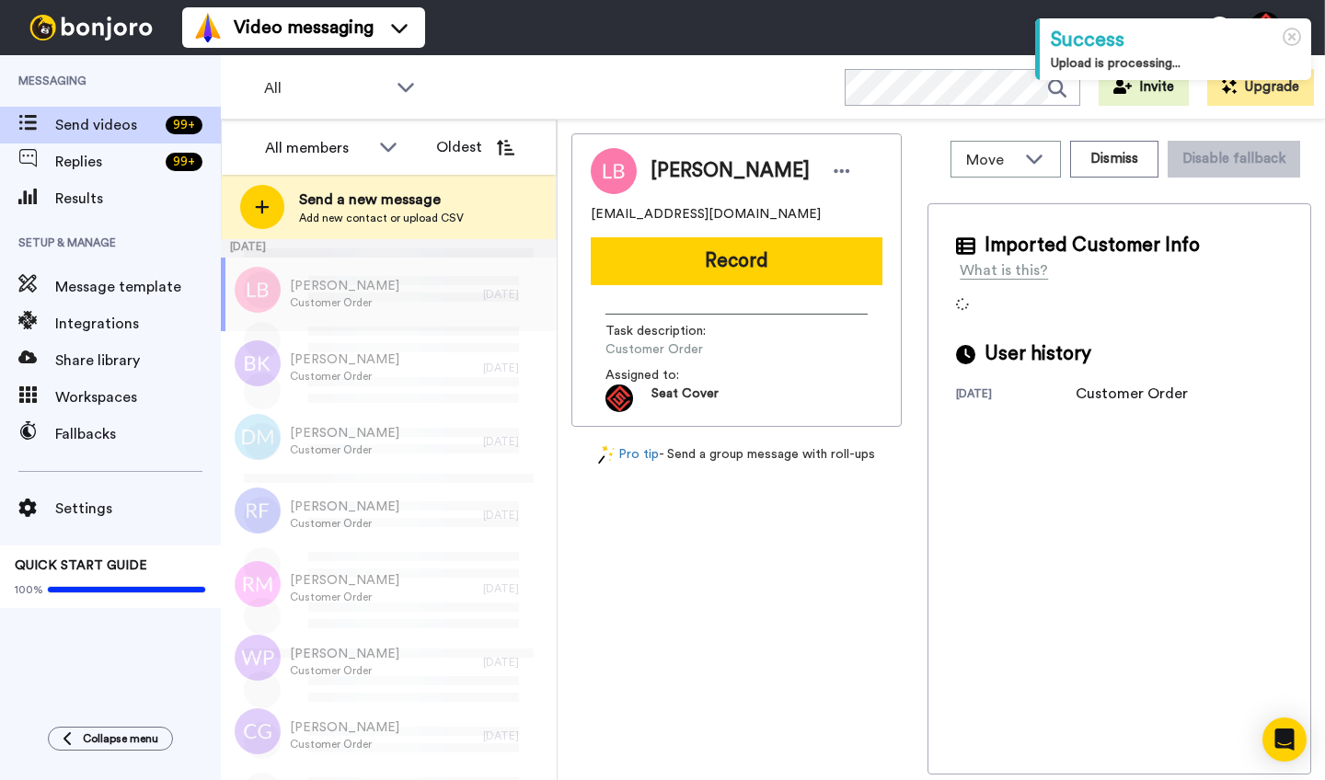
click at [665, 169] on span "[PERSON_NAME]" at bounding box center [730, 171] width 159 height 28
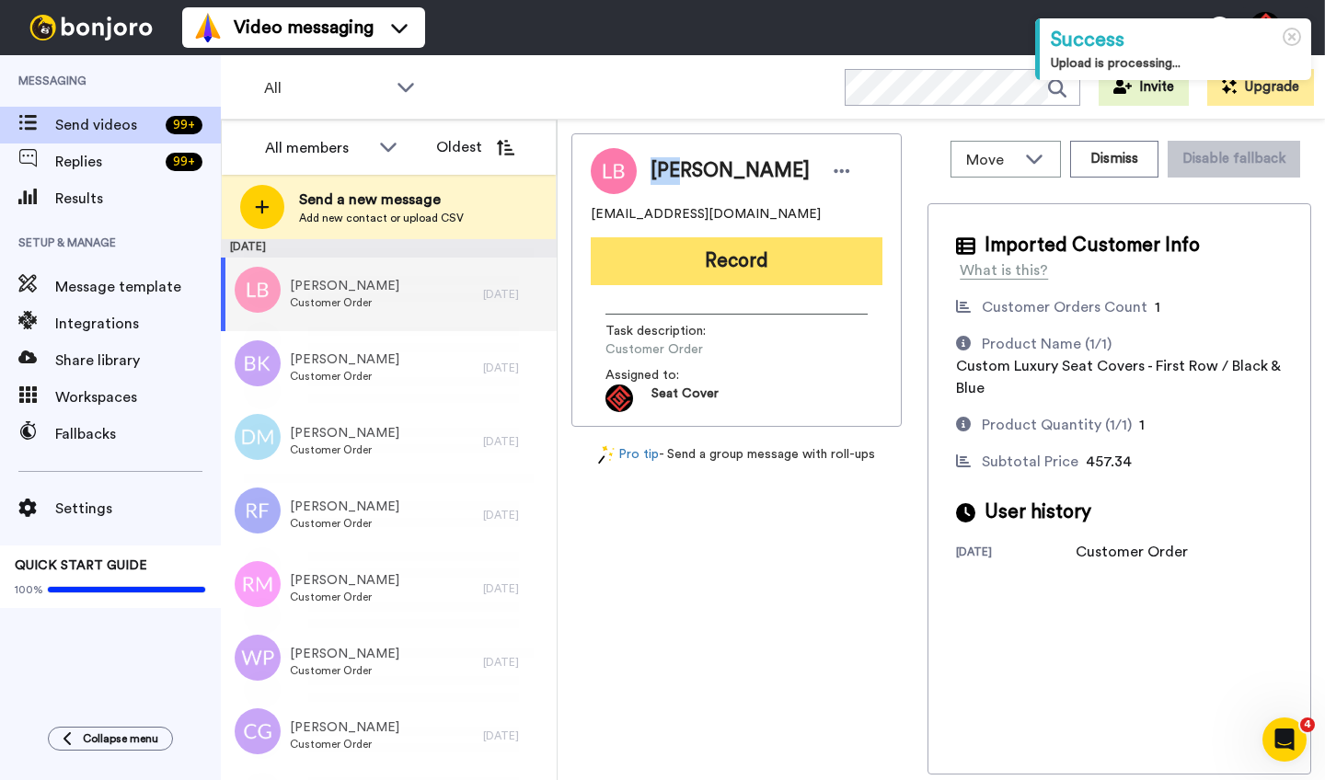
click at [702, 271] on button "Record" at bounding box center [737, 261] width 292 height 48
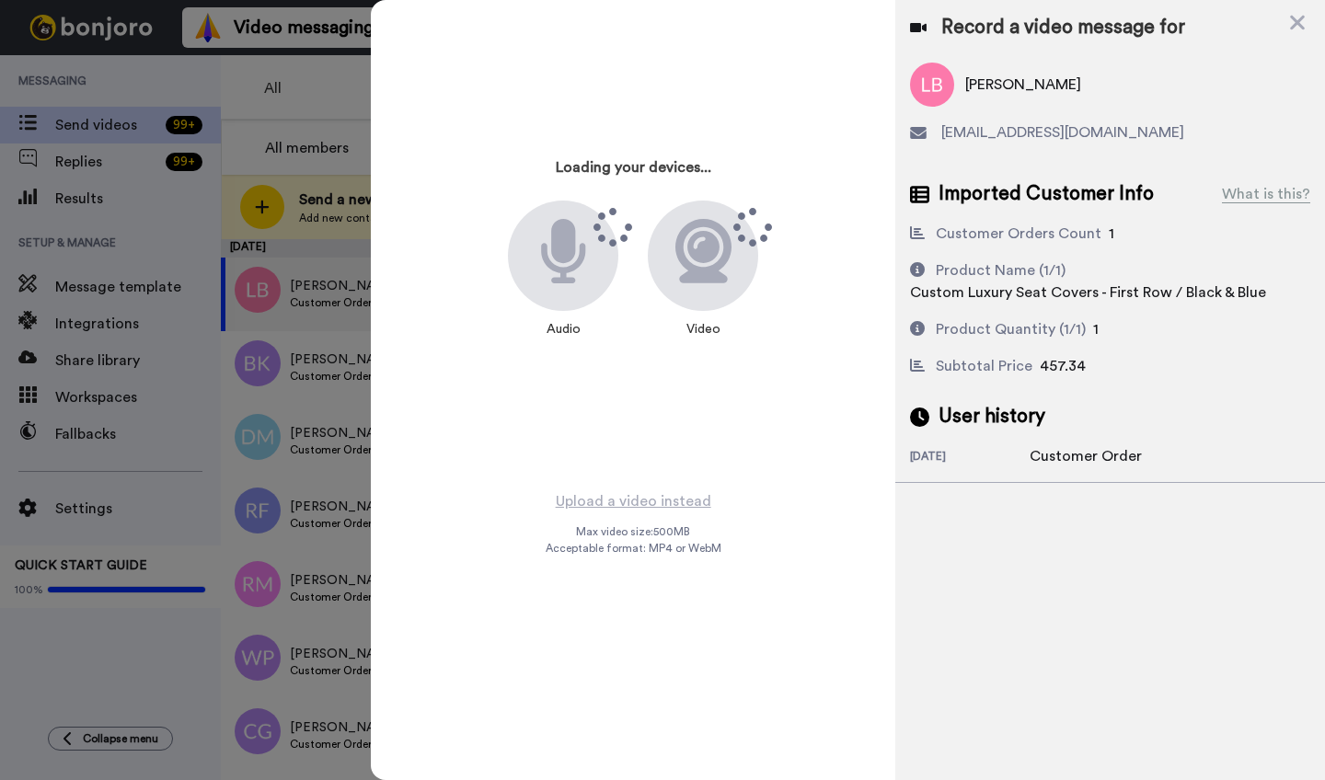
click at [1291, 26] on icon at bounding box center [1297, 22] width 18 height 23
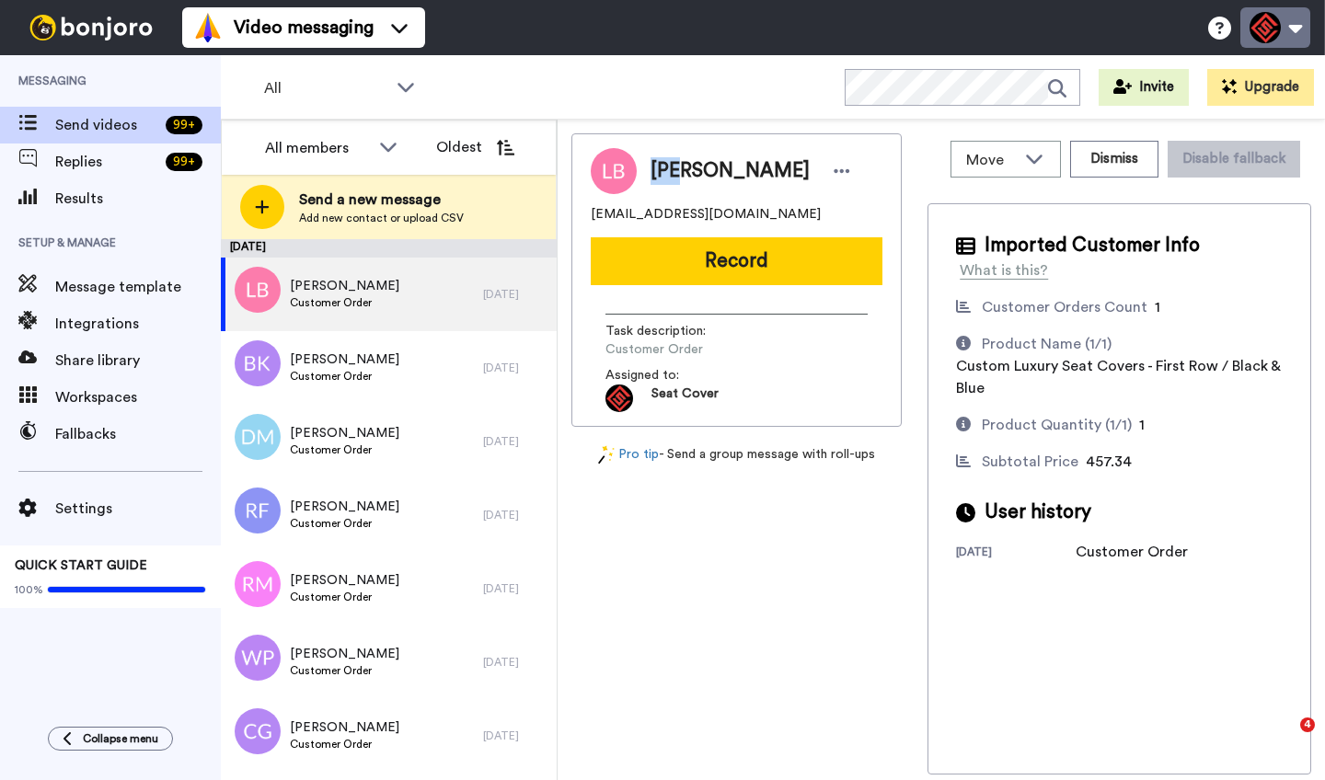
click at [1298, 22] on button at bounding box center [1276, 27] width 70 height 40
click at [1052, 191] on div "Move WORKSPACES View all Default Task List + Add a new workspace Dismiss Disabl…" at bounding box center [1120, 453] width 384 height 641
click at [1102, 172] on button "Dismiss" at bounding box center [1114, 159] width 88 height 37
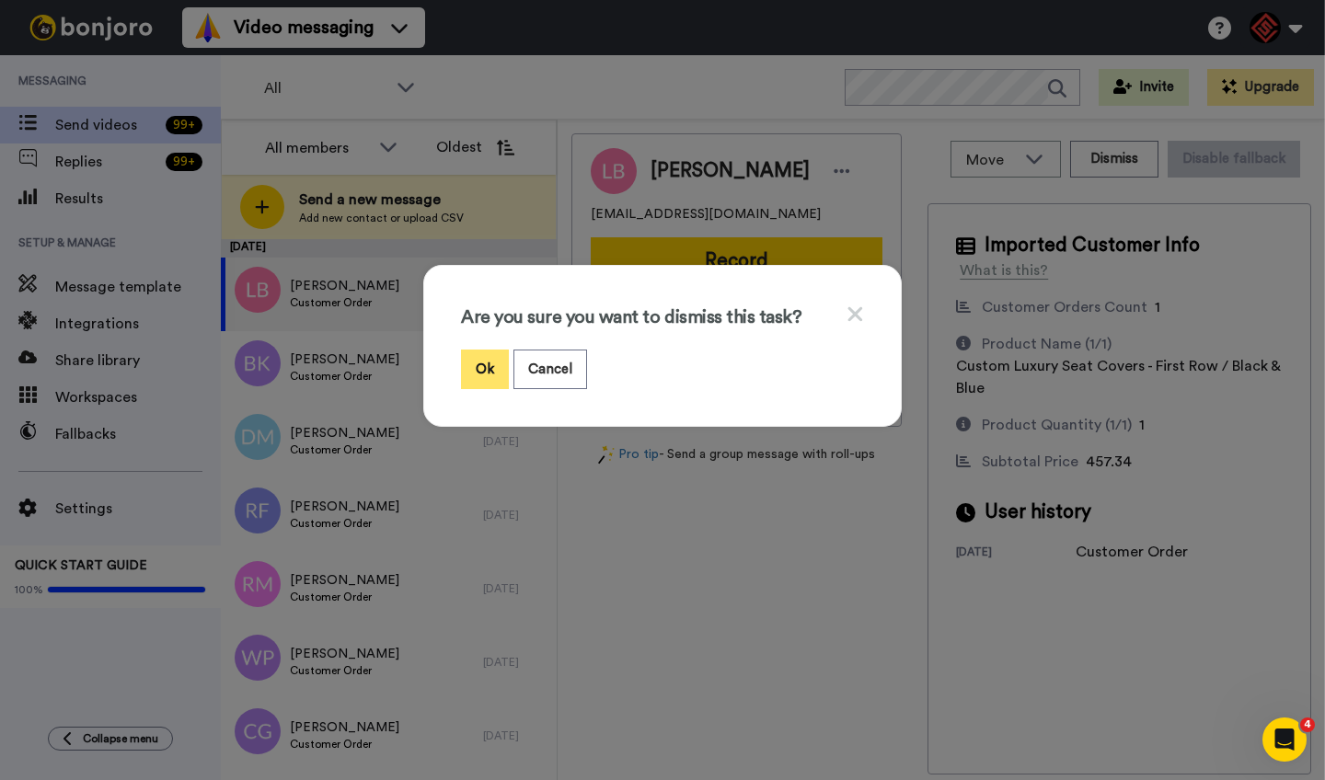
click at [470, 362] on button "Ok" at bounding box center [485, 370] width 48 height 40
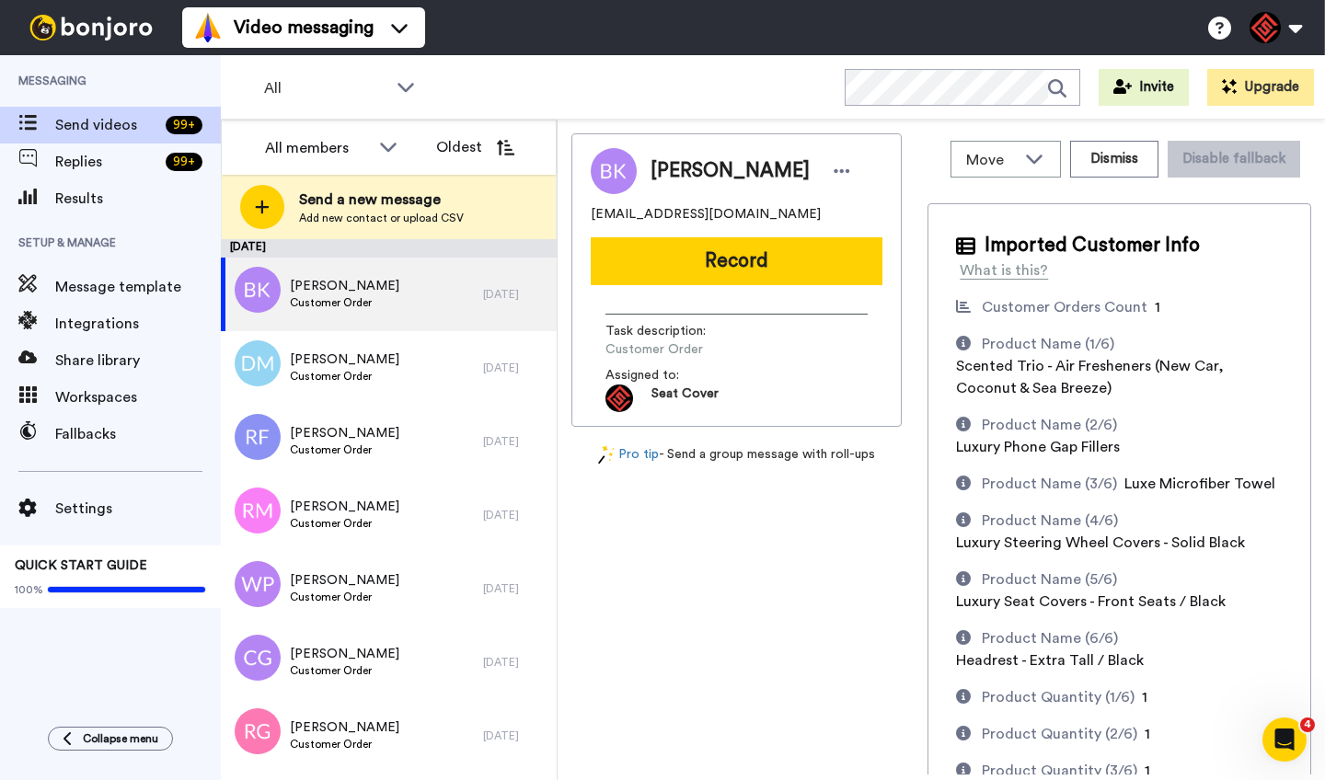
click at [677, 168] on span "[PERSON_NAME]" at bounding box center [730, 171] width 159 height 28
click at [677, 168] on span "Brandon Kwae" at bounding box center [730, 171] width 159 height 28
copy span "Brandon"
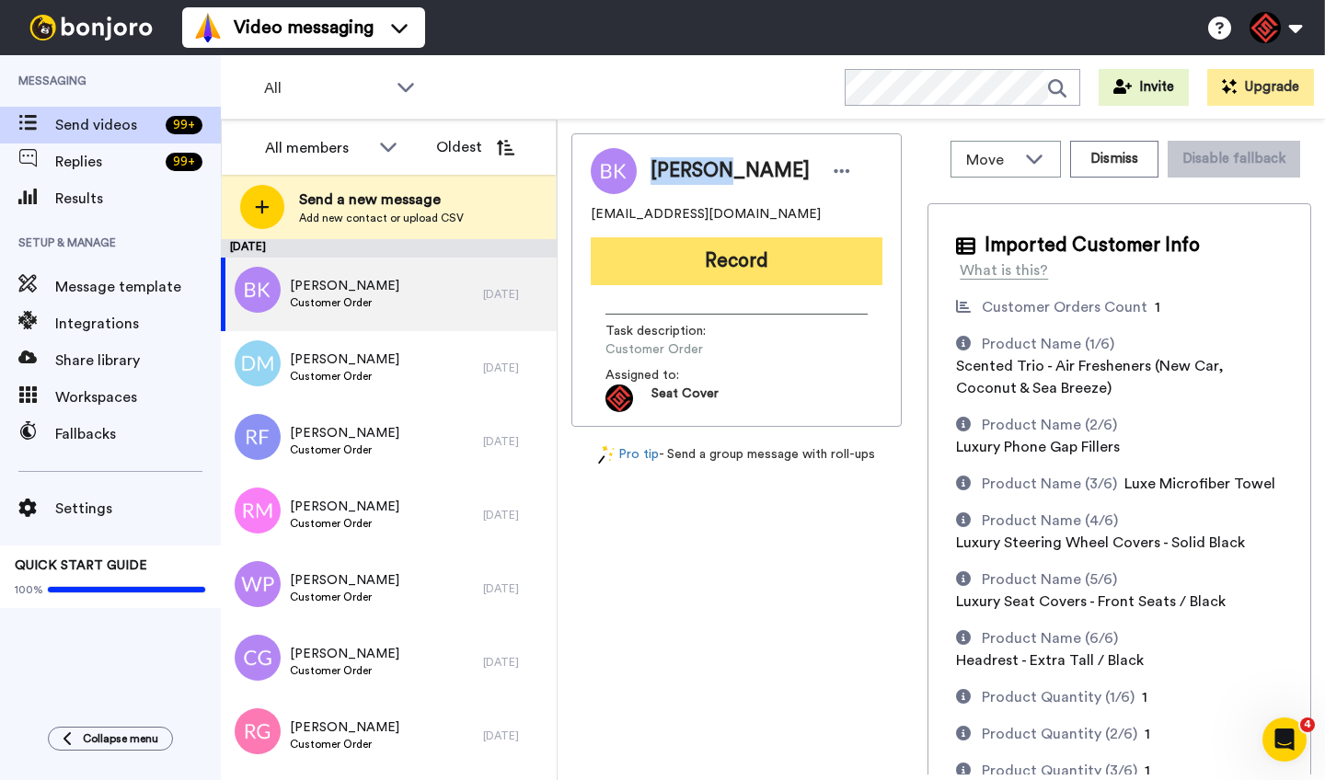
click at [707, 260] on button "Record" at bounding box center [737, 261] width 292 height 48
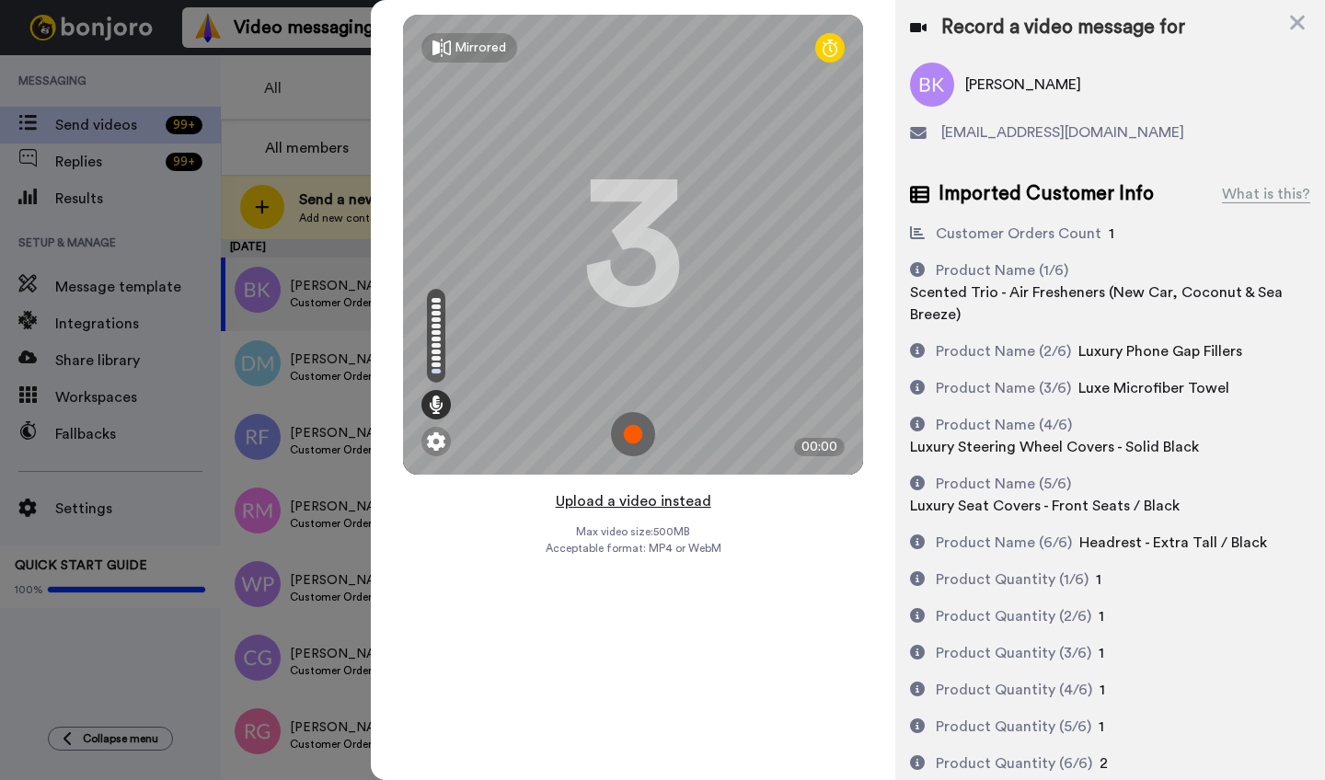
click at [625, 504] on button "Upload a video instead" at bounding box center [633, 502] width 167 height 24
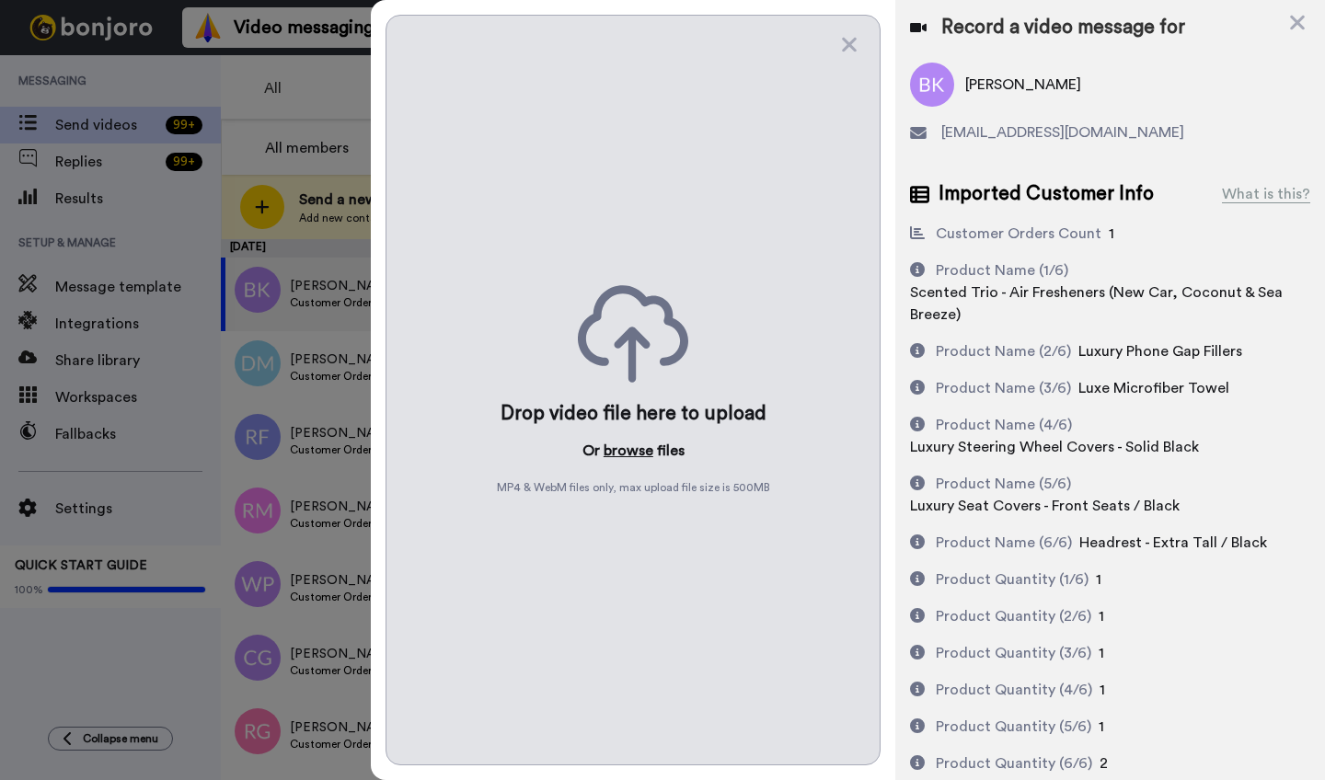
click at [628, 446] on button "browse" at bounding box center [629, 451] width 50 height 22
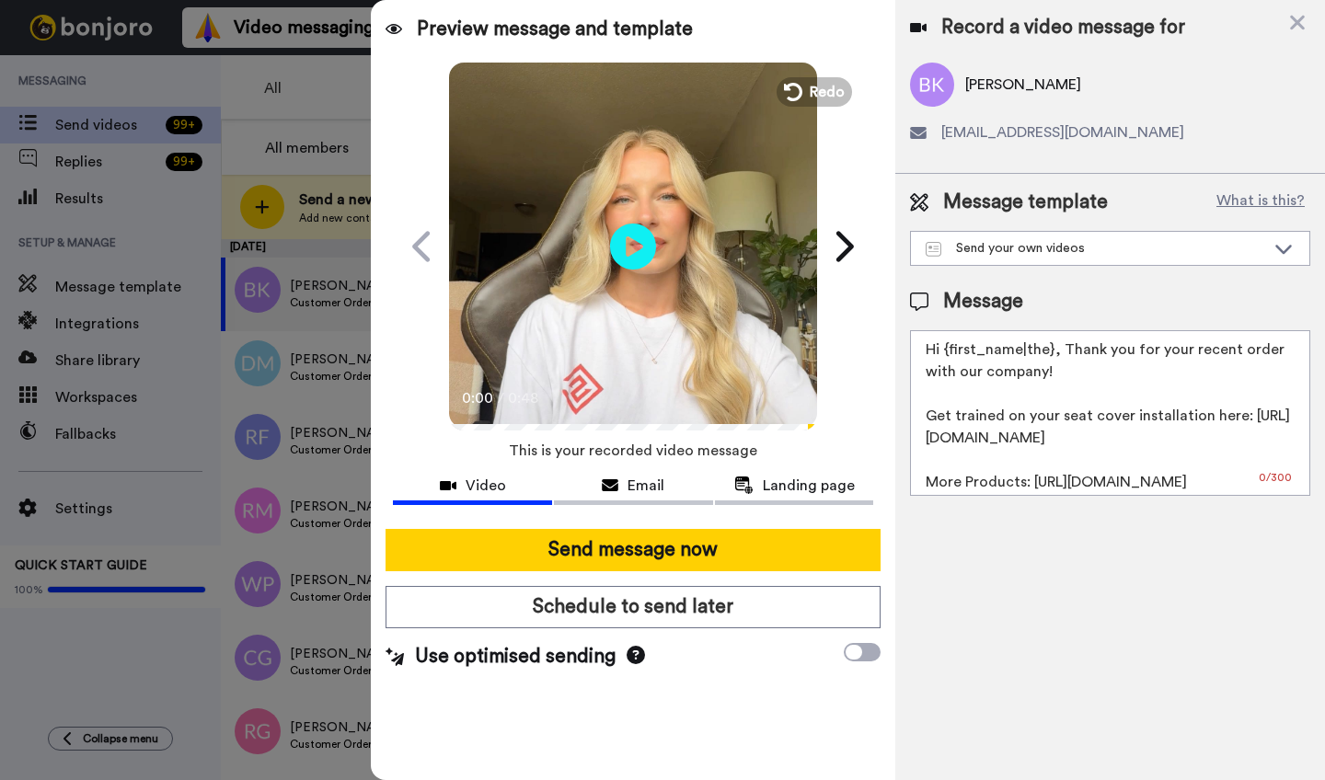
drag, startPoint x: 1050, startPoint y: 352, endPoint x: 945, endPoint y: 352, distance: 104.9
click at [945, 352] on textarea "Hi {first_name|the}, Thank you for your recent order with our company! Get trai…" at bounding box center [1110, 413] width 400 height 166
paste textarea "Brandon"
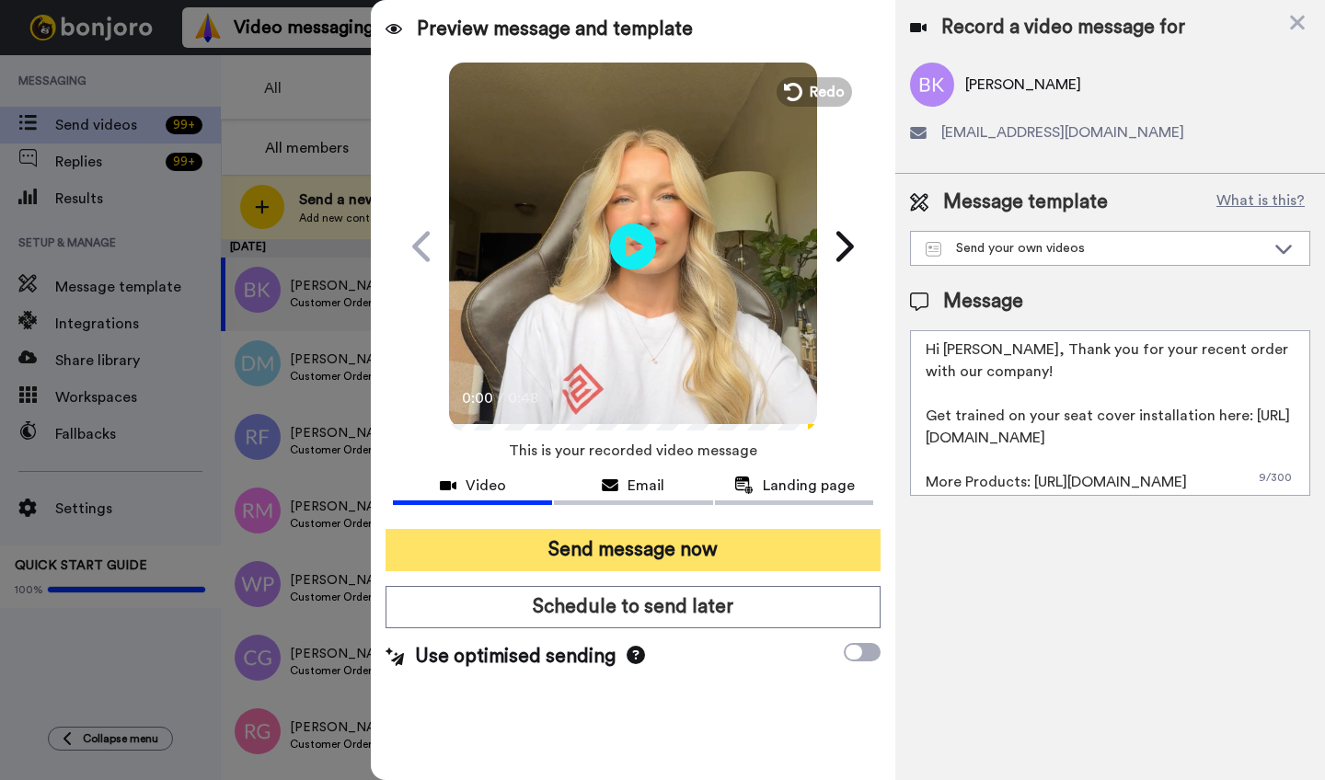
type textarea "Hi Brandon, Thank you for your recent order with our company! Get trained on yo…"
click at [654, 550] on button "Send message now" at bounding box center [633, 550] width 495 height 42
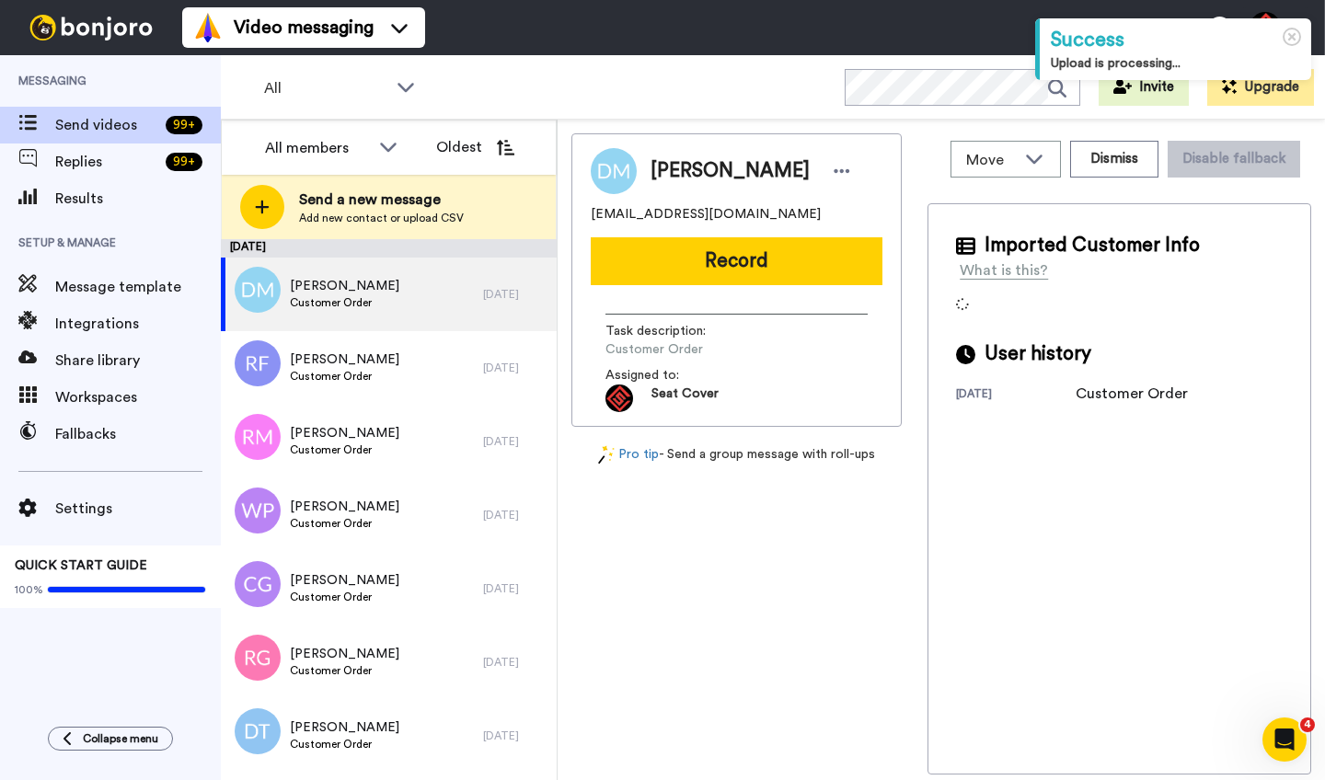
click at [670, 178] on span "[PERSON_NAME]" at bounding box center [730, 171] width 159 height 28
click at [670, 178] on span "Dylan Miller" at bounding box center [730, 171] width 159 height 28
copy span "Dylan"
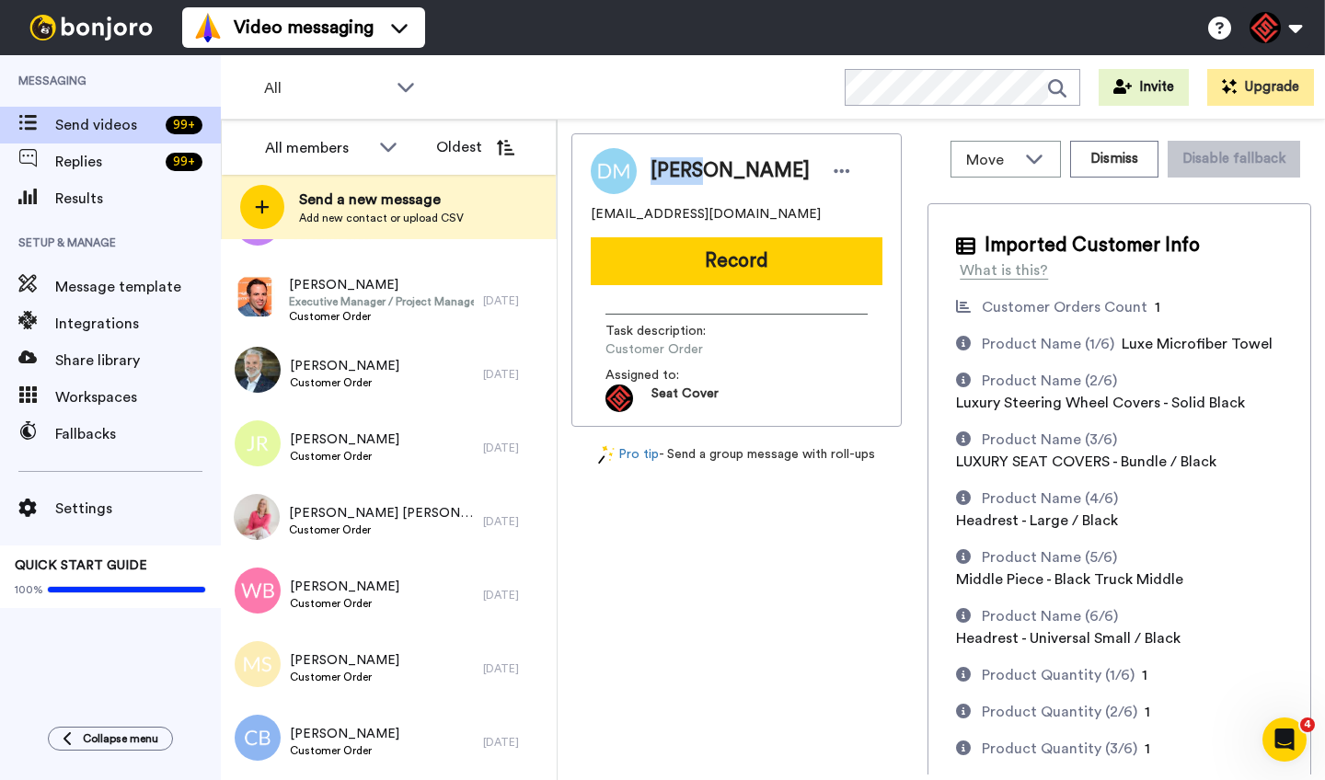
scroll to position [1318, 0]
copy span "Dylan"
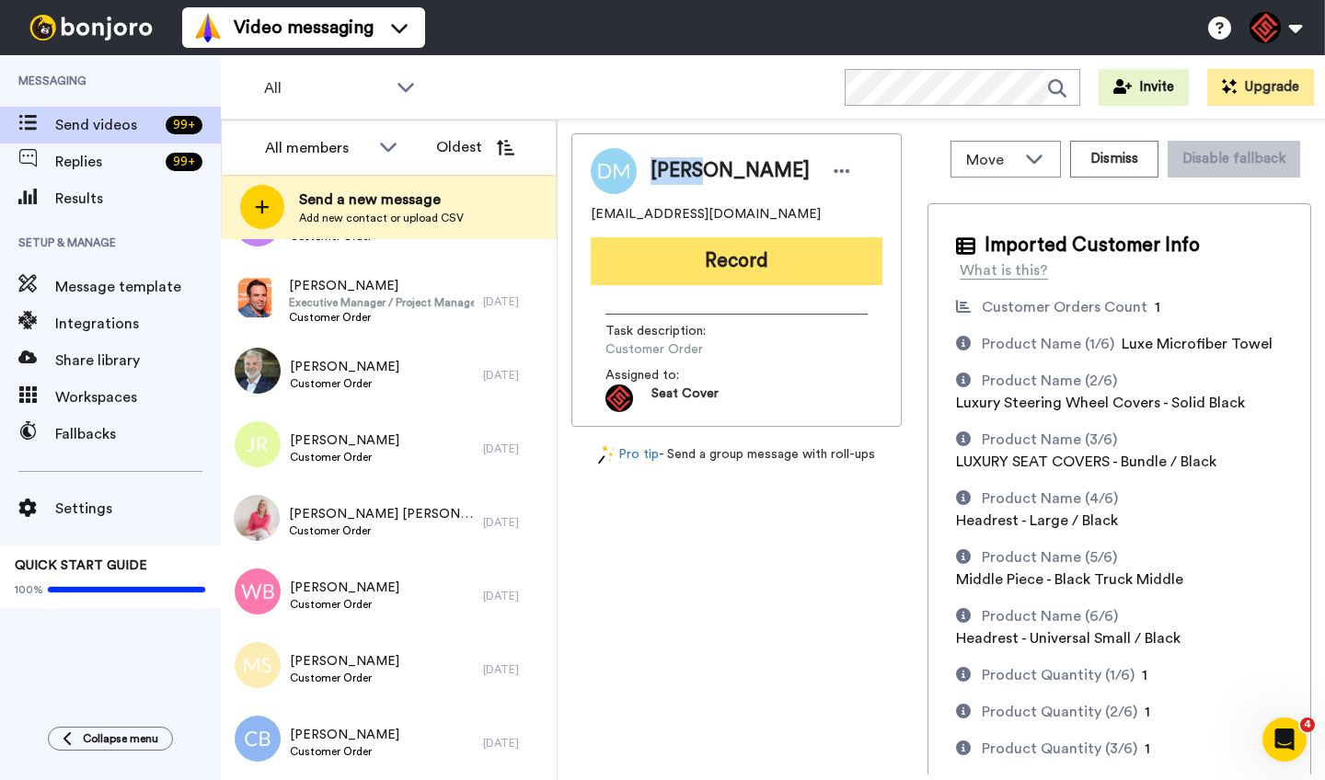
click at [677, 278] on button "Record" at bounding box center [737, 261] width 292 height 48
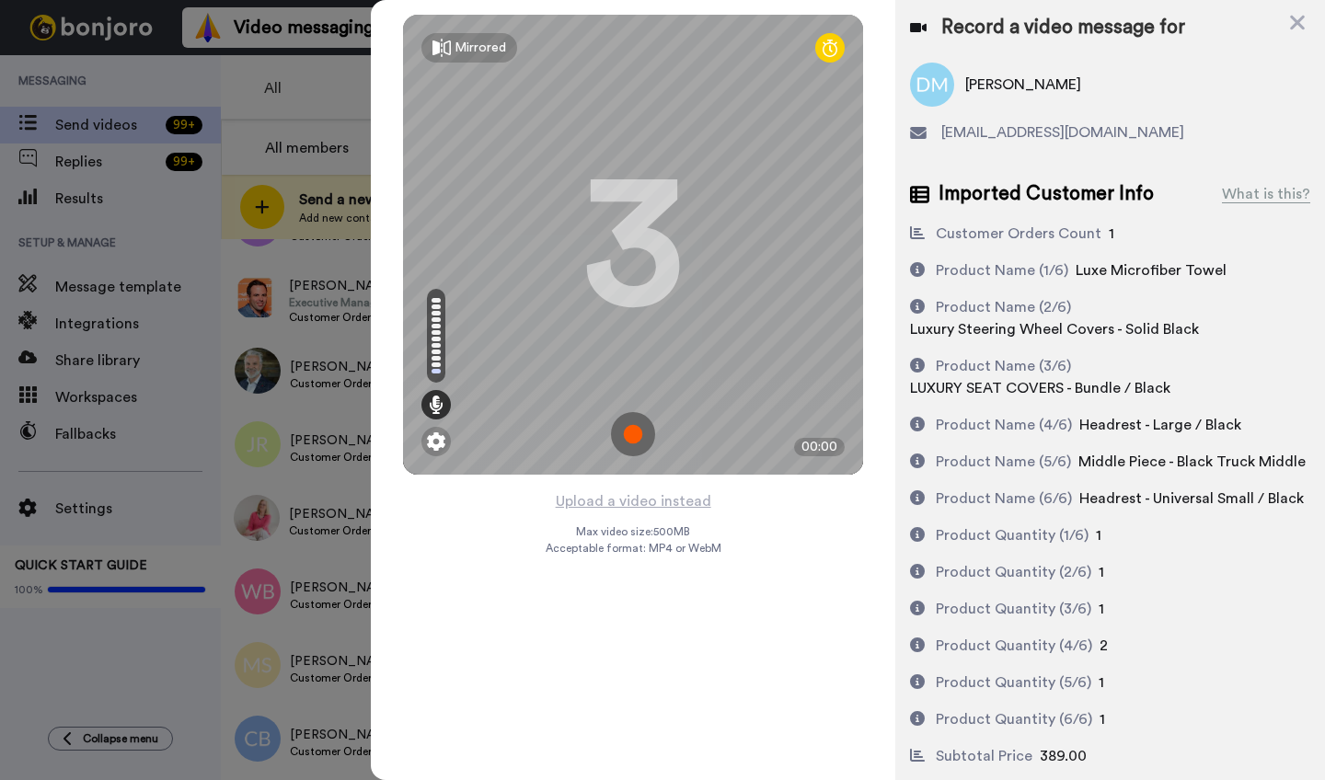
click at [631, 503] on button "Upload a video instead" at bounding box center [633, 502] width 167 height 24
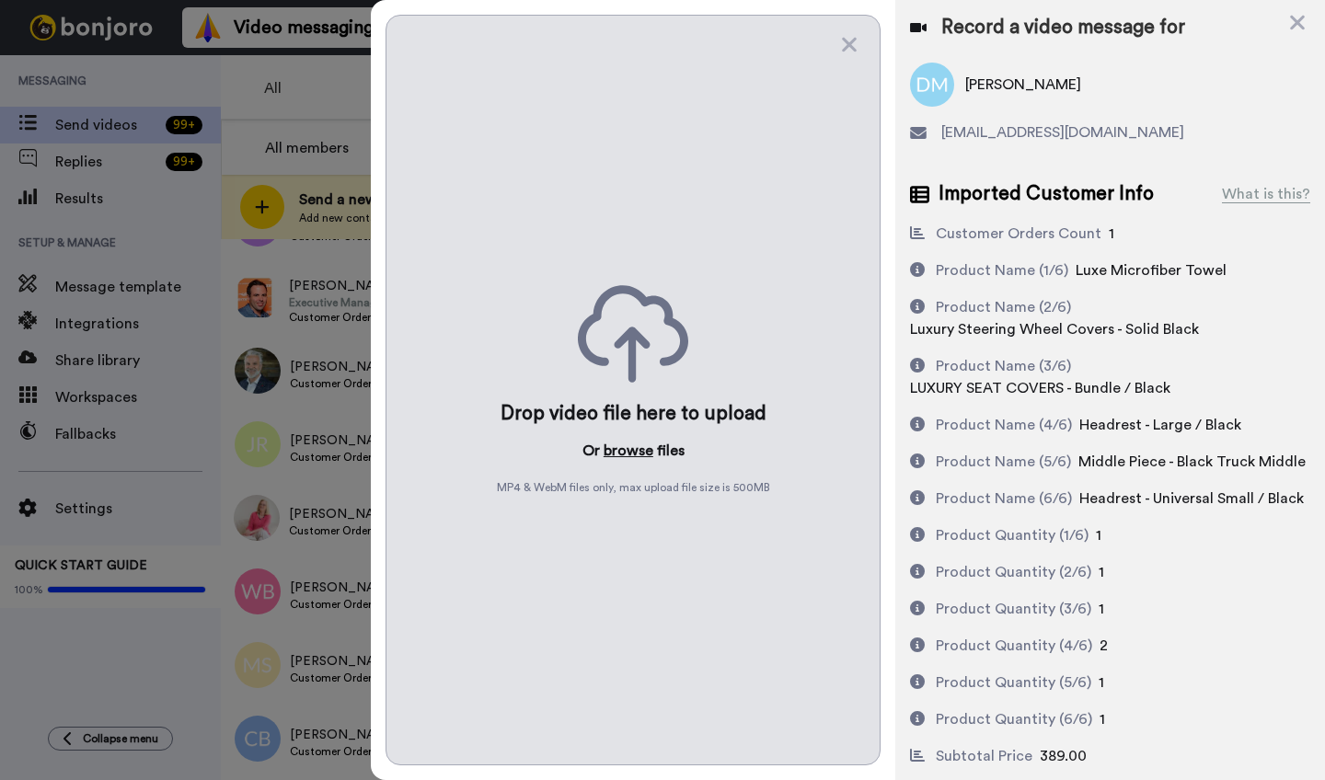
click at [627, 452] on button "browse" at bounding box center [629, 451] width 50 height 22
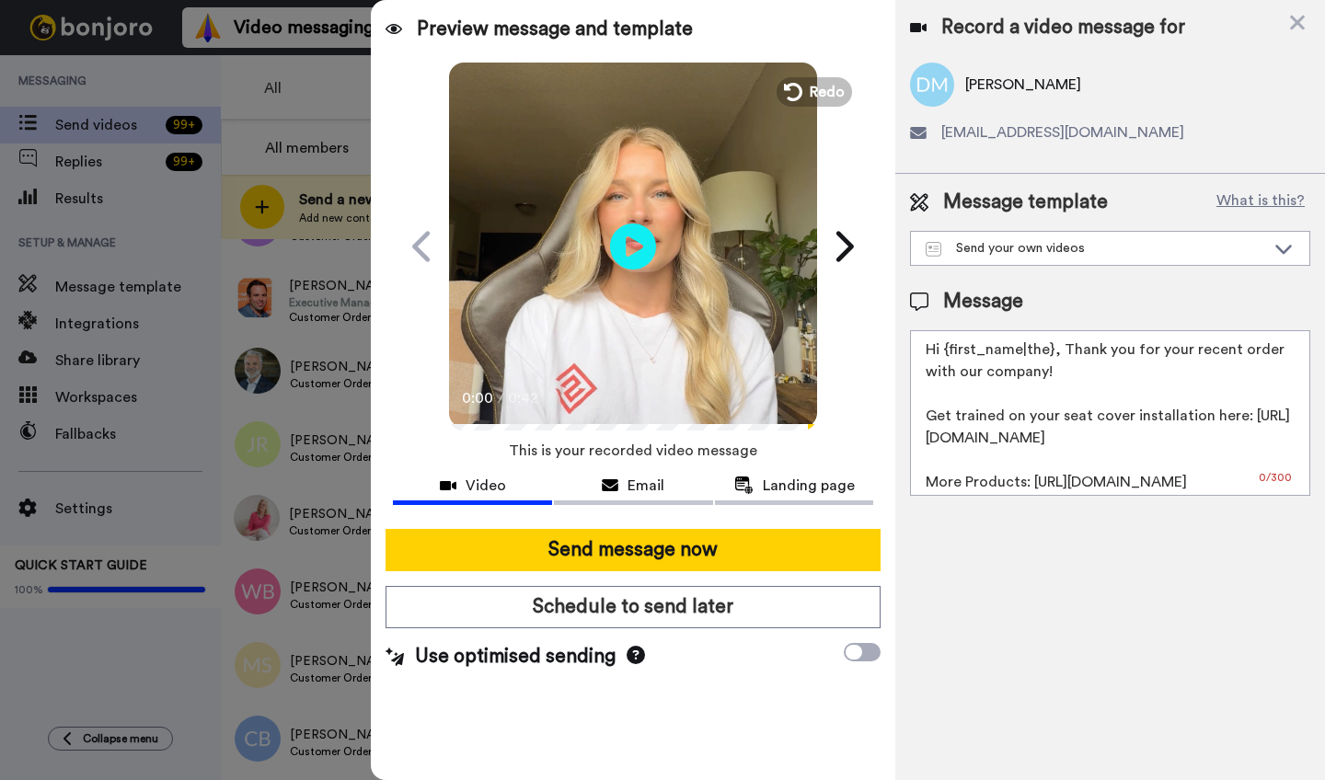
drag, startPoint x: 1051, startPoint y: 353, endPoint x: 946, endPoint y: 352, distance: 104.9
click at [946, 352] on textarea "Hi {first_name|the}, Thank you for your recent order with our company! Get trai…" at bounding box center [1110, 413] width 400 height 166
paste textarea "Dylan"
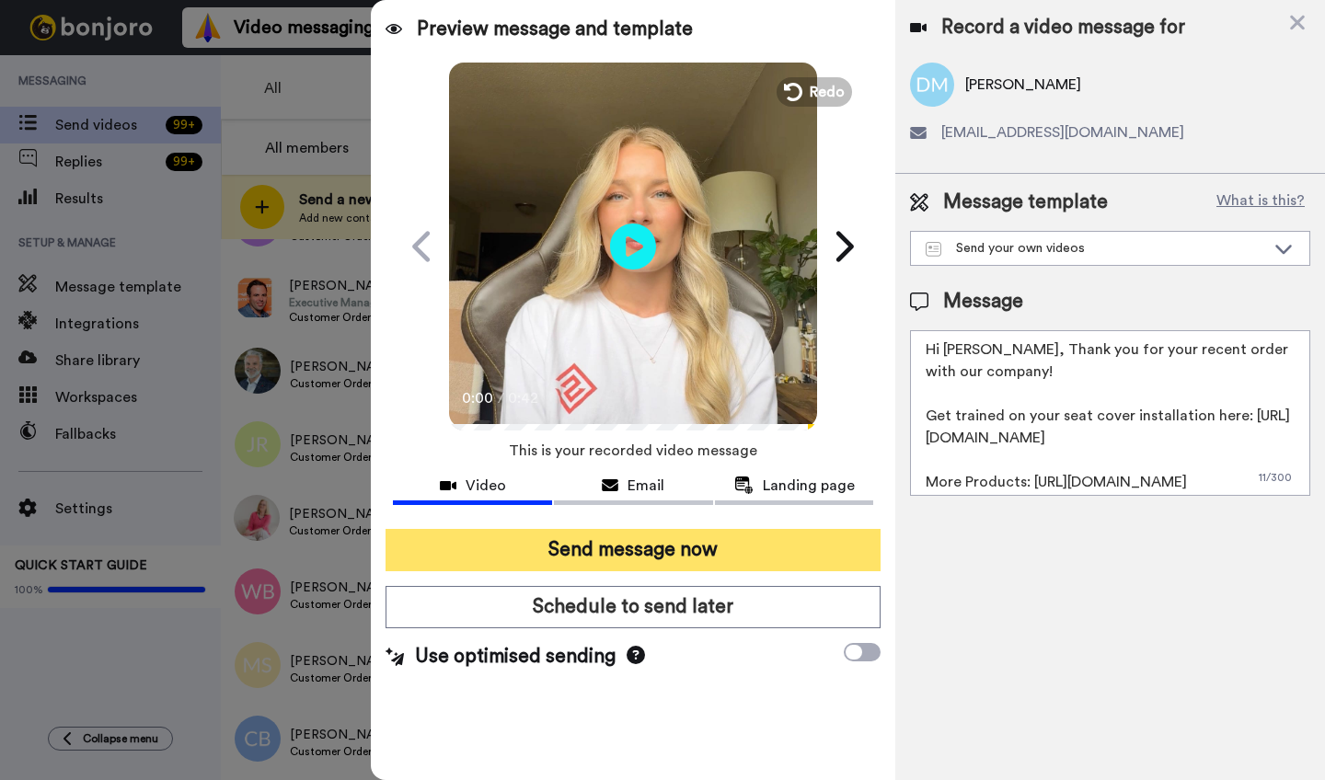
type textarea "Hi Dylan, Thank you for your recent order with our company! Get trained on your…"
click at [694, 564] on button "Send message now" at bounding box center [633, 550] width 495 height 42
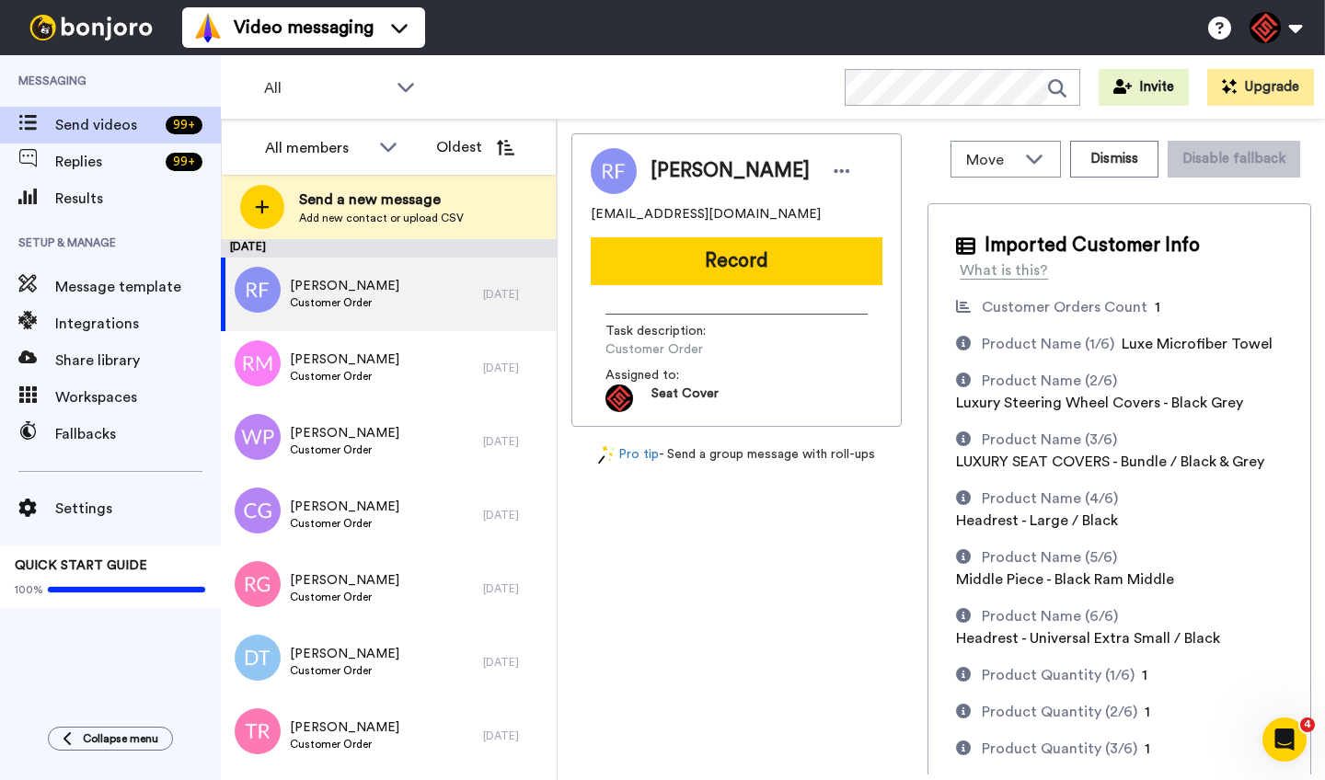
click at [684, 181] on span "Randall F Parker" at bounding box center [730, 171] width 159 height 28
copy span "Randall"
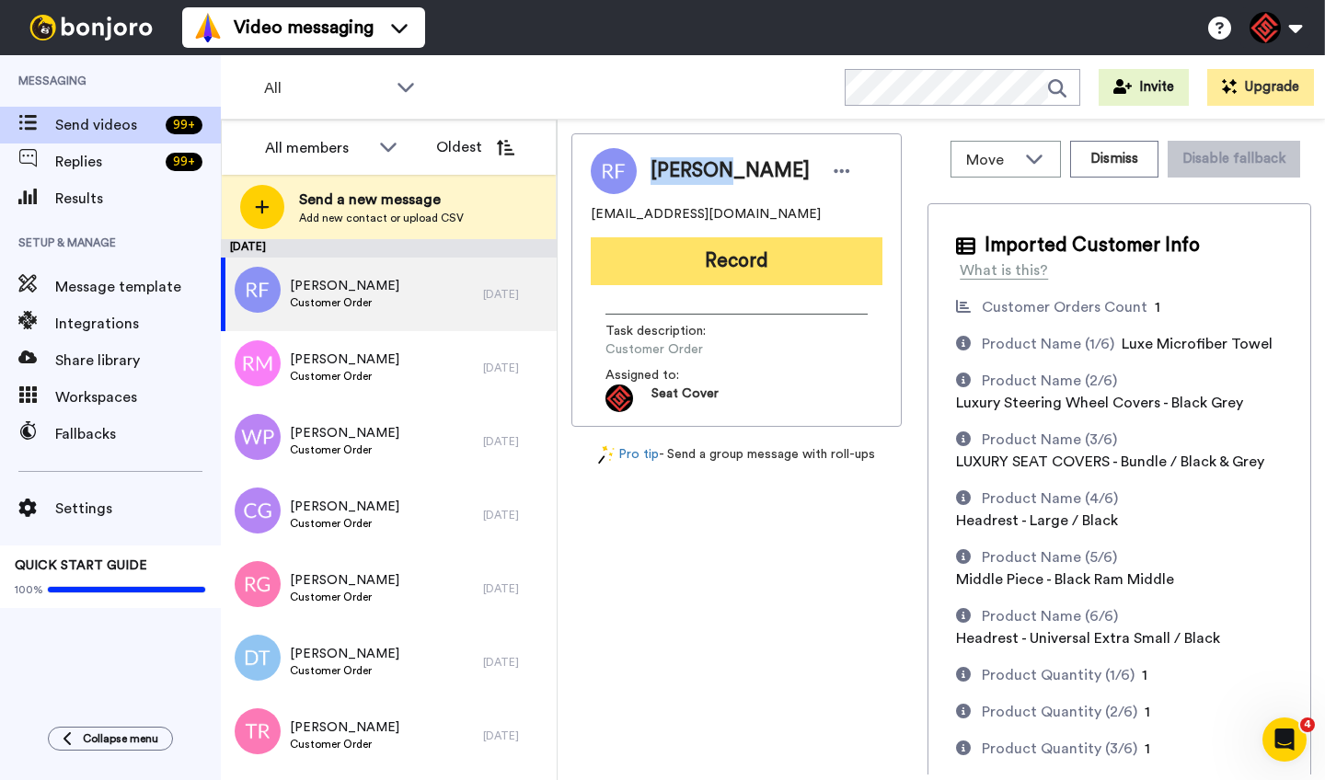
click at [696, 272] on button "Record" at bounding box center [737, 261] width 292 height 48
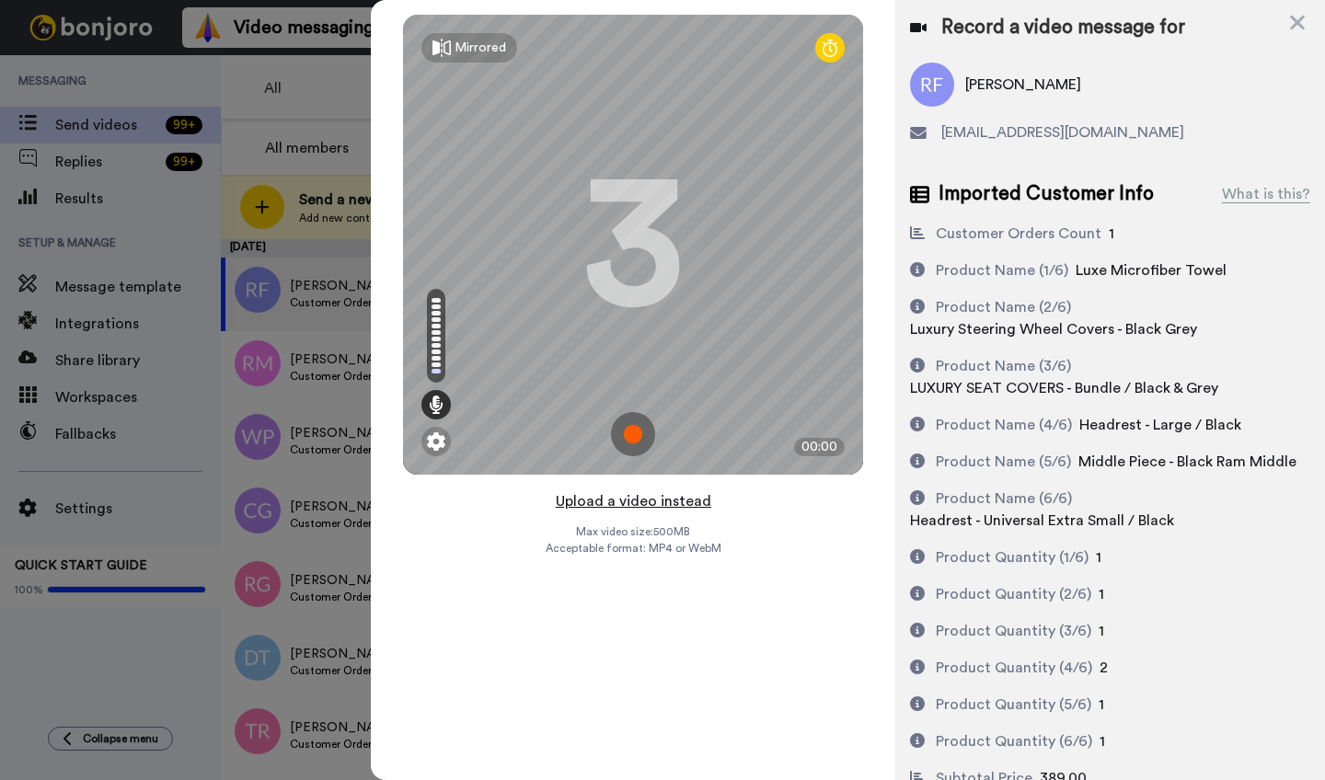
click at [627, 497] on button "Upload a video instead" at bounding box center [633, 502] width 167 height 24
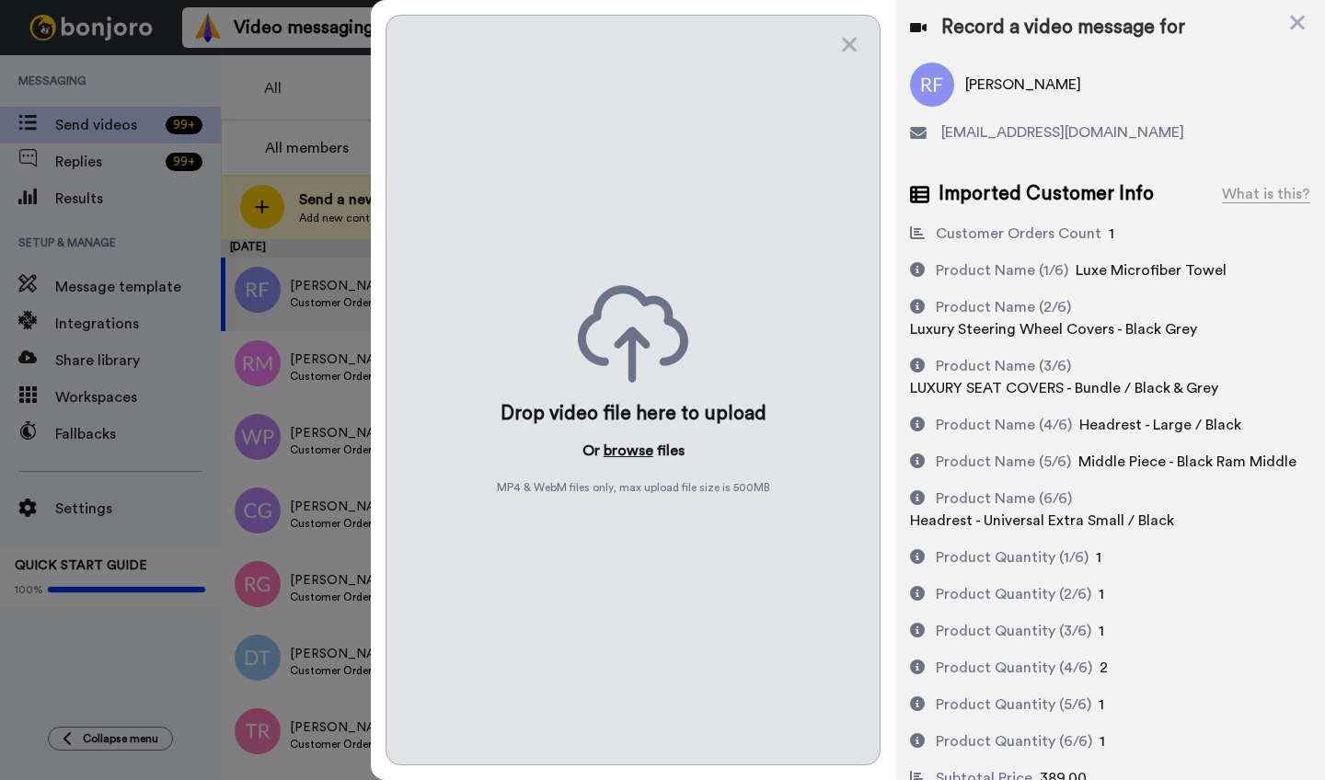
click at [620, 456] on button "browse" at bounding box center [629, 451] width 50 height 22
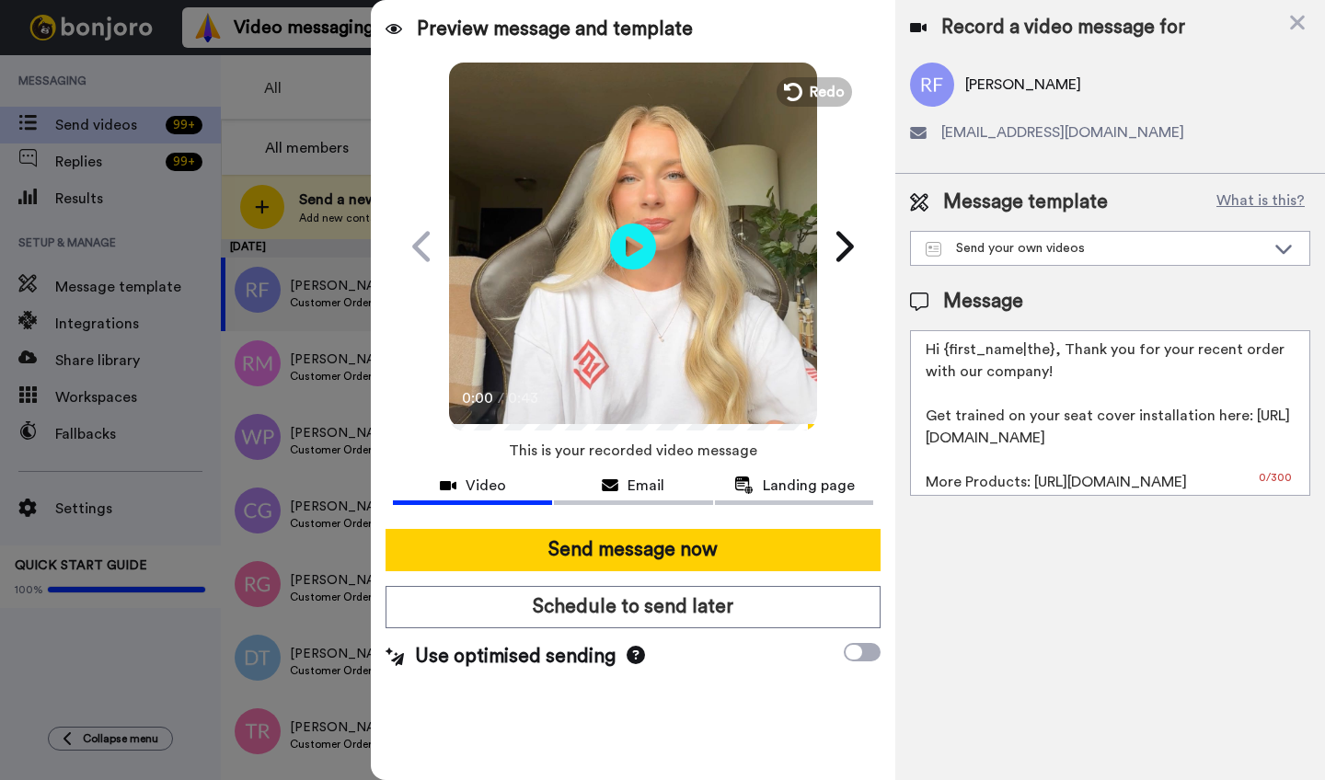
drag, startPoint x: 1051, startPoint y: 354, endPoint x: 942, endPoint y: 354, distance: 108.6
click at [942, 354] on textarea "Hi {first_name|the}, Thank you for your recent order with our company! Get trai…" at bounding box center [1110, 413] width 400 height 166
paste textarea "Randall"
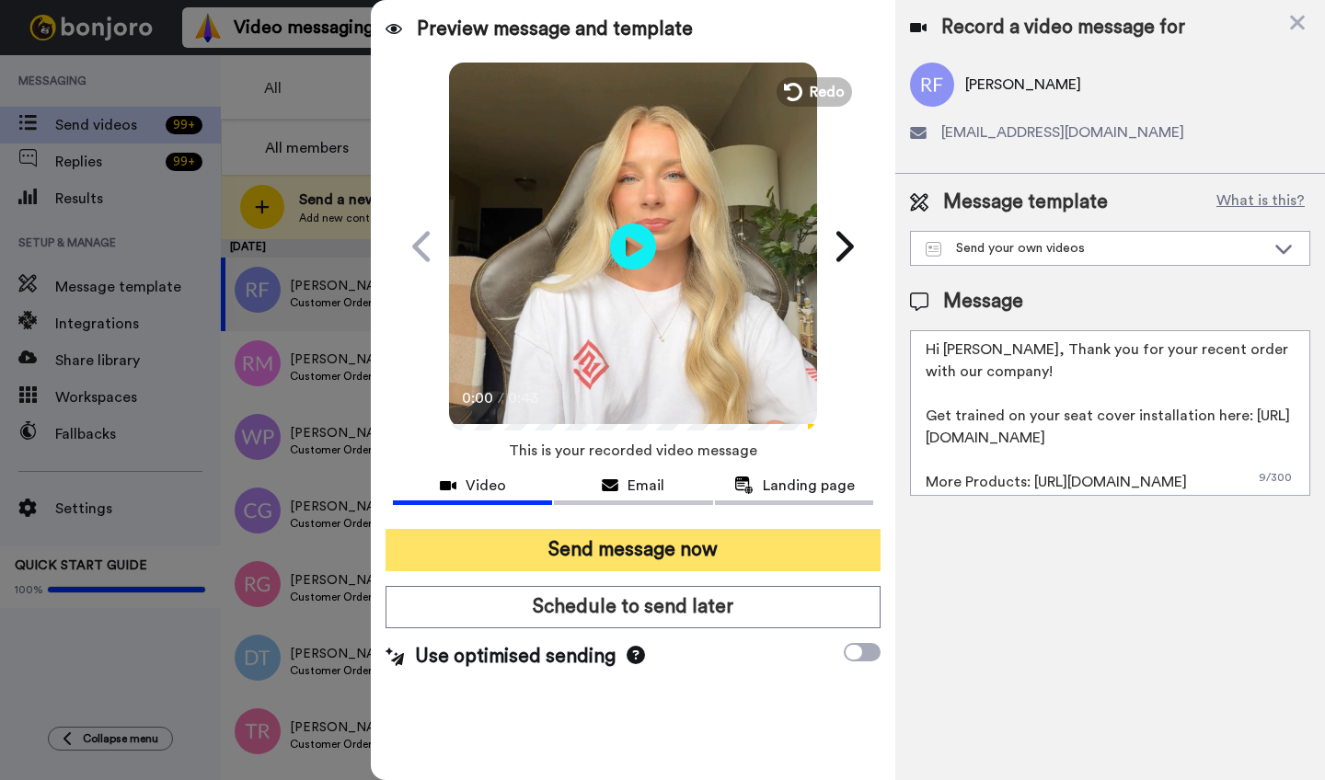
type textarea "Hi Randall, Thank you for your recent order with our company! Get trained on yo…"
click at [673, 551] on button "Send message now" at bounding box center [633, 550] width 495 height 42
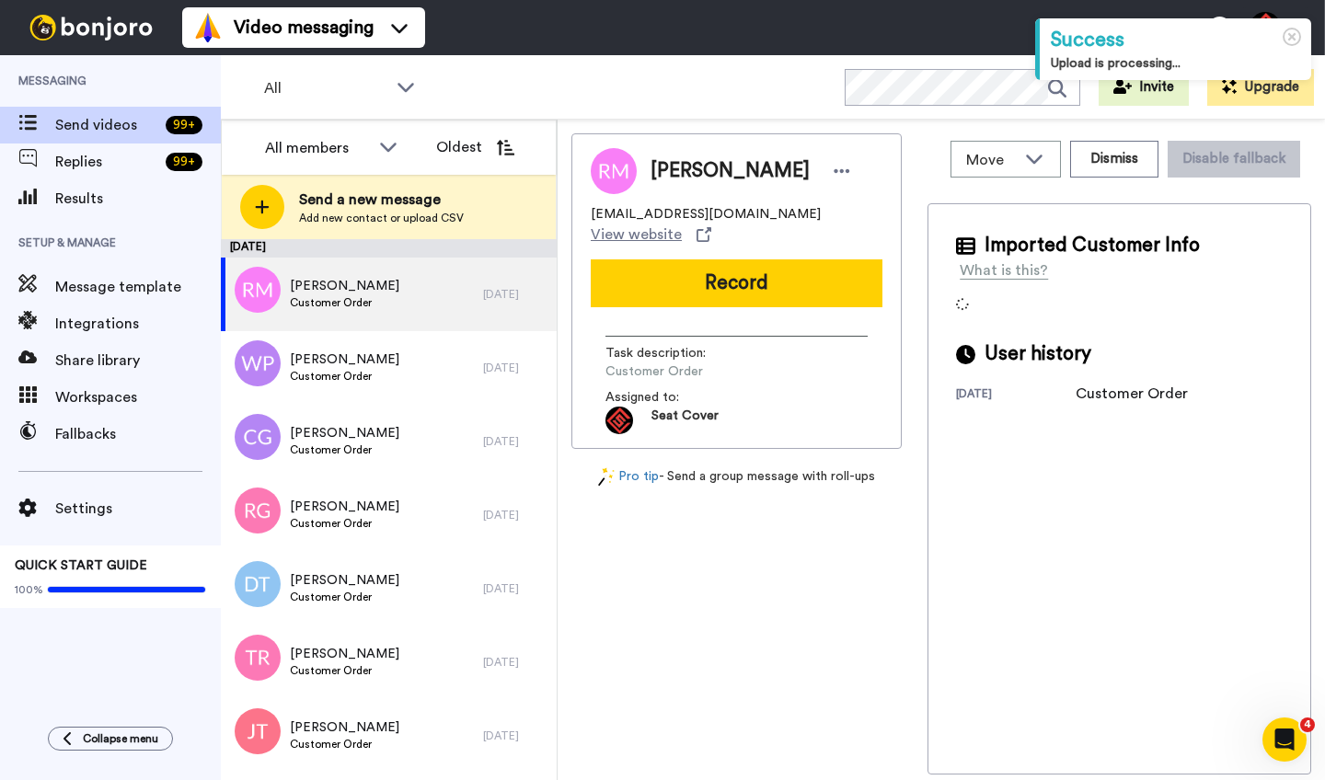
click at [675, 166] on span "[PERSON_NAME]" at bounding box center [730, 171] width 159 height 28
copy span "[PERSON_NAME]"
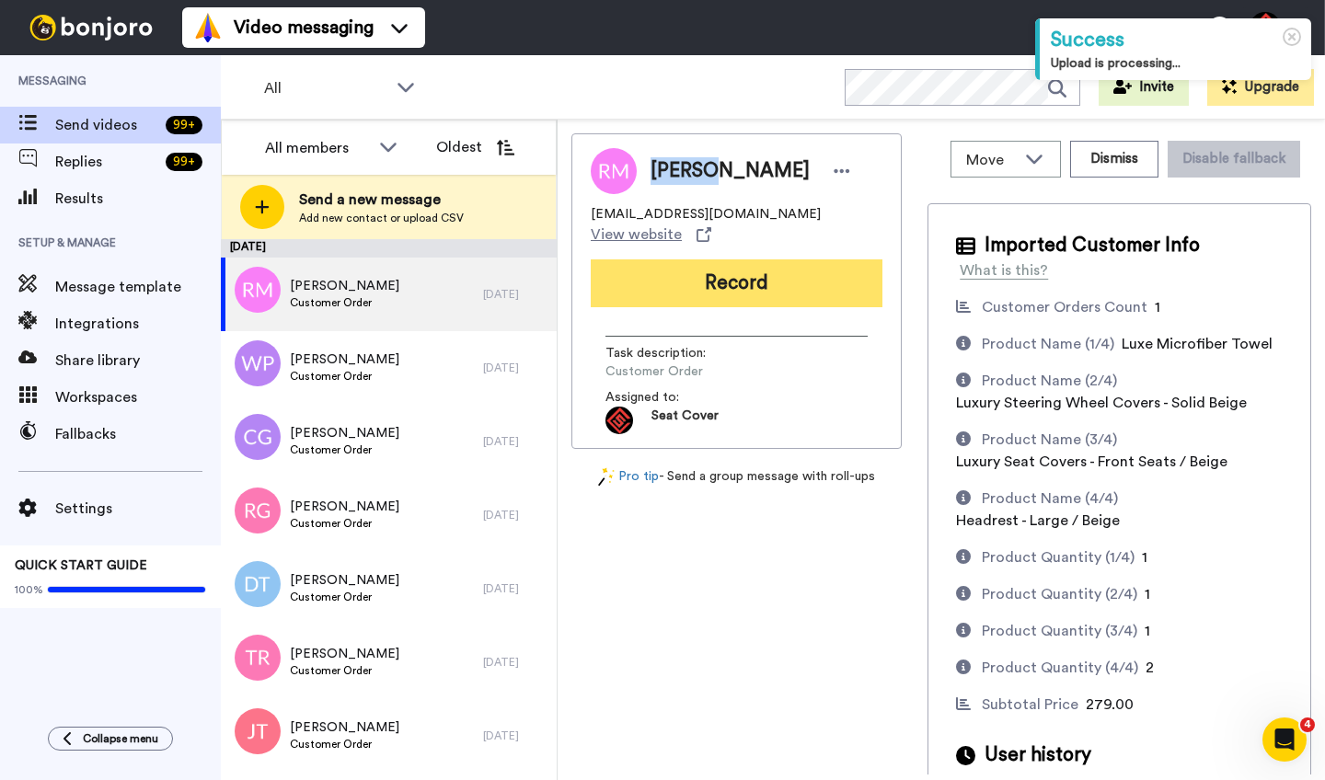
click at [704, 261] on button "Record" at bounding box center [737, 284] width 292 height 48
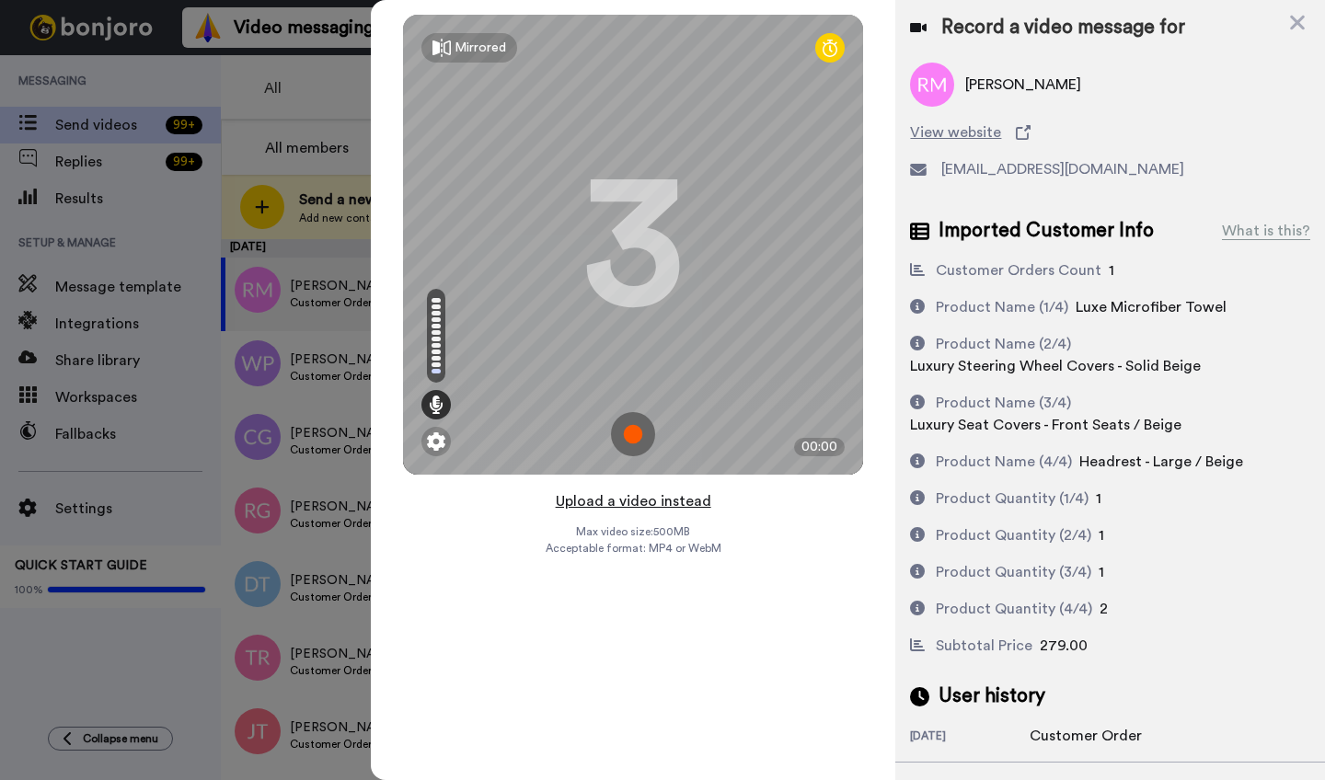
click at [620, 502] on button "Upload a video instead" at bounding box center [633, 502] width 167 height 24
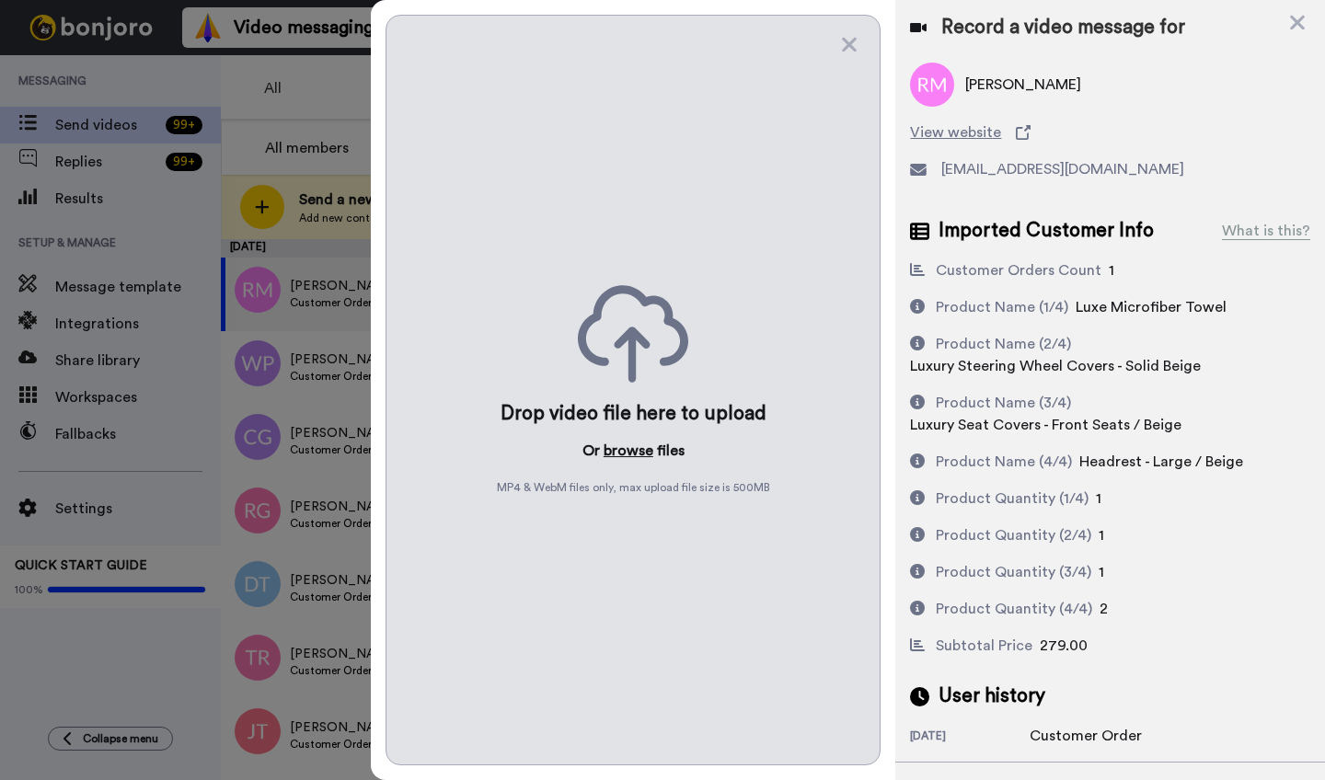
click at [624, 456] on button "browse" at bounding box center [629, 451] width 50 height 22
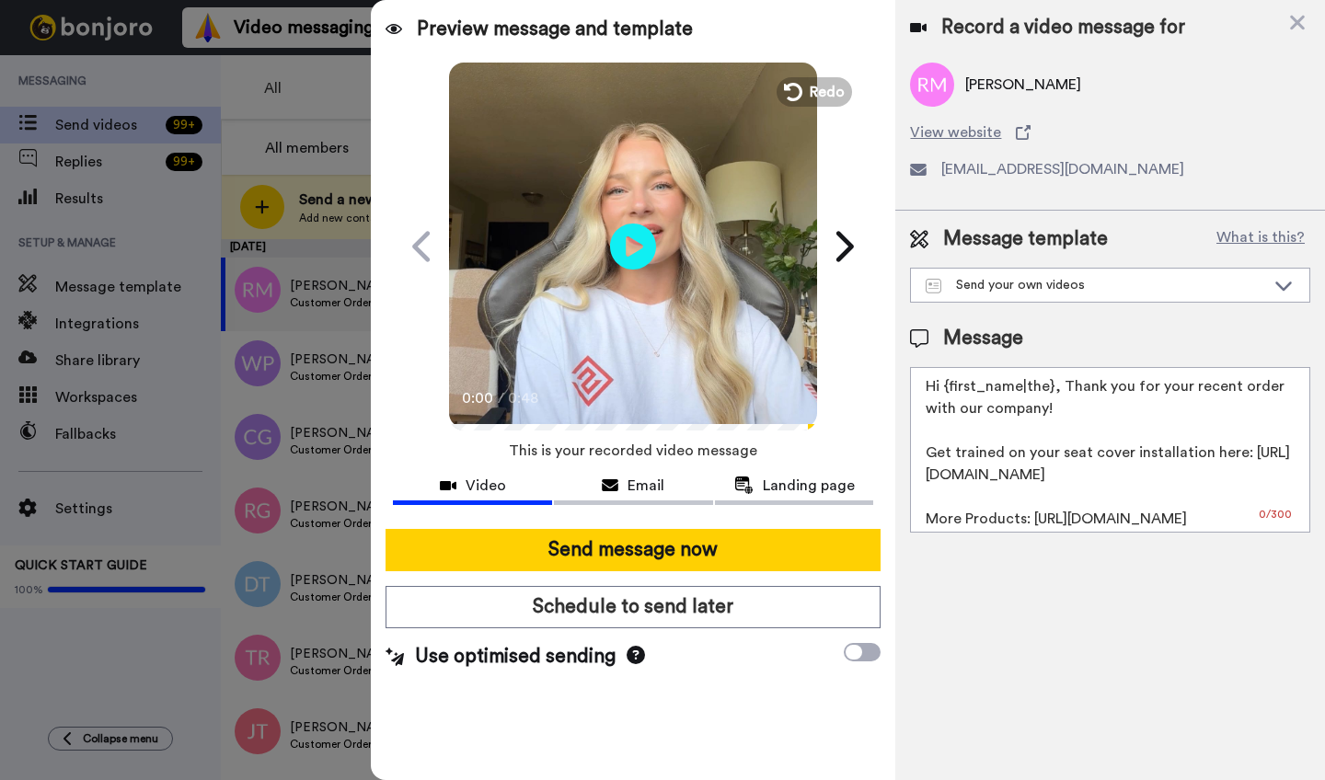
drag, startPoint x: 1051, startPoint y: 390, endPoint x: 949, endPoint y: 387, distance: 102.2
click at [949, 387] on textarea "Hi {first_name|the}, Thank you for your recent order with our company! Get trai…" at bounding box center [1110, 450] width 400 height 166
paste textarea "[PERSON_NAME]"
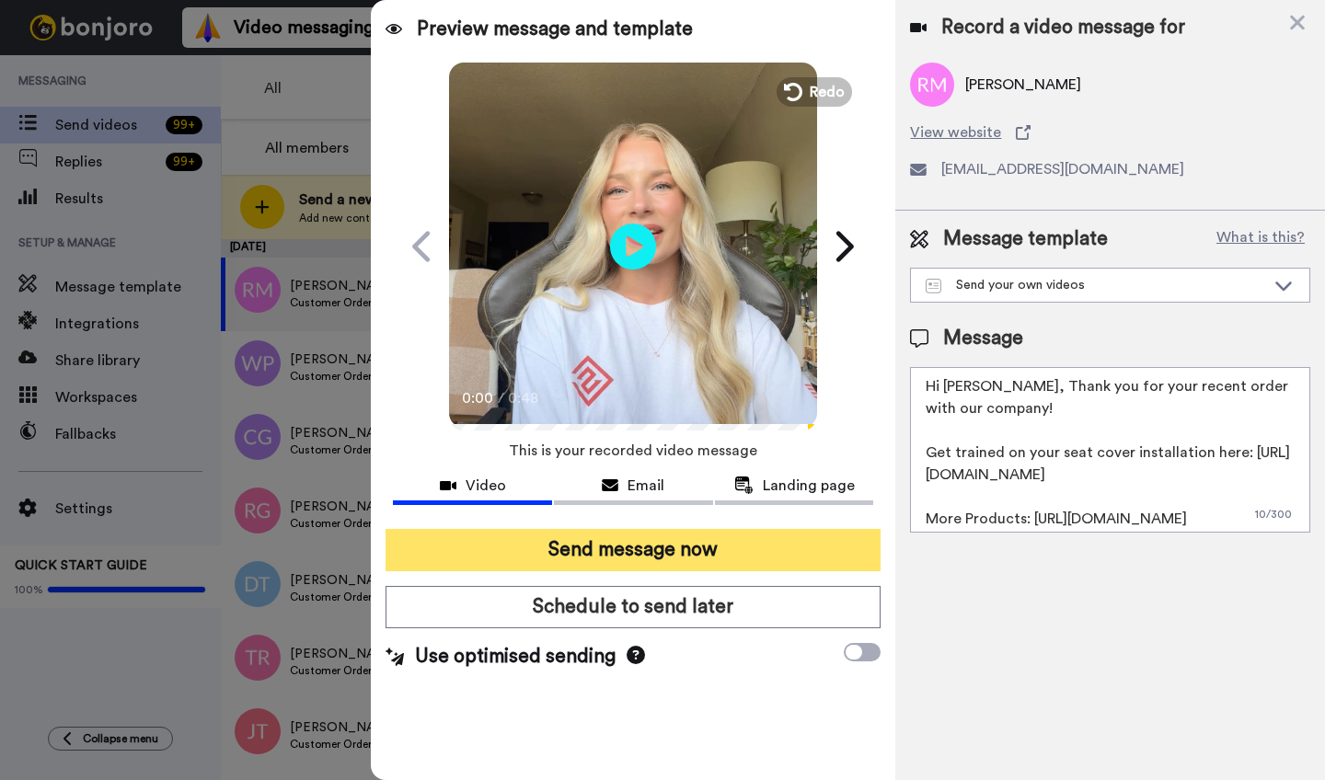
type textarea "Hi [PERSON_NAME], Thank you for your recent order with our company! Get trained…"
click at [674, 554] on button "Send message now" at bounding box center [633, 550] width 495 height 42
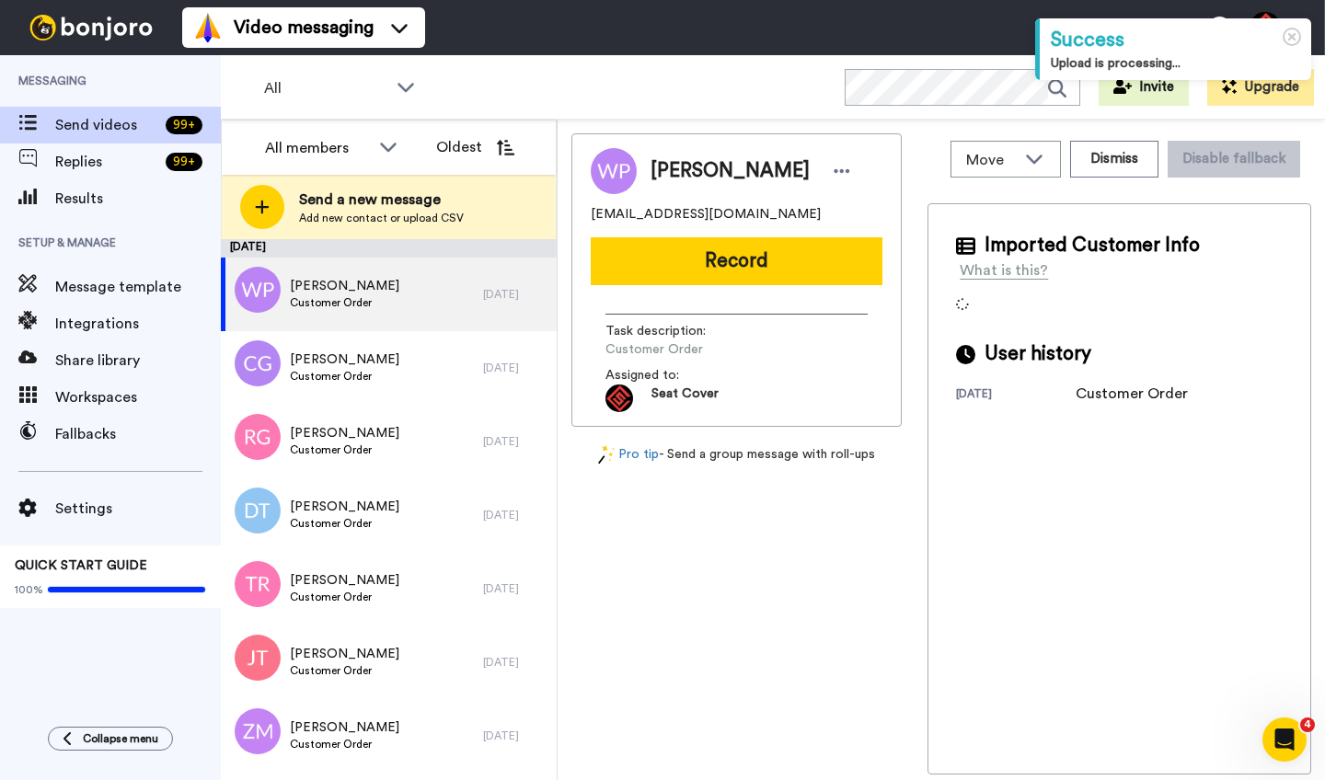
click at [676, 172] on span "[PERSON_NAME]" at bounding box center [730, 171] width 159 height 28
click at [676, 172] on span "William Price" at bounding box center [730, 171] width 159 height 28
copy span "William"
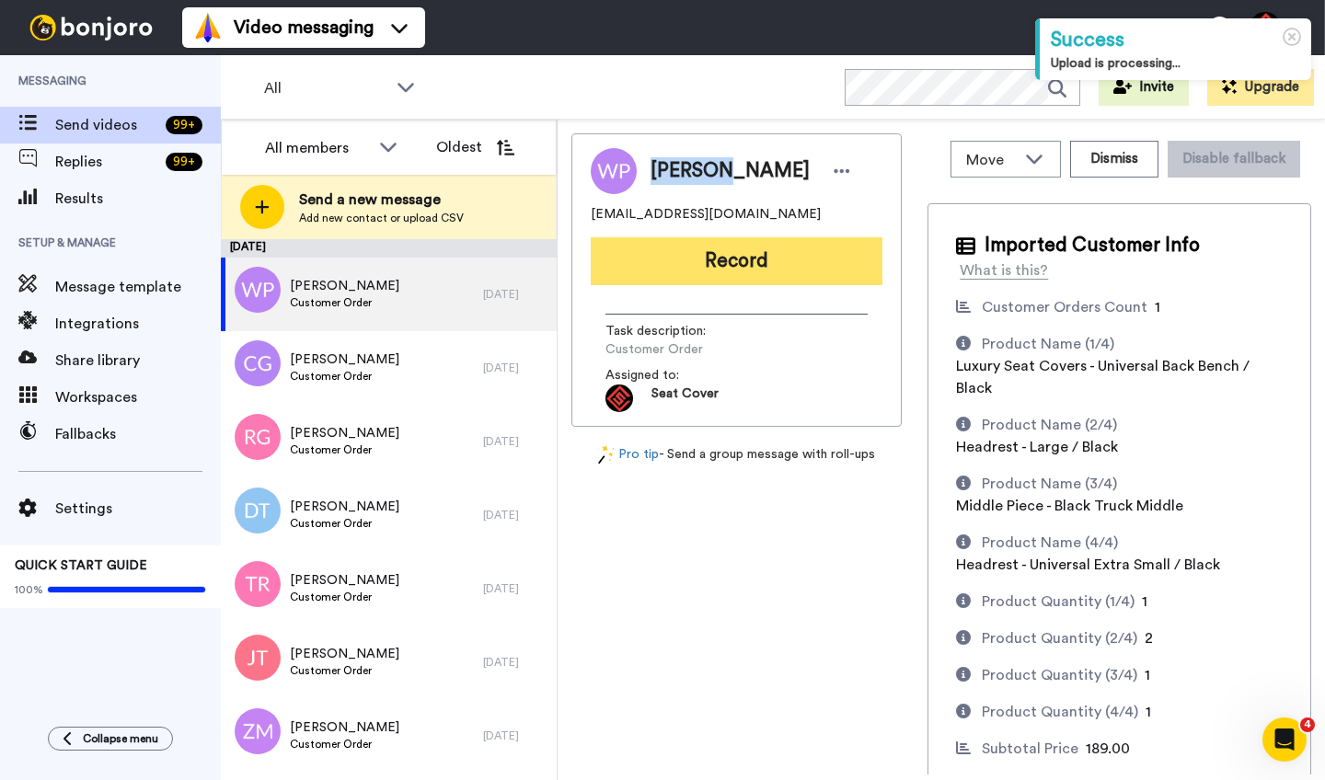
click at [706, 244] on button "Record" at bounding box center [737, 261] width 292 height 48
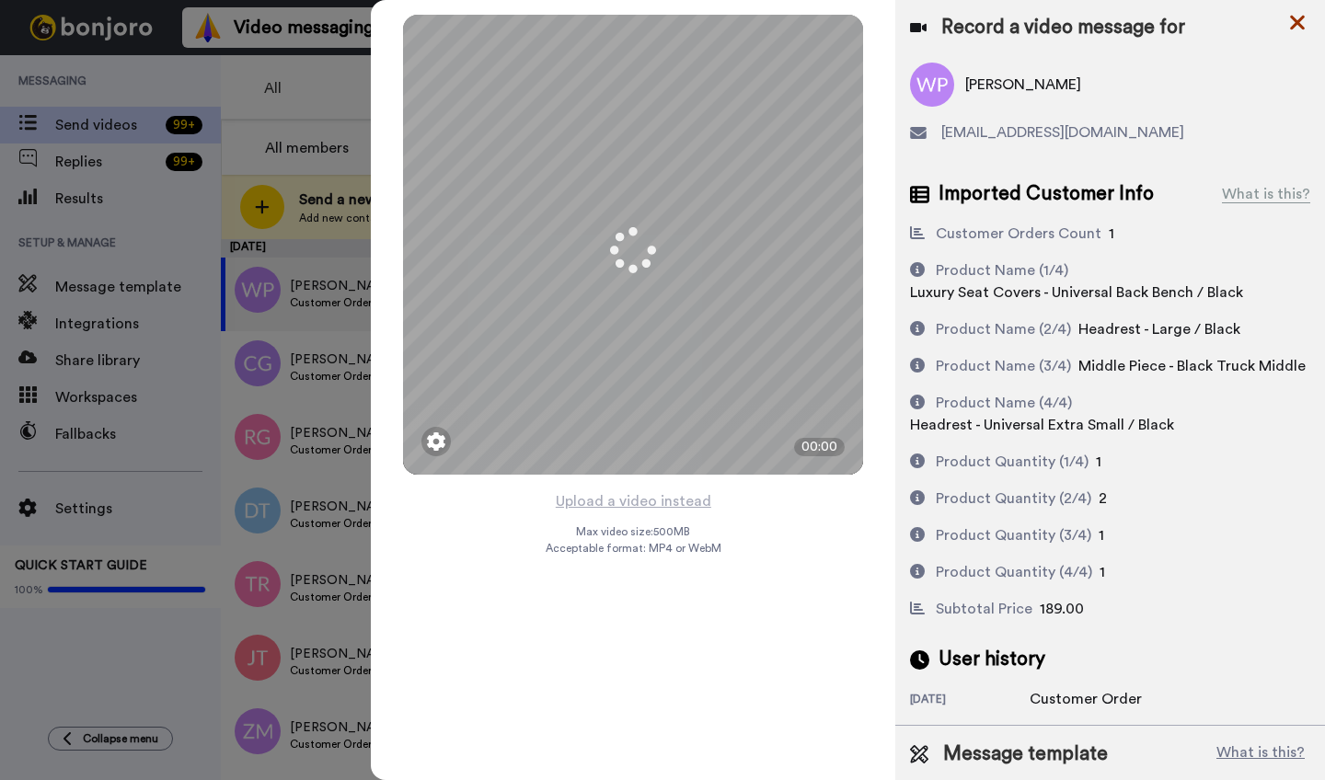
click at [1294, 22] on icon at bounding box center [1297, 22] width 18 height 23
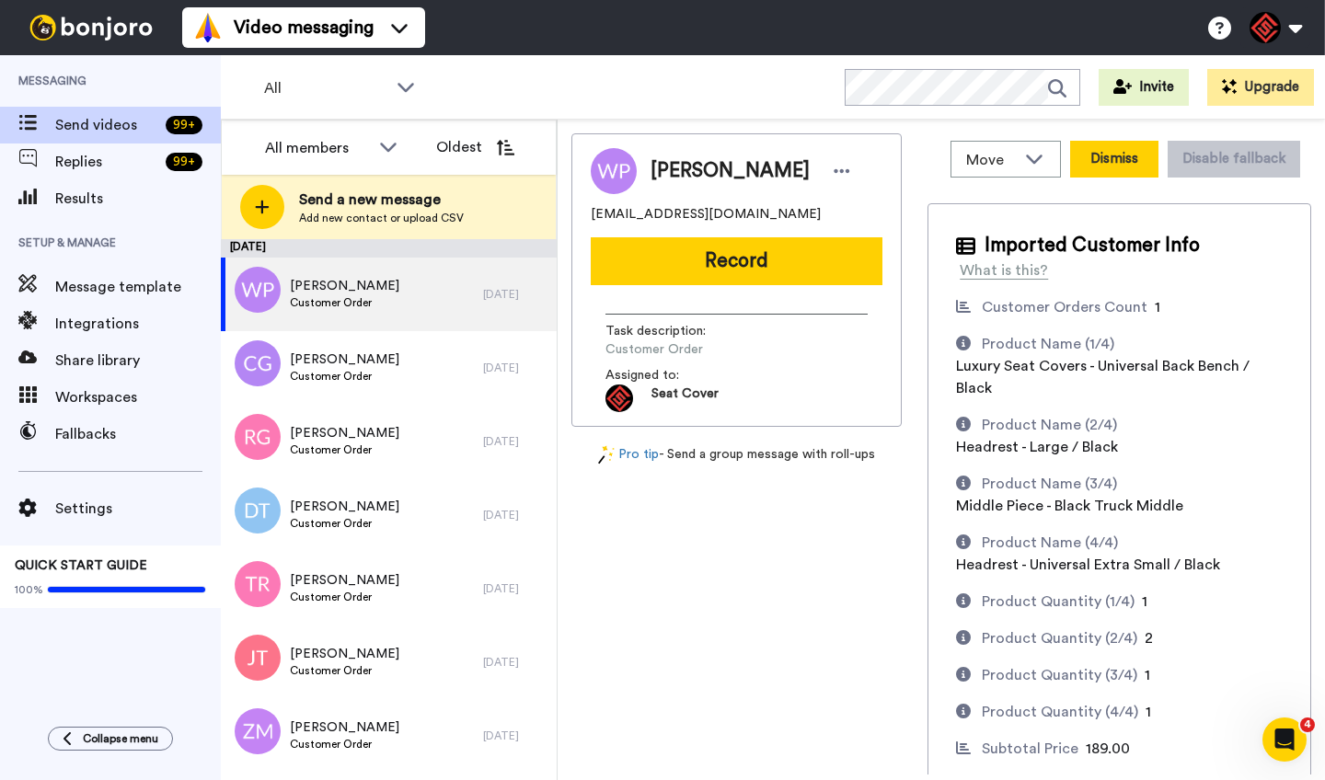
click at [1106, 162] on button "Dismiss" at bounding box center [1114, 159] width 88 height 37
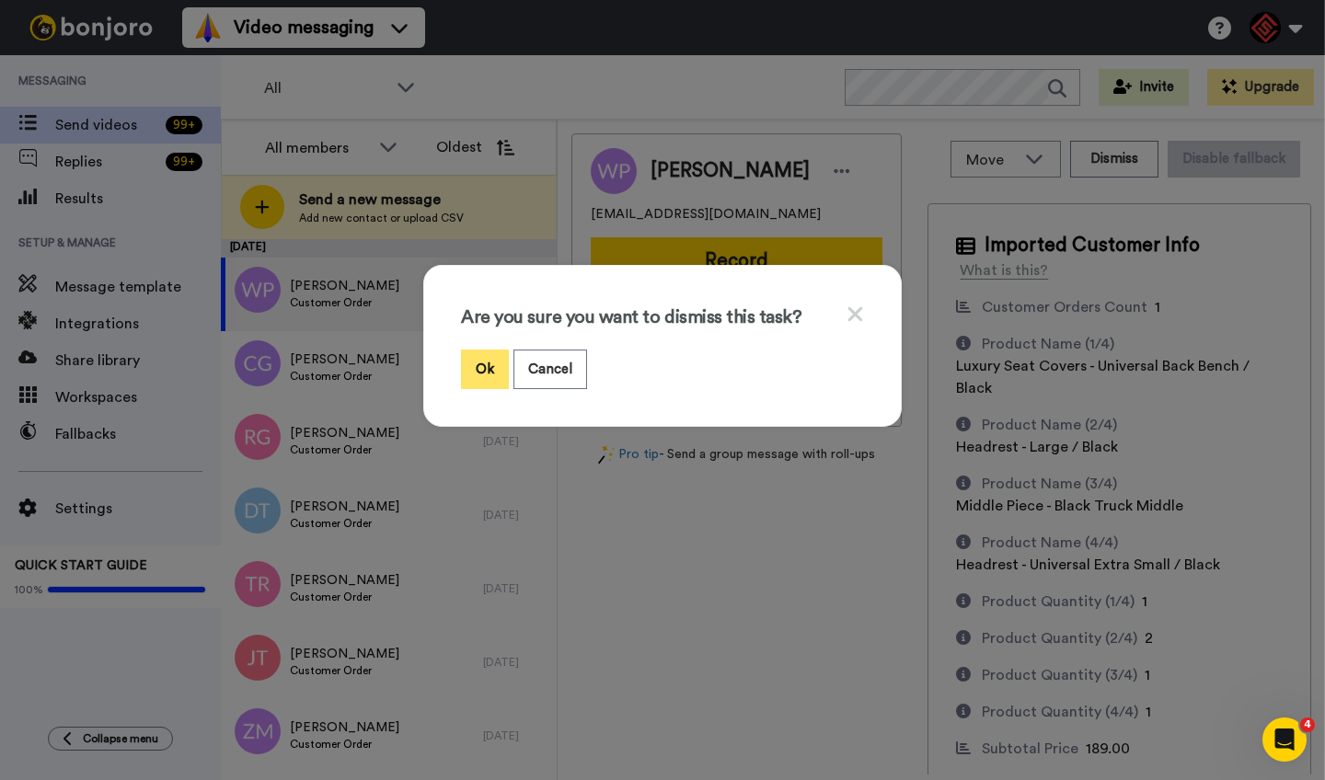
click at [473, 368] on button "Ok" at bounding box center [485, 370] width 48 height 40
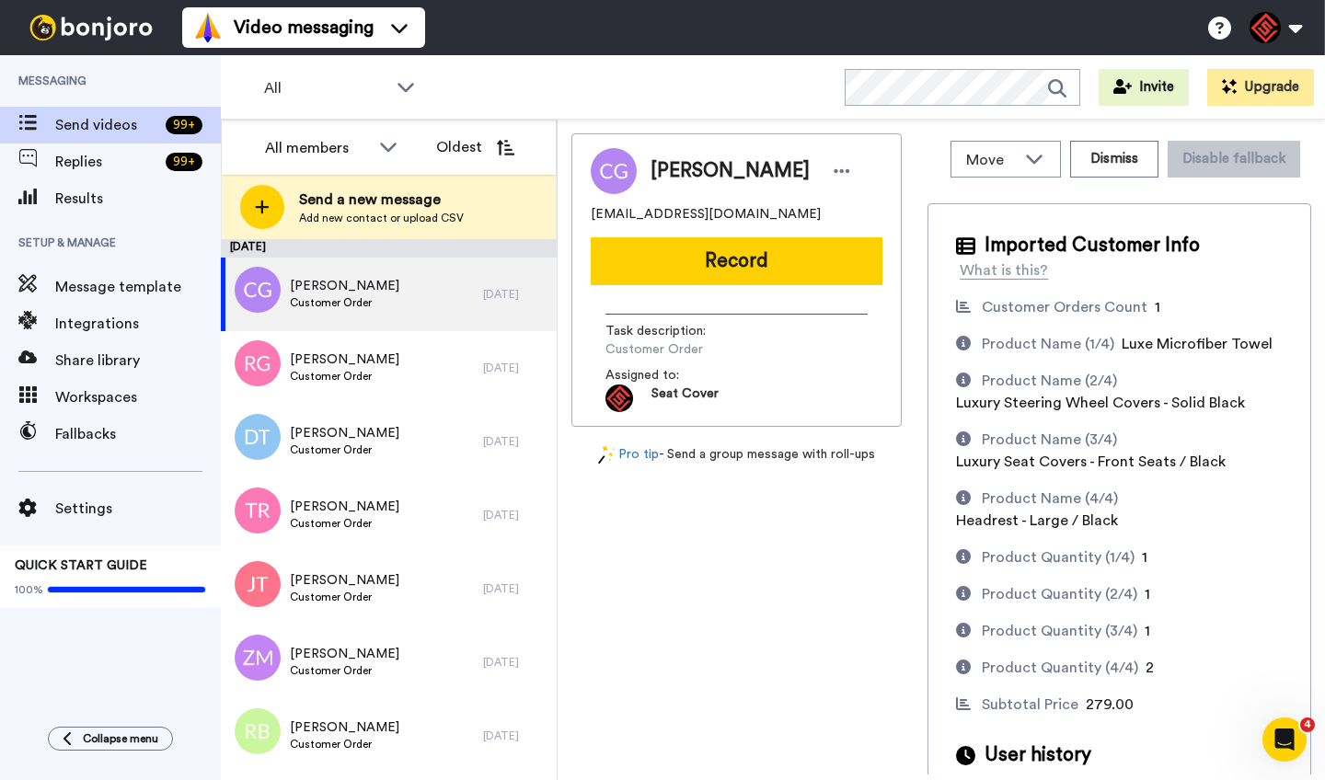
click at [669, 173] on span "Carlo Gooden" at bounding box center [730, 171] width 159 height 28
copy span "Carlo"
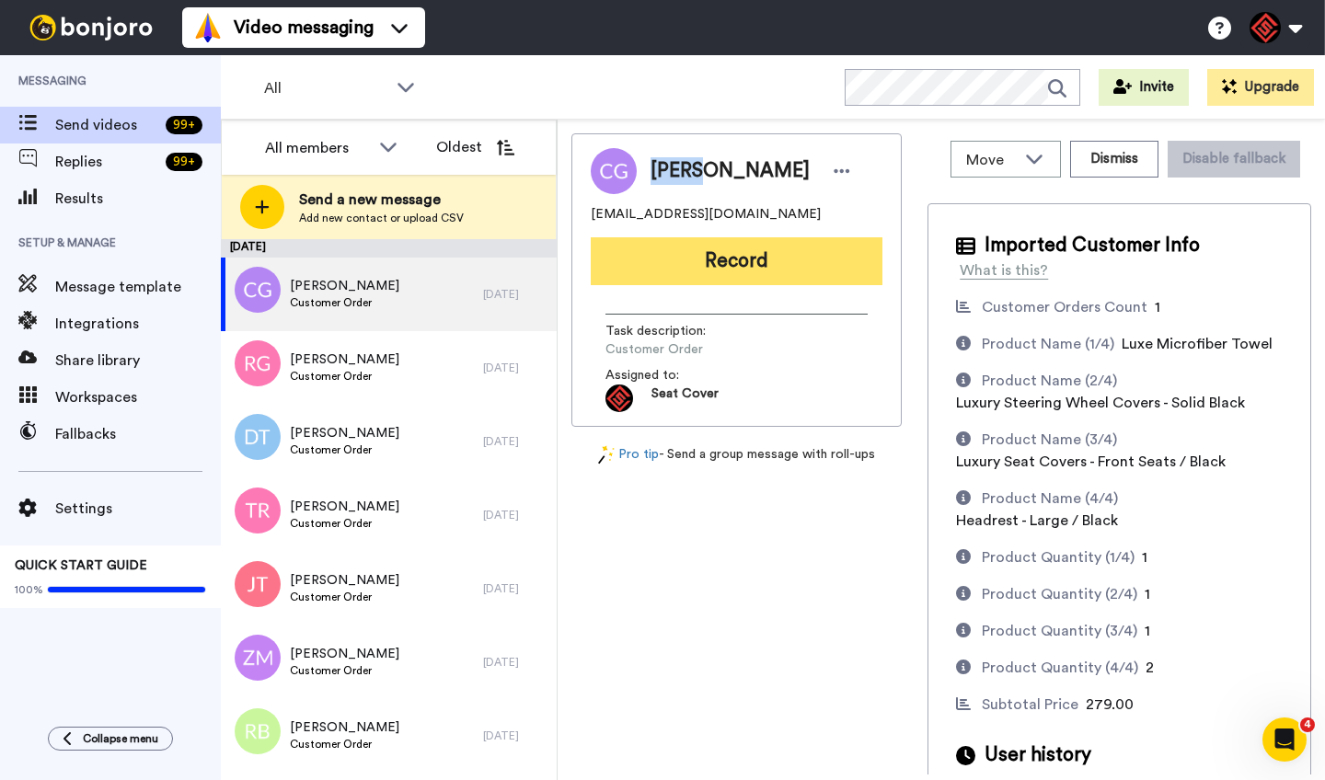
click at [711, 269] on button "Record" at bounding box center [737, 261] width 292 height 48
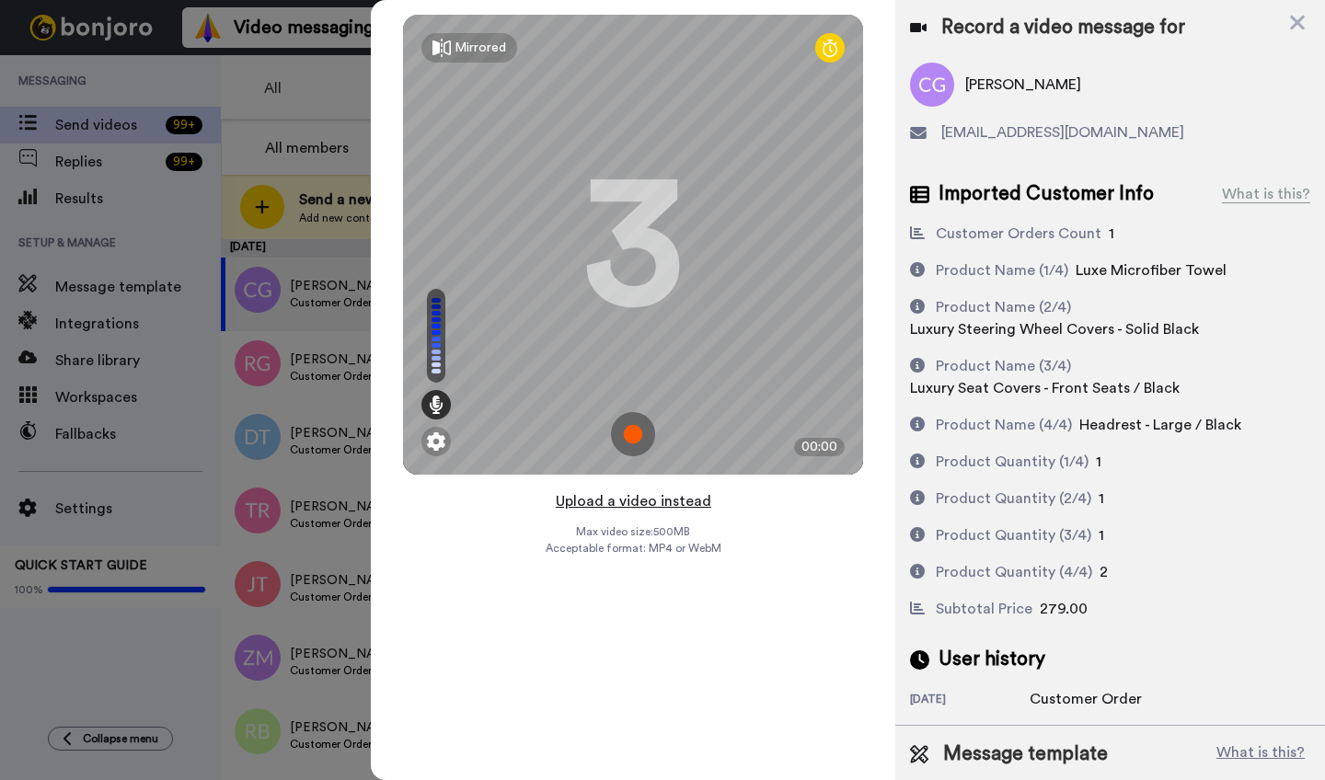
click at [611, 500] on button "Upload a video instead" at bounding box center [633, 502] width 167 height 24
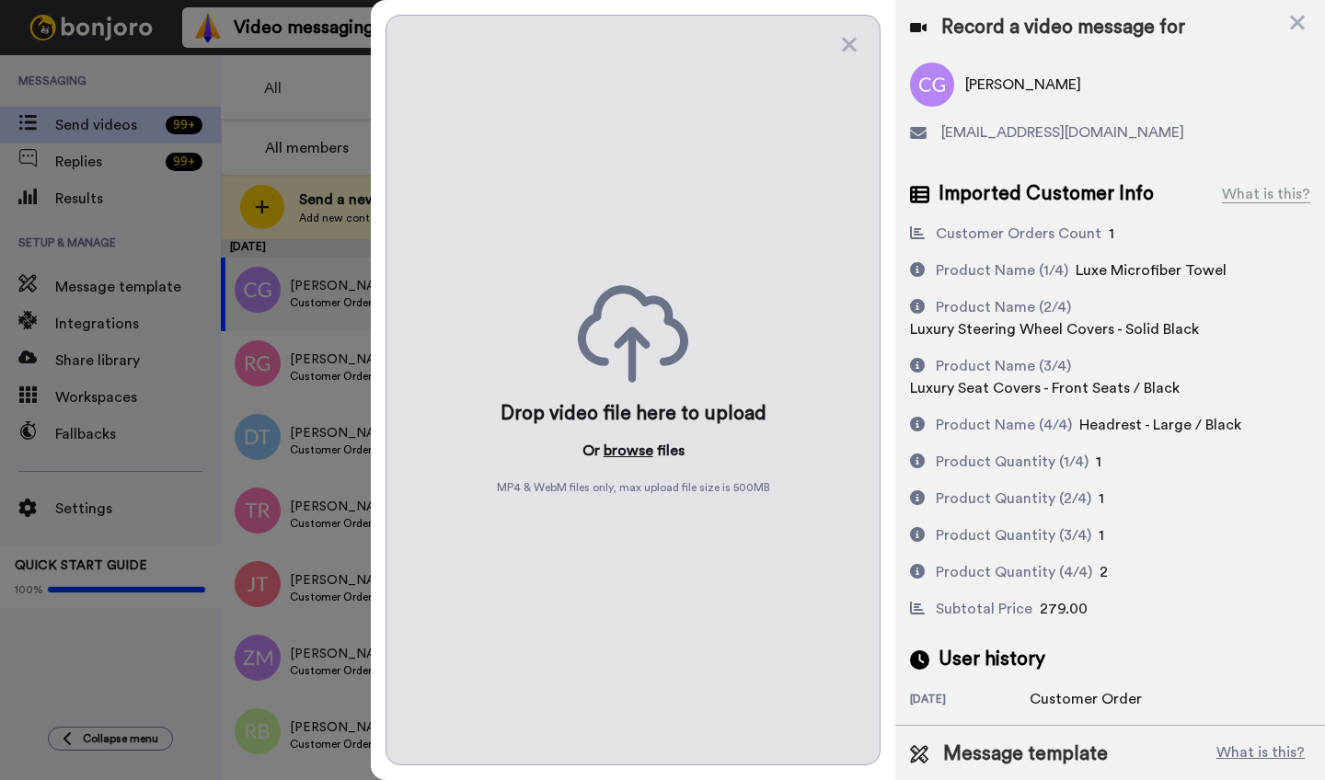
click at [629, 451] on button "browse" at bounding box center [629, 451] width 50 height 22
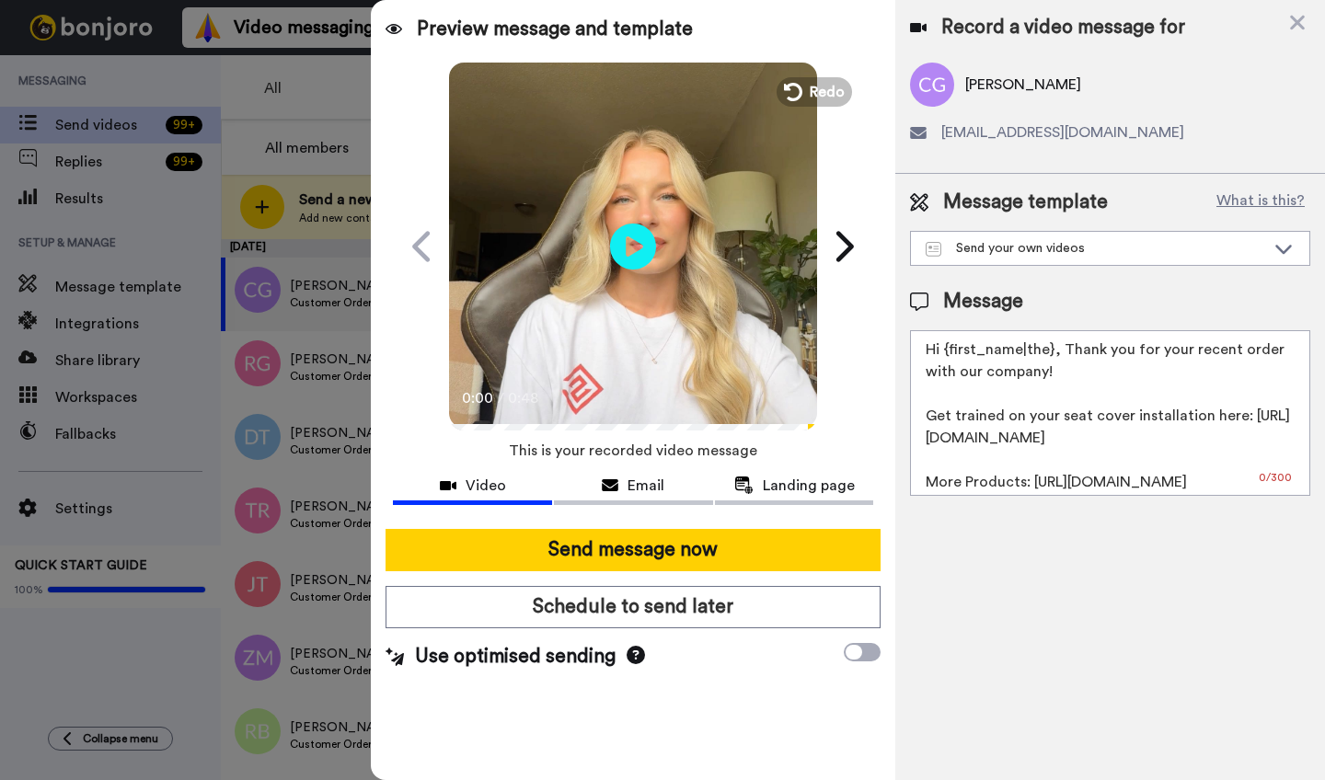
drag, startPoint x: 1053, startPoint y: 357, endPoint x: 948, endPoint y: 357, distance: 104.9
click at [948, 357] on textarea "Hi {first_name|the}, Thank you for your recent order with our company! Get trai…" at bounding box center [1110, 413] width 400 height 166
paste textarea "Carlo"
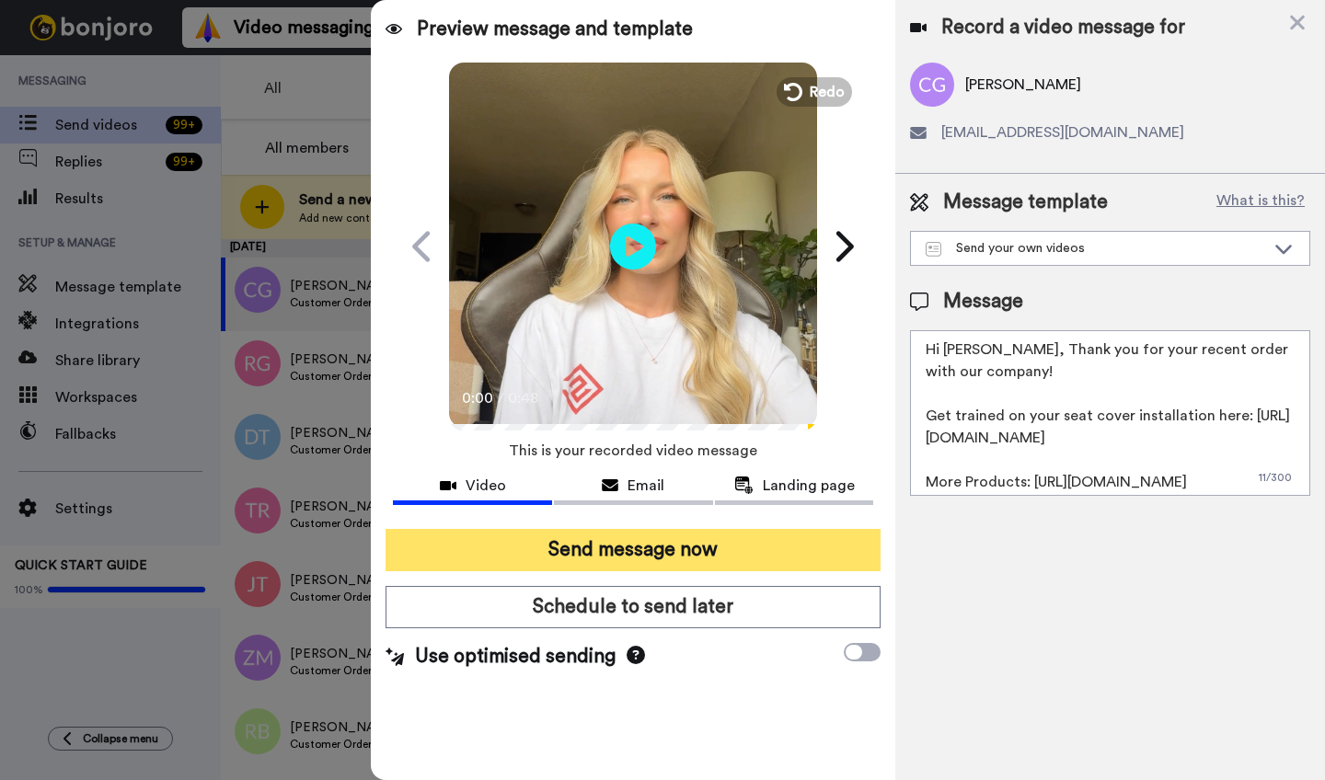
type textarea "Hi Carlo, Thank you for your recent order with our company! Get trained on your…"
click at [675, 560] on button "Send message now" at bounding box center [633, 550] width 495 height 42
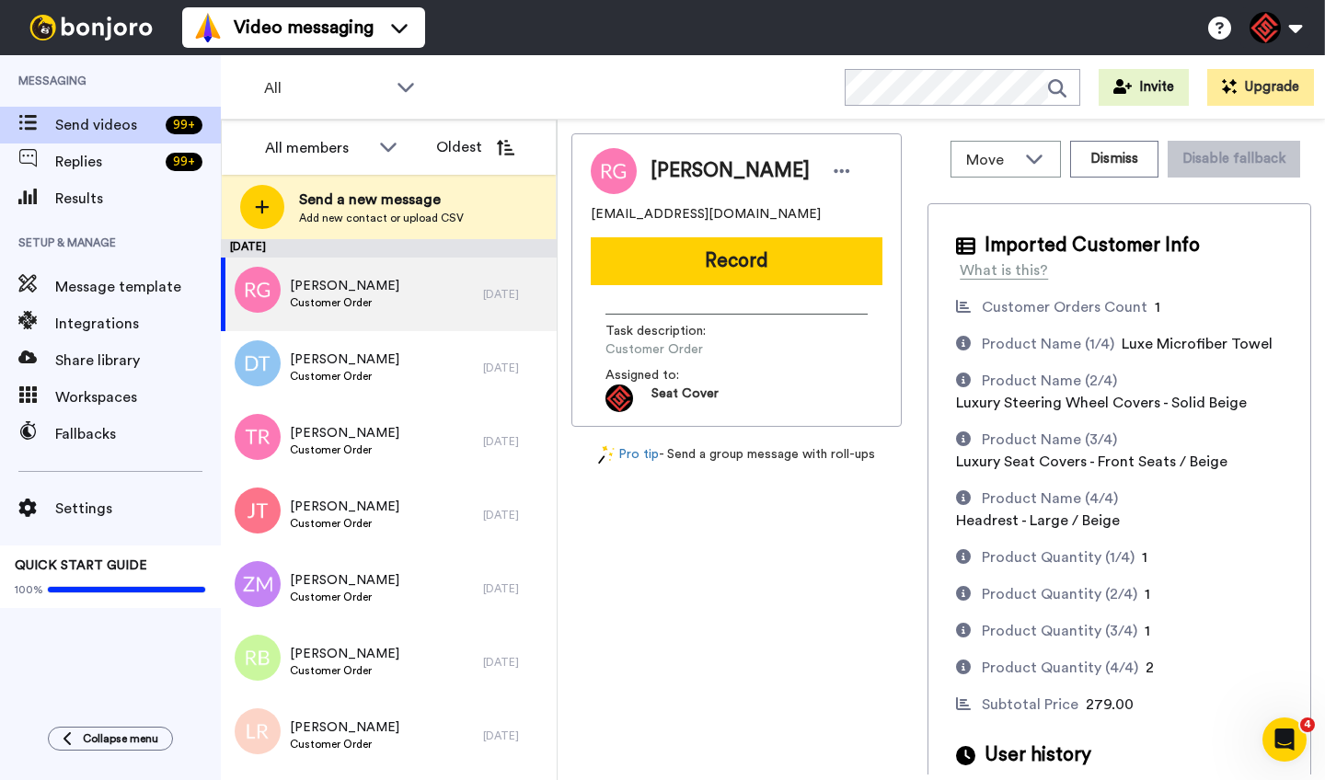
click at [673, 168] on span "[PERSON_NAME]" at bounding box center [730, 171] width 159 height 28
copy span "[PERSON_NAME]"
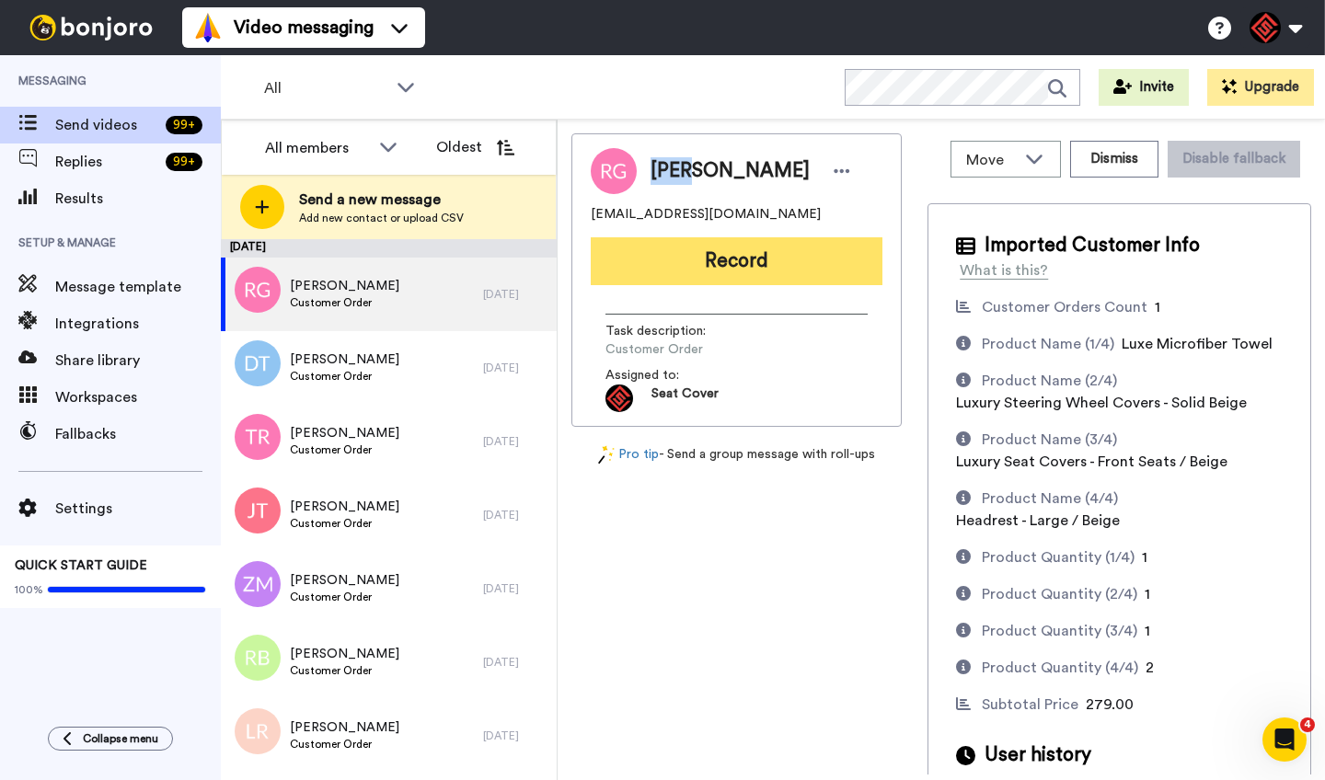
click at [688, 250] on button "Record" at bounding box center [737, 261] width 292 height 48
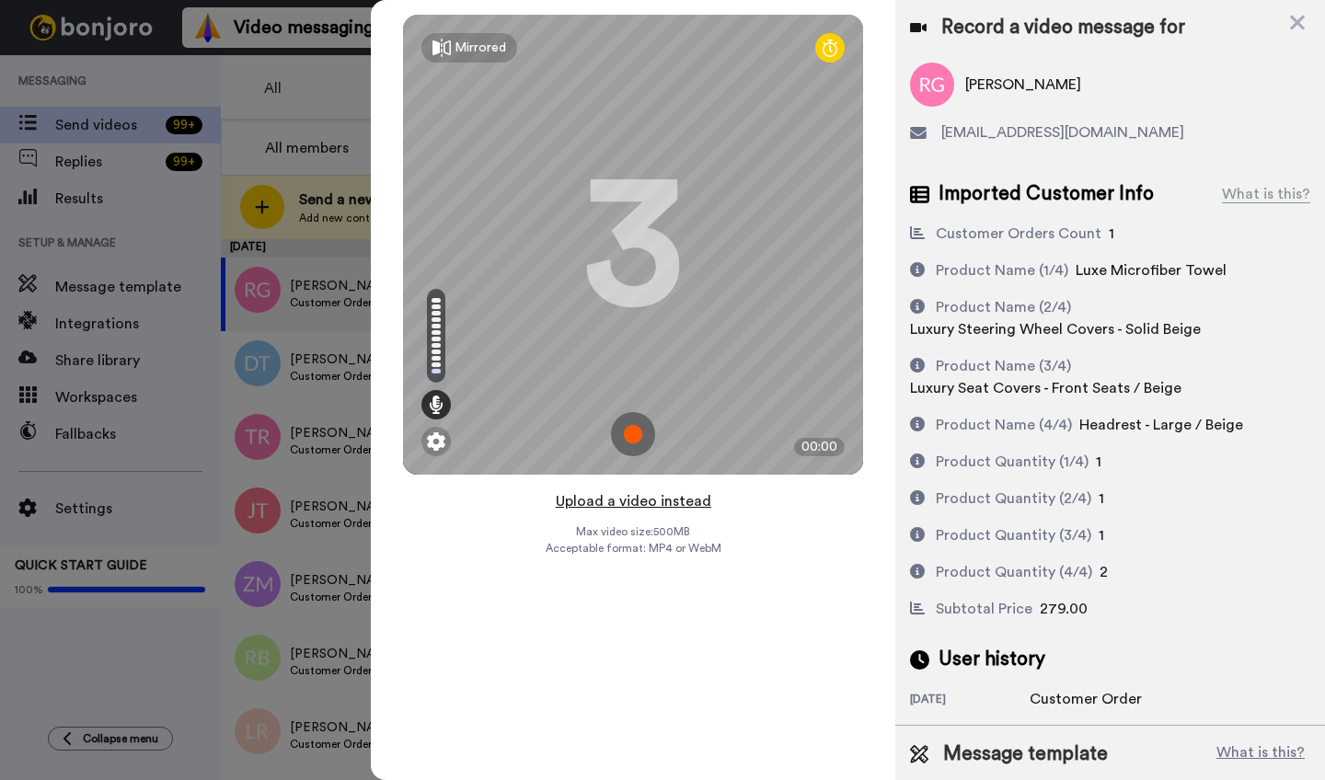
click at [638, 506] on button "Upload a video instead" at bounding box center [633, 502] width 167 height 24
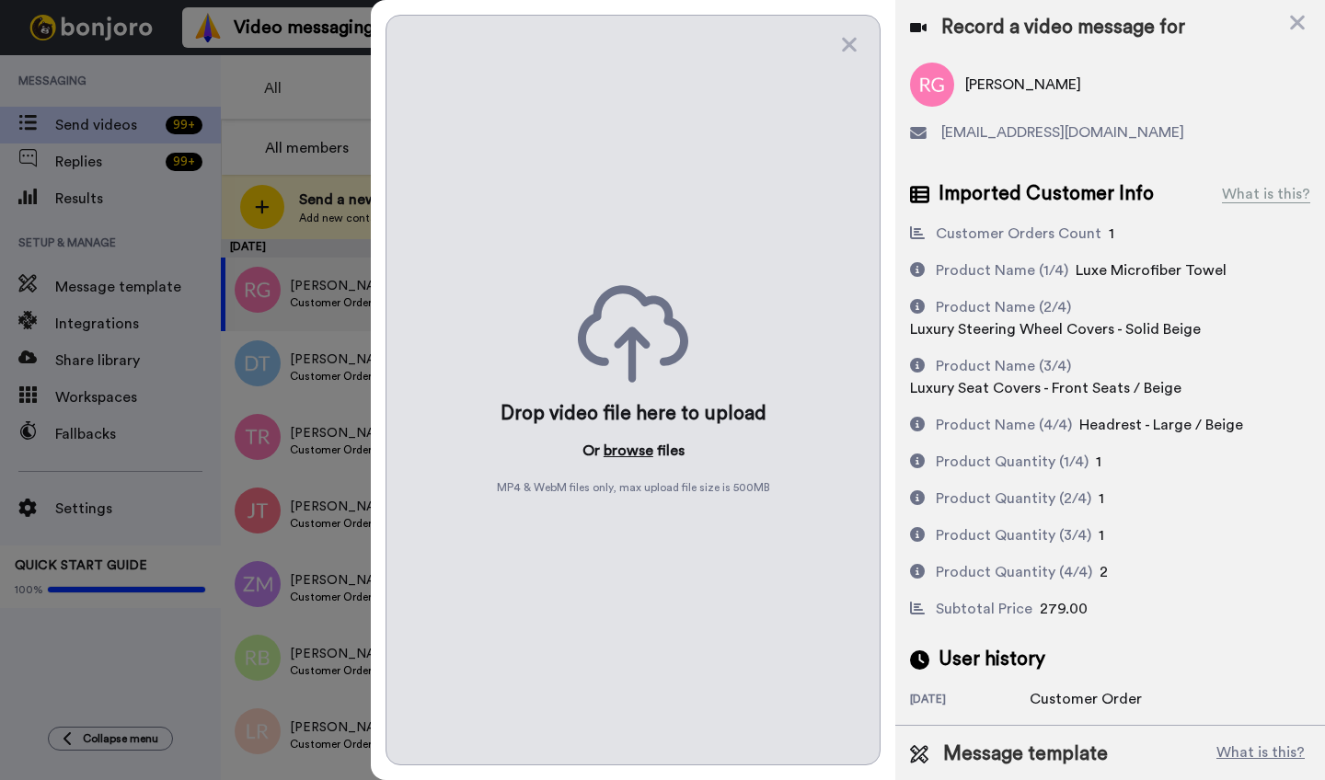
click at [632, 454] on button "browse" at bounding box center [629, 451] width 50 height 22
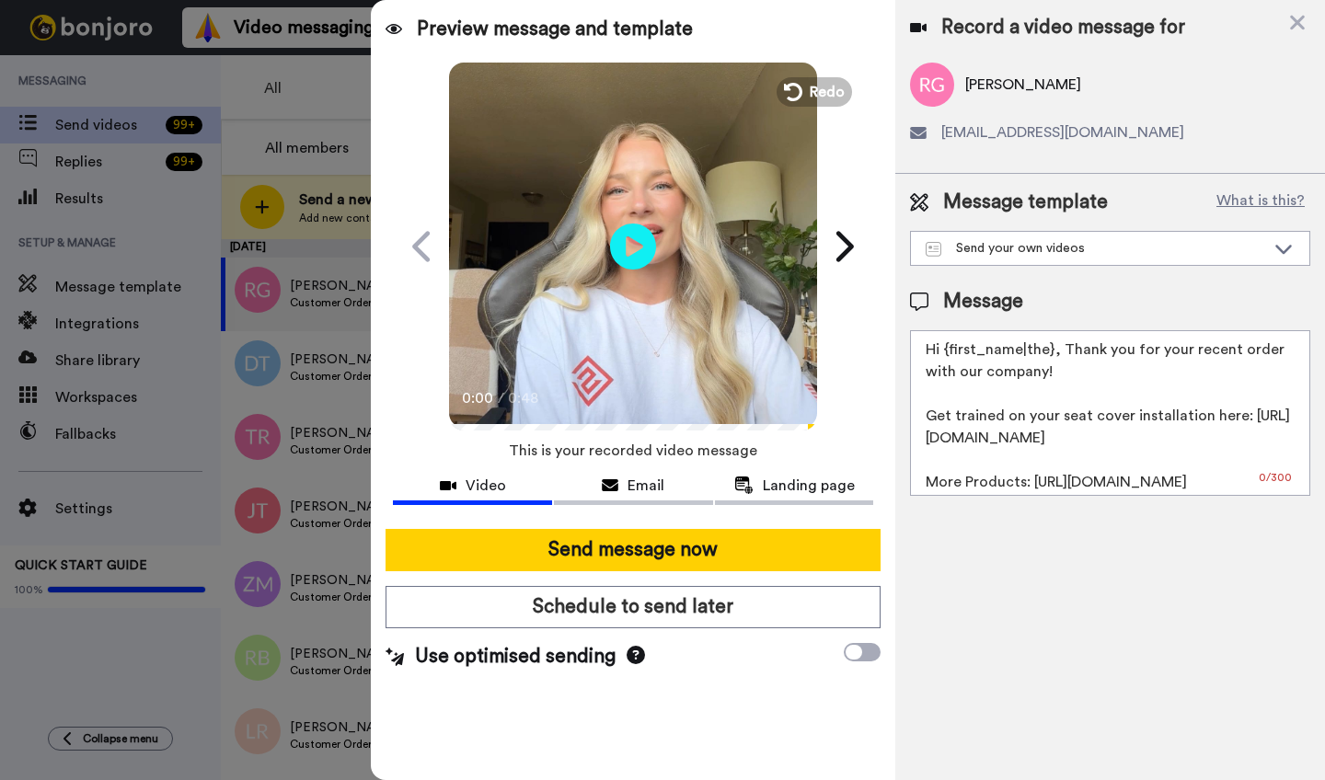
drag, startPoint x: 1052, startPoint y: 355, endPoint x: 945, endPoint y: 357, distance: 106.8
click at [945, 357] on textarea "Hi {first_name|the}, Thank you for your recent order with our company! Get trai…" at bounding box center [1110, 413] width 400 height 166
paste textarea "[PERSON_NAME]"
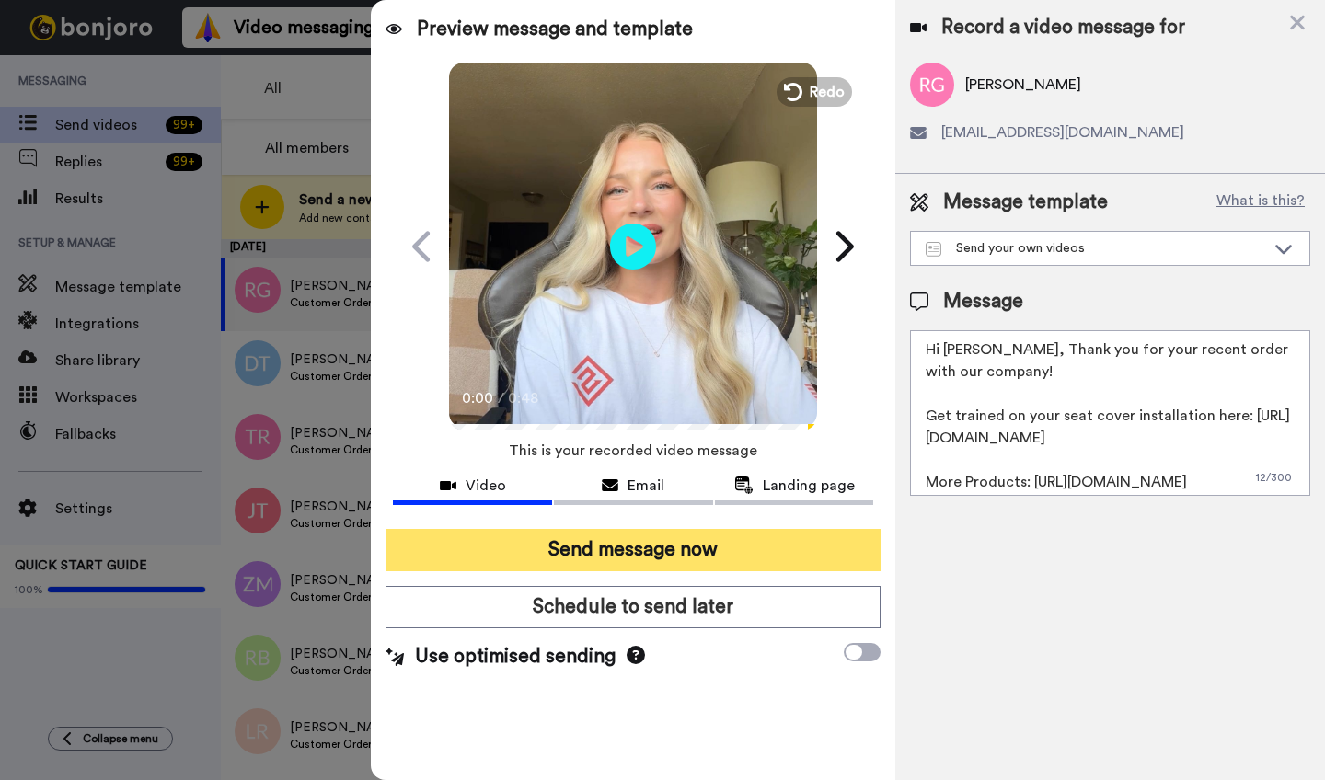
type textarea "Hi [PERSON_NAME], Thank you for your recent order with our company! Get trained…"
click at [643, 543] on button "Send message now" at bounding box center [633, 550] width 495 height 42
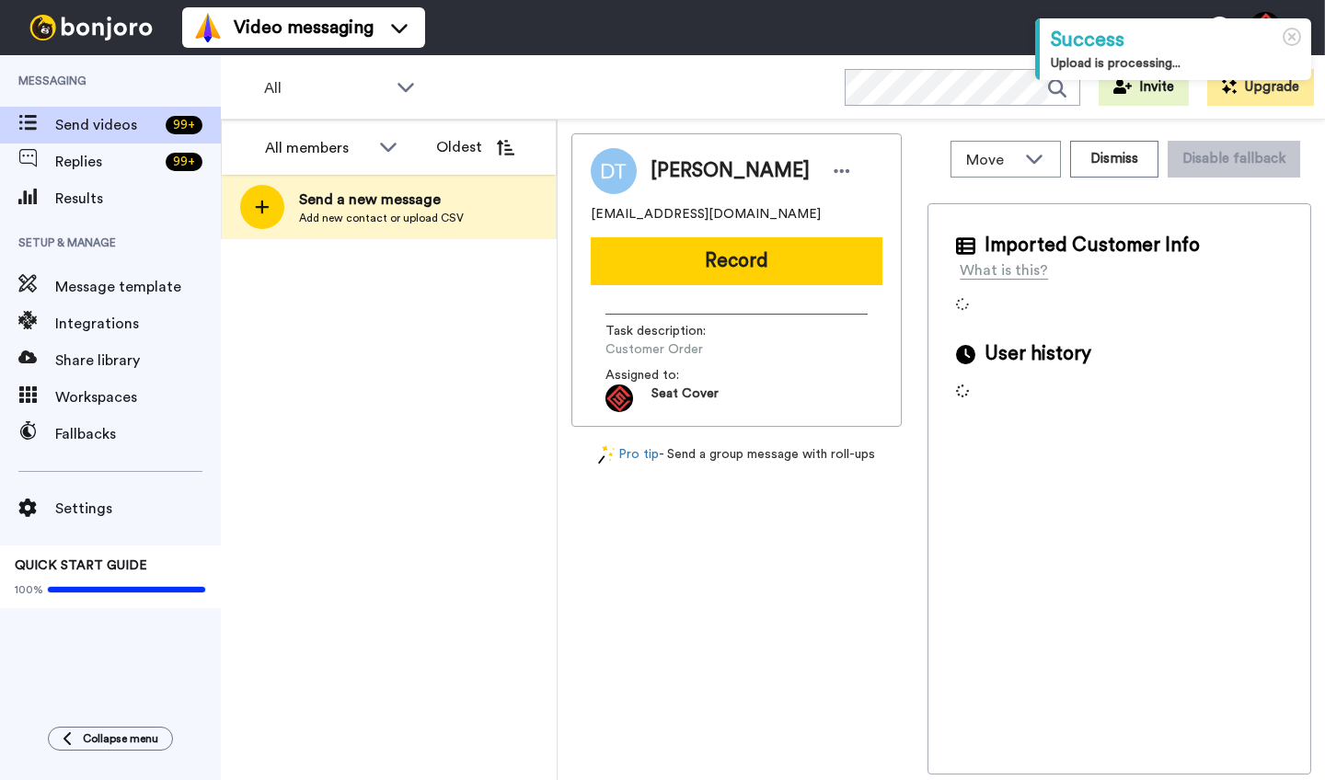
click at [680, 170] on span "David Trujillo" at bounding box center [730, 171] width 159 height 28
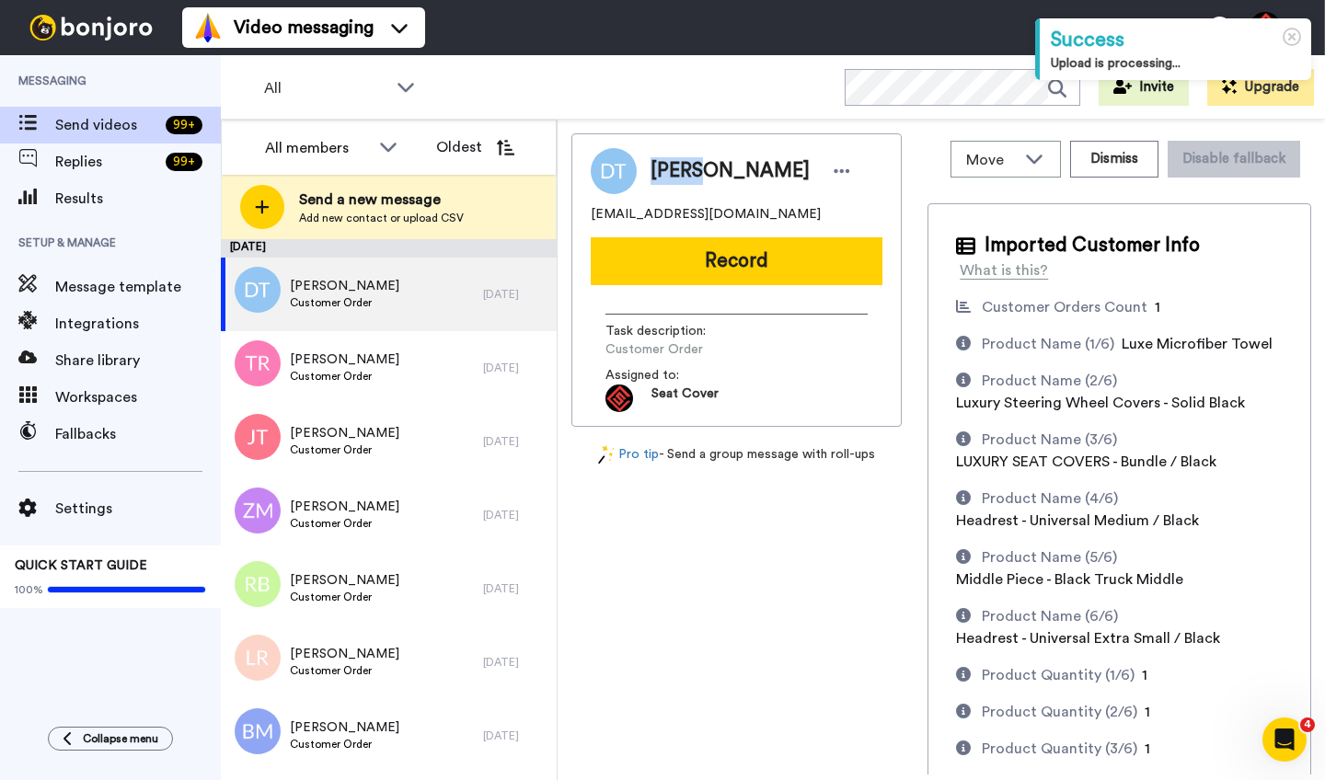
copy span "David"
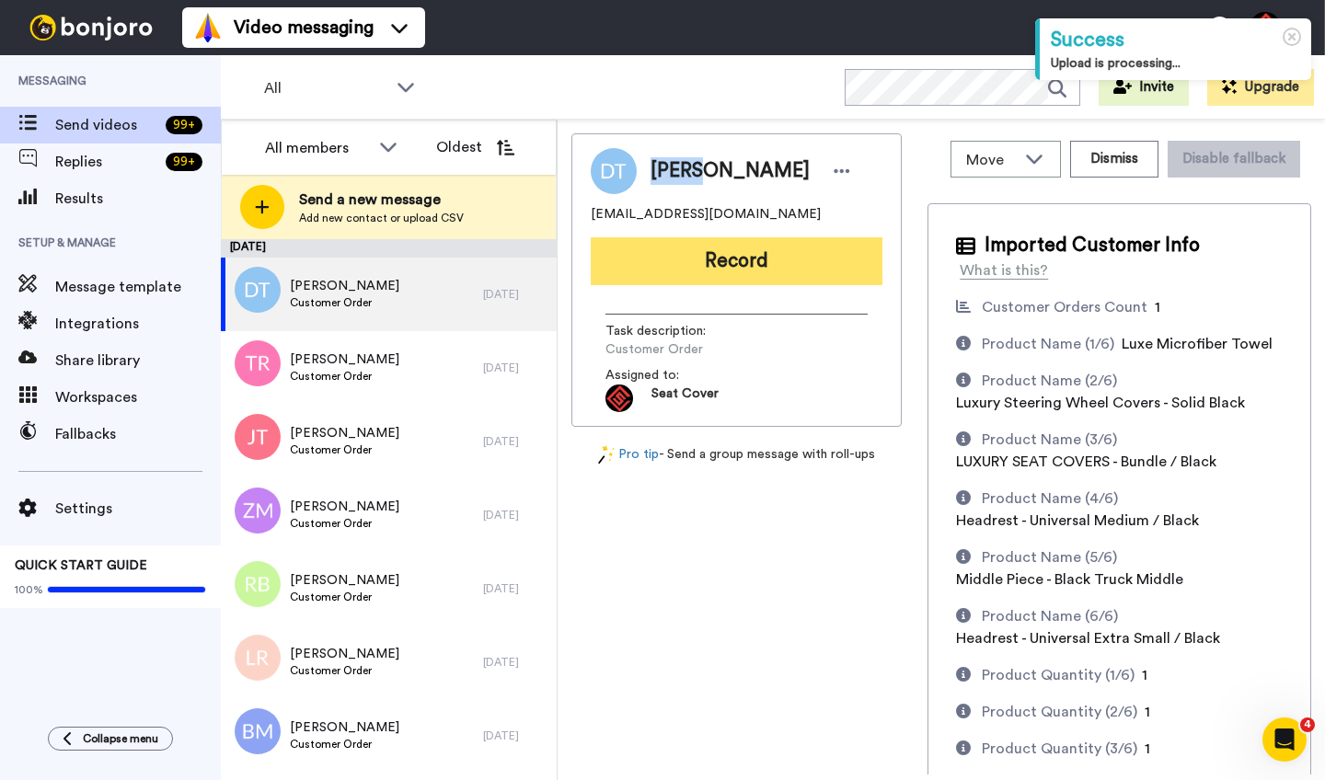
click at [688, 263] on button "Record" at bounding box center [737, 261] width 292 height 48
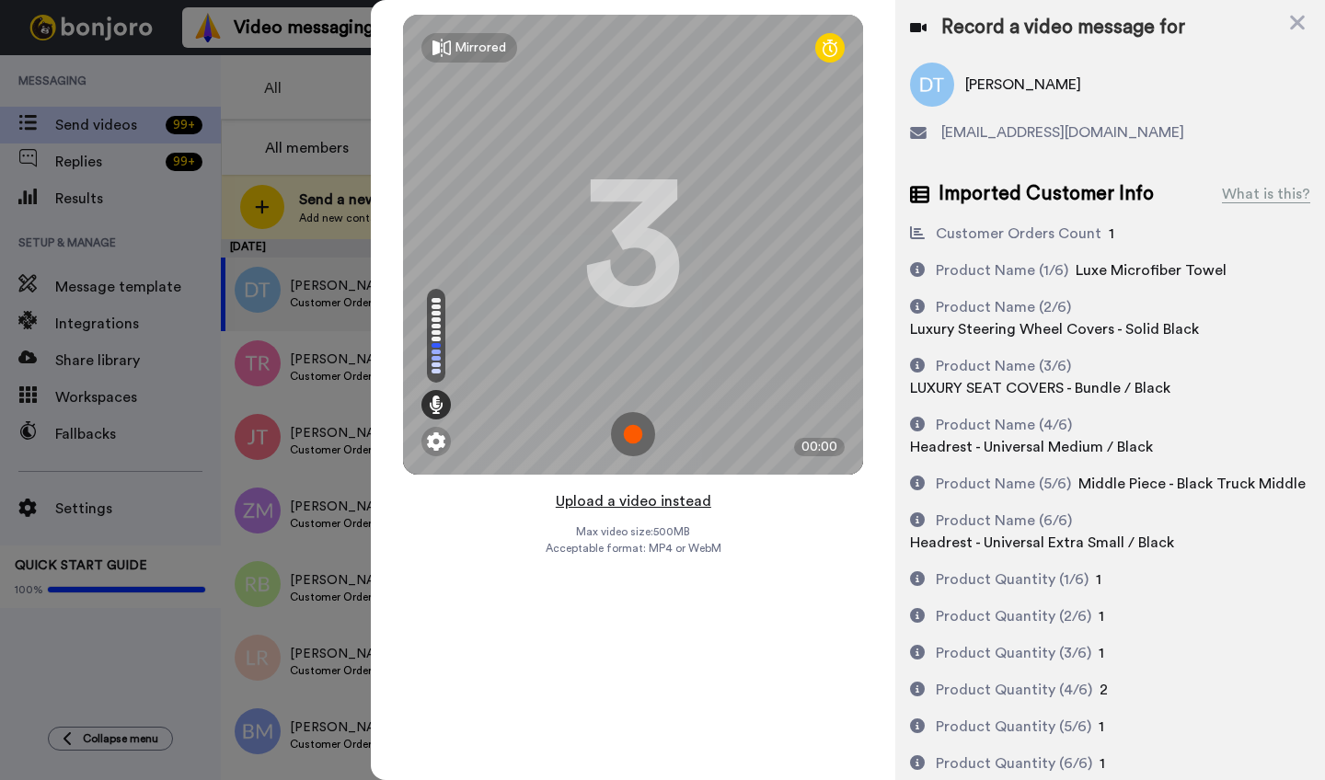
click at [633, 504] on button "Upload a video instead" at bounding box center [633, 502] width 167 height 24
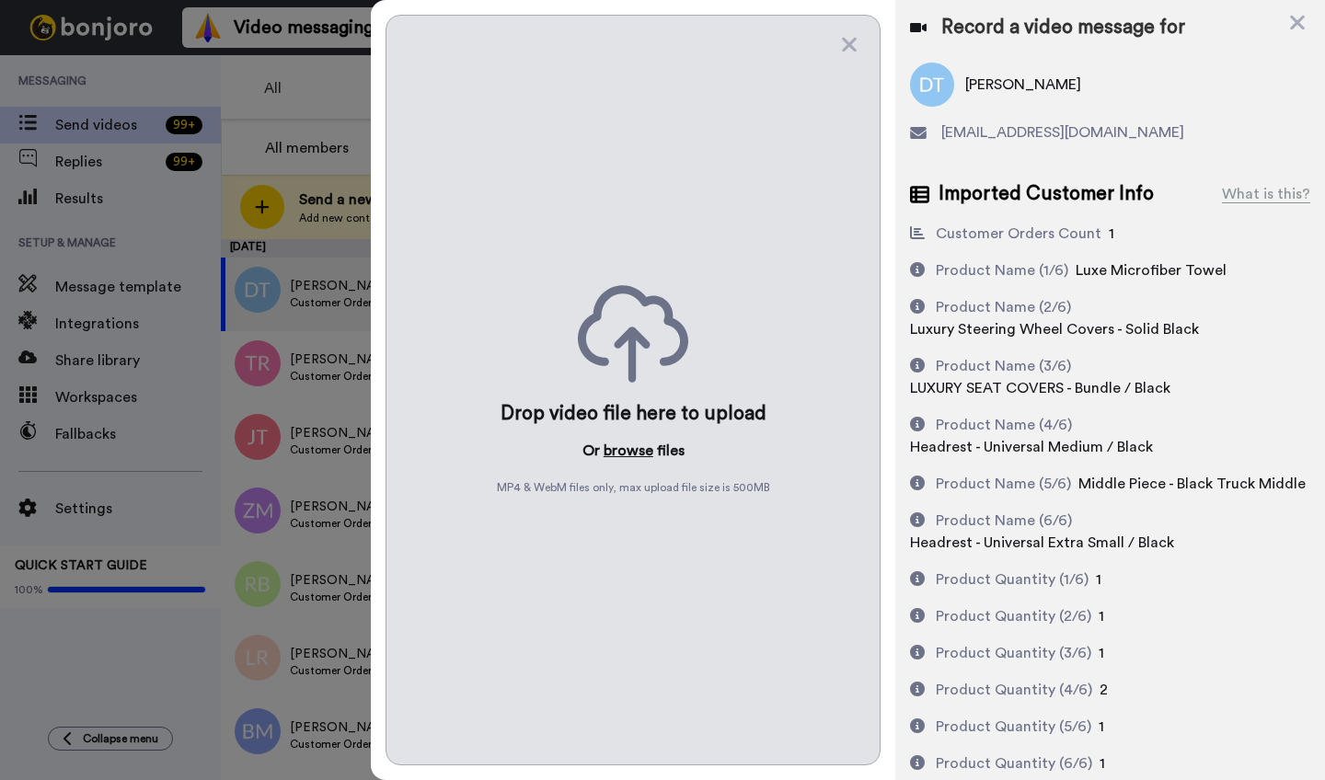
click at [629, 445] on button "browse" at bounding box center [629, 451] width 50 height 22
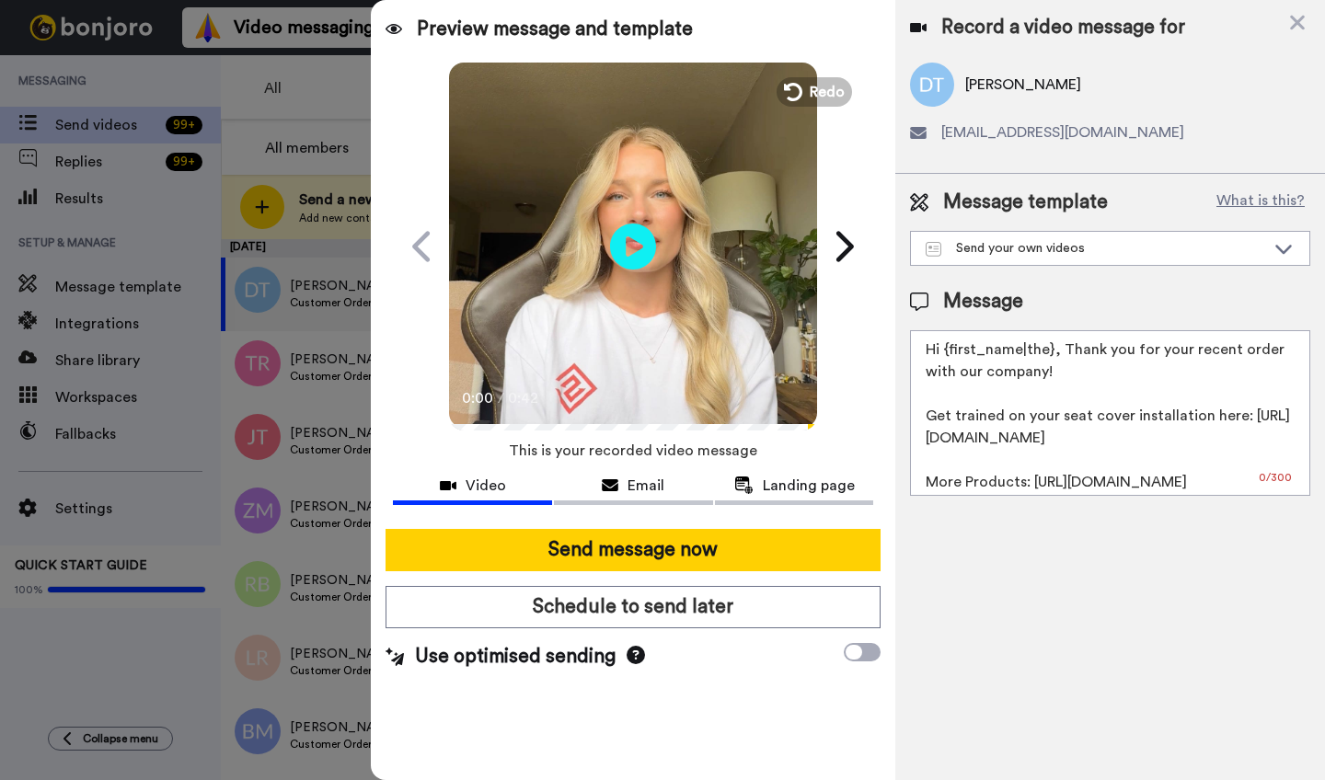
drag, startPoint x: 1050, startPoint y: 356, endPoint x: 952, endPoint y: 357, distance: 98.5
click at [952, 357] on textarea "Hi {first_name|the}, Thank you for your recent order with our company! Get trai…" at bounding box center [1110, 413] width 400 height 166
paste textarea "David"
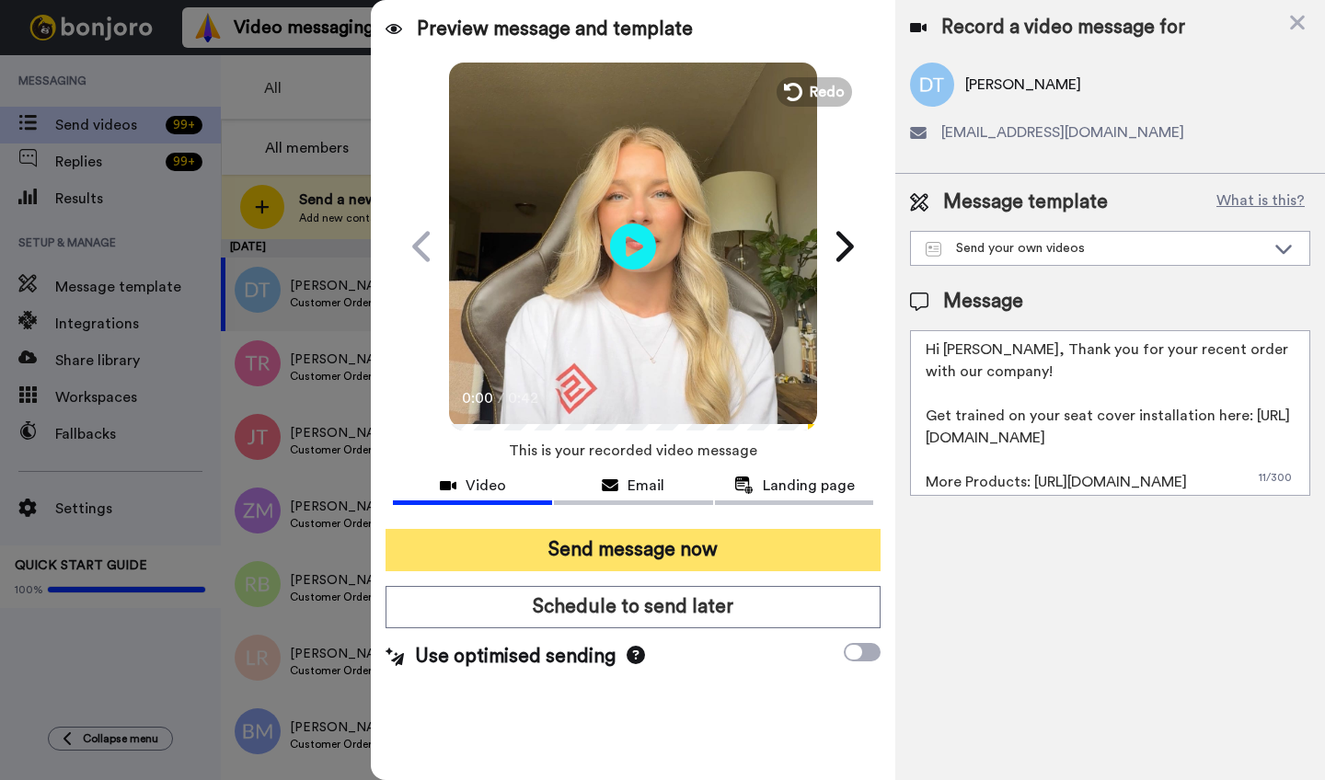
type textarea "Hi David, Thank you for your recent order with our company! Get trained on your…"
click at [717, 556] on button "Send message now" at bounding box center [633, 550] width 495 height 42
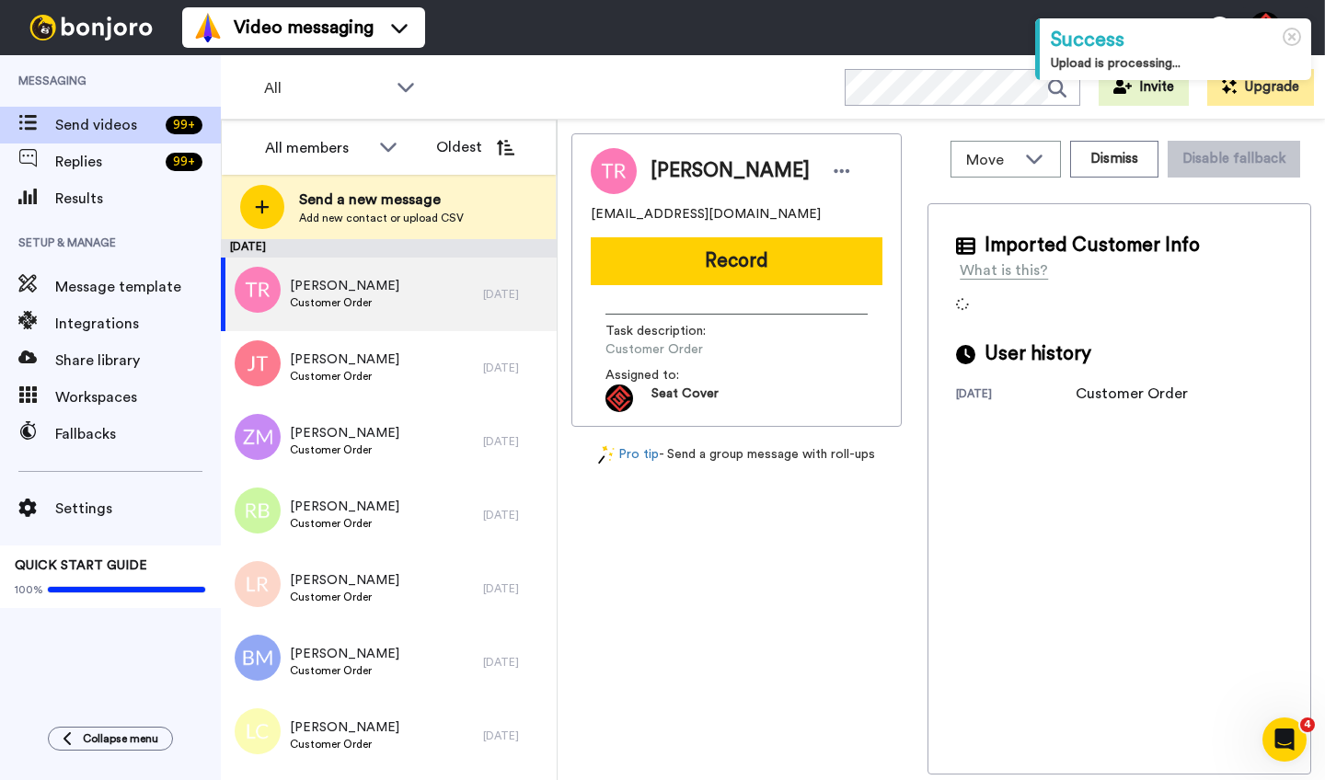
click at [675, 169] on span "[PERSON_NAME]" at bounding box center [730, 171] width 159 height 28
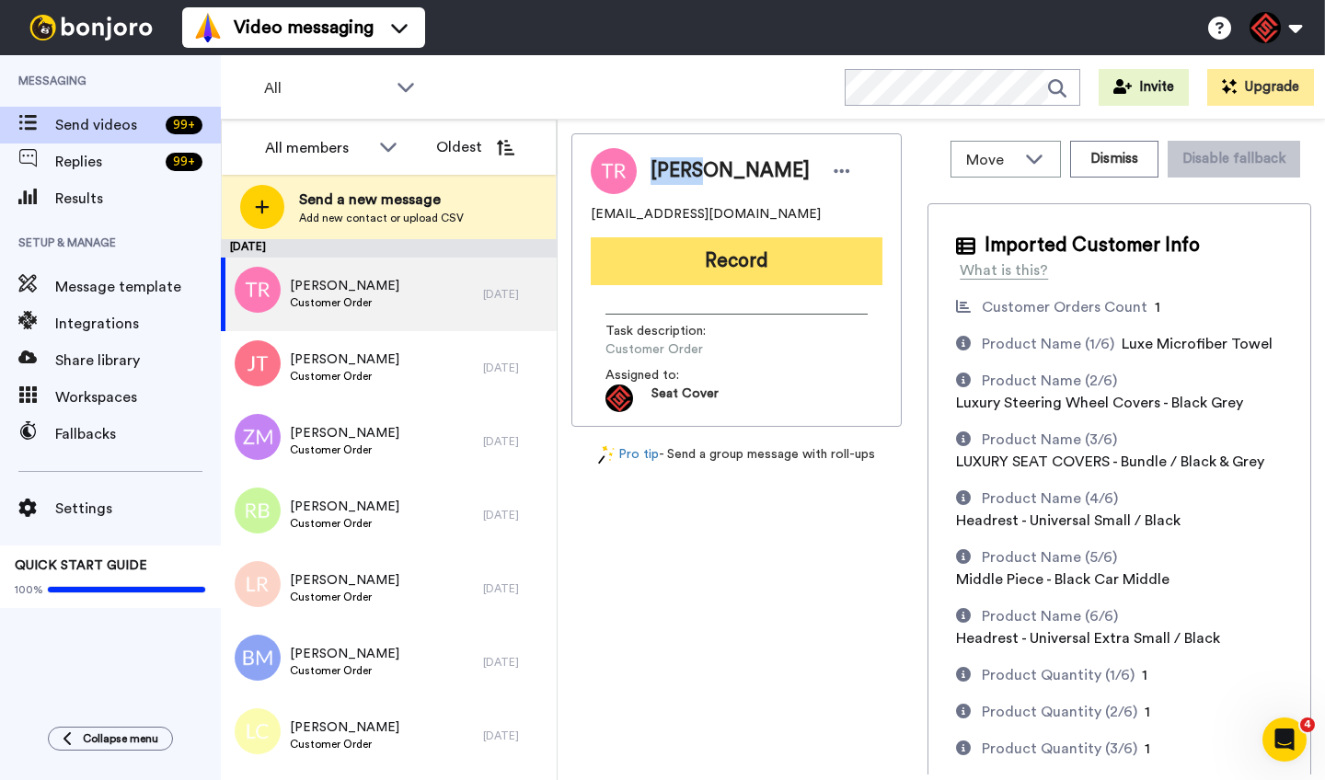
click at [683, 260] on button "Record" at bounding box center [737, 261] width 292 height 48
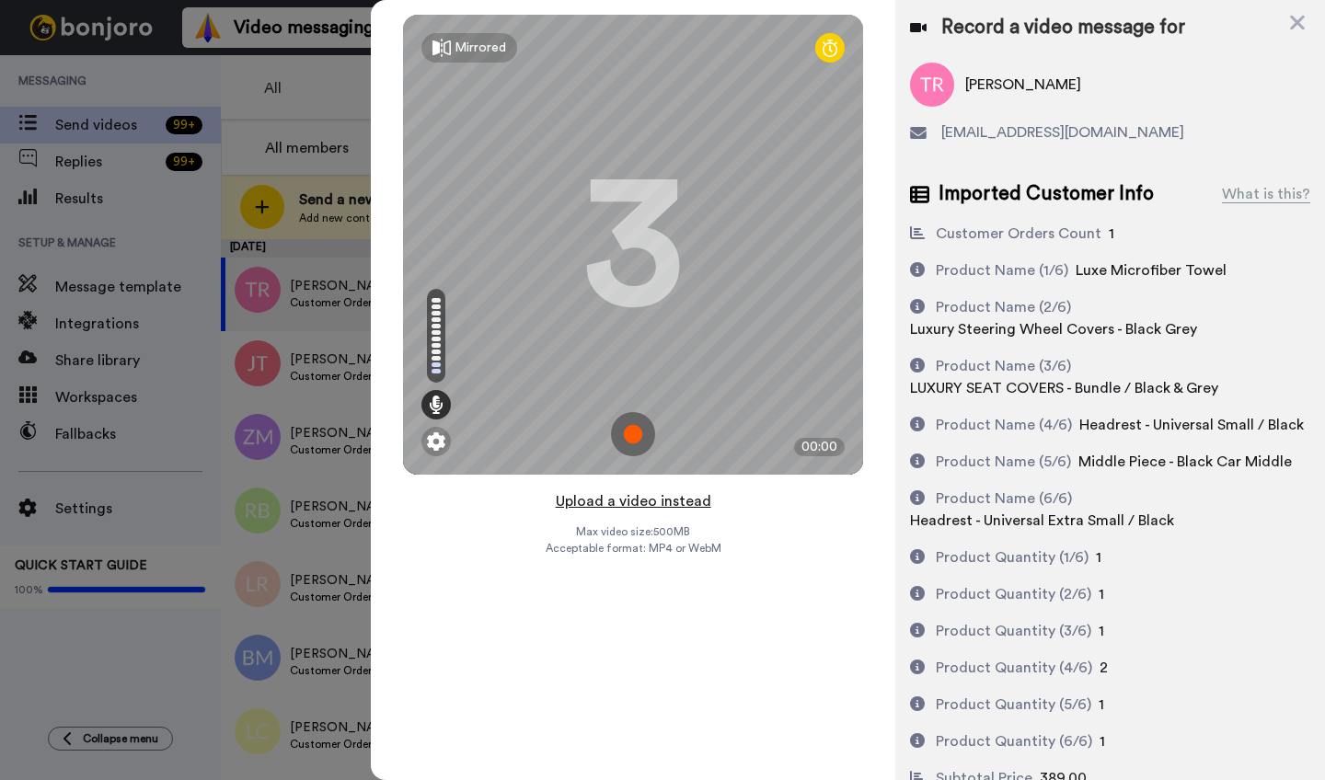
click at [626, 503] on button "Upload a video instead" at bounding box center [633, 502] width 167 height 24
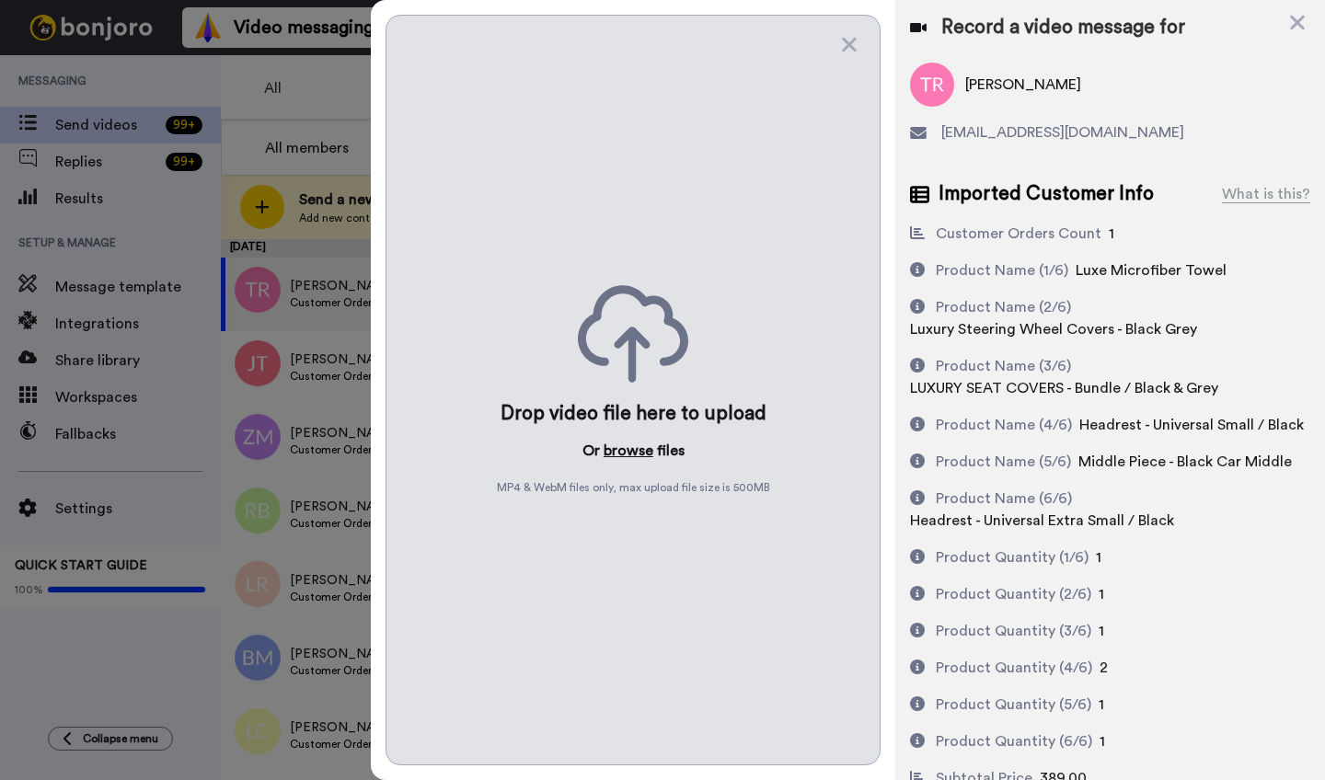
click at [618, 454] on button "browse" at bounding box center [629, 451] width 50 height 22
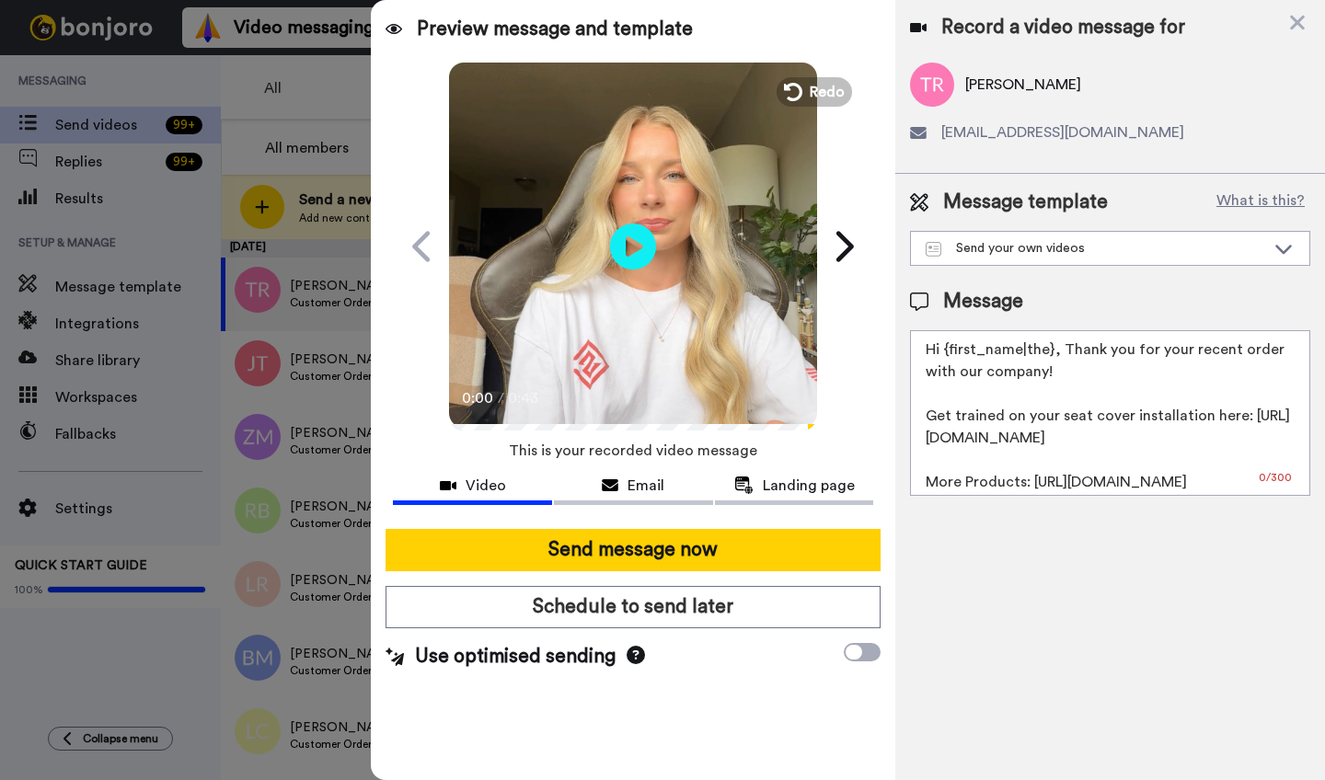
drag, startPoint x: 1050, startPoint y: 354, endPoint x: 944, endPoint y: 356, distance: 105.9
click at [944, 356] on textarea "Hi {first_name|the}, Thank you for your recent order with our company! Get trai…" at bounding box center [1110, 413] width 400 height 166
paste textarea "Tammy"
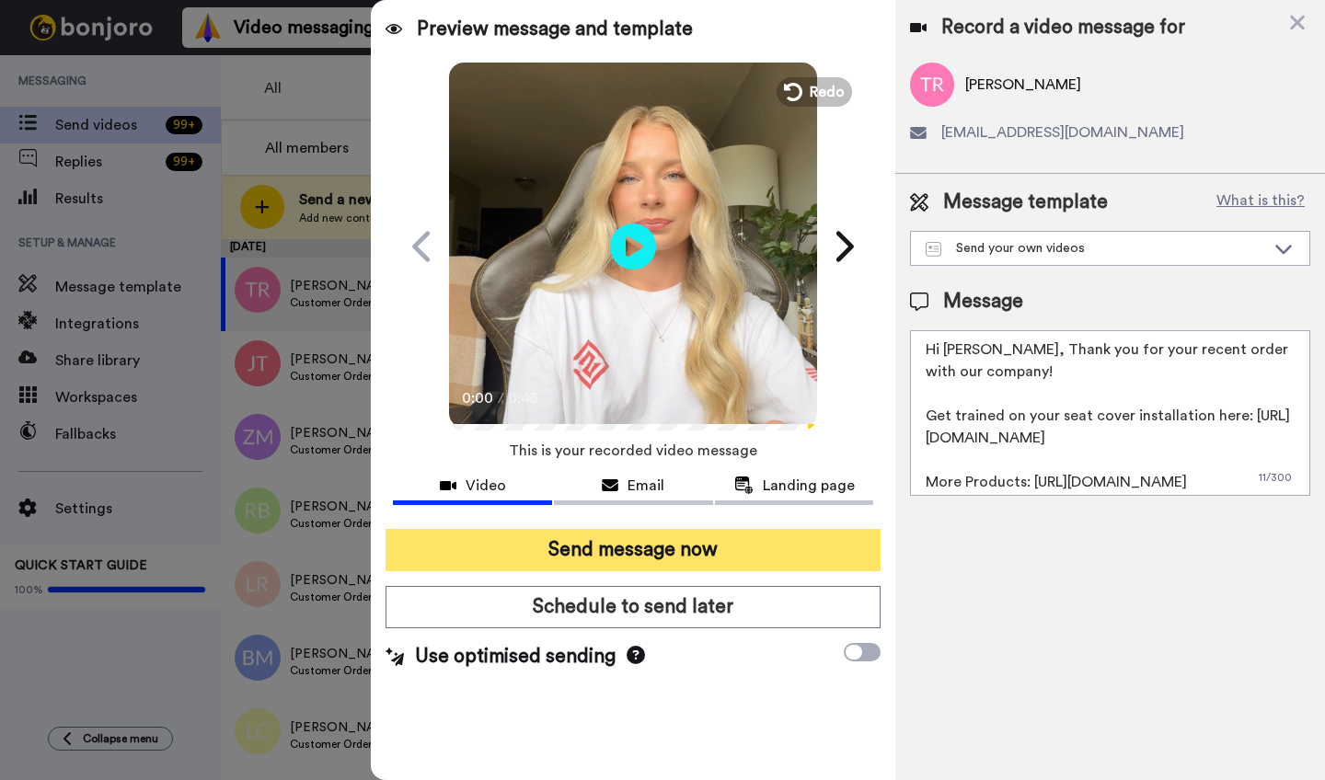
type textarea "Hi Tammy, Thank you for your recent order with our company! Get trained on your…"
click at [689, 540] on button "Send message now" at bounding box center [633, 550] width 495 height 42
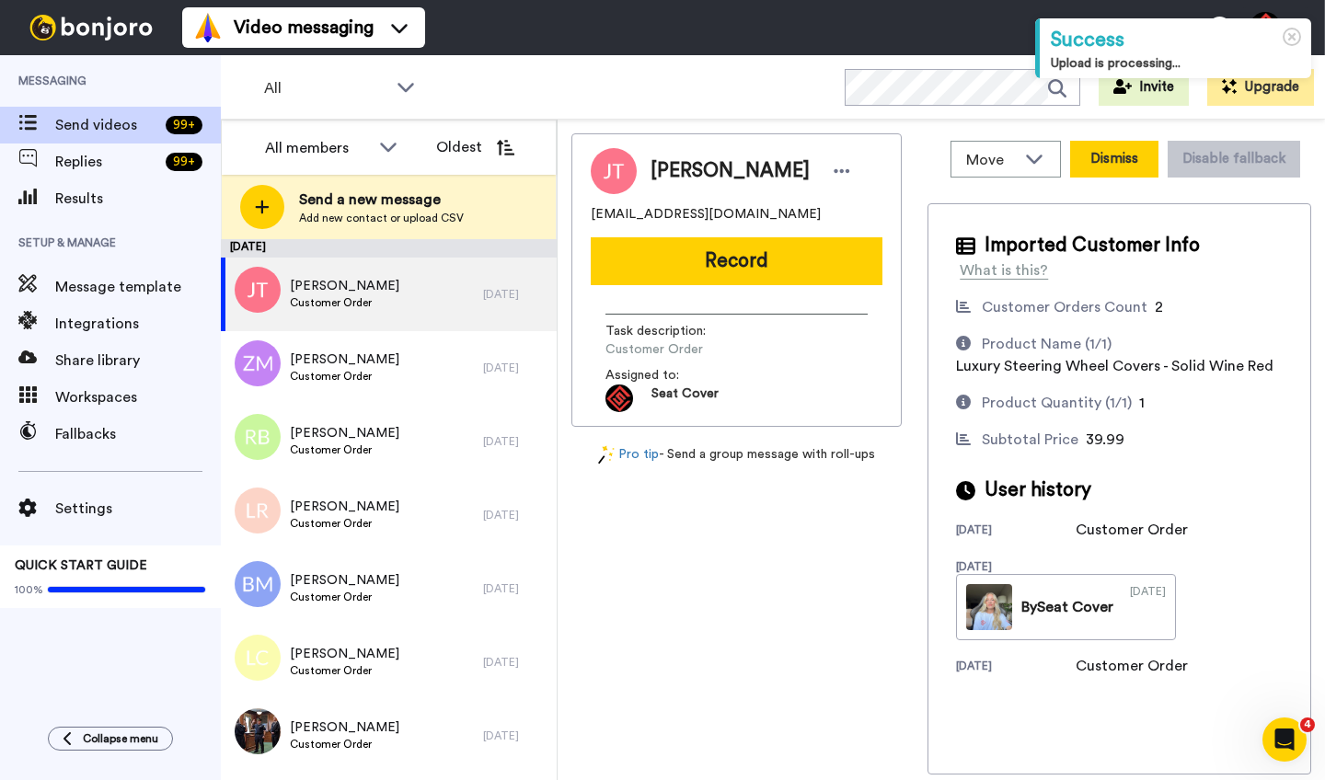
click at [1090, 167] on button "Dismiss" at bounding box center [1114, 159] width 88 height 37
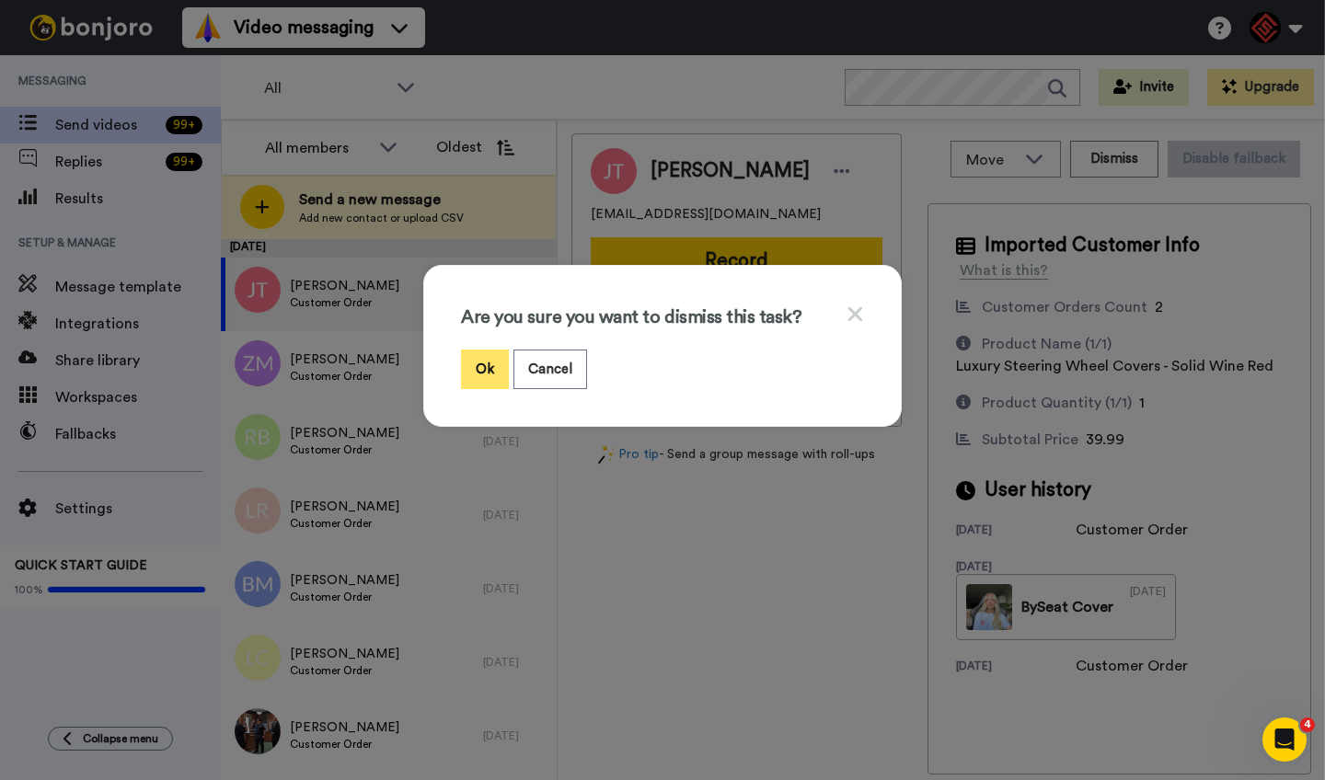
click at [480, 370] on button "Ok" at bounding box center [485, 370] width 48 height 40
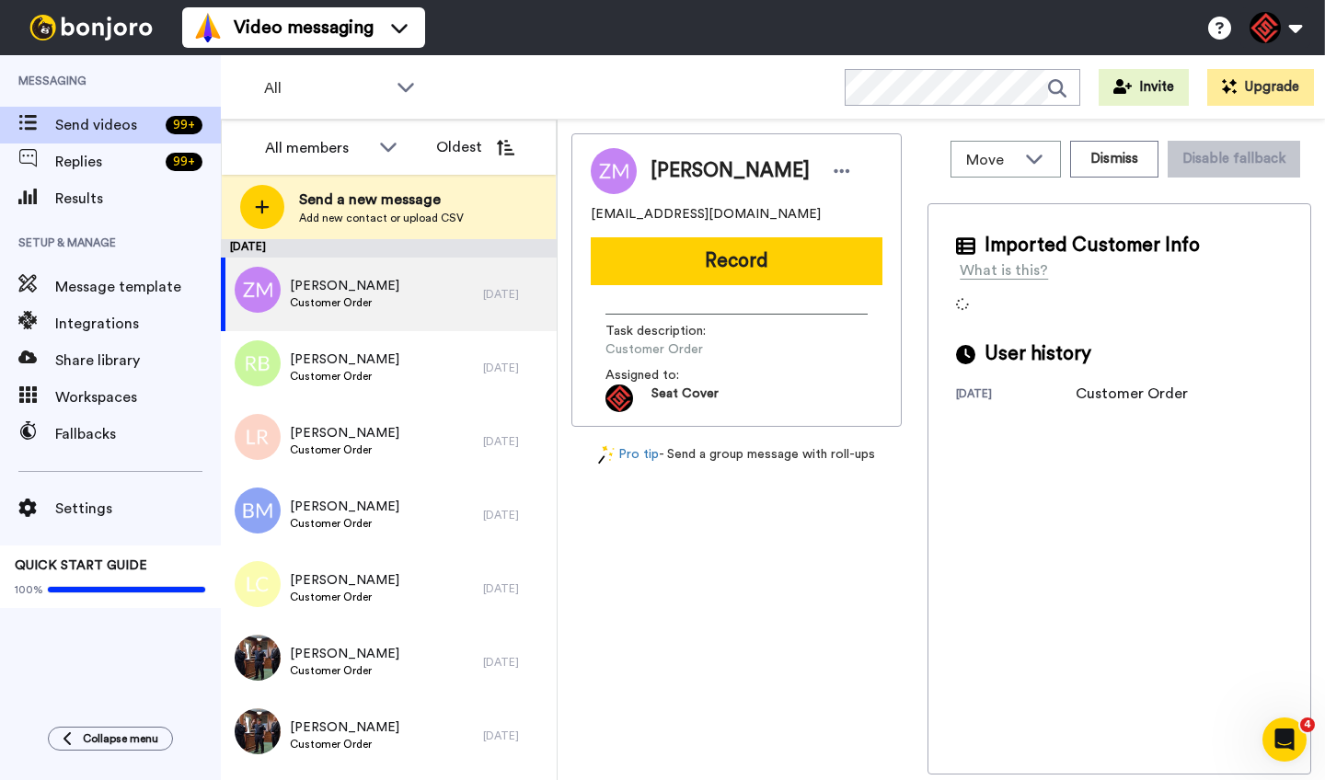
click at [664, 179] on span "[PERSON_NAME]" at bounding box center [730, 171] width 159 height 28
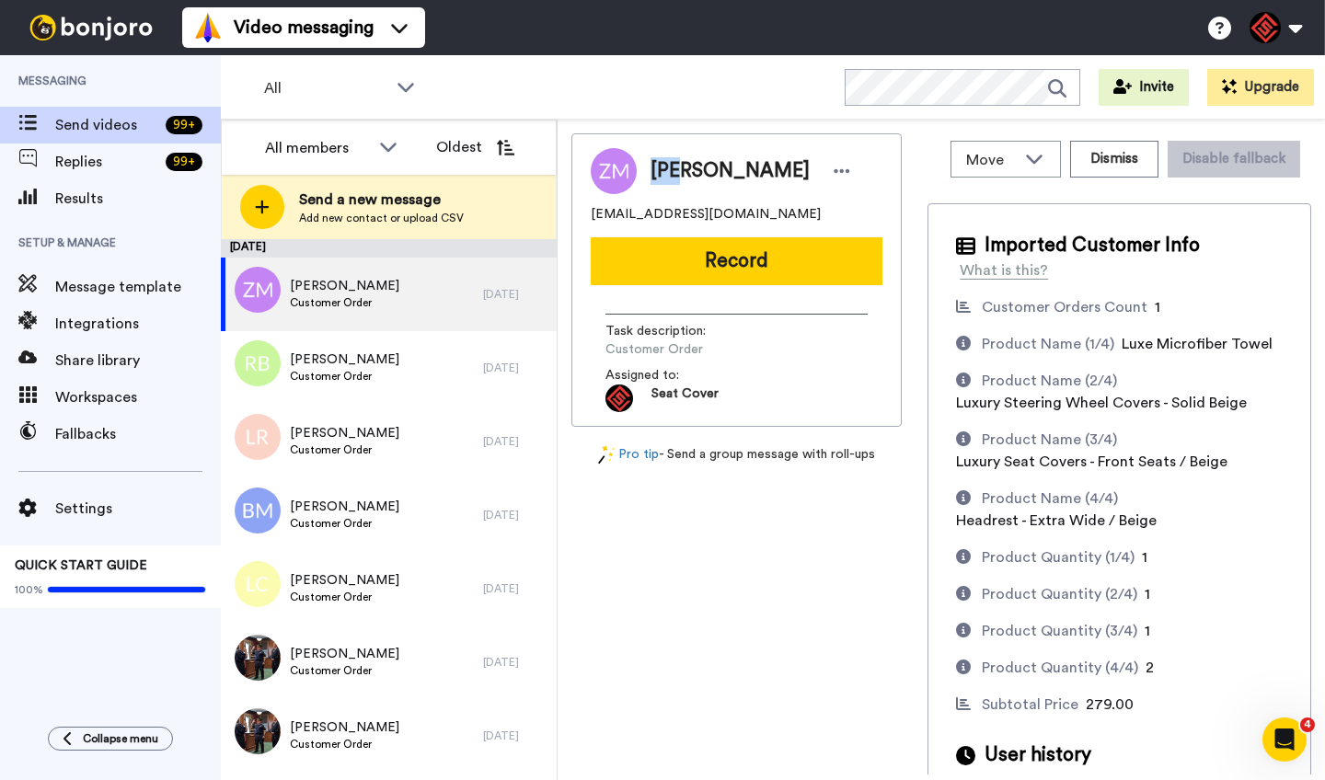
copy span "Zak"
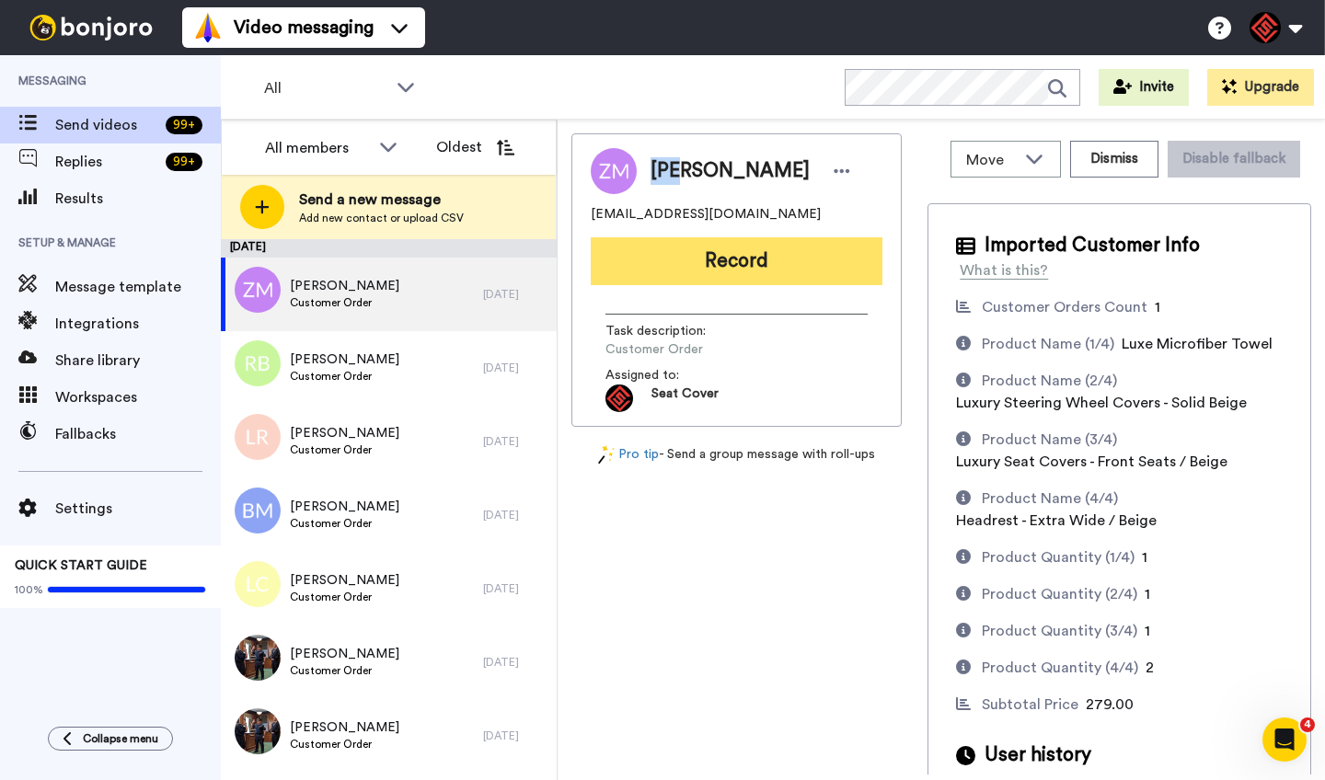
click at [696, 264] on button "Record" at bounding box center [737, 261] width 292 height 48
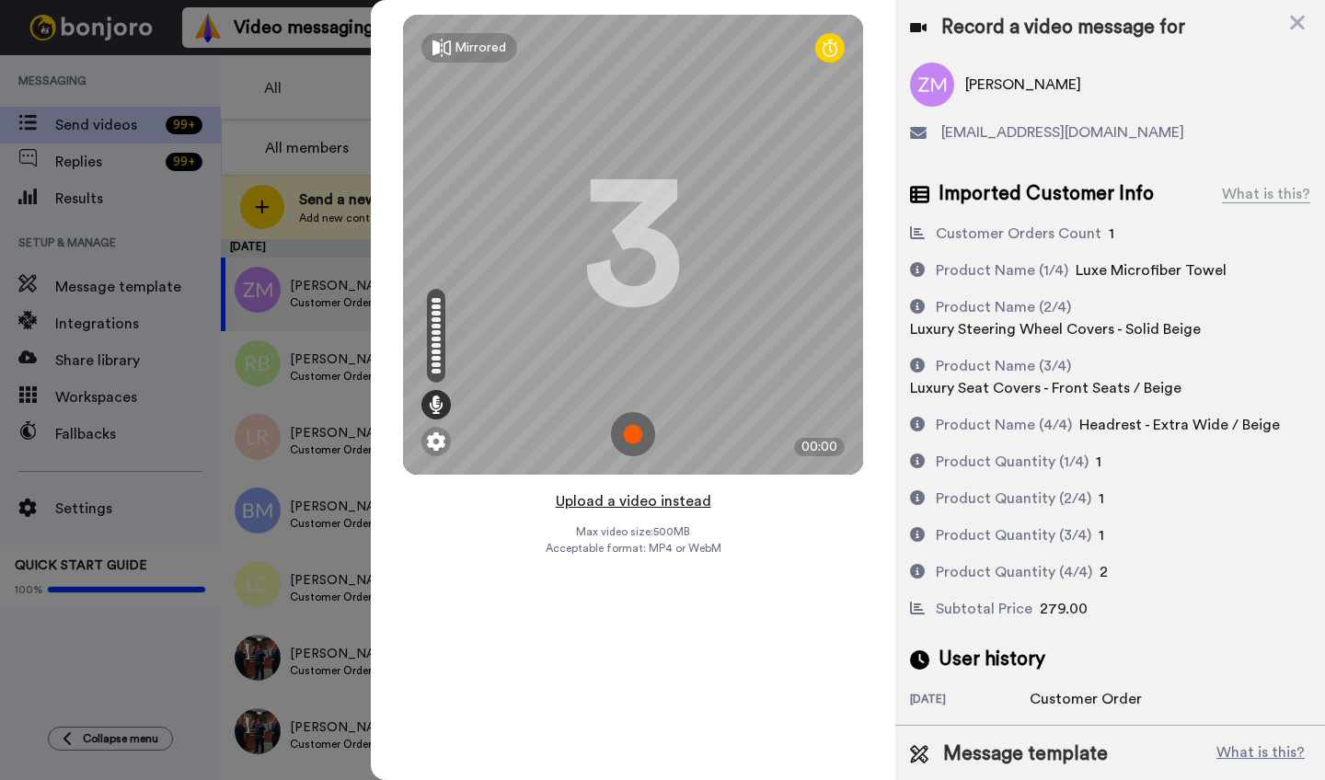
click at [630, 502] on button "Upload a video instead" at bounding box center [633, 502] width 167 height 24
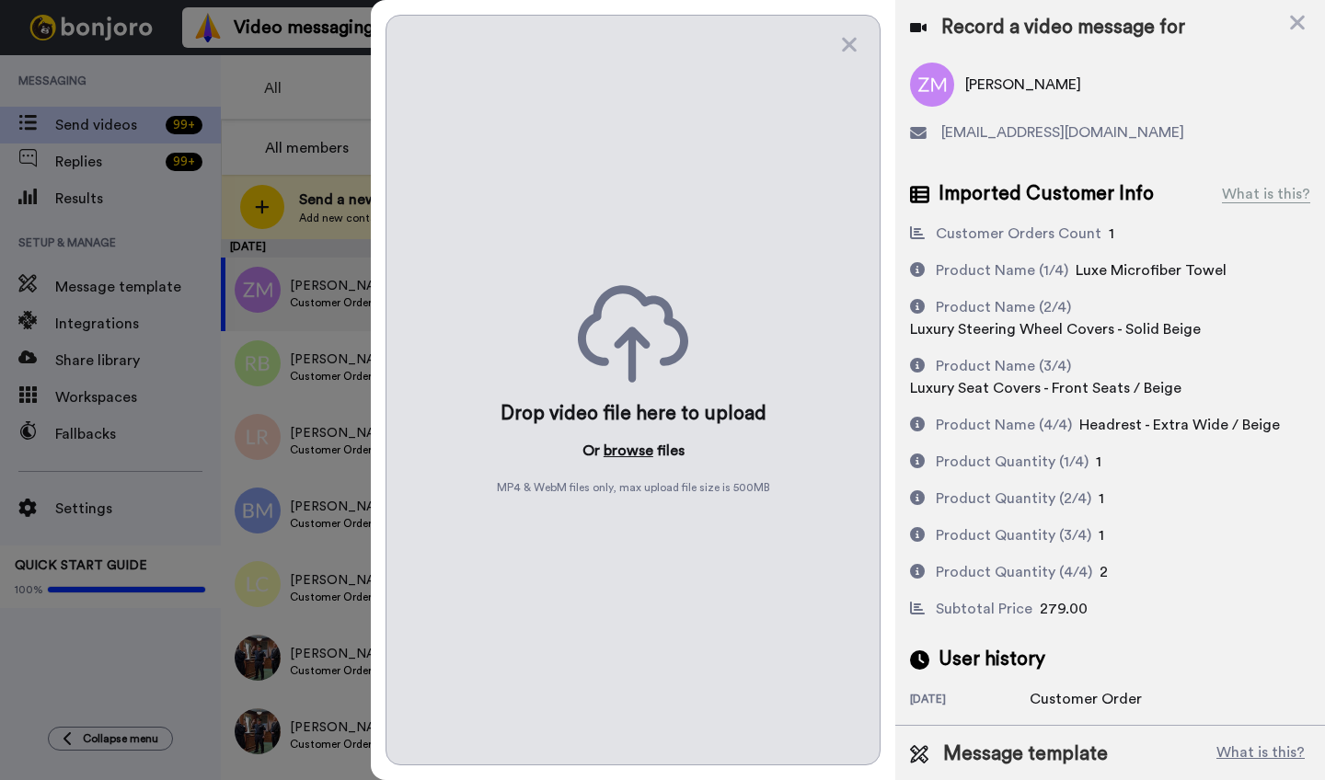
click at [627, 451] on button "browse" at bounding box center [629, 451] width 50 height 22
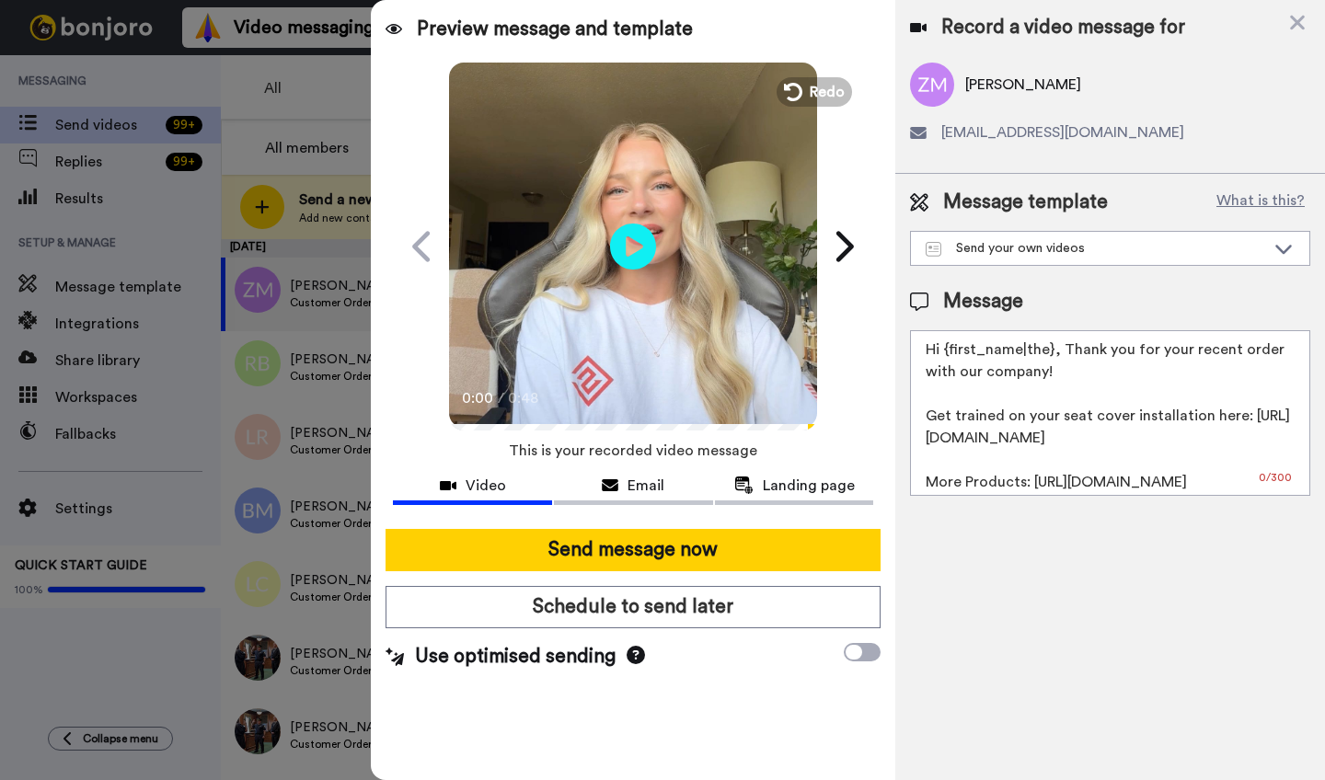
drag, startPoint x: 1050, startPoint y: 351, endPoint x: 945, endPoint y: 352, distance: 104.9
click at [945, 352] on textarea "Hi {first_name|the}, Thank you for your recent order with our company! Get trai…" at bounding box center [1110, 413] width 400 height 166
paste textarea "Zak"
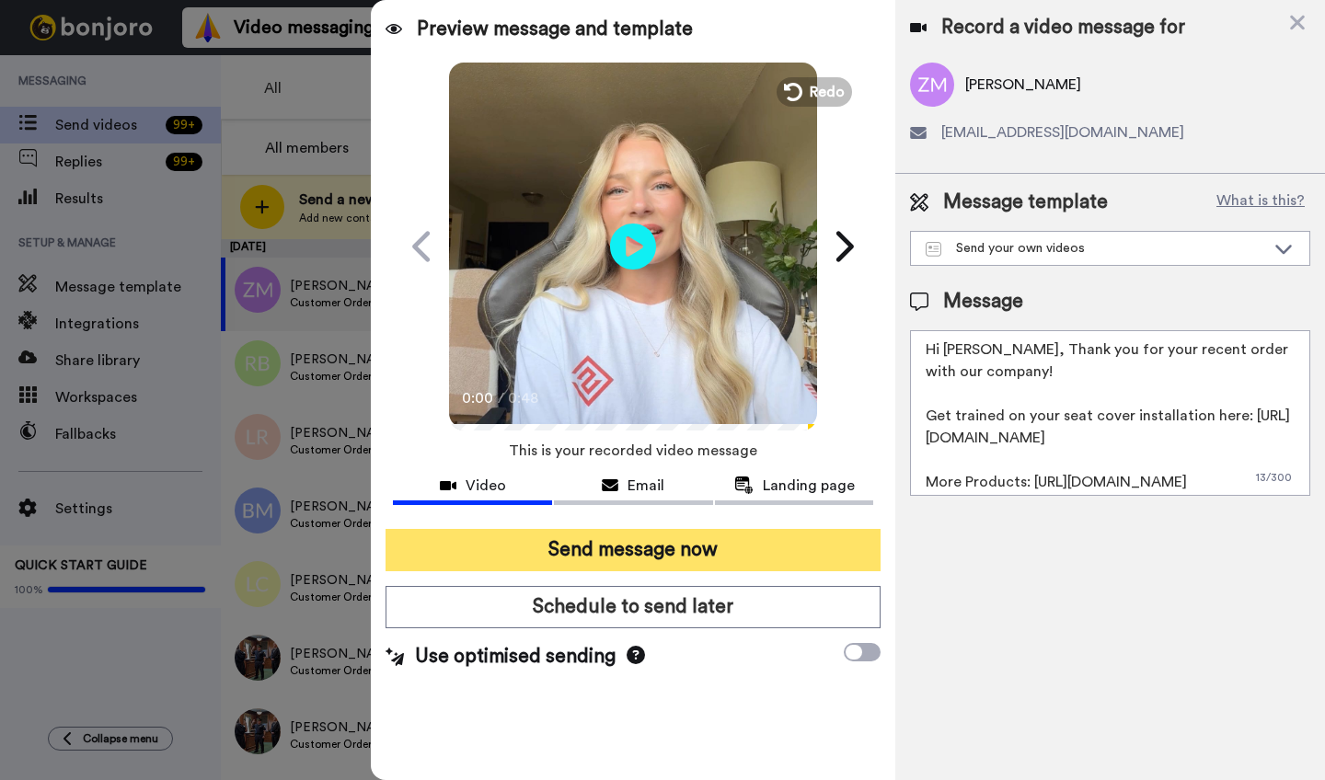
type textarea "Hi Zak, Thank you for your recent order with our company! Get trained on your s…"
click at [586, 549] on button "Send message now" at bounding box center [633, 550] width 495 height 42
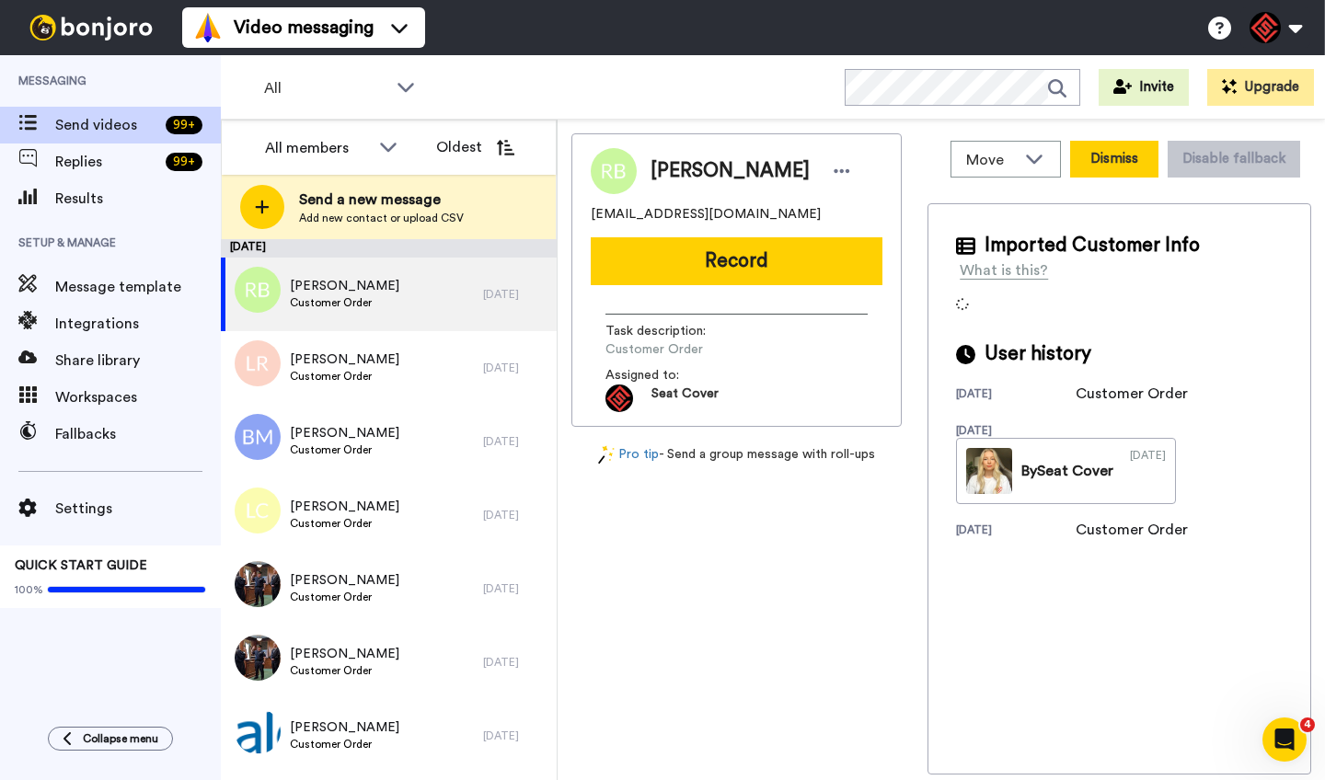
click at [1096, 166] on button "Dismiss" at bounding box center [1114, 159] width 88 height 37
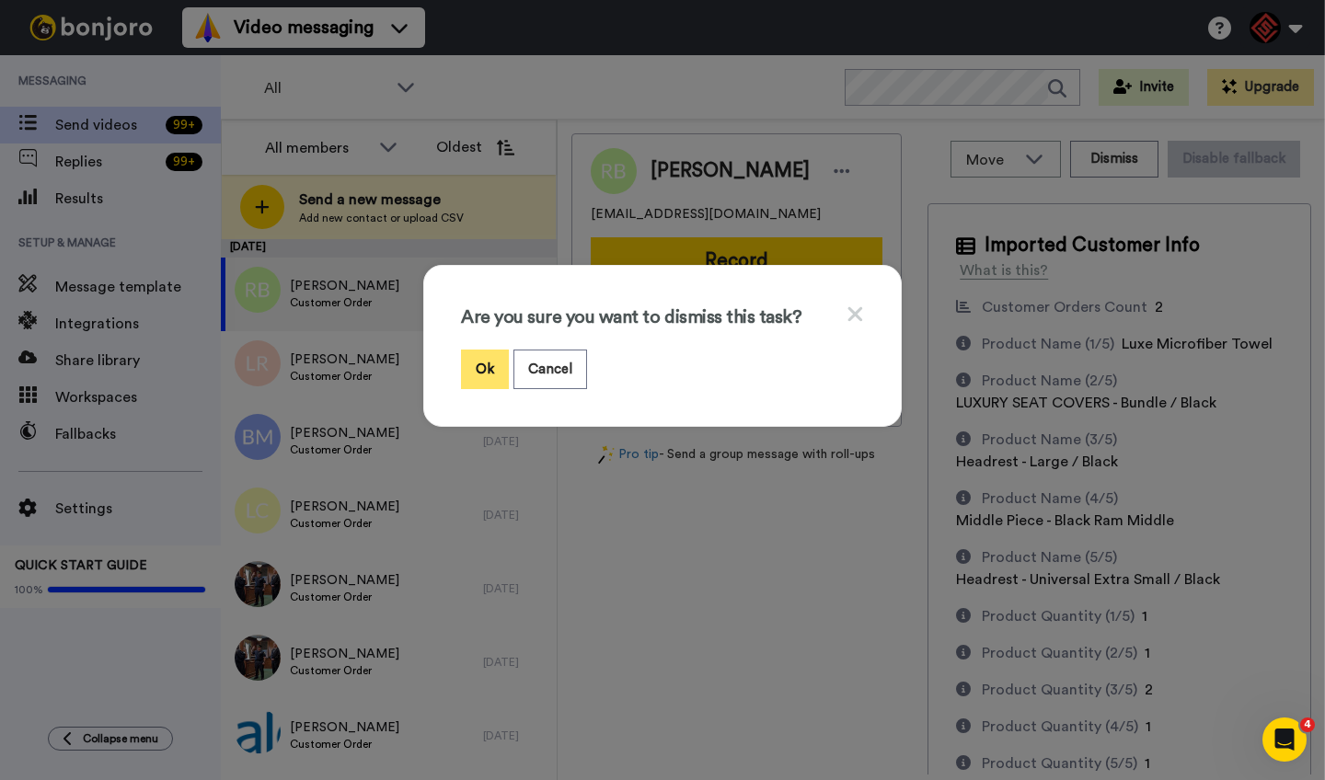
click at [484, 368] on button "Ok" at bounding box center [485, 370] width 48 height 40
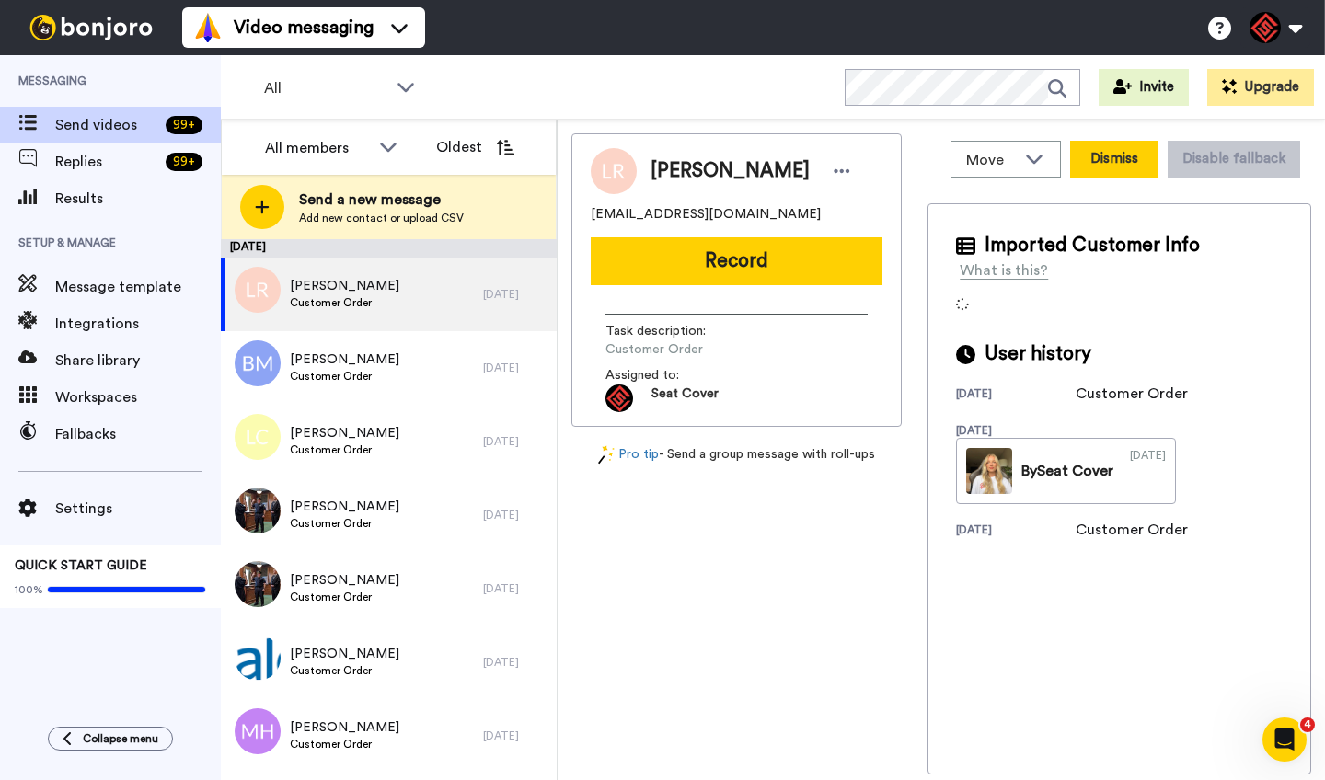
click at [1104, 154] on button "Dismiss" at bounding box center [1114, 159] width 88 height 37
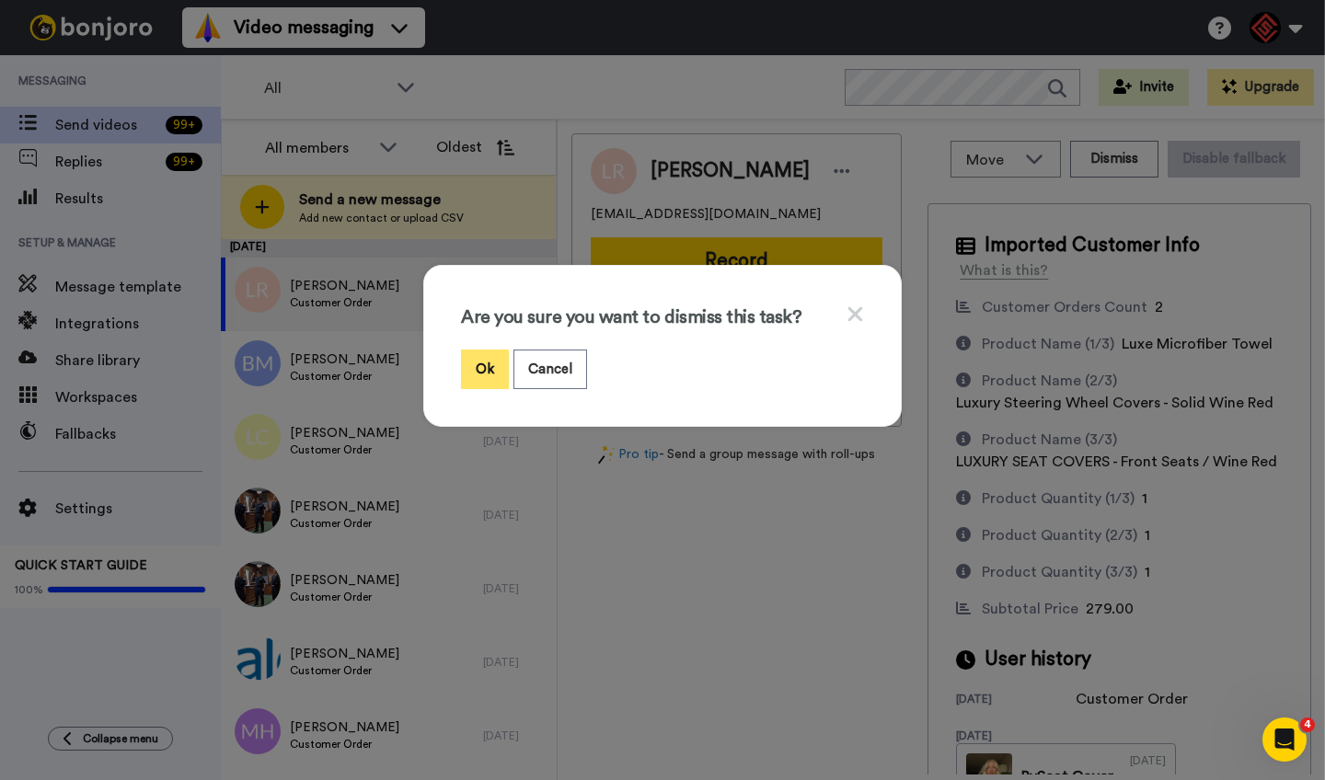
click at [480, 358] on button "Ok" at bounding box center [485, 370] width 48 height 40
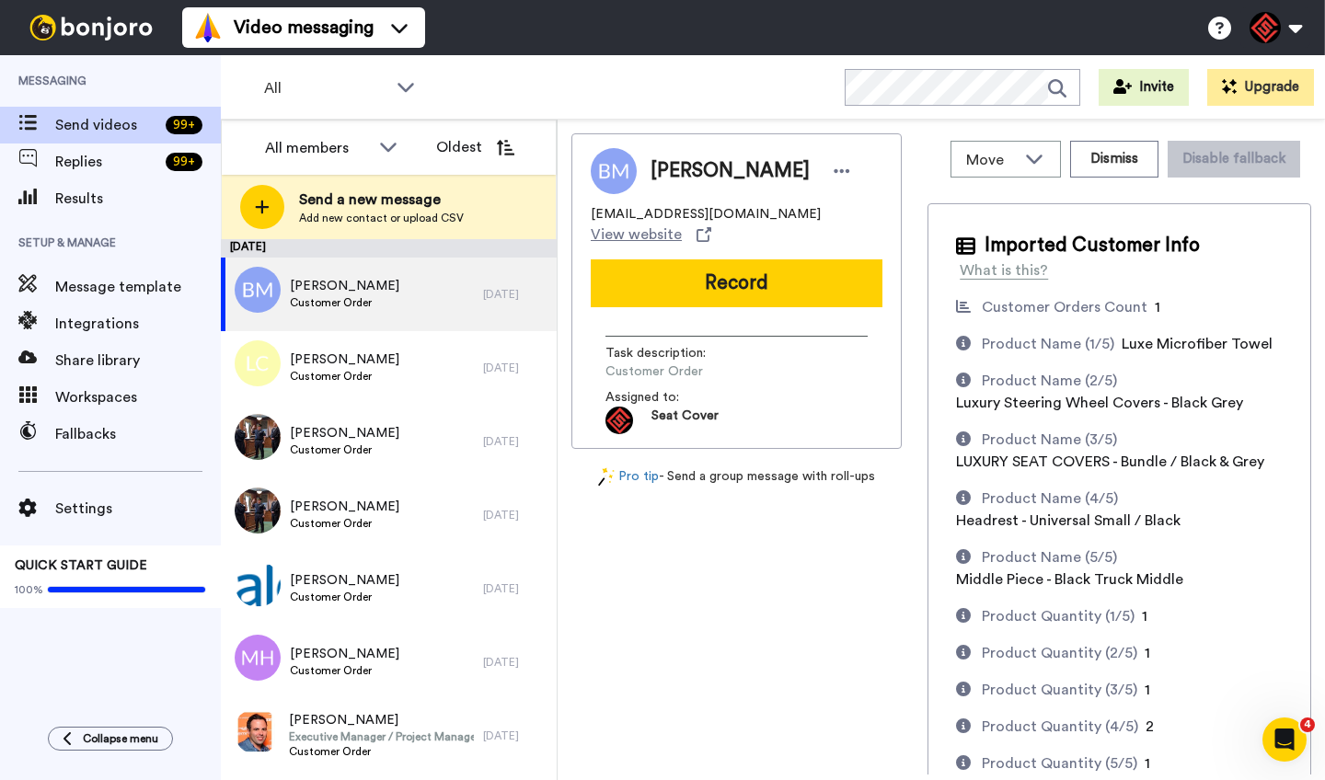
click at [676, 172] on span "Bryson Mckay" at bounding box center [730, 171] width 159 height 28
copy span "Bryson"
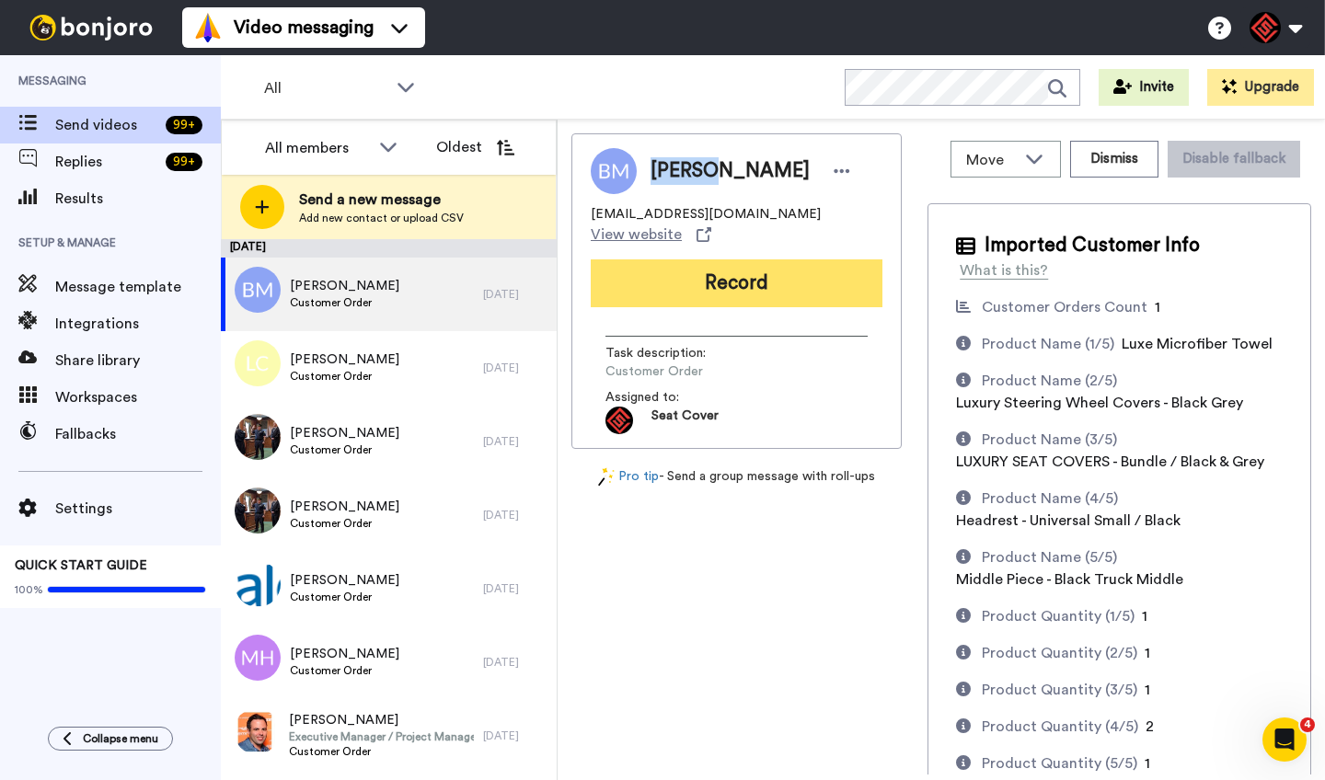
click at [719, 267] on button "Record" at bounding box center [737, 284] width 292 height 48
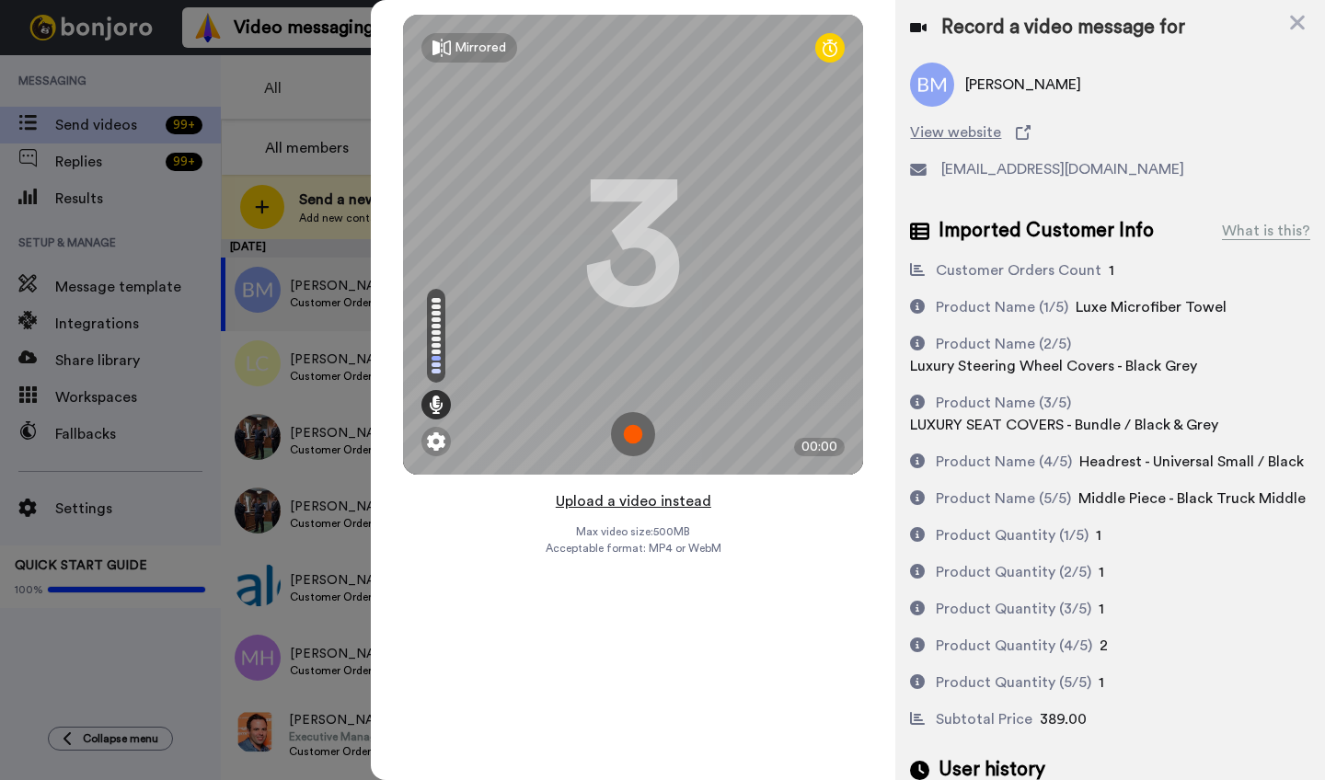
click at [631, 499] on button "Upload a video instead" at bounding box center [633, 502] width 167 height 24
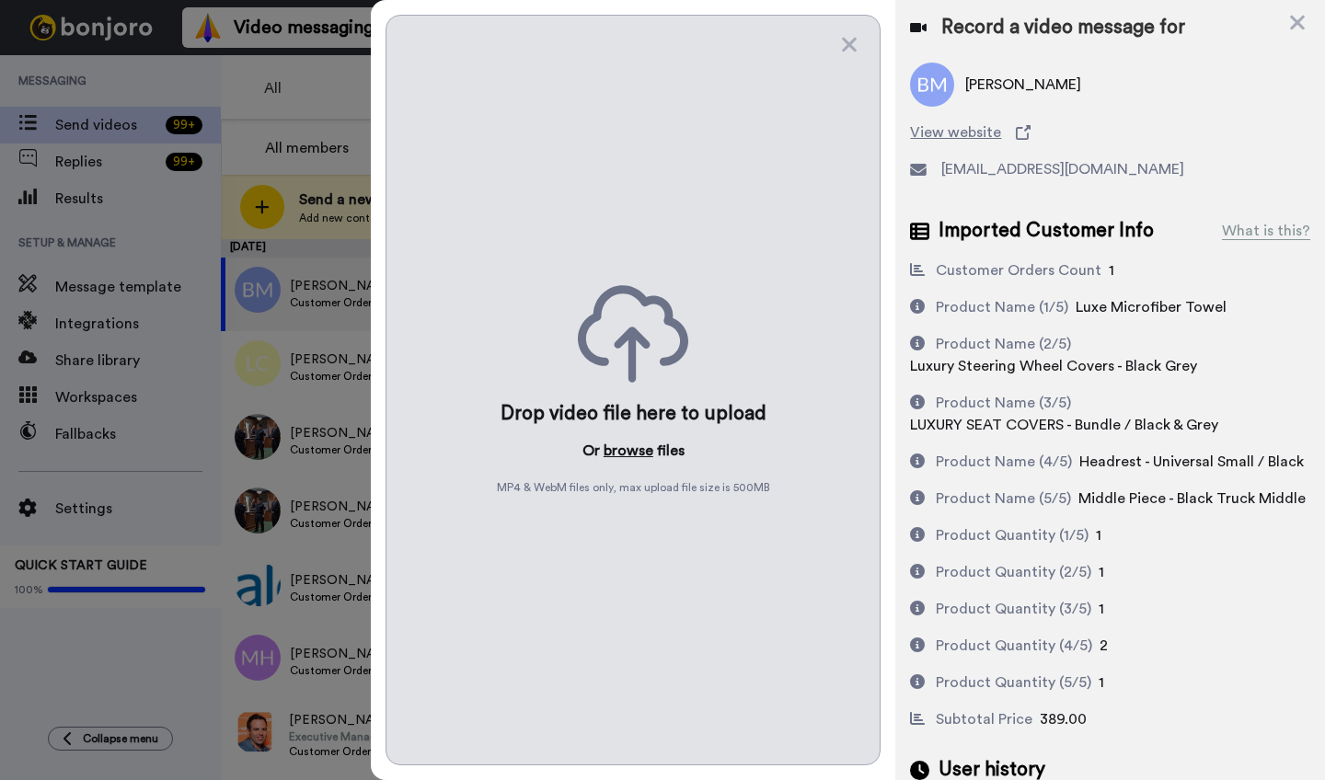
click at [630, 450] on button "browse" at bounding box center [629, 451] width 50 height 22
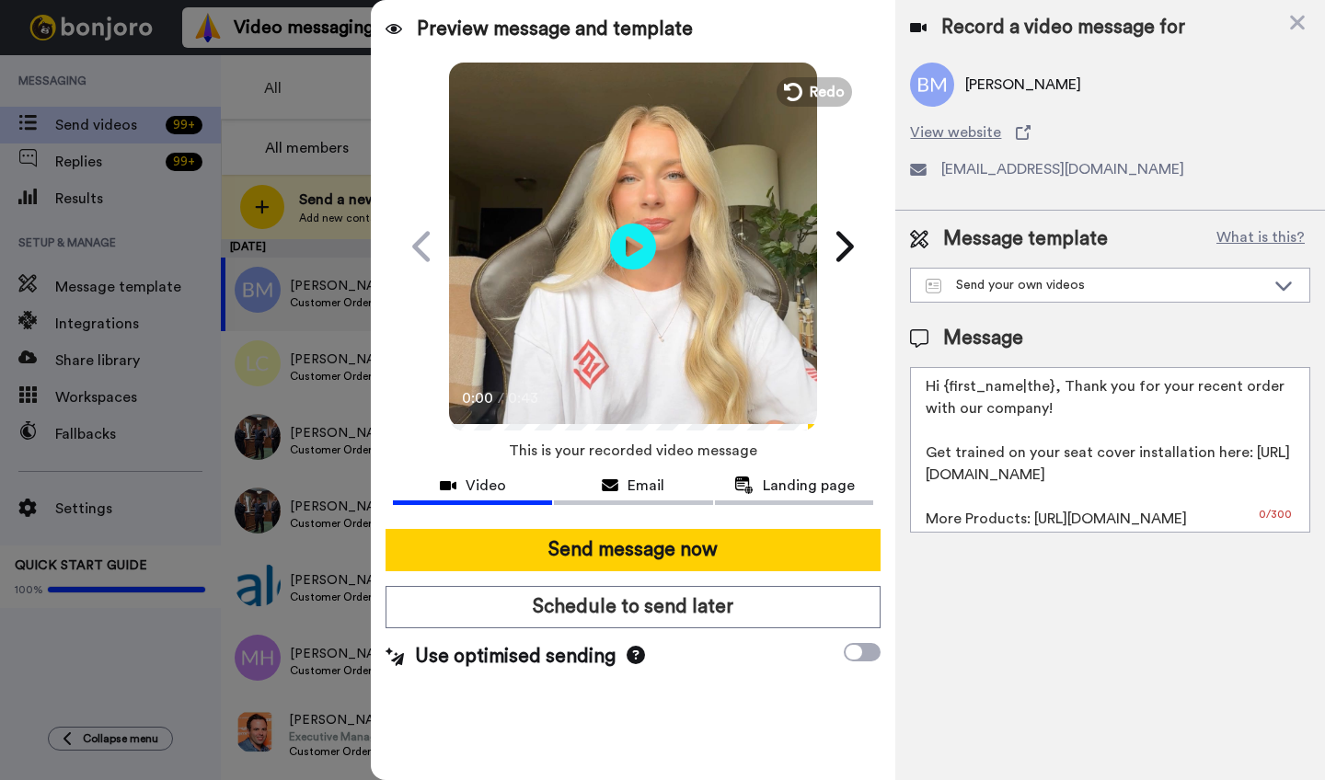
drag, startPoint x: 1051, startPoint y: 392, endPoint x: 942, endPoint y: 392, distance: 109.5
click at [942, 392] on textarea "Hi {first_name|the}, Thank you for your recent order with our company! Get trai…" at bounding box center [1110, 450] width 400 height 166
paste textarea "Bryson"
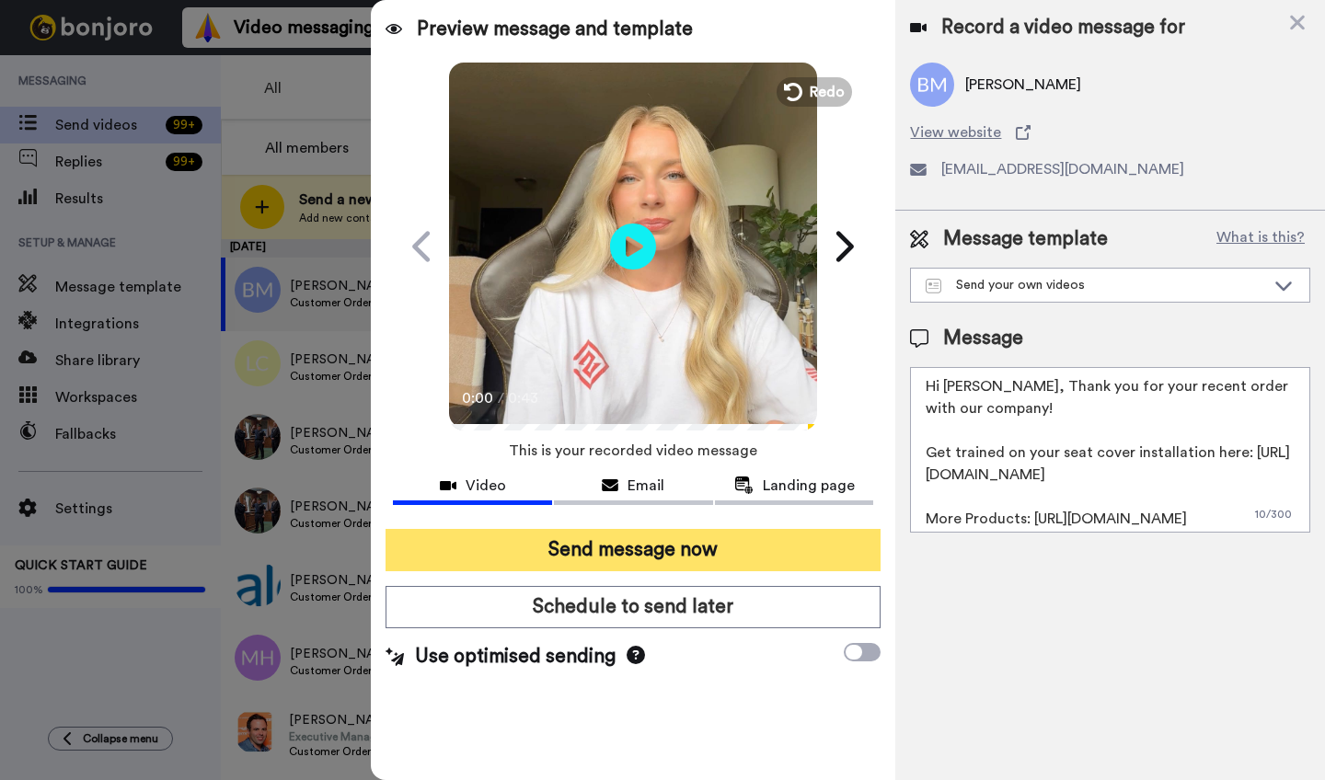
type textarea "Hi Bryson, Thank you for your recent order with our company! Get trained on you…"
click at [705, 542] on button "Send message now" at bounding box center [633, 550] width 495 height 42
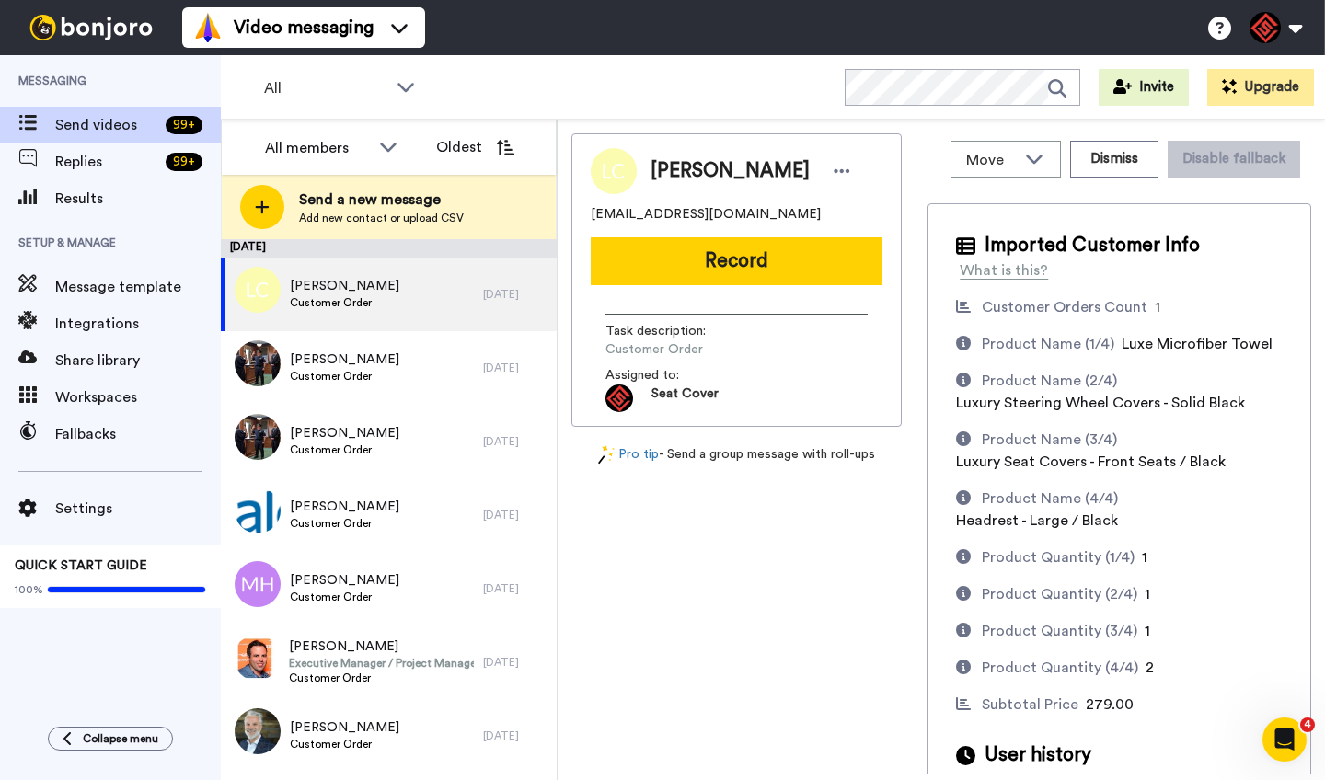
click at [696, 167] on span "[PERSON_NAME]" at bounding box center [730, 171] width 159 height 28
copy span "[PERSON_NAME]"
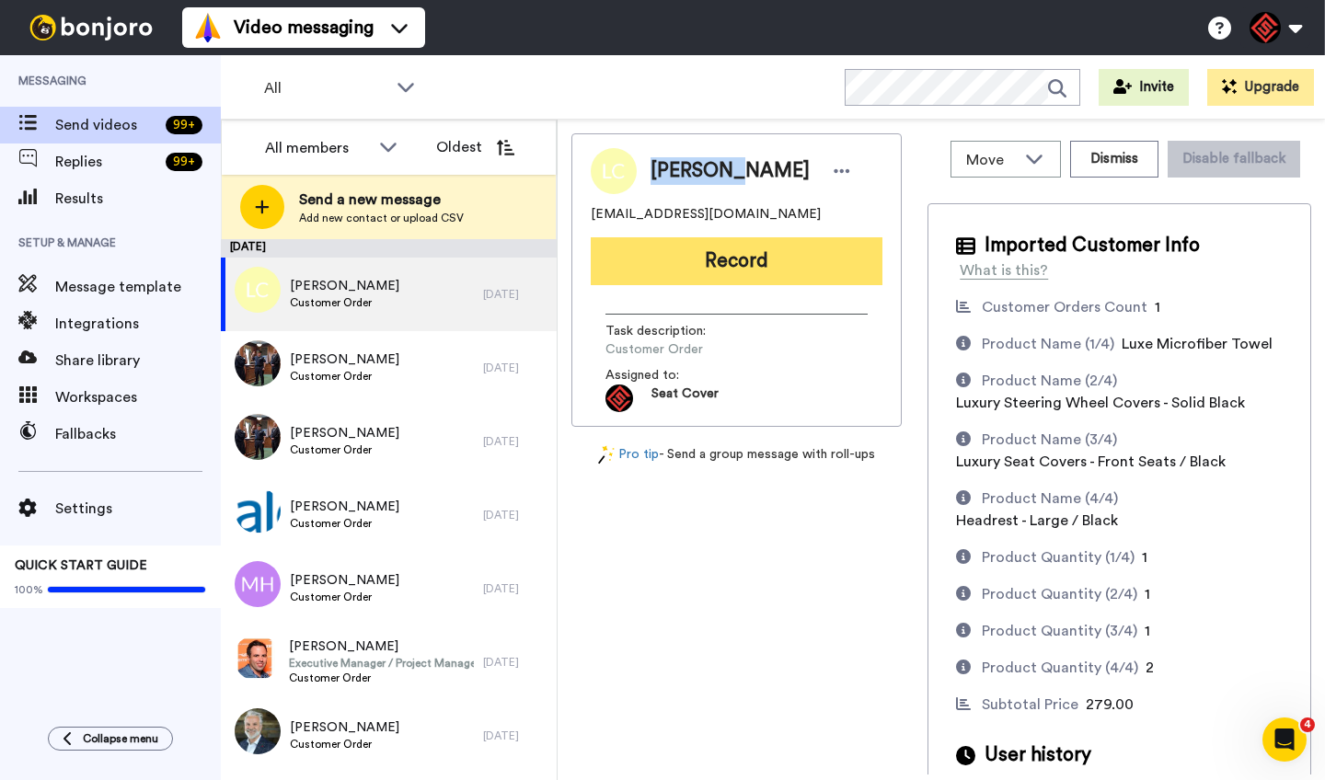
click at [723, 252] on button "Record" at bounding box center [737, 261] width 292 height 48
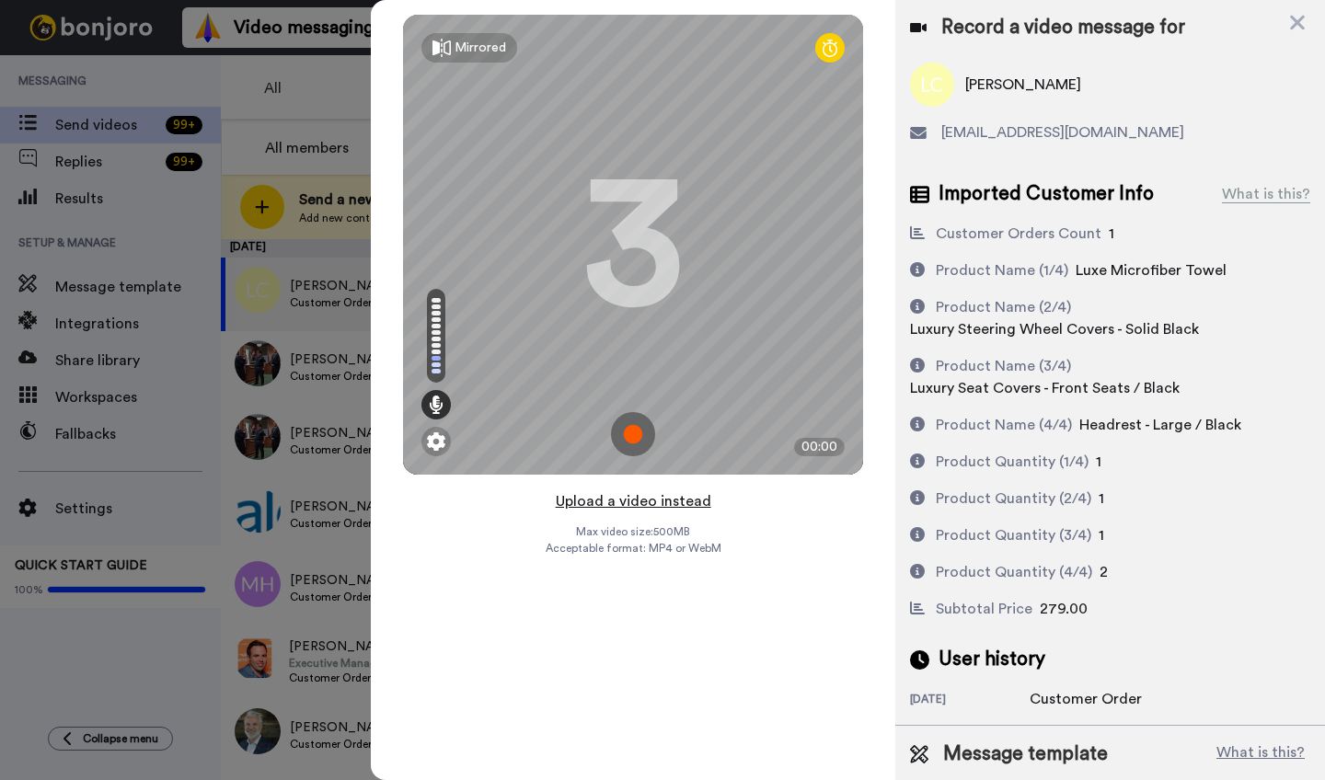
click at [651, 505] on button "Upload a video instead" at bounding box center [633, 502] width 167 height 24
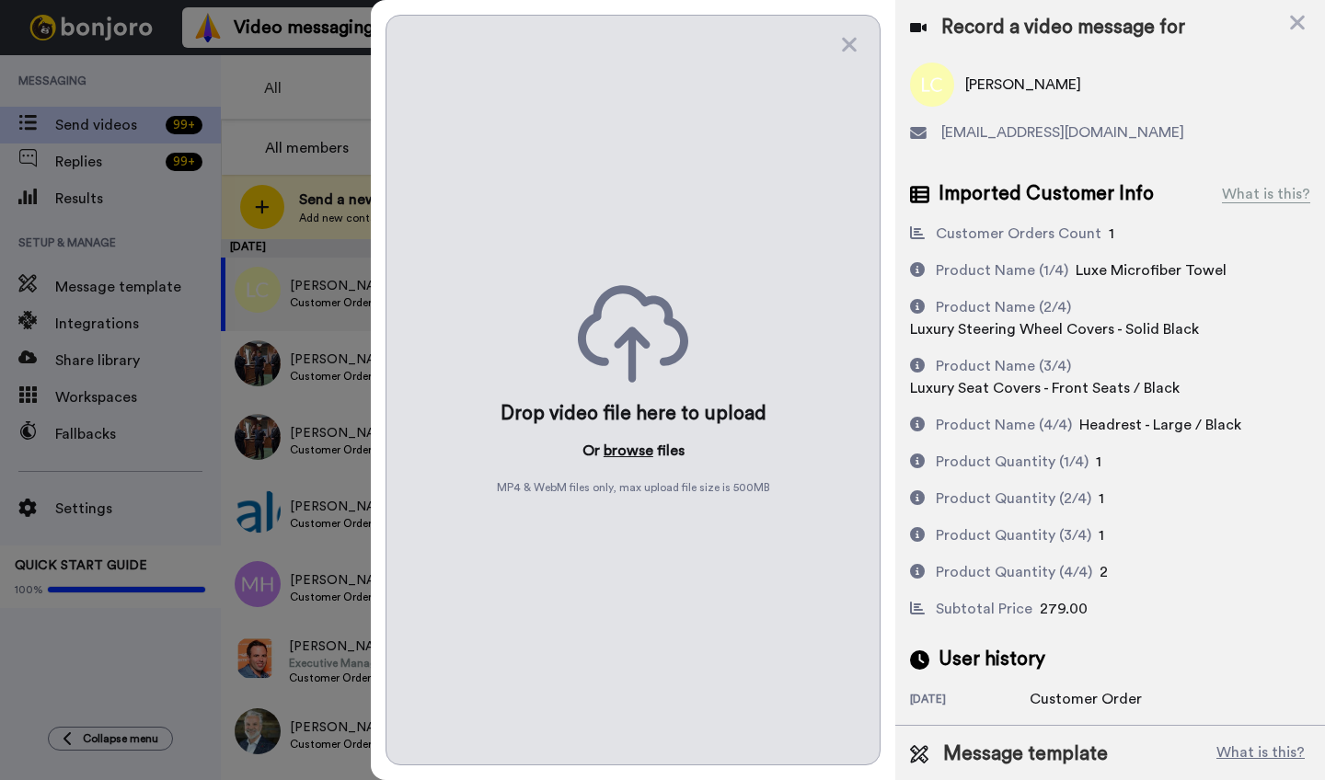
click at [626, 446] on button "browse" at bounding box center [629, 451] width 50 height 22
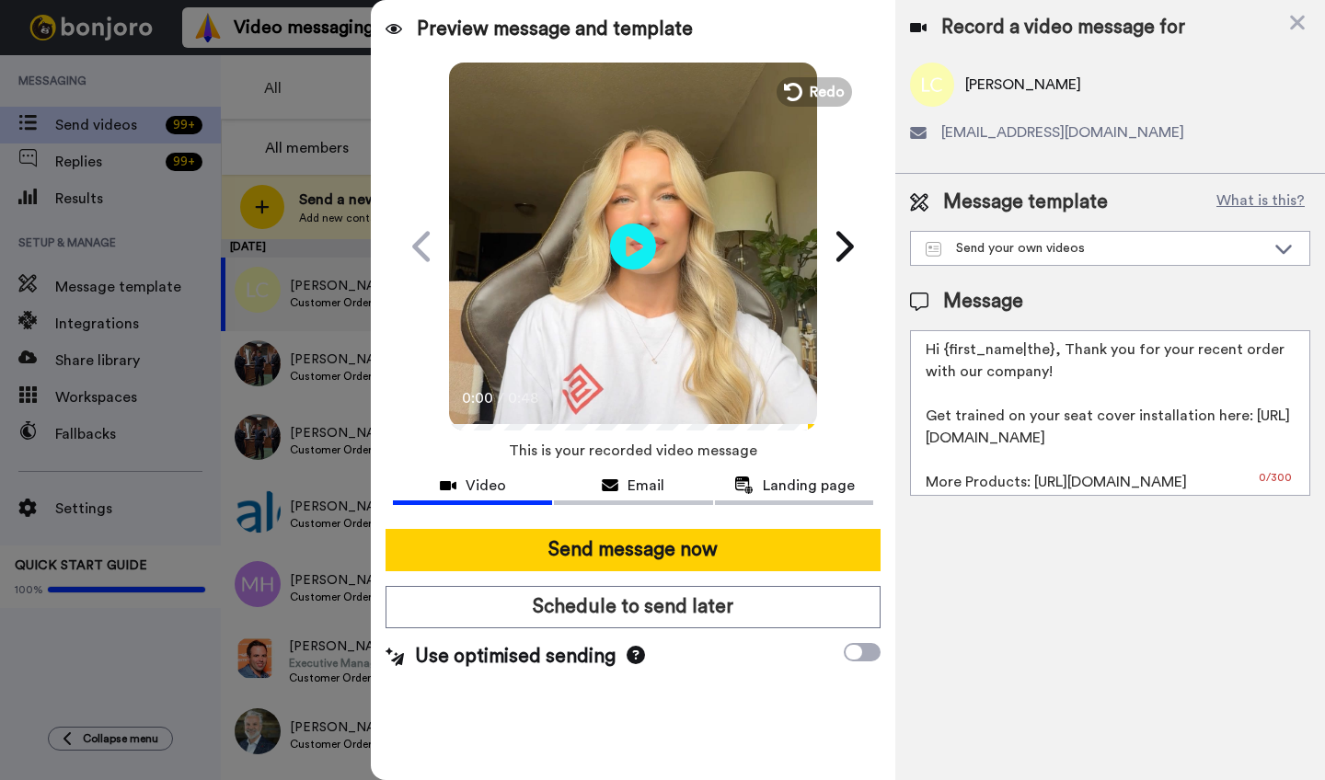
drag, startPoint x: 1053, startPoint y: 358, endPoint x: 948, endPoint y: 358, distance: 104.9
click at [948, 358] on textarea "Hi {first_name|the}, Thank you for your recent order with our company! Get trai…" at bounding box center [1110, 413] width 400 height 166
paste textarea "[PERSON_NAME]"
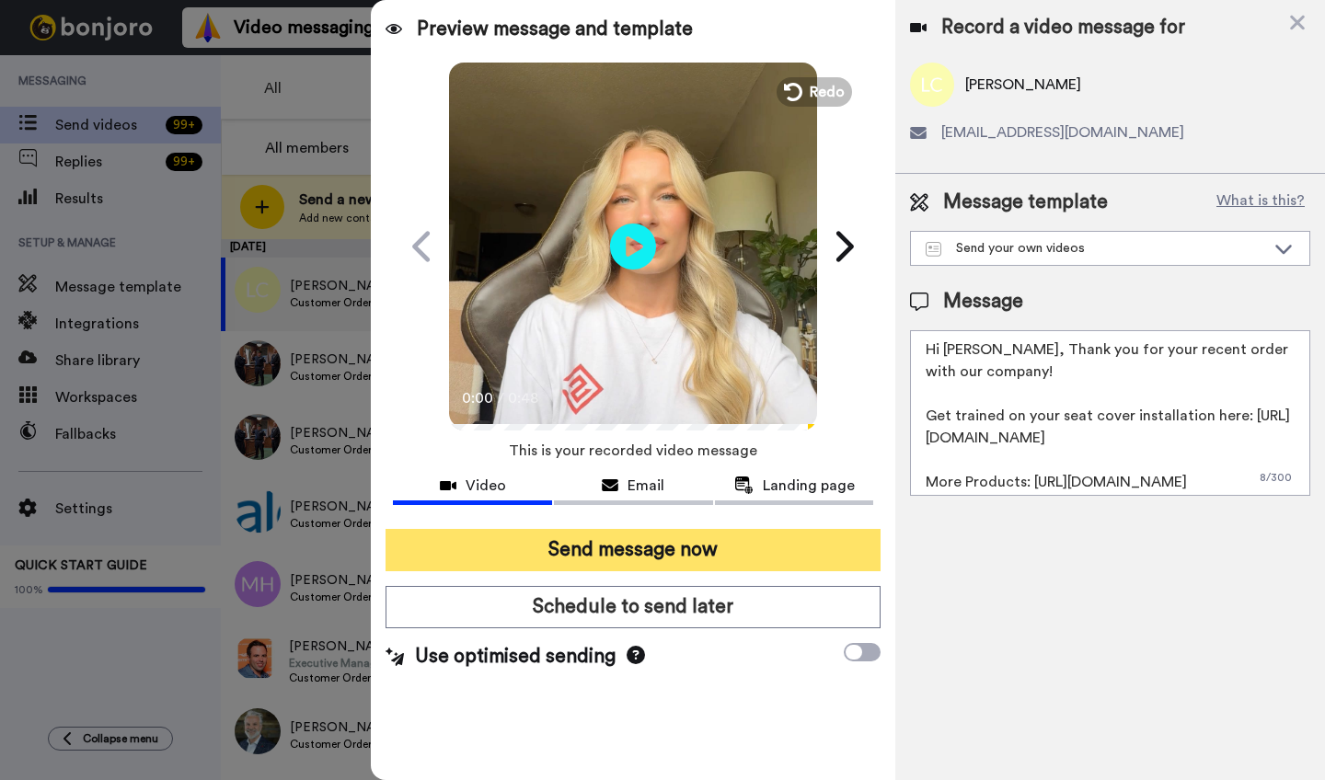
type textarea "Hi [PERSON_NAME], Thank you for your recent order with our company! Get trained…"
click at [671, 548] on button "Send message now" at bounding box center [633, 550] width 495 height 42
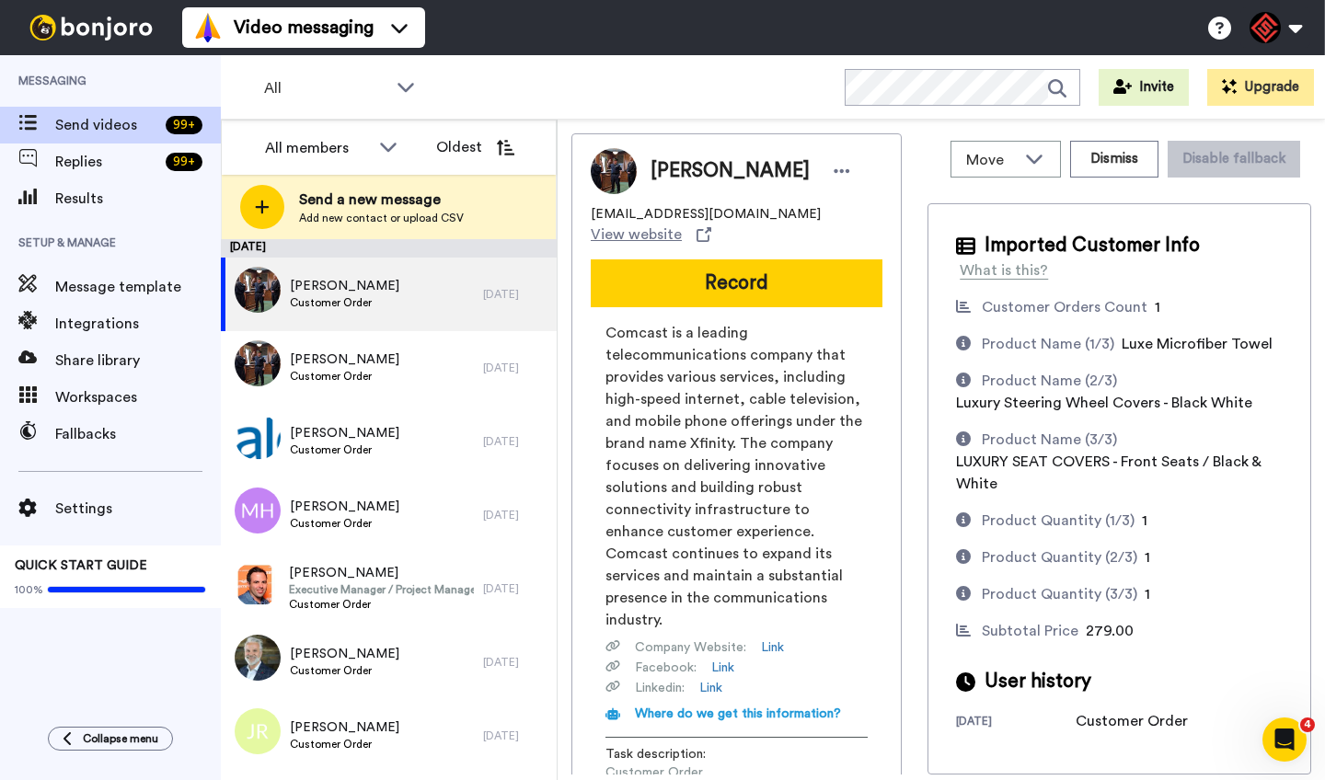
click at [677, 171] on span "[PERSON_NAME]" at bounding box center [730, 171] width 159 height 28
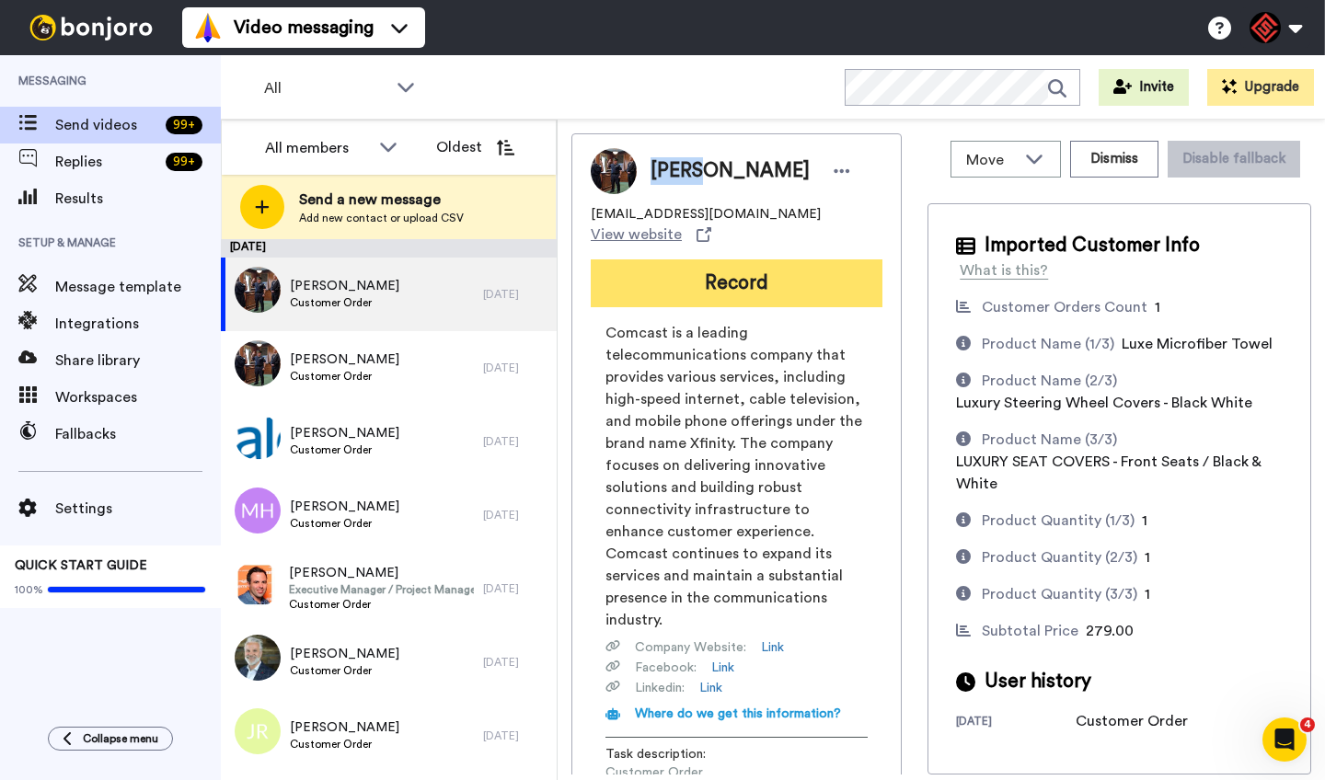
click at [706, 302] on button "Record" at bounding box center [737, 284] width 292 height 48
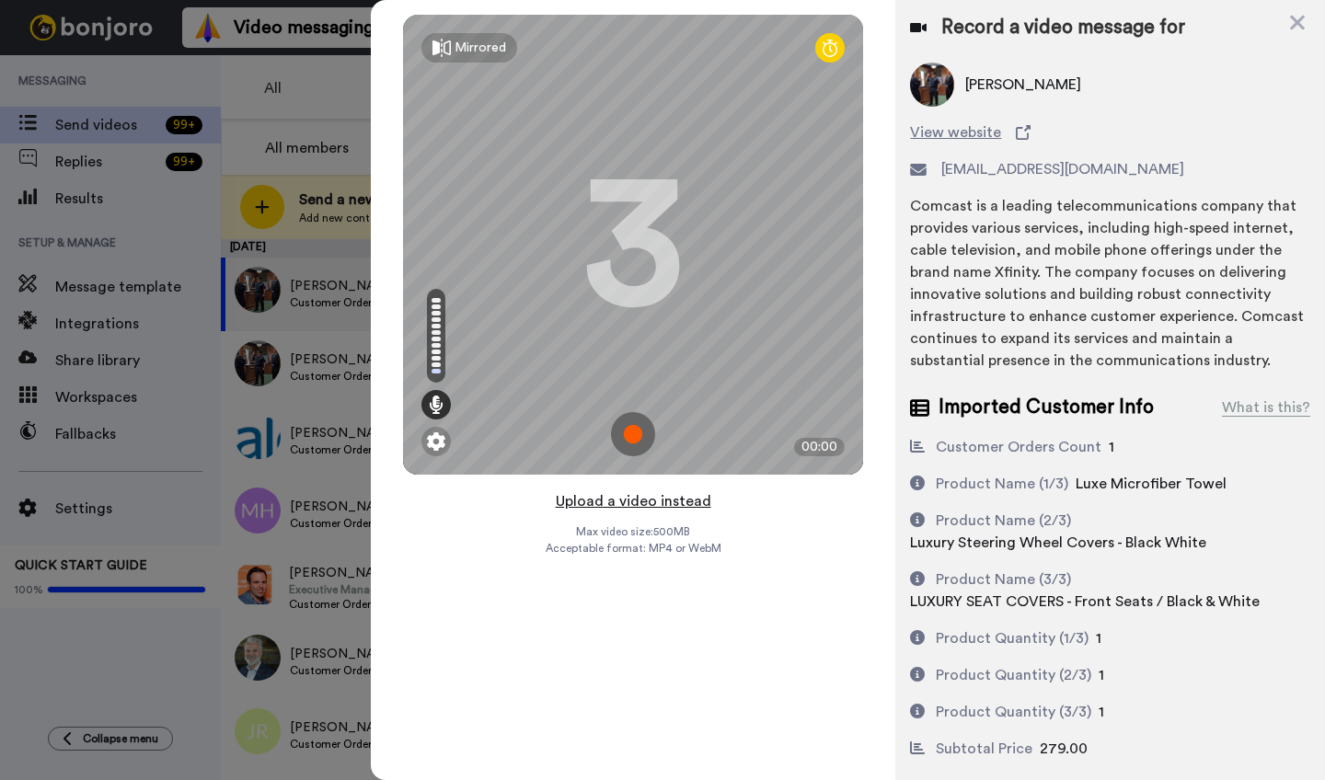
click at [641, 502] on button "Upload a video instead" at bounding box center [633, 502] width 167 height 24
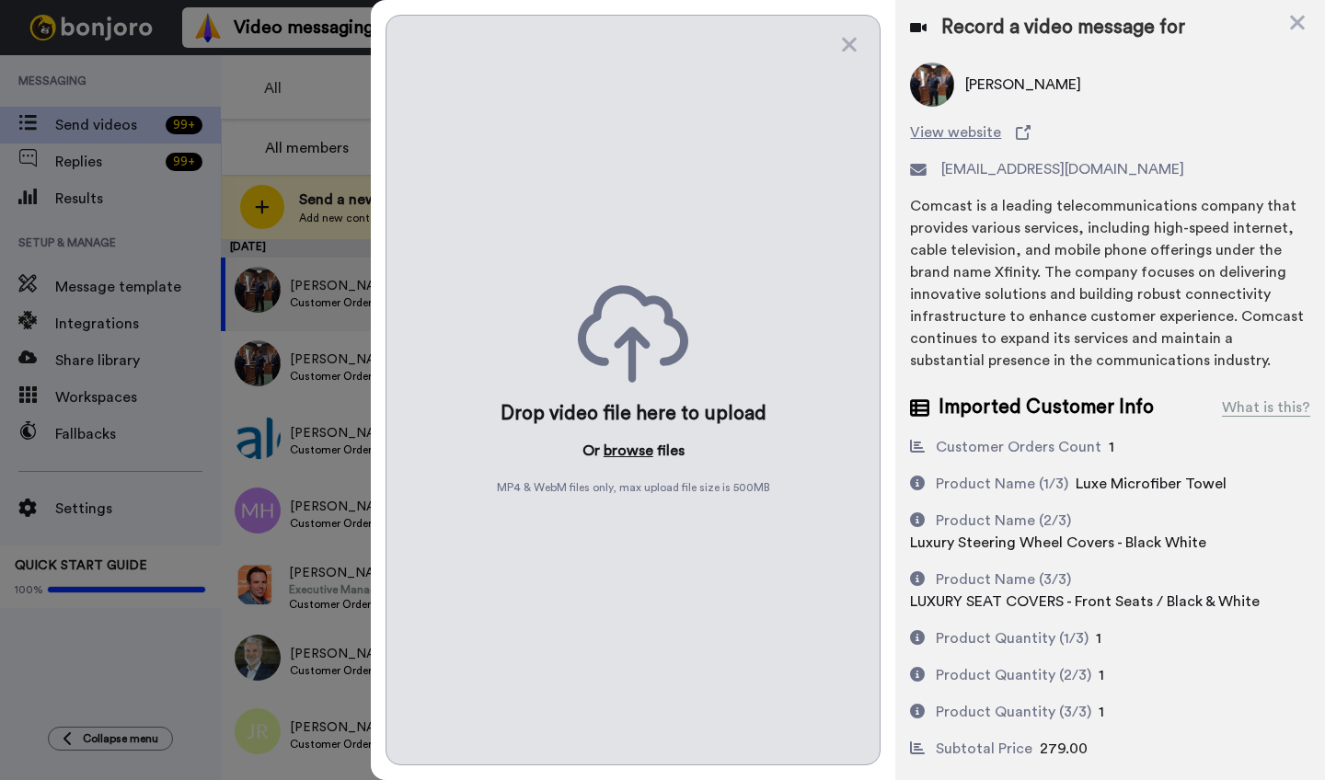
click at [630, 452] on button "browse" at bounding box center [629, 451] width 50 height 22
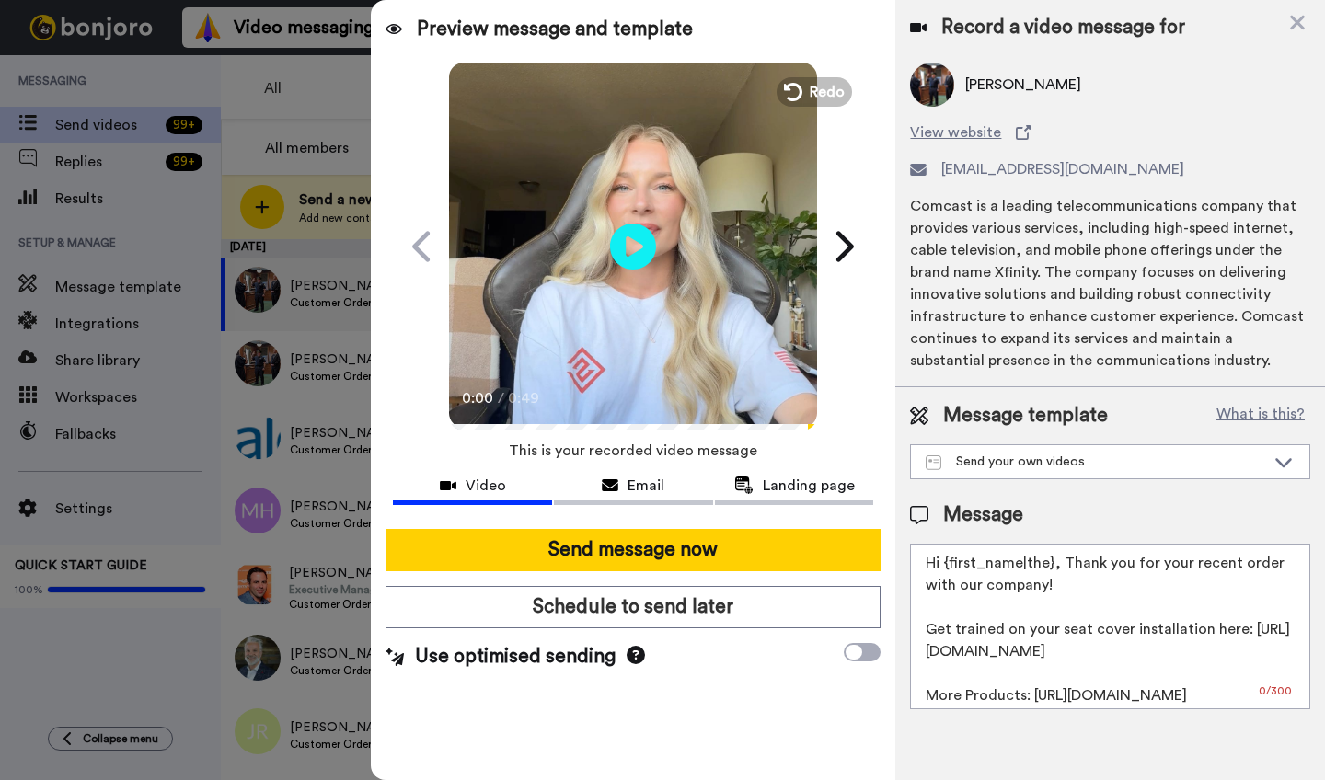
drag, startPoint x: 1050, startPoint y: 568, endPoint x: 946, endPoint y: 568, distance: 104.0
click at [946, 568] on textarea "Hi {first_name|the}, Thank you for your recent order with our company! Get trai…" at bounding box center [1110, 627] width 400 height 166
paste textarea "Brian"
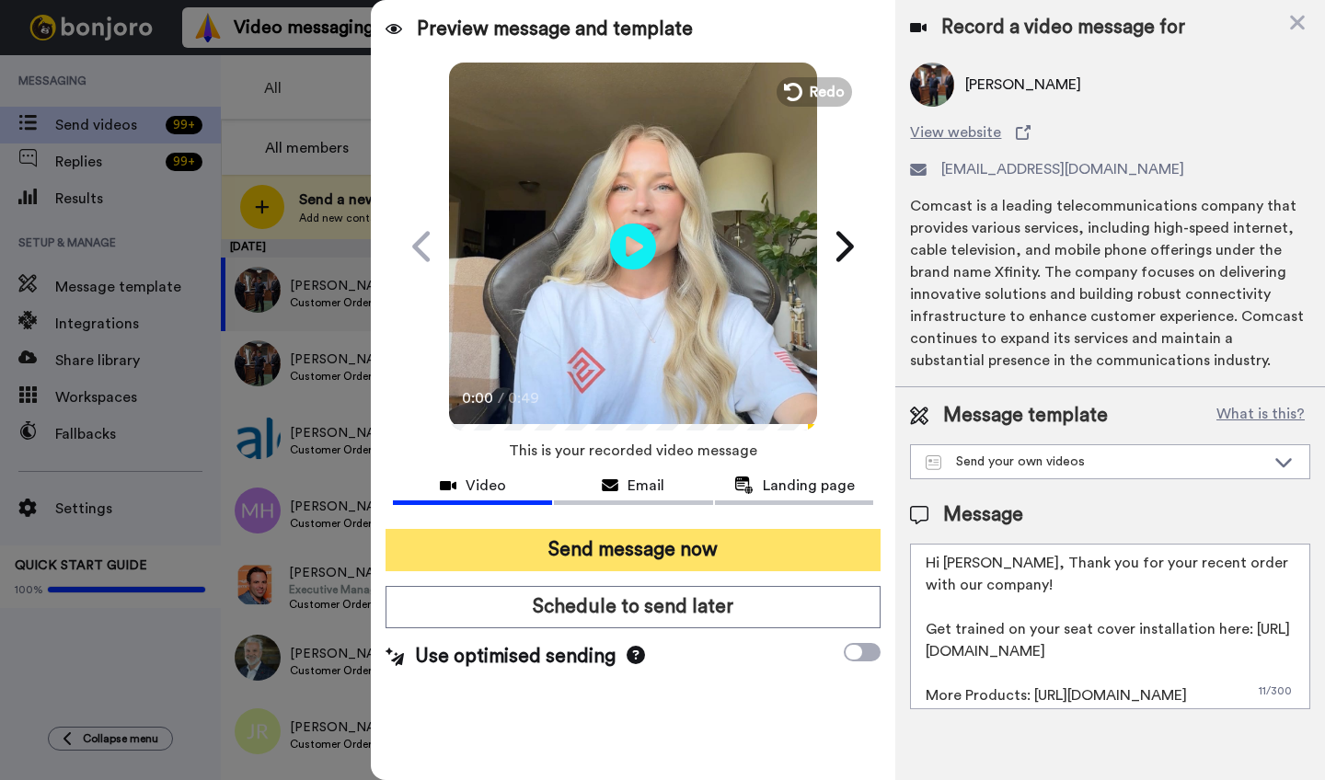
type textarea "Hi Brian, Thank you for your recent order with our company! Get trained on your…"
click at [651, 557] on button "Send message now" at bounding box center [633, 550] width 495 height 42
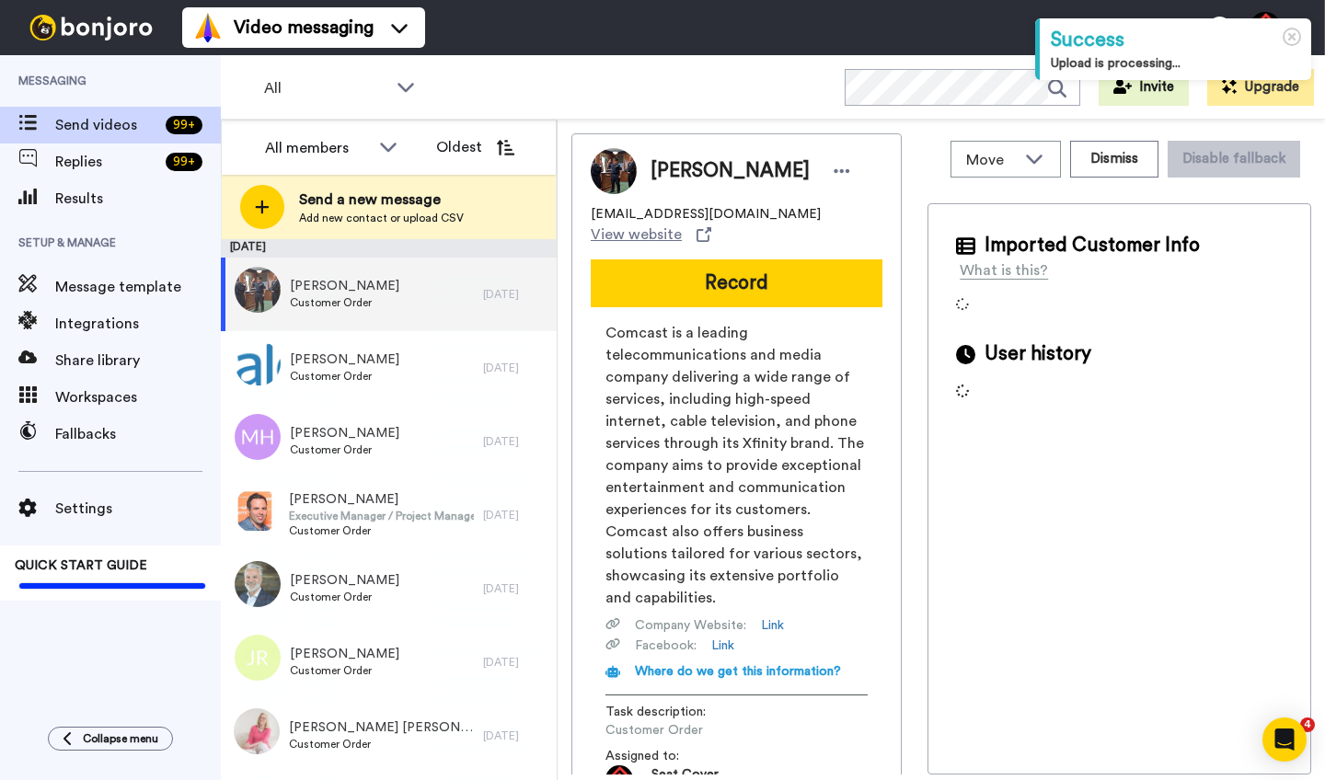
click at [675, 174] on span "[PERSON_NAME]" at bounding box center [730, 171] width 159 height 28
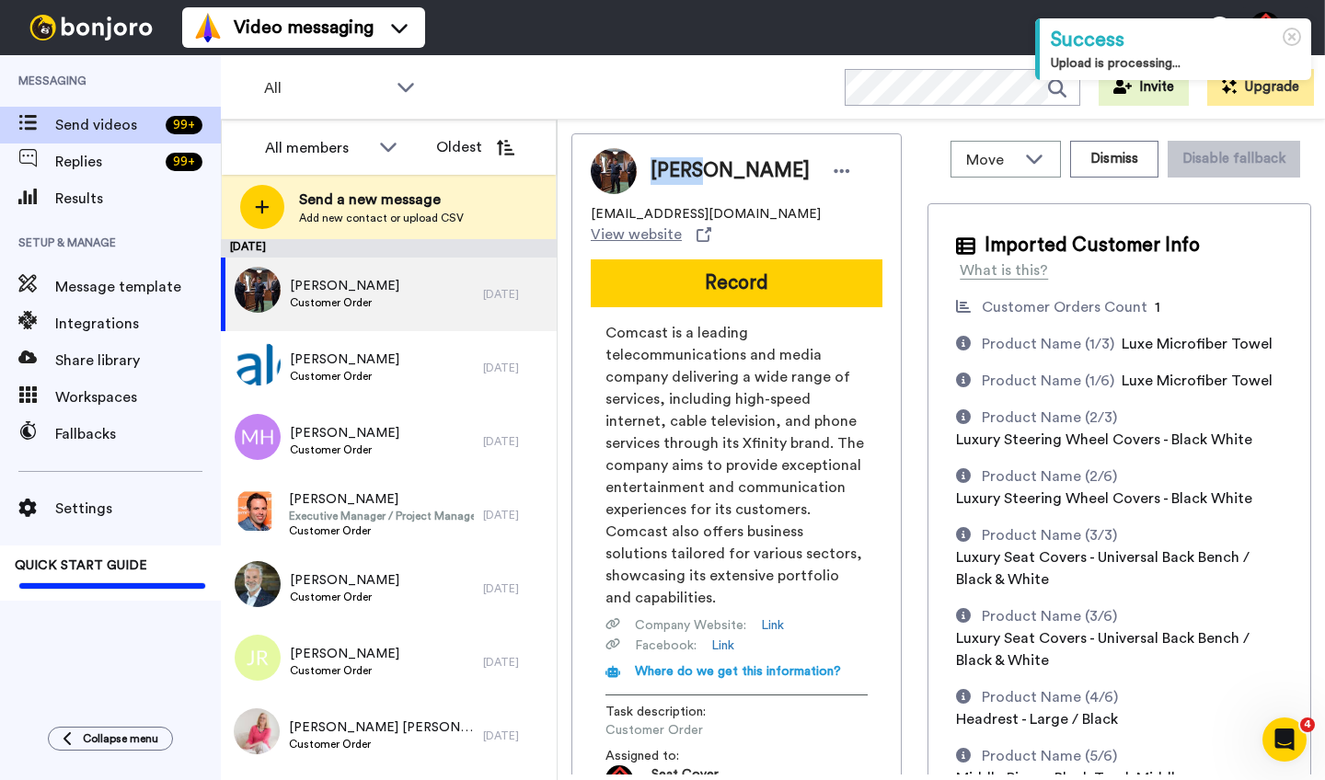
click at [680, 283] on button "Record" at bounding box center [737, 284] width 292 height 48
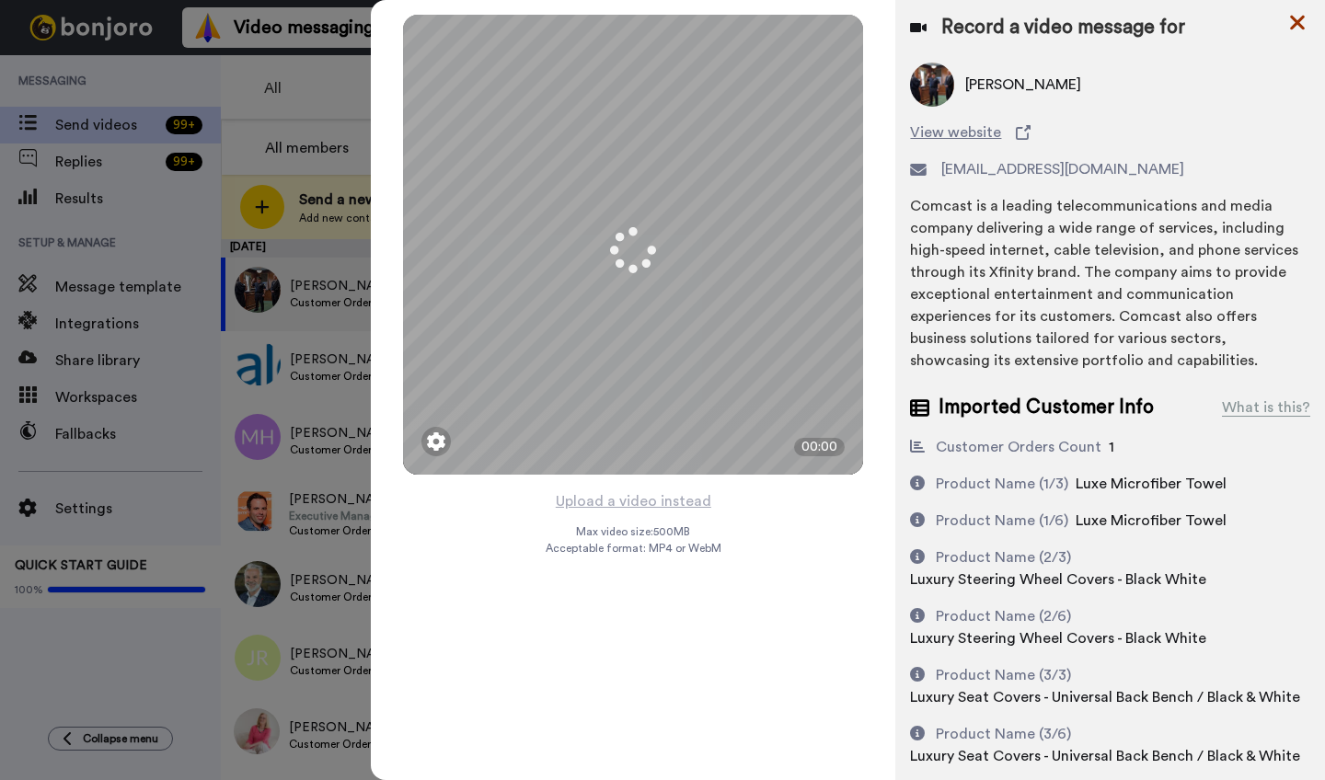
click at [1295, 23] on icon at bounding box center [1297, 22] width 18 height 23
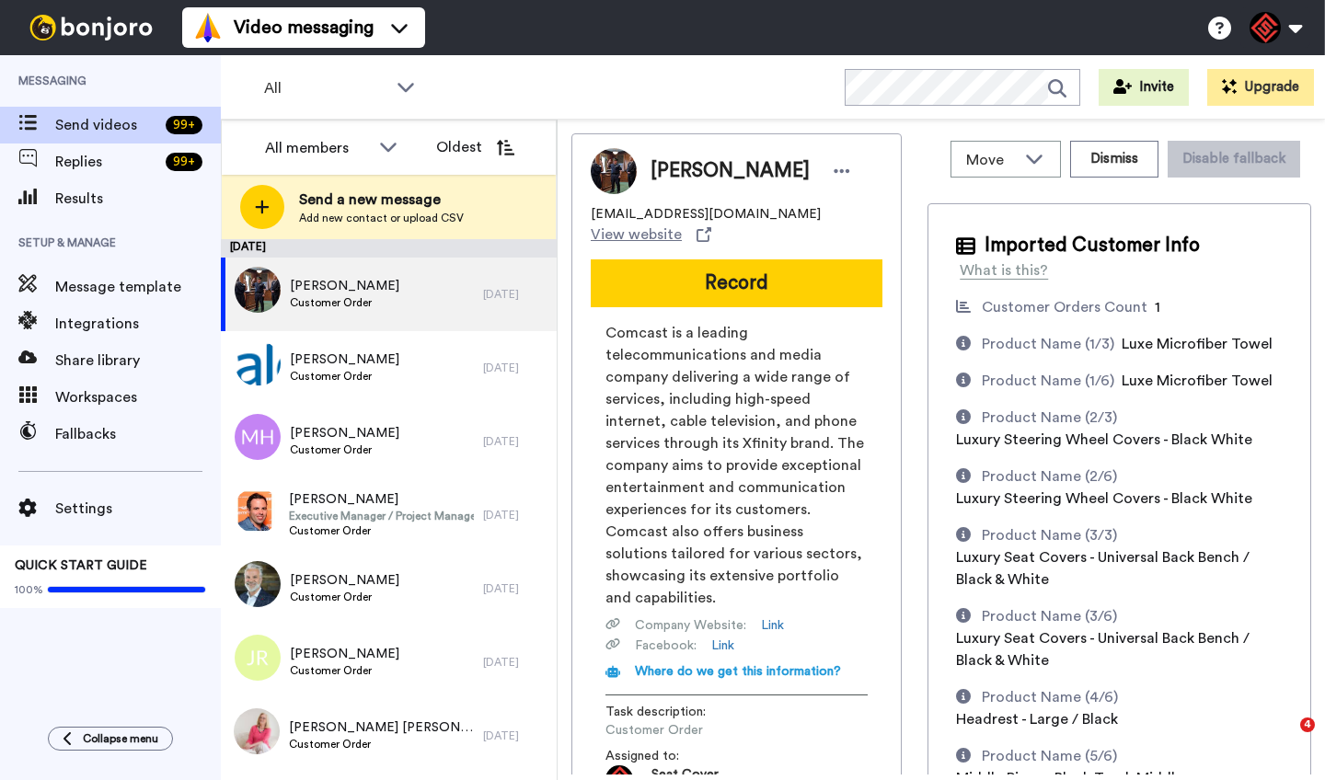
click at [1295, 21] on button at bounding box center [1276, 27] width 70 height 40
click at [940, 193] on div "Move WORKSPACES View all Default Task List + Add a new workspace Dismiss Disabl…" at bounding box center [1120, 453] width 384 height 641
click at [1115, 168] on button "Dismiss" at bounding box center [1114, 159] width 88 height 37
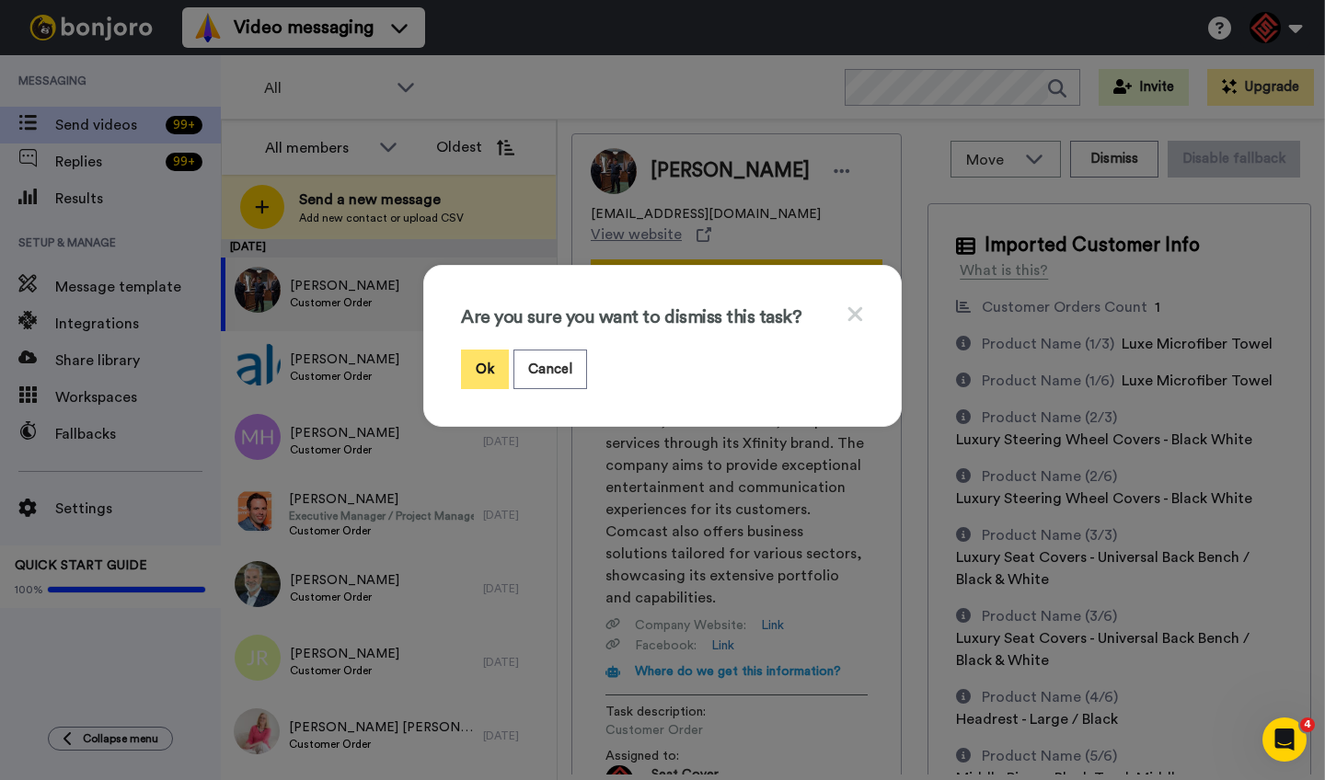
click at [491, 360] on button "Ok" at bounding box center [485, 370] width 48 height 40
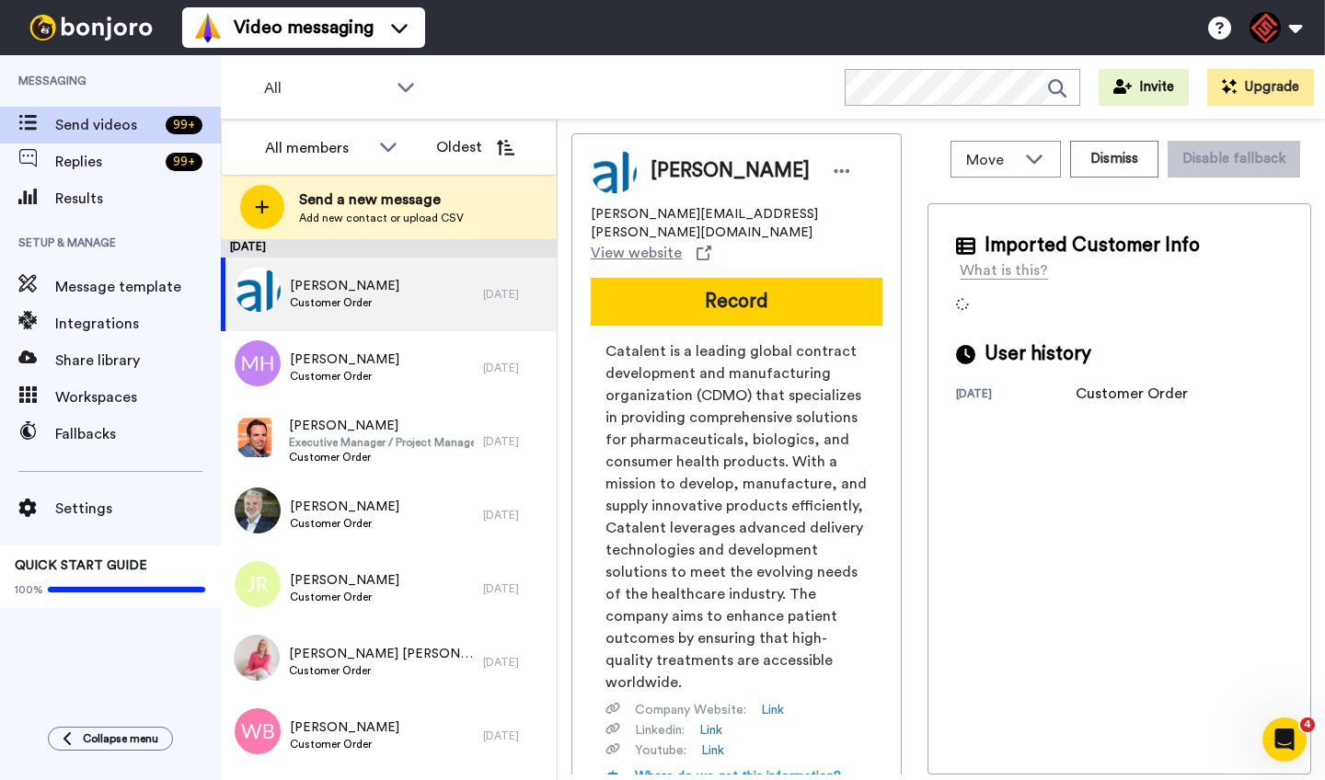
click at [679, 174] on span "[PERSON_NAME]" at bounding box center [730, 171] width 159 height 28
copy span "[PERSON_NAME]"
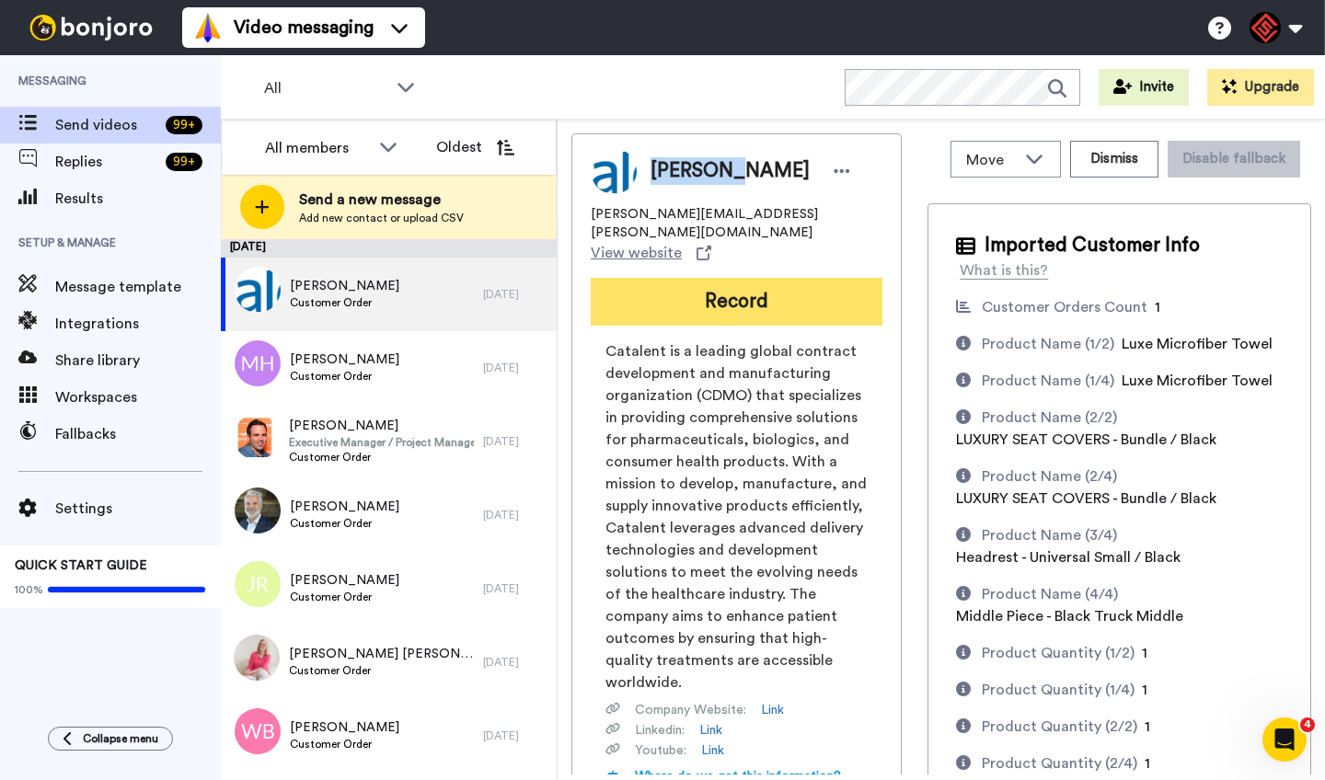
click at [711, 278] on button "Record" at bounding box center [737, 302] width 292 height 48
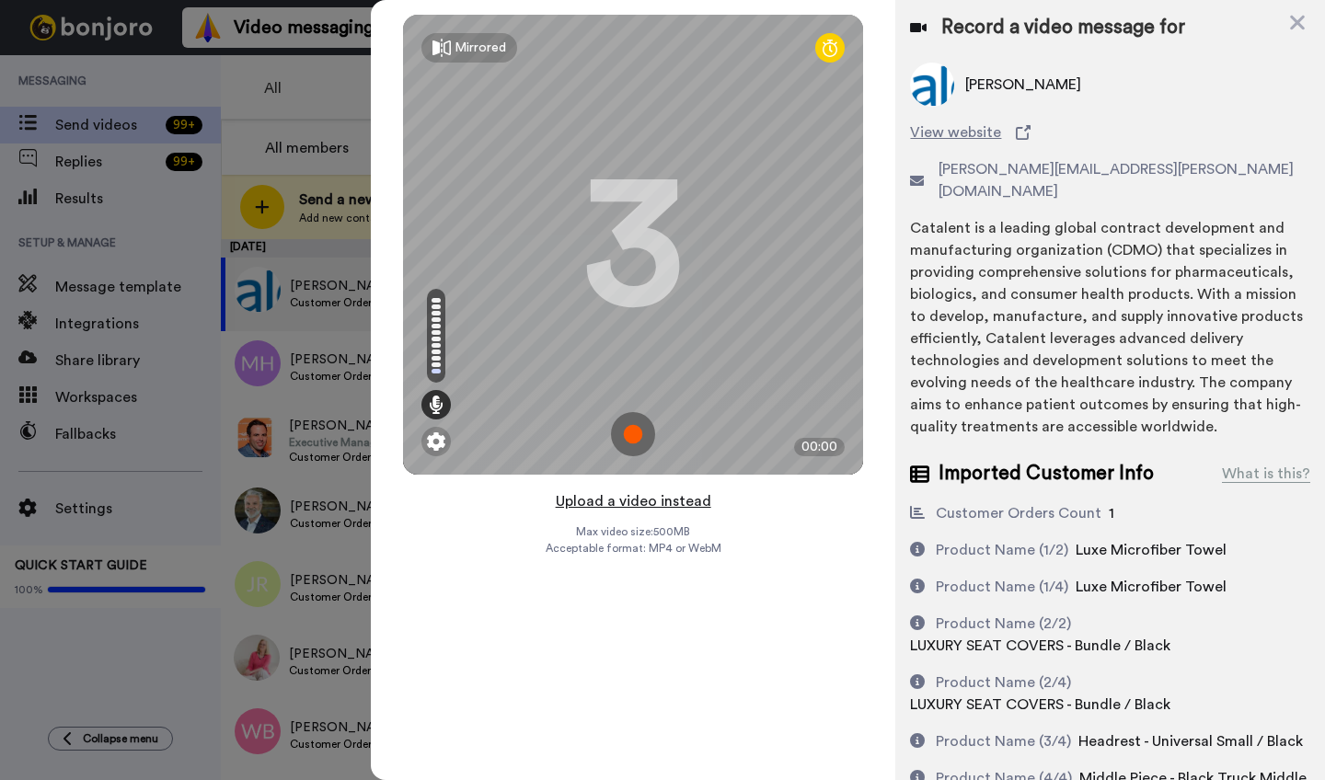
click at [634, 501] on button "Upload a video instead" at bounding box center [633, 502] width 167 height 24
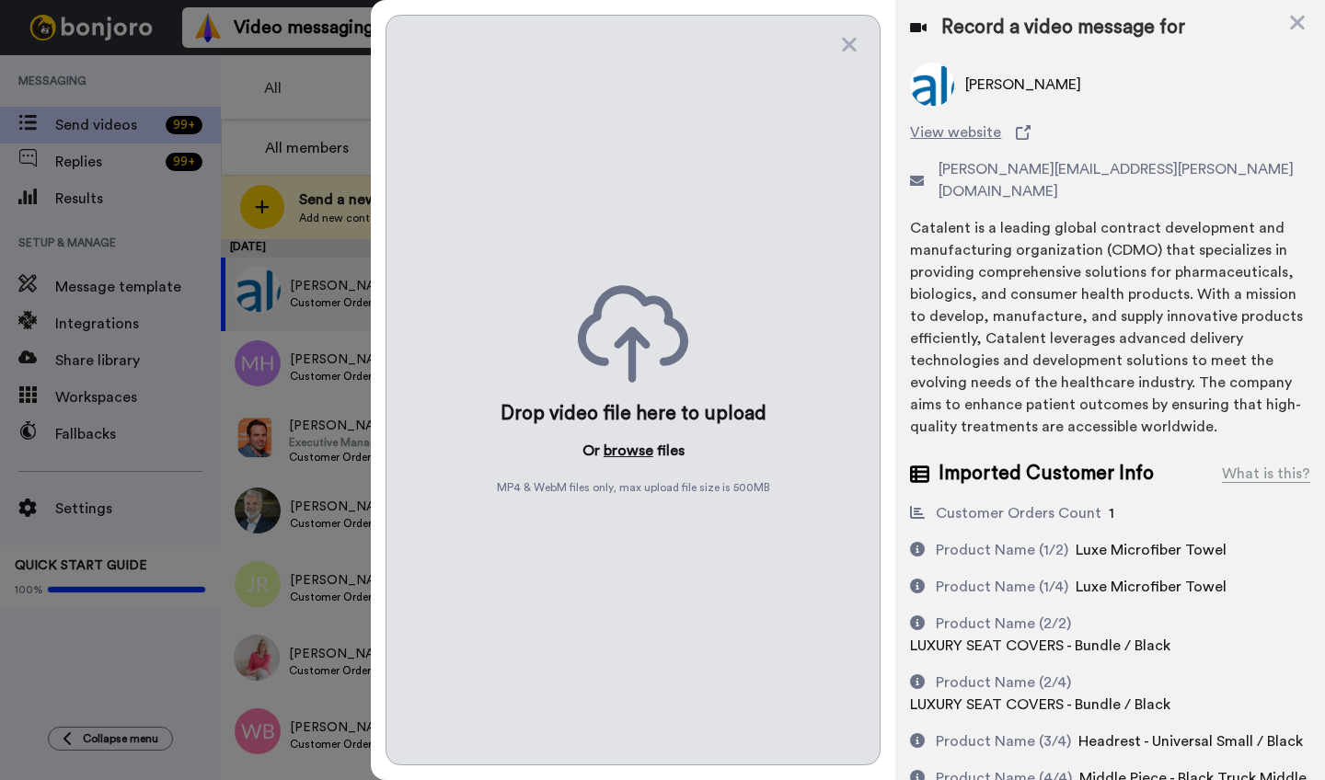
click at [624, 453] on button "browse" at bounding box center [629, 451] width 50 height 22
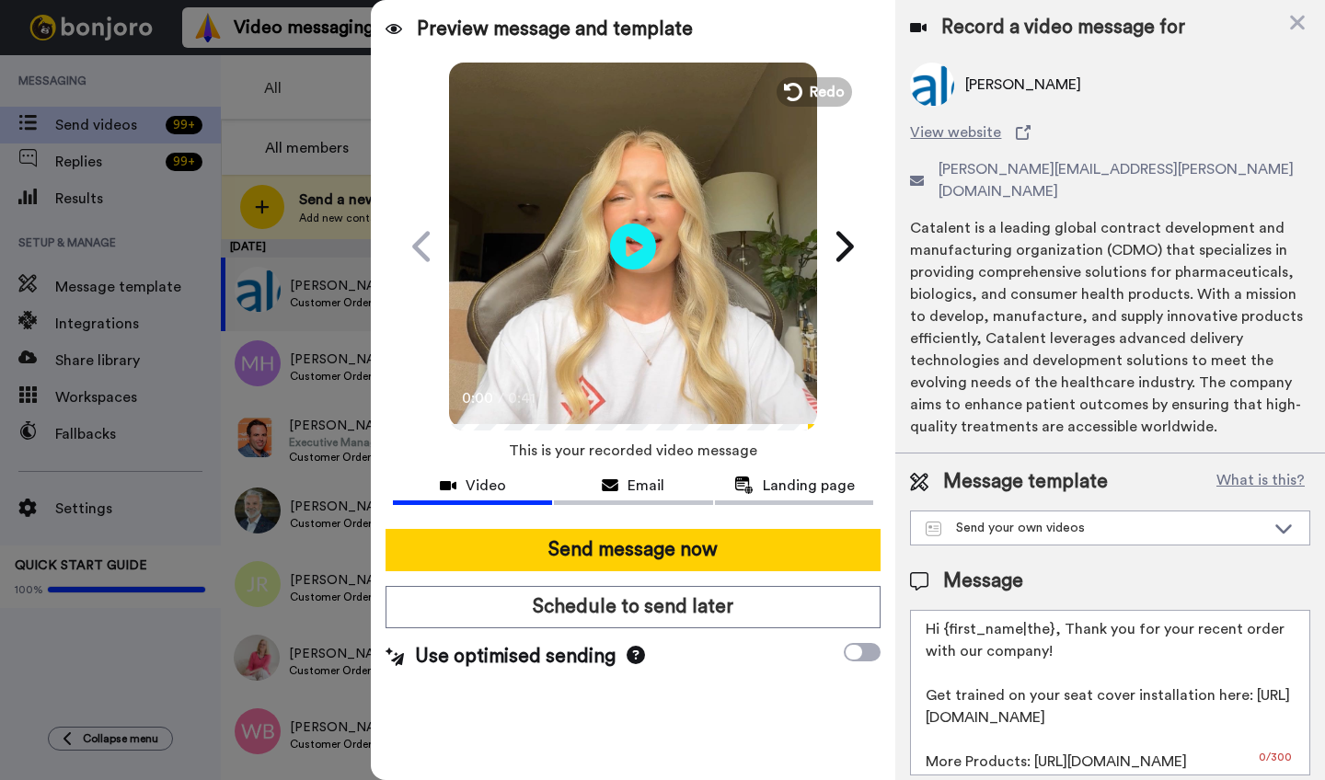
drag, startPoint x: 1052, startPoint y: 613, endPoint x: 946, endPoint y: 610, distance: 105.9
click at [946, 610] on textarea "Hi {first_name|the}, Thank you for your recent order with our company! Get trai…" at bounding box center [1110, 693] width 400 height 166
paste textarea "Jonathan"
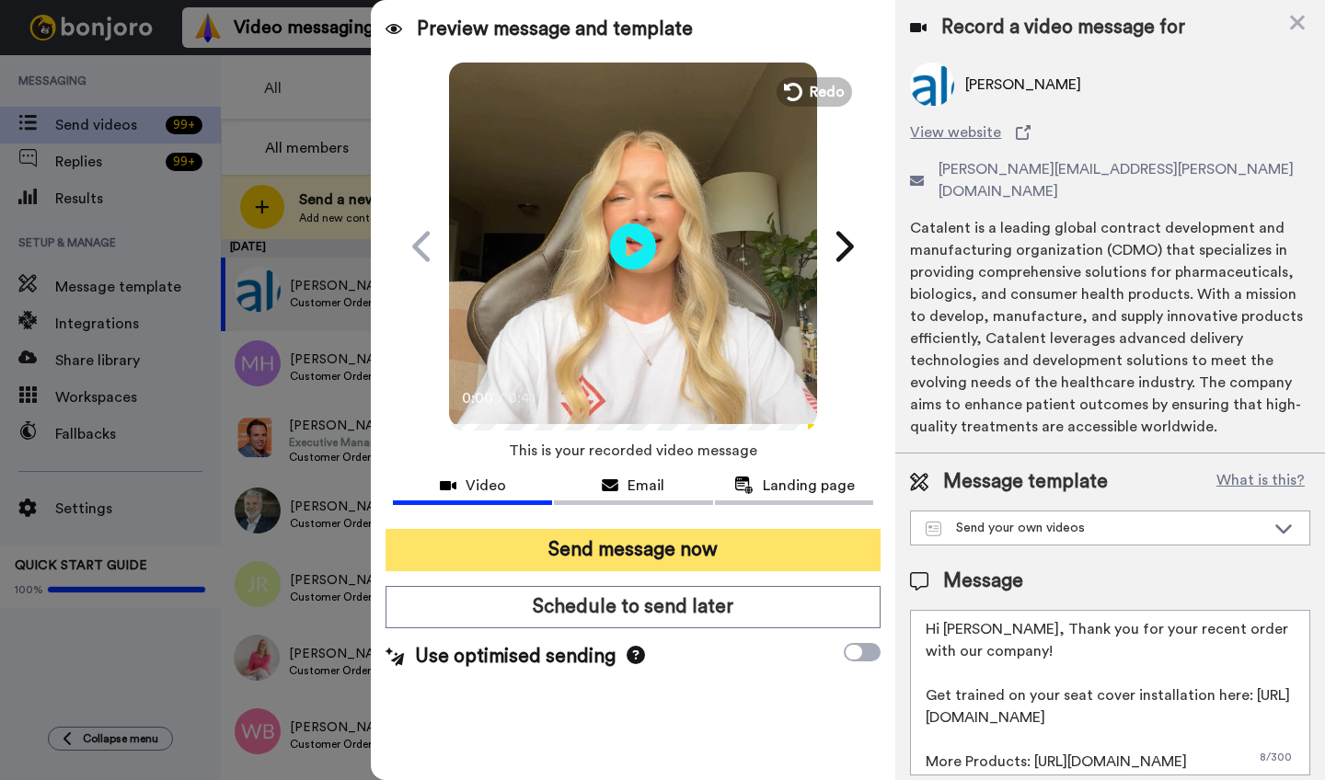
type textarea "Hi Jonathan, Thank you for your recent order with our company! Get trained on y…"
click at [629, 559] on button "Send message now" at bounding box center [633, 550] width 495 height 42
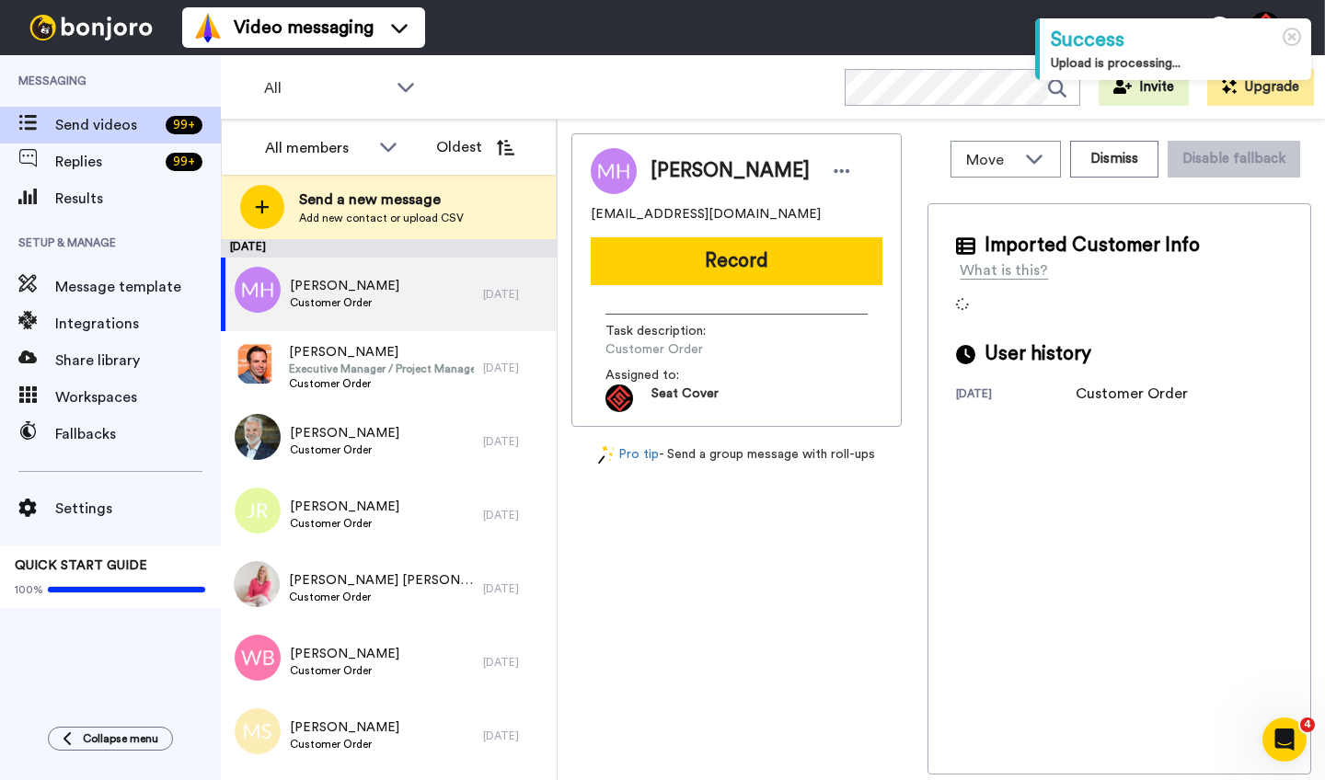
click at [685, 171] on span "[PERSON_NAME]" at bounding box center [730, 171] width 159 height 28
copy span "[PERSON_NAME]"
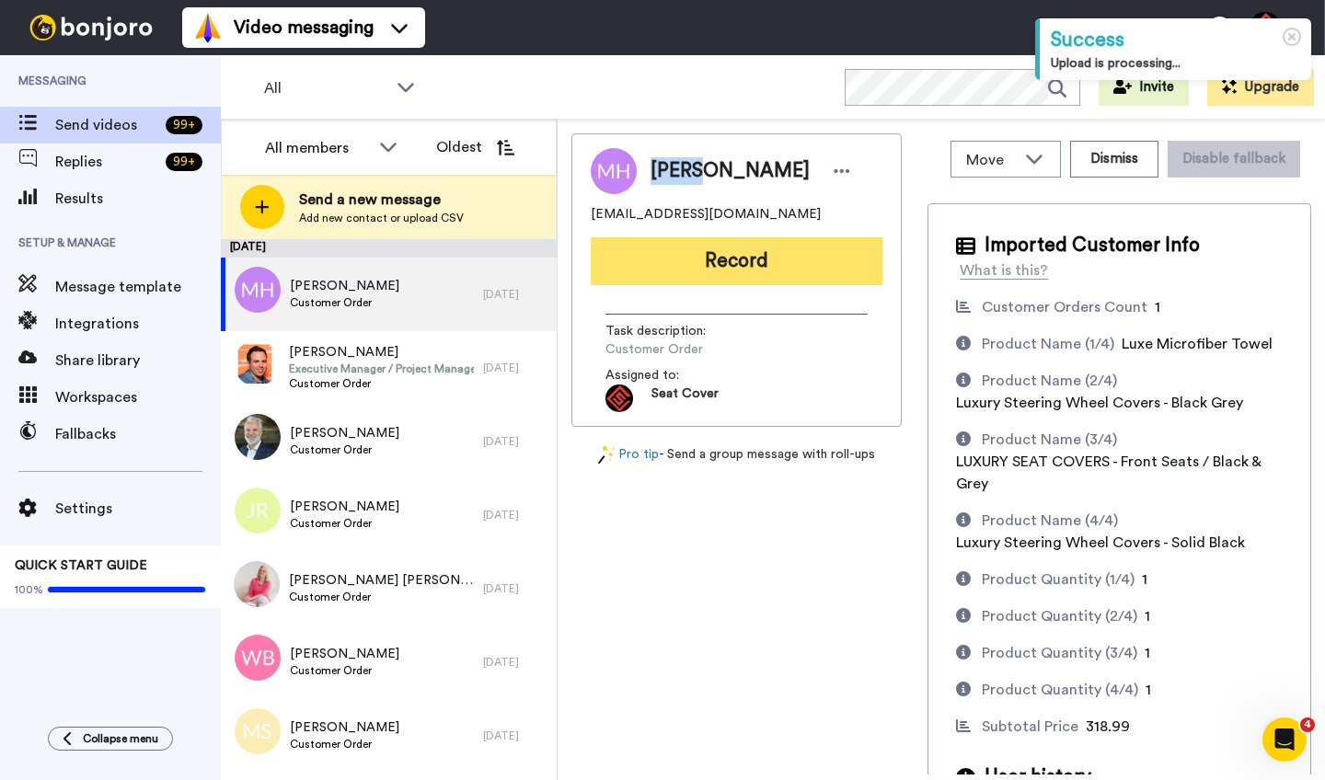
click at [732, 257] on button "Record" at bounding box center [737, 261] width 292 height 48
